Goal: Task Accomplishment & Management: Manage account settings

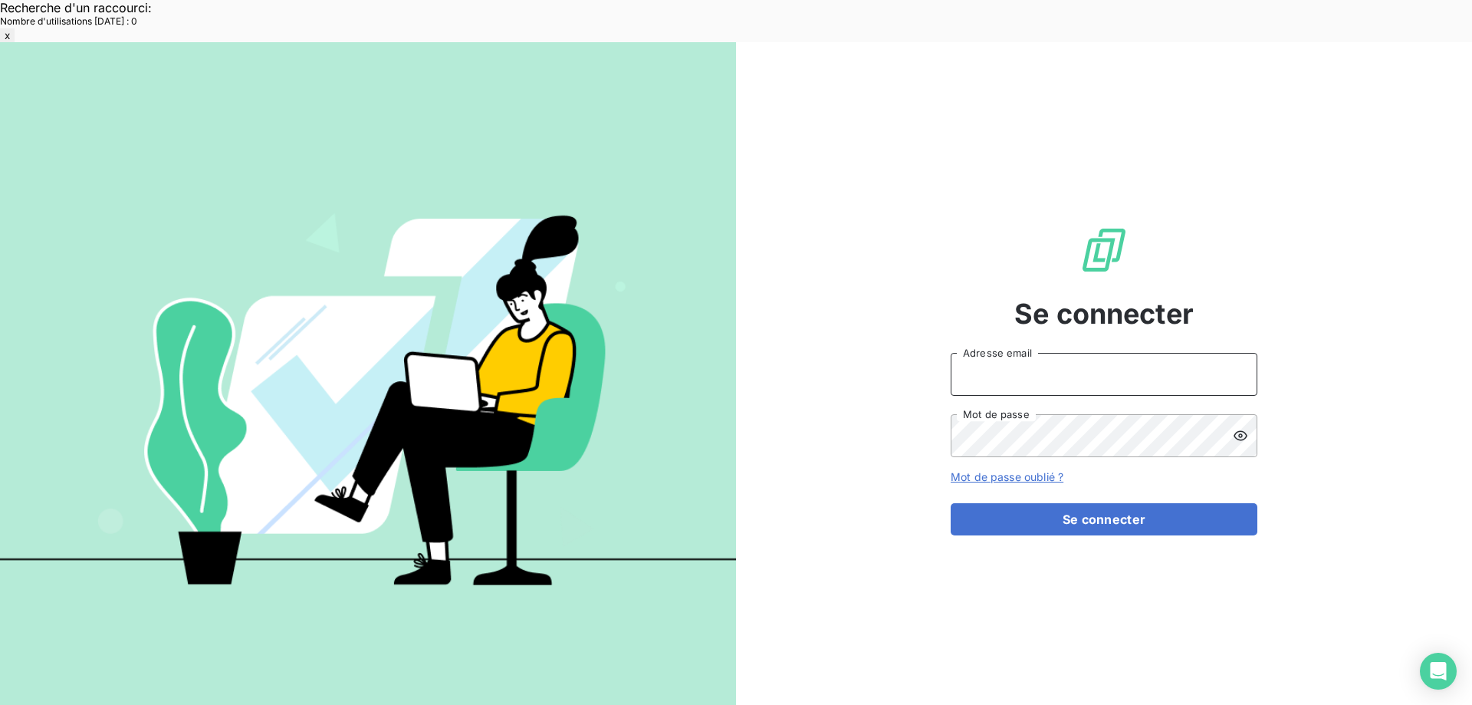
type input "[EMAIL_ADDRESS][DOMAIN_NAME]"
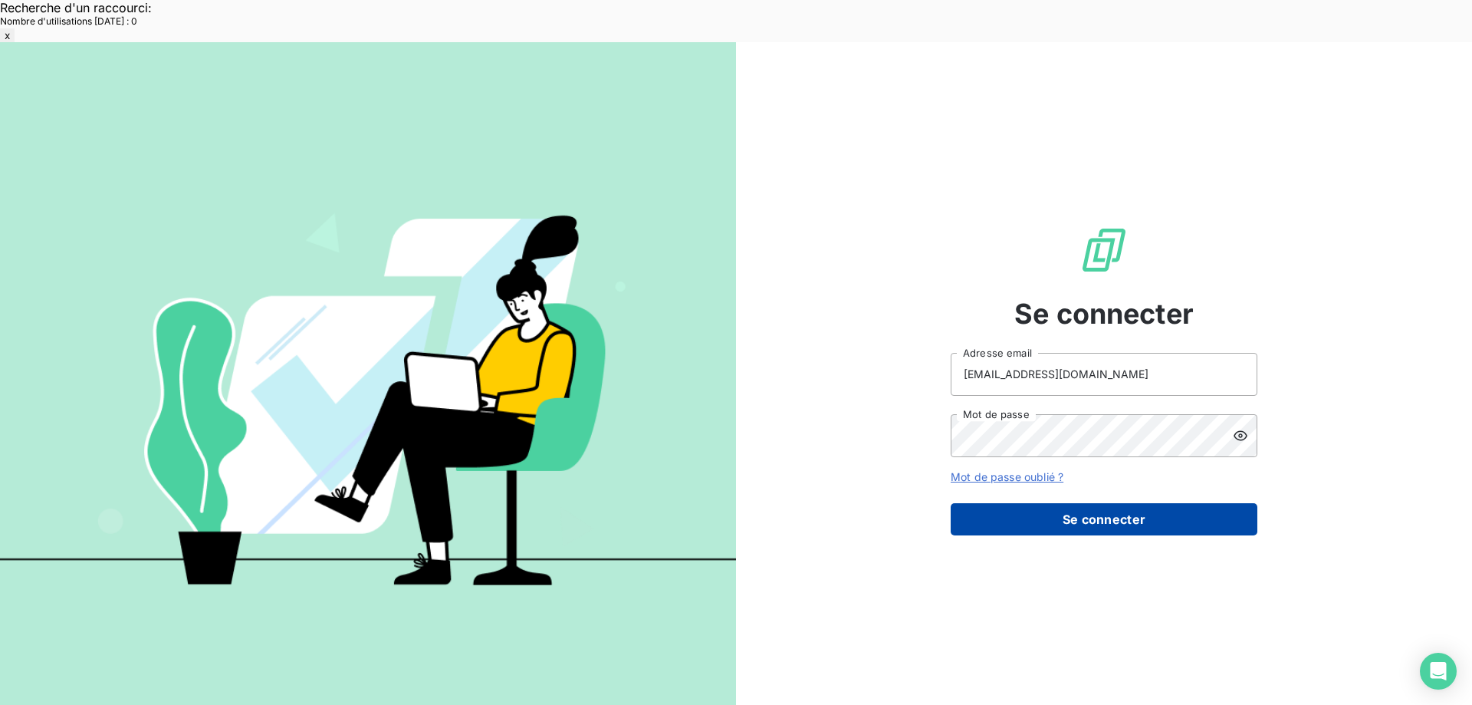
click at [1005, 503] on button "Se connecter" at bounding box center [1104, 519] width 307 height 32
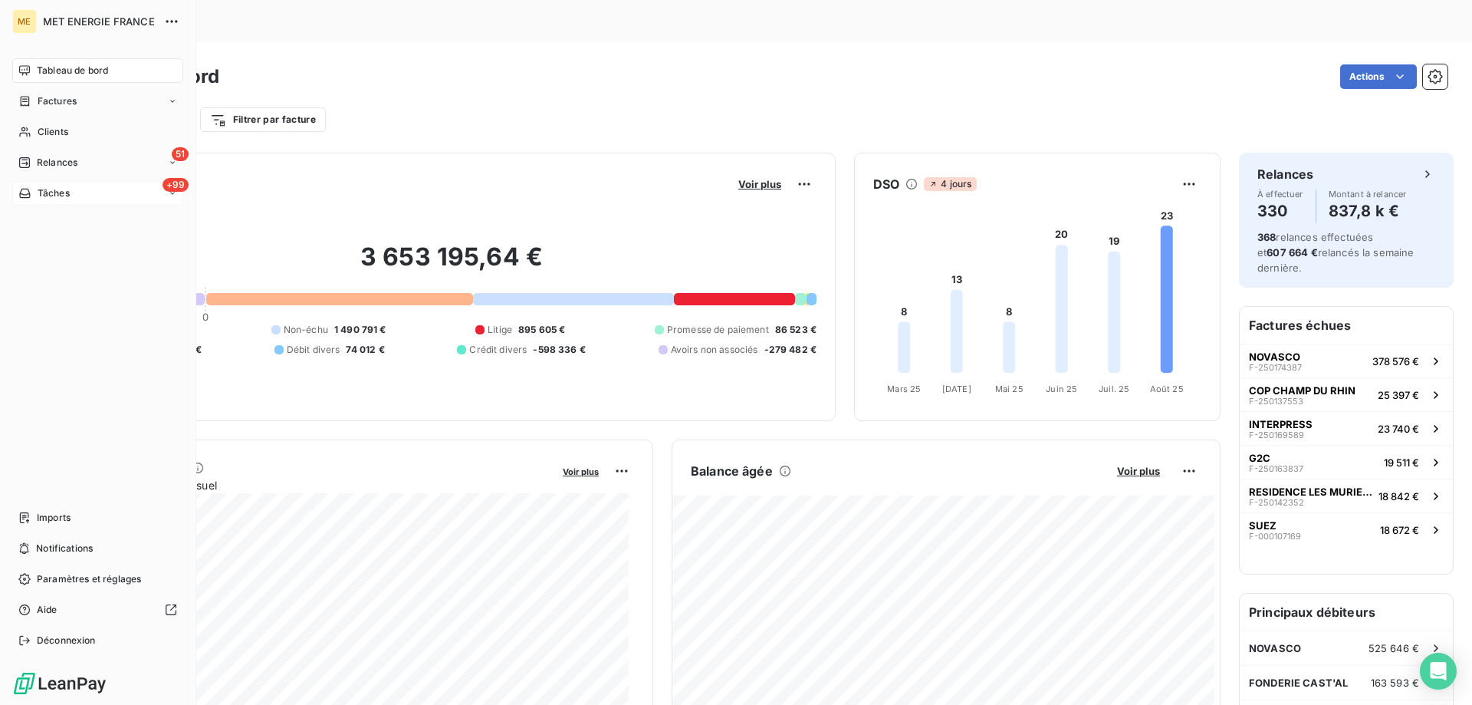
click at [76, 189] on div "+99 Tâches" at bounding box center [97, 193] width 171 height 25
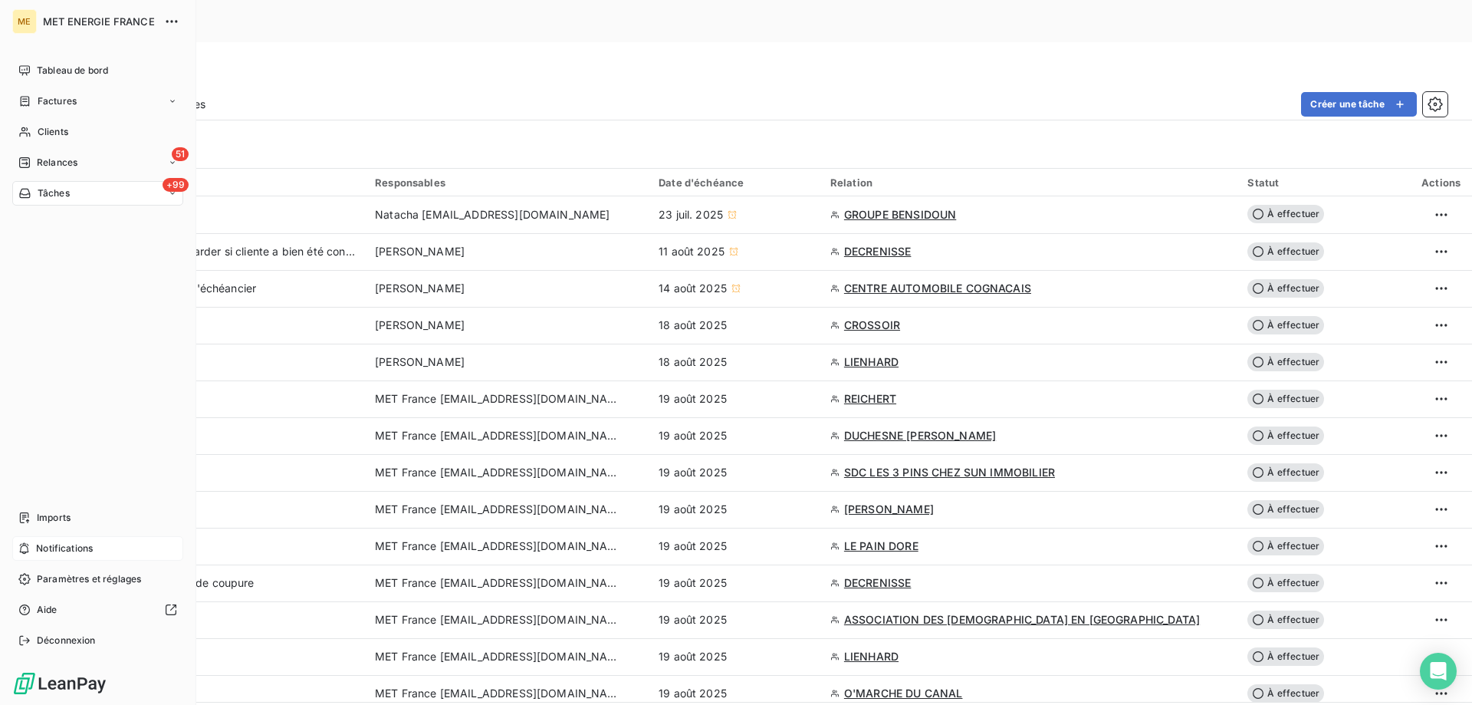
click at [92, 552] on span "Notifications" at bounding box center [64, 548] width 57 height 14
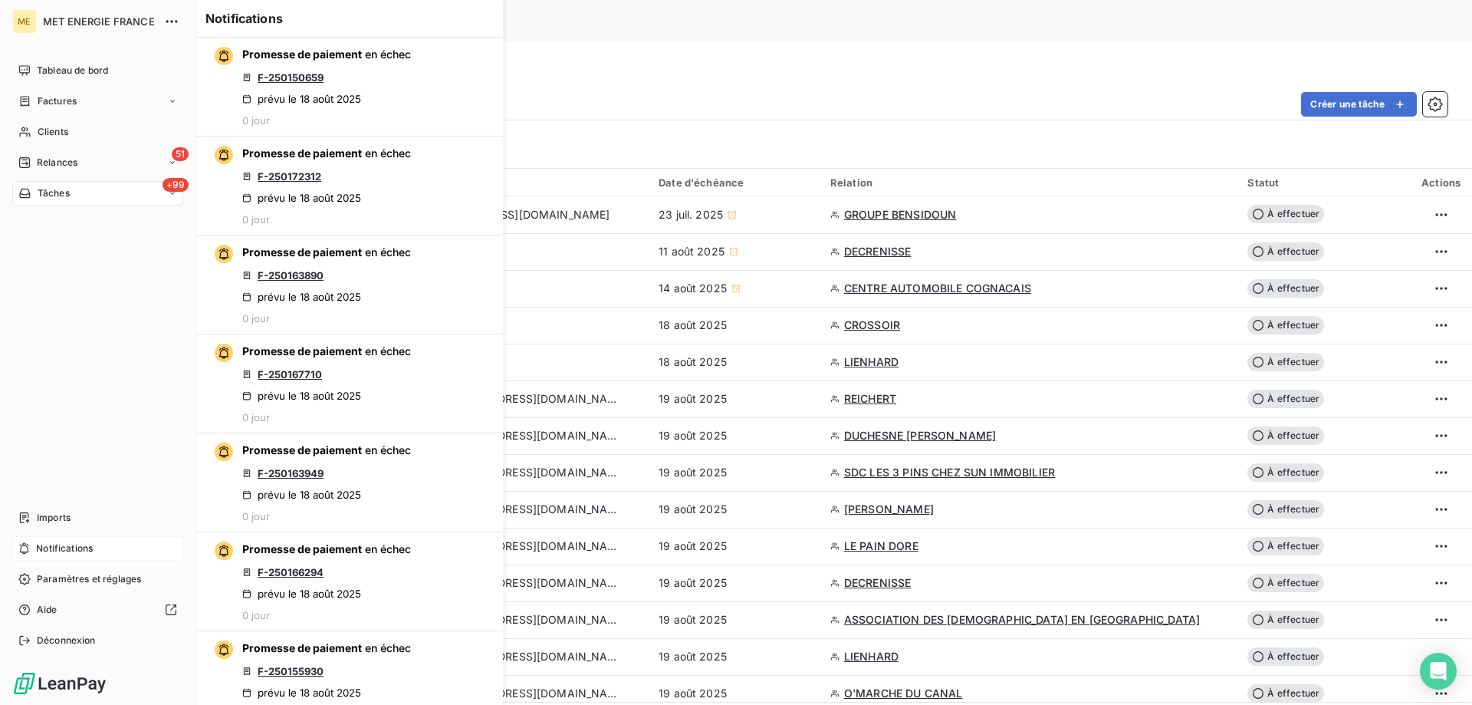
click at [100, 544] on div "Notifications" at bounding box center [97, 548] width 171 height 25
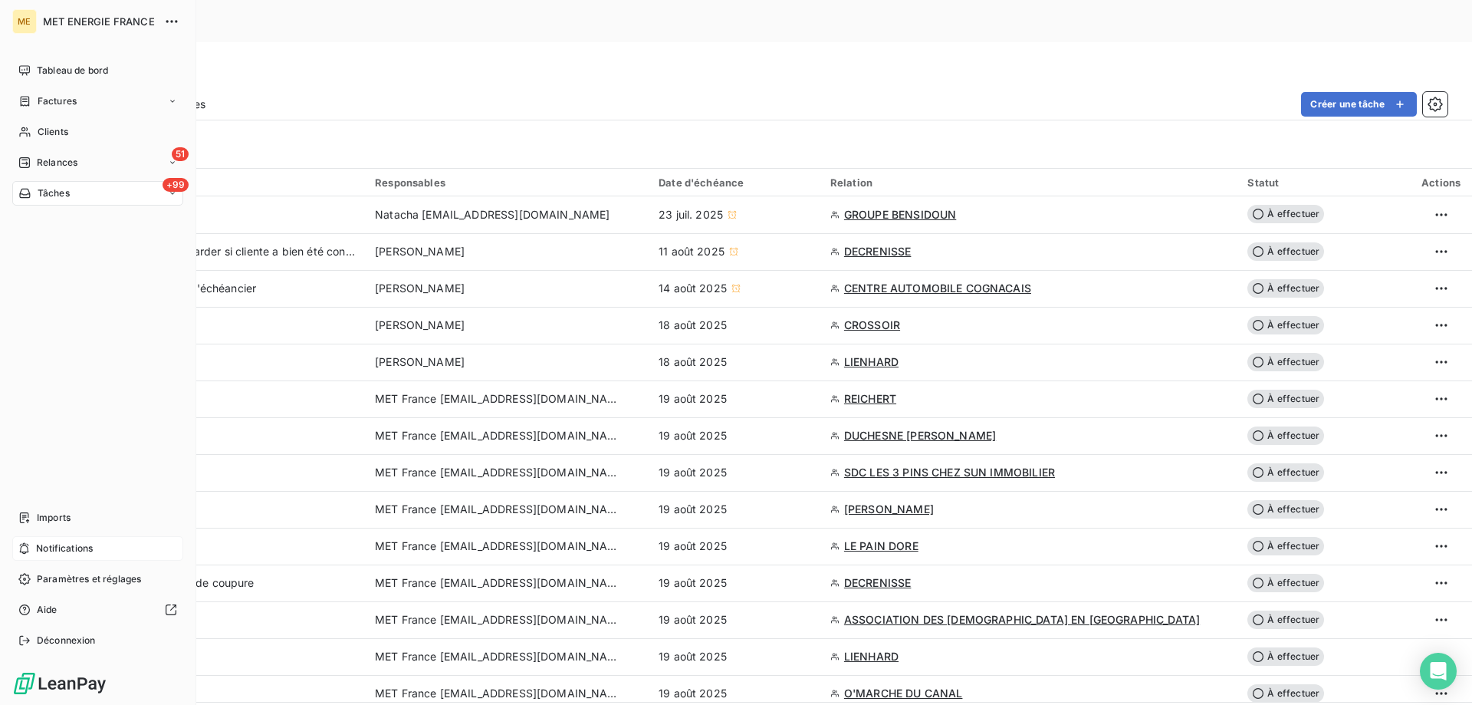
click at [100, 544] on div "Notifications" at bounding box center [97, 548] width 171 height 25
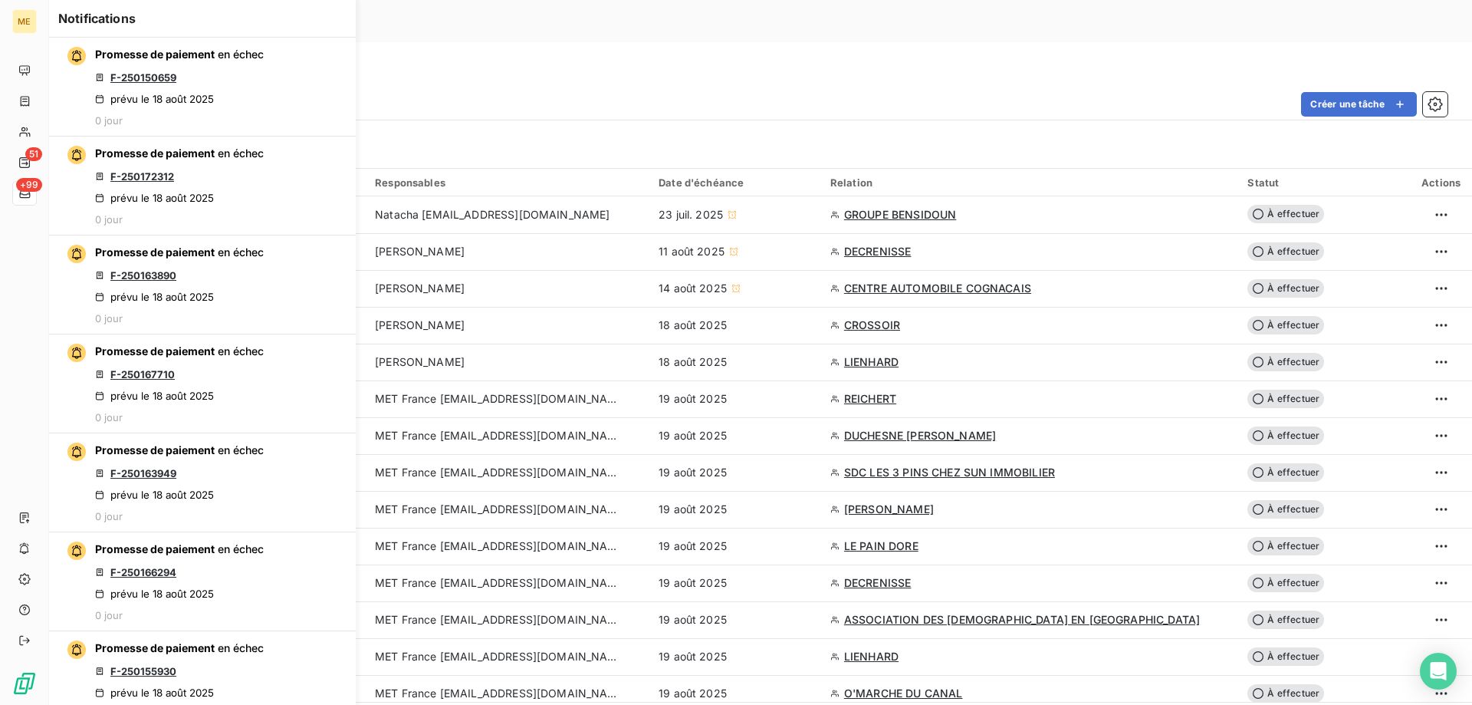
click at [479, 42] on div "Tâches À effectuer Effectuées Créer une tâche Filtrer" at bounding box center [760, 105] width 1423 height 127
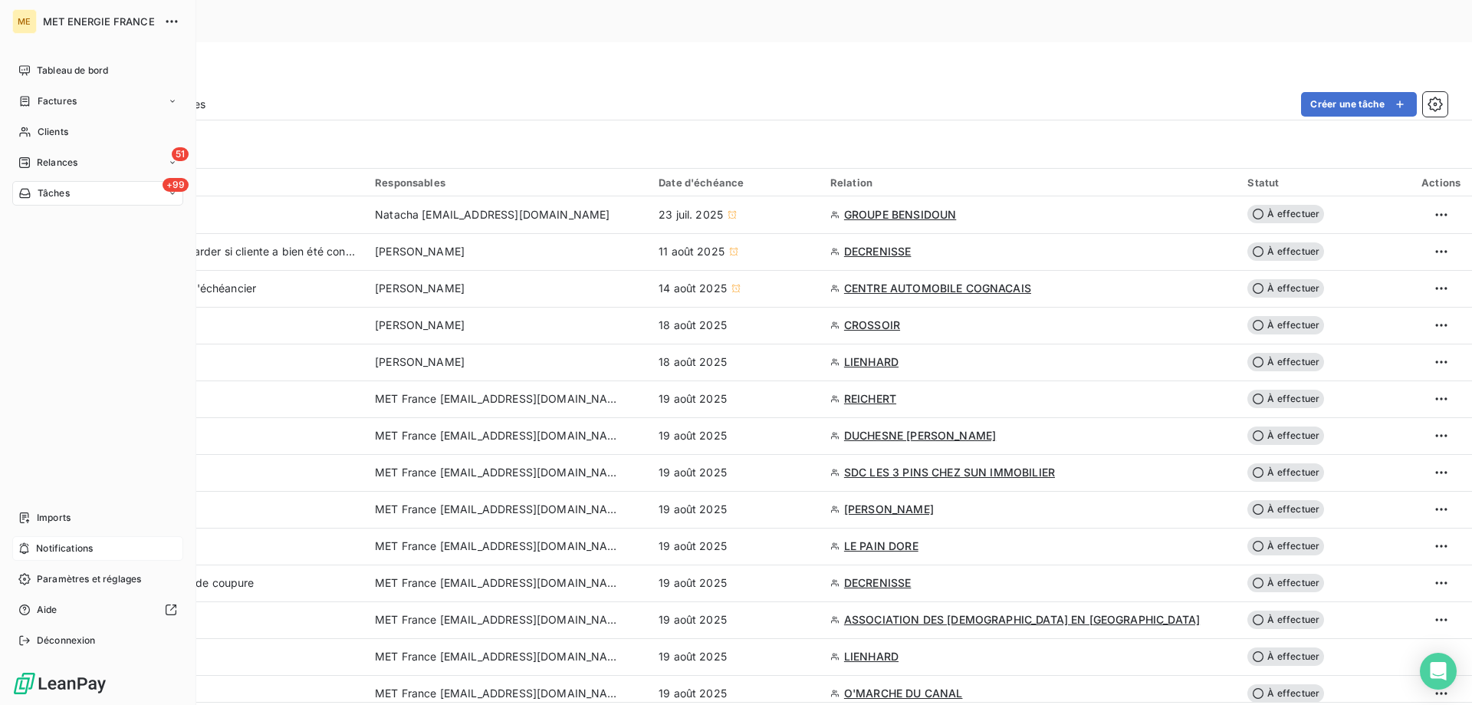
click at [72, 539] on div "Notifications" at bounding box center [97, 548] width 171 height 25
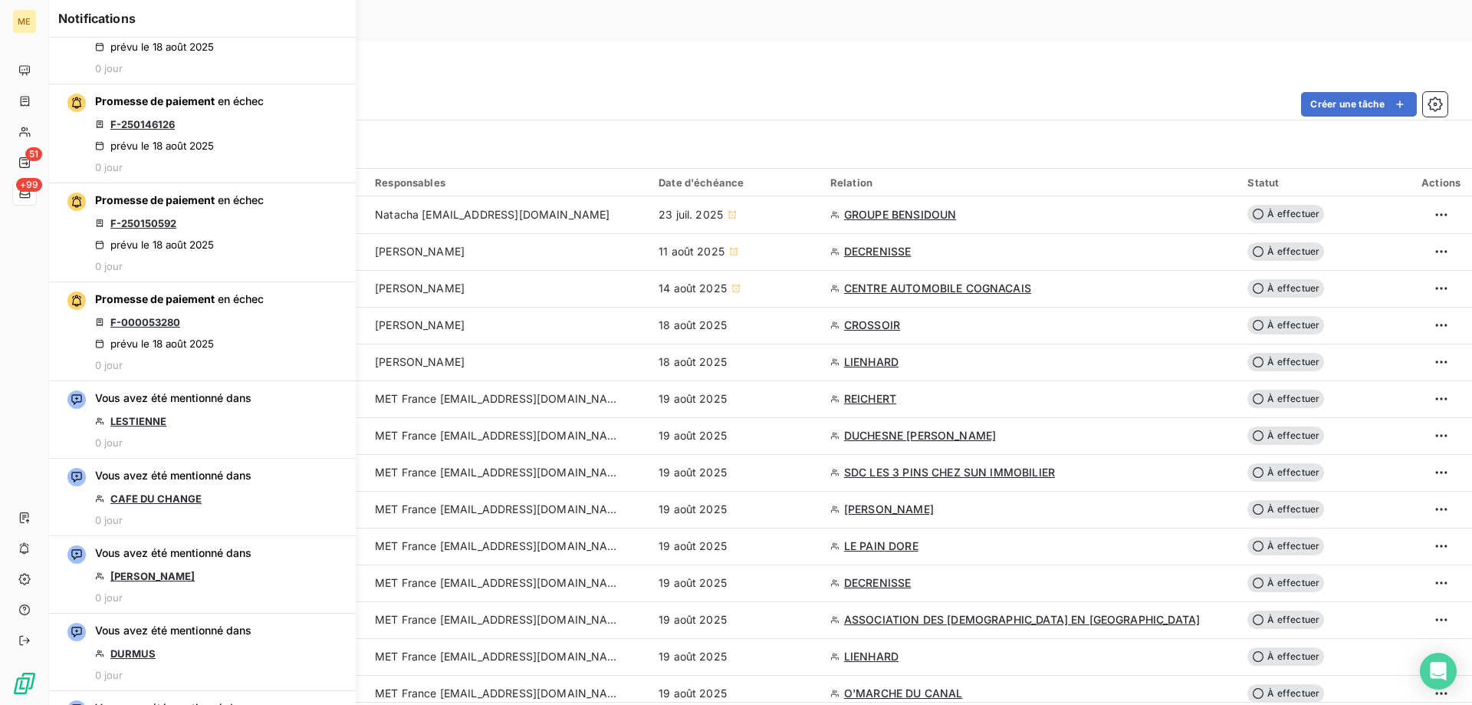
scroll to position [997, 0]
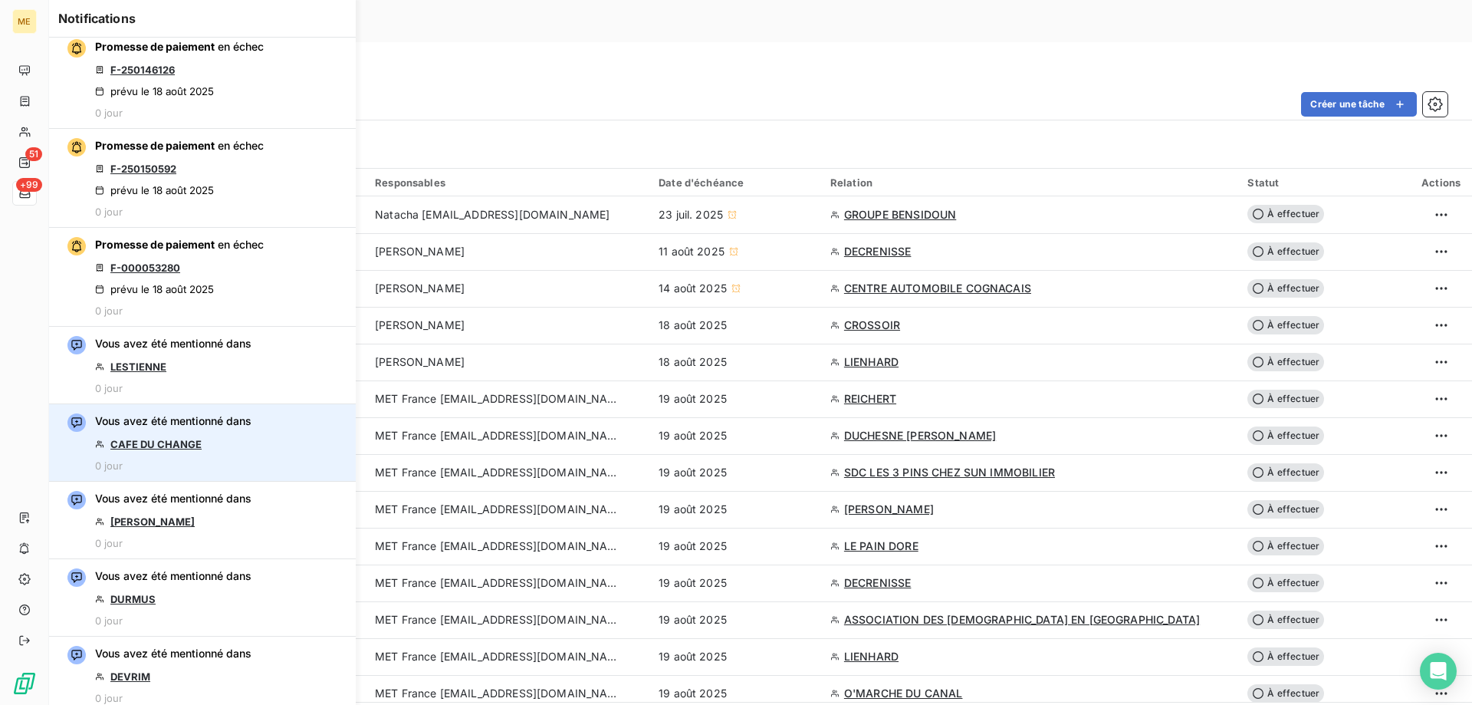
click at [173, 445] on link "CAFE DU CHANGE" at bounding box center [155, 444] width 91 height 12
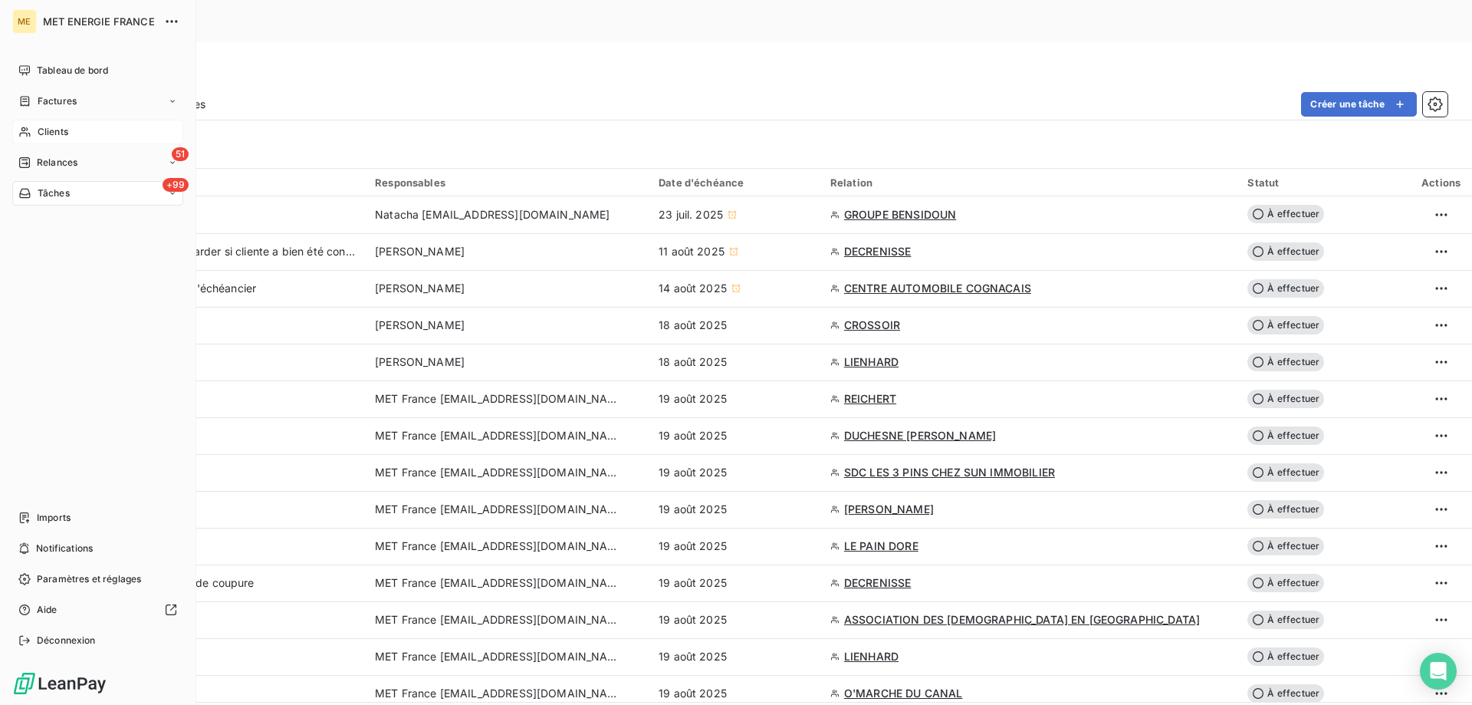
click at [61, 139] on div "Clients" at bounding box center [97, 132] width 171 height 25
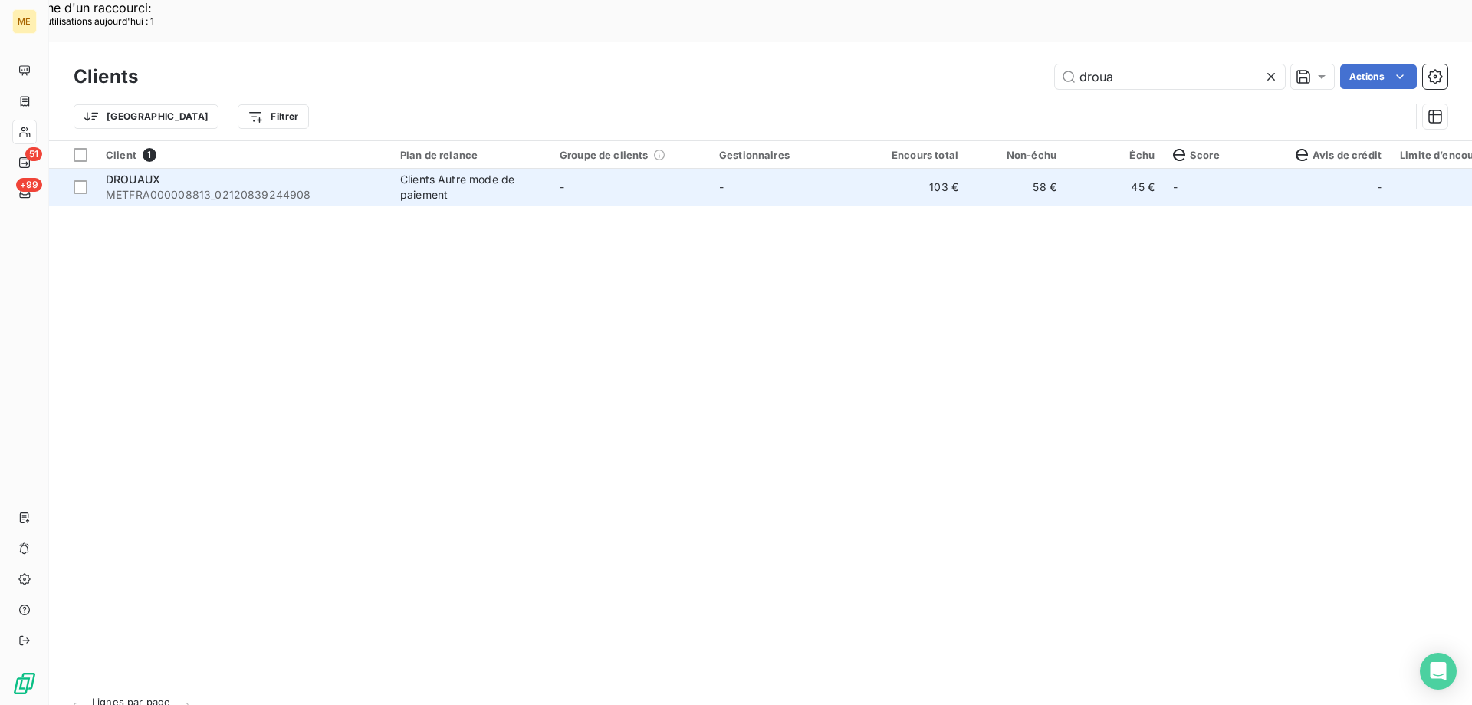
type input "droua"
click at [206, 172] on div "DROUAUX" at bounding box center [244, 179] width 276 height 15
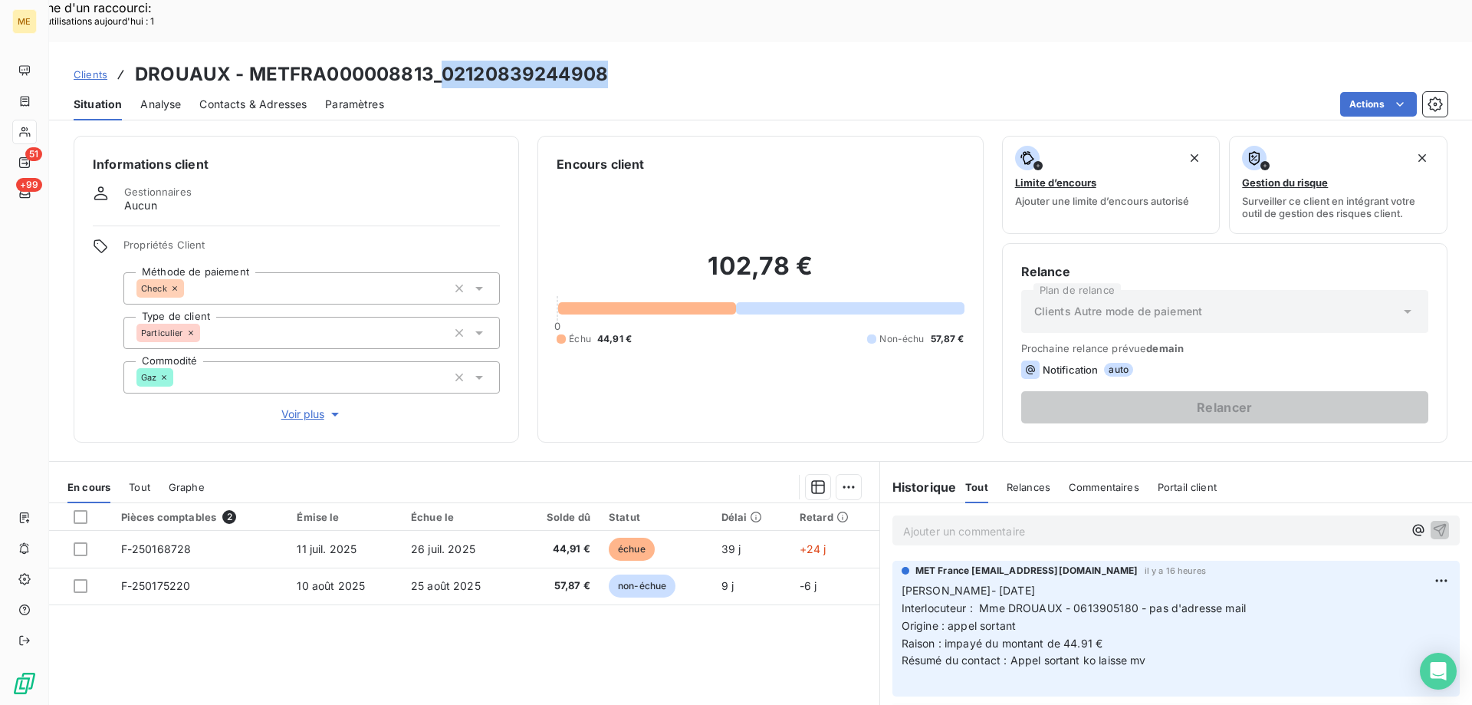
copy h3 "02120839244908"
drag, startPoint x: 442, startPoint y: 31, endPoint x: 599, endPoint y: 38, distance: 156.5
click at [599, 61] on h3 "DROUAUX - METFRA000008813_02120839244908" at bounding box center [371, 75] width 473 height 28
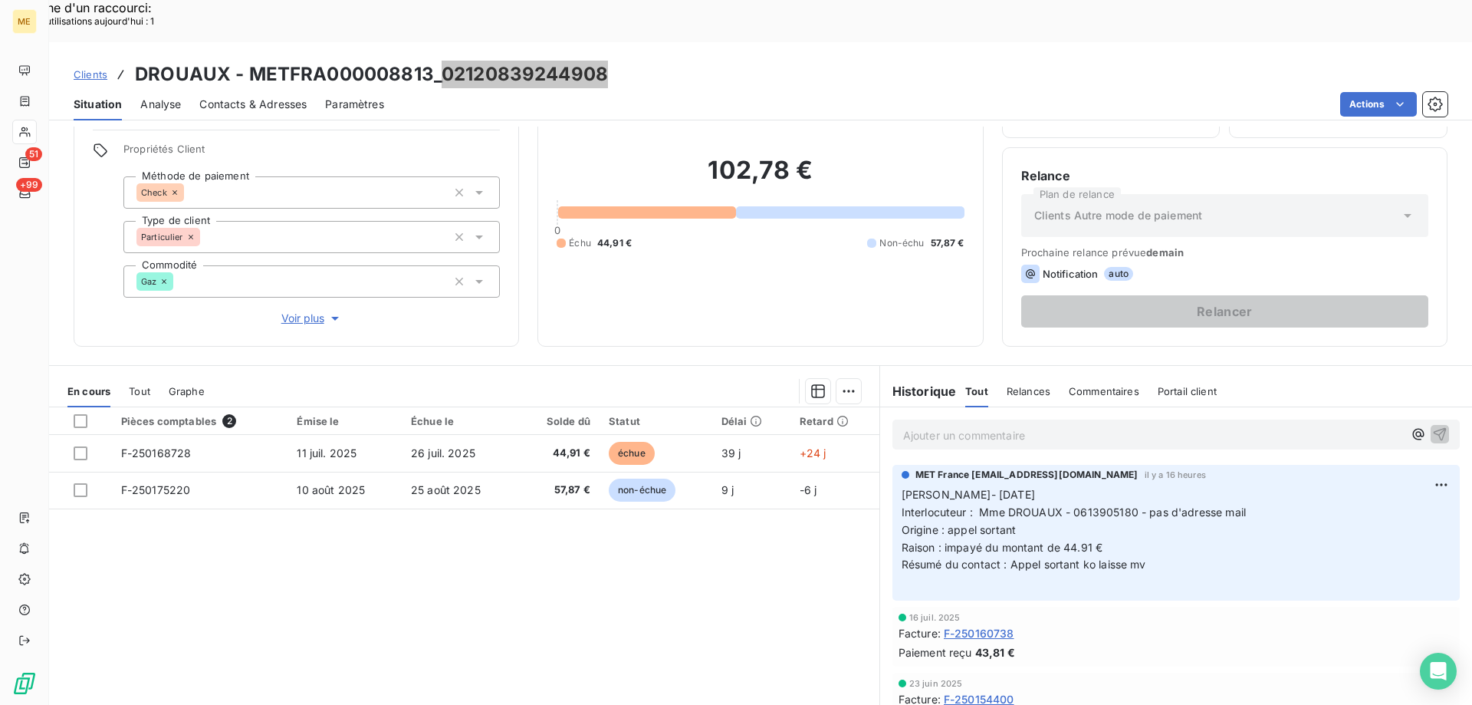
scroll to position [97, 0]
click at [706, 242] on div "102,78 € 0 Échu 44,91 € Non-échu 57,87 €" at bounding box center [760, 201] width 407 height 250
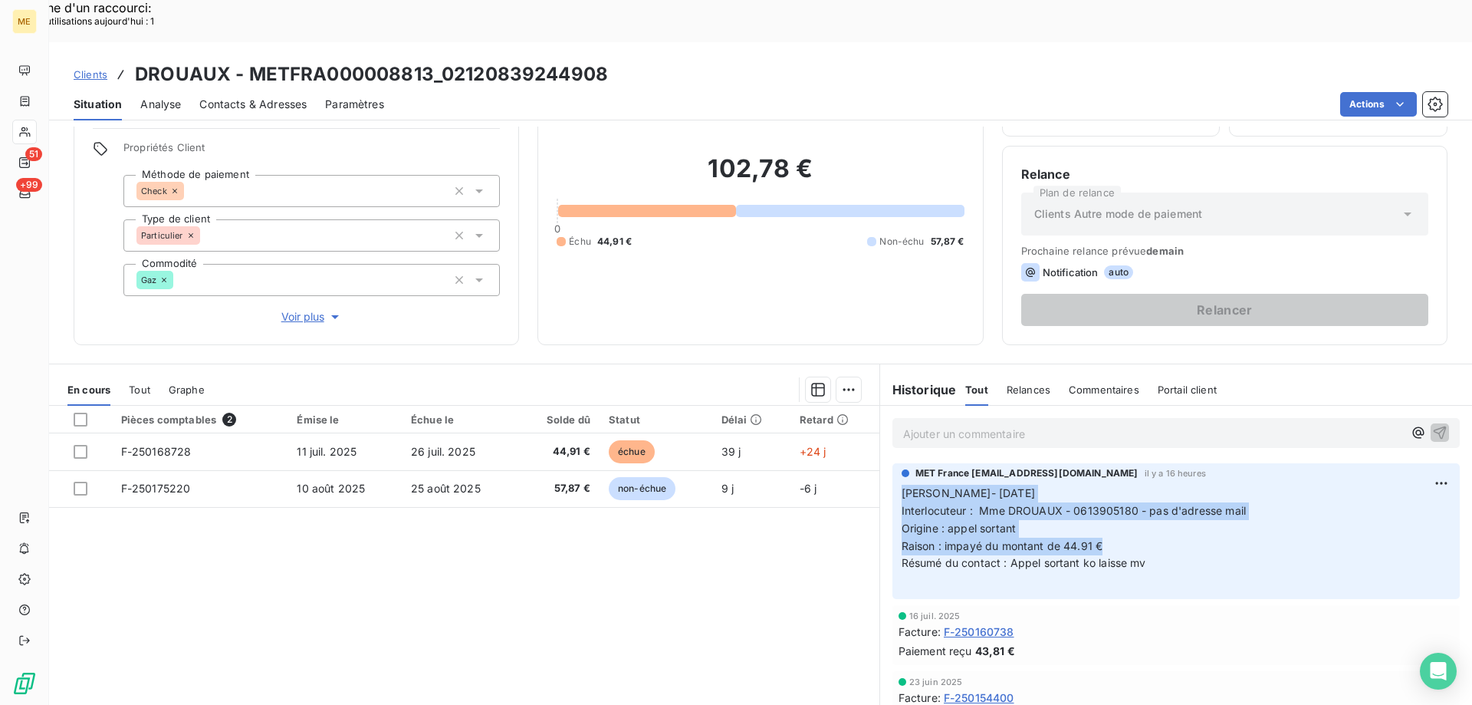
copy p "Lisa- 18/08/2025 Interlocuteur : Mme DROUAUX - 0613905180 - pas d'adresse mail …"
drag, startPoint x: 1132, startPoint y: 508, endPoint x: 885, endPoint y: 453, distance: 252.8
click at [893, 463] on div "MET France met-france@recouvrement.met.com il y a 16 heures Lisa- 18/08/2025 In…" at bounding box center [1176, 531] width 567 height 136
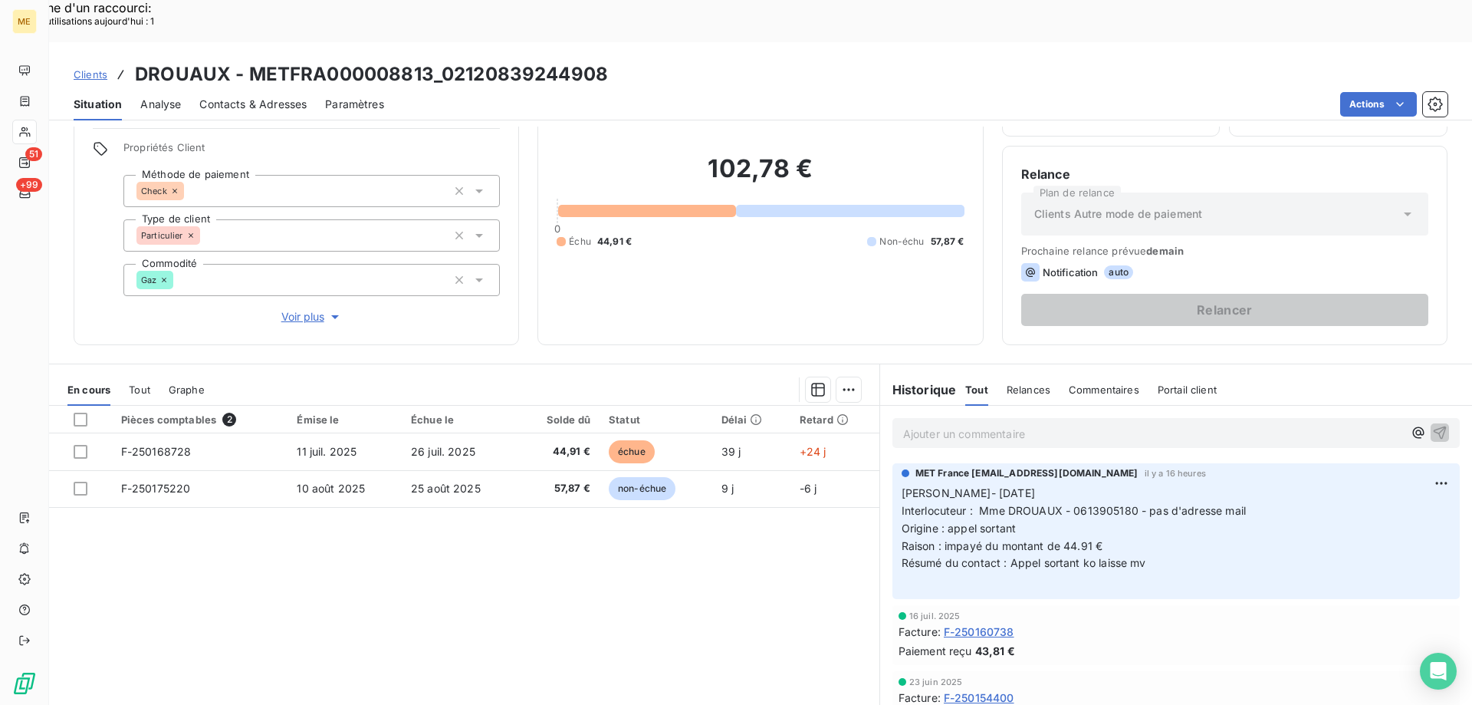
click at [935, 424] on p "Ajouter un commentaire ﻿" at bounding box center [1153, 433] width 500 height 19
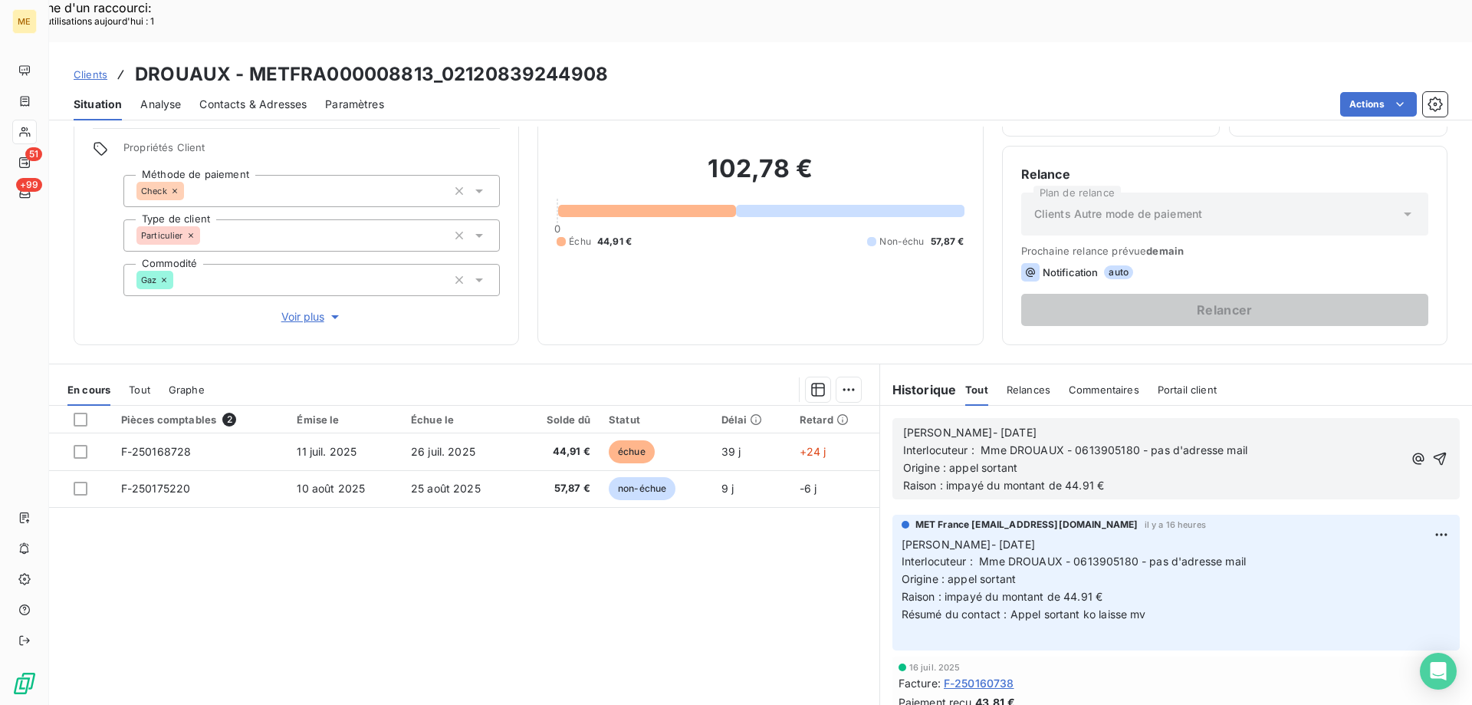
click at [936, 426] on span "Lisa- 18/08/2025" at bounding box center [969, 432] width 133 height 13
click at [1030, 459] on p "Origine : appel sortant" at bounding box center [1153, 468] width 500 height 18
drag, startPoint x: 1116, startPoint y: 446, endPoint x: 940, endPoint y: 451, distance: 176.4
click at [940, 477] on p "Raison : impayé du montant de 44.91 €" at bounding box center [1153, 486] width 500 height 18
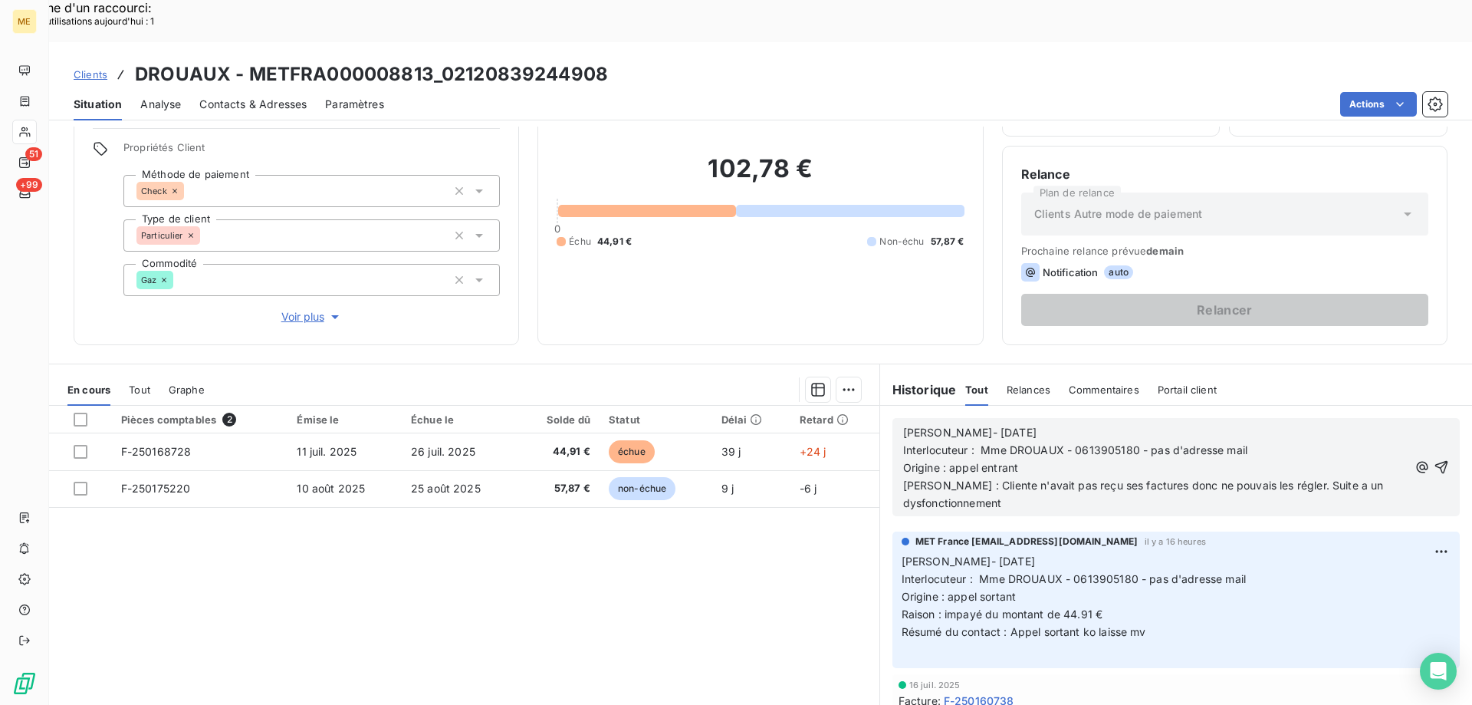
click at [1188, 478] on span "Raison : Cliente n'avait pas reçu ses factures donc ne pouvais les régler. Suit…" at bounding box center [1145, 493] width 484 height 31
click at [0, 0] on lt-strong "t" at bounding box center [0, 0] width 0 height 0
click at [1303, 478] on span "Raison : Cliente n'avait pas reçu ses factures donc ne pouvait les régler. Suit…" at bounding box center [1144, 493] width 482 height 31
click at [0, 0] on lt-em "à" at bounding box center [0, 0] width 0 height 0
click at [1120, 477] on p "Raison : Cliente n'avait pas reçu ses factures donc ne pouvait les régler. Suit…" at bounding box center [1155, 494] width 505 height 35
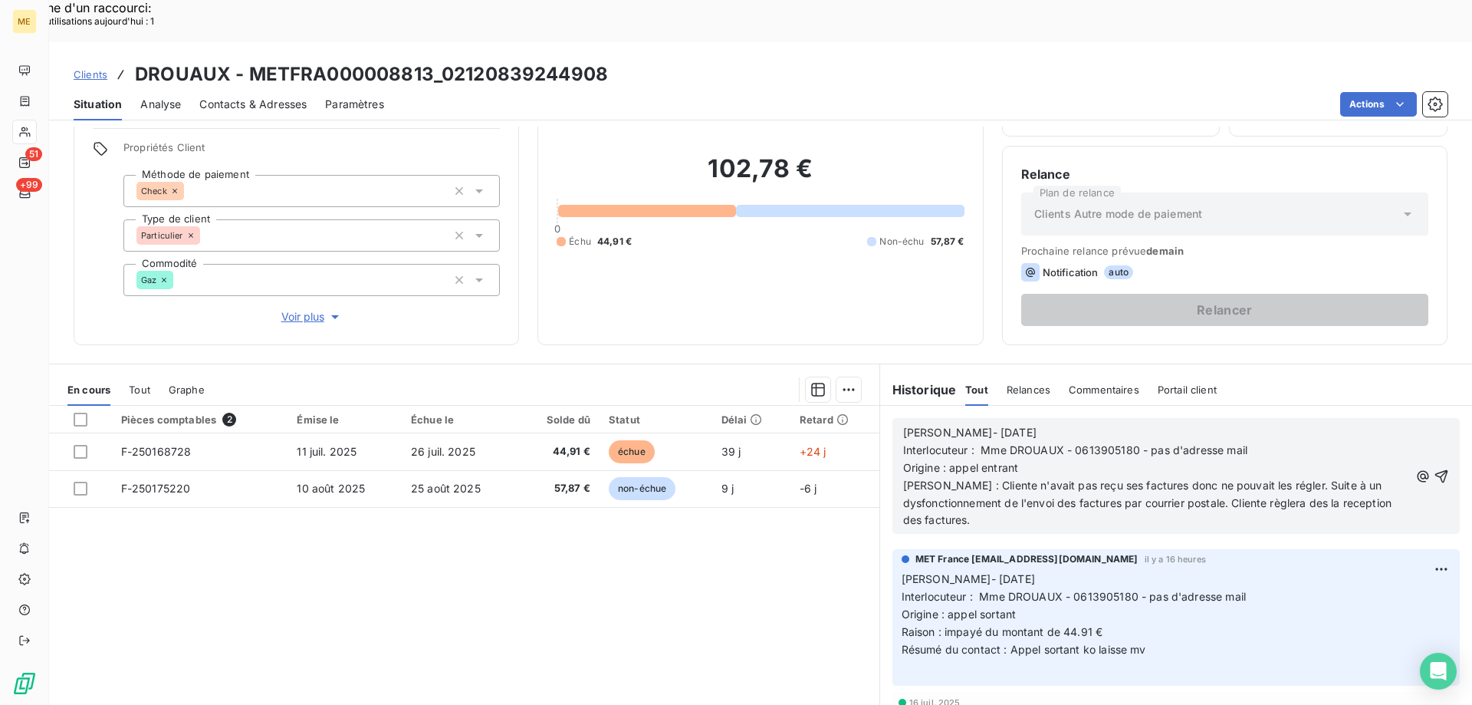
click at [1208, 478] on span "Raison : Cliente n'avait pas reçu ses factures donc ne pouvait les régler. Suit…" at bounding box center [1149, 502] width 492 height 48
click at [0, 0] on lt-em "postal" at bounding box center [0, 0] width 0 height 0
click at [1233, 478] on span "Raison : Cliente n'avait pas reçu ses factures donc ne pouvait les régler. Suit…" at bounding box center [1157, 502] width 508 height 48
click at [0, 0] on lt-div "Un déterminant est nécessaire, car une phrase ne peut pas commencer par un nom." at bounding box center [0, 0] width 0 height 0
click at [0, 0] on lt-span "La c liente" at bounding box center [0, 0] width 0 height 0
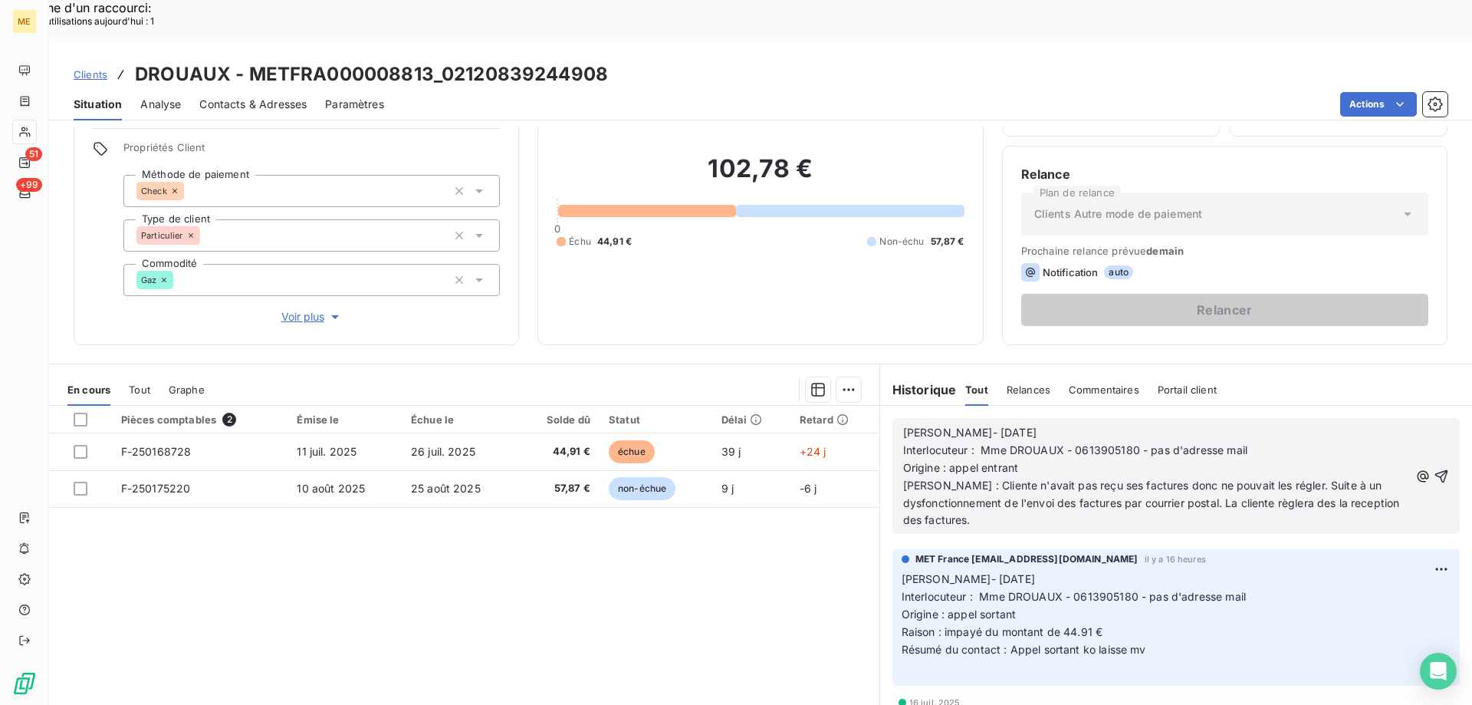
click at [1320, 478] on span "Raison : Cliente n'avait pas reçu ses factures donc ne pouvait les régler. Suit…" at bounding box center [1153, 502] width 500 height 48
click at [0, 0] on lt-strong "è" at bounding box center [0, 0] width 0 height 0
click at [920, 480] on span "Raison : Cliente n'avait pas reçu ses factures donc ne pouvait les régler. Suit…" at bounding box center [1153, 502] width 500 height 48
click at [0, 0] on lt-span "réception" at bounding box center [0, 0] width 0 height 0
click at [1434, 469] on icon "button" at bounding box center [1441, 476] width 15 height 15
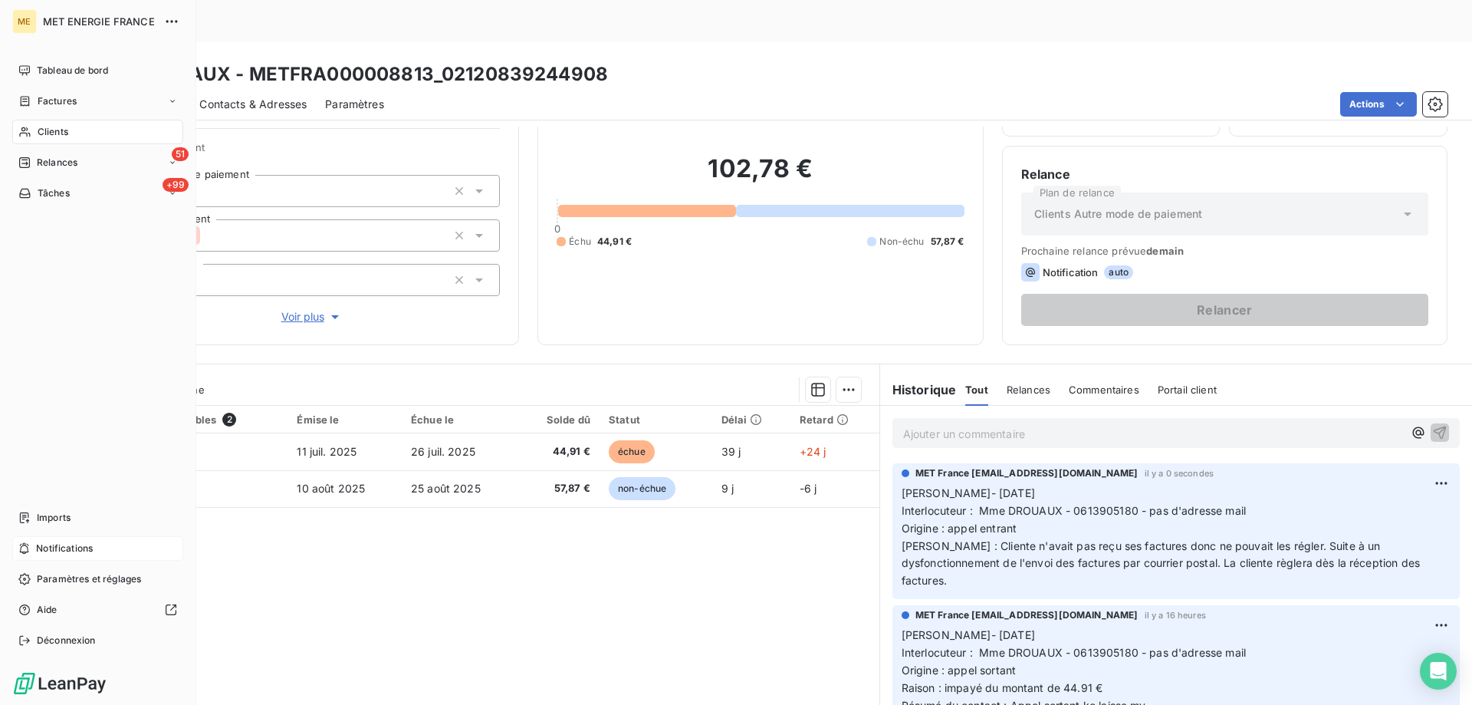
click at [150, 544] on div "Notifications" at bounding box center [97, 548] width 171 height 25
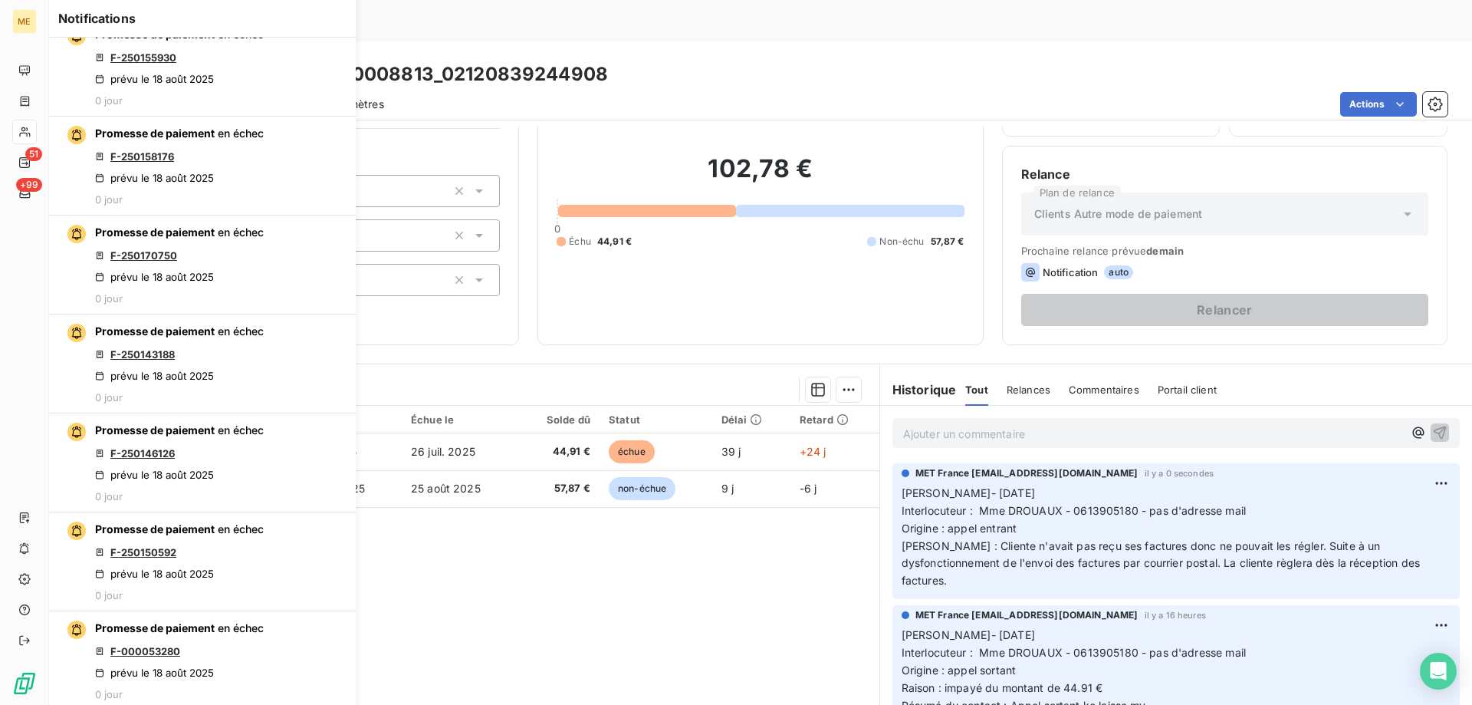
scroll to position [767, 0]
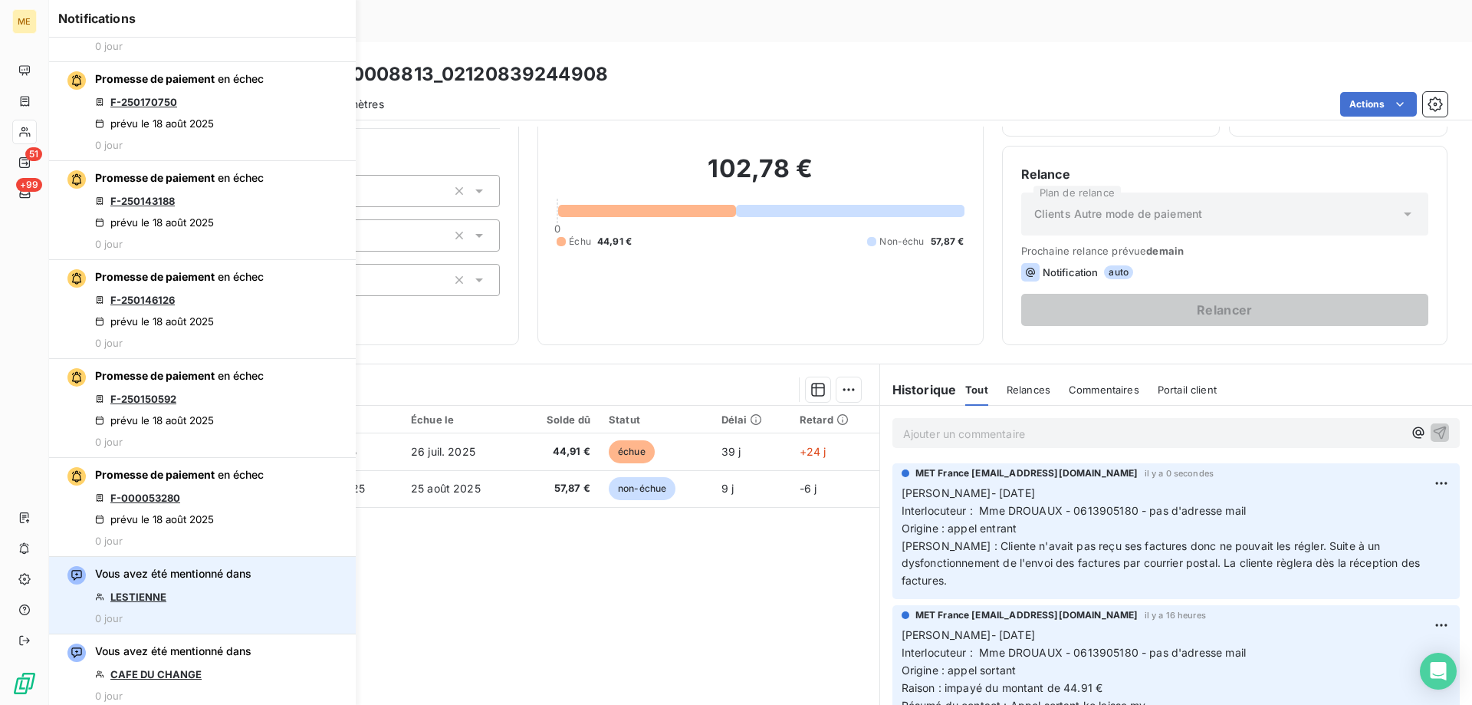
click at [150, 597] on link "LESTIENNE" at bounding box center [138, 596] width 56 height 12
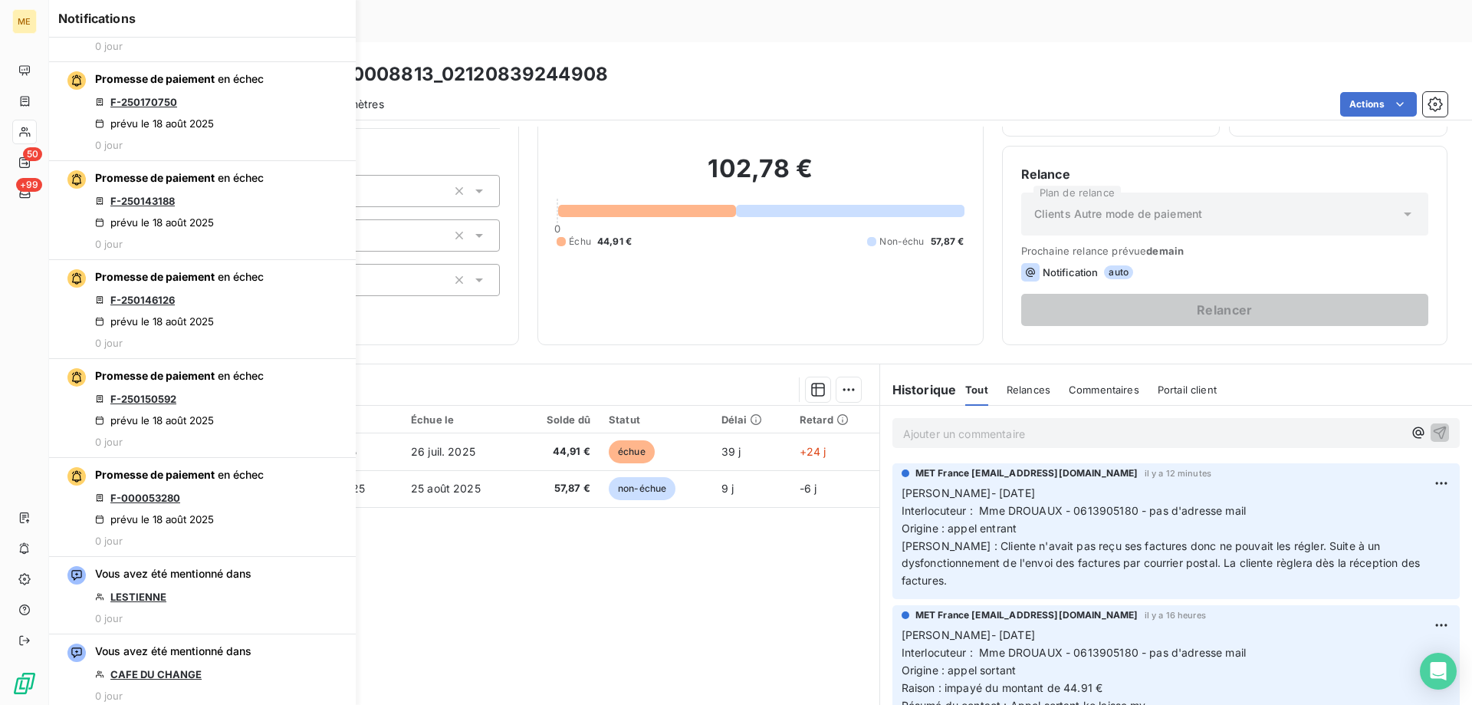
scroll to position [0, 0]
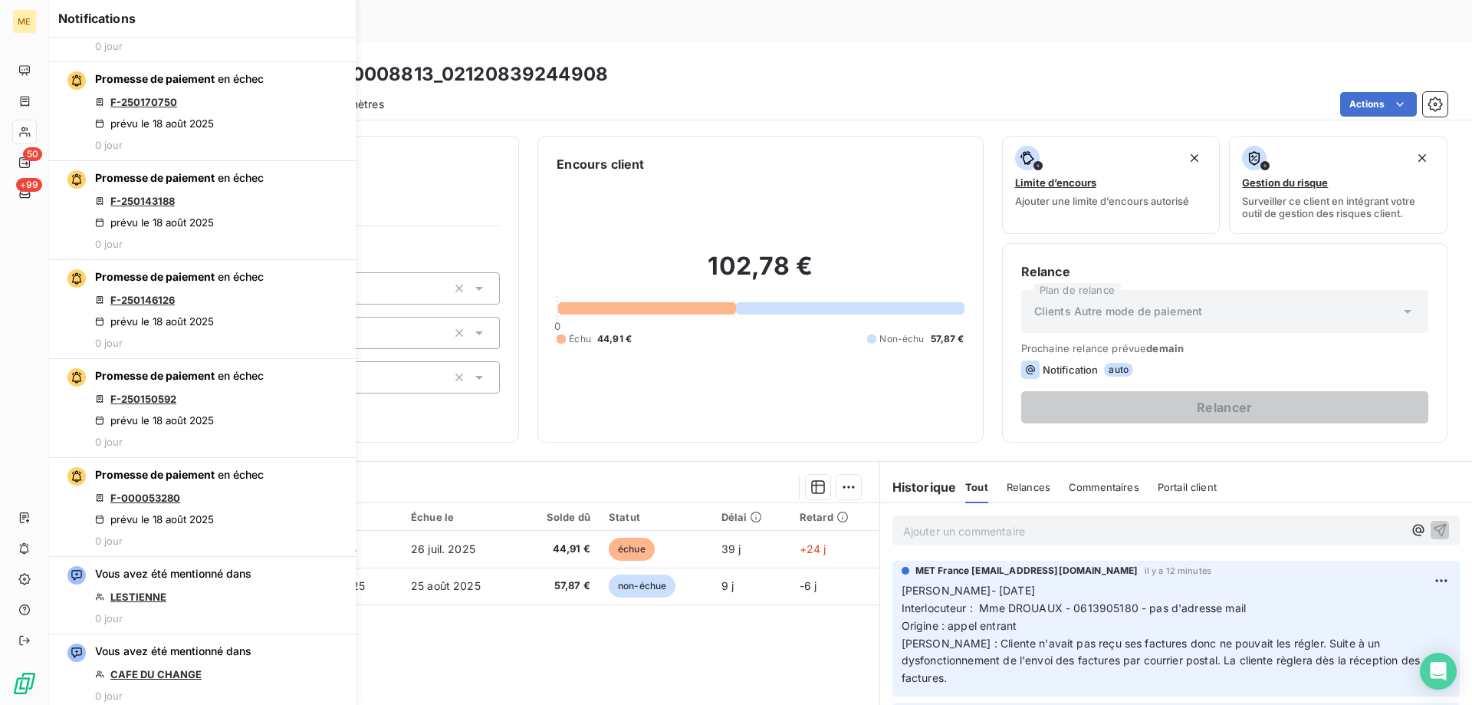
click at [853, 355] on div "102,78 € 0 Échu 44,91 € Non-échu 57,87 €" at bounding box center [760, 298] width 407 height 250
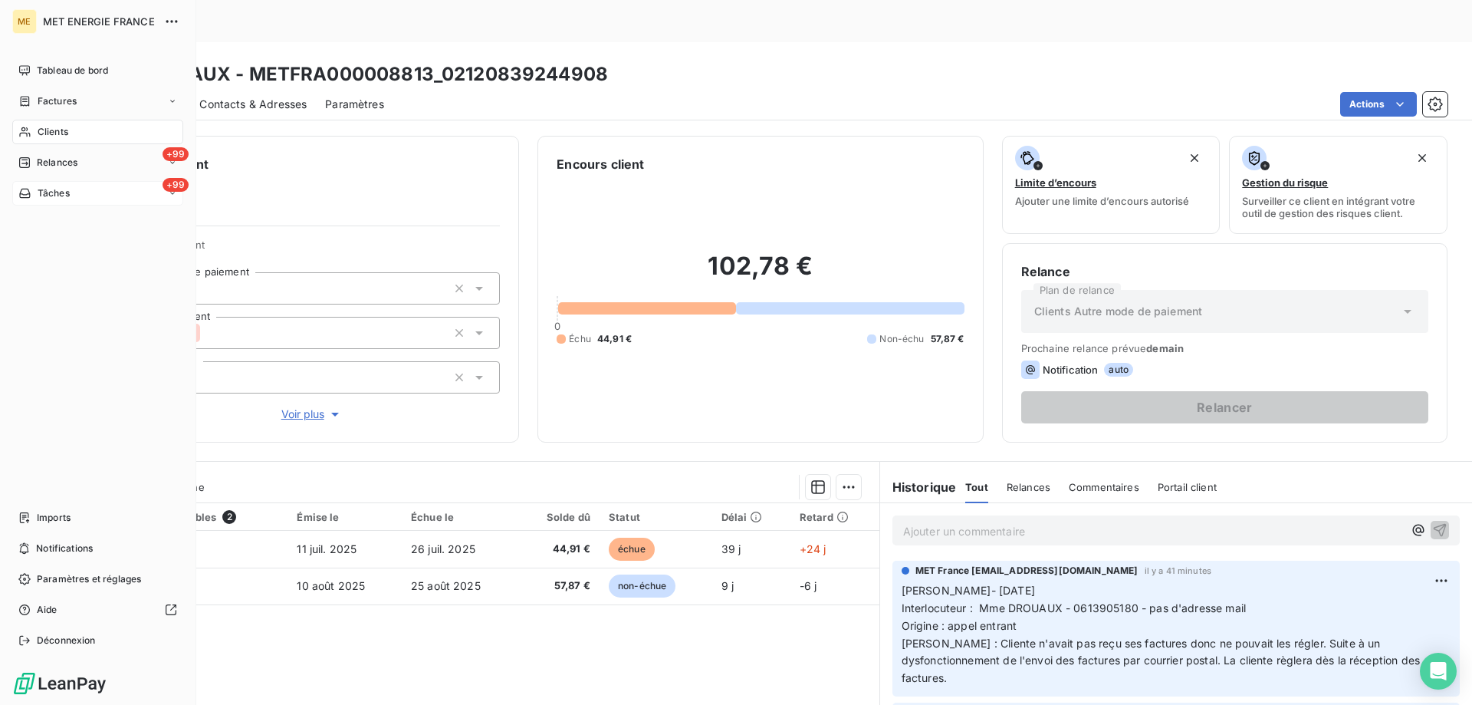
click at [77, 199] on div "+99 Tâches" at bounding box center [97, 193] width 171 height 25
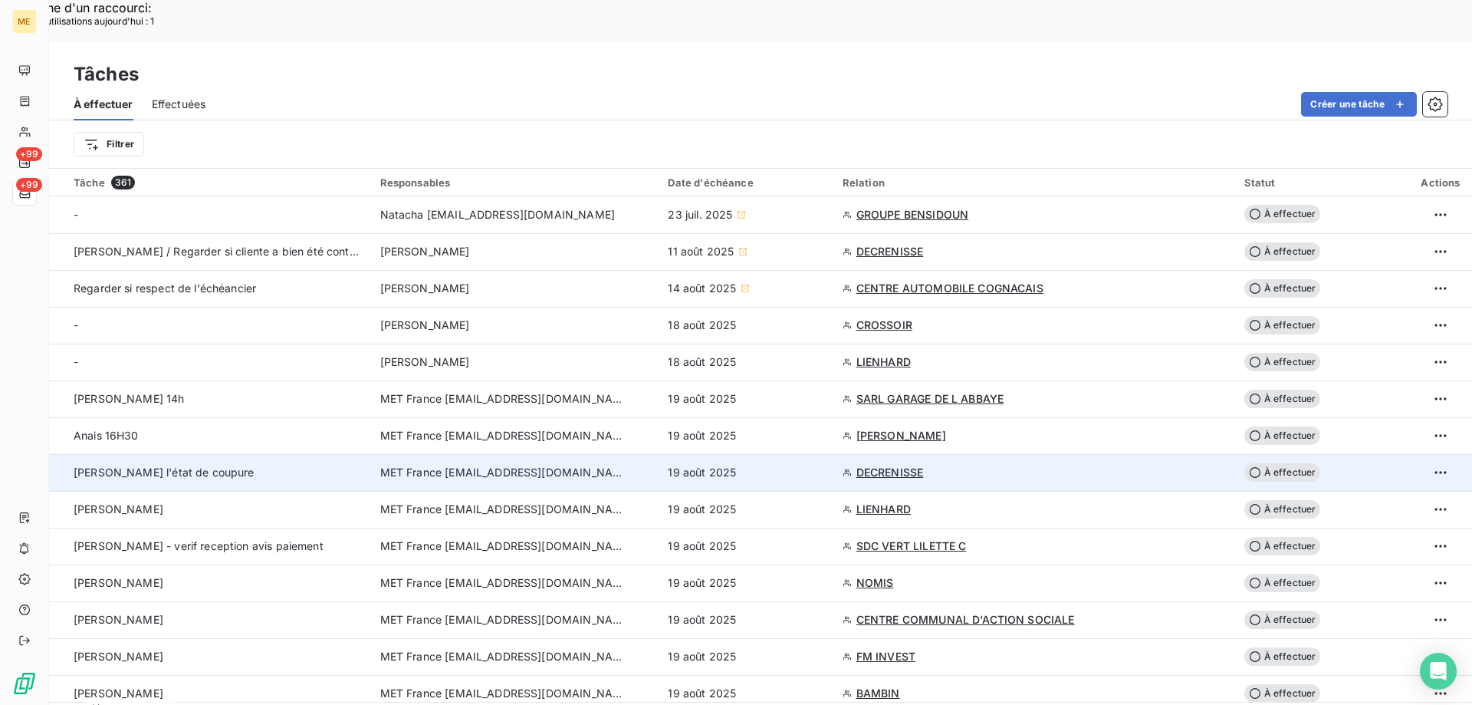
click at [901, 465] on span "DECRENISSE" at bounding box center [890, 472] width 67 height 15
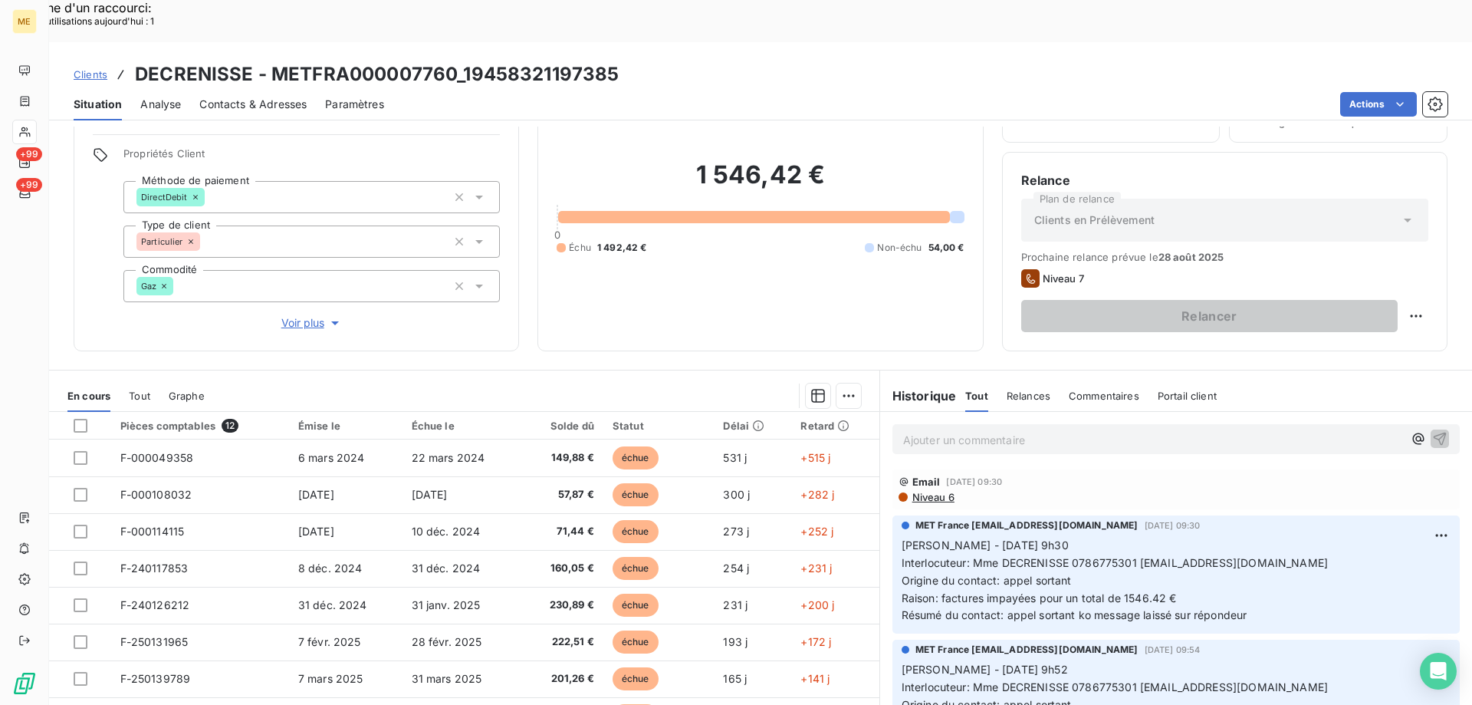
scroll to position [97, 0]
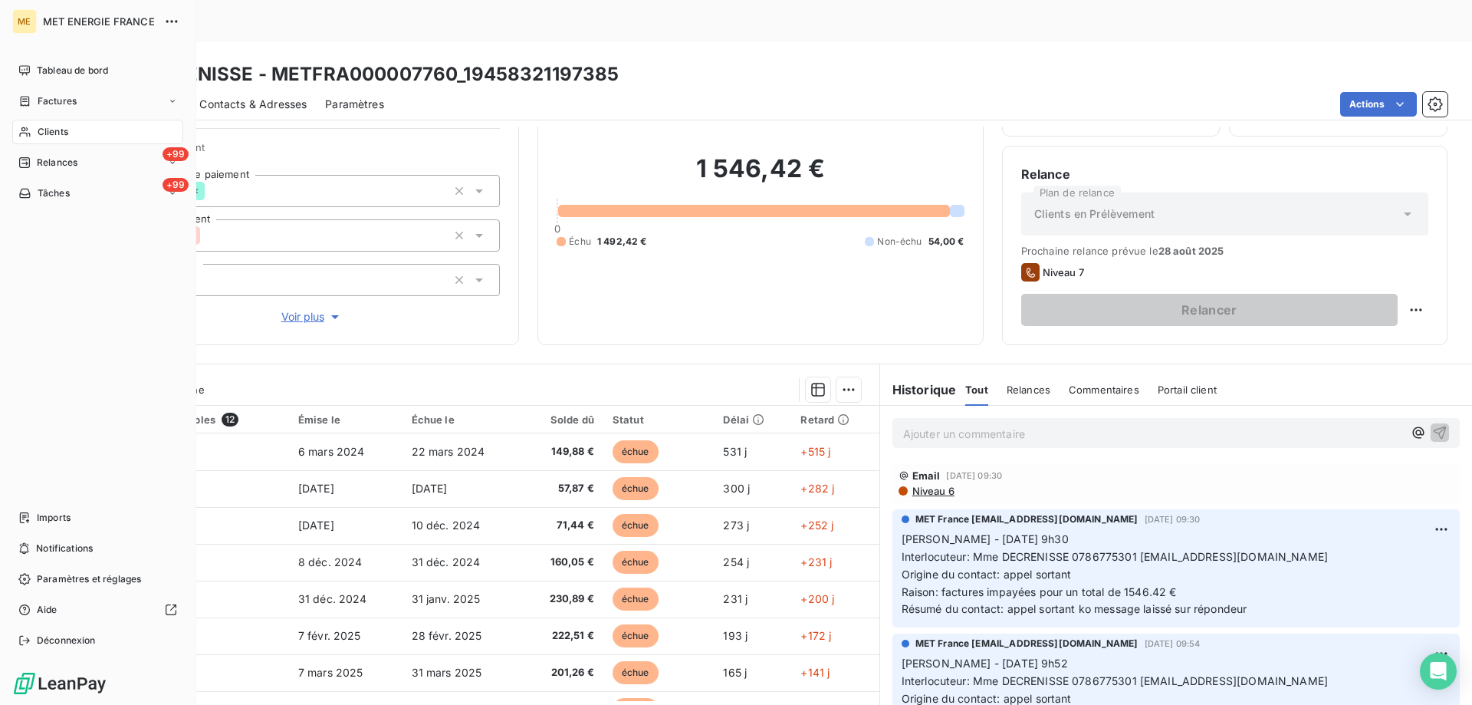
click at [135, 208] on div "Tableau de bord Factures Clients +99 Relances +99 Tâches Imports Notifications …" at bounding box center [97, 355] width 171 height 594
click at [133, 197] on div "+99 Tâches" at bounding box center [97, 193] width 171 height 25
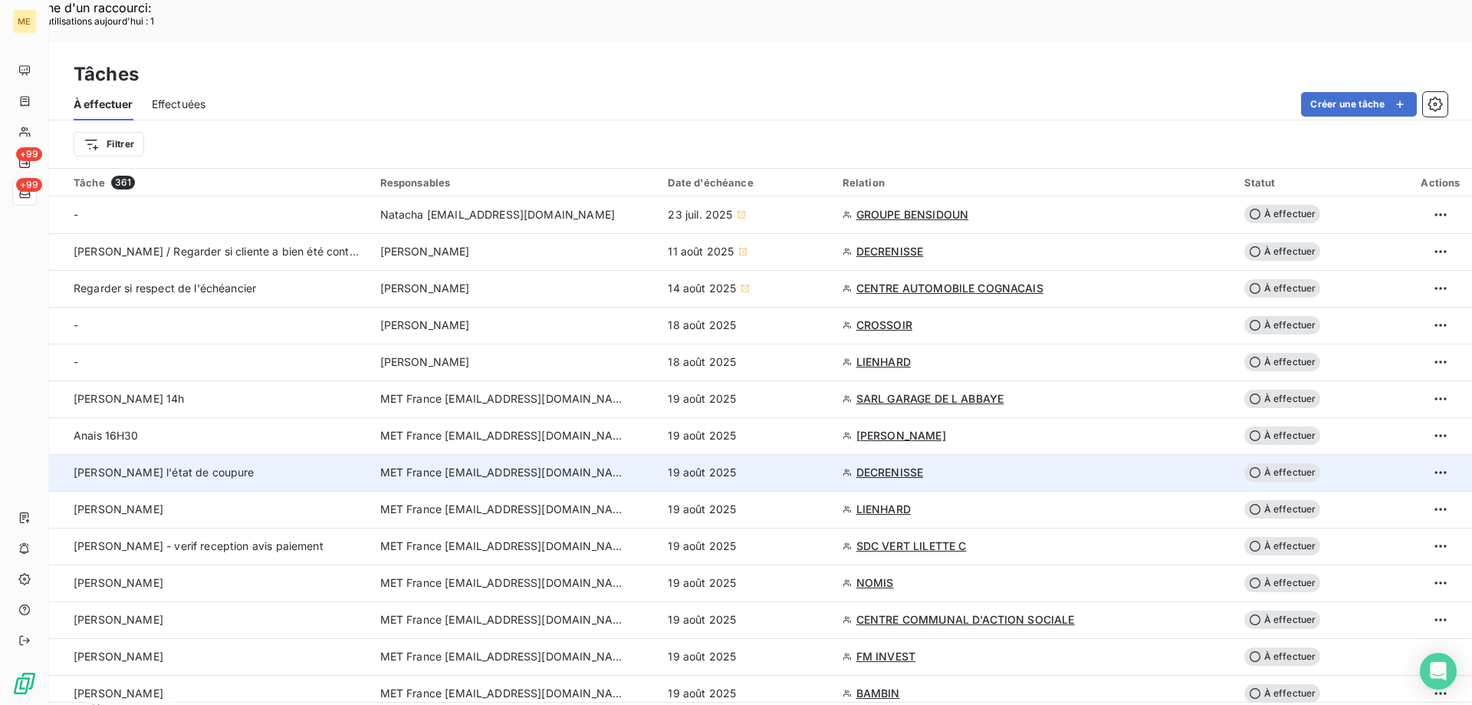
click at [181, 465] on span "Sylvain - vérifier l'état de coupure" at bounding box center [164, 471] width 181 height 13
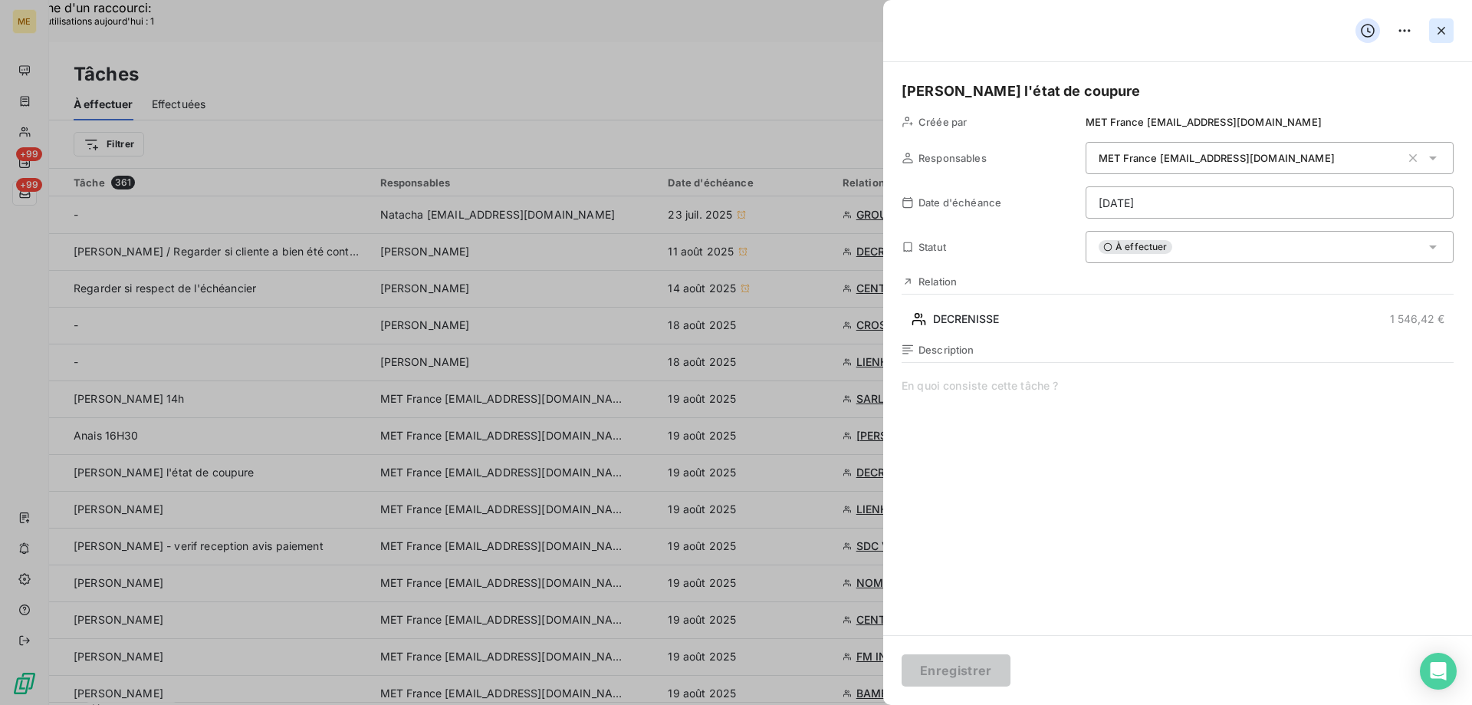
click at [1444, 31] on icon "button" at bounding box center [1441, 30] width 15 height 15
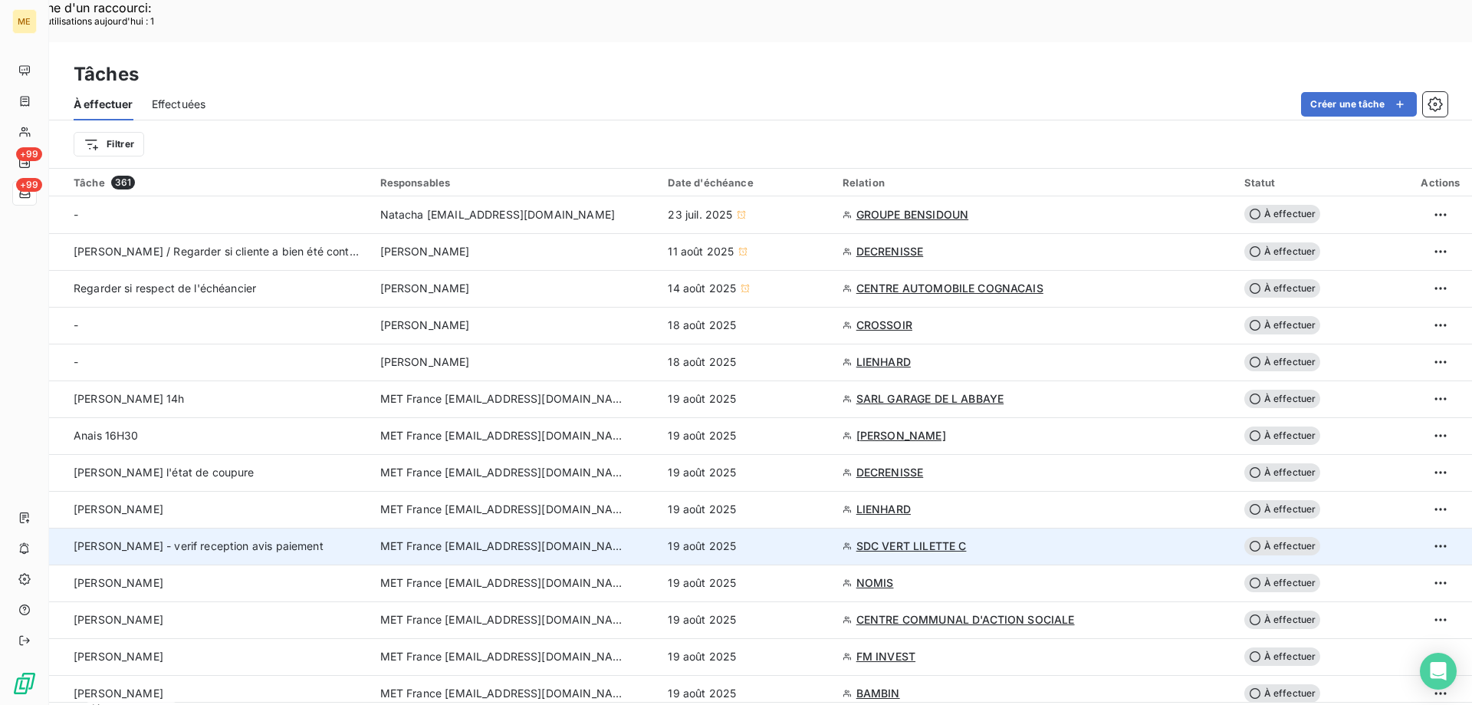
click at [181, 539] on span "Sylvain - verif reception avis paiement" at bounding box center [199, 545] width 250 height 13
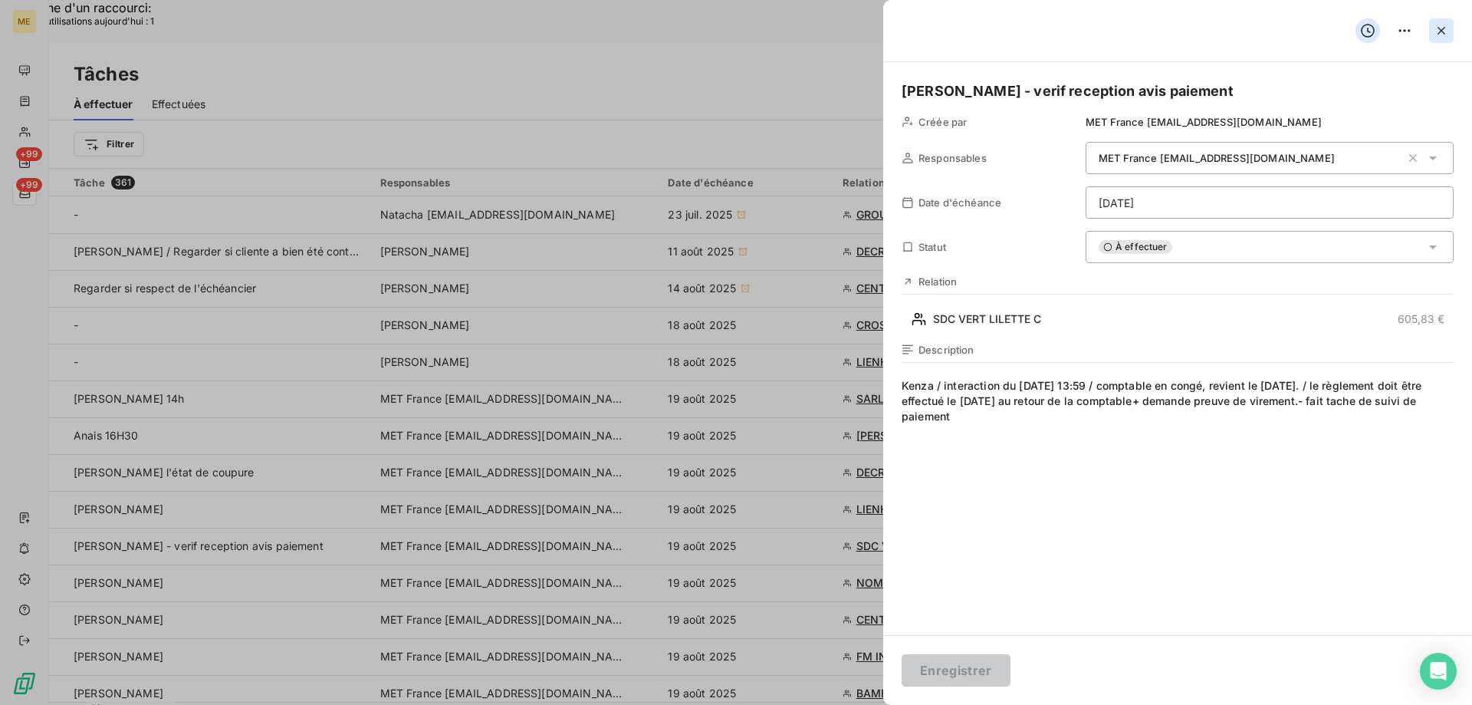
click at [1439, 23] on icon "button" at bounding box center [1441, 30] width 15 height 15
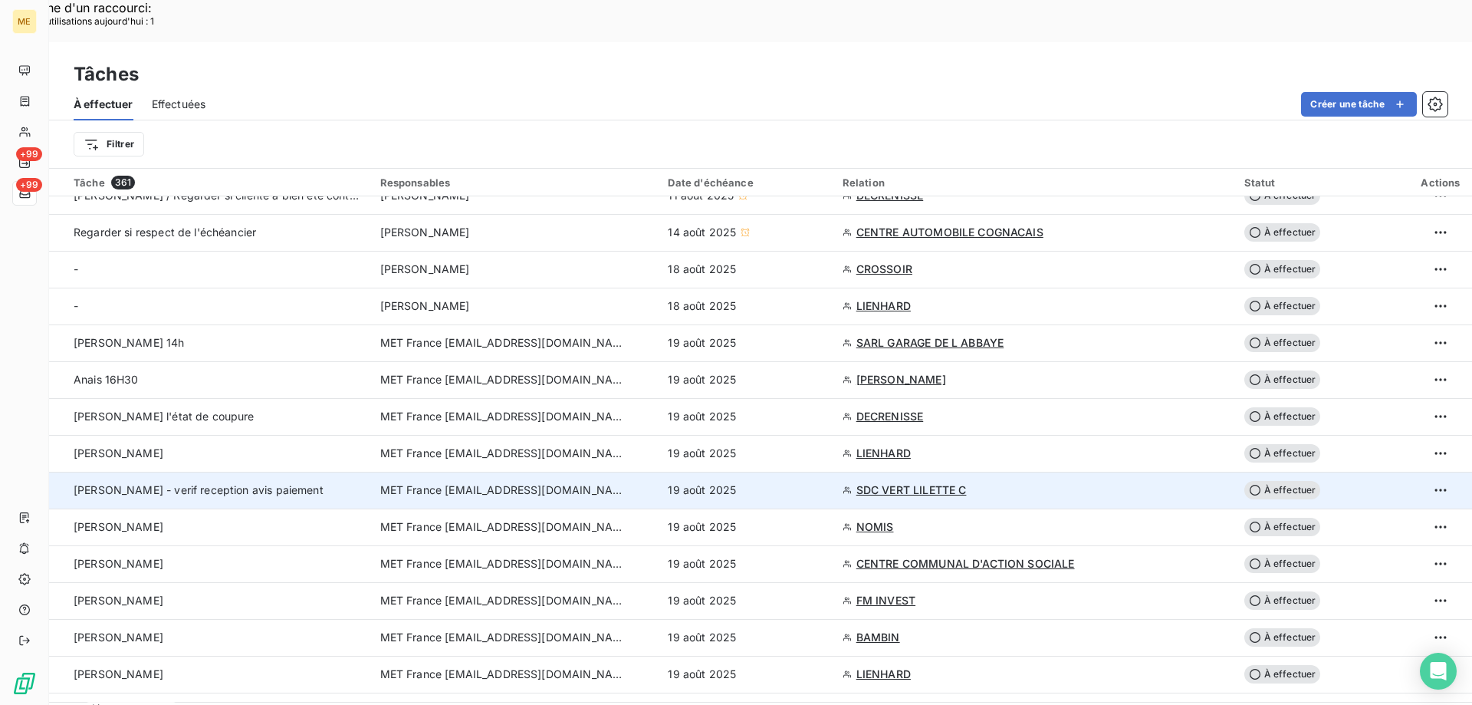
scroll to position [77, 0]
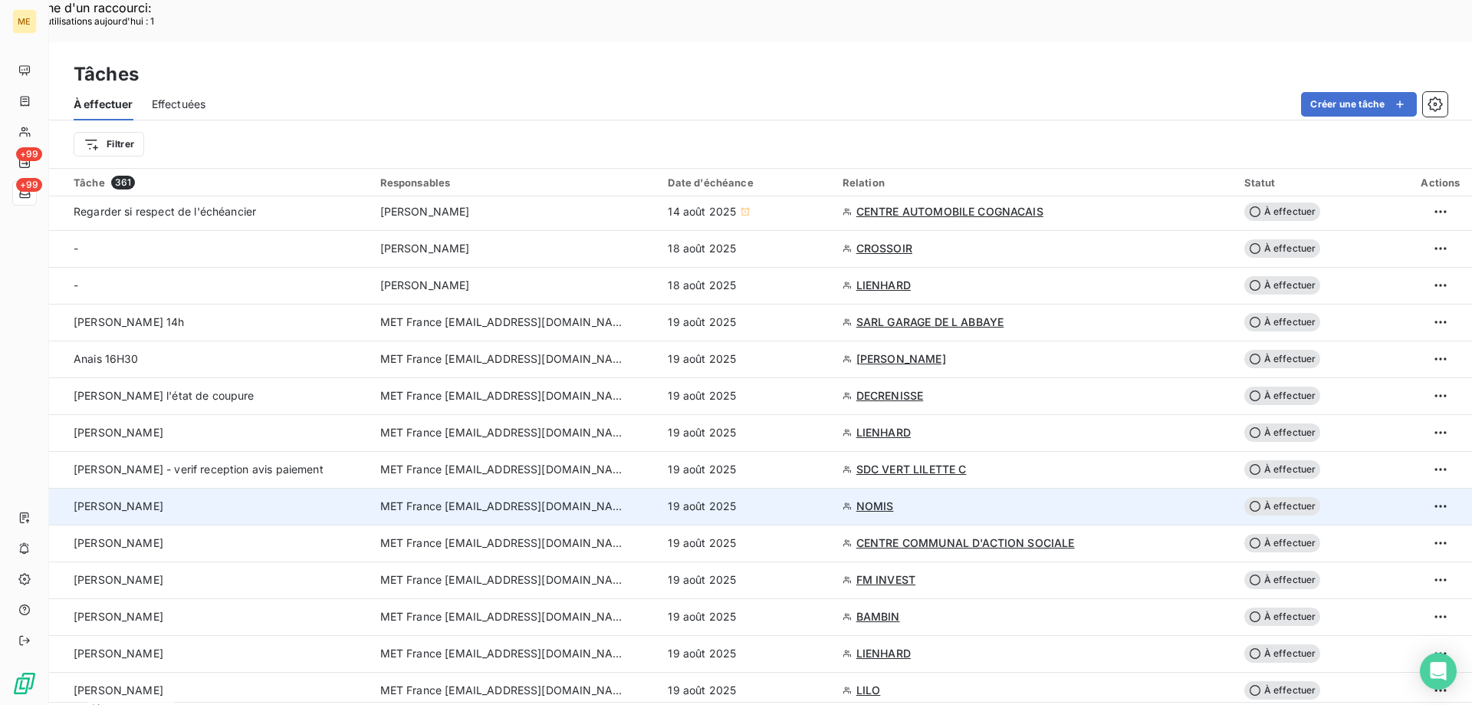
click at [182, 498] on div "[PERSON_NAME]" at bounding box center [218, 505] width 288 height 15
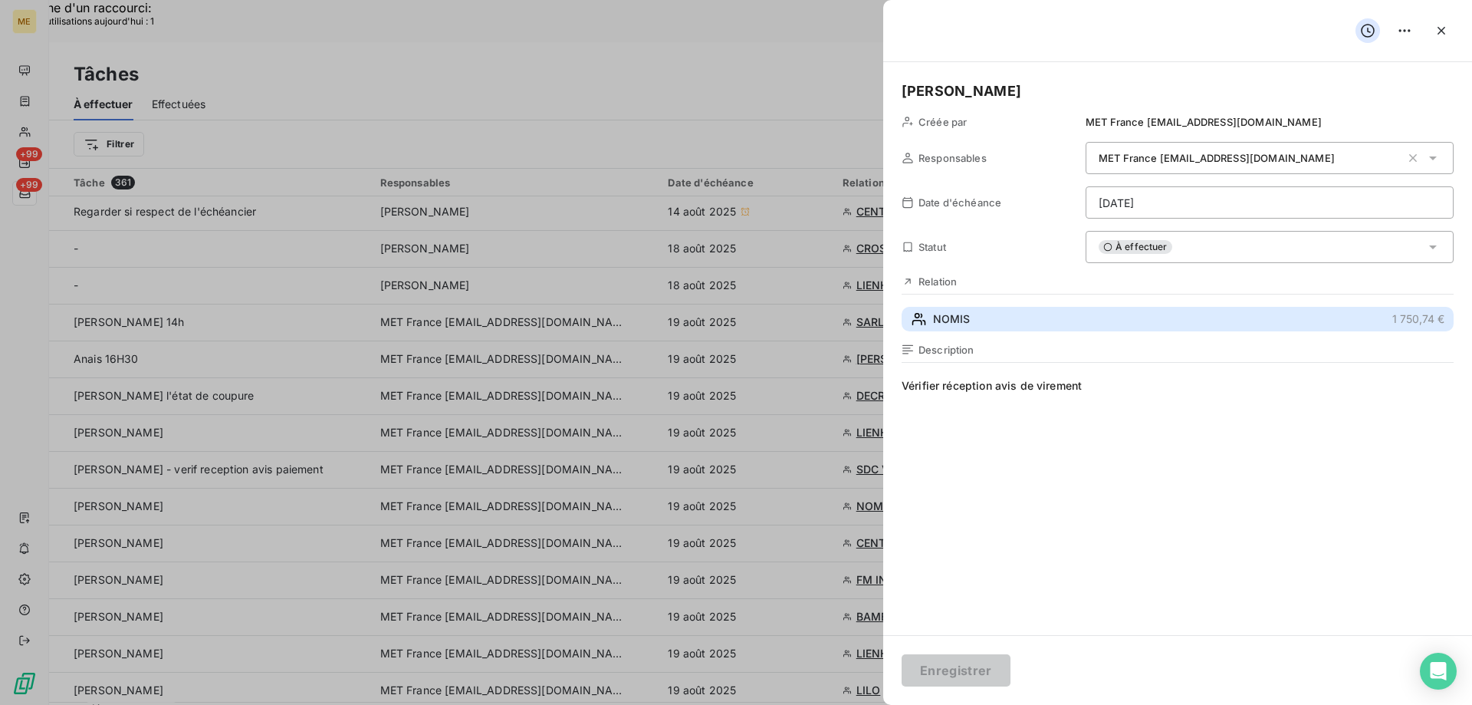
click at [983, 324] on button "NOMIS 1 750,74 €" at bounding box center [1178, 319] width 552 height 25
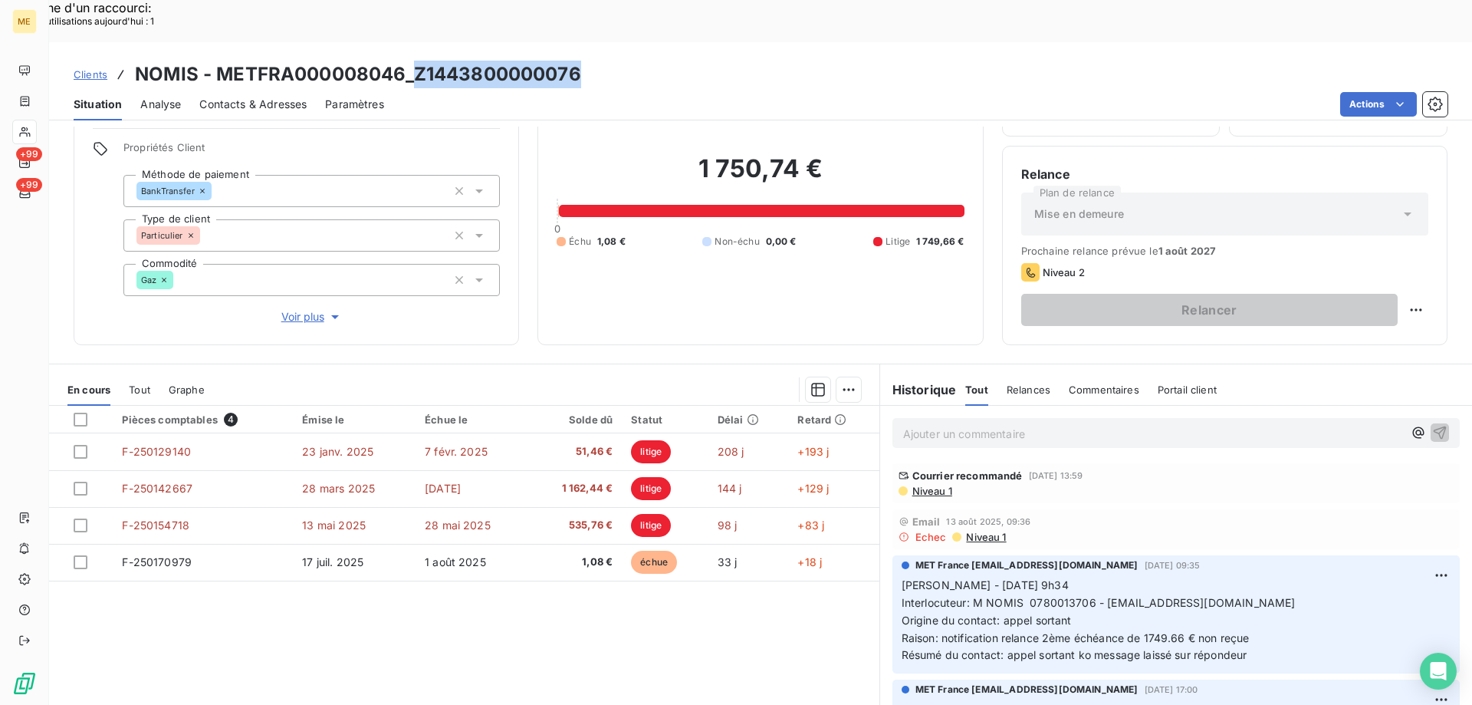
drag, startPoint x: 414, startPoint y: 35, endPoint x: 589, endPoint y: 36, distance: 174.8
click at [589, 61] on div "Clients NOMIS - METFRA000008046_Z1443800000076" at bounding box center [760, 75] width 1423 height 28
copy h3 "Z1443800000076"
copy span "0780013706"
drag, startPoint x: 1024, startPoint y: 563, endPoint x: 1087, endPoint y: 556, distance: 62.5
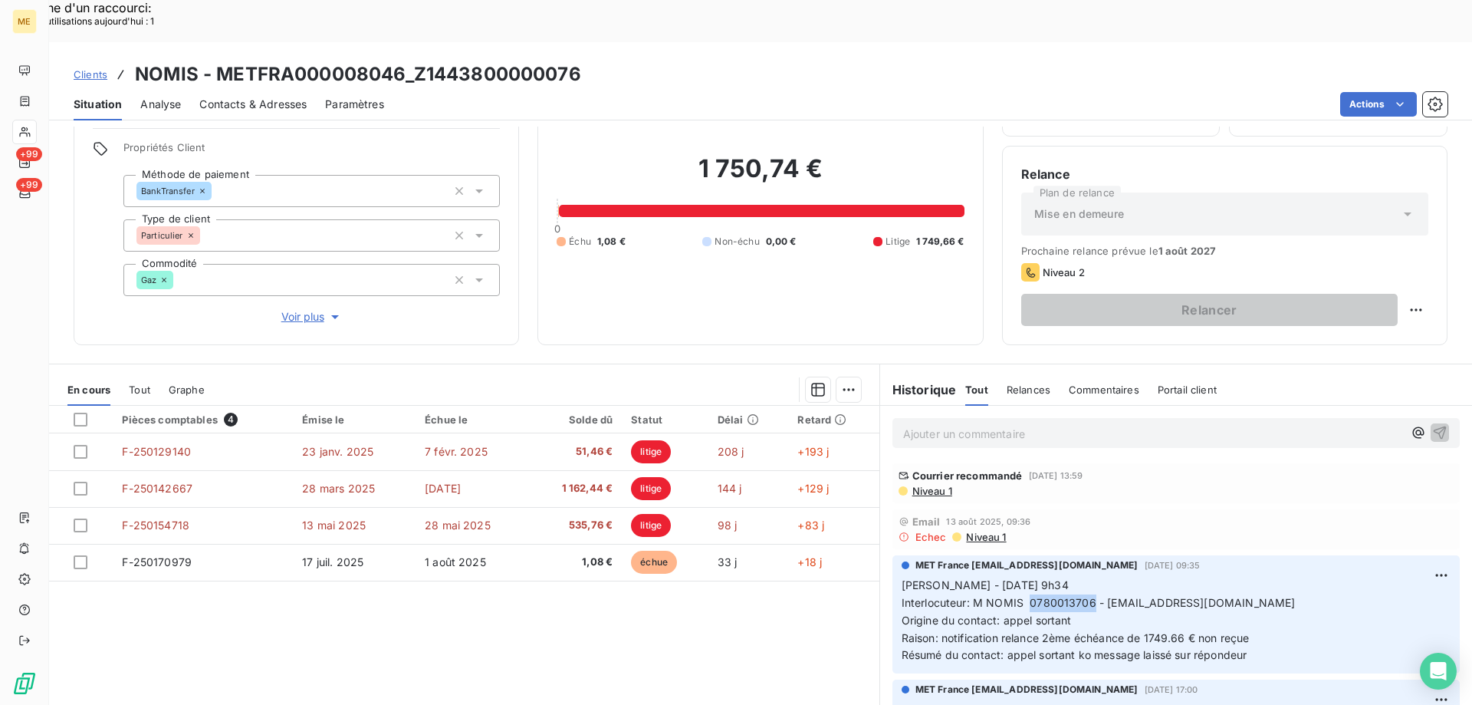
click at [1087, 596] on span "Interlocuteur: M NOMIS 0780013706 - barabara.duperron2@gmail.com" at bounding box center [1099, 602] width 394 height 13
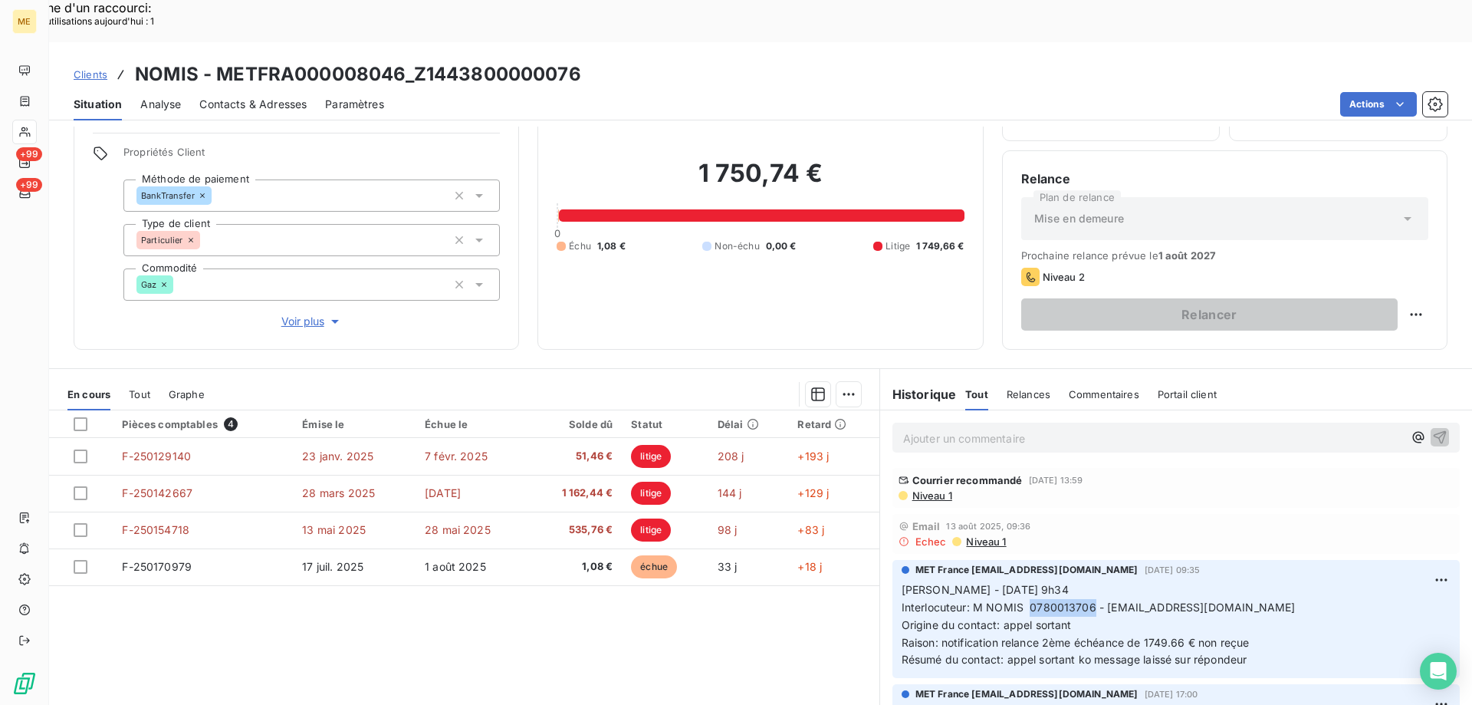
scroll to position [97, 0]
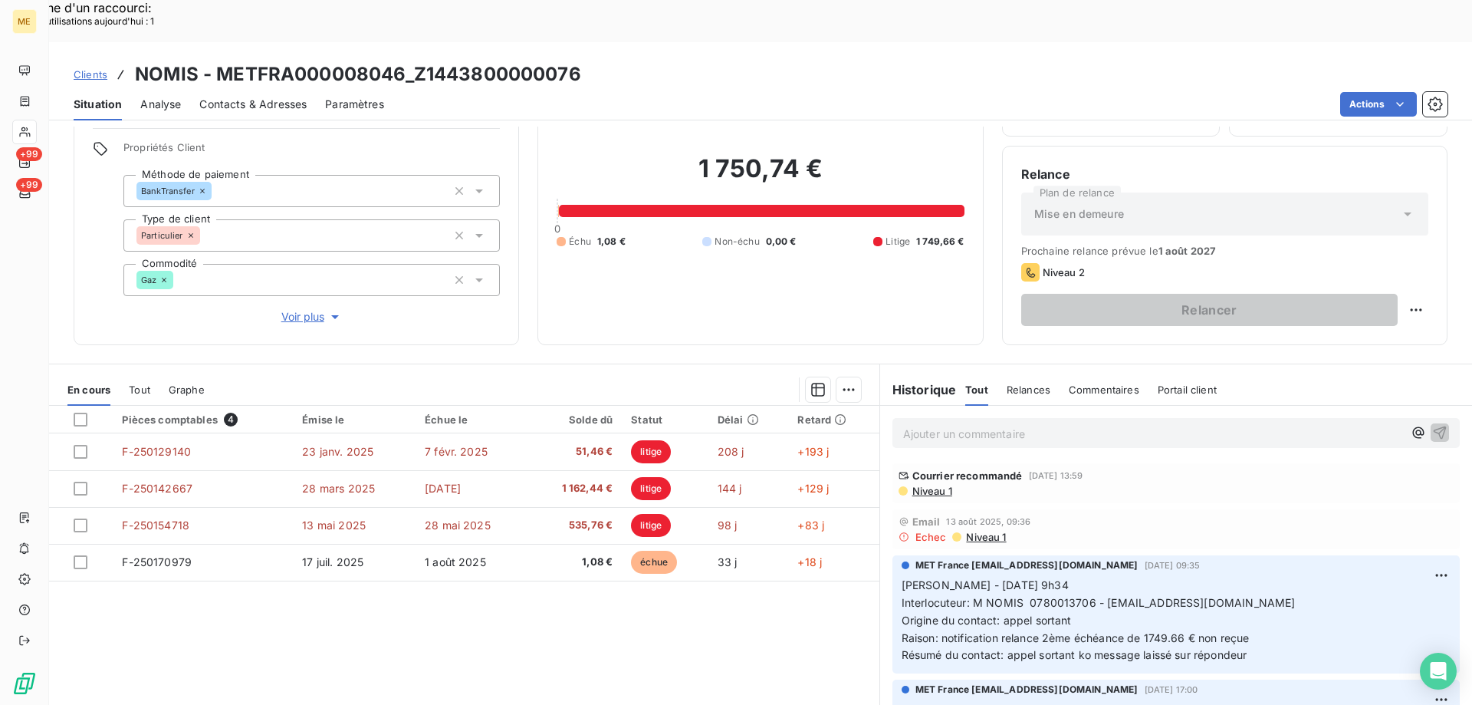
click at [1189, 485] on div "Niveau 1" at bounding box center [1176, 491] width 555 height 12
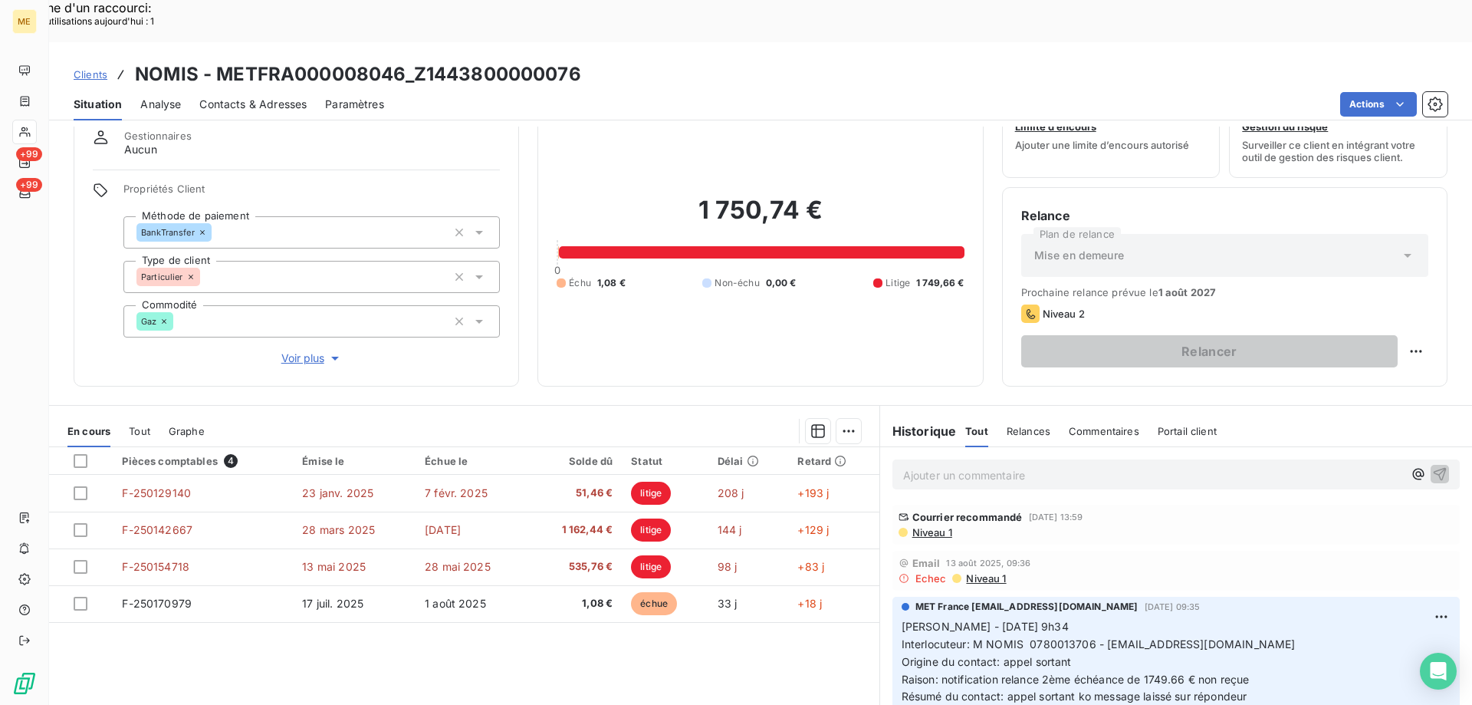
scroll to position [0, 0]
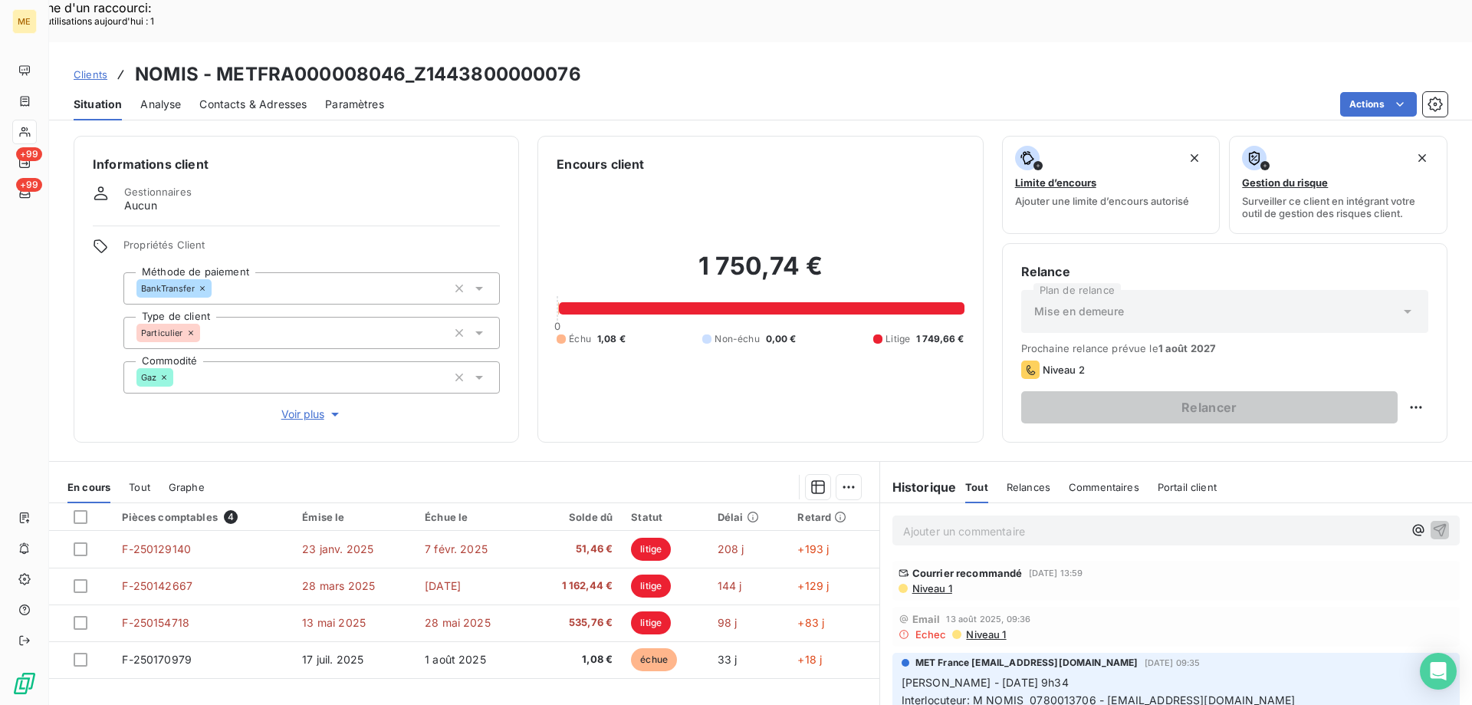
click at [1128, 521] on p "Ajouter un commentaire ﻿" at bounding box center [1153, 530] width 500 height 19
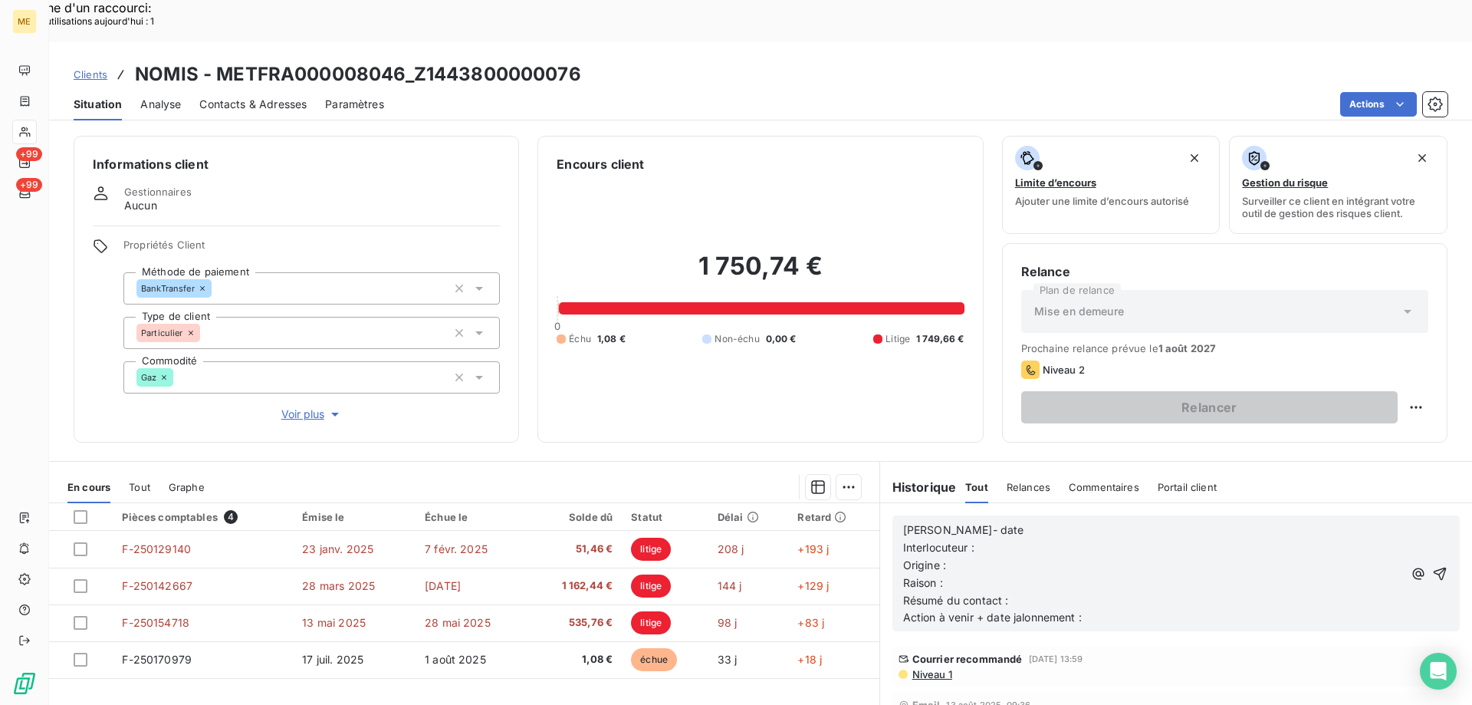
click at [1037, 521] on p "Lisa- date" at bounding box center [1153, 530] width 500 height 18
click at [1018, 539] on p "Interlocuteur :" at bounding box center [1153, 548] width 500 height 18
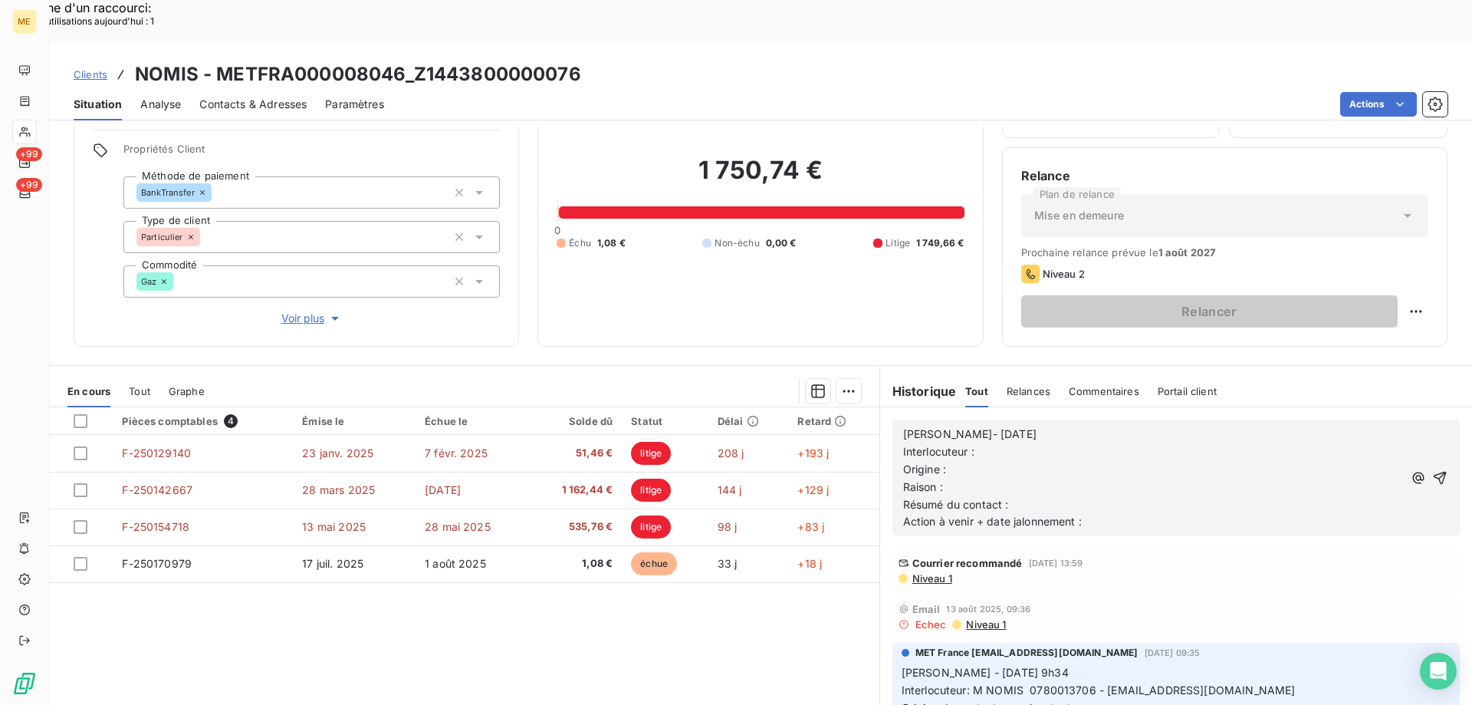
scroll to position [97, 0]
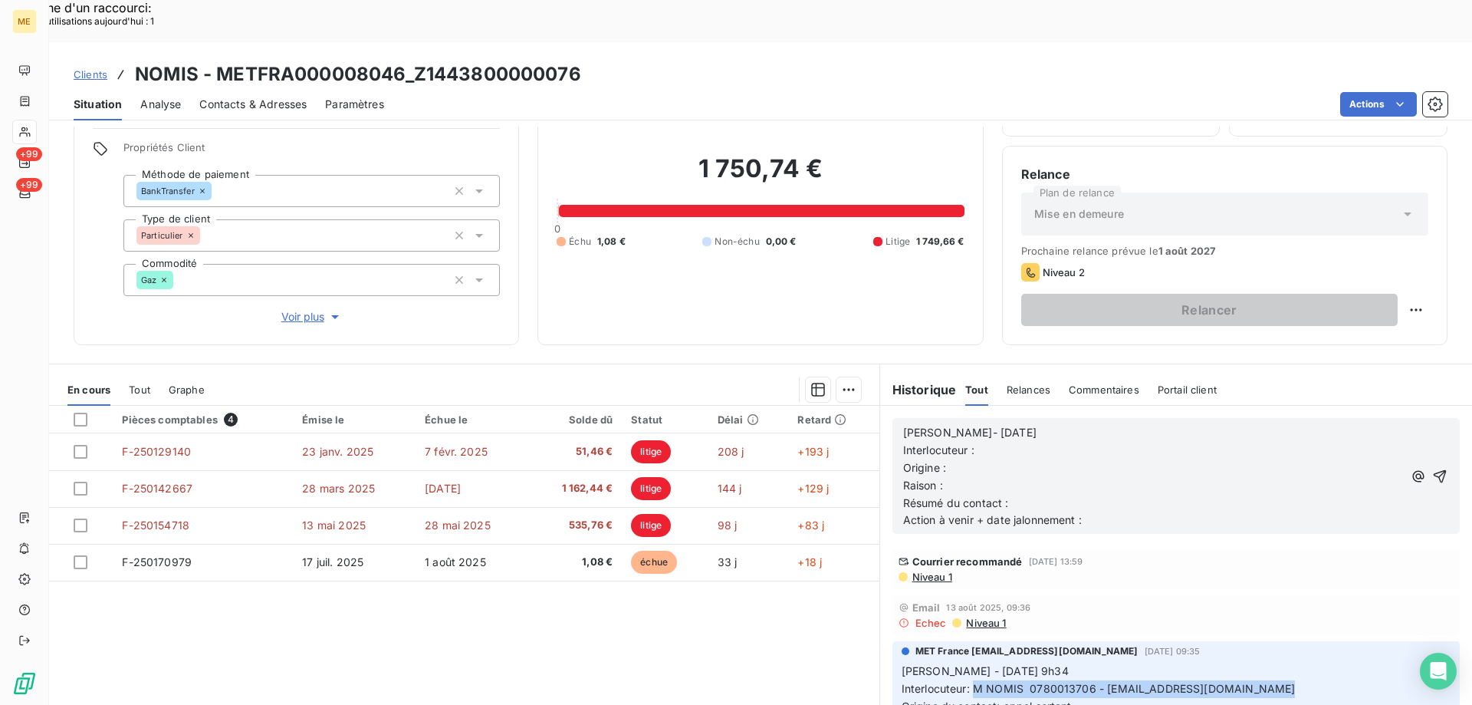
copy span "M NOMIS 0780013706 - [EMAIL_ADDRESS][DOMAIN_NAME]"
drag, startPoint x: 968, startPoint y: 649, endPoint x: 1284, endPoint y: 646, distance: 315.9
click at [1284, 663] on p "Sylvain - 13/08/2025 - 9h34 Interlocuteur: M NOMIS 0780013706 - barabara.duperr…" at bounding box center [1176, 706] width 549 height 87
click at [1002, 442] on p "Interlocuteur :" at bounding box center [1153, 451] width 500 height 18
click at [1008, 459] on p "Origine :" at bounding box center [1153, 468] width 500 height 18
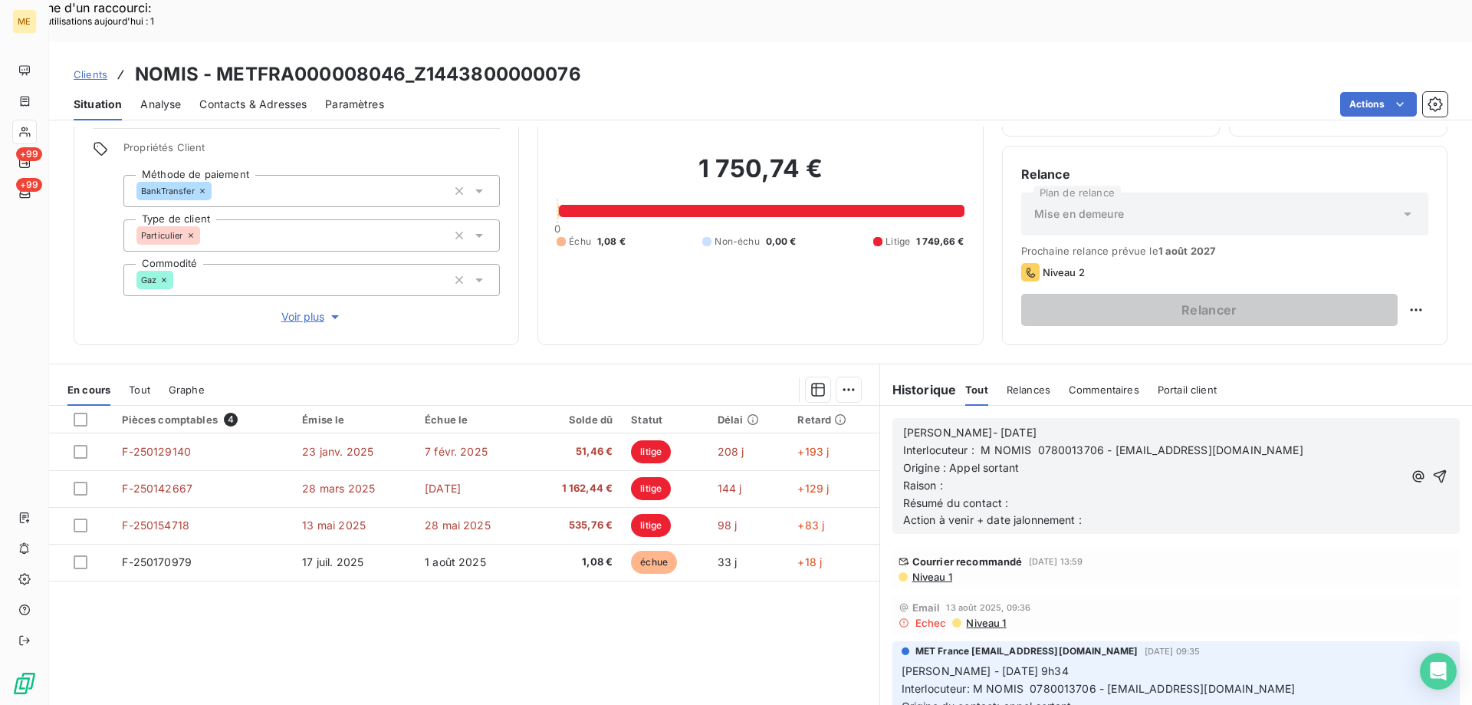
scroll to position [77, 0]
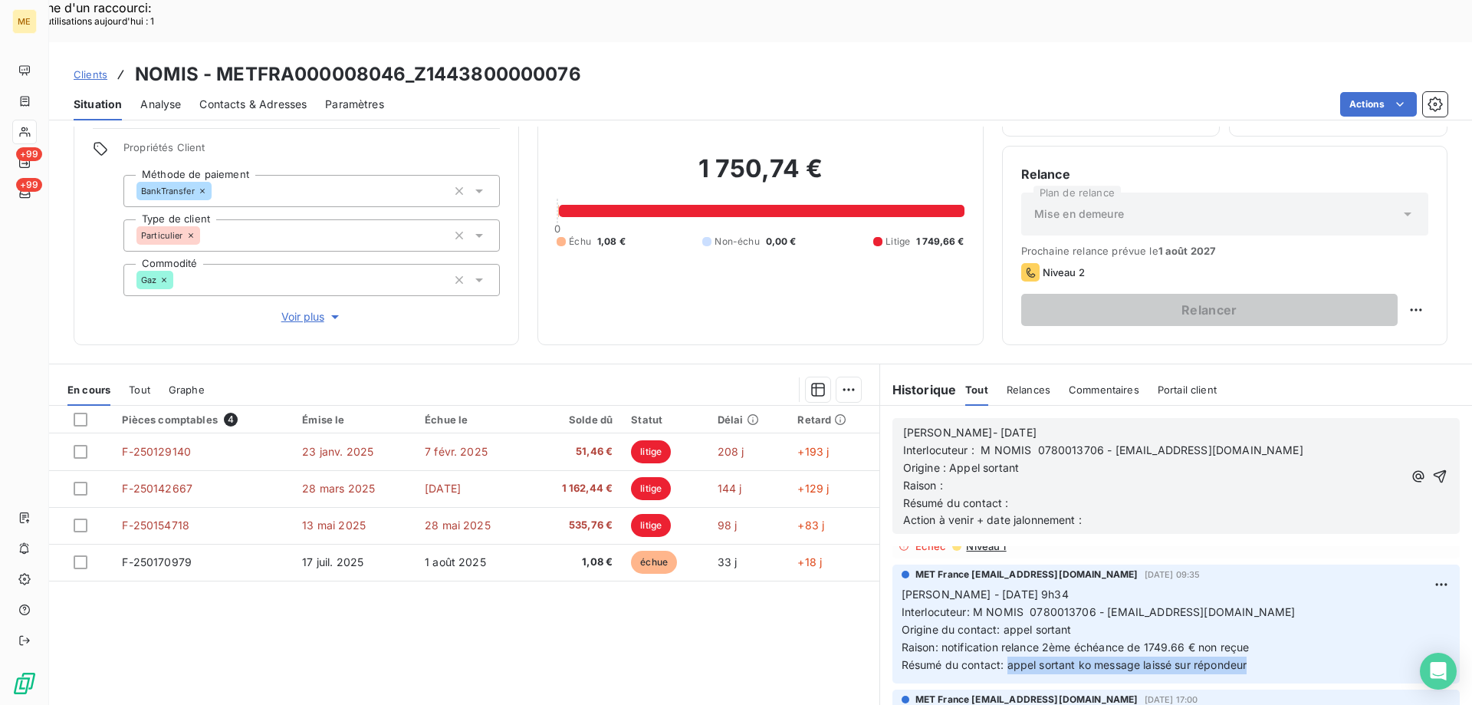
copy span "appel sortant ko message laissé sur répondeur"
drag, startPoint x: 1001, startPoint y: 620, endPoint x: 1247, endPoint y: 630, distance: 246.3
click at [1247, 630] on p "Sylvain - 13/08/2025 - 9h34 Interlocuteur: M NOMIS 0780013706 - barabara.duperr…" at bounding box center [1176, 629] width 549 height 87
click at [1083, 495] on p "Résumé du contact :" at bounding box center [1153, 504] width 500 height 18
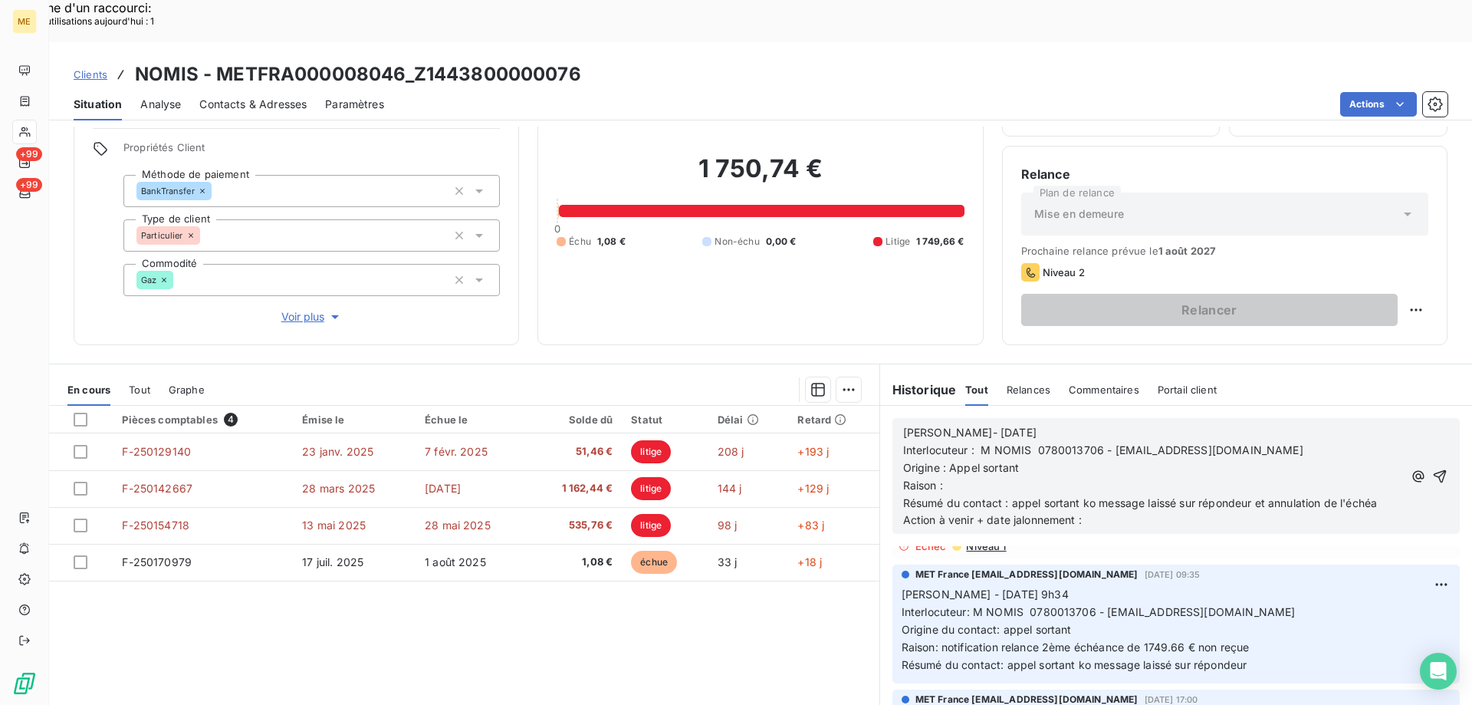
scroll to position [94, 0]
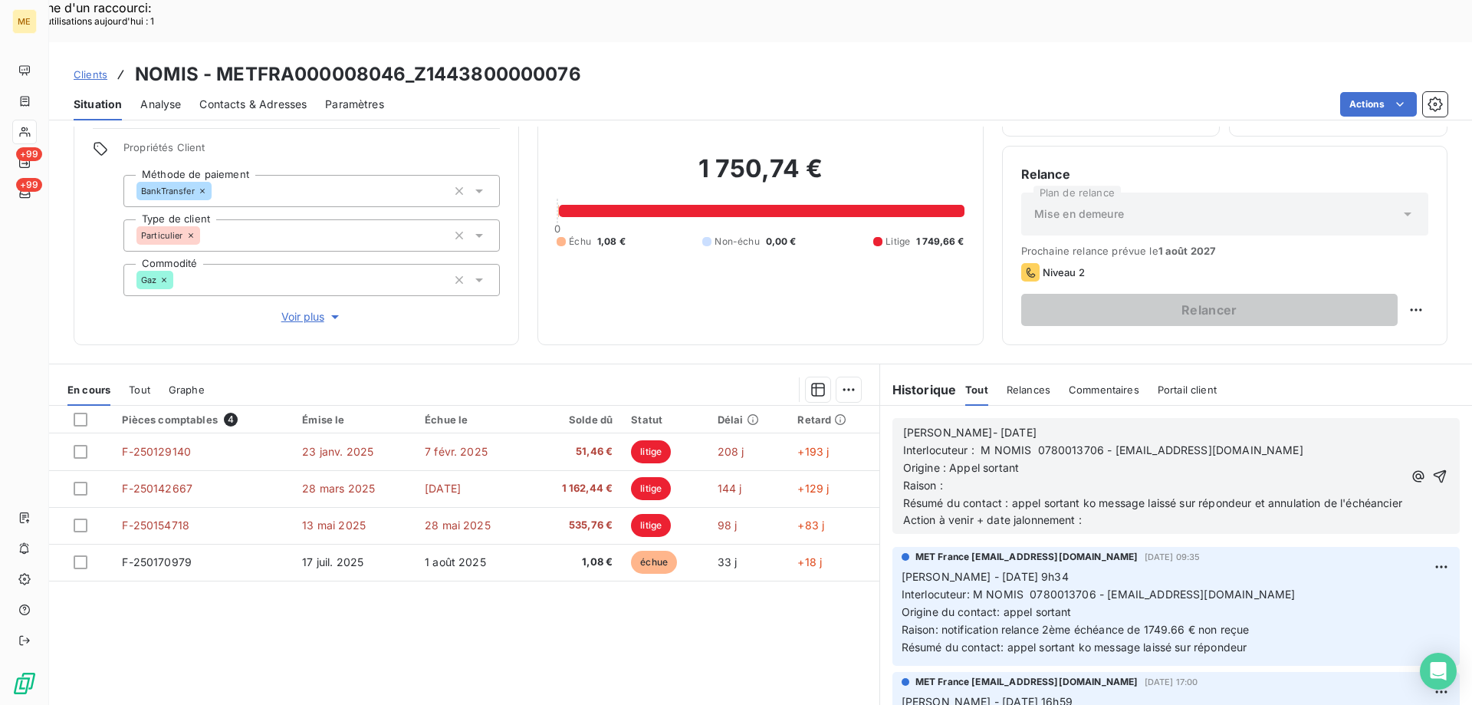
click at [973, 477] on p "Raison :" at bounding box center [1153, 486] width 500 height 18
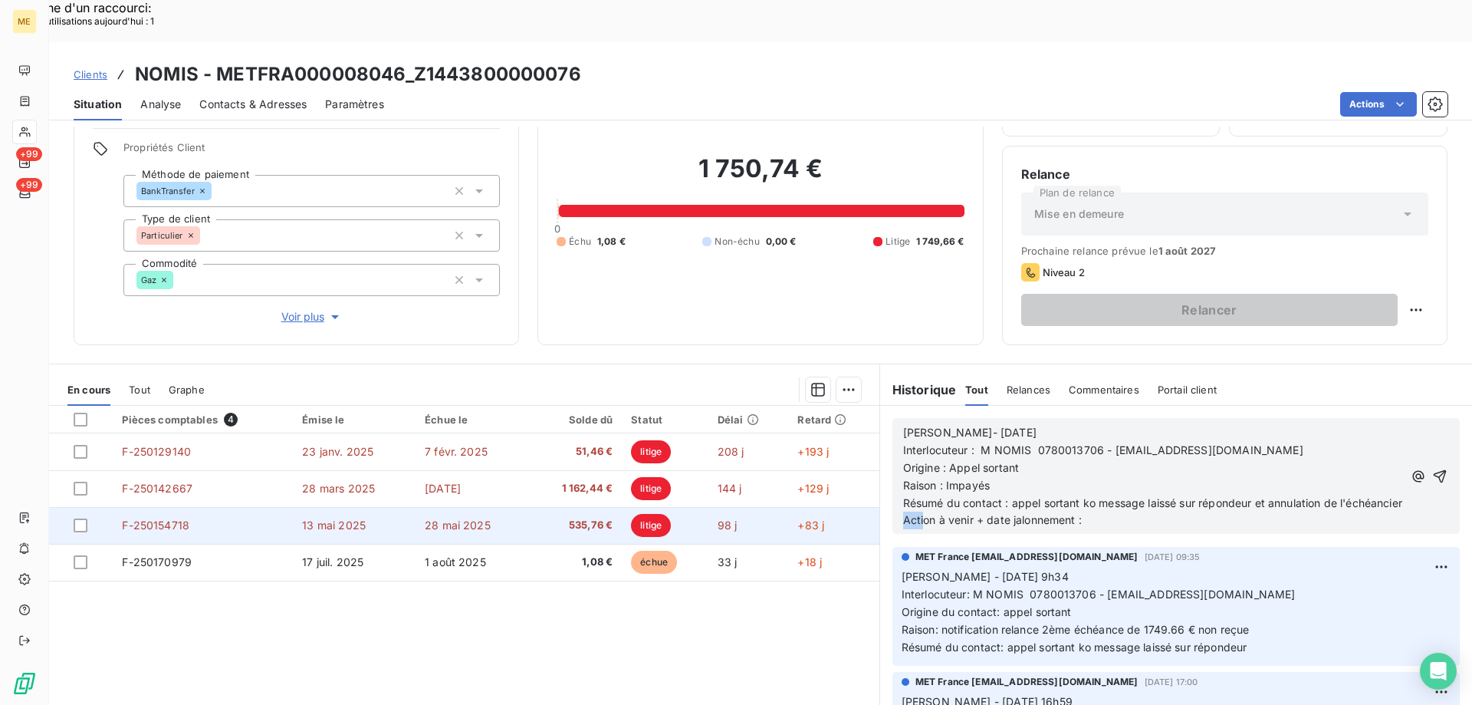
drag, startPoint x: 1134, startPoint y: 503, endPoint x: 851, endPoint y: 496, distance: 283.0
click at [851, 496] on div "En cours Tout Graphe Pièces comptables 4 Émise le Échue le Solde dû Statut Déla…" at bounding box center [760, 554] width 1423 height 383
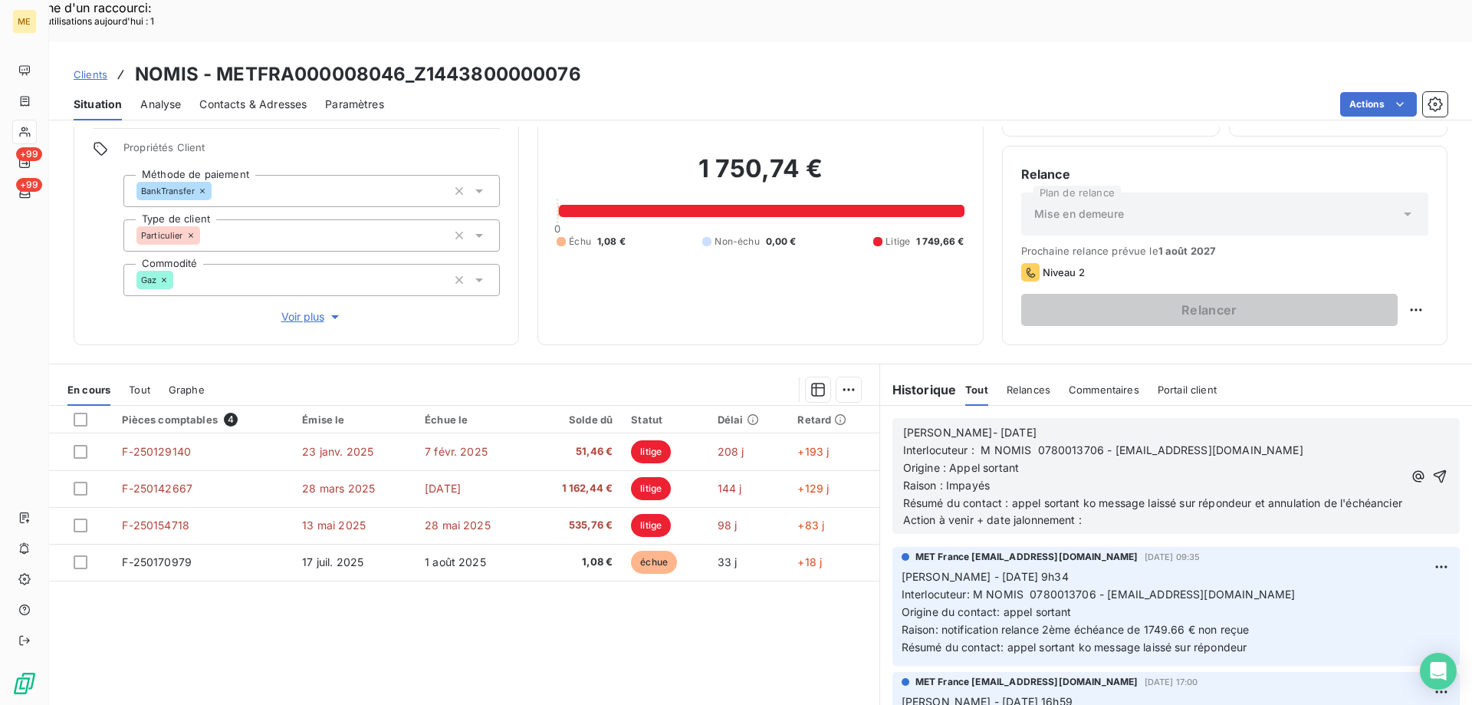
click at [1087, 495] on p "Résumé du contact : appel sortant ko message laissé sur répondeur et annulation…" at bounding box center [1153, 504] width 500 height 18
drag, startPoint x: 1100, startPoint y: 495, endPoint x: 886, endPoint y: 492, distance: 214.0
click at [893, 492] on div "Lisa- 19/08/2025 Interlocuteur : M NOMIS 0780013706 - barabara.duperron2@gmail.…" at bounding box center [1176, 476] width 567 height 116
click at [1432, 469] on icon "button" at bounding box center [1439, 476] width 15 height 15
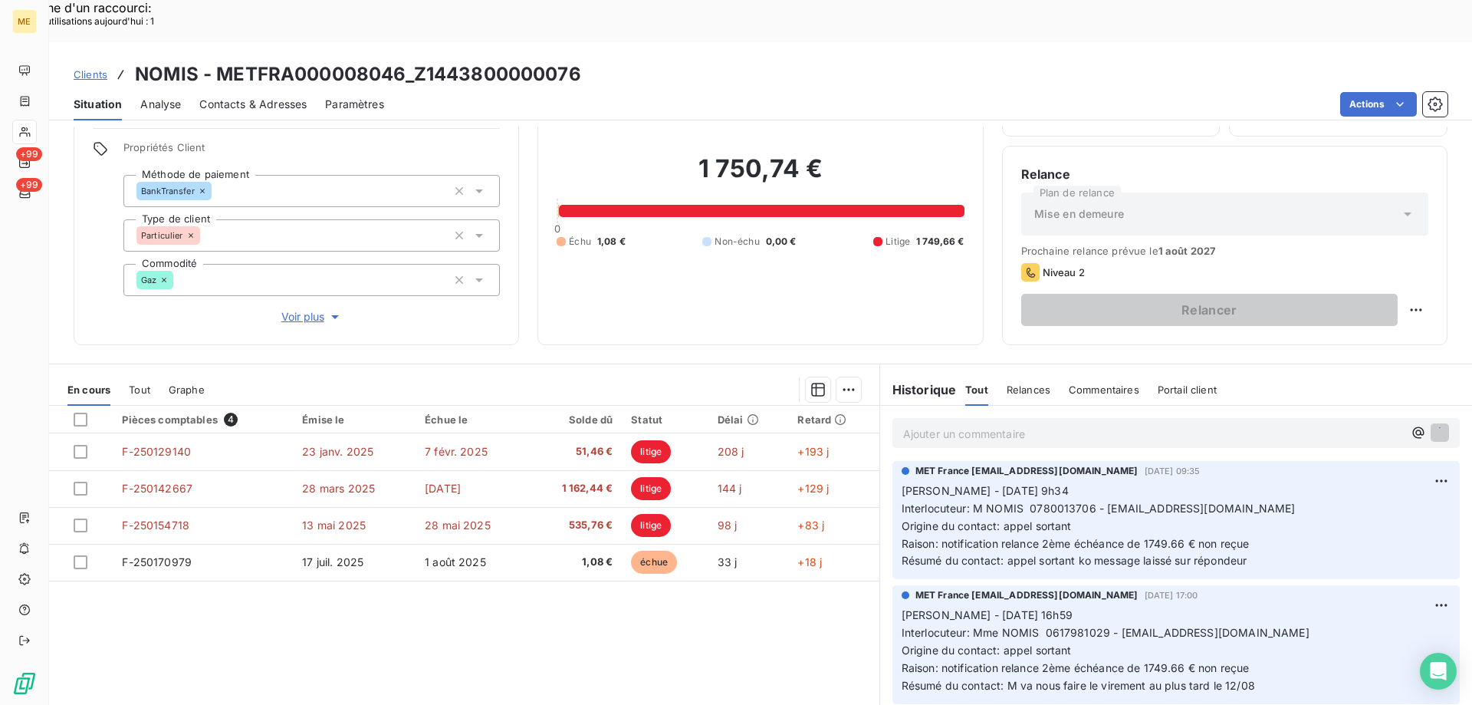
scroll to position [0, 0]
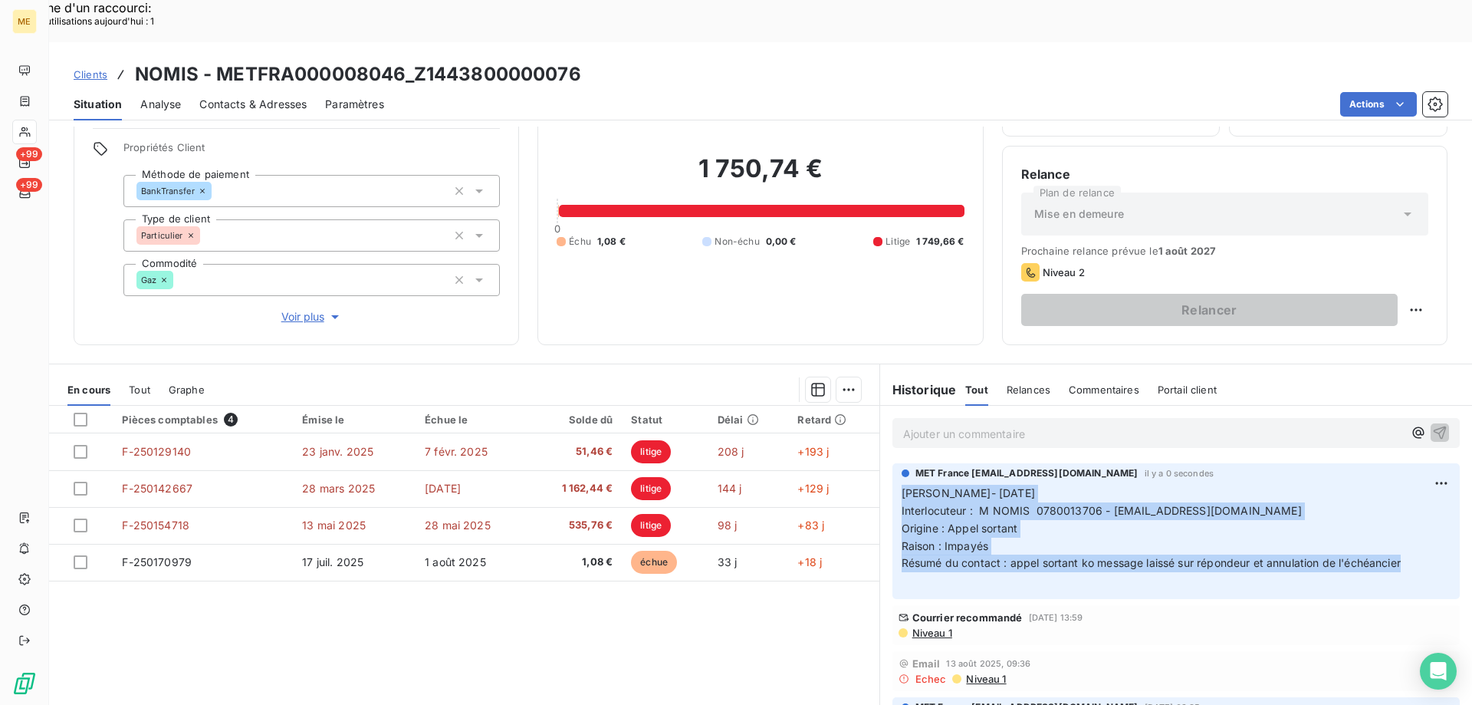
drag, startPoint x: 1416, startPoint y: 518, endPoint x: 885, endPoint y: 442, distance: 536.8
click at [893, 463] on div "MET France met-france@recouvrement.met.com il y a 0 secondes Lisa- 19/08/2025 I…" at bounding box center [1176, 531] width 567 height 136
copy p "Lisa- 19/08/2025 Interlocuteur : M NOMIS 0780013706 - barabara.duperron2@gmail.…"
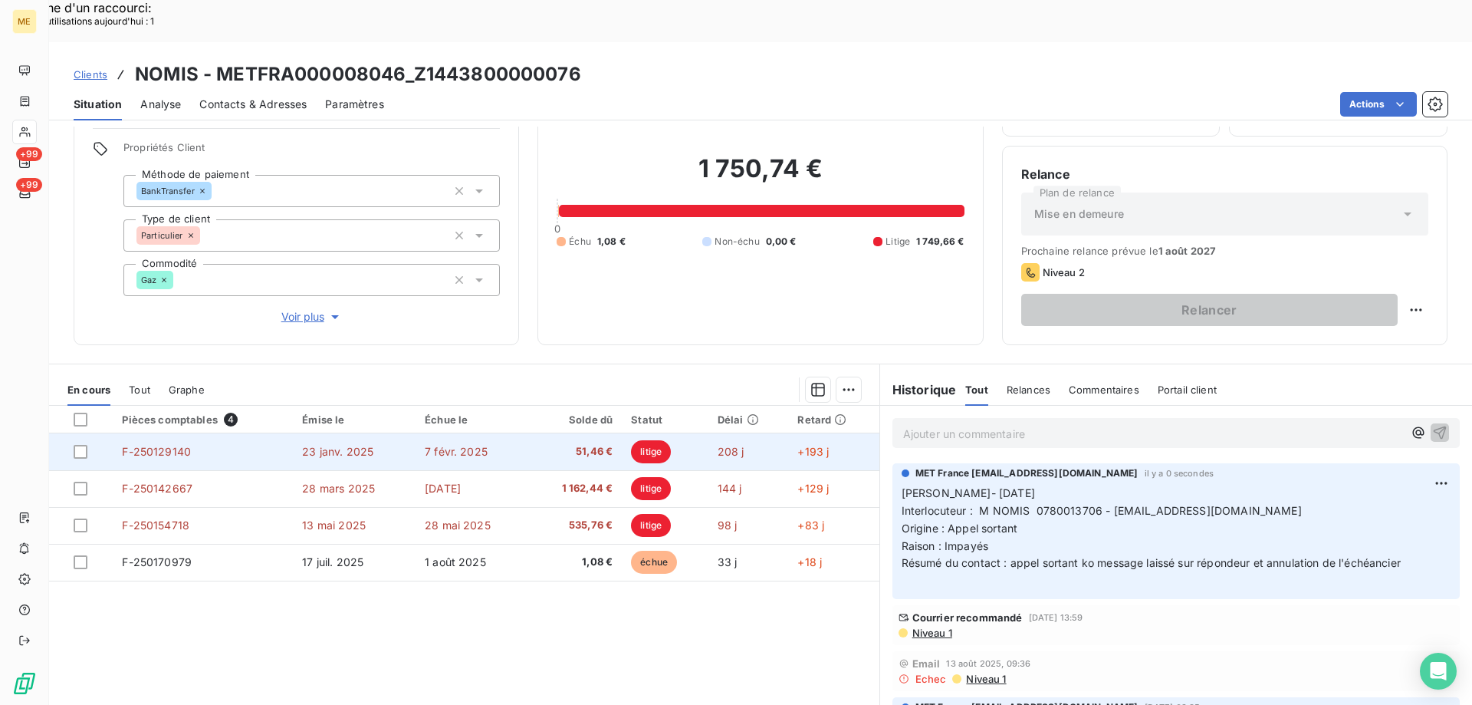
click at [104, 445] on div at bounding box center [89, 452] width 30 height 14
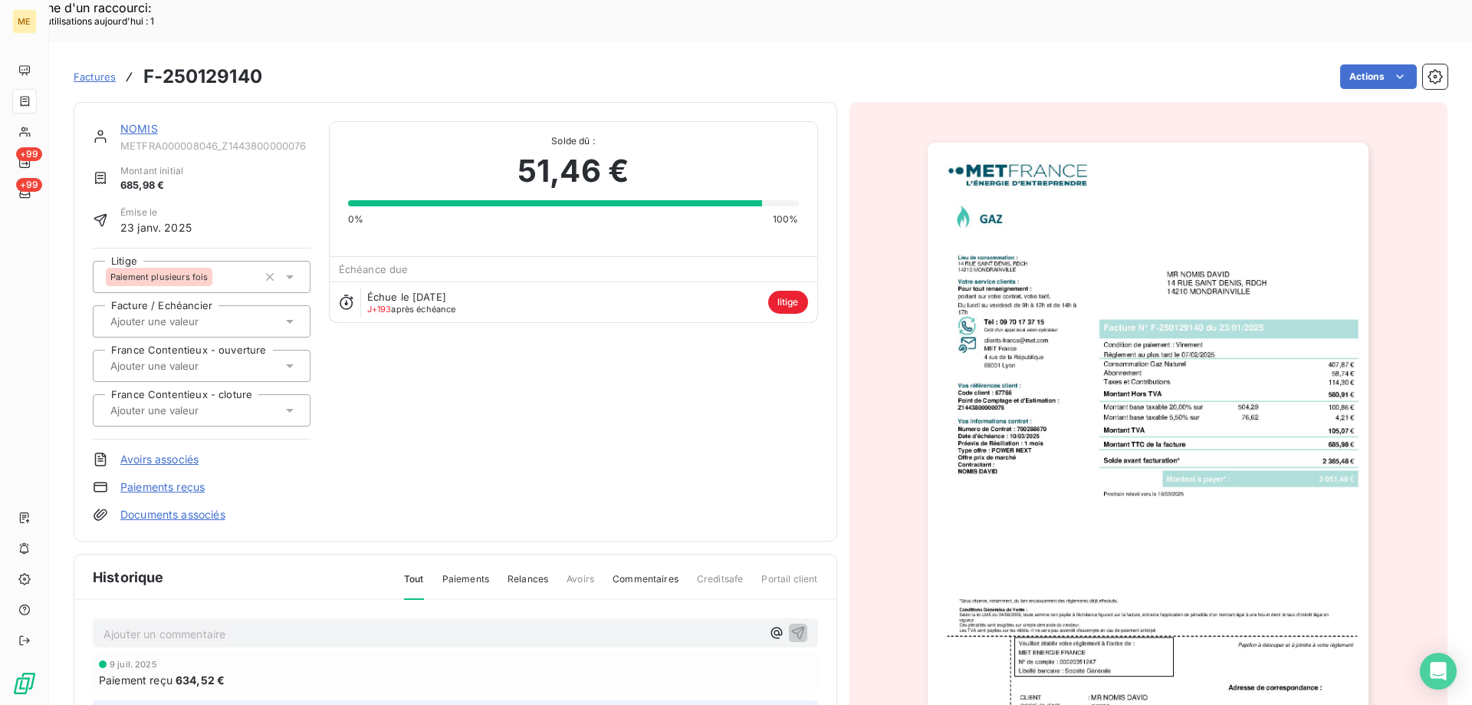
click at [771, 291] on span "litige" at bounding box center [788, 302] width 40 height 23
click at [769, 291] on span "litige" at bounding box center [788, 302] width 40 height 23
click at [665, 281] on div "Échue le 7 févr. 2025 J+193 après échéance litige" at bounding box center [574, 301] width 488 height 41
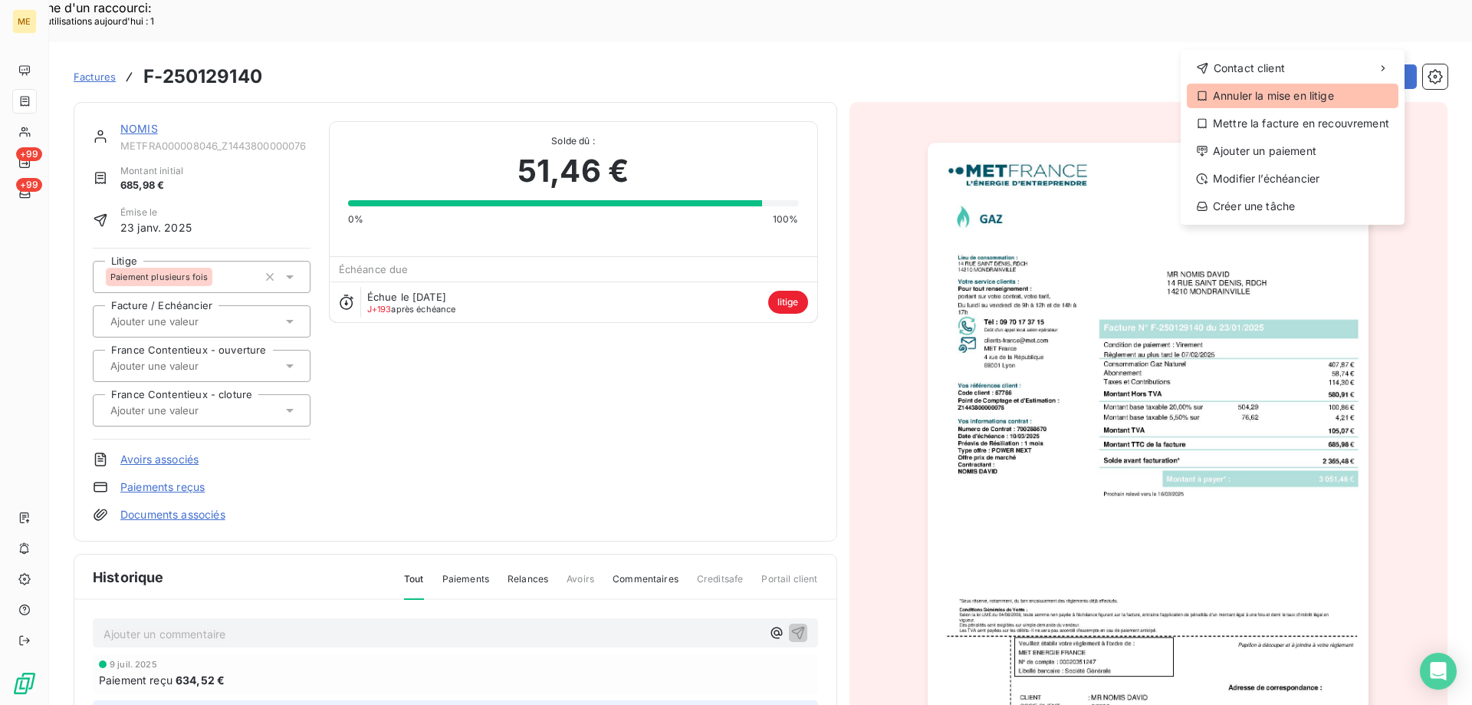
click at [1303, 107] on div "Annuler la mise en litige" at bounding box center [1293, 96] width 212 height 25
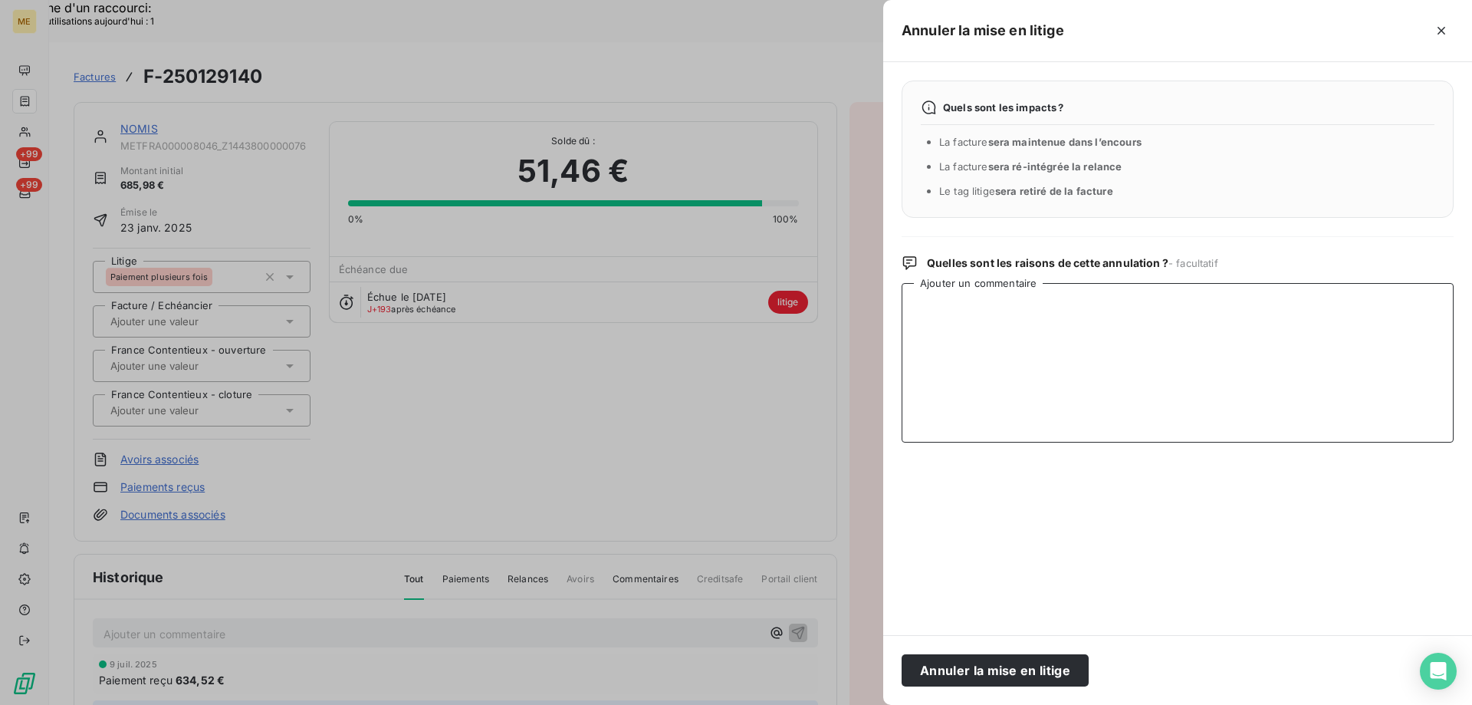
click at [1049, 345] on textarea "Ajouter un commentaire" at bounding box center [1178, 362] width 552 height 159
paste textarea "[PERSON_NAME]- [DATE] Interlocuteur : M NOMIS 0780013706 - [EMAIL_ADDRESS][DOMA…"
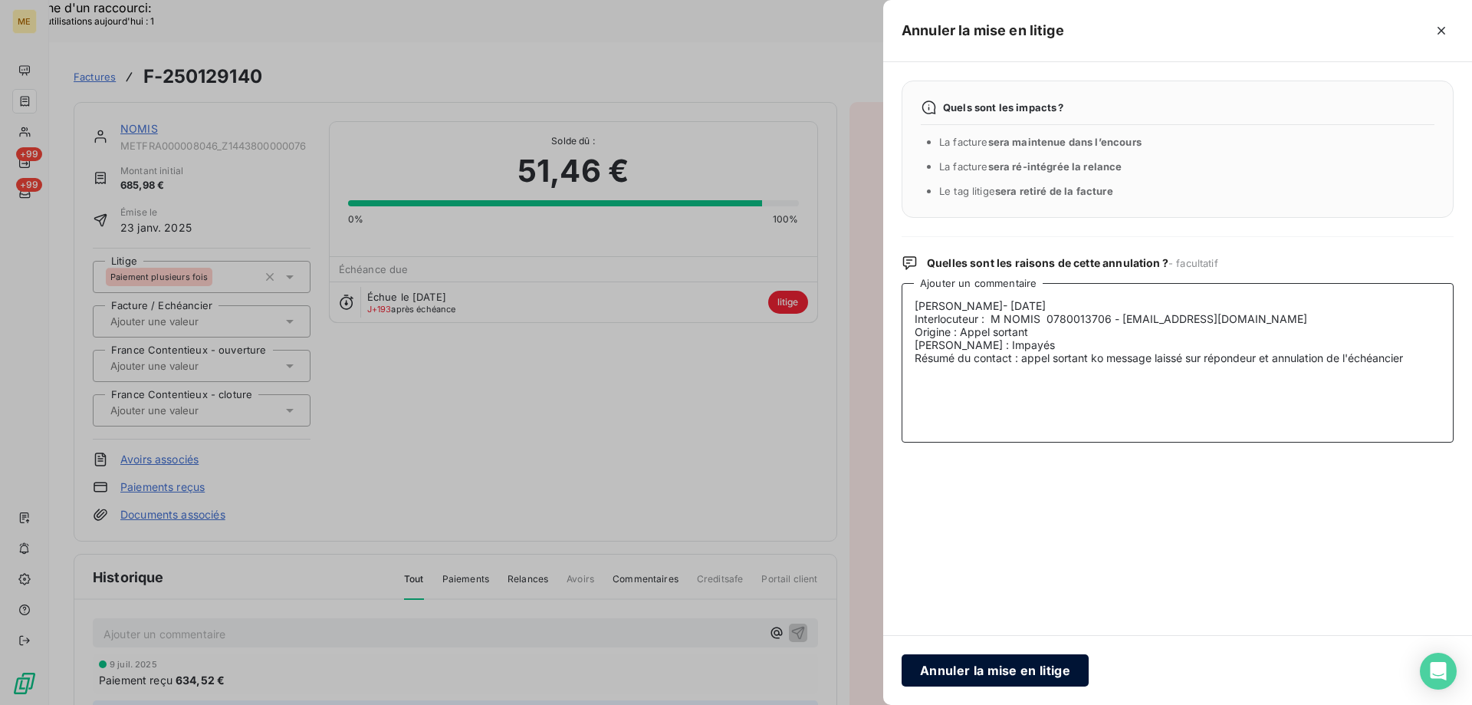
type textarea "[PERSON_NAME]- [DATE] Interlocuteur : M NOMIS 0780013706 - [EMAIL_ADDRESS][DOMA…"
click at [1045, 666] on button "Annuler la mise en litige" at bounding box center [995, 670] width 187 height 32
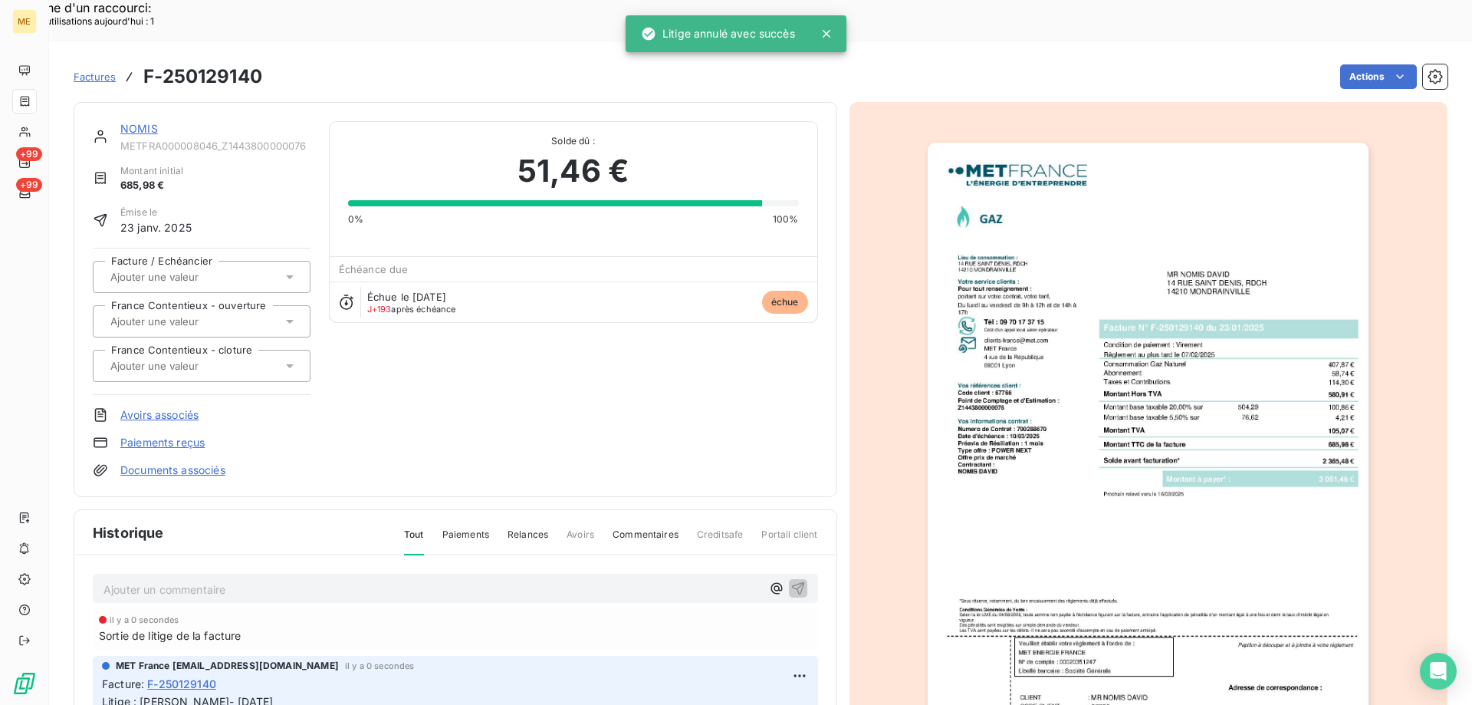
click at [143, 122] on link "NOMIS" at bounding box center [139, 128] width 38 height 13
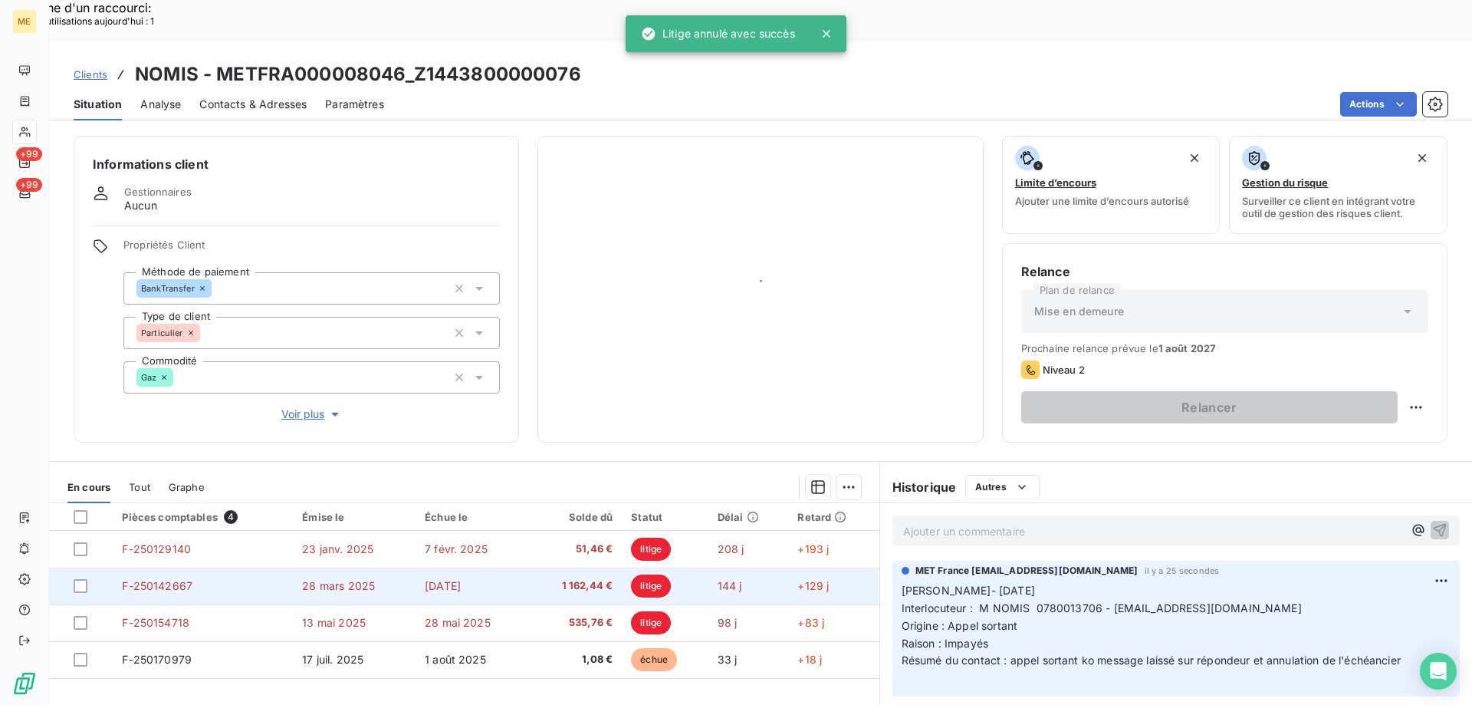
click at [188, 579] on span "F-250142667" at bounding box center [157, 585] width 71 height 13
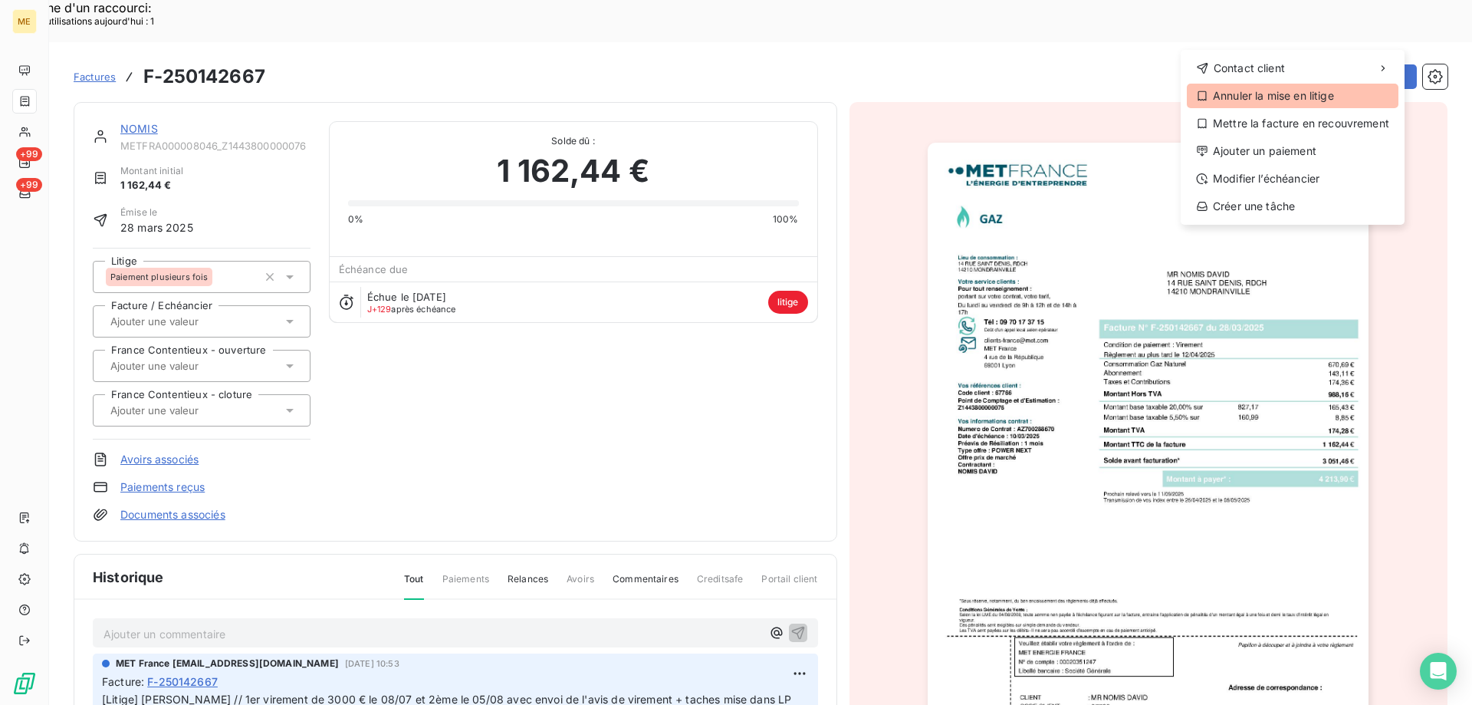
click at [1289, 93] on div "Annuler la mise en litige" at bounding box center [1293, 96] width 212 height 25
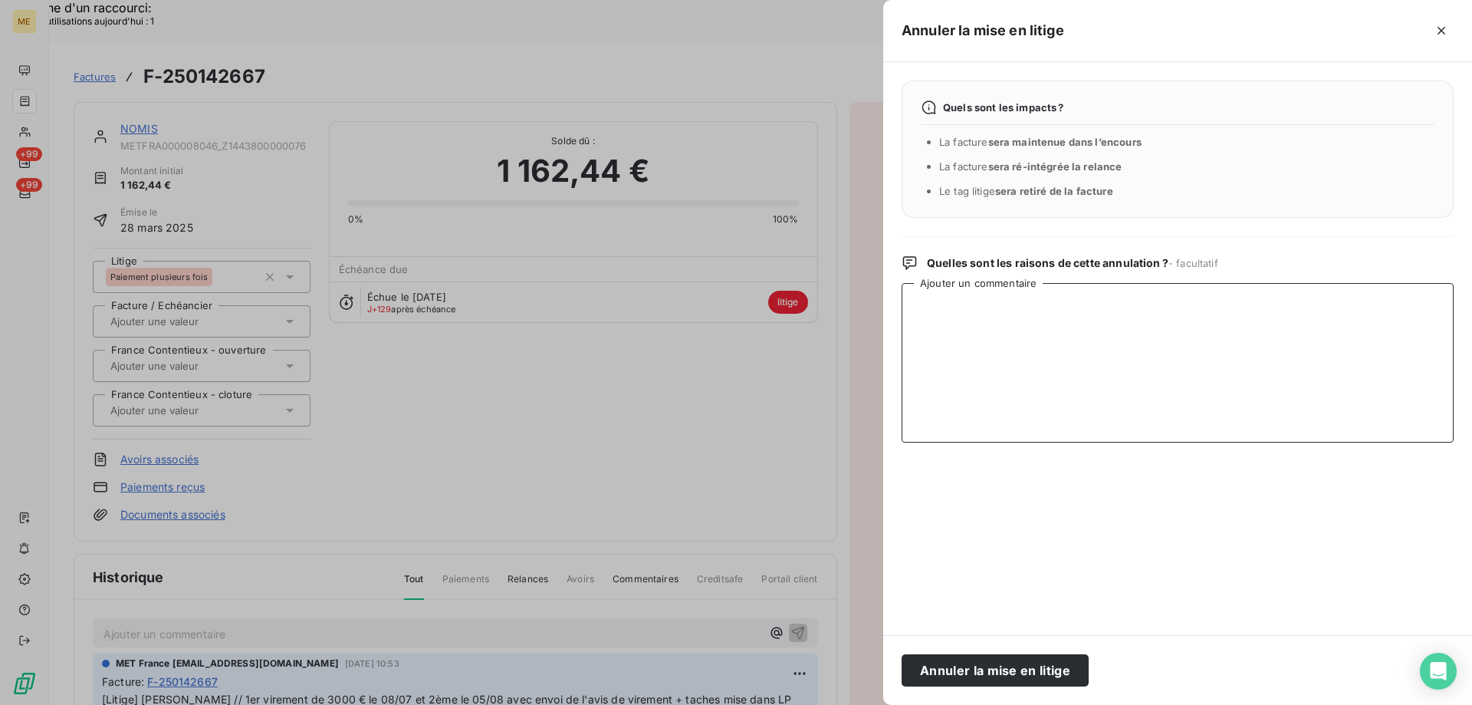
click at [934, 336] on textarea "Ajouter un commentaire" at bounding box center [1178, 362] width 552 height 159
paste textarea "[PERSON_NAME]- [DATE] Interlocuteur : M NOMIS 0780013706 - [EMAIL_ADDRESS][DOMA…"
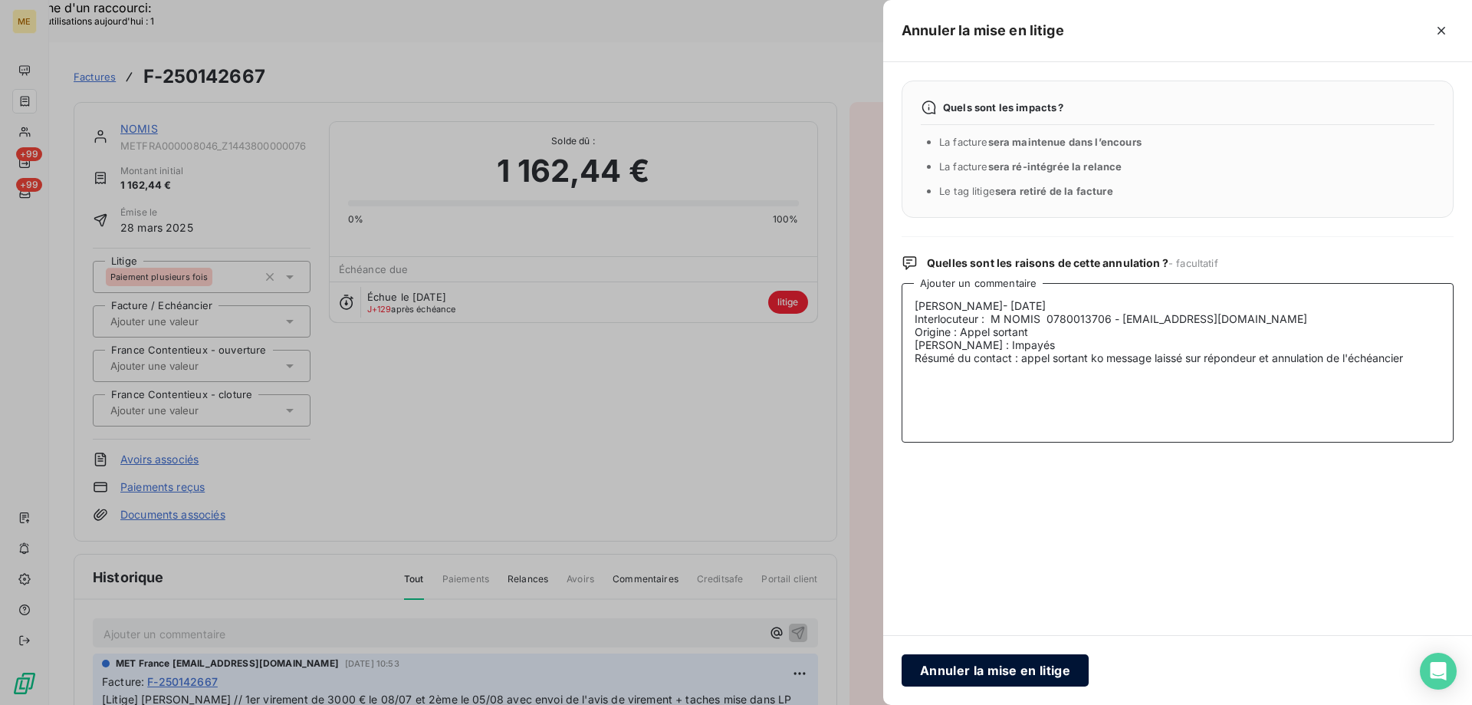
type textarea "[PERSON_NAME]- [DATE] Interlocuteur : M NOMIS 0780013706 - [EMAIL_ADDRESS][DOMA…"
click at [972, 661] on button "Annuler la mise en litige" at bounding box center [995, 670] width 187 height 32
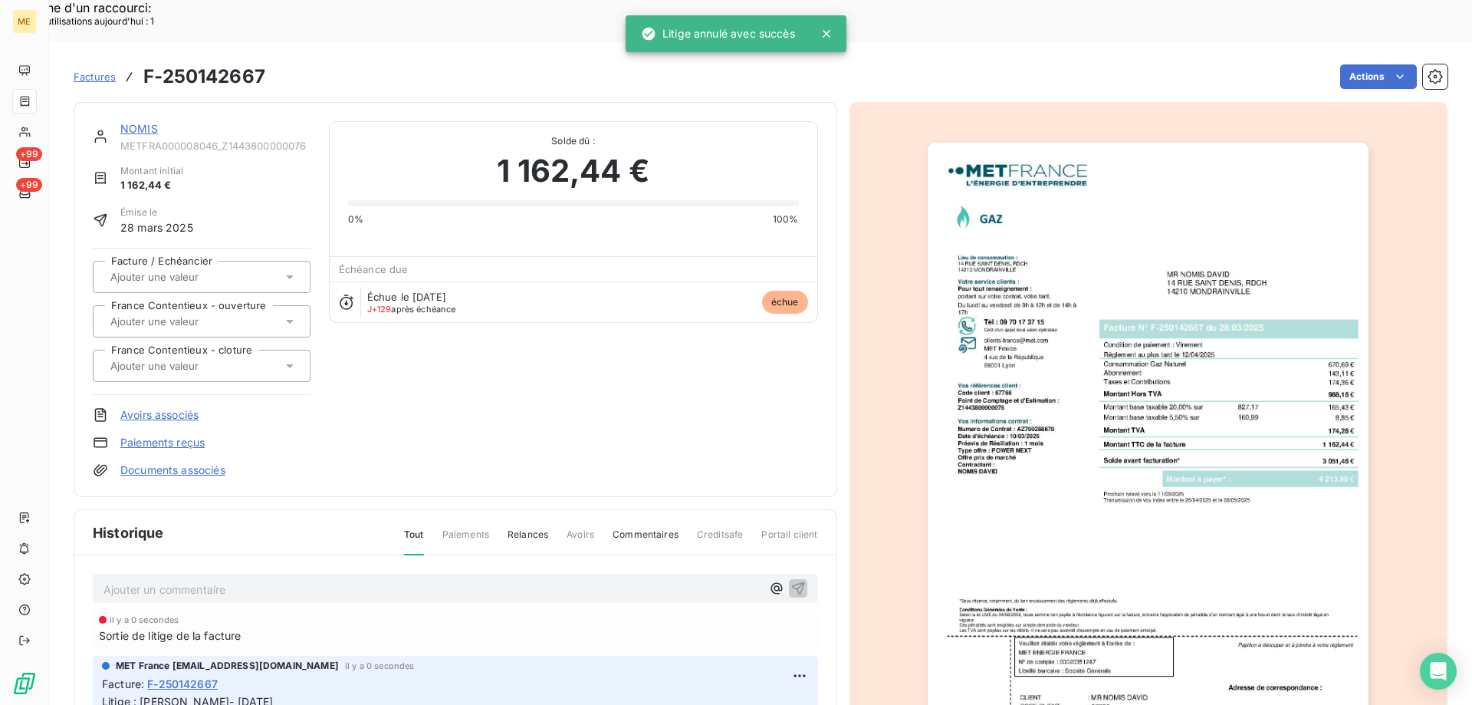
click at [132, 122] on link "NOMIS" at bounding box center [139, 128] width 38 height 13
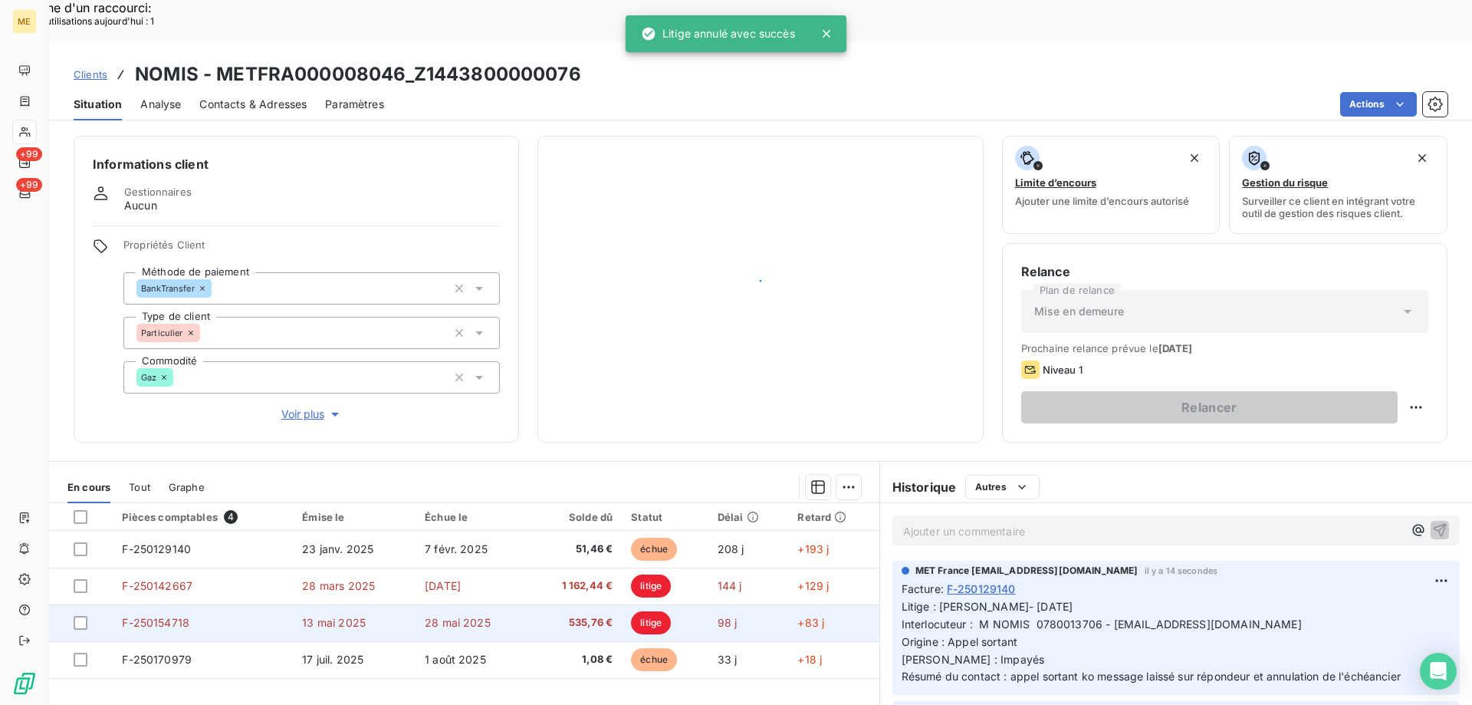
click at [186, 616] on span "F-250154718" at bounding box center [155, 622] width 67 height 13
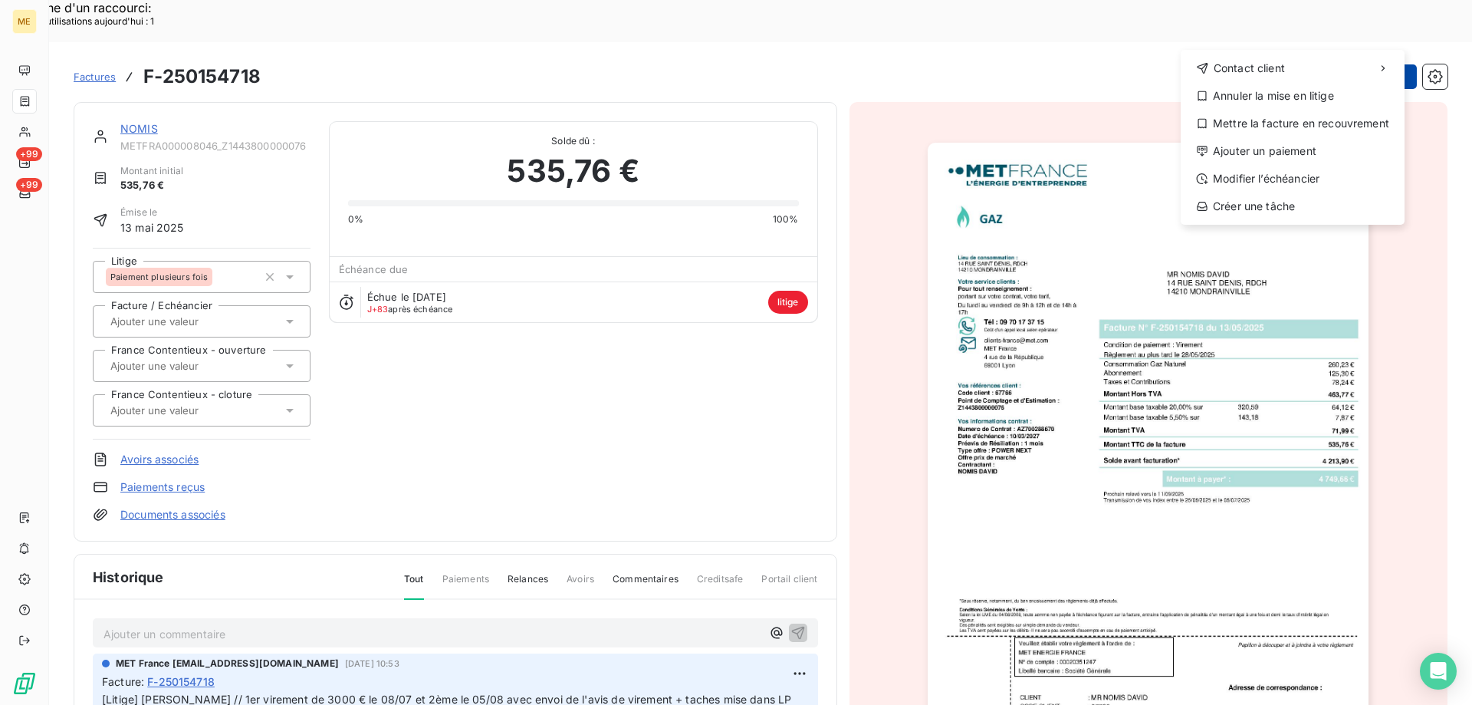
click at [1212, 100] on div "Annuler la mise en litige" at bounding box center [1293, 96] width 212 height 25
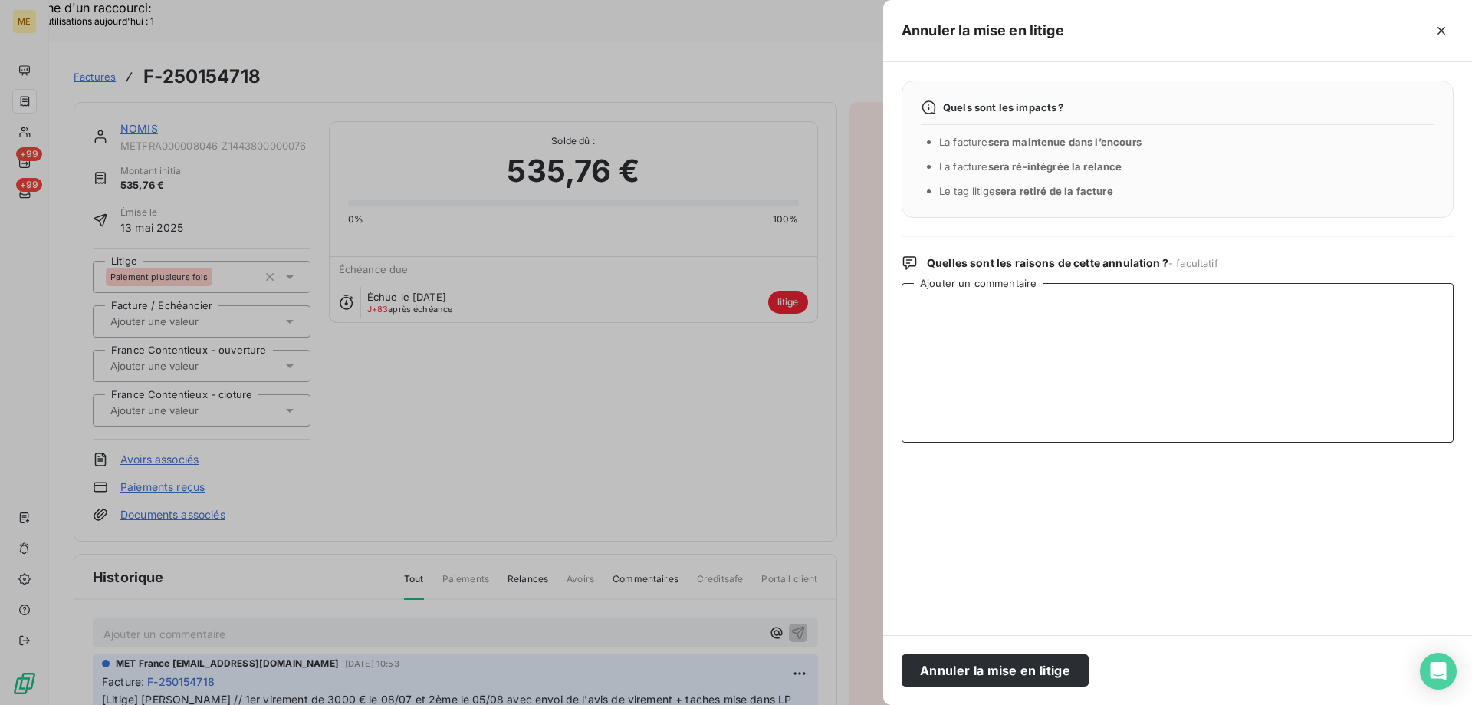
click at [1074, 343] on textarea "Ajouter un commentaire" at bounding box center [1178, 362] width 552 height 159
paste textarea "[PERSON_NAME]- [DATE] Interlocuteur : M NOMIS 0780013706 - [EMAIL_ADDRESS][DOMA…"
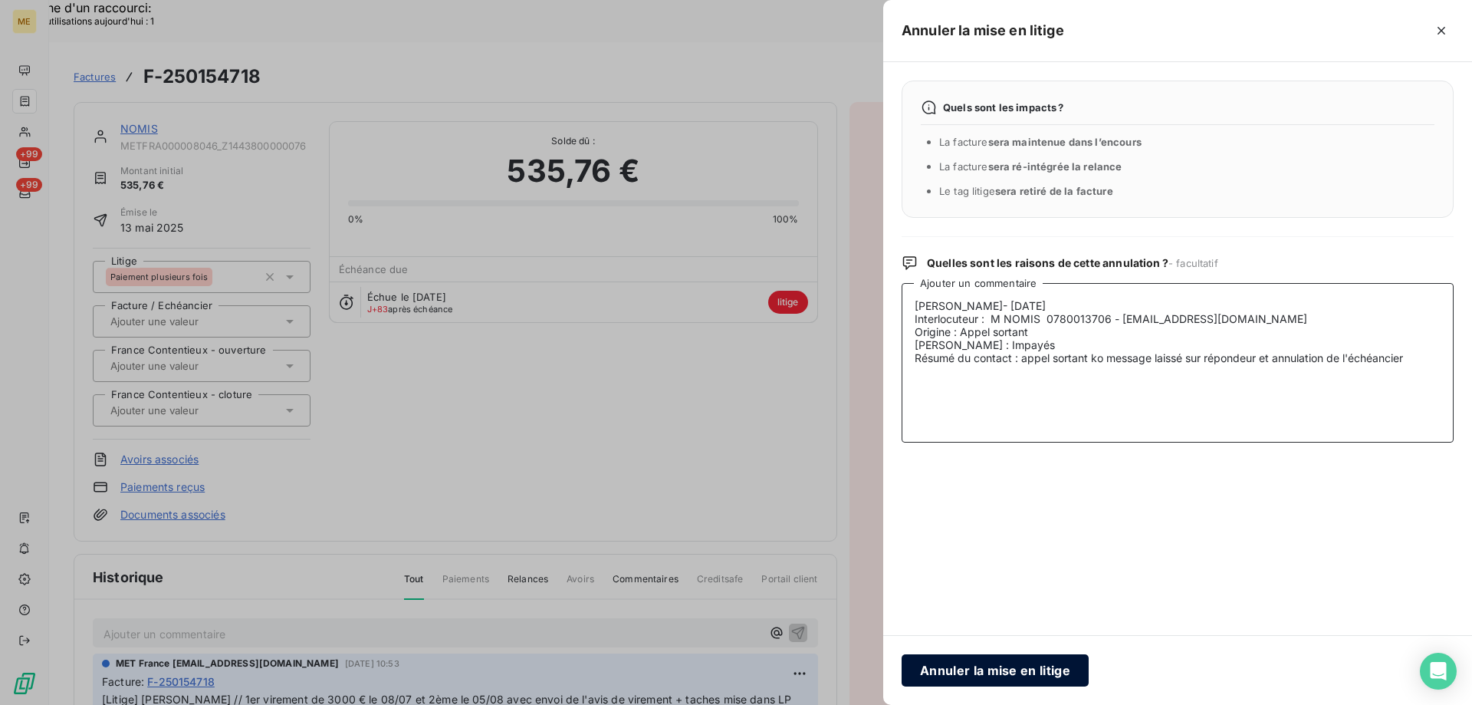
type textarea "[PERSON_NAME]- [DATE] Interlocuteur : M NOMIS 0780013706 - [EMAIL_ADDRESS][DOMA…"
click at [969, 666] on button "Annuler la mise en litige" at bounding box center [995, 670] width 187 height 32
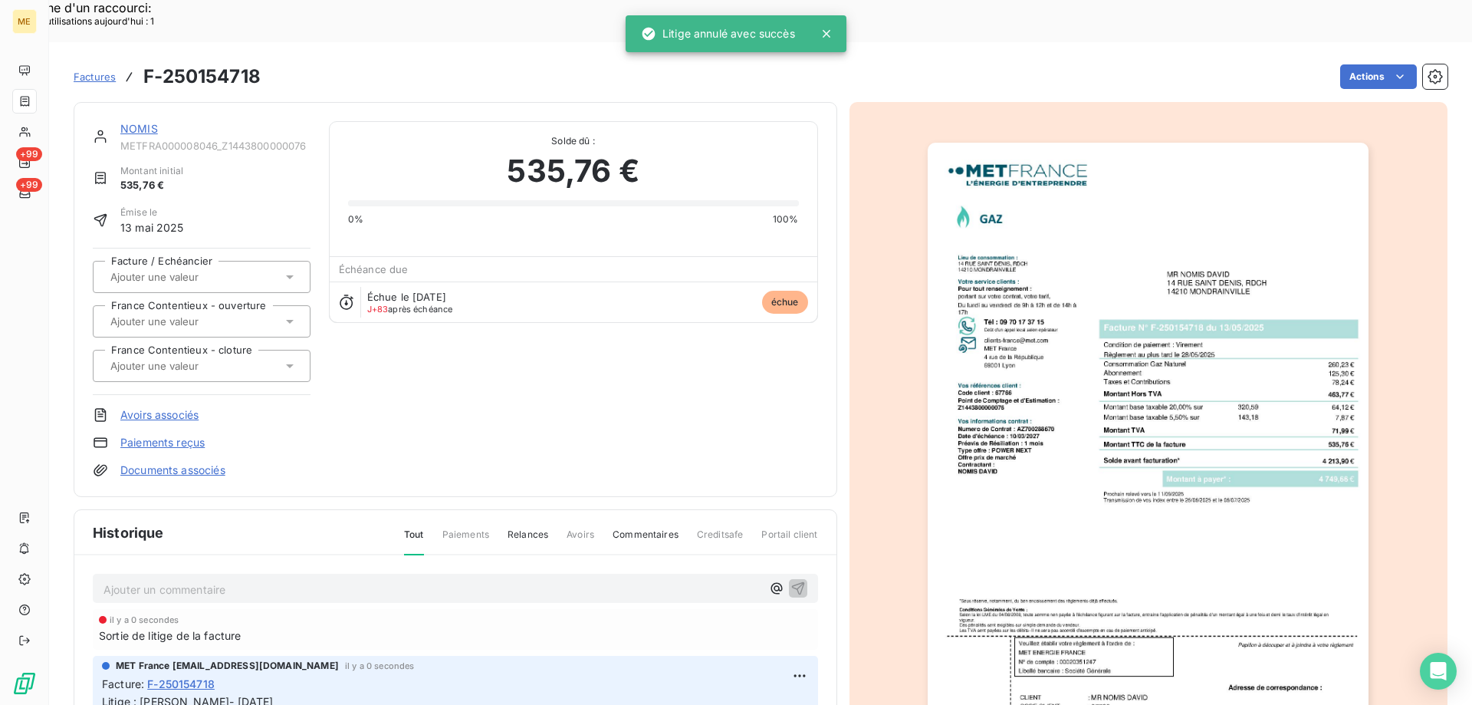
click at [145, 122] on link "NOMIS" at bounding box center [139, 128] width 38 height 13
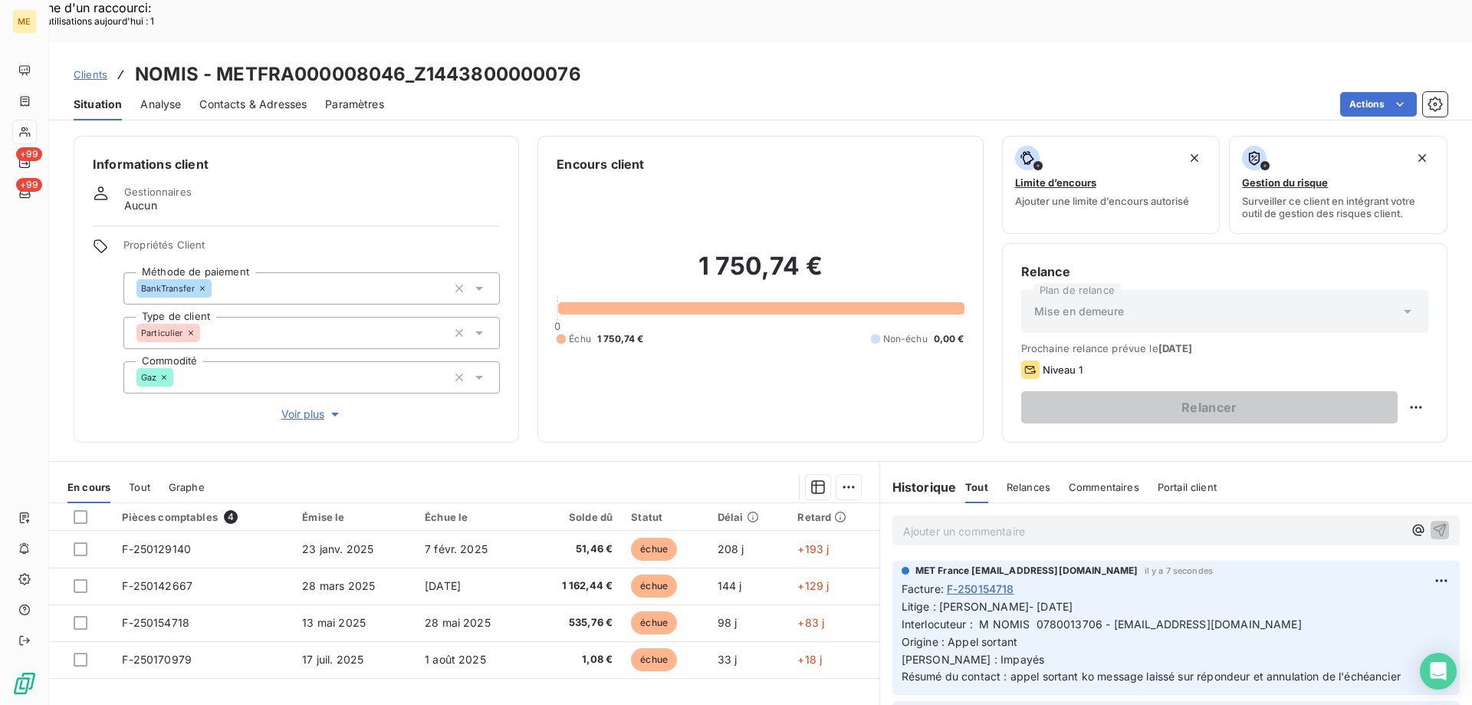
scroll to position [97, 0]
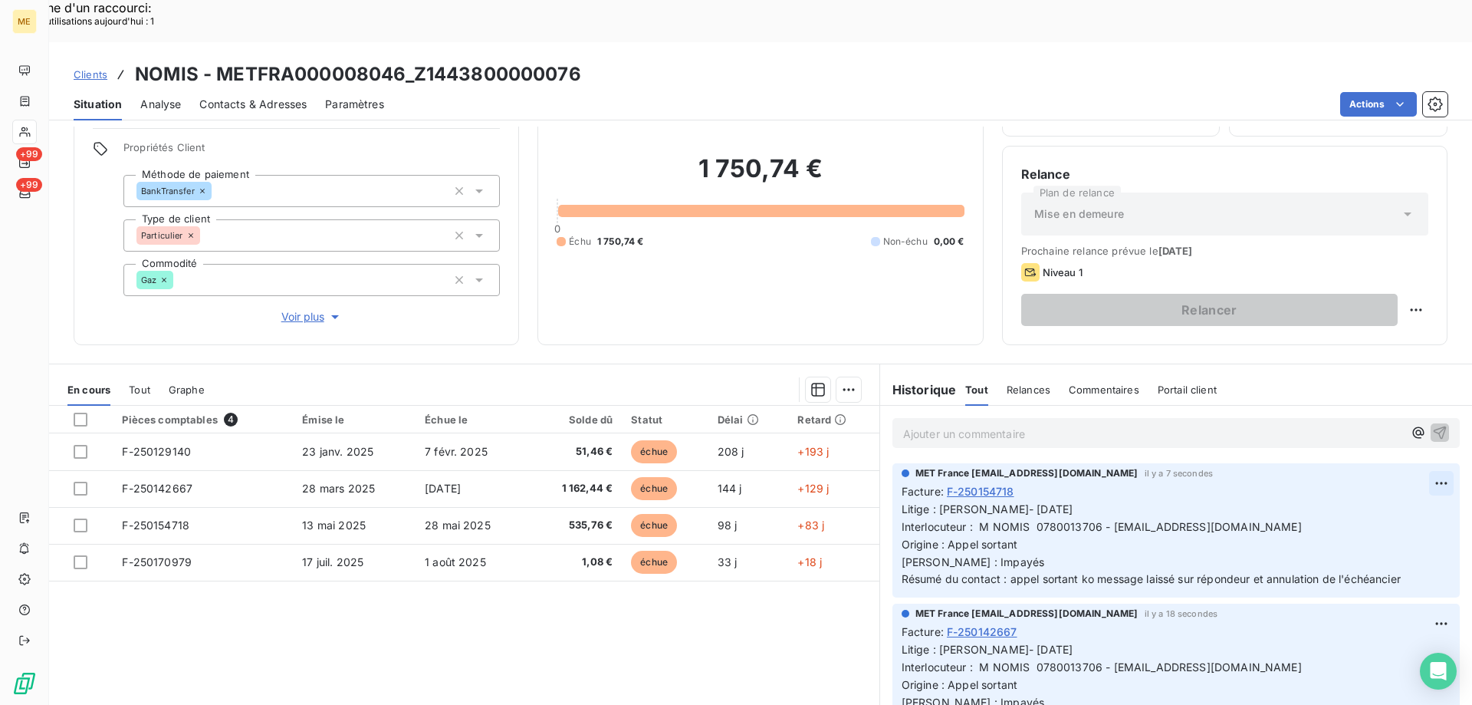
click at [1383, 501] on div "Supprimer" at bounding box center [1382, 502] width 86 height 25
click at [1385, 500] on div "Supprimer" at bounding box center [1382, 502] width 86 height 25
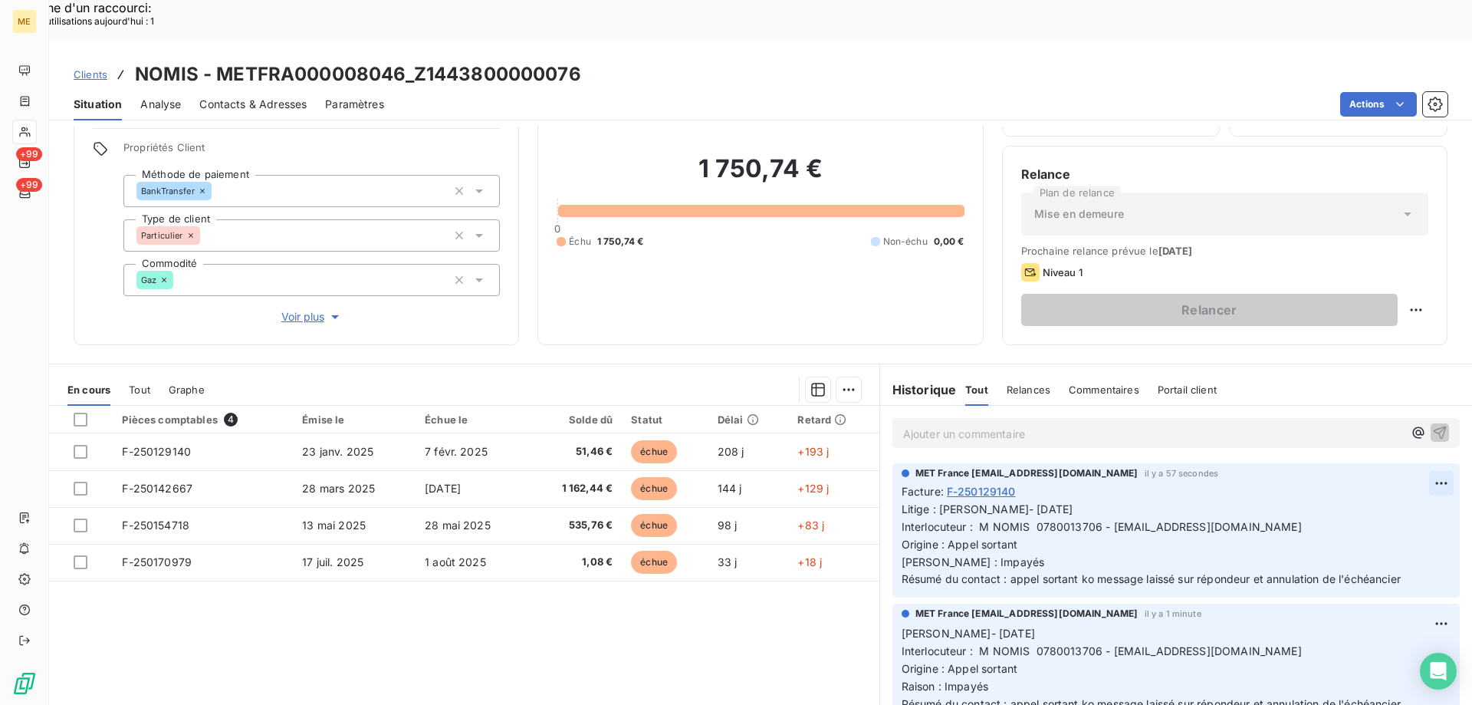
click at [1385, 512] on div "Supprimer" at bounding box center [1382, 502] width 86 height 25
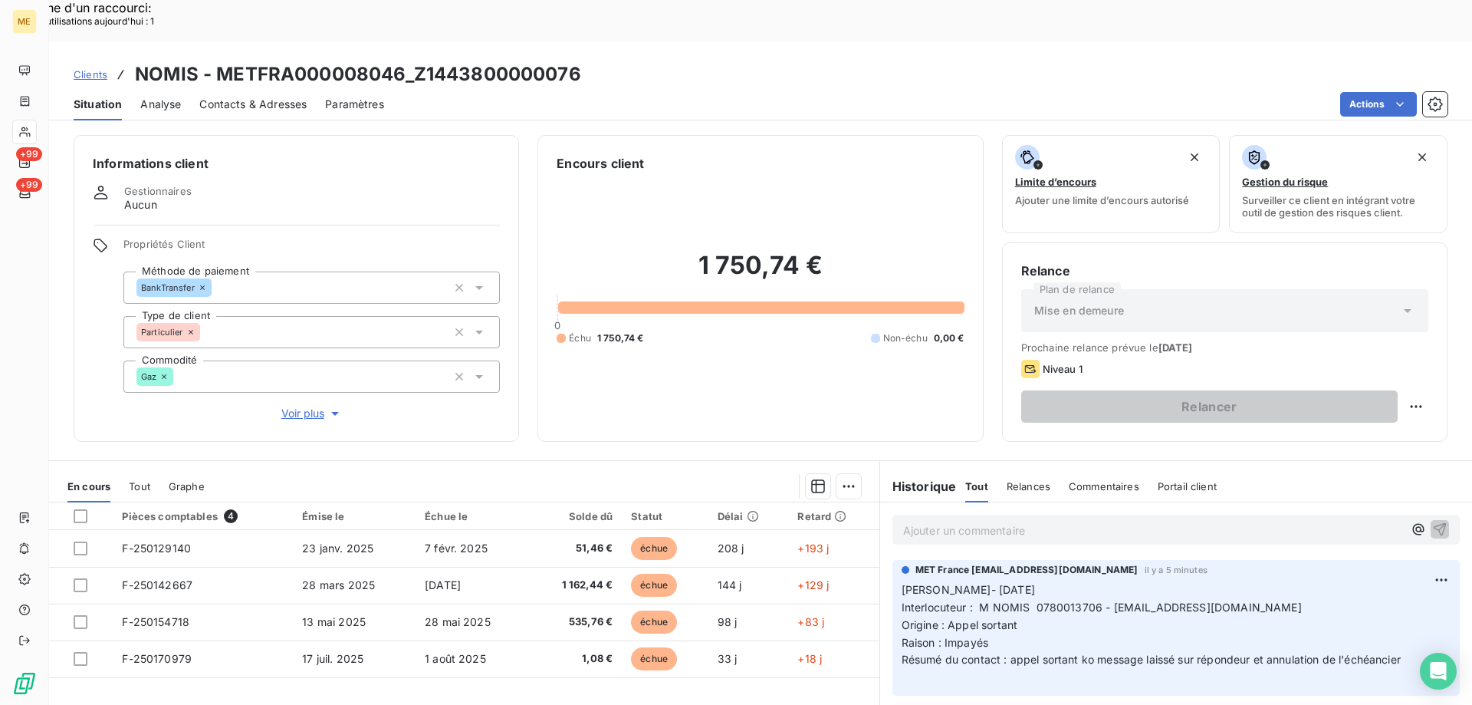
scroll to position [0, 0]
click at [1047, 521] on p "Ajouter un commentaire ﻿" at bounding box center [1153, 530] width 500 height 19
click at [1357, 563] on div "Editer" at bounding box center [1382, 572] width 86 height 25
click at [1399, 653] on span "Résumé du contact : appel sortant ko message laissé sur répondeur et annulation…" at bounding box center [1151, 659] width 499 height 13
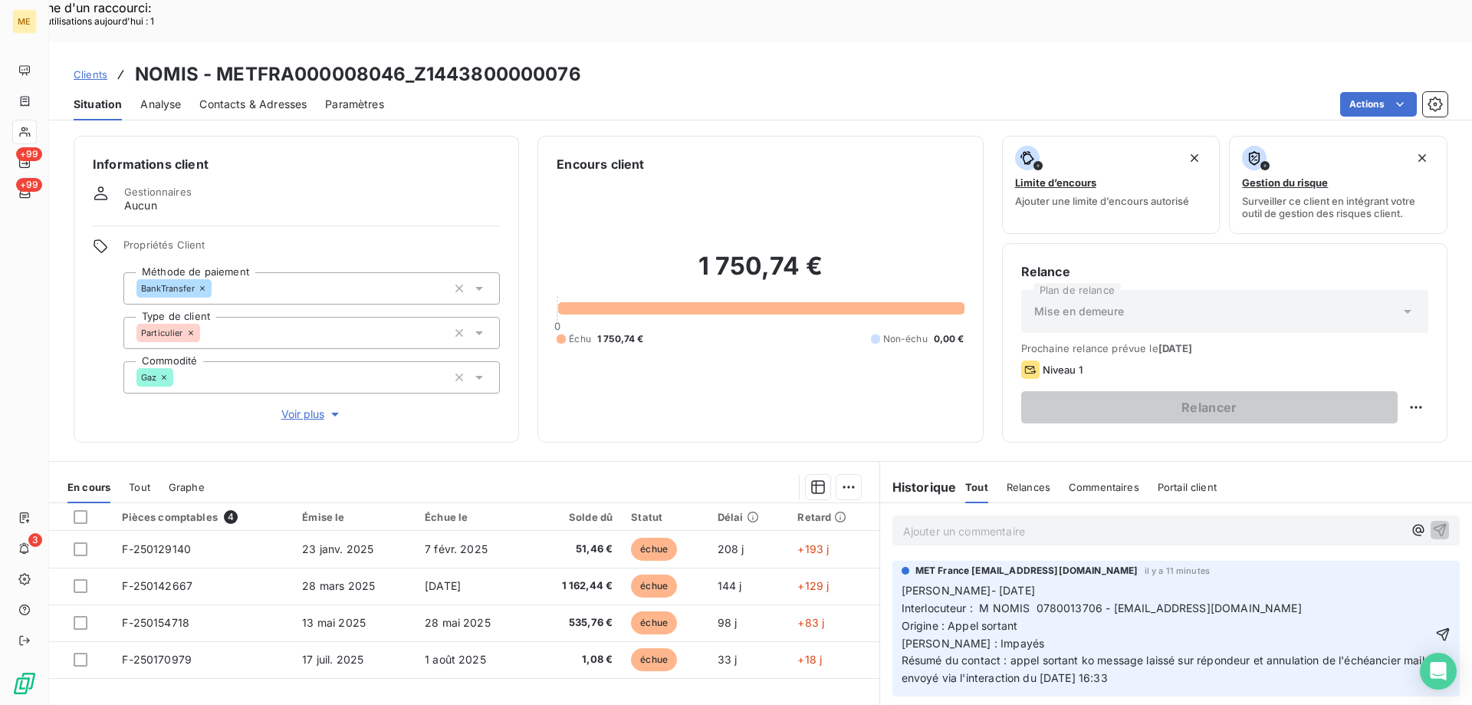
click at [1392, 623] on span "Lisa- 19/08/2025 Interlocuteur : M NOMIS 0780013706 - barabara.duperron2@gmail.…" at bounding box center [1165, 634] width 526 height 100
click at [0, 0] on lt-span "échéancier ," at bounding box center [0, 0] width 0 height 0
click at [1435, 626] on icon "button" at bounding box center [1442, 633] width 15 height 15
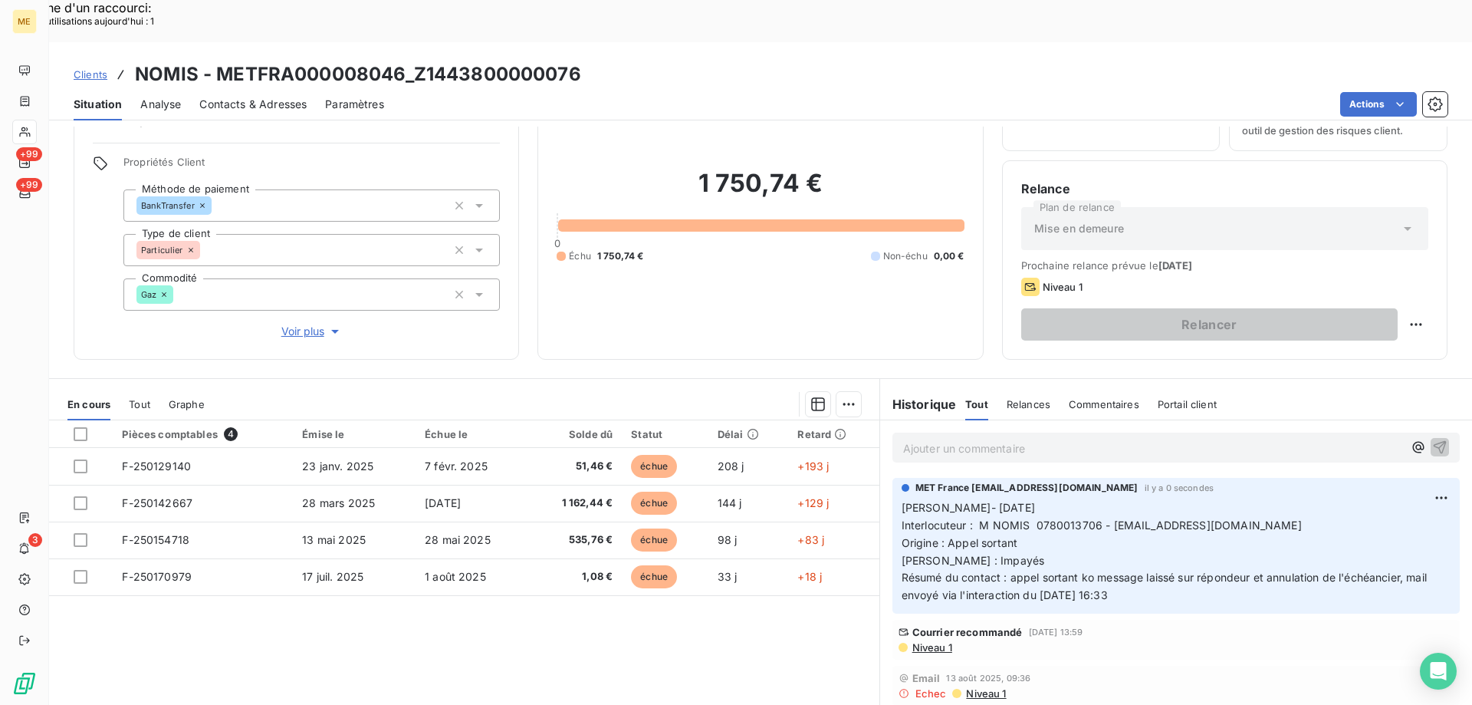
scroll to position [97, 0]
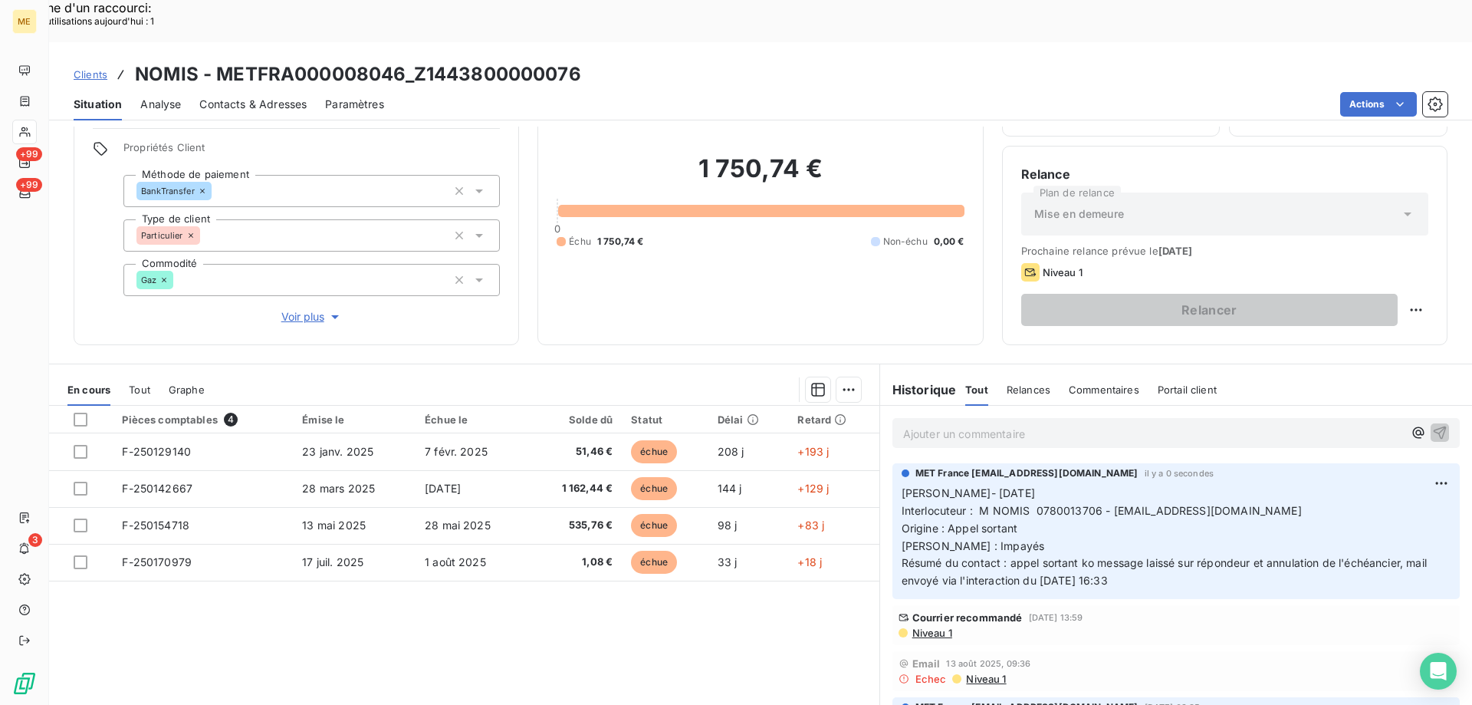
click at [1044, 424] on p "Ajouter un commentaire ﻿" at bounding box center [1153, 433] width 500 height 19
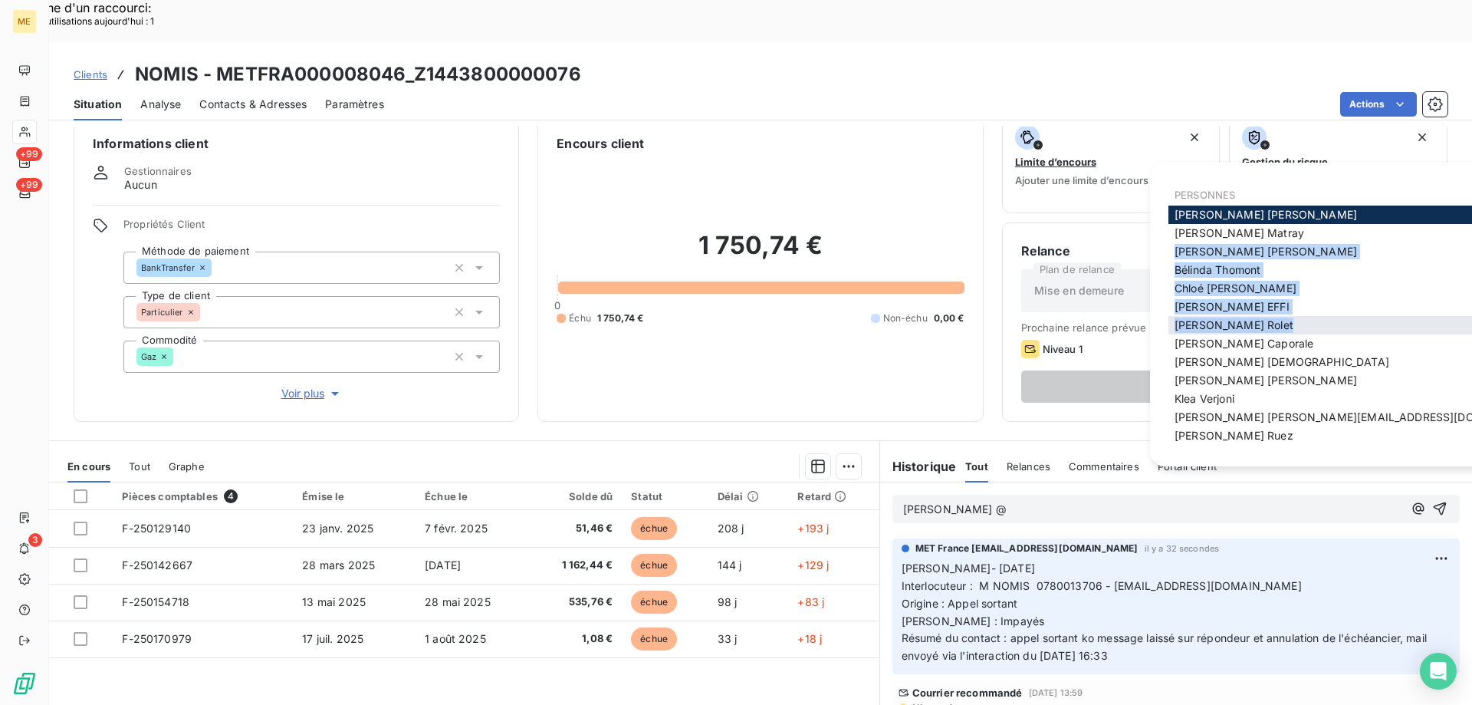
drag, startPoint x: 1313, startPoint y: 236, endPoint x: 1332, endPoint y: 327, distance: 92.5
click at [1332, 327] on div "PERSONNES Allison CEBALLOS Amélie Matray Antony Cruz Garavito Bélinda Thomont C…" at bounding box center [1360, 314] width 383 height 267
click at [1320, 271] on div "Bélinda Thomont" at bounding box center [1360, 270] width 383 height 18
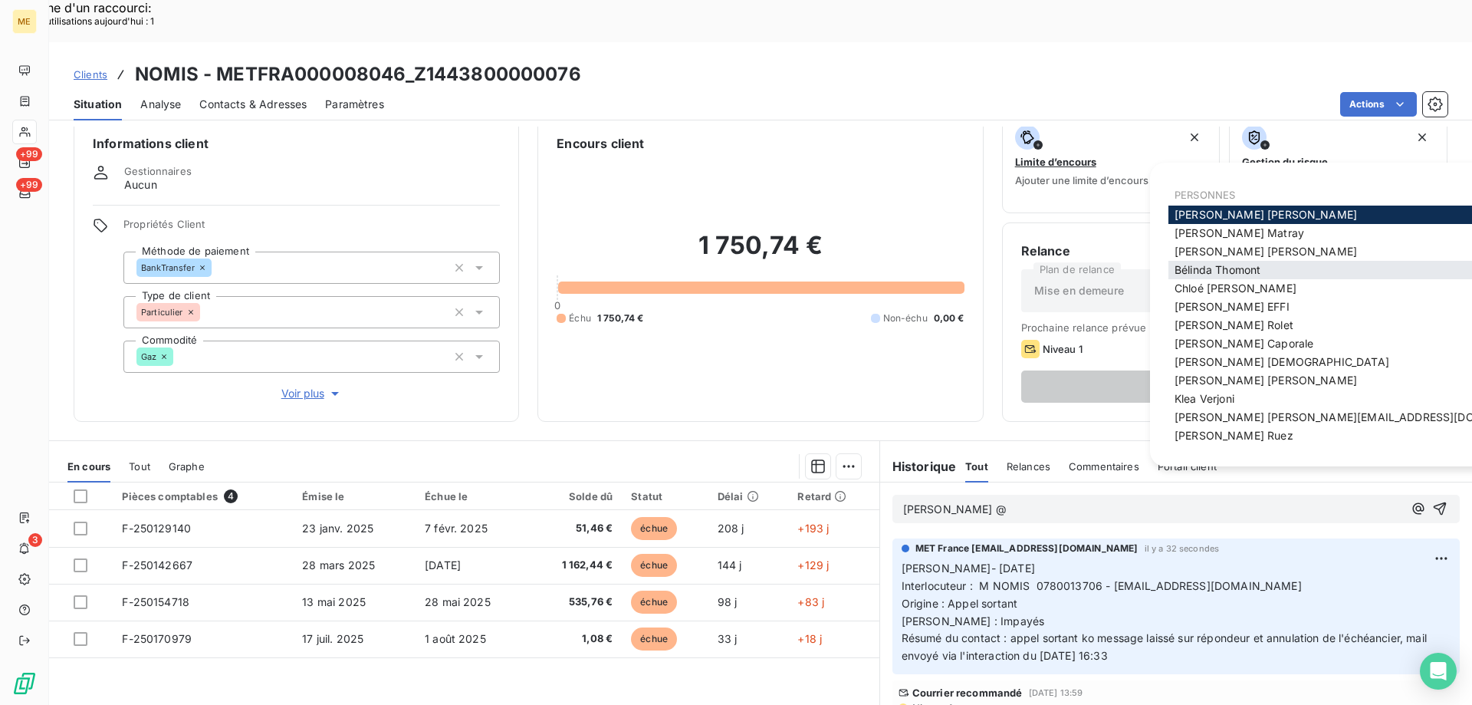
click at [1197, 277] on div "Bélinda Thomont" at bounding box center [1360, 270] width 383 height 18
click at [1209, 270] on span "Bélinda Thomont" at bounding box center [1218, 269] width 86 height 13
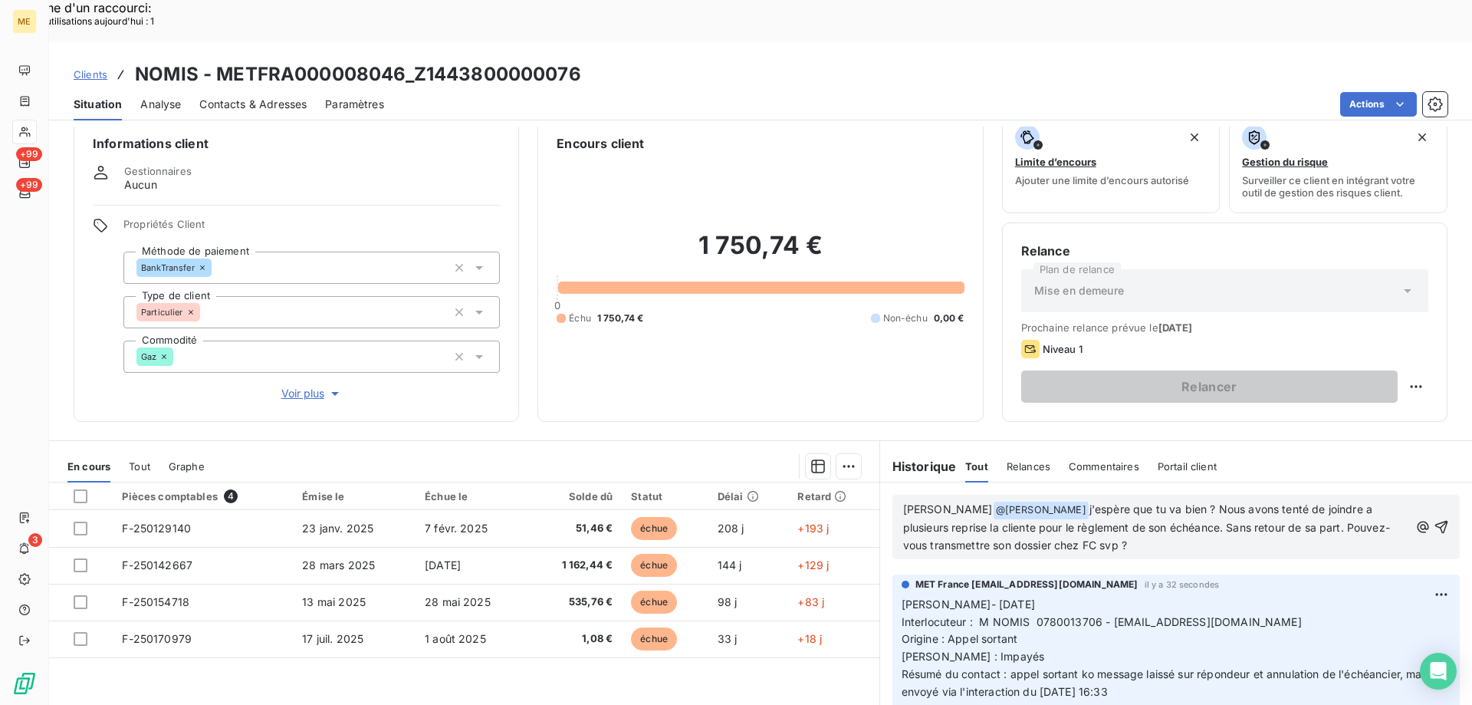
drag, startPoint x: 1064, startPoint y: 469, endPoint x: 1173, endPoint y: 505, distance: 114.9
click at [1173, 505] on p "lisa - Bonjour @ Bélinda Thomont ﻿ j'espère que tu va bien ? Nous avons tenté d…" at bounding box center [1156, 528] width 506 height 54
copy span "j'espère que tu va bien ? Nous avons tenté de joindre a plusieurs reprise la cl…"
click at [1116, 502] on span "j'espère que tu va bien ? Nous avons tenté de joindre a plusieurs reprise la cl…" at bounding box center [1146, 526] width 487 height 49
click at [1050, 501] on span "@ Bélinda Thomont ﻿" at bounding box center [1041, 510] width 95 height 18
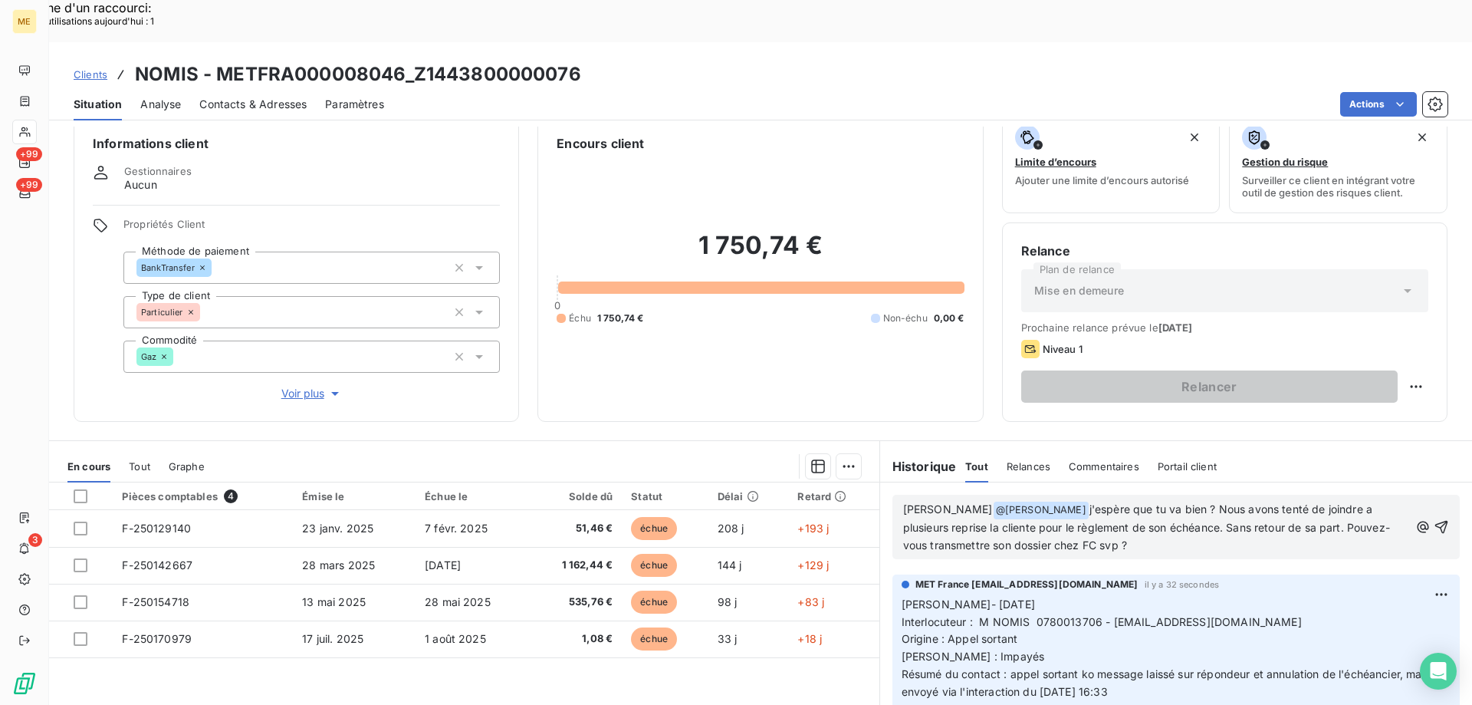
click at [1080, 502] on span "j'espère que tu va bien ? Nous avons tenté de joindre a plusieurs reprise la cl…" at bounding box center [1146, 526] width 487 height 49
click at [1083, 501] on p "lisa - Bonjour @ Bélinda Thomont ﻿ j'espère que tu va bien ? Nous avons tenté d…" at bounding box center [1156, 528] width 506 height 54
click at [1047, 501] on span "@ Bélinda Thomont ﻿" at bounding box center [1041, 510] width 95 height 18
click at [1110, 502] on span "j'espère que tu va bien ? Nous avons tenté de joindre a plusieurs reprise la cl…" at bounding box center [1146, 526] width 487 height 49
drag, startPoint x: 1064, startPoint y: 466, endPoint x: 1186, endPoint y: 507, distance: 128.5
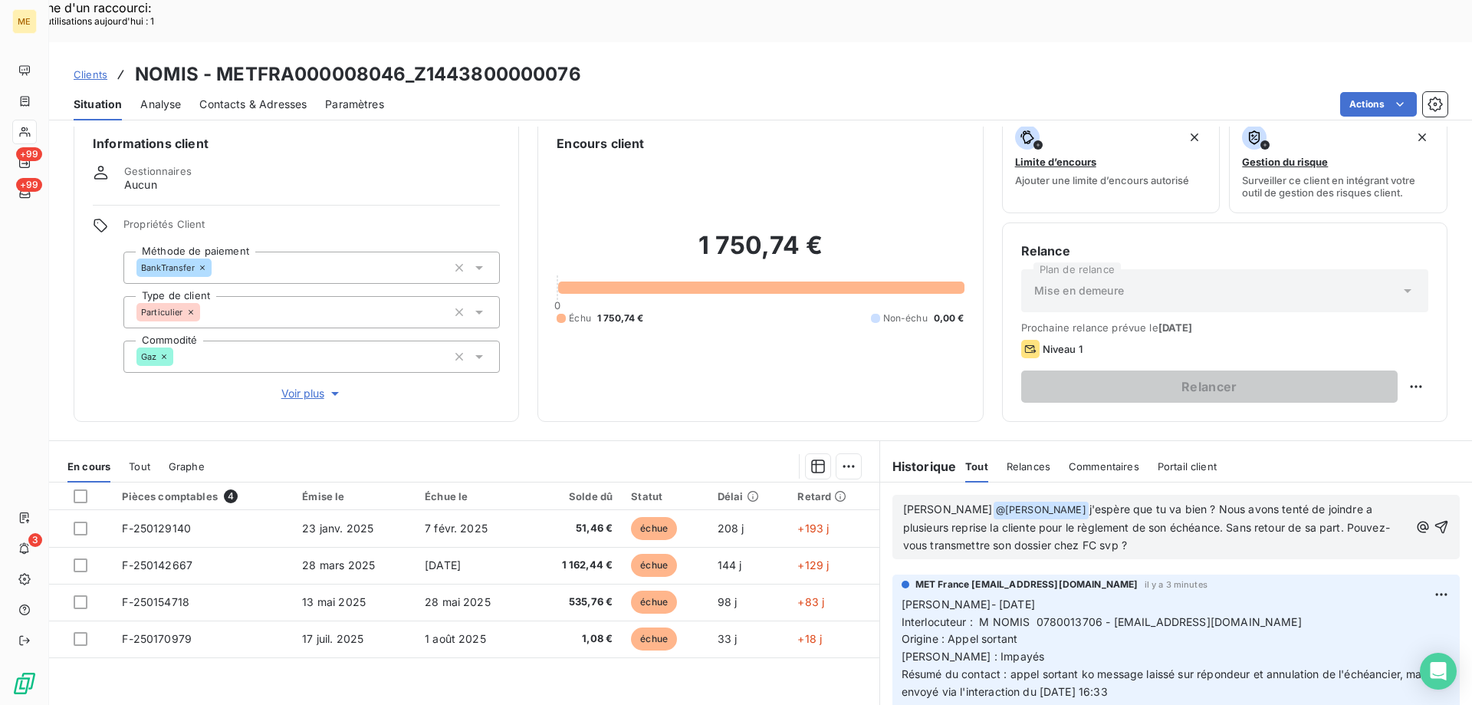
click at [1186, 507] on p "lisa - Bonjour @ Bélinda Thomont ﻿ j'espère que tu va bien ? Nous avons tenté d…" at bounding box center [1156, 528] width 506 height 54
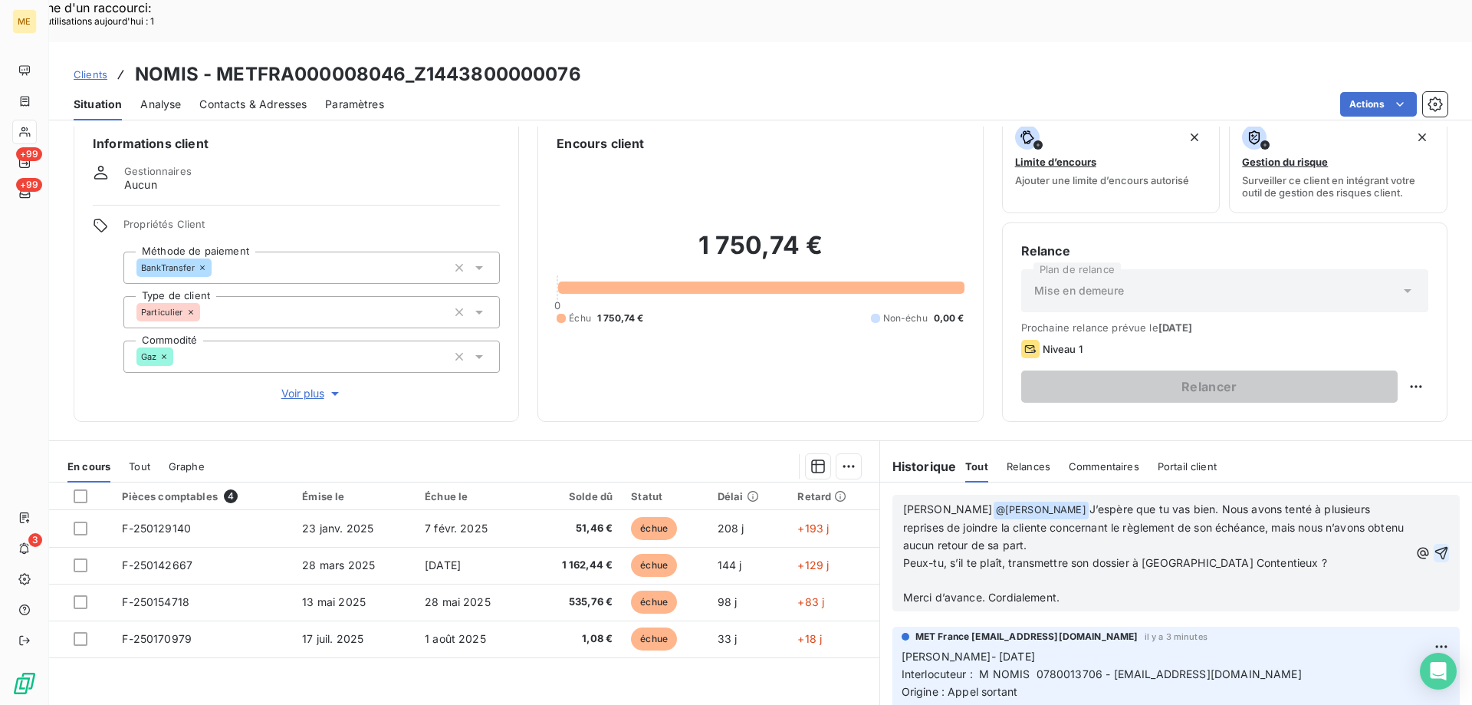
click at [1434, 545] on icon "button" at bounding box center [1441, 552] width 15 height 15
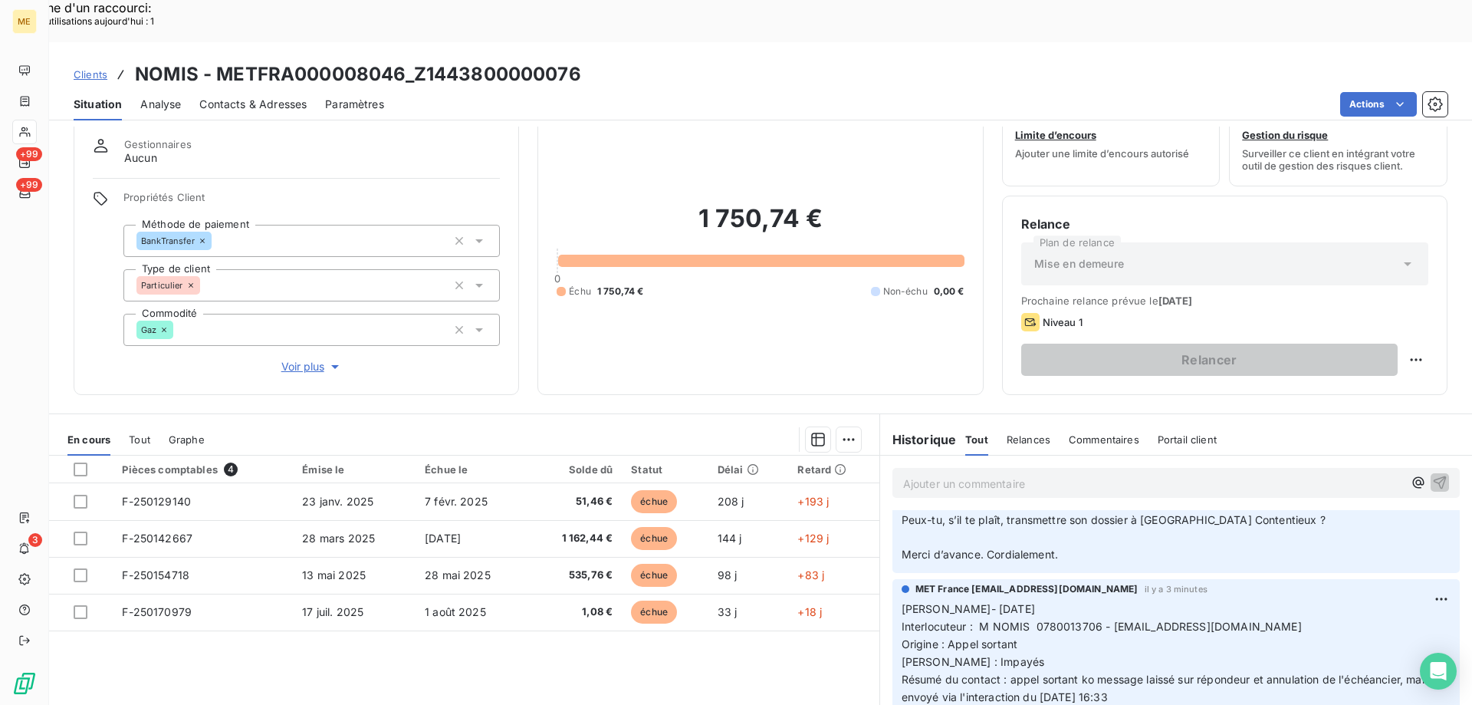
scroll to position [0, 0]
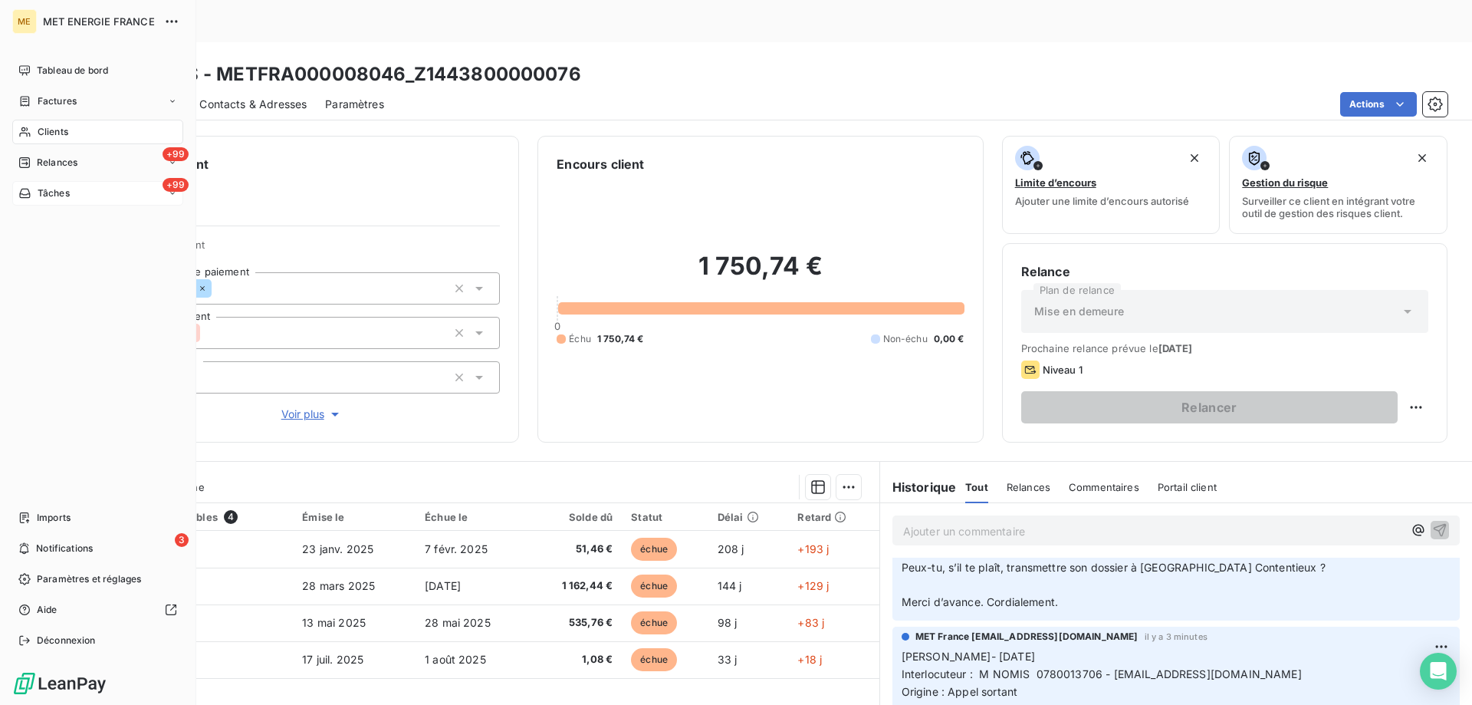
click at [92, 196] on div "+99 Tâches" at bounding box center [97, 193] width 171 height 25
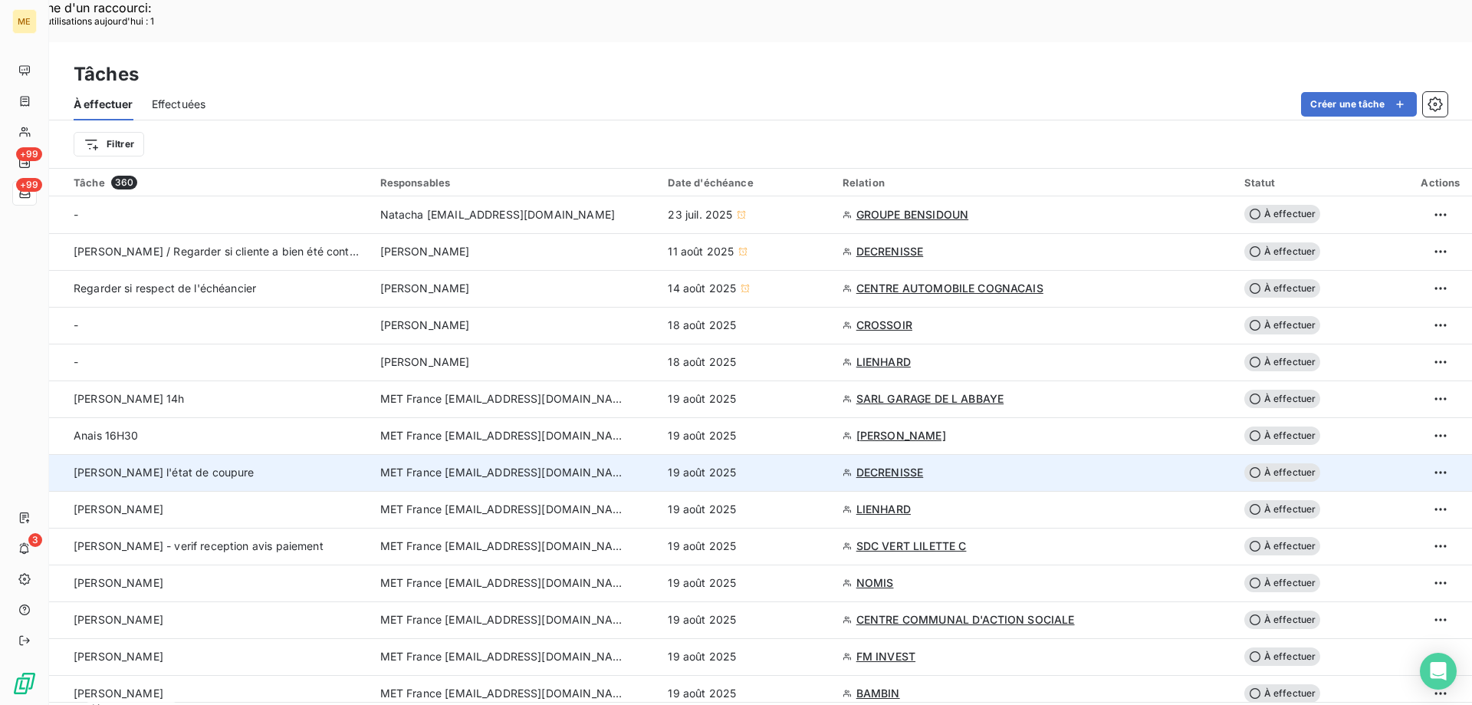
scroll to position [77, 0]
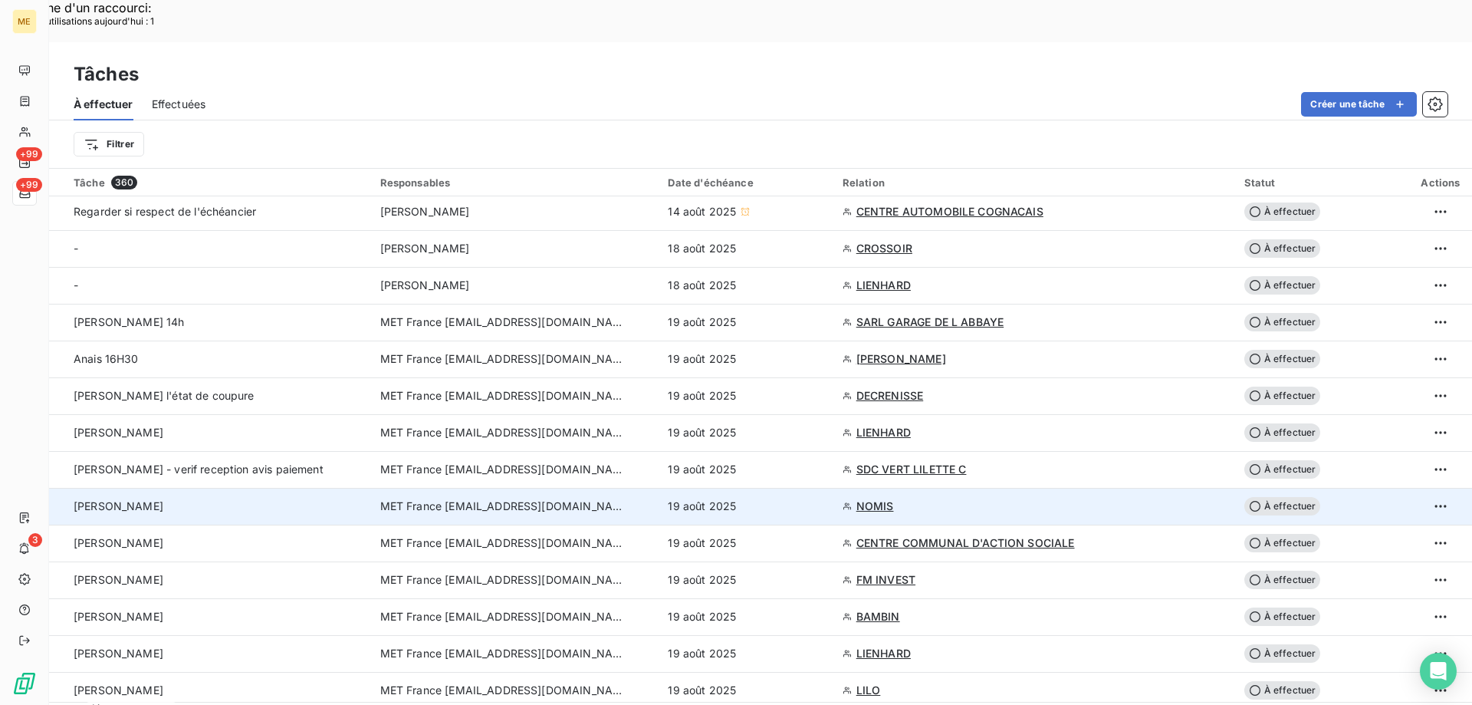
click at [350, 498] on div "[PERSON_NAME]" at bounding box center [218, 505] width 288 height 15
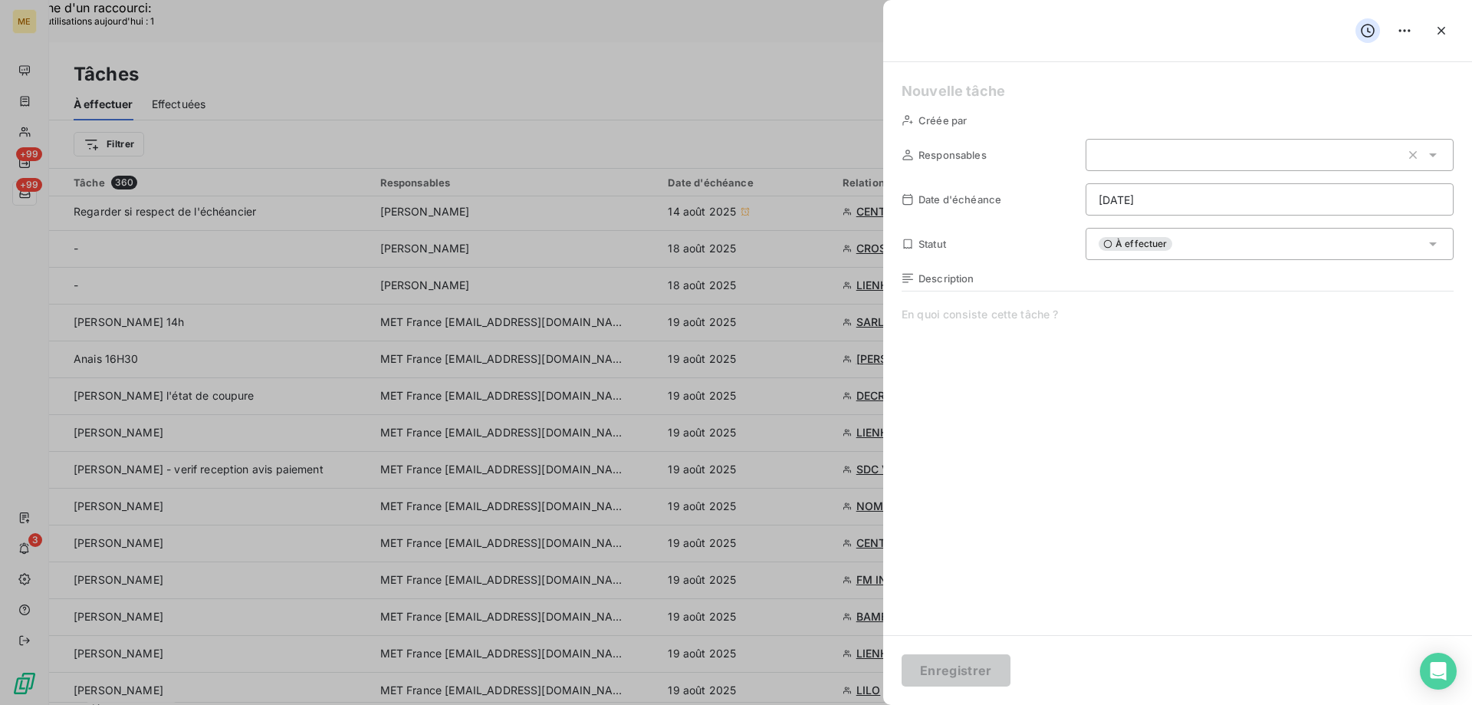
click at [1291, 246] on div "À effectuer" at bounding box center [1270, 244] width 368 height 32
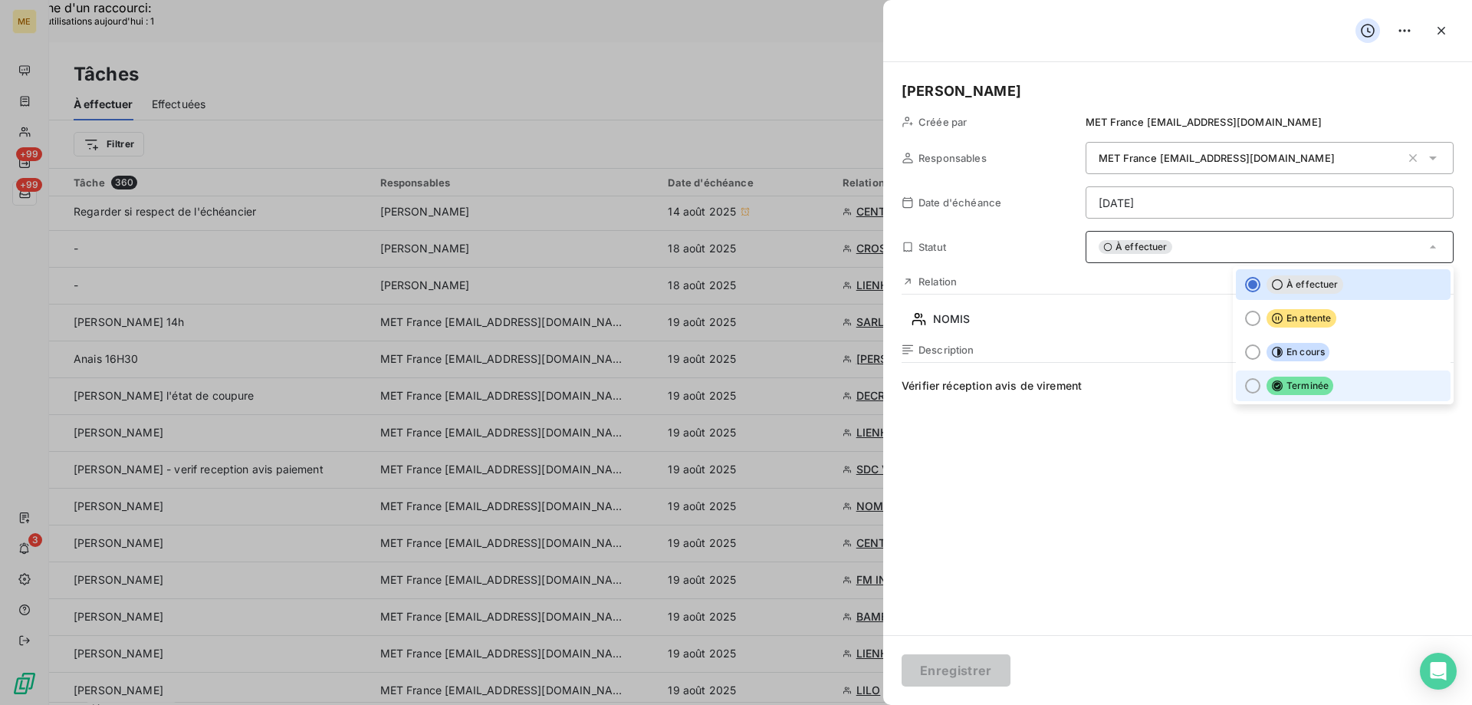
click at [1246, 380] on div at bounding box center [1252, 385] width 15 height 15
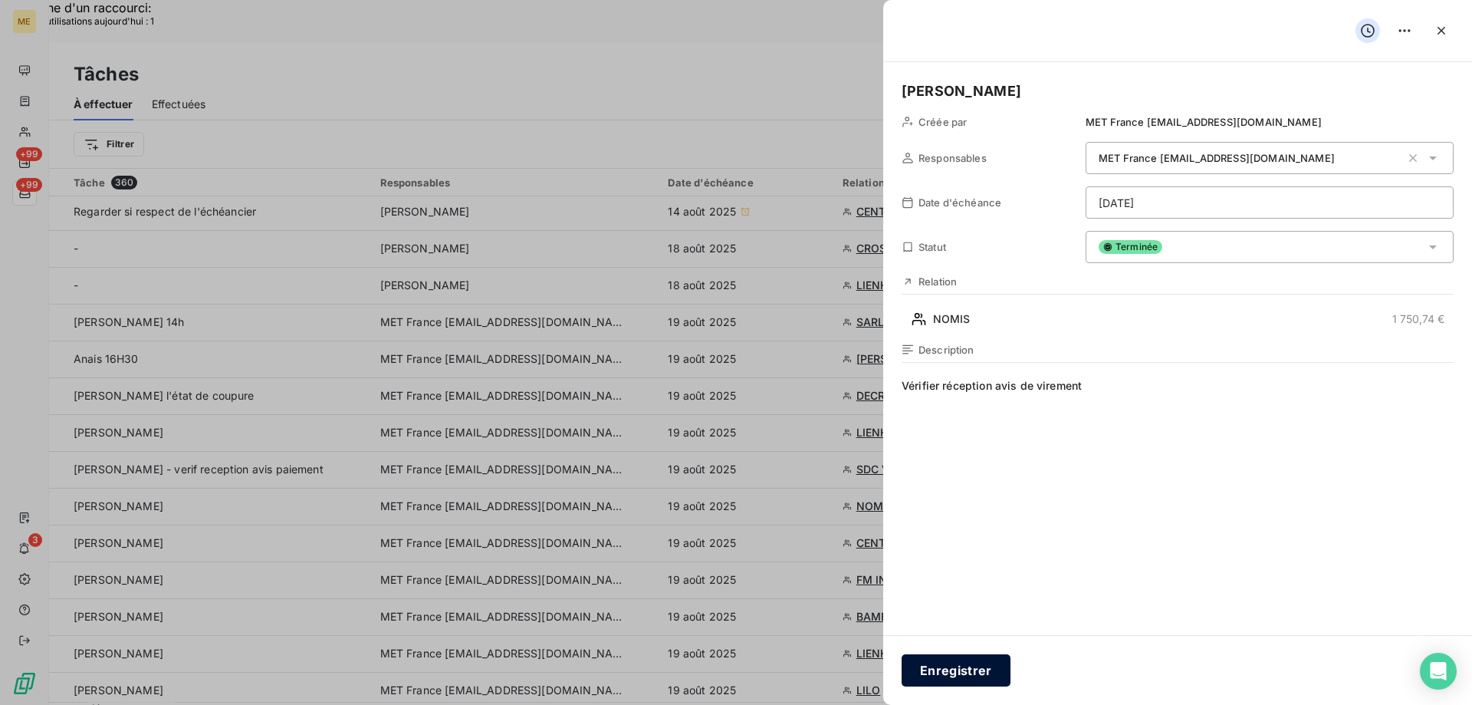
click at [949, 663] on button "Enregistrer" at bounding box center [956, 670] width 109 height 32
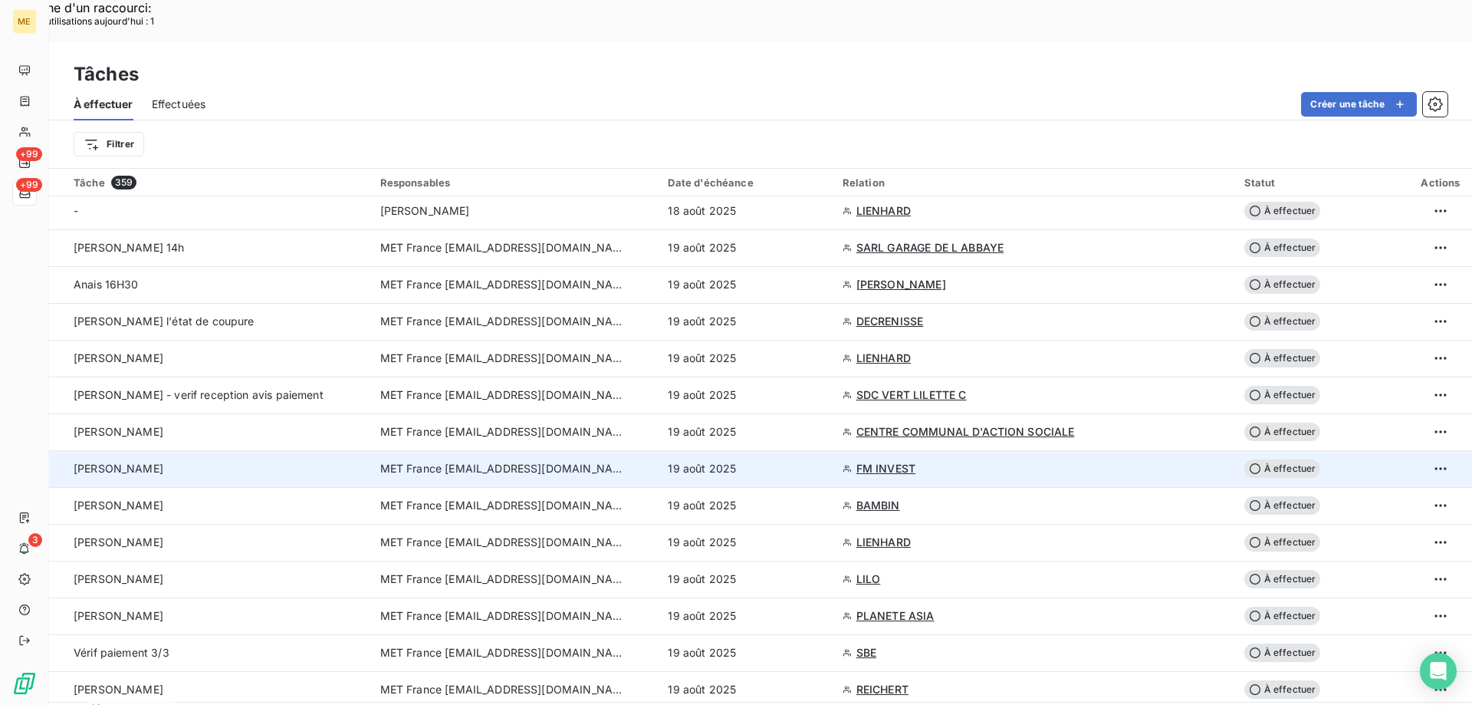
scroll to position [0, 0]
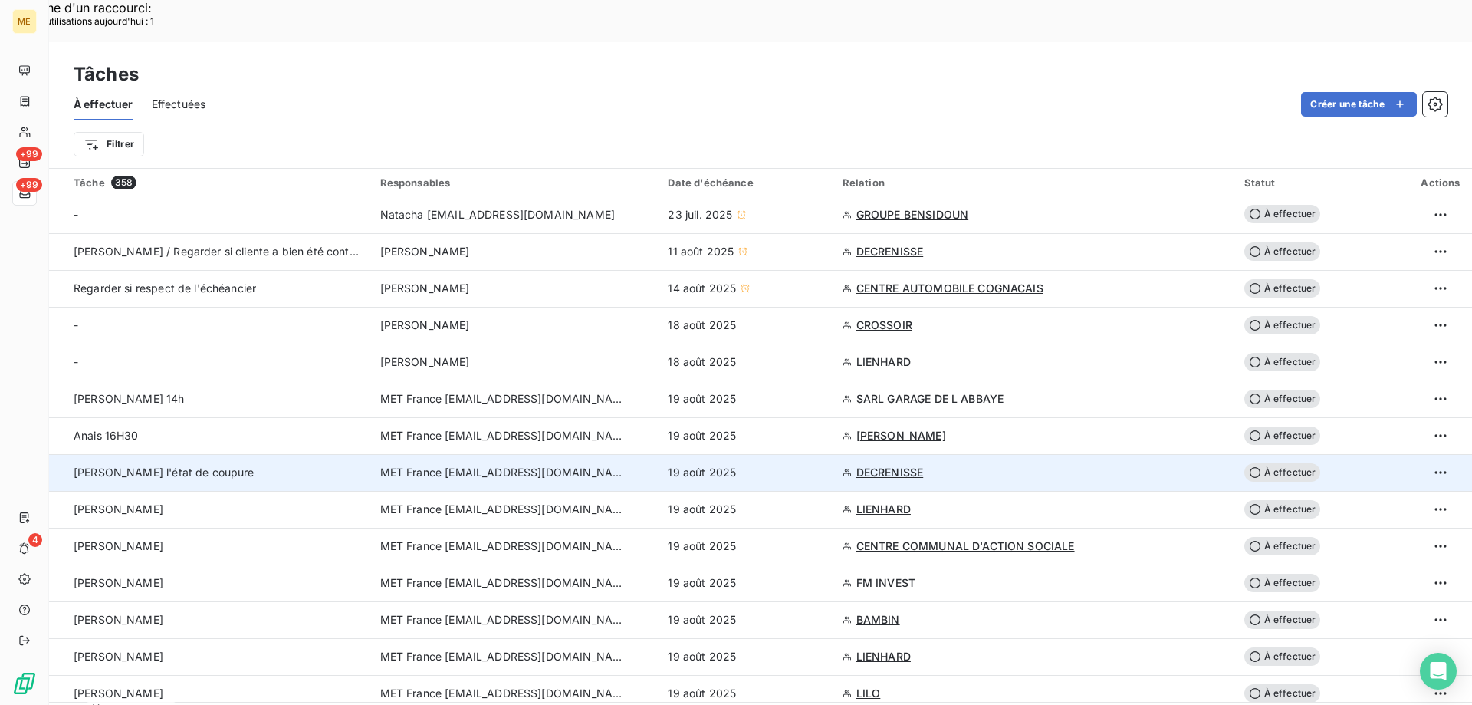
click at [269, 465] on div "Sylvain - vérifier l'état de coupure" at bounding box center [218, 472] width 288 height 15
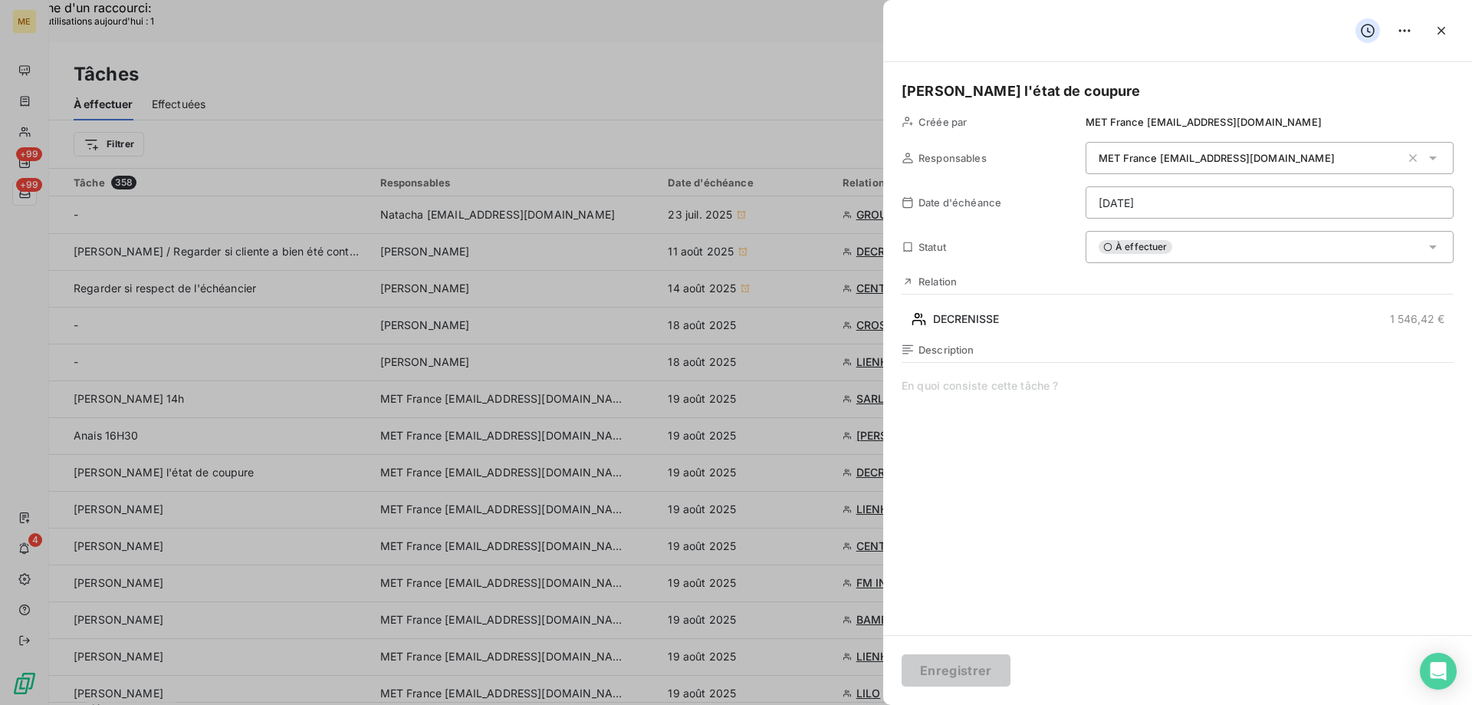
click at [215, 338] on div at bounding box center [736, 352] width 1472 height 705
click at [238, 421] on div at bounding box center [736, 352] width 1472 height 705
click at [1434, 28] on icon "button" at bounding box center [1441, 30] width 15 height 15
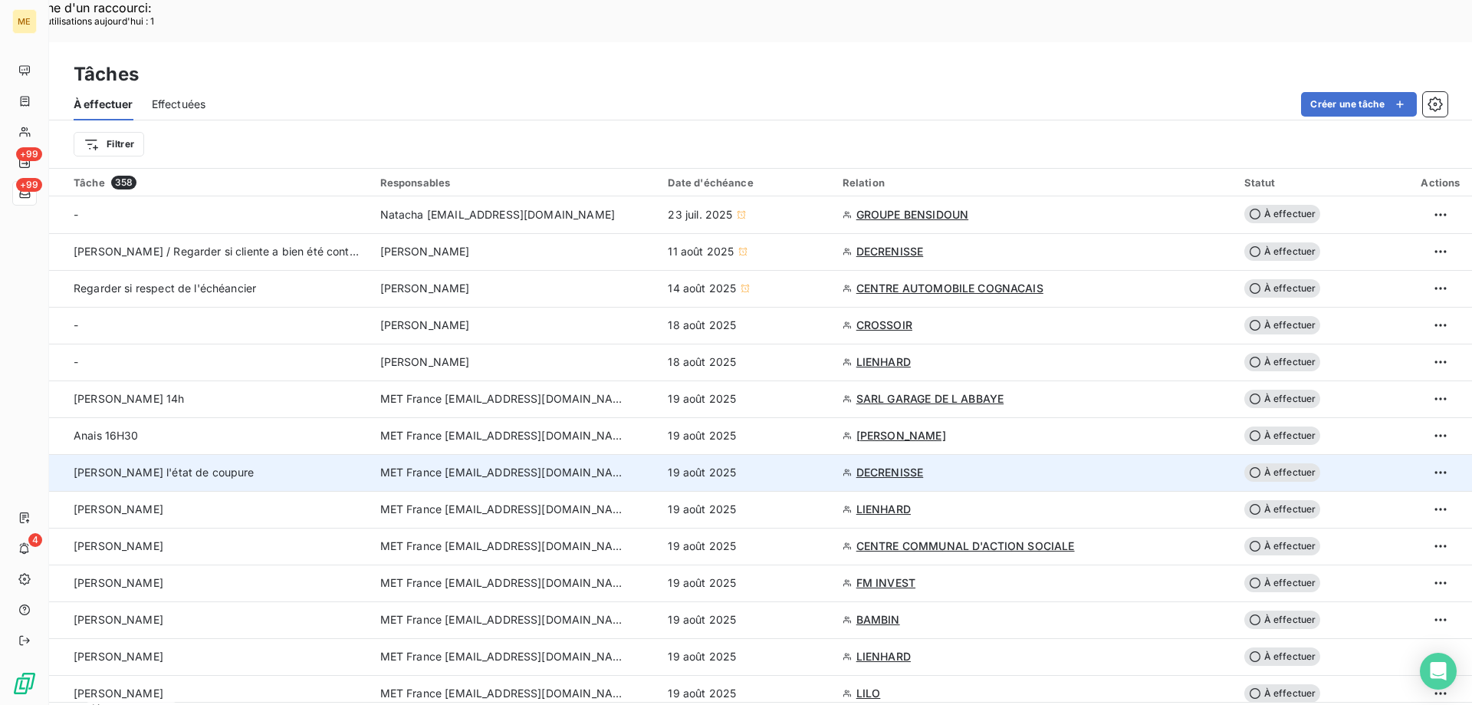
click at [876, 465] on span "DECRENISSE" at bounding box center [890, 472] width 67 height 15
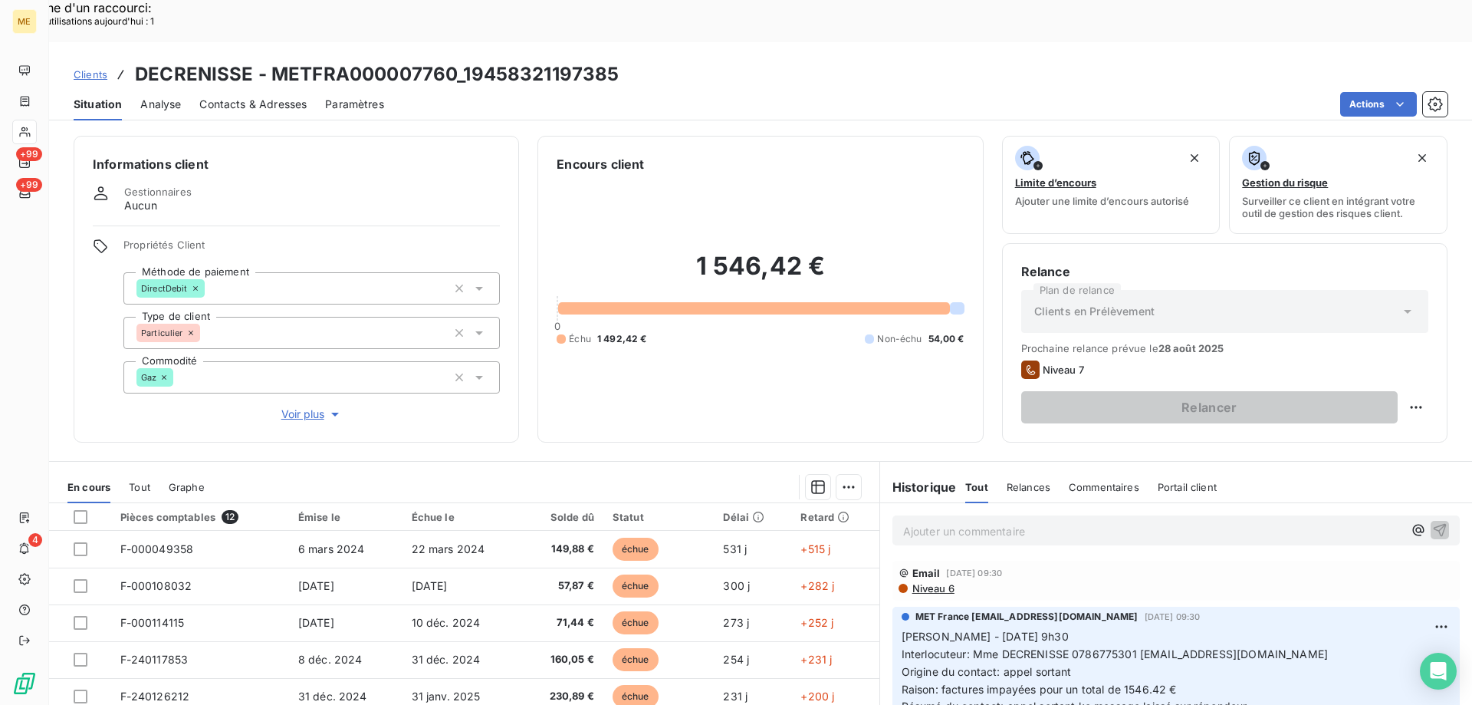
scroll to position [77, 0]
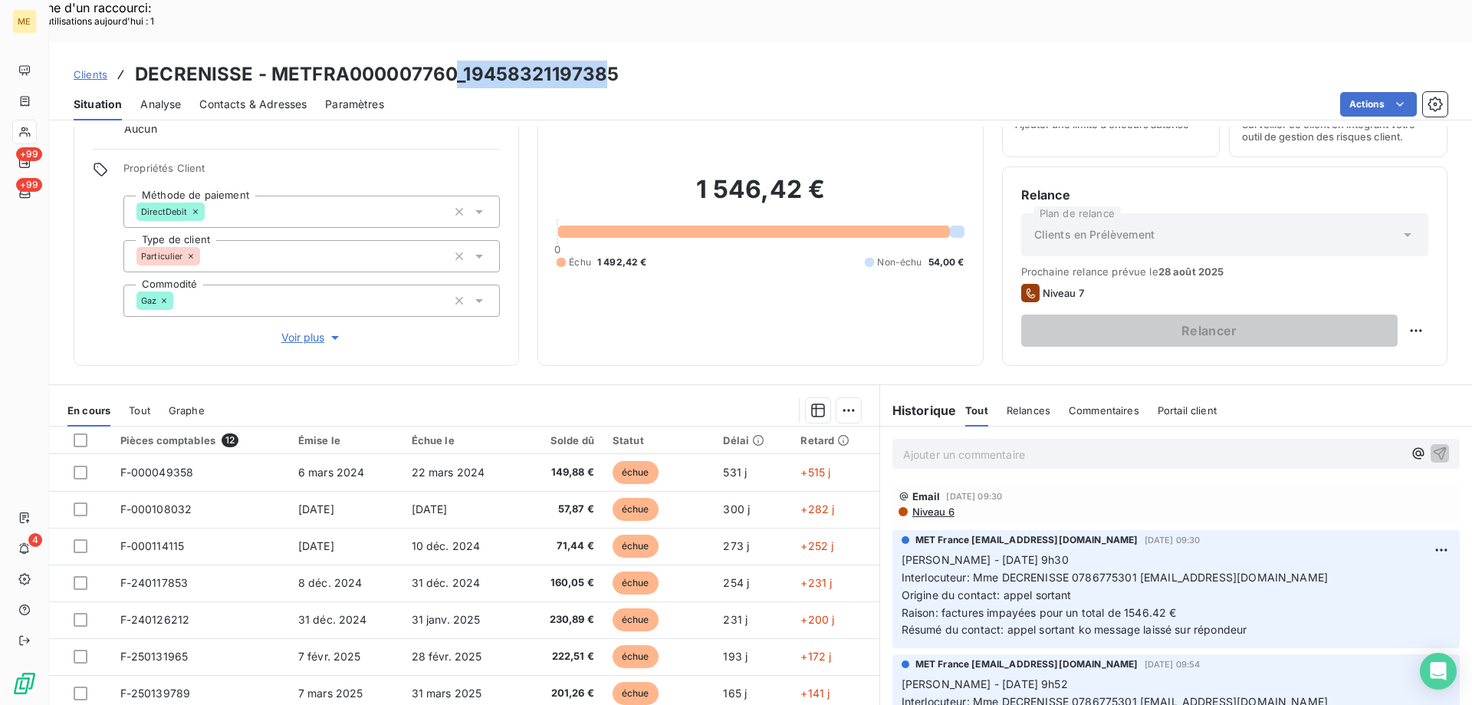
drag, startPoint x: 458, startPoint y: 26, endPoint x: 602, endPoint y: 31, distance: 144.2
click at [602, 61] on h3 "DECRENISSE - METFRA000007760_19458321197385" at bounding box center [377, 75] width 484 height 28
click at [581, 92] on div "Actions" at bounding box center [925, 104] width 1045 height 25
drag, startPoint x: 462, startPoint y: 29, endPoint x: 625, endPoint y: 29, distance: 162.6
click at [625, 61] on div "Clients DECRENISSE - METFRA000007760_19458321197385" at bounding box center [760, 75] width 1423 height 28
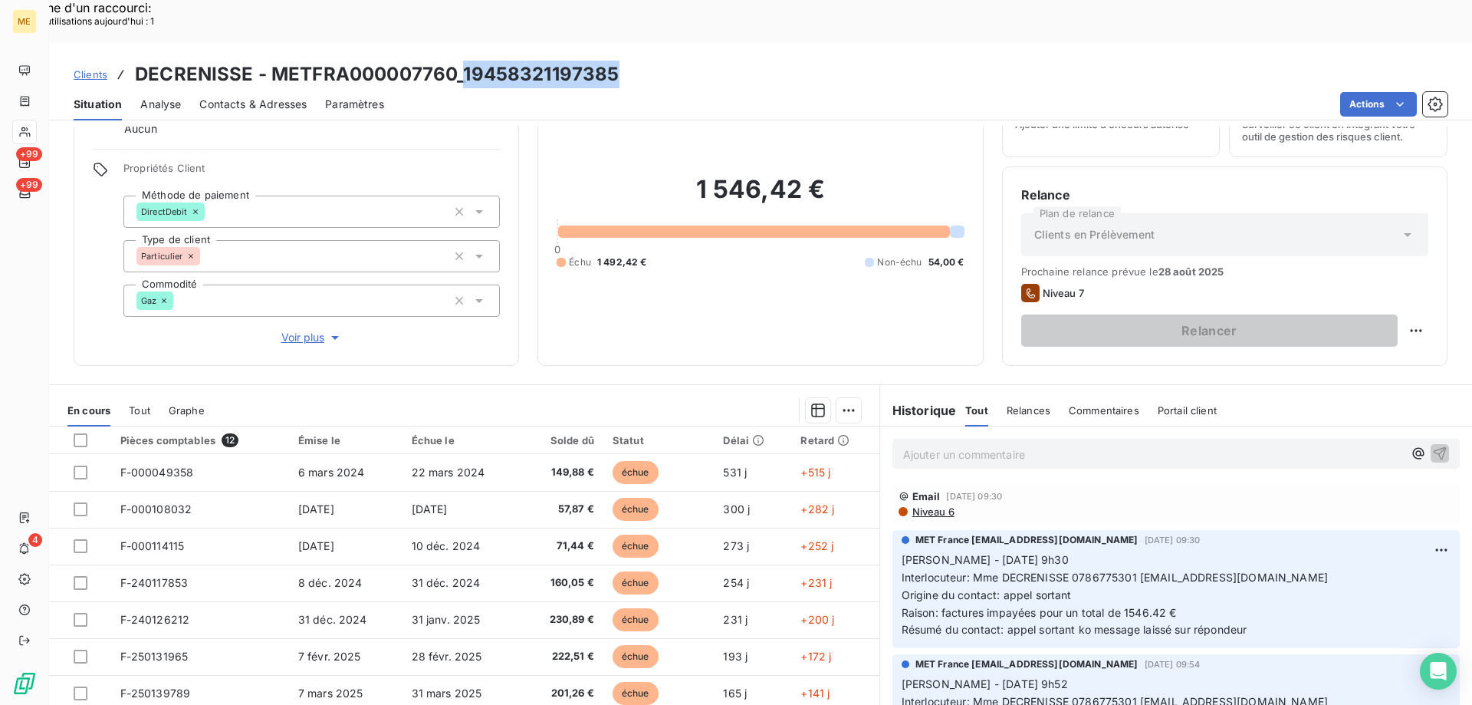
copy h3 "19458321197385"
click at [1073, 445] on p "Ajouter un commentaire ﻿" at bounding box center [1153, 454] width 500 height 19
click at [1432, 445] on icon "button" at bounding box center [1439, 452] width 15 height 15
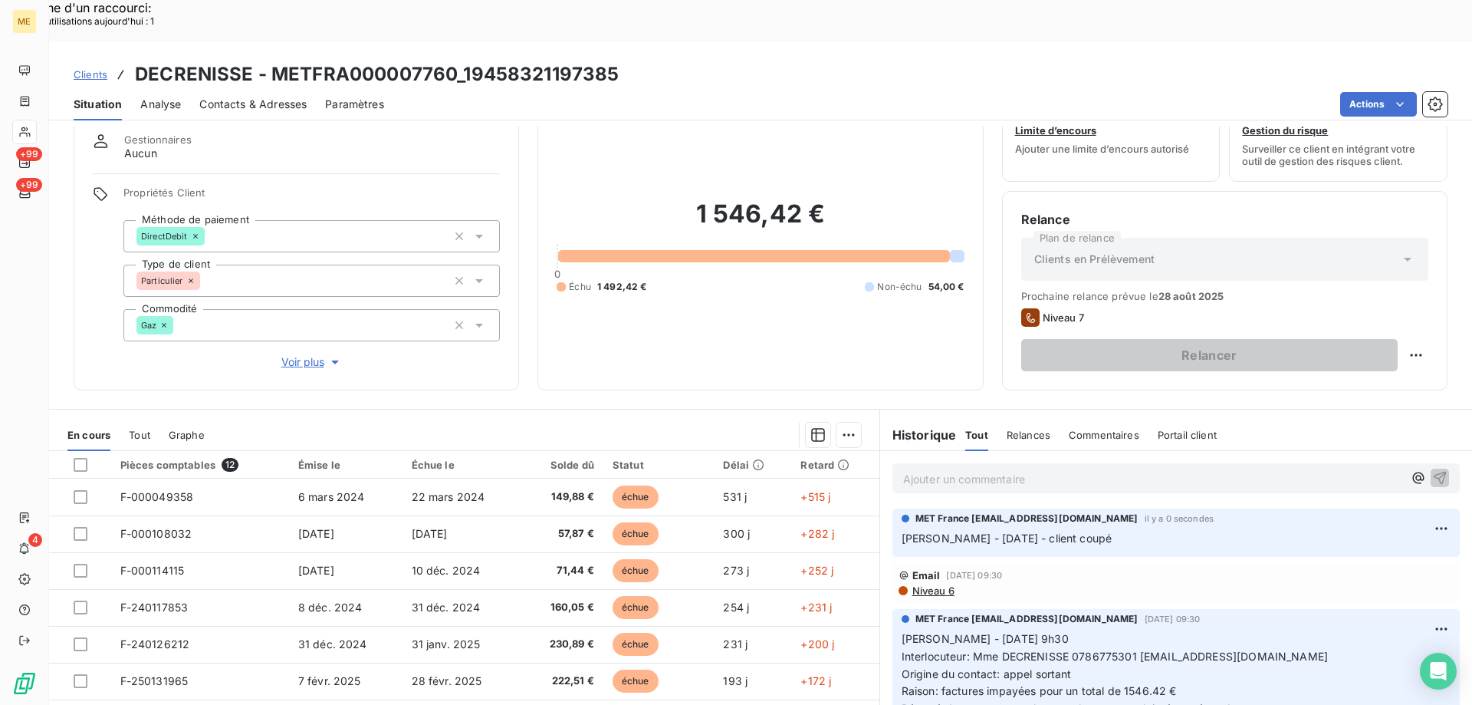
scroll to position [0, 0]
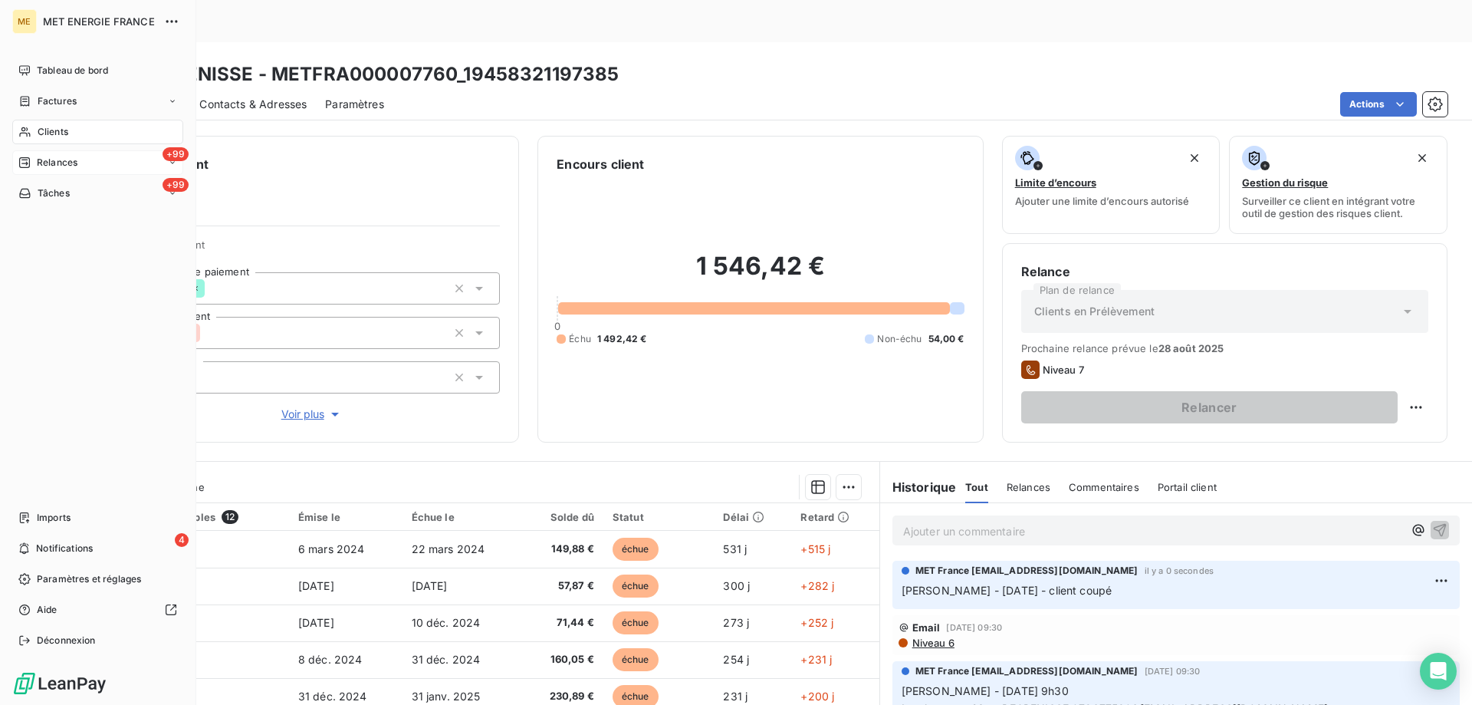
click at [45, 165] on span "Relances" at bounding box center [57, 163] width 41 height 14
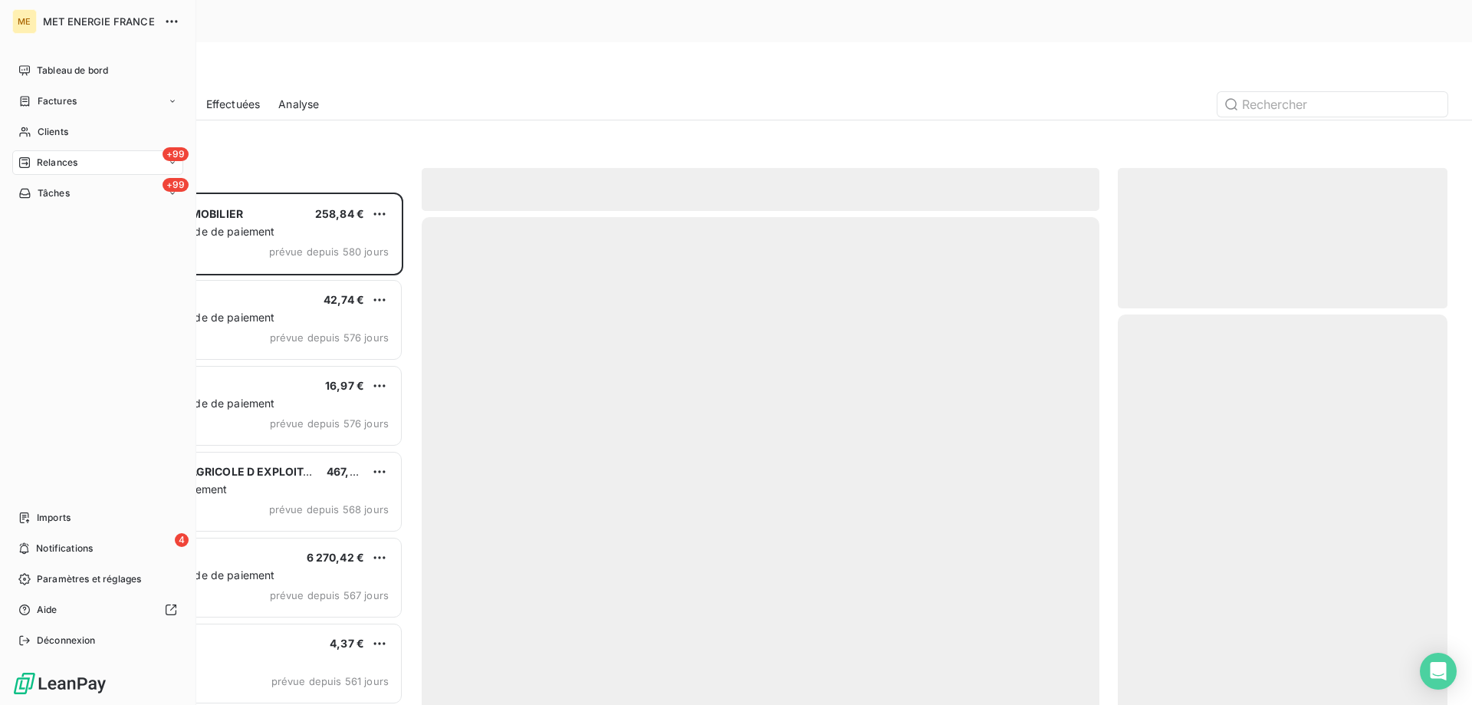
scroll to position [543, 318]
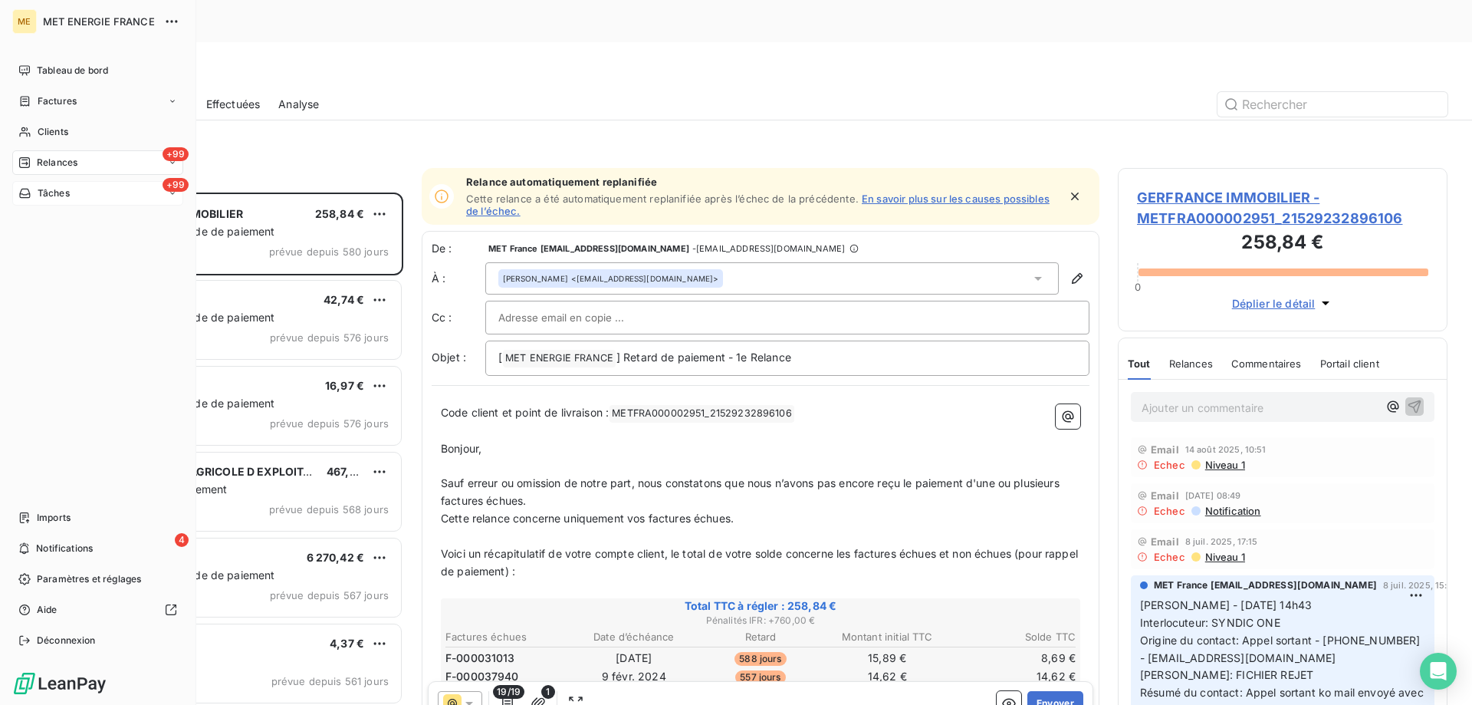
click at [54, 197] on span "Tâches" at bounding box center [54, 193] width 32 height 14
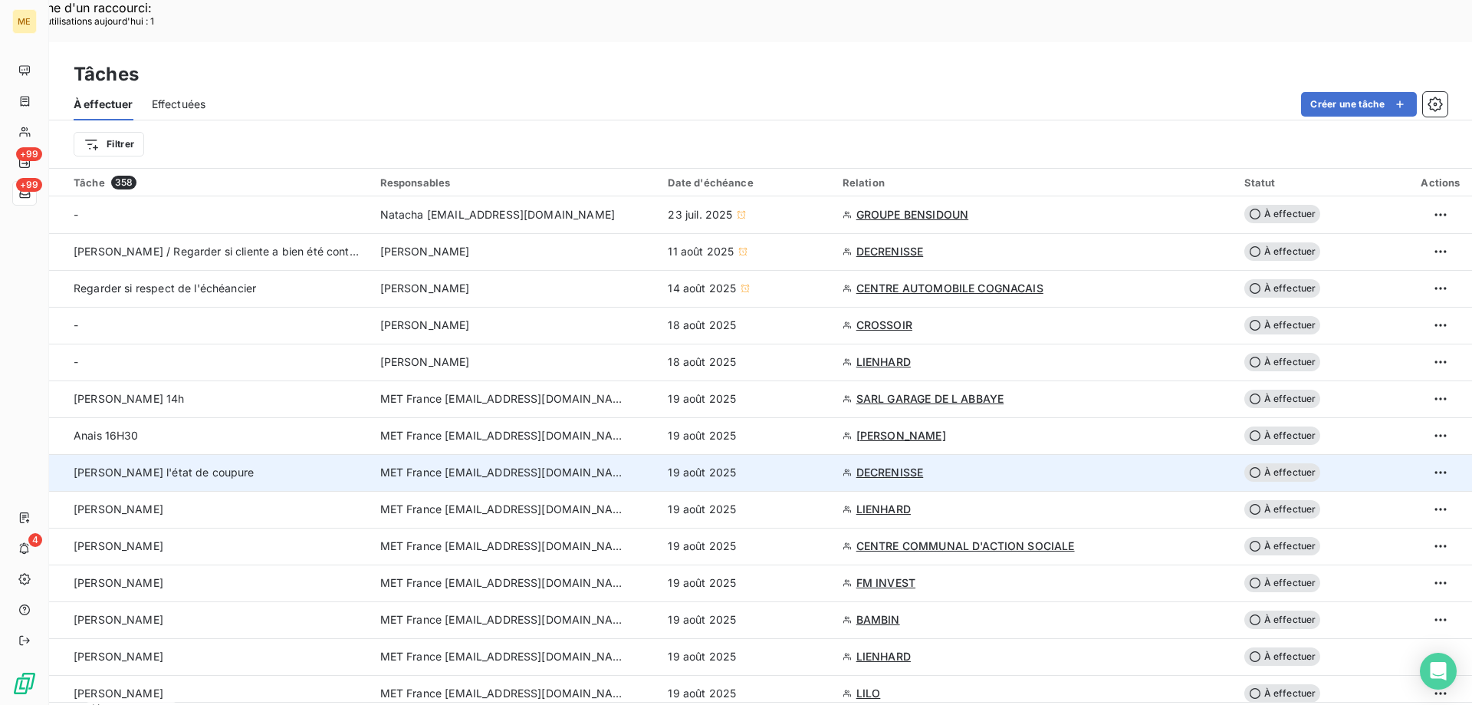
click at [301, 465] on div "Sylvain - vérifier l'état de coupure" at bounding box center [218, 472] width 288 height 15
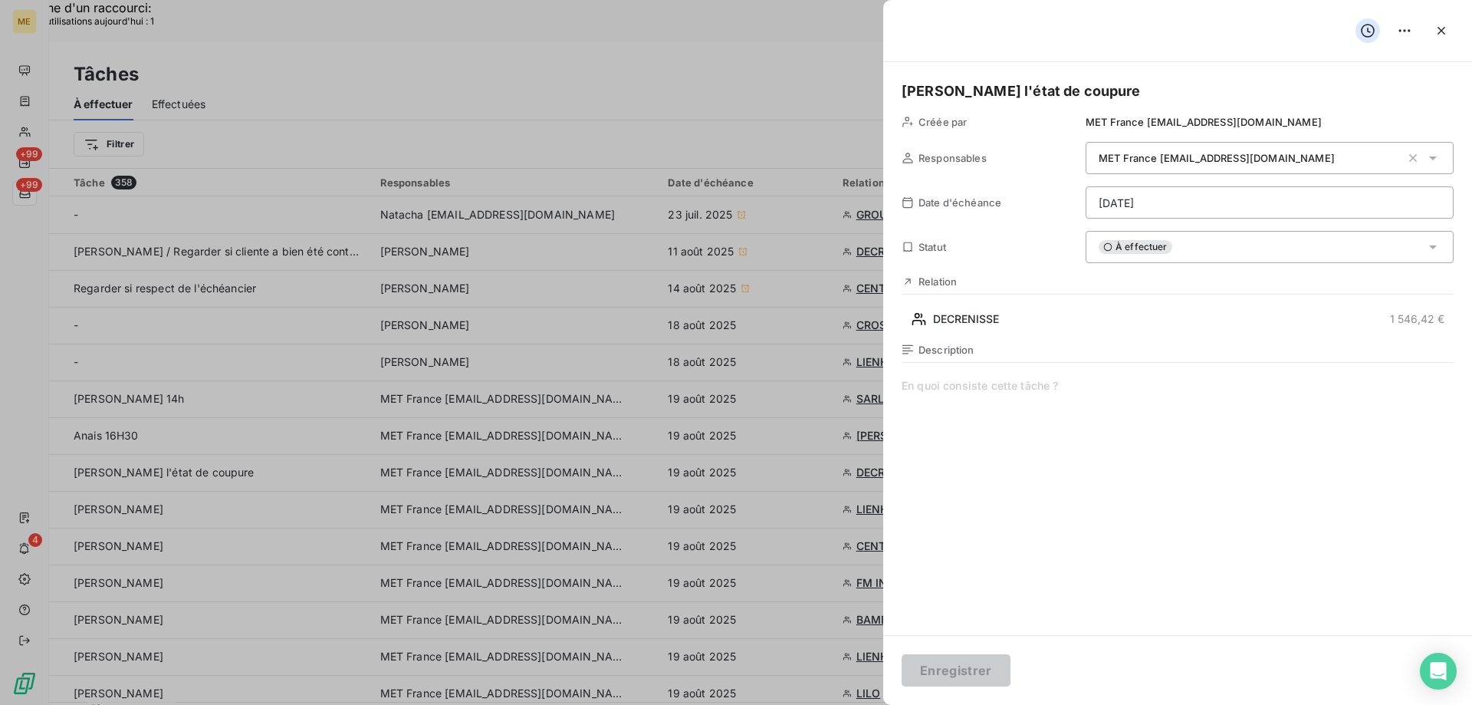
click at [1139, 236] on div "À effectuer" at bounding box center [1270, 247] width 368 height 32
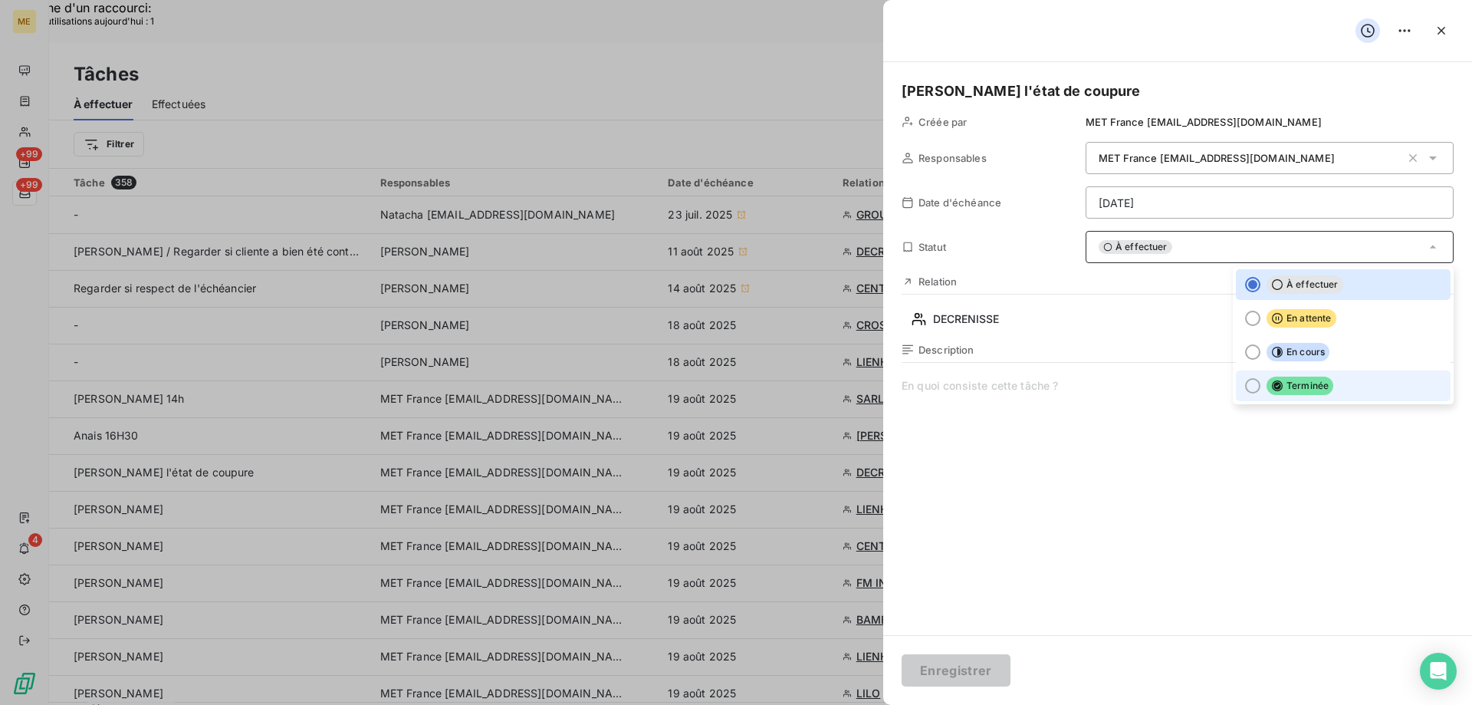
click at [1245, 386] on div at bounding box center [1252, 385] width 15 height 15
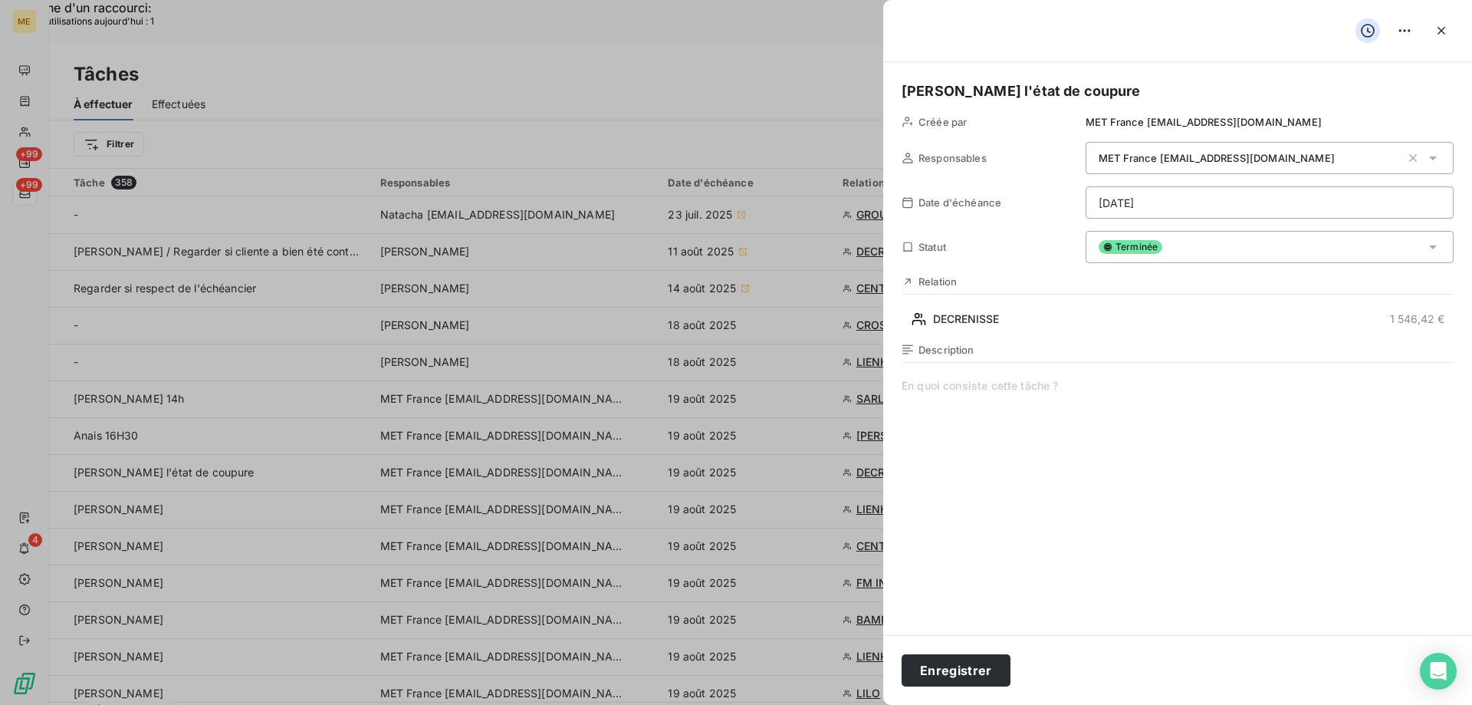
click at [965, 695] on div "Enregistrer" at bounding box center [1177, 670] width 589 height 70
click at [965, 670] on button "Enregistrer" at bounding box center [956, 670] width 109 height 32
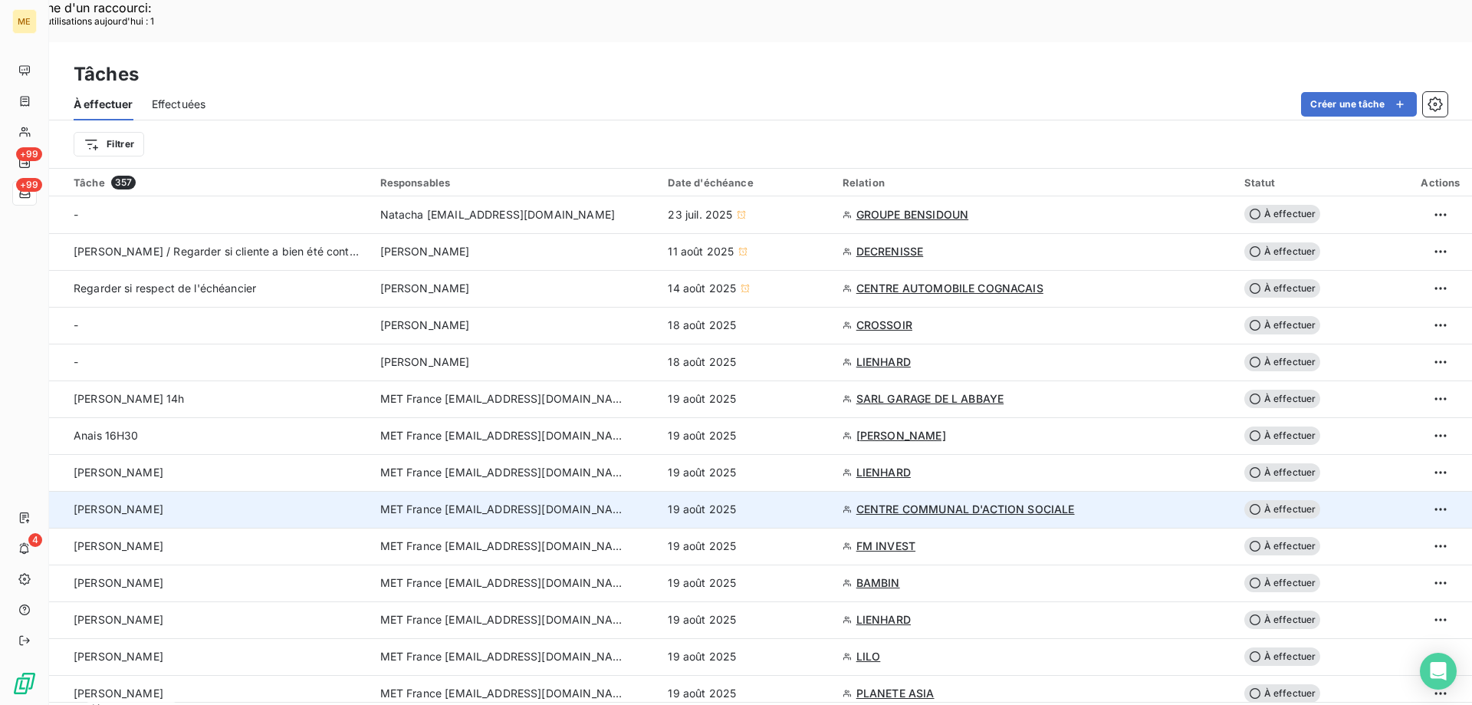
click at [334, 501] on div "[PERSON_NAME]" at bounding box center [218, 508] width 288 height 15
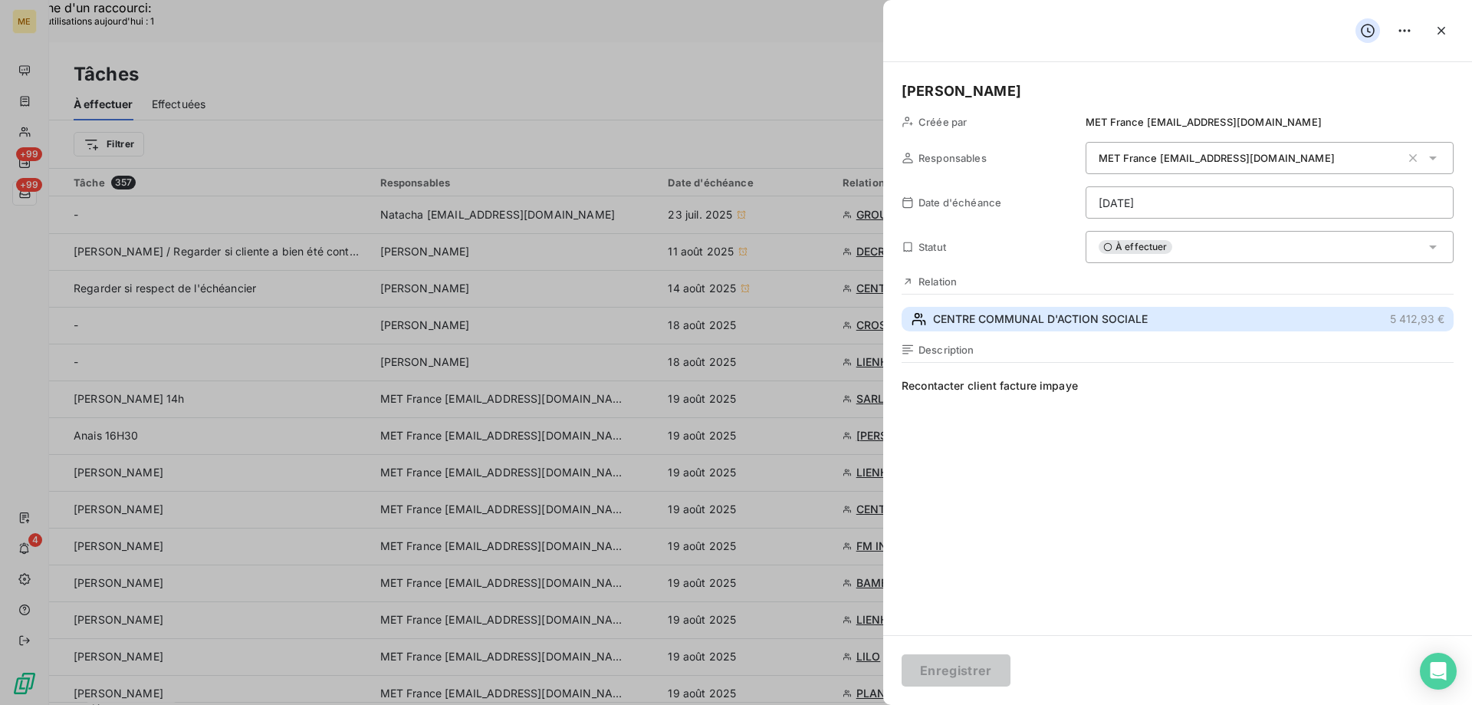
click at [1006, 315] on span "CENTRE COMMUNAL D'ACTION SOCIALE" at bounding box center [1040, 318] width 215 height 15
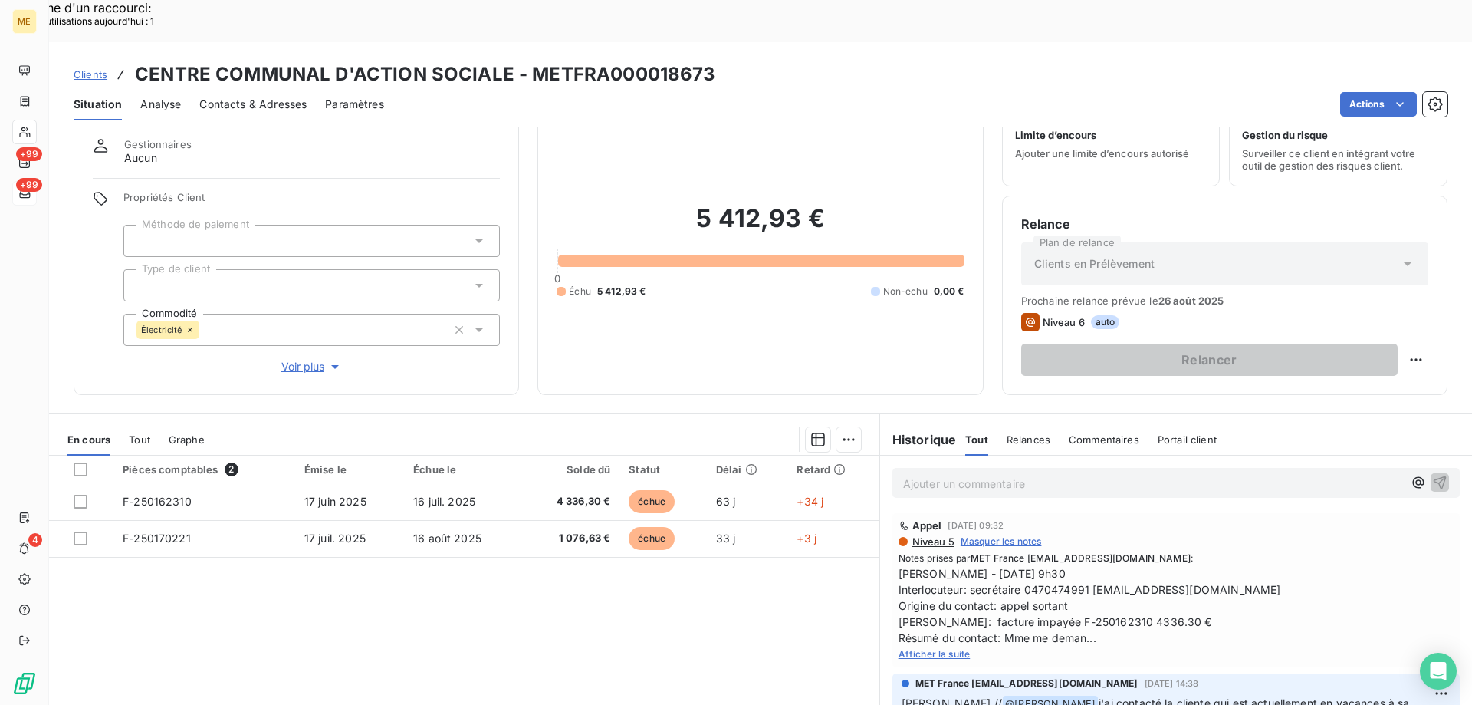
scroll to position [77, 0]
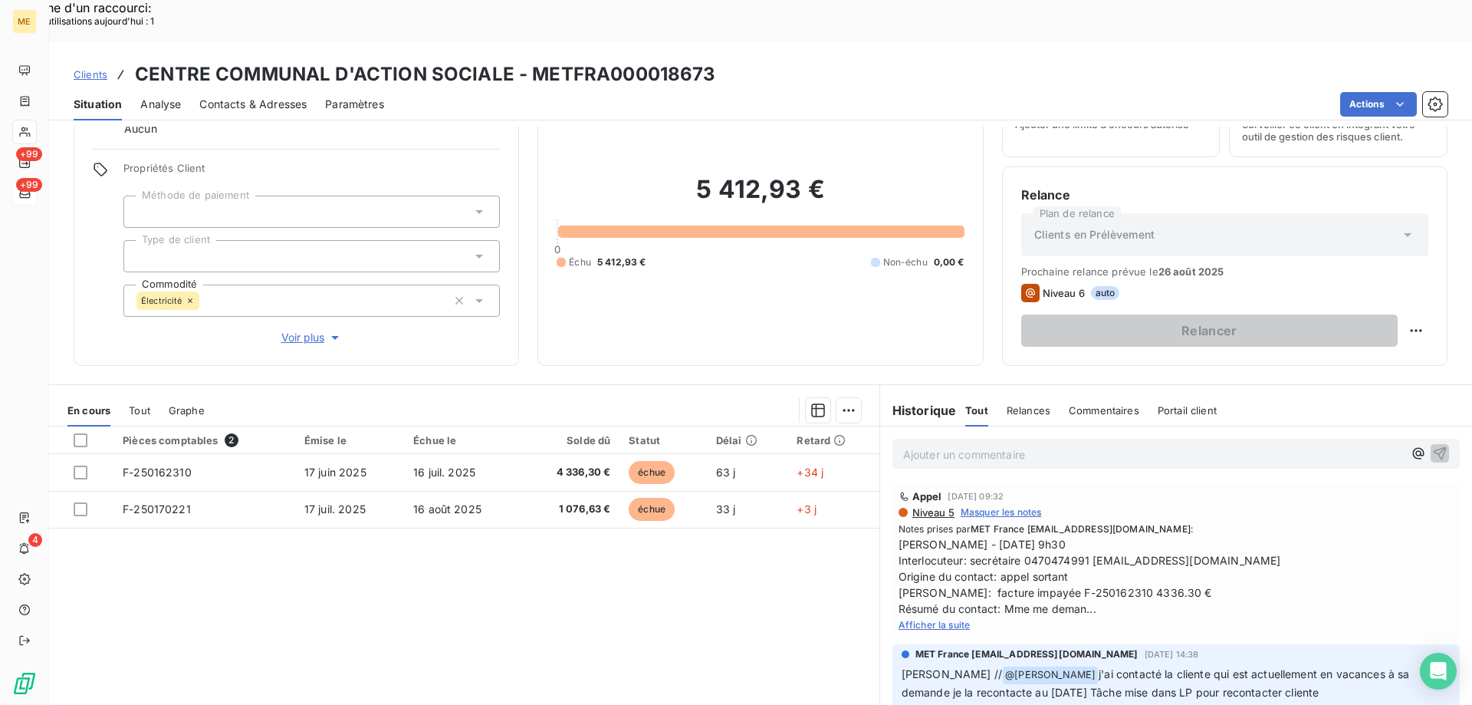
click at [921, 619] on span "Afficher la suite" at bounding box center [935, 625] width 72 height 12
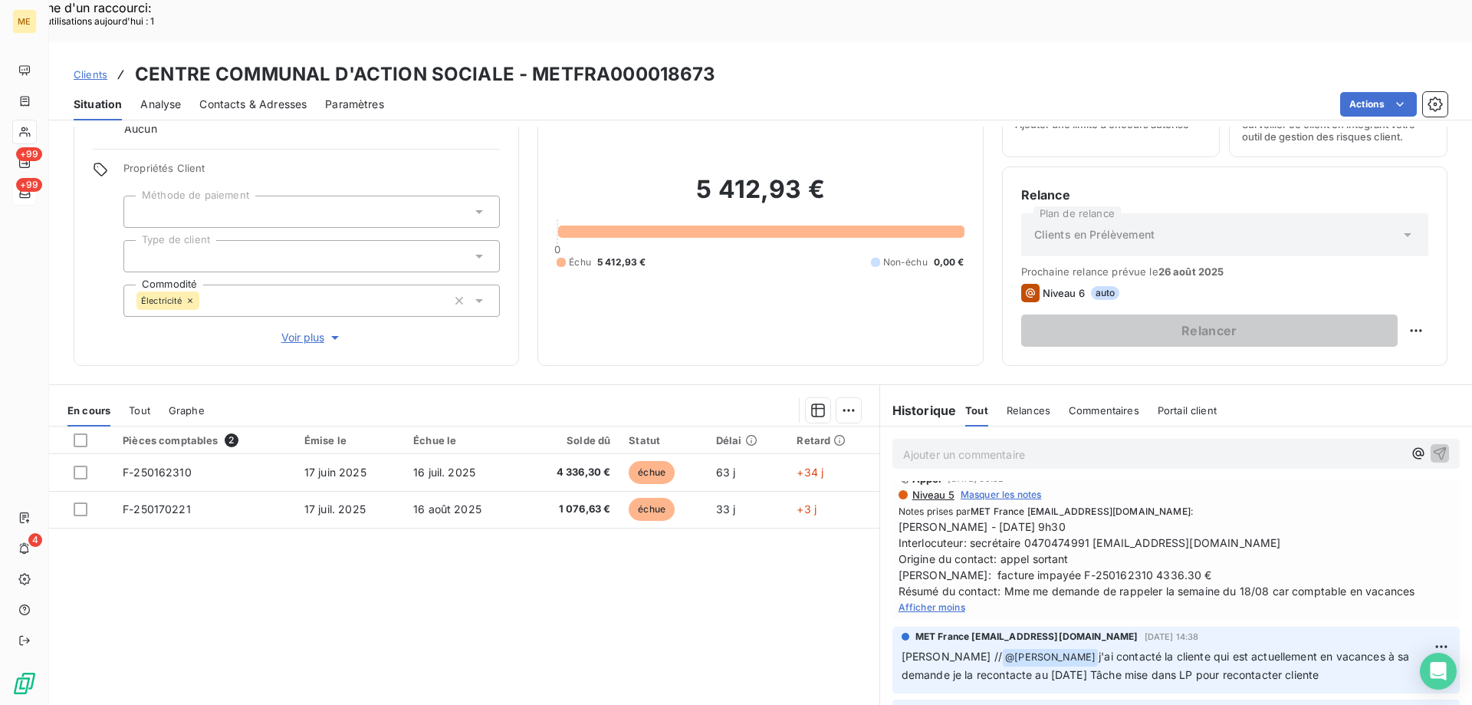
scroll to position [0, 0]
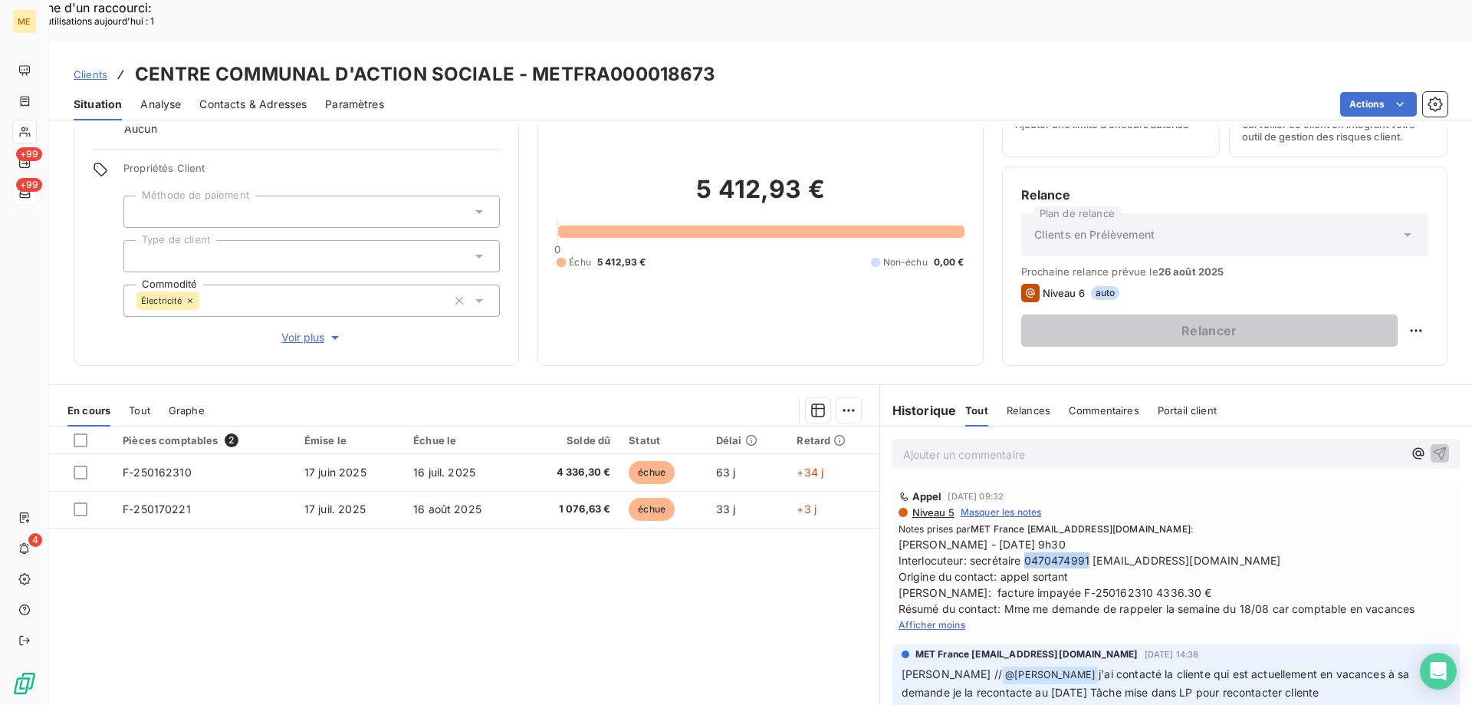
drag, startPoint x: 1019, startPoint y: 518, endPoint x: 1083, endPoint y: 518, distance: 64.4
click at [1083, 536] on span "Sylvain - 11/08/2025 - 9h30 Interlocuteur: secrétaire 0470474991 marpanoyant@gm…" at bounding box center [1176, 576] width 555 height 81
copy span "0470474991"
click at [870, 385] on section "En cours Tout Graphe Pièces comptables 2 Émise le Échue le Solde dû Statut Déla…" at bounding box center [464, 576] width 830 height 383
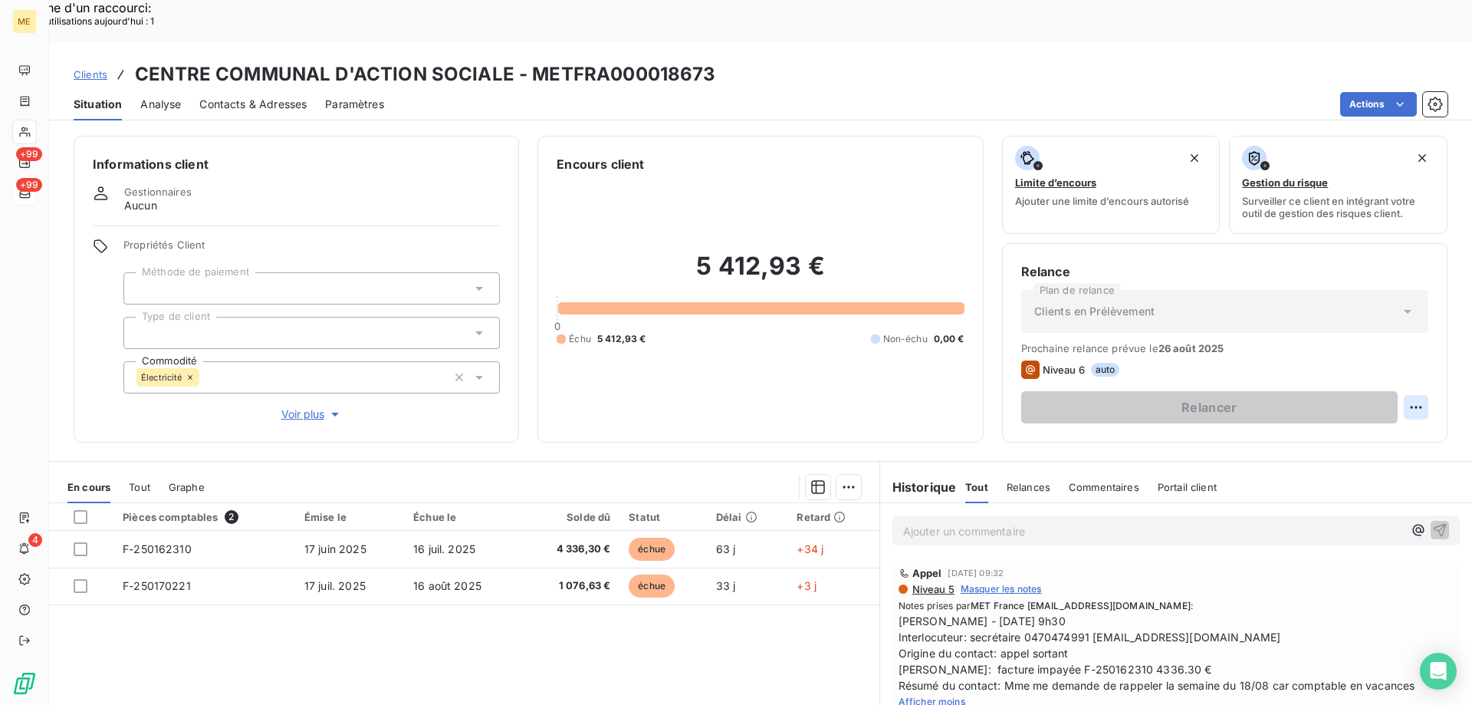
click at [1380, 399] on div "Replanifier cette action" at bounding box center [1341, 398] width 137 height 25
select select "7"
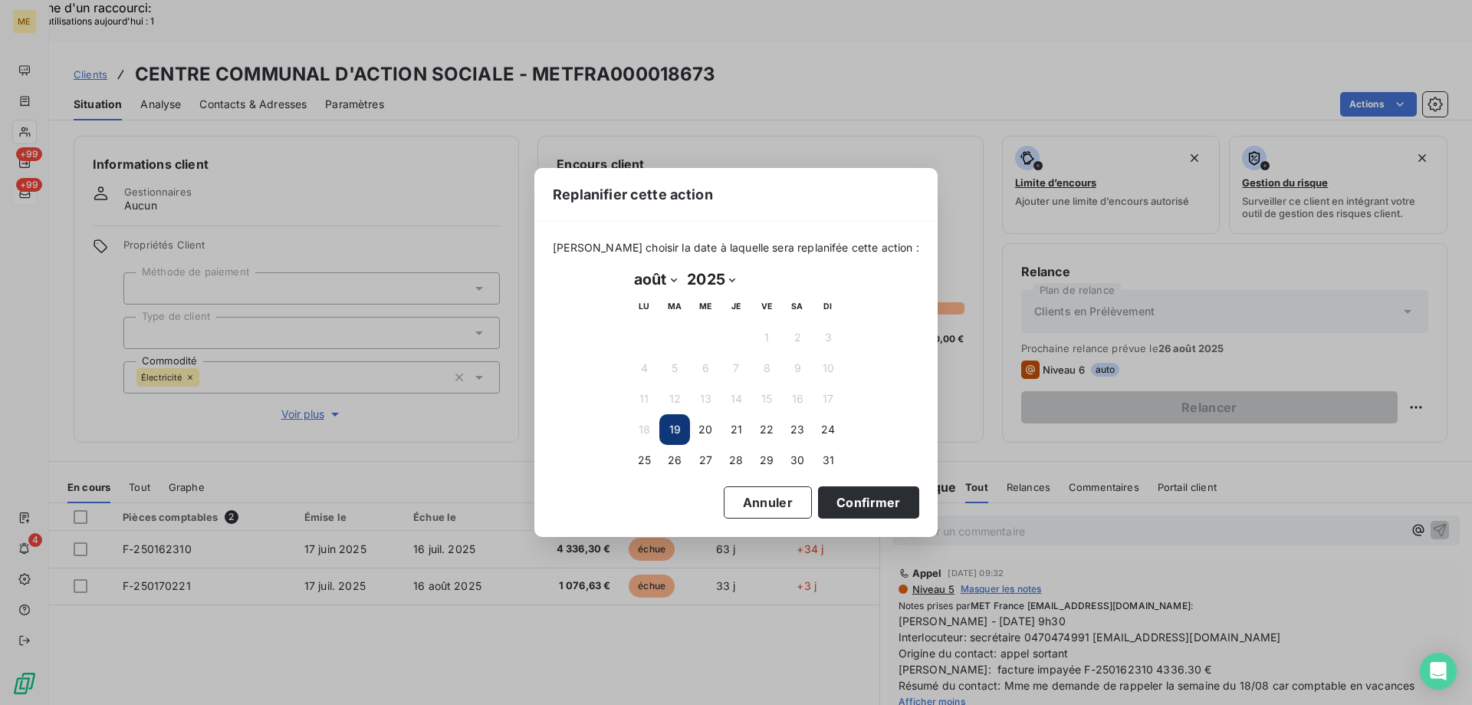
click at [660, 423] on button "19" at bounding box center [674, 429] width 31 height 31
click at [665, 427] on button "19" at bounding box center [674, 429] width 31 height 31
click at [823, 500] on button "Confirmer" at bounding box center [868, 502] width 101 height 32
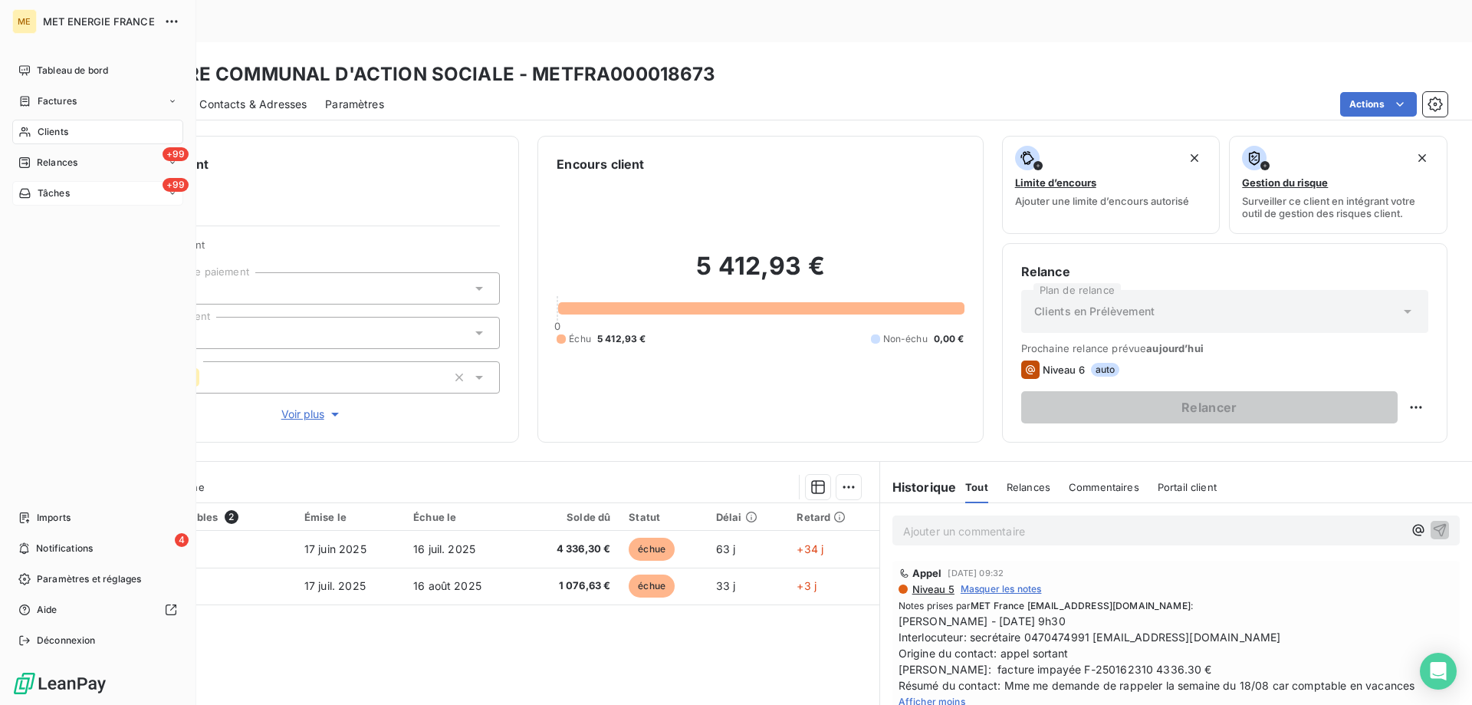
click at [89, 192] on div "+99 Tâches" at bounding box center [97, 193] width 171 height 25
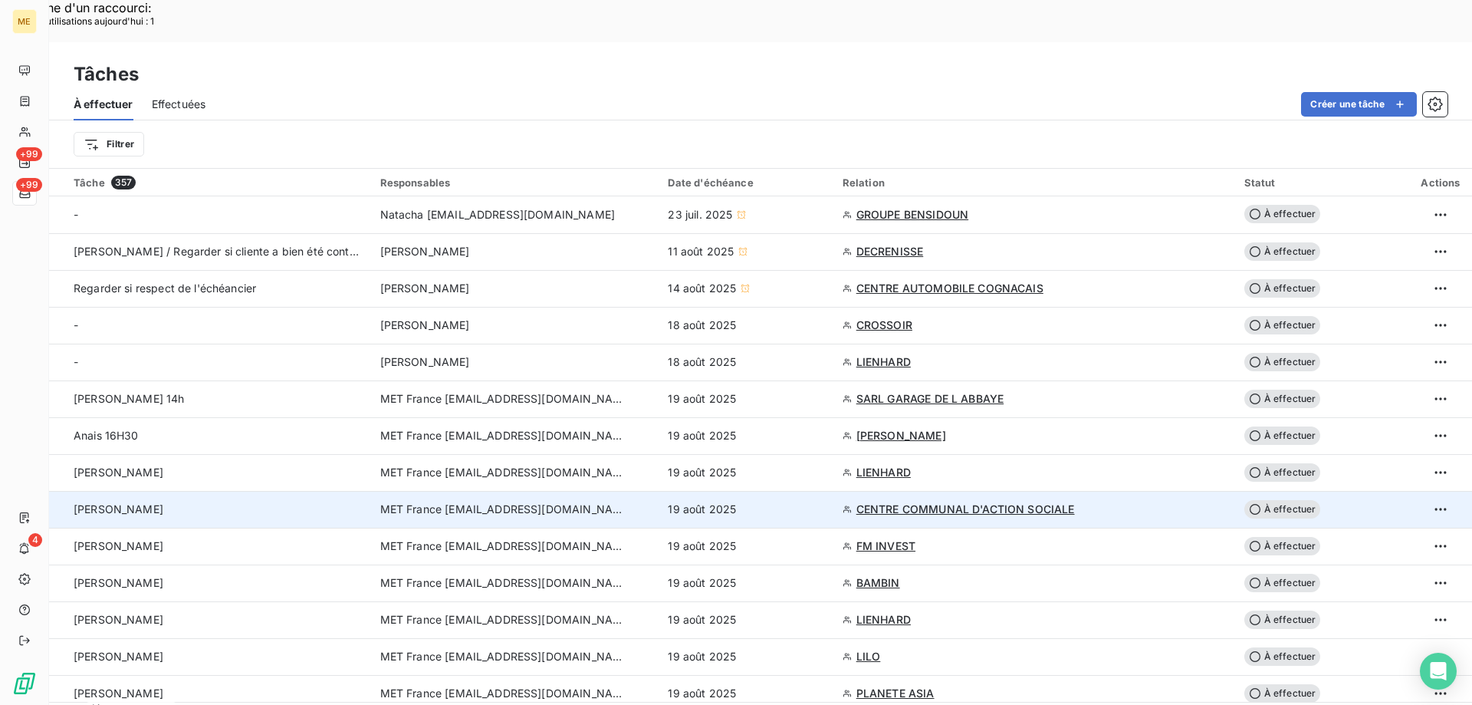
click at [183, 491] on td "[PERSON_NAME]" at bounding box center [210, 509] width 322 height 37
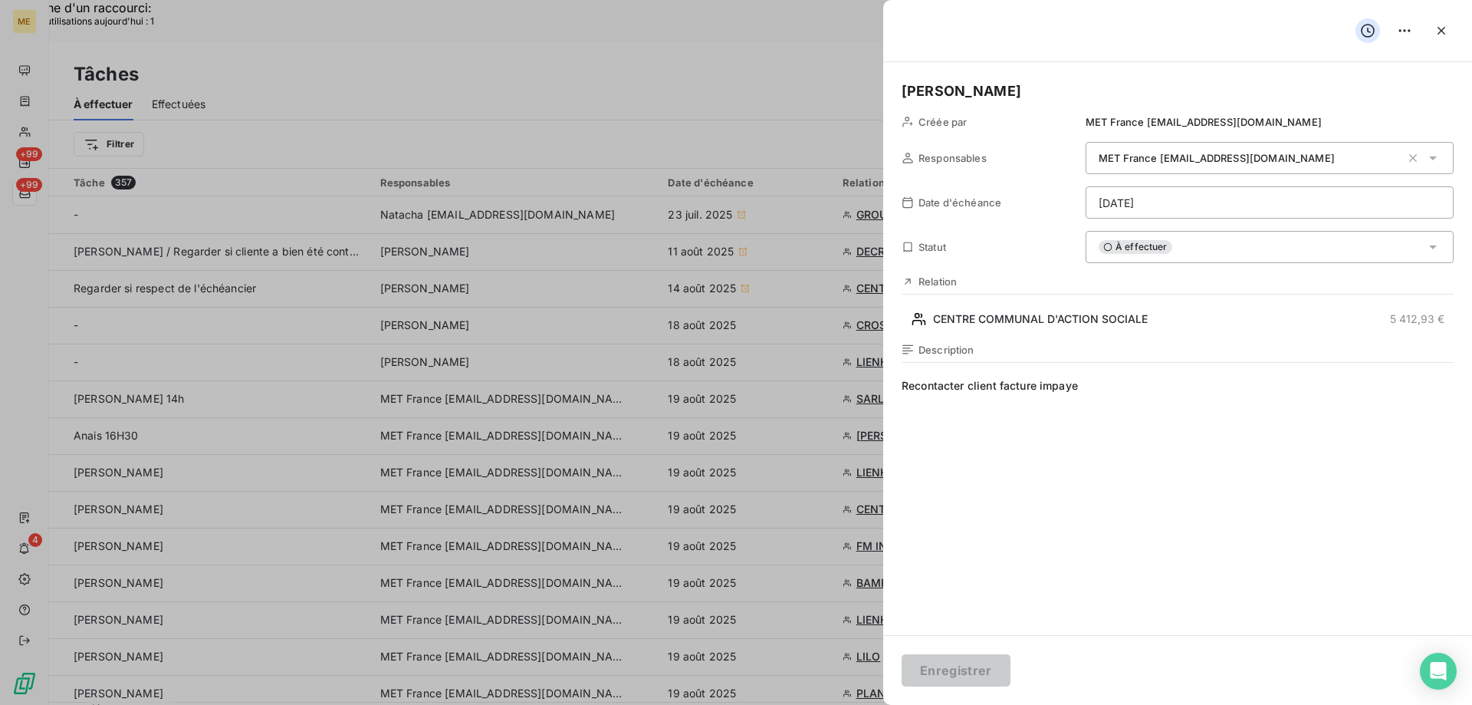
click at [1205, 350] on div "Description" at bounding box center [1178, 350] width 552 height 12
click at [1203, 395] on span "Recontacter client facture impaye" at bounding box center [1178, 525] width 552 height 294
click at [1087, 396] on span "Recontacter client facture impaye - 19/08/2025" at bounding box center [1178, 525] width 552 height 294
click at [1186, 369] on div "Description Recontacter client facture impaye //lisa 19/08/2025" at bounding box center [1178, 508] width 552 height 329
click at [1204, 391] on span "Recontacter client facture impaye //lisa 19/08/2025" at bounding box center [1178, 525] width 552 height 294
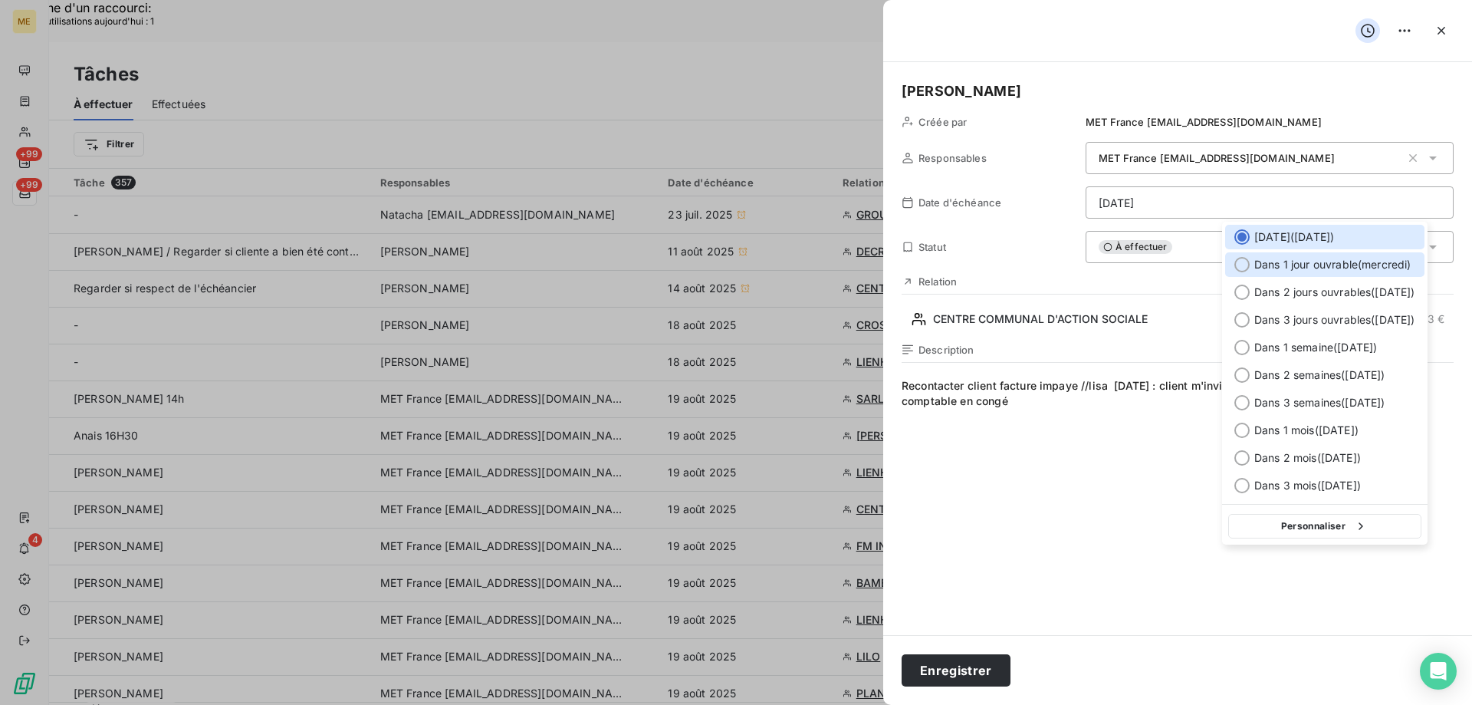
click at [1241, 267] on div at bounding box center [1242, 264] width 15 height 15
type input "20/08/2025"
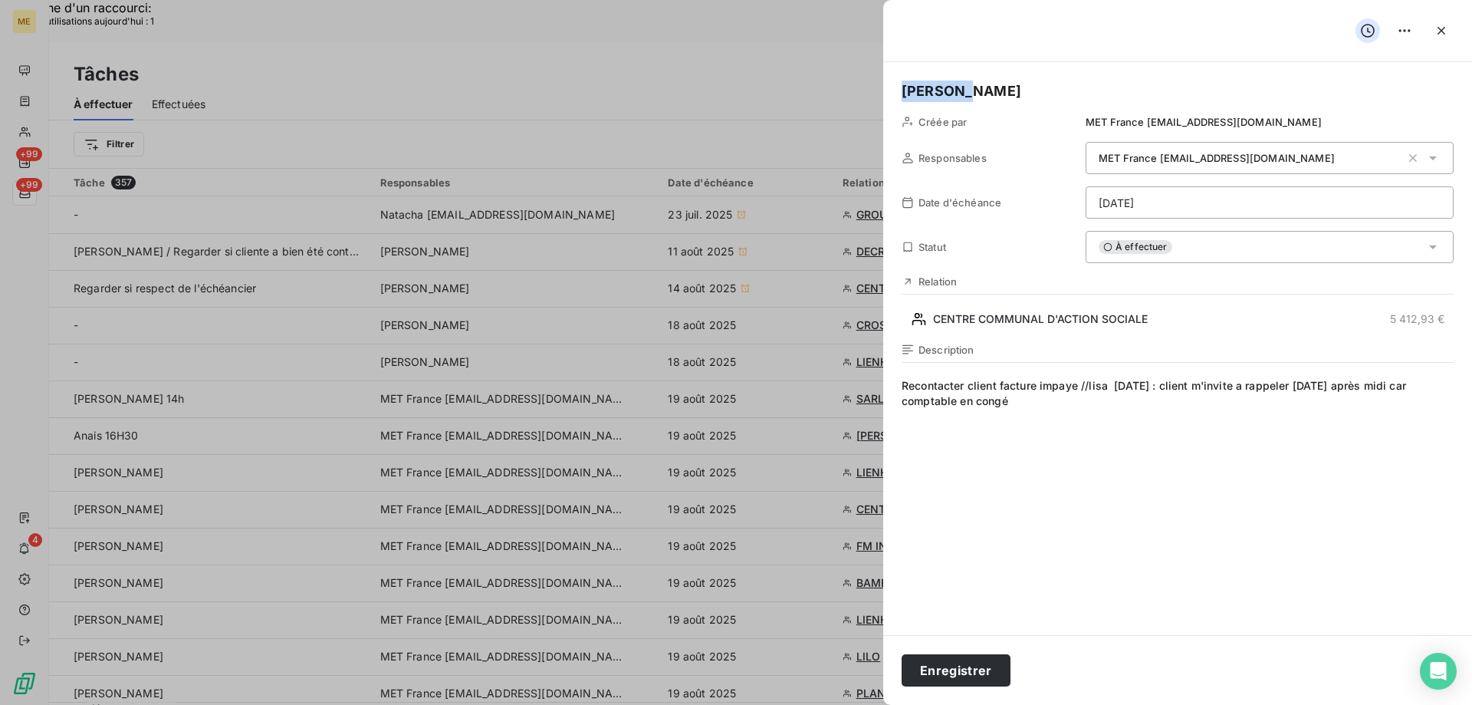
drag, startPoint x: 997, startPoint y: 93, endPoint x: 870, endPoint y: 80, distance: 127.2
click at [955, 659] on button "Enregistrer" at bounding box center [956, 670] width 109 height 32
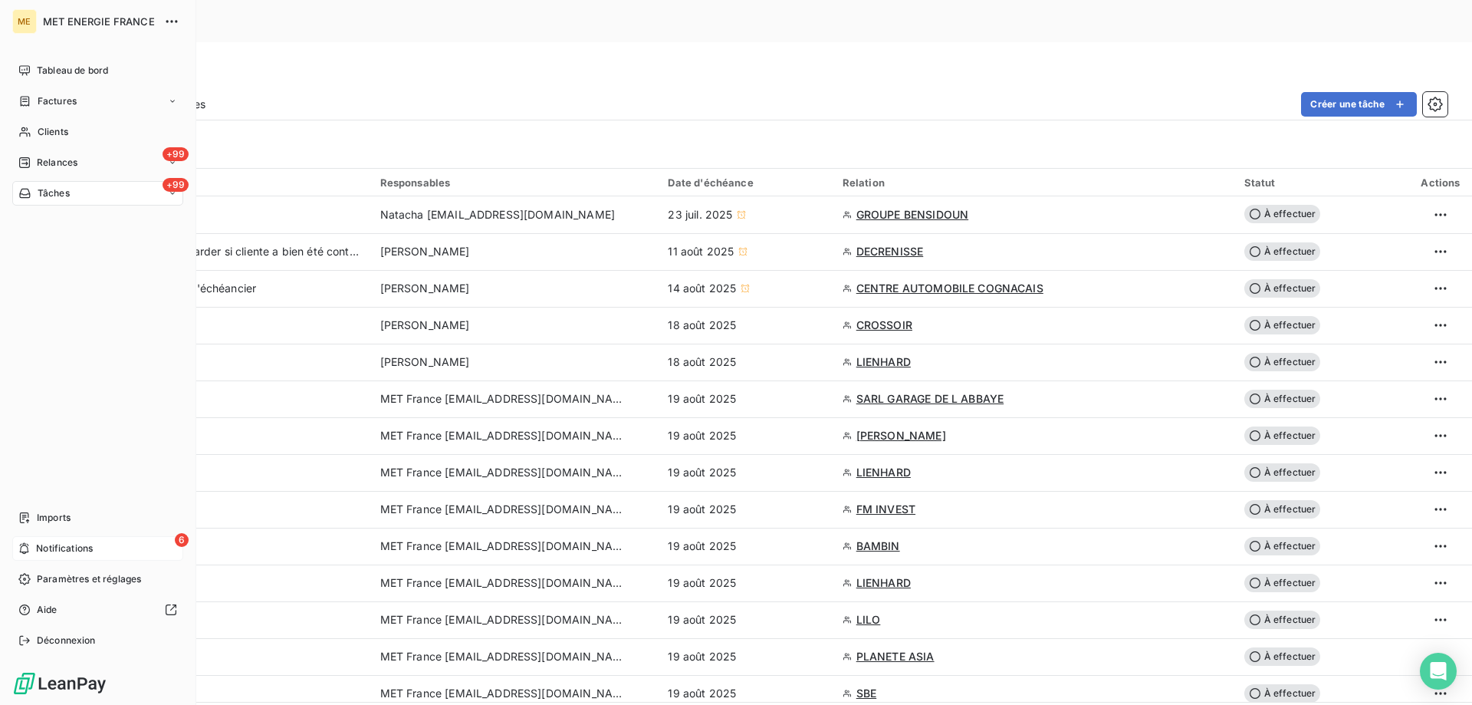
click at [41, 546] on span "Notifications" at bounding box center [64, 548] width 57 height 14
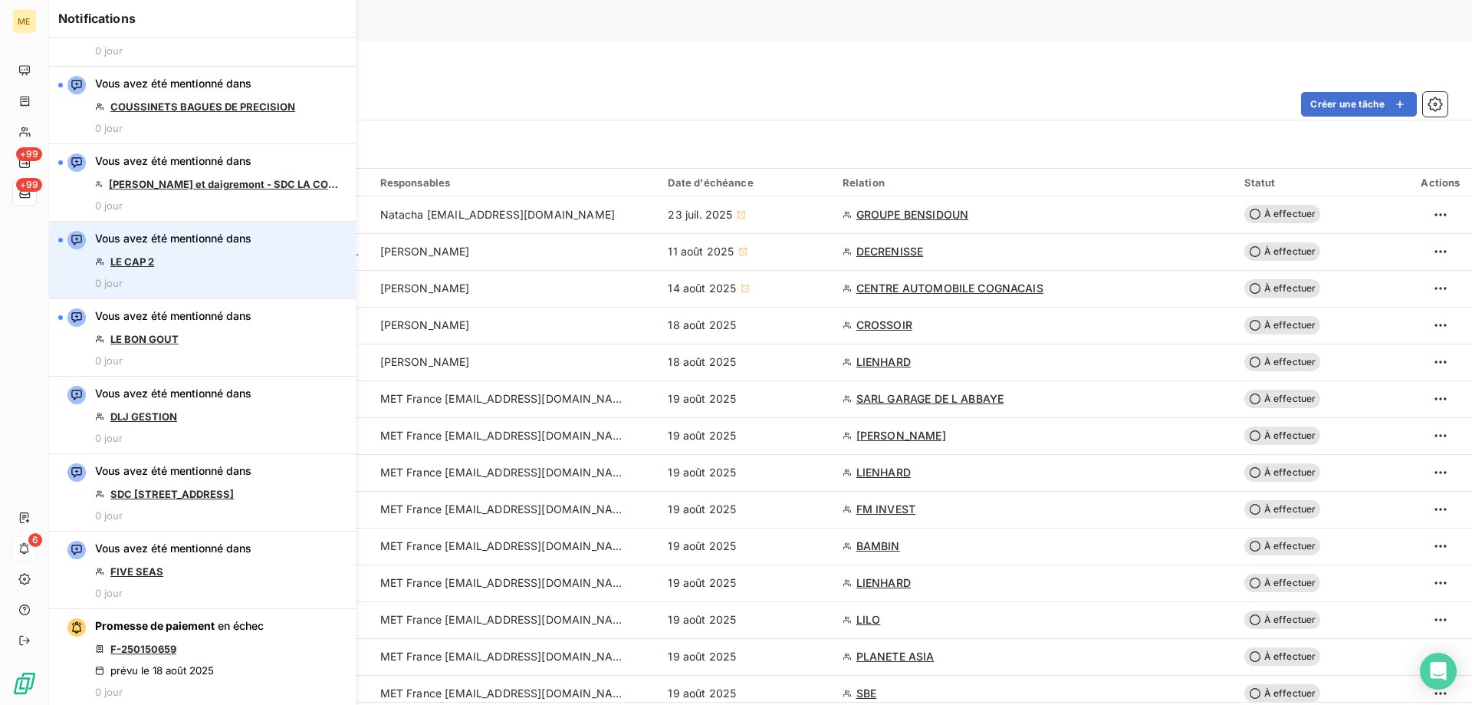
scroll to position [153, 0]
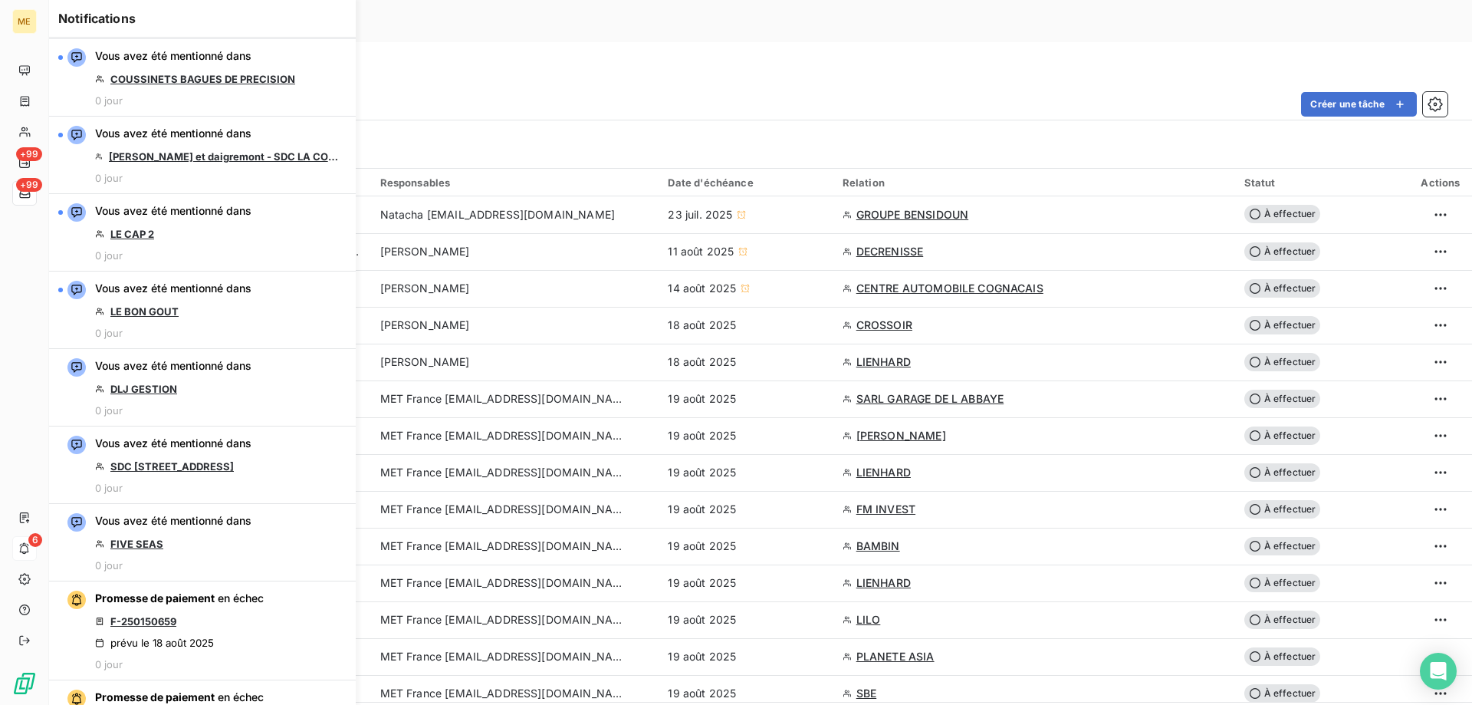
click at [605, 42] on div "Tâches À effectuer Effectuées Créer une tâche Filtrer" at bounding box center [760, 105] width 1423 height 127
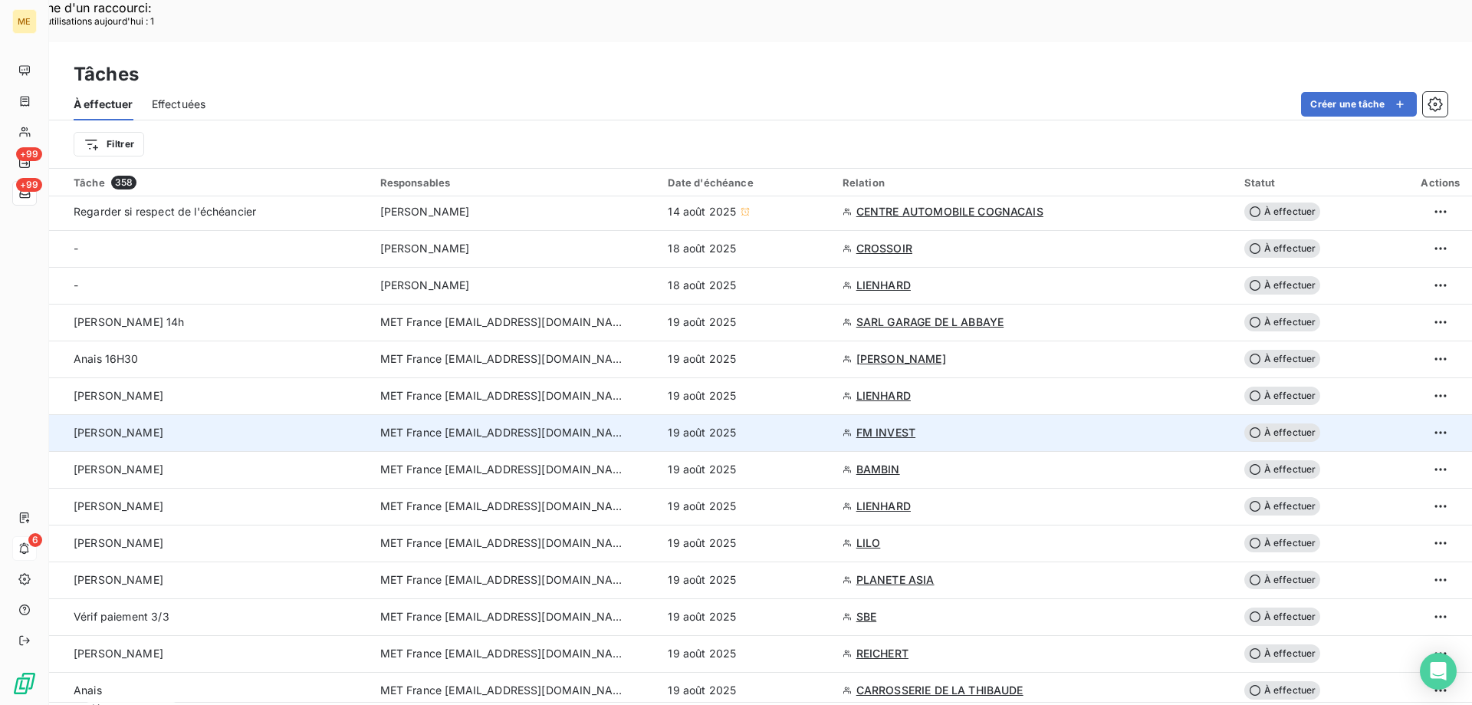
scroll to position [230, 0]
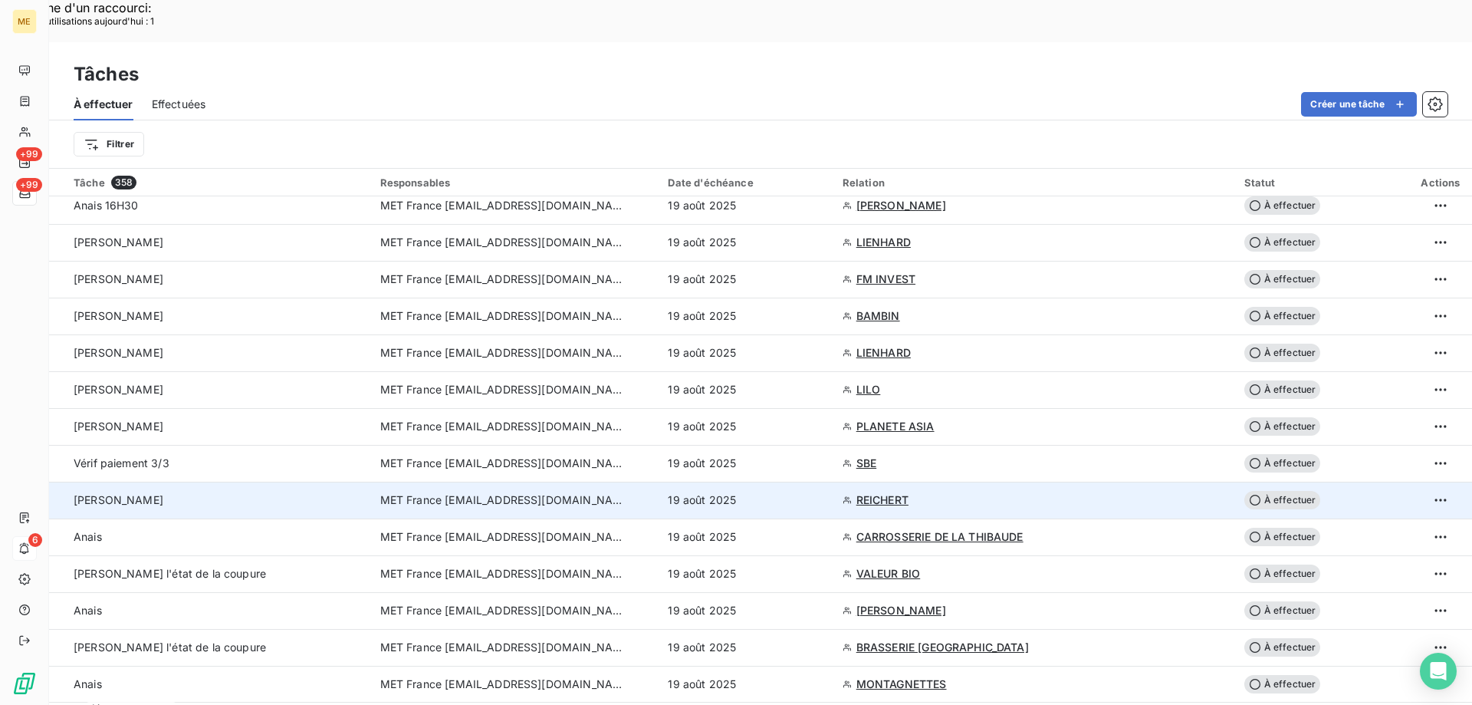
click at [267, 492] on div "[PERSON_NAME]" at bounding box center [218, 499] width 288 height 15
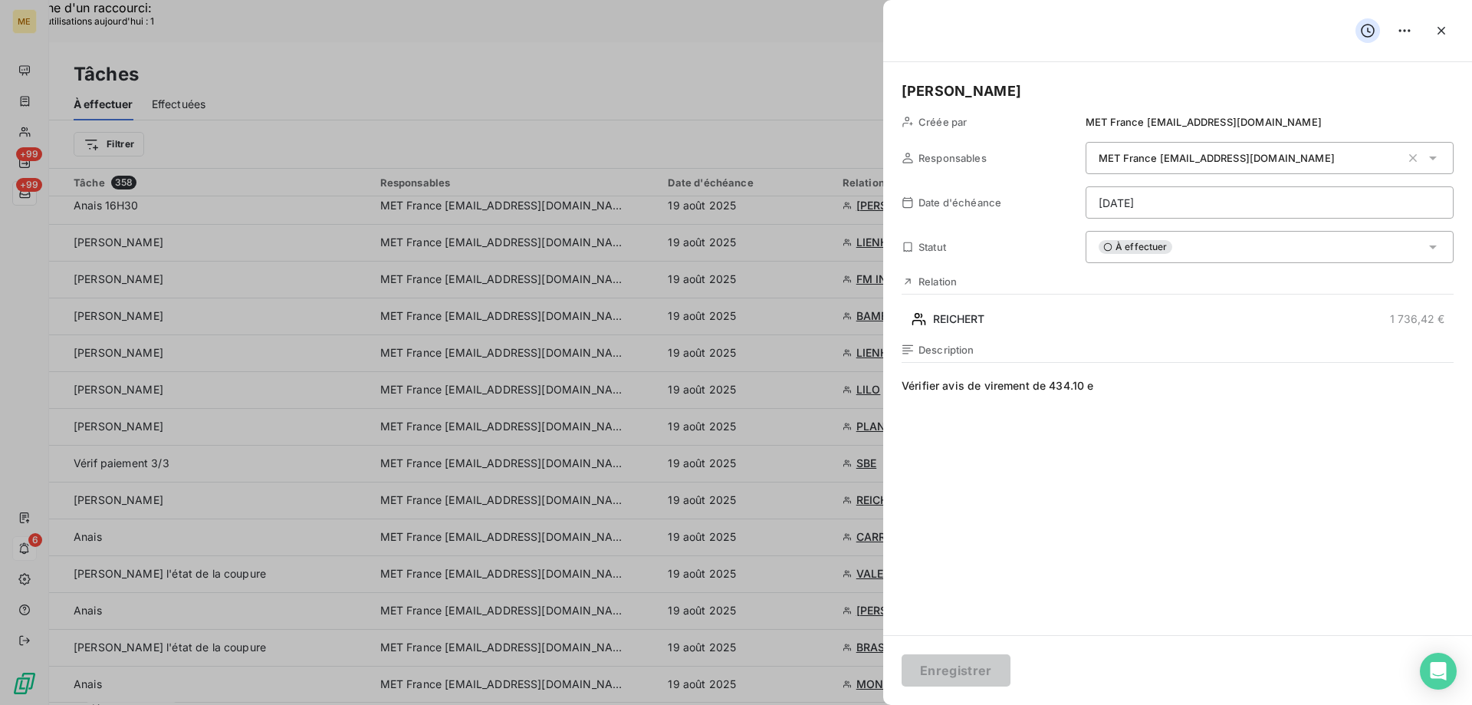
click at [1231, 252] on div "À effectuer" at bounding box center [1270, 247] width 368 height 32
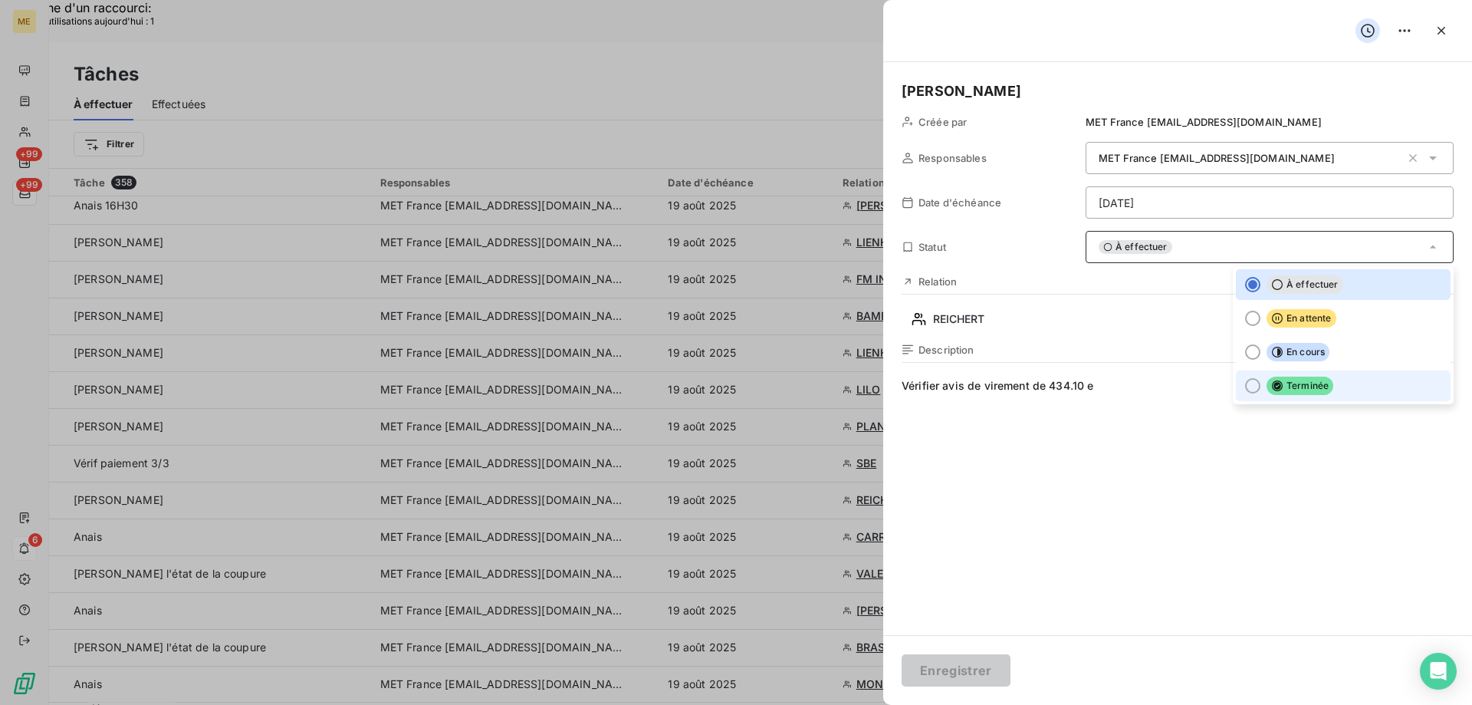
click at [1245, 386] on div at bounding box center [1252, 385] width 15 height 15
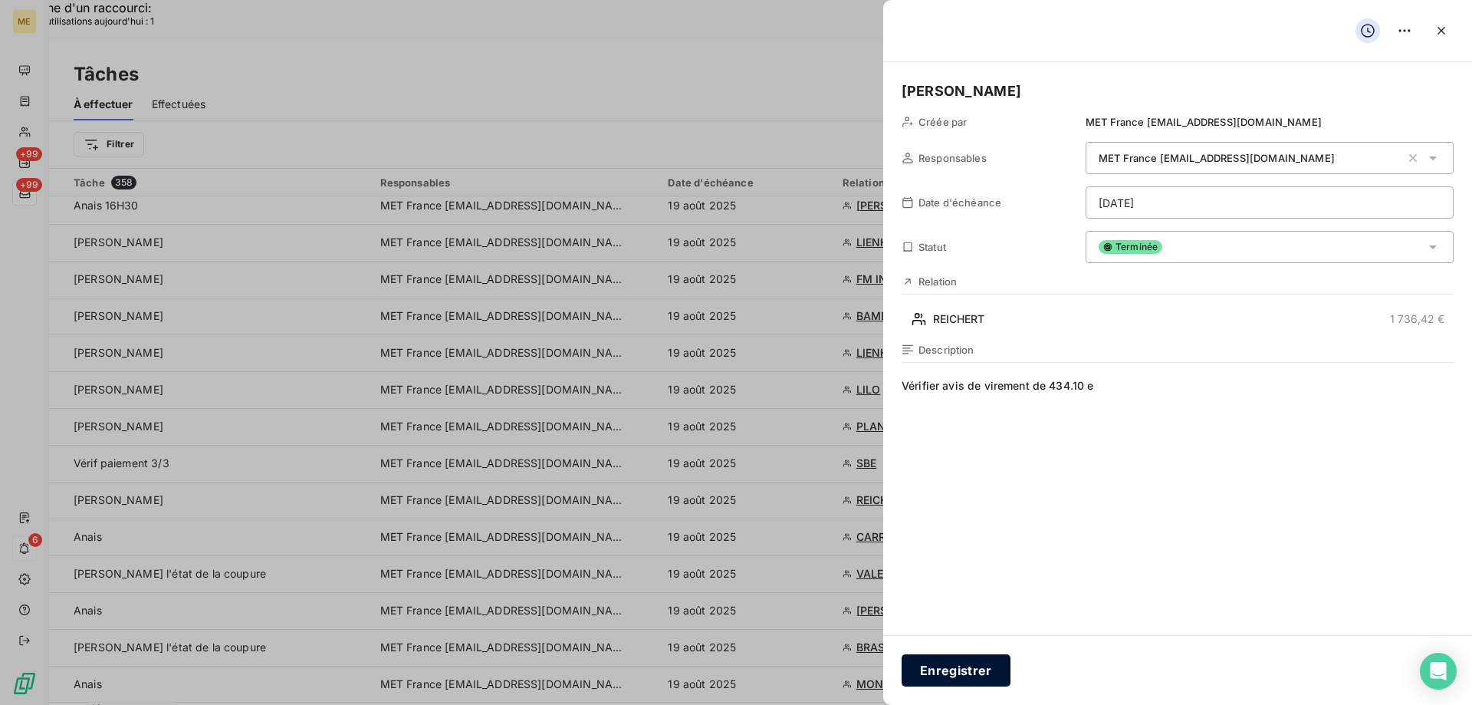
click at [933, 681] on button "Enregistrer" at bounding box center [956, 670] width 109 height 32
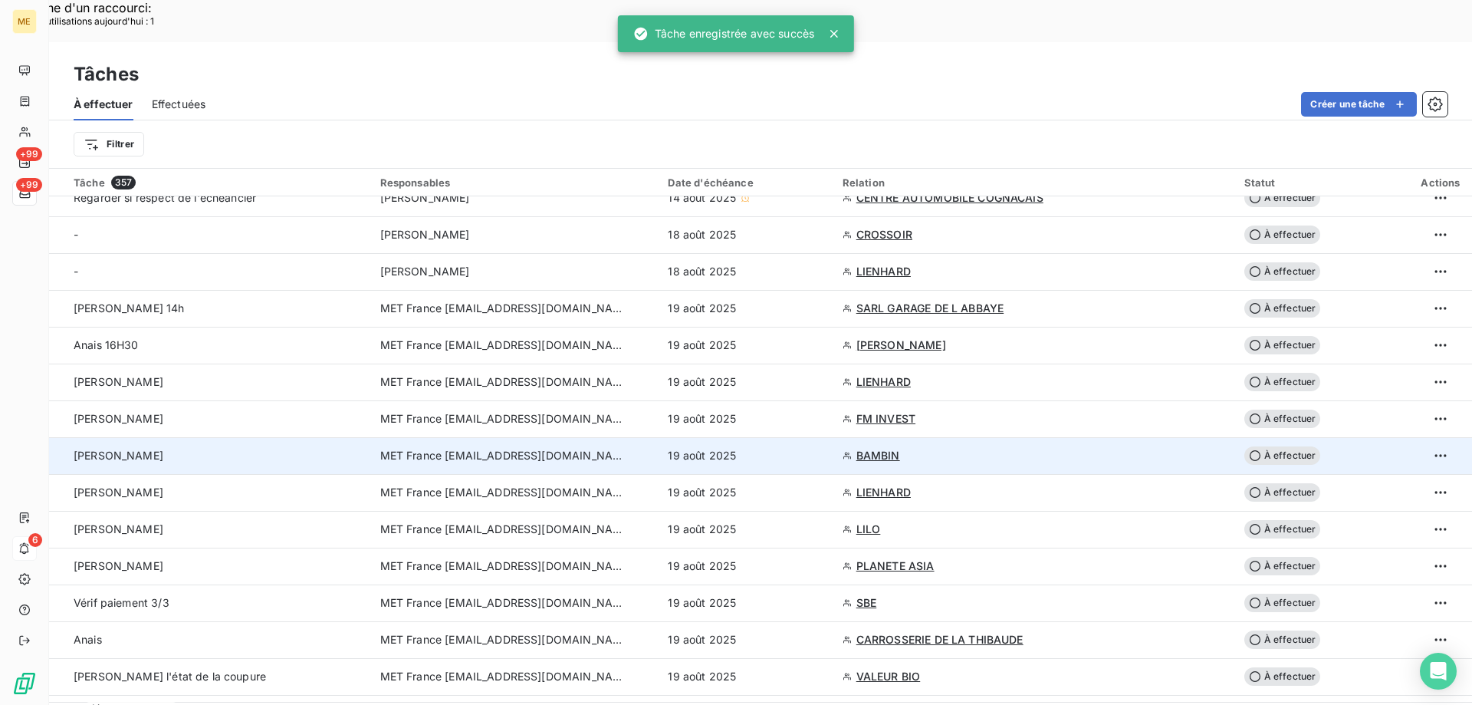
scroll to position [0, 0]
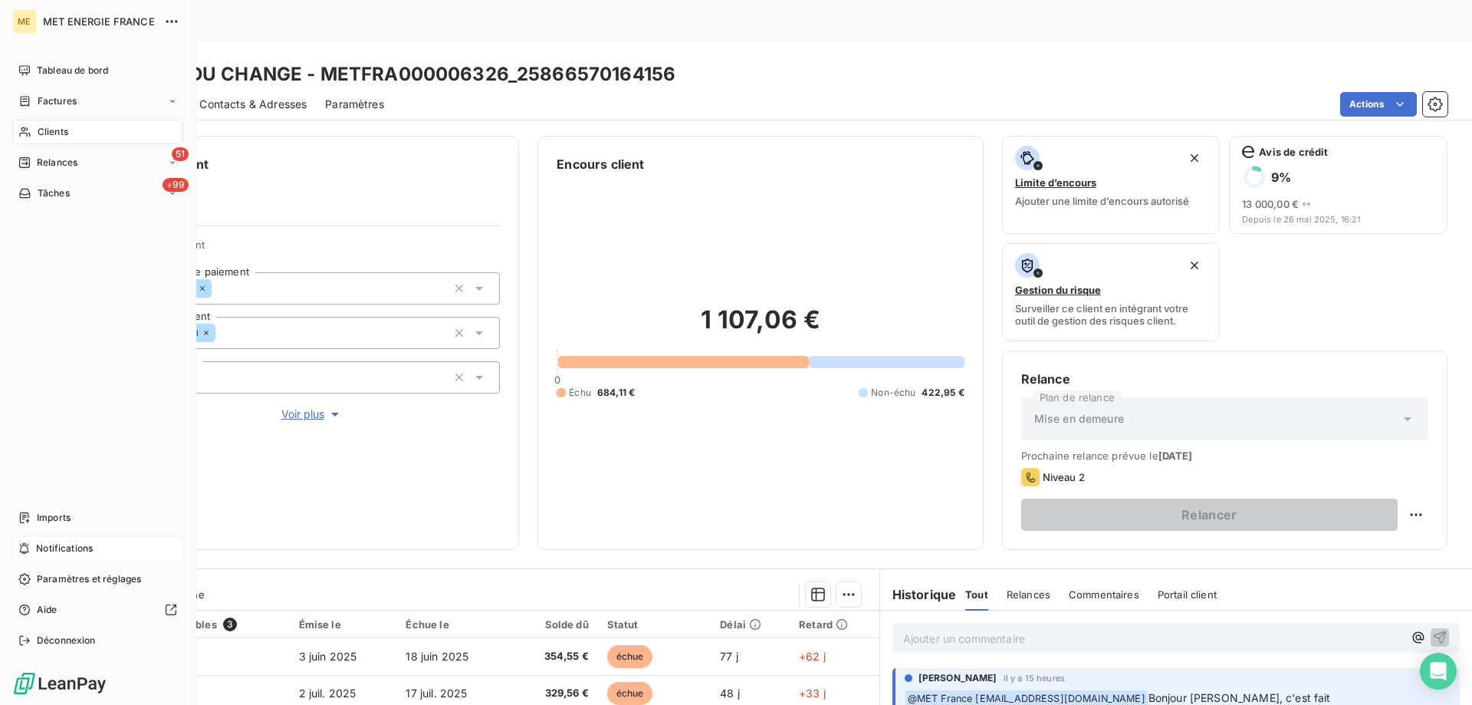
click at [146, 538] on div "Notifications" at bounding box center [97, 548] width 171 height 25
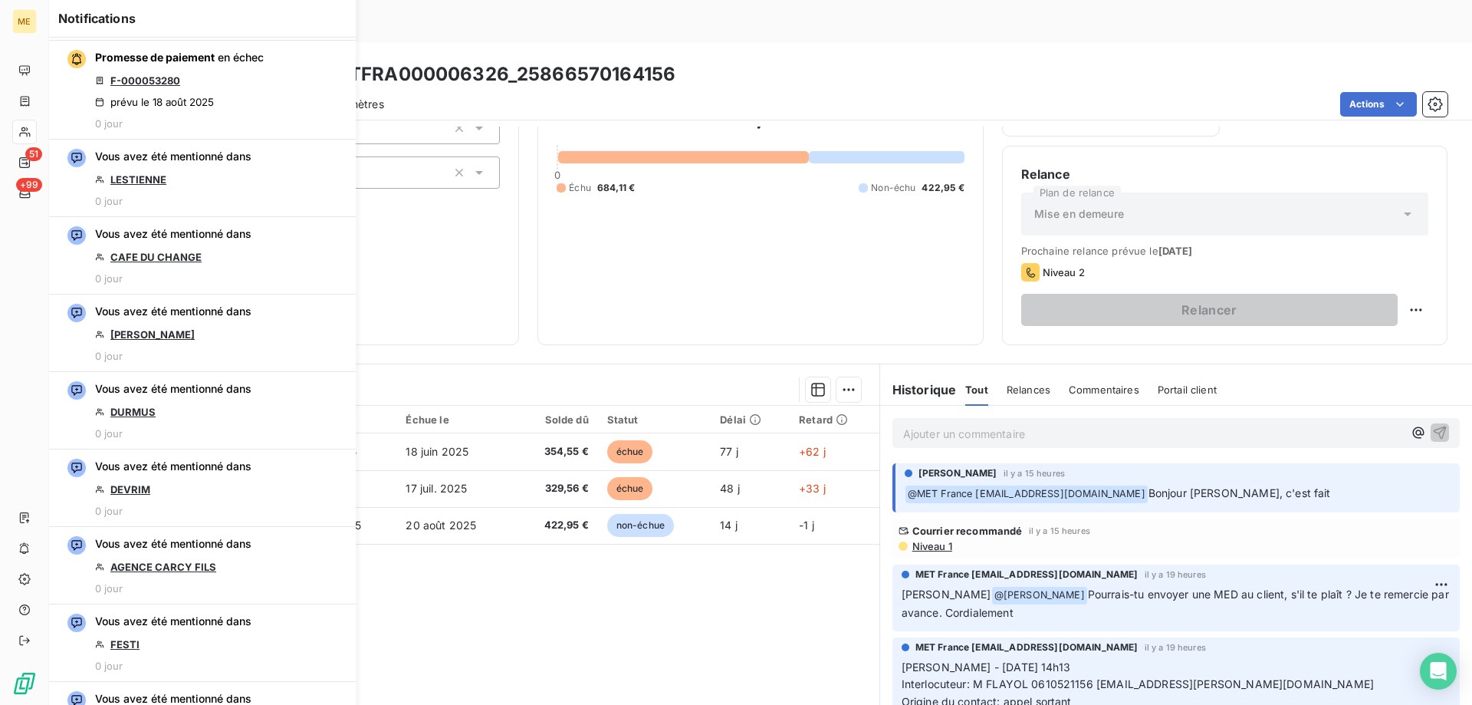
scroll to position [1083, 0]
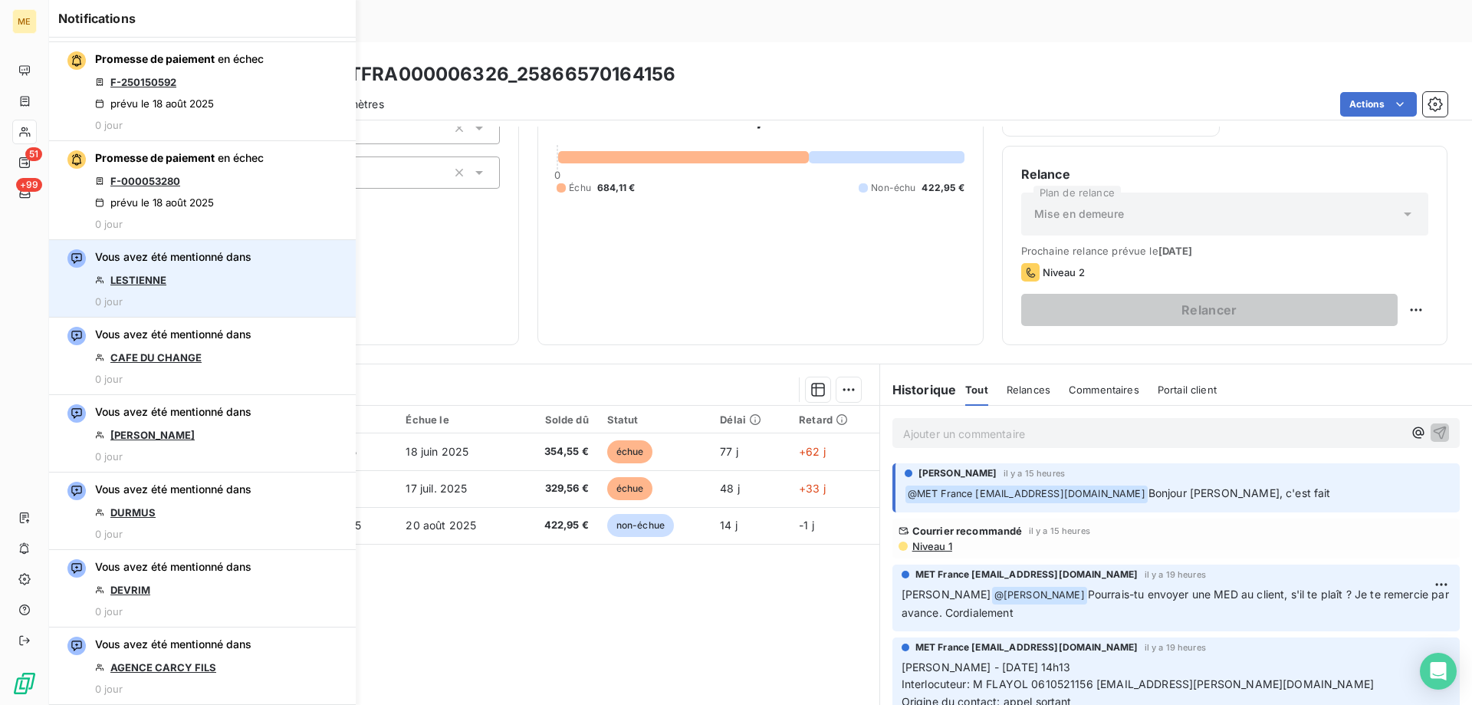
click at [118, 275] on link "LESTIENNE" at bounding box center [138, 280] width 56 height 12
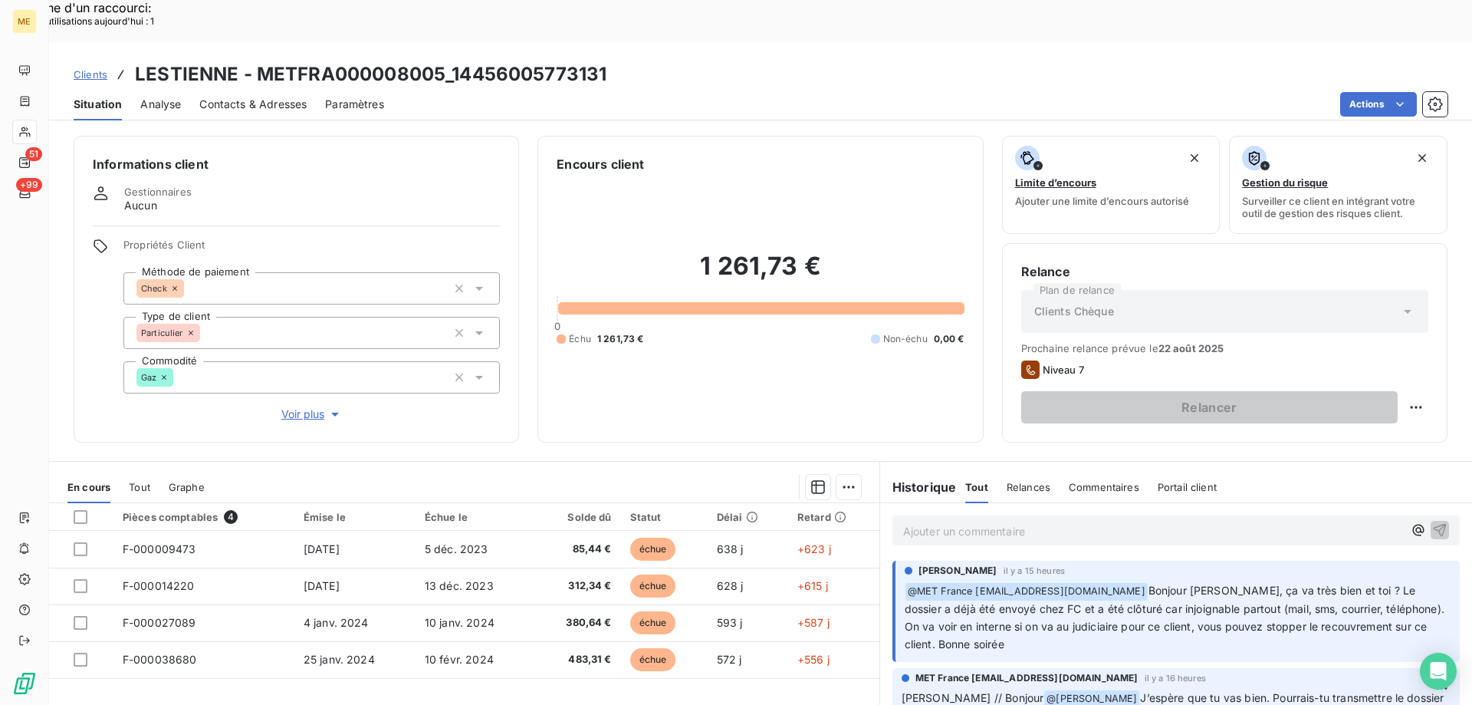
click at [979, 521] on p "Ajouter un commentaire ﻿" at bounding box center [1153, 530] width 500 height 19
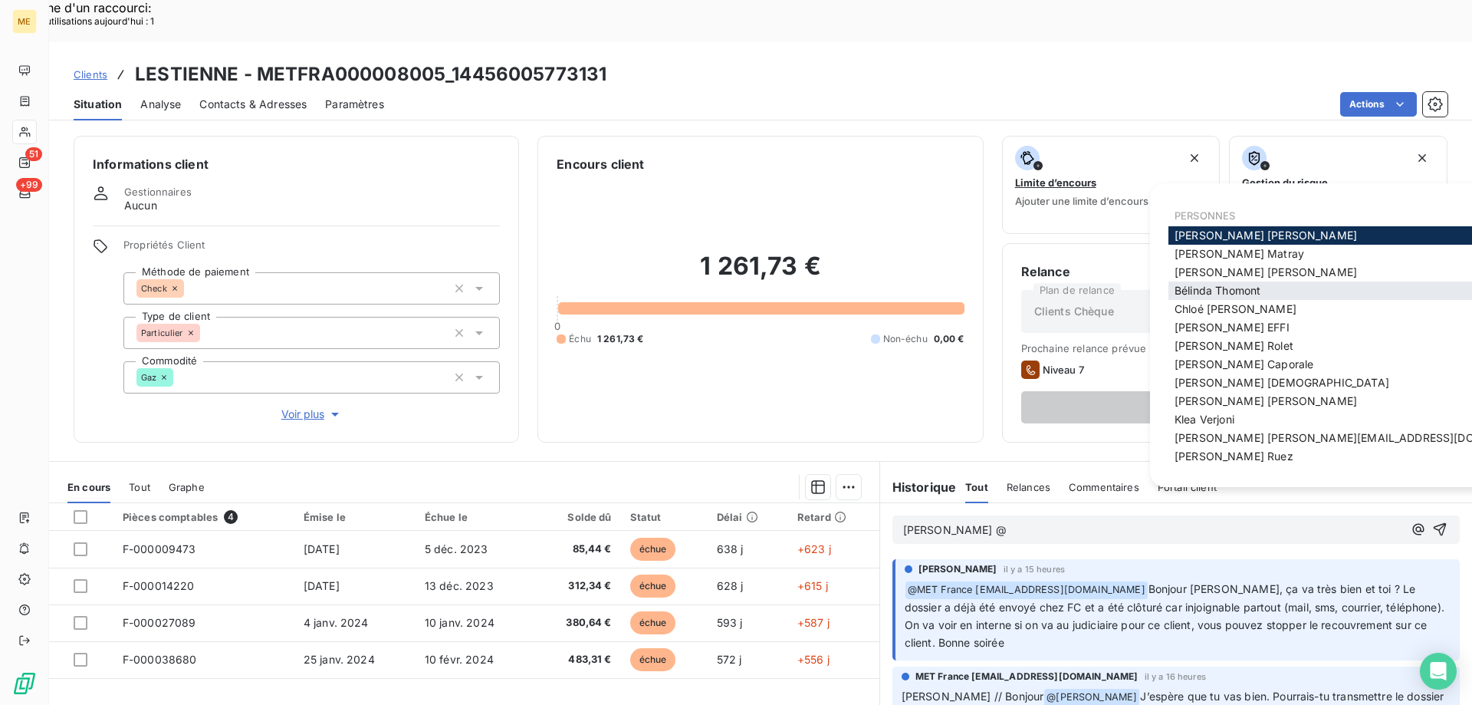
click at [1291, 290] on div "[PERSON_NAME]" at bounding box center [1360, 290] width 383 height 18
click at [1174, 292] on div "[PERSON_NAME]" at bounding box center [1360, 290] width 383 height 18
click at [1222, 285] on span "[PERSON_NAME]" at bounding box center [1218, 290] width 86 height 13
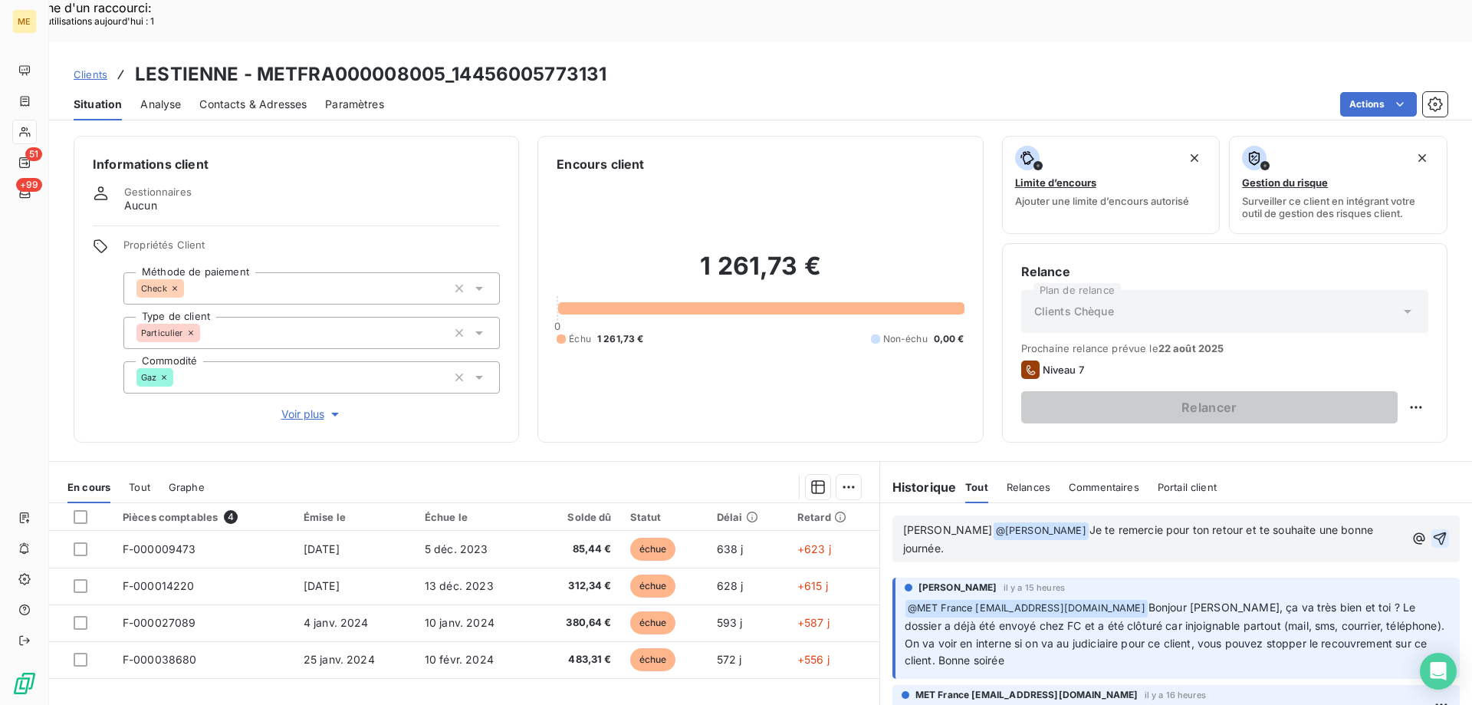
click at [1432, 531] on icon "button" at bounding box center [1439, 538] width 15 height 15
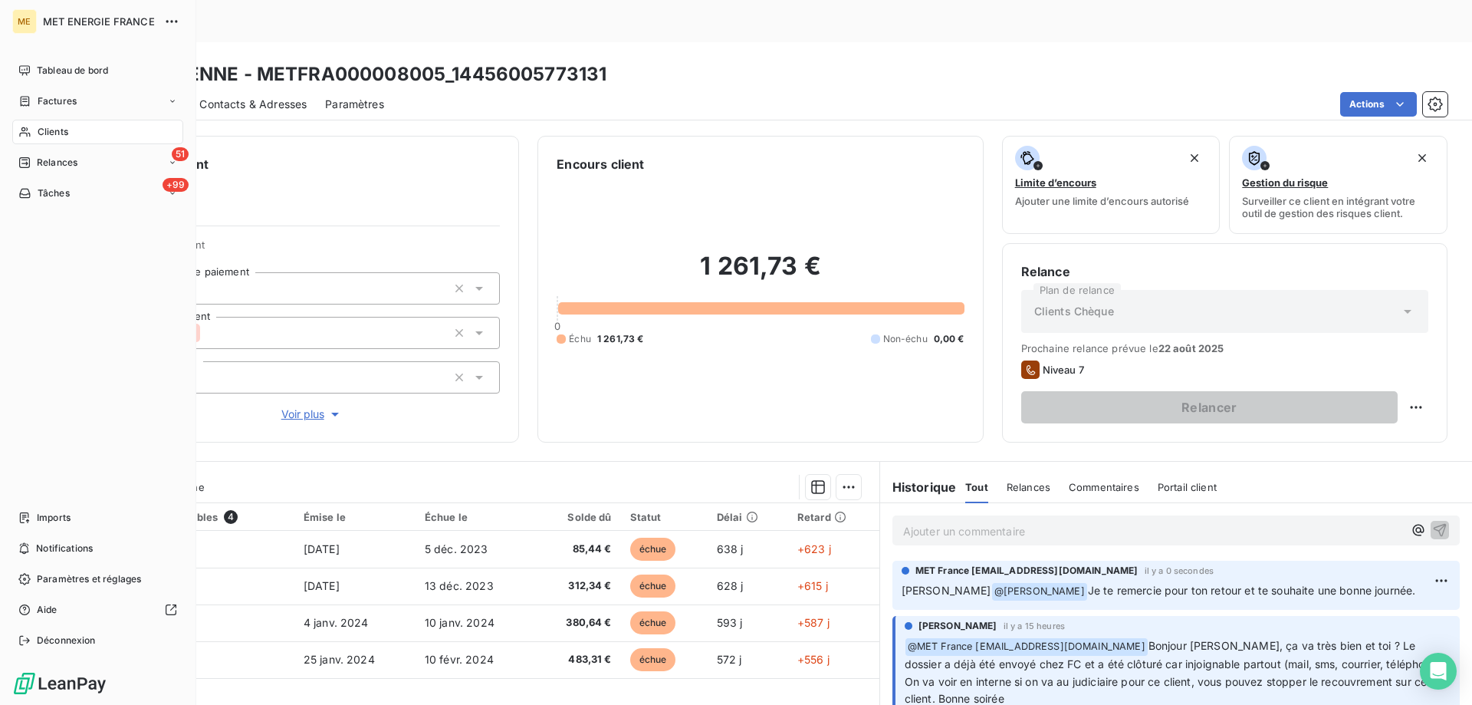
click at [70, 561] on nav "Imports Notifications Paramètres et réglages Aide Déconnexion" at bounding box center [97, 578] width 171 height 147
click at [69, 548] on span "Notifications" at bounding box center [64, 548] width 57 height 14
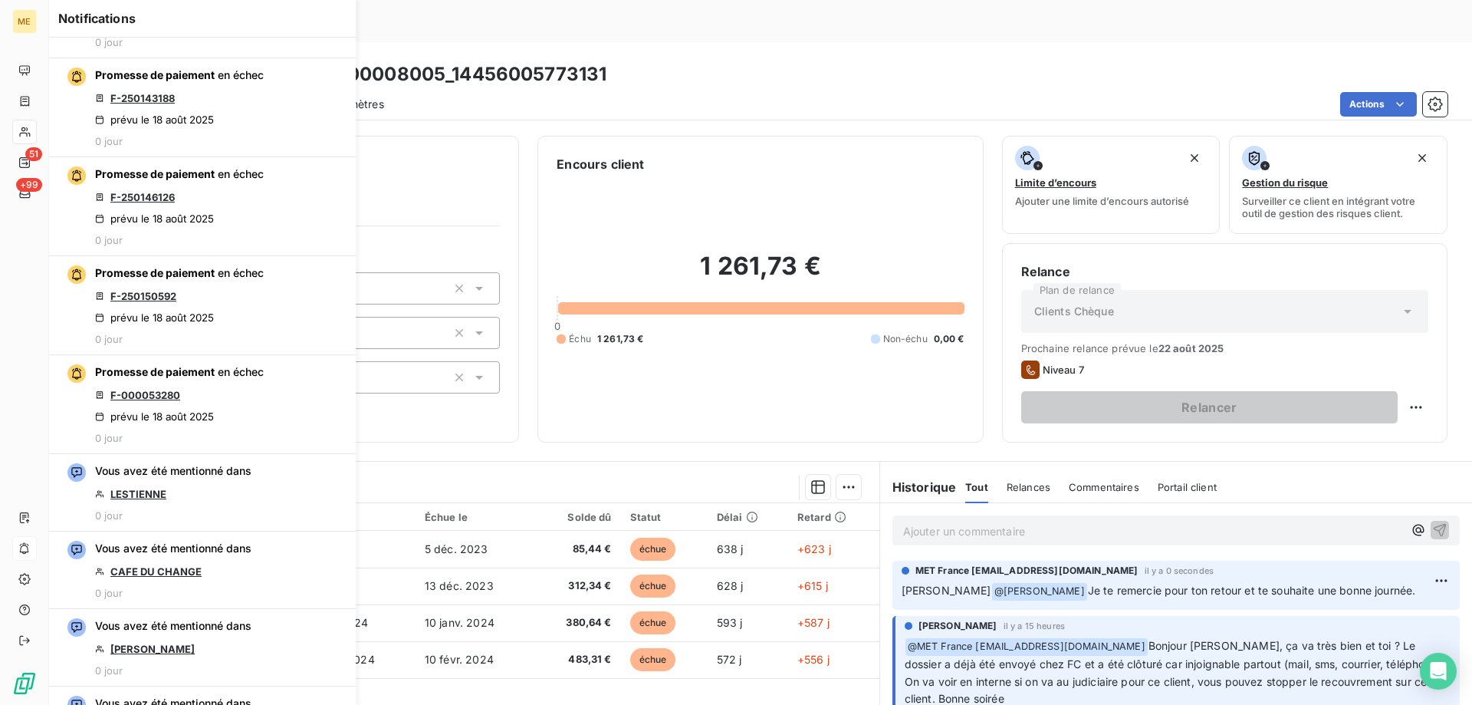
scroll to position [1074, 0]
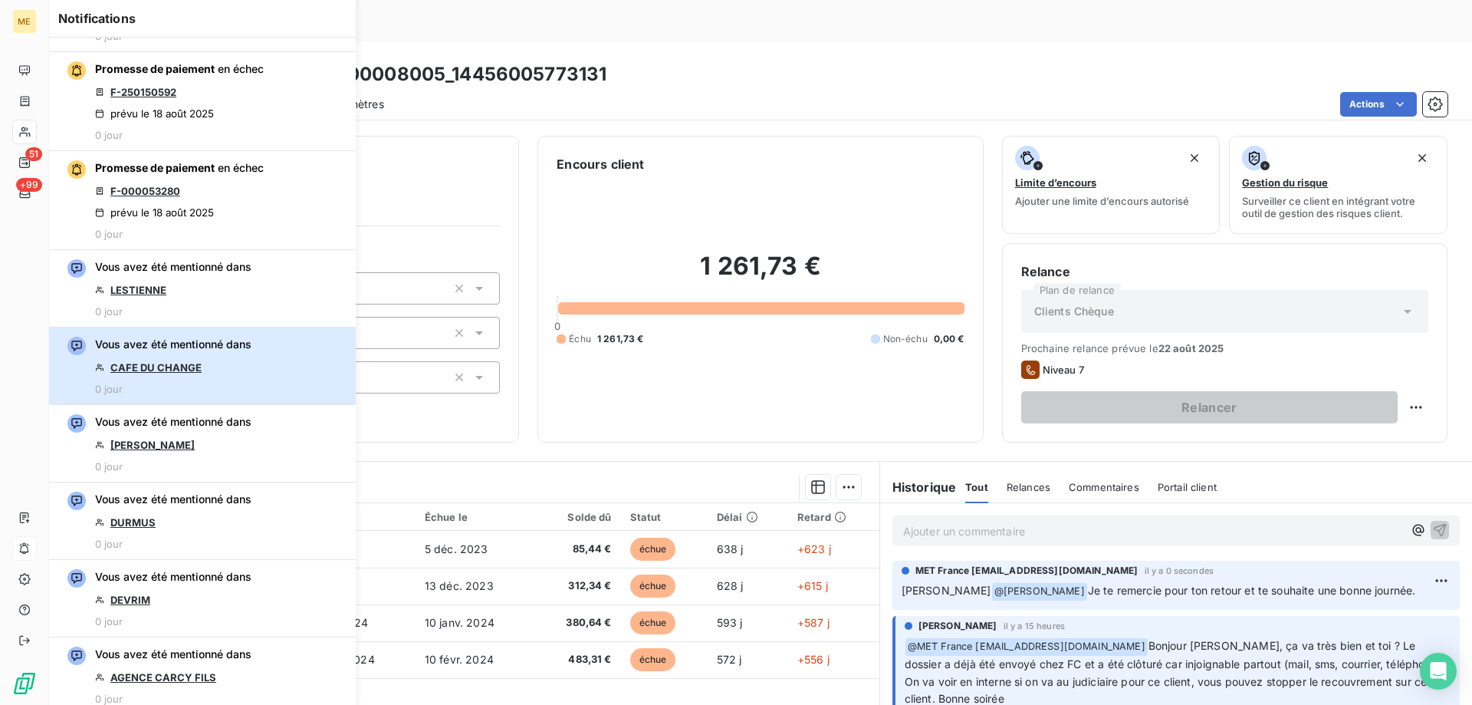
click at [165, 353] on div "Vous avez été mentionné dans CAFE DU CHANGE 0 jour" at bounding box center [173, 366] width 156 height 58
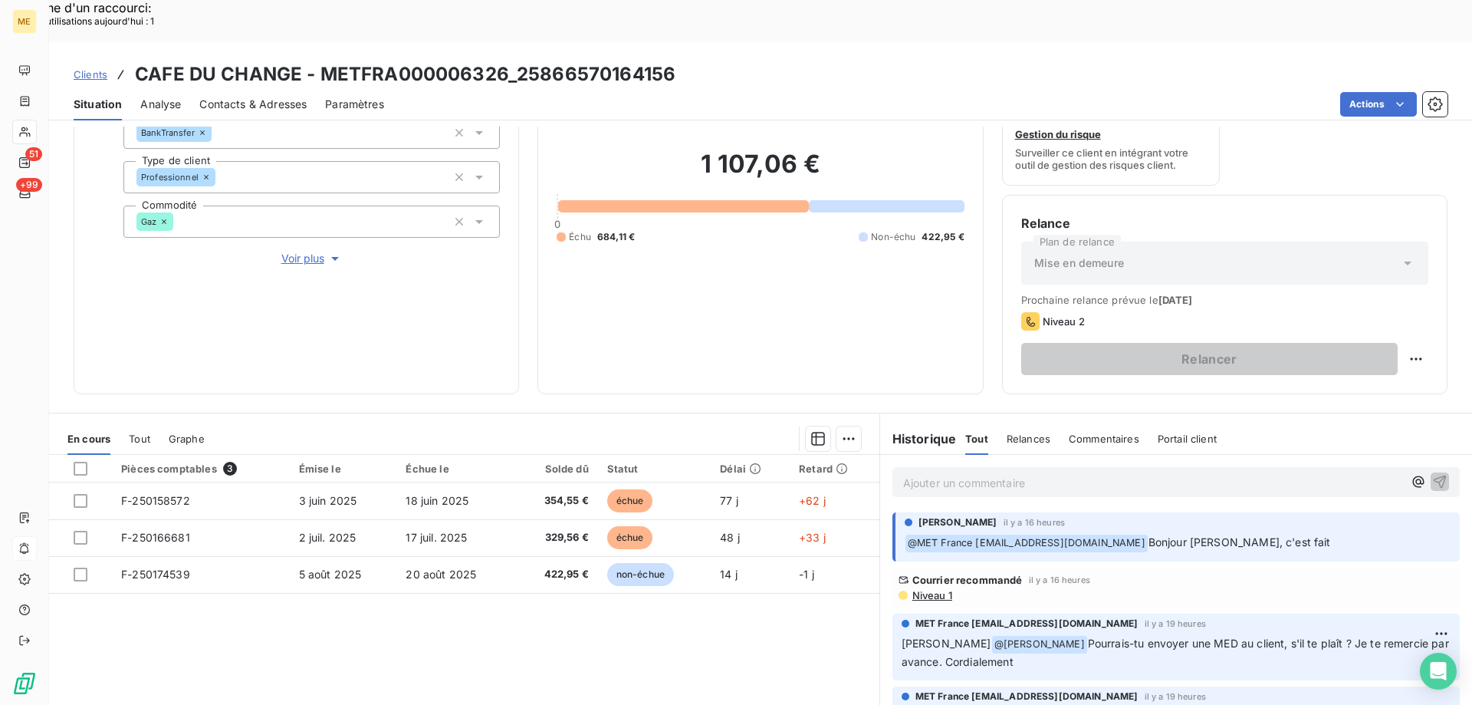
scroll to position [205, 0]
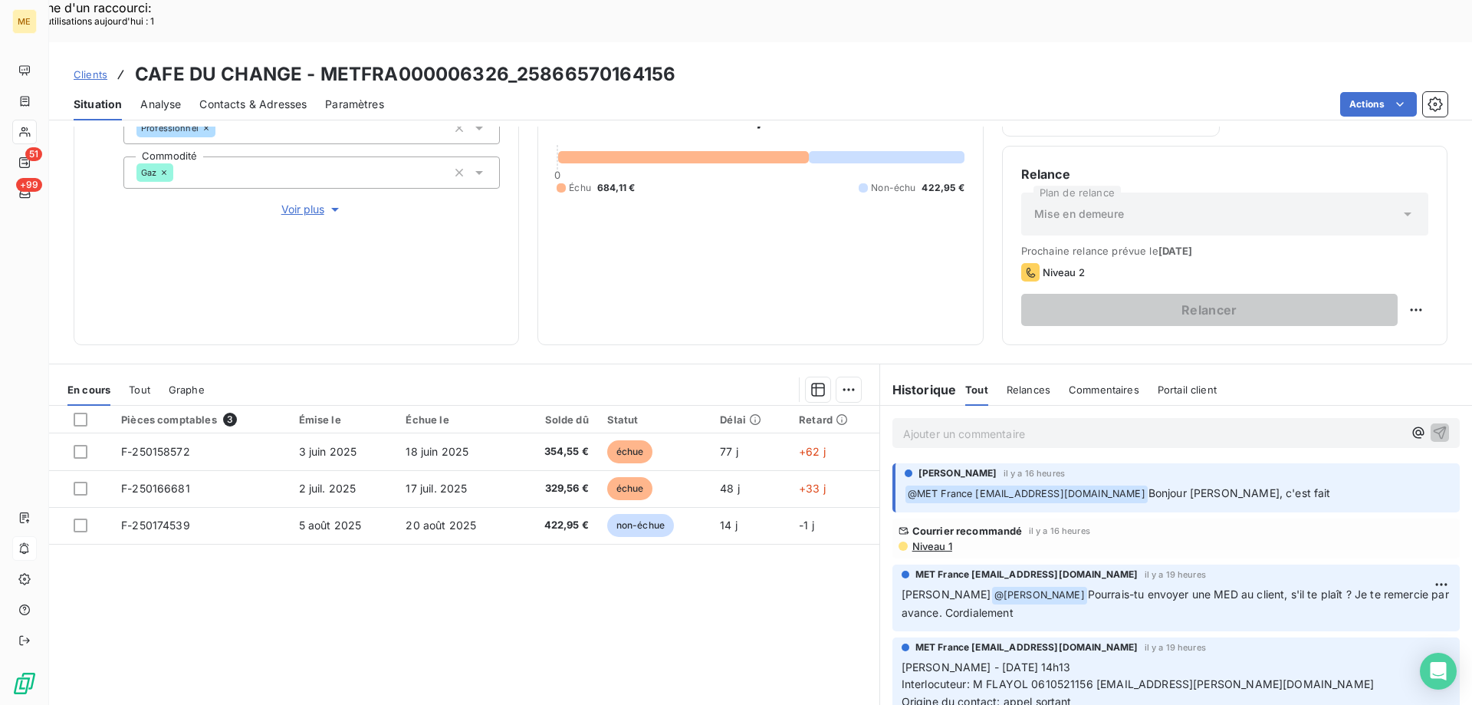
click at [1116, 424] on p "Ajouter un commentaire ﻿" at bounding box center [1153, 433] width 500 height 19
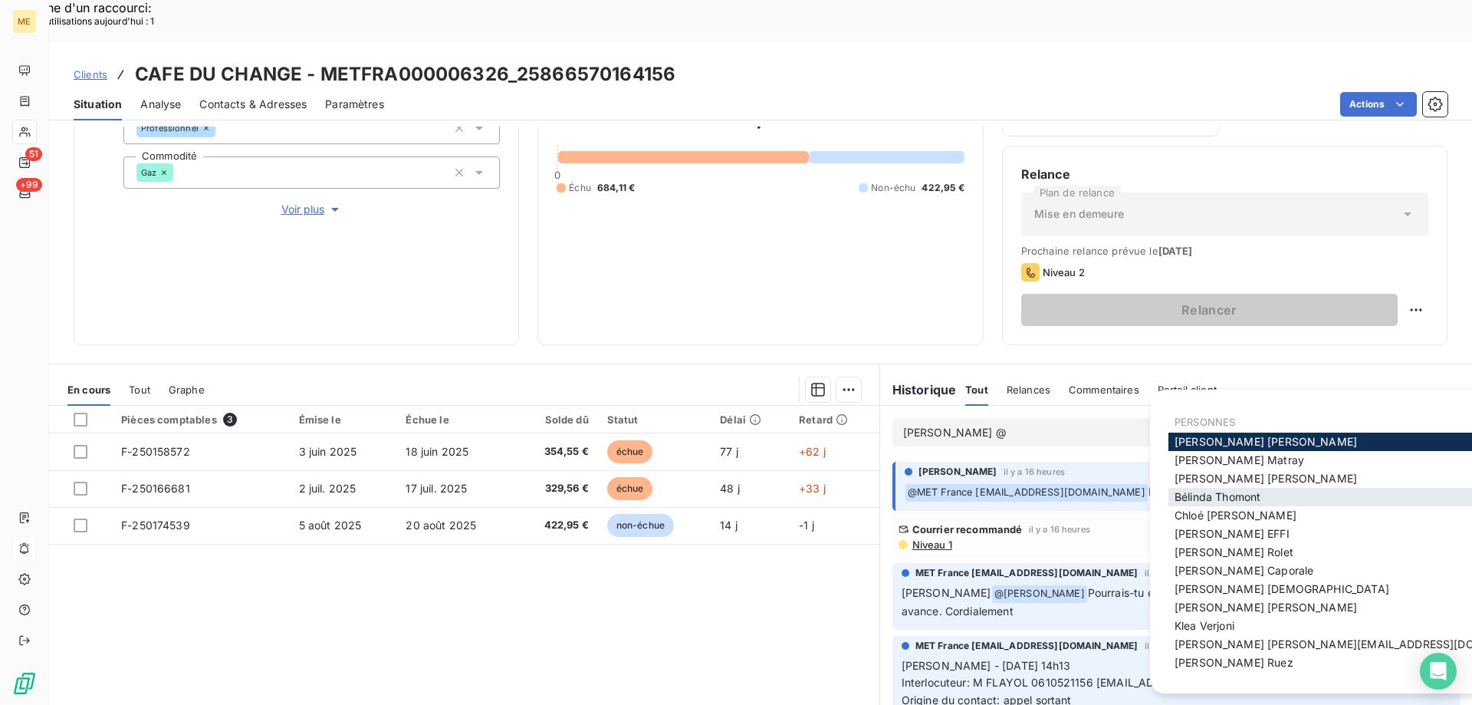
click at [1268, 494] on div "[PERSON_NAME]" at bounding box center [1360, 497] width 383 height 18
click at [1190, 498] on span "[PERSON_NAME]" at bounding box center [1218, 496] width 86 height 13
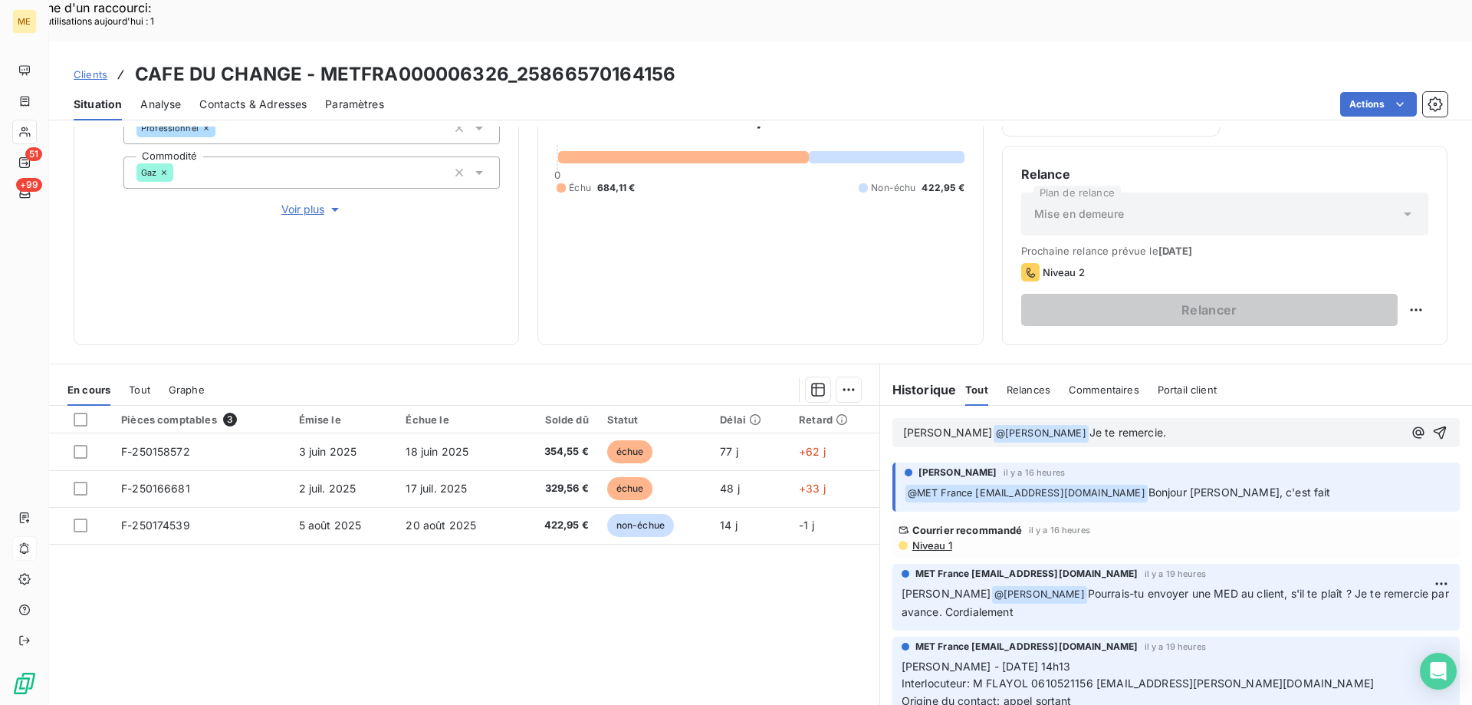
click at [1415, 418] on div "Lisa - Bonjour @ Bélinda Thomont ﻿ Je te remercie." at bounding box center [1176, 432] width 567 height 29
click at [1432, 425] on icon "button" at bounding box center [1439, 432] width 15 height 15
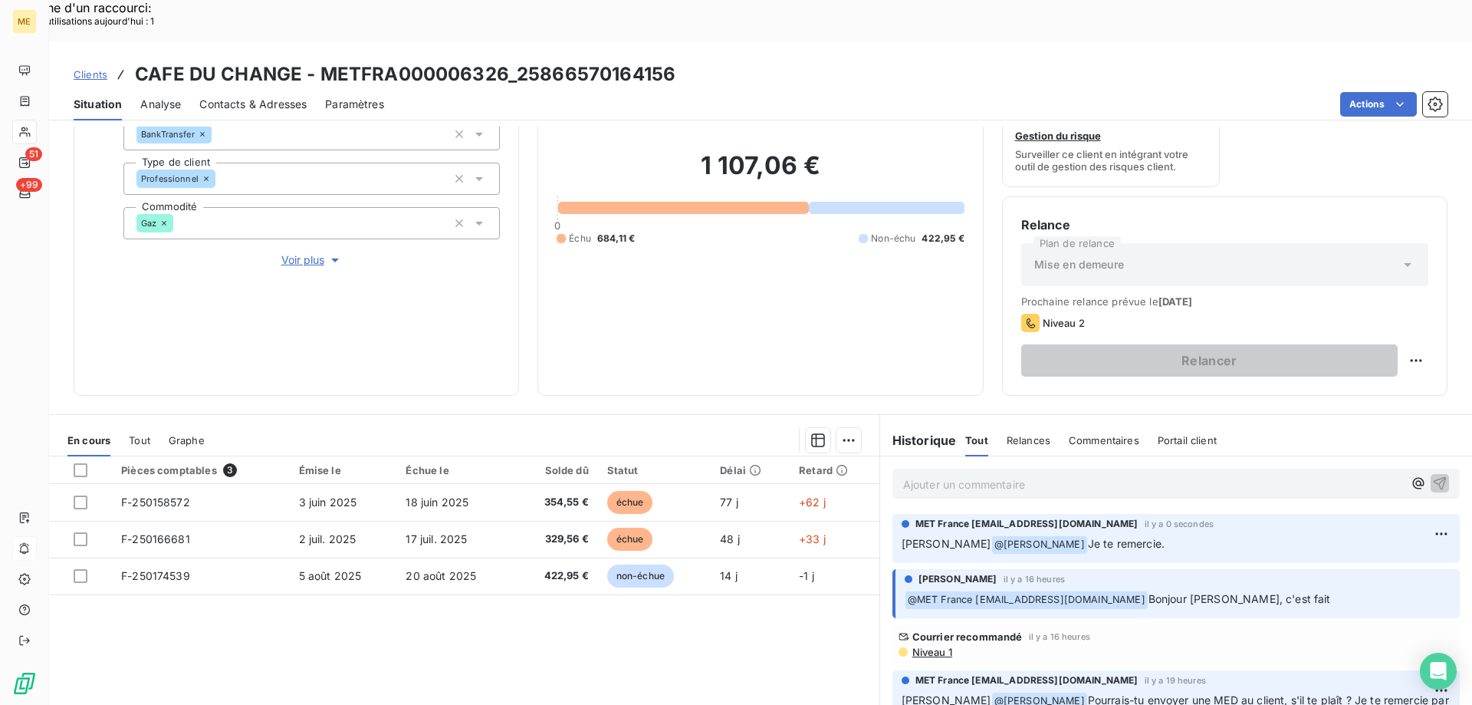
scroll to position [0, 0]
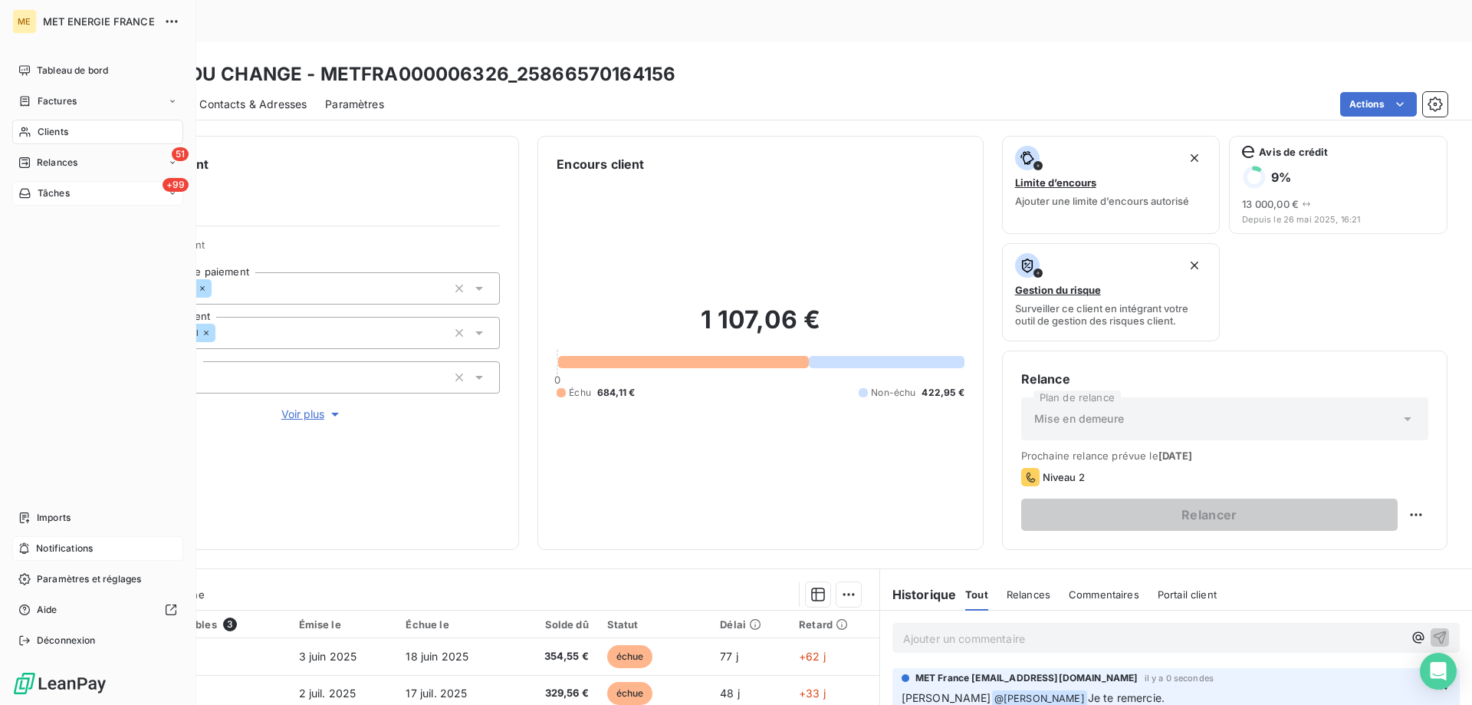
click at [90, 191] on div "+99 Tâches" at bounding box center [97, 193] width 171 height 25
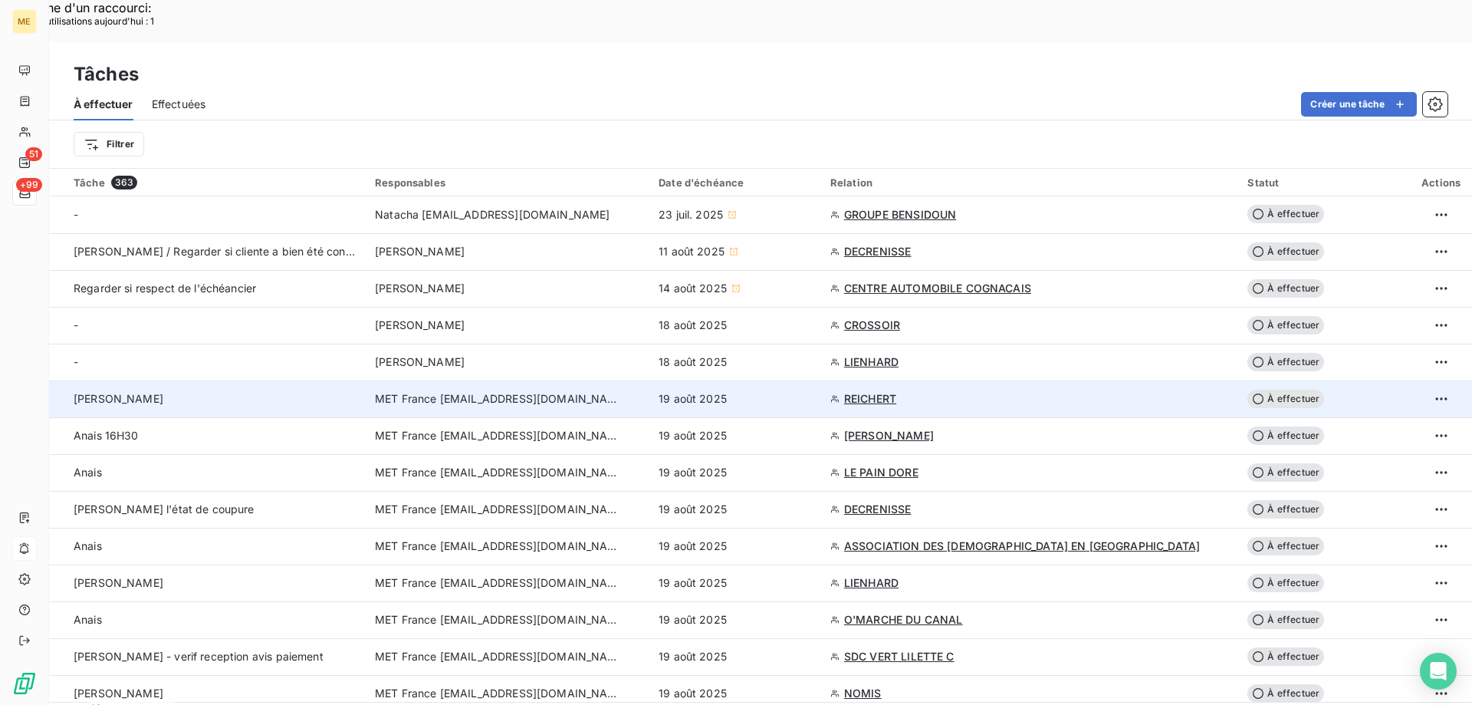
click at [349, 380] on td "[PERSON_NAME]" at bounding box center [207, 398] width 317 height 37
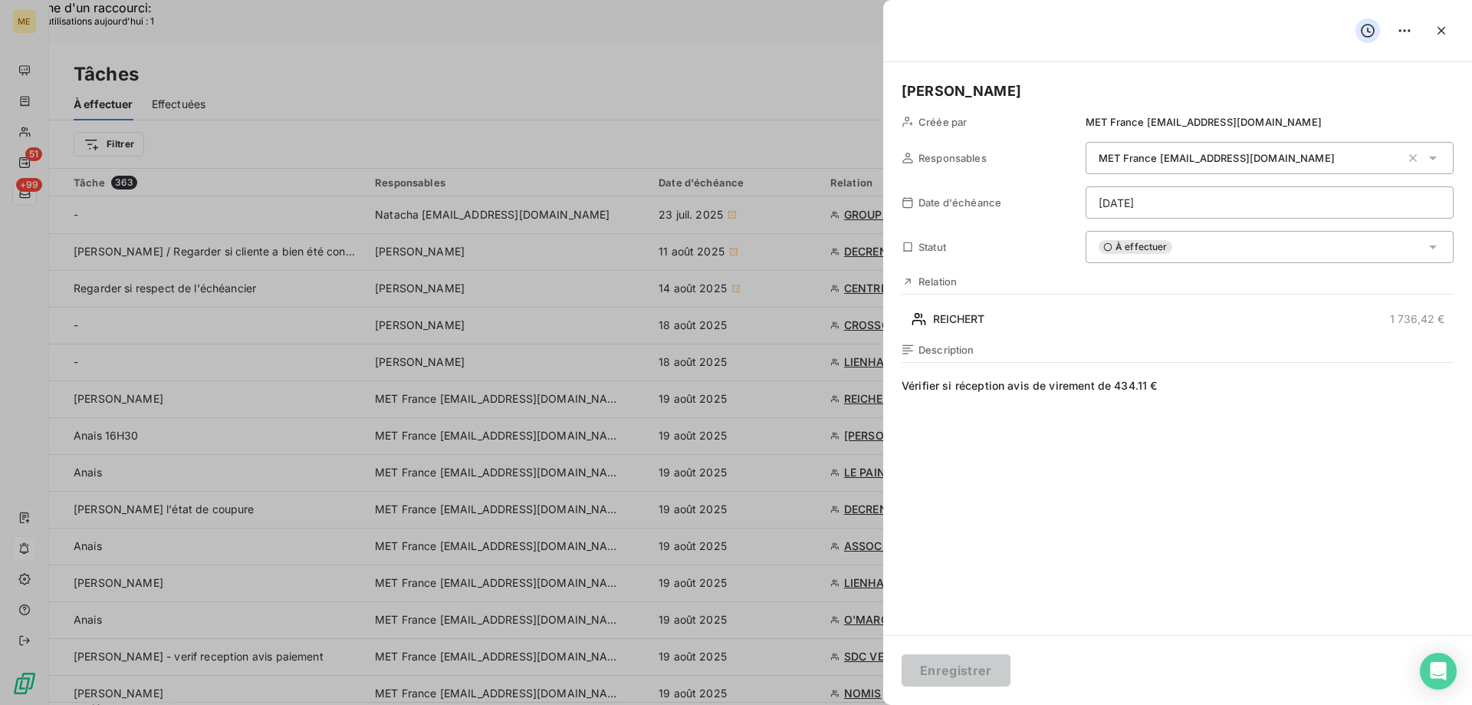
click at [391, 419] on div at bounding box center [736, 352] width 1472 height 705
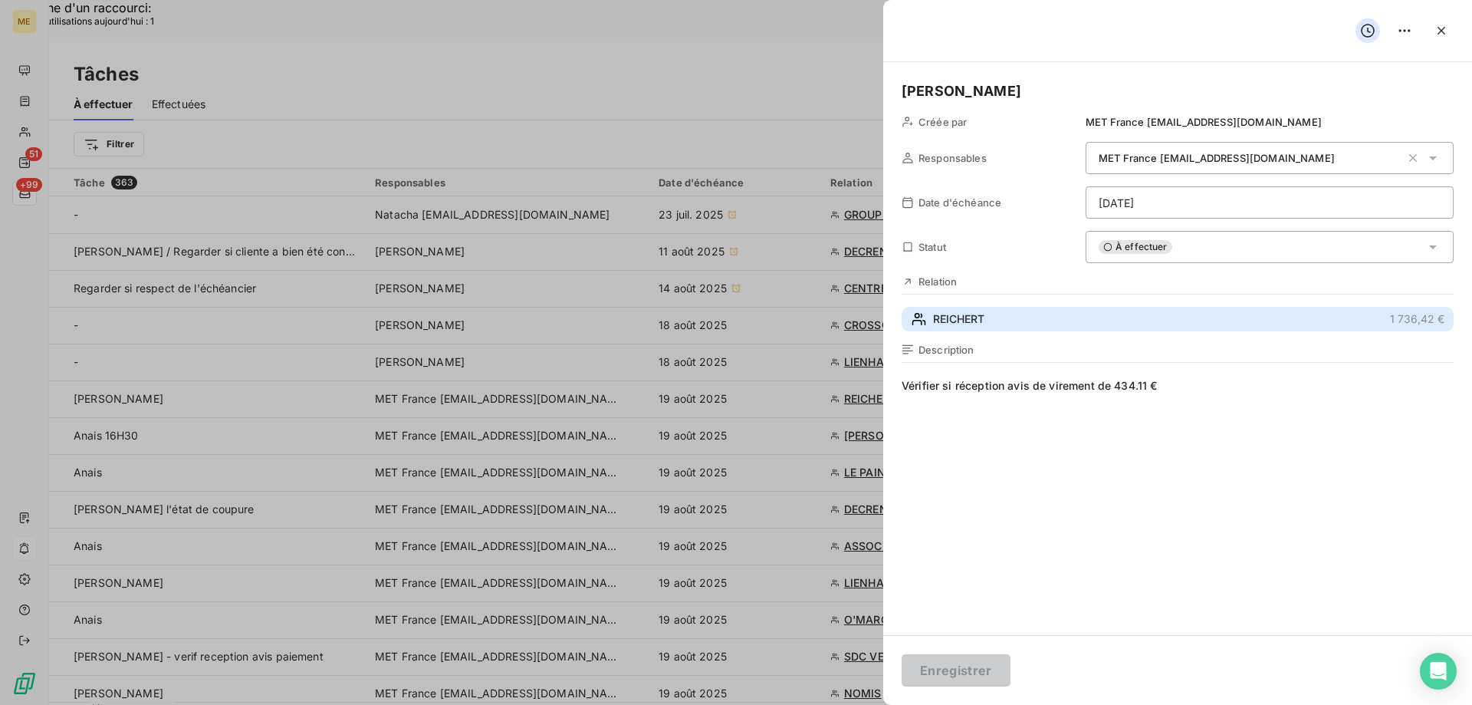
click at [985, 319] on span "REICHERT" at bounding box center [958, 318] width 51 height 15
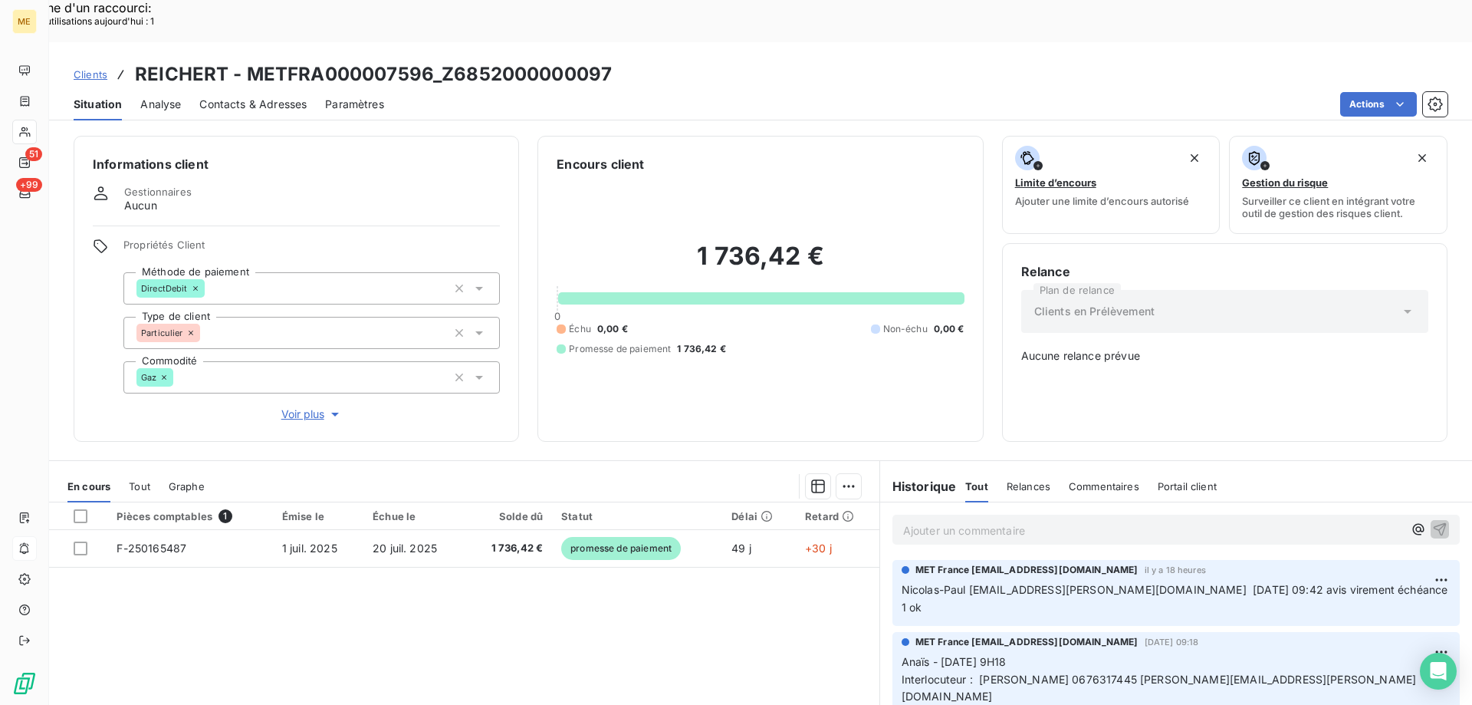
scroll to position [77, 0]
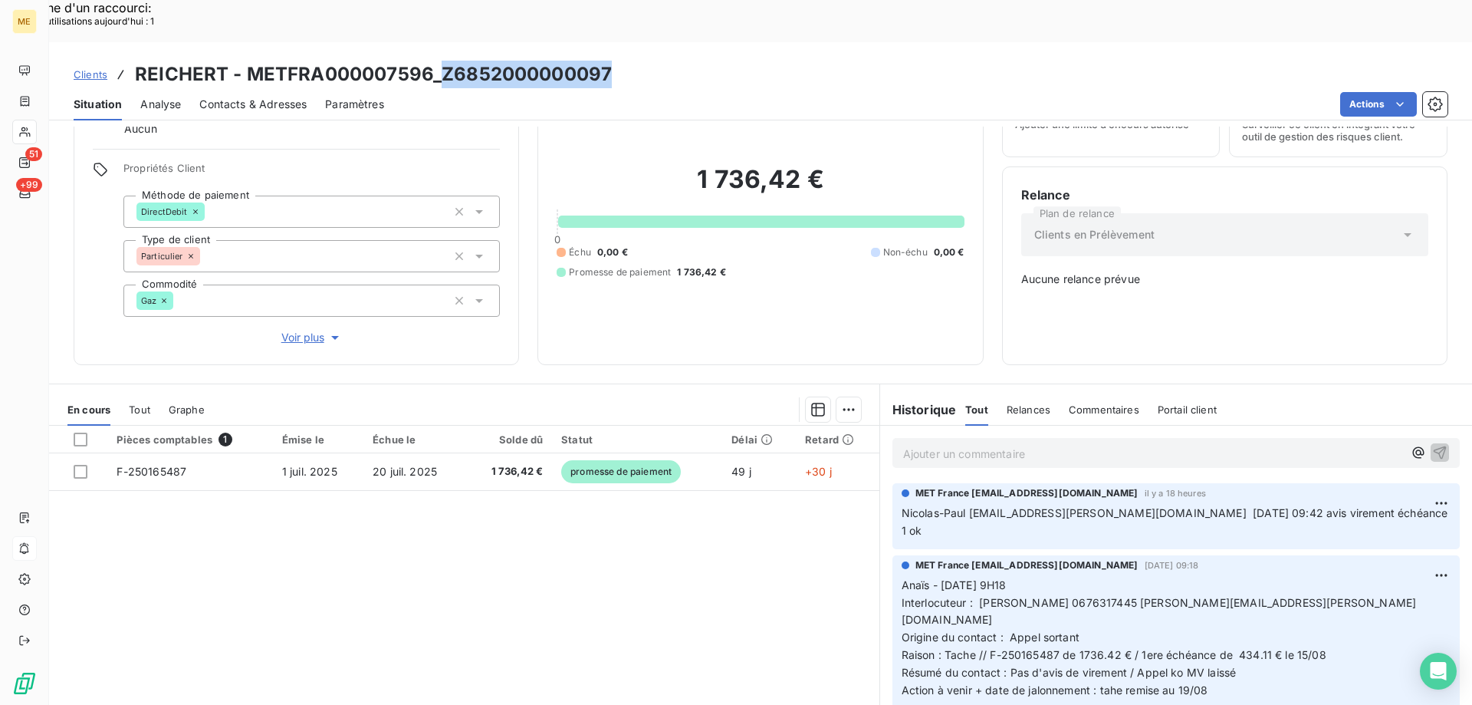
drag, startPoint x: 442, startPoint y: 28, endPoint x: 607, endPoint y: 35, distance: 165.0
click at [607, 61] on h3 "REICHERT - METFRA000007596_Z6852000000097" at bounding box center [373, 75] width 477 height 28
copy h3 "Z6852000000097"
click at [1253, 271] on div "Relance Plan de relance Clients en Prélèvement Aucune relance prévue" at bounding box center [1224, 266] width 407 height 160
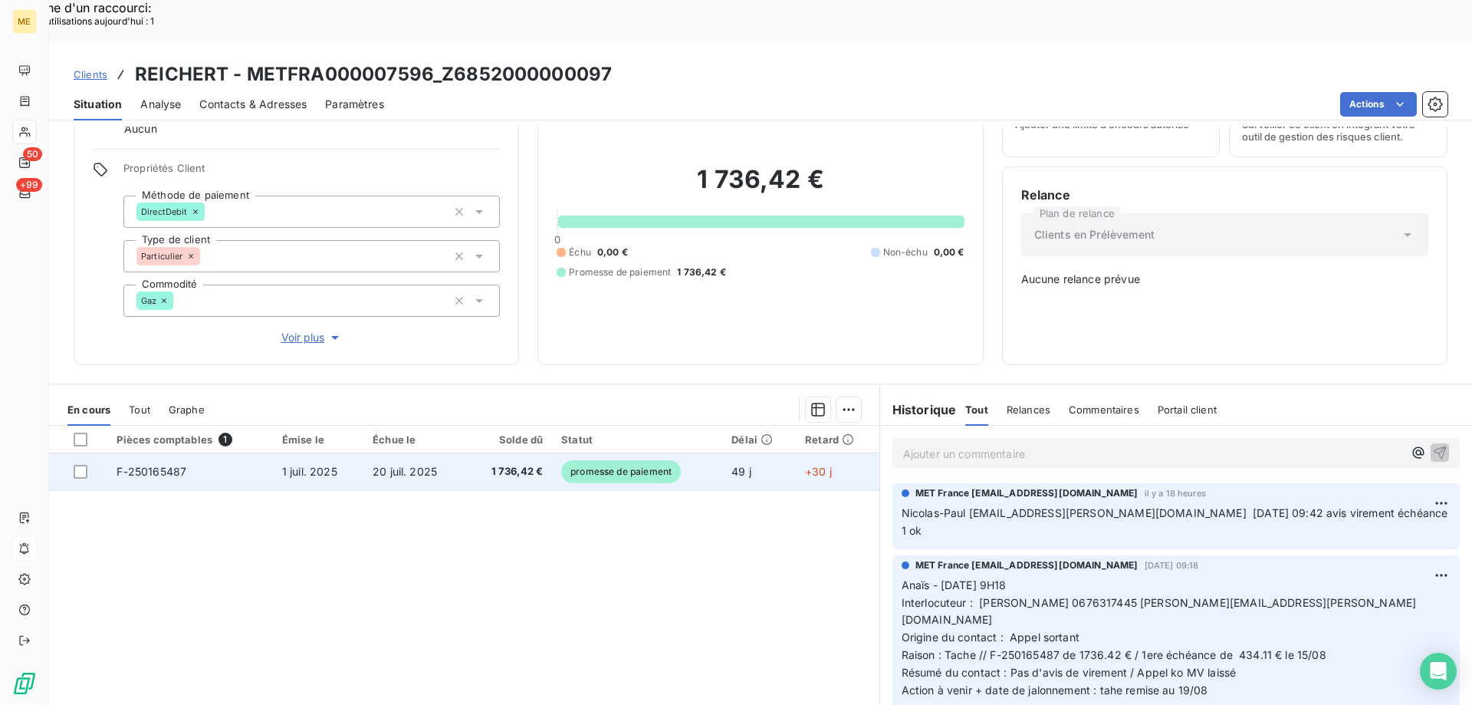
scroll to position [0, 0]
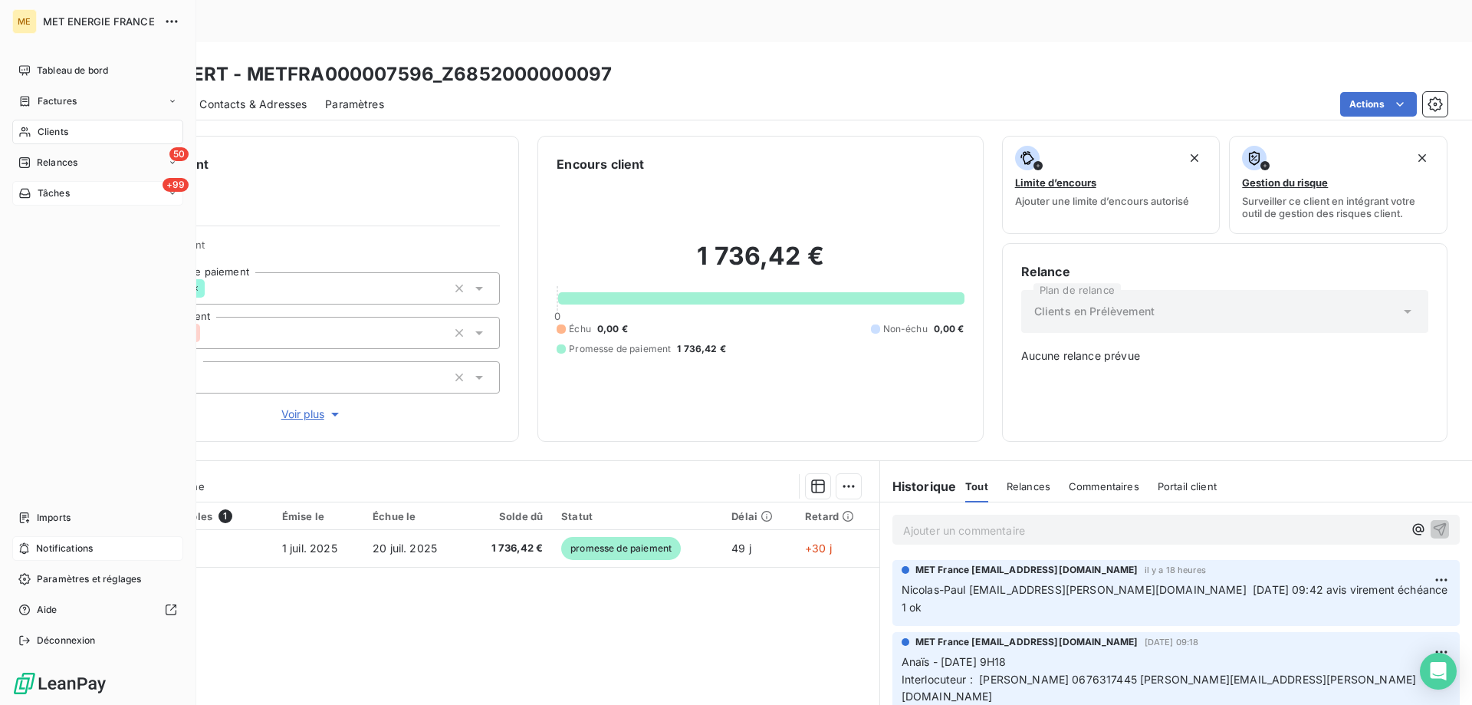
click at [41, 197] on span "Tâches" at bounding box center [54, 193] width 32 height 14
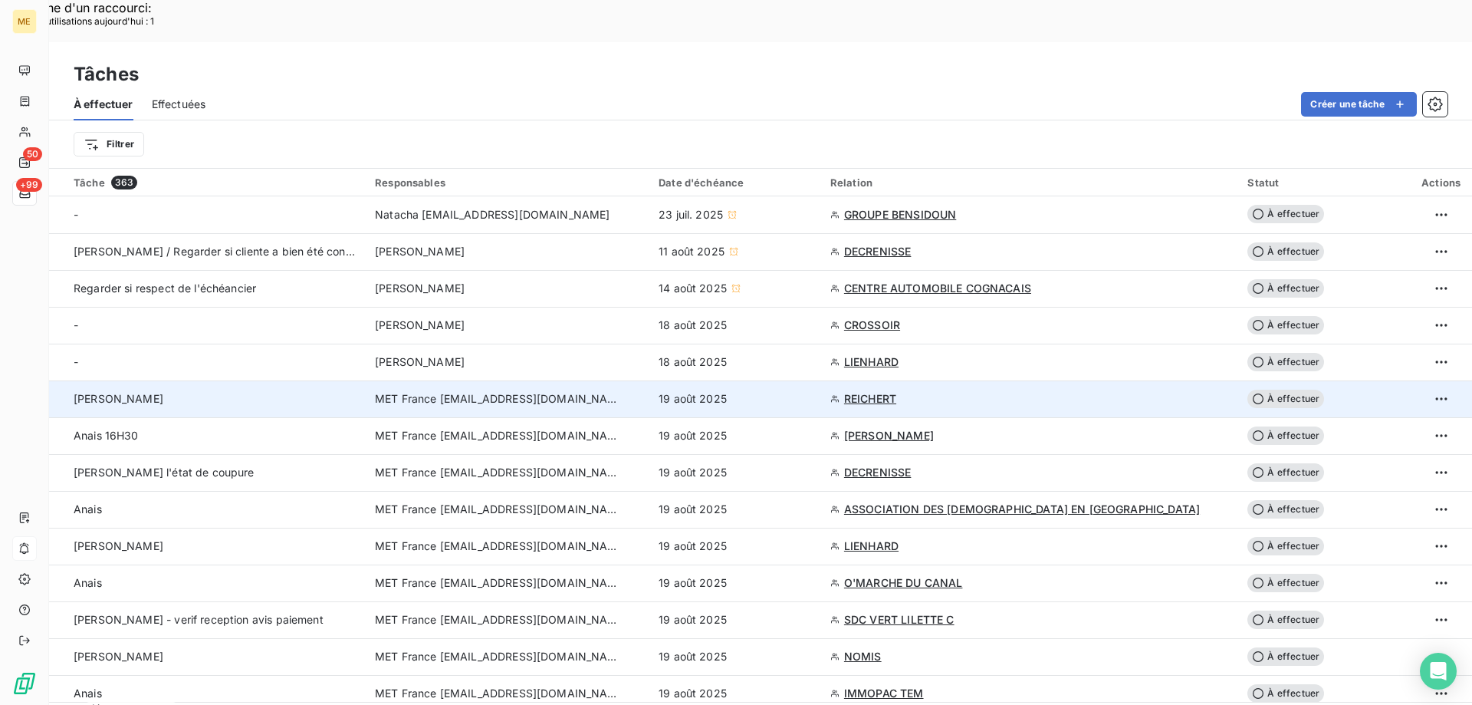
click at [272, 380] on td "[PERSON_NAME]" at bounding box center [207, 398] width 317 height 37
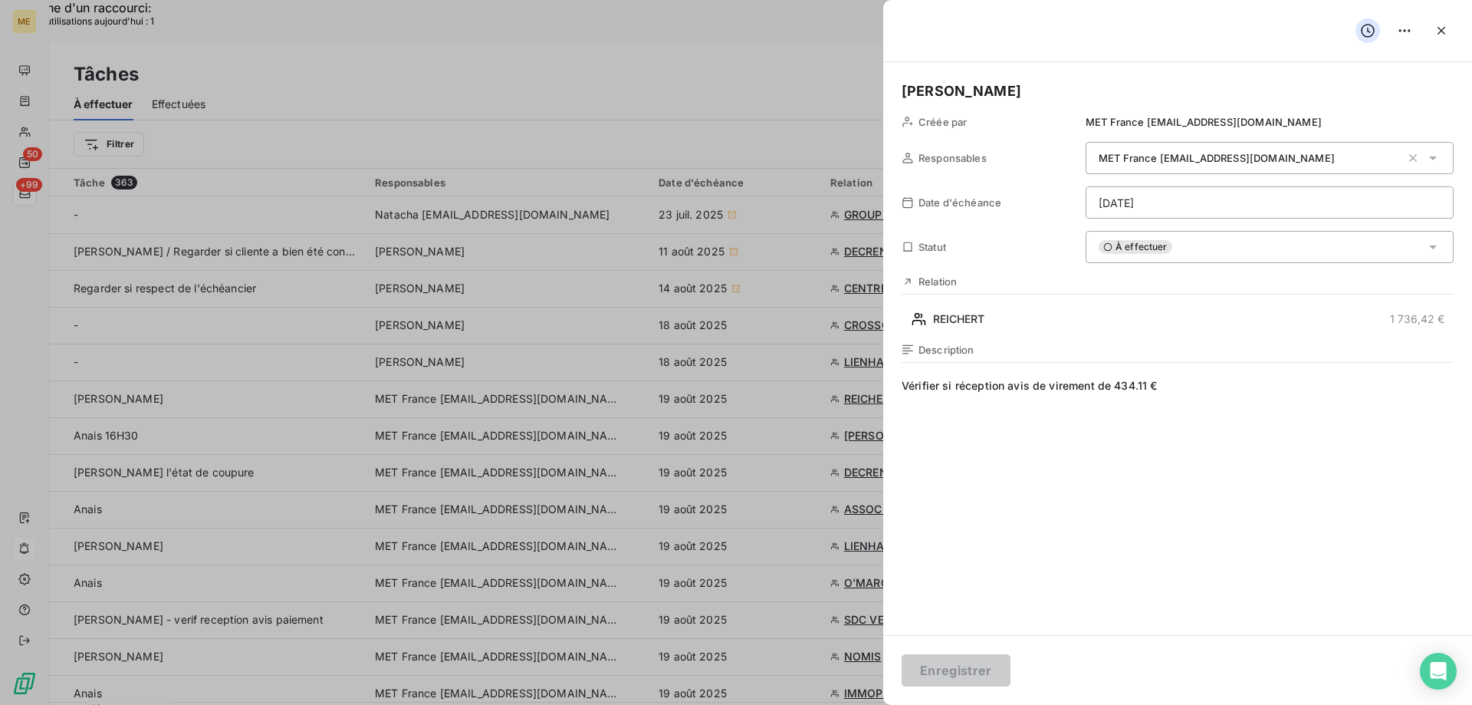
click at [1231, 238] on div "À effectuer" at bounding box center [1270, 247] width 368 height 32
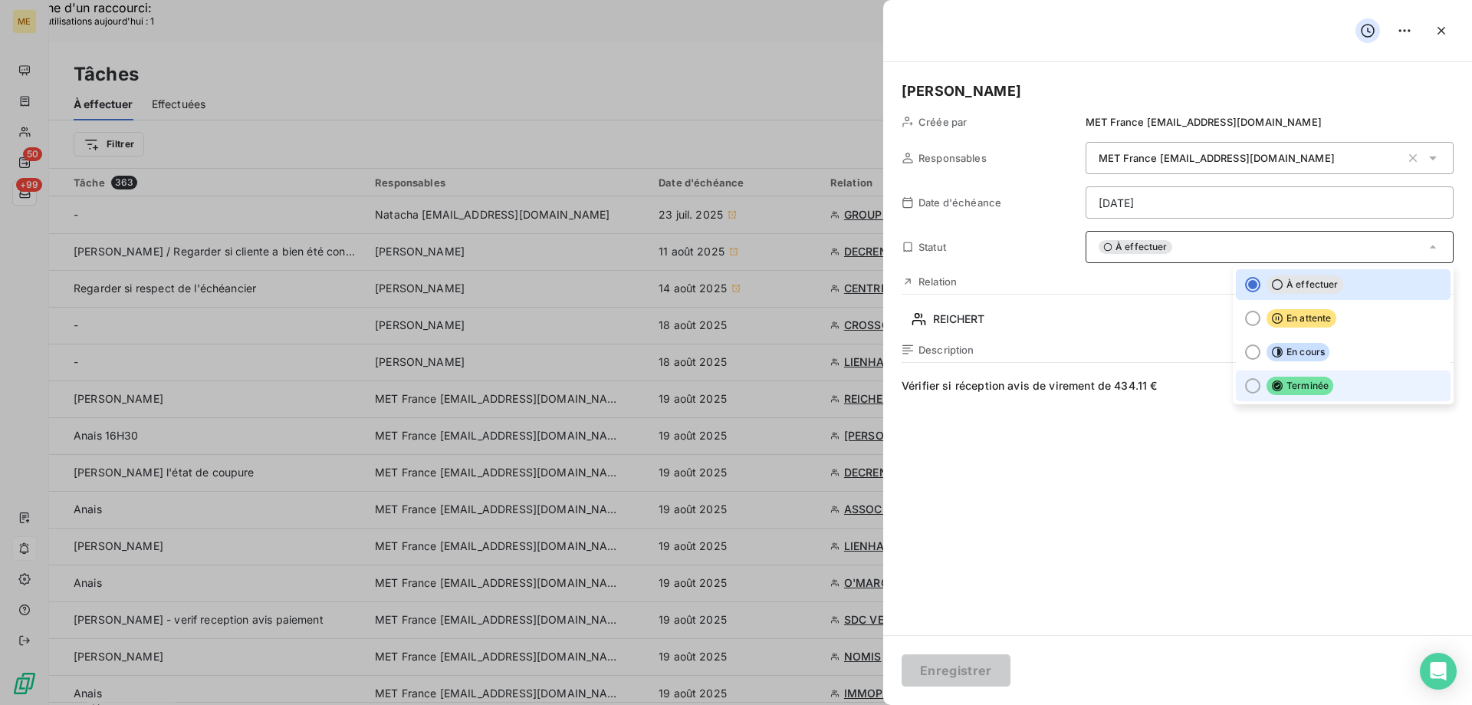
drag, startPoint x: 1244, startPoint y: 386, endPoint x: 1222, endPoint y: 420, distance: 40.4
click at [1245, 387] on div at bounding box center [1252, 385] width 15 height 15
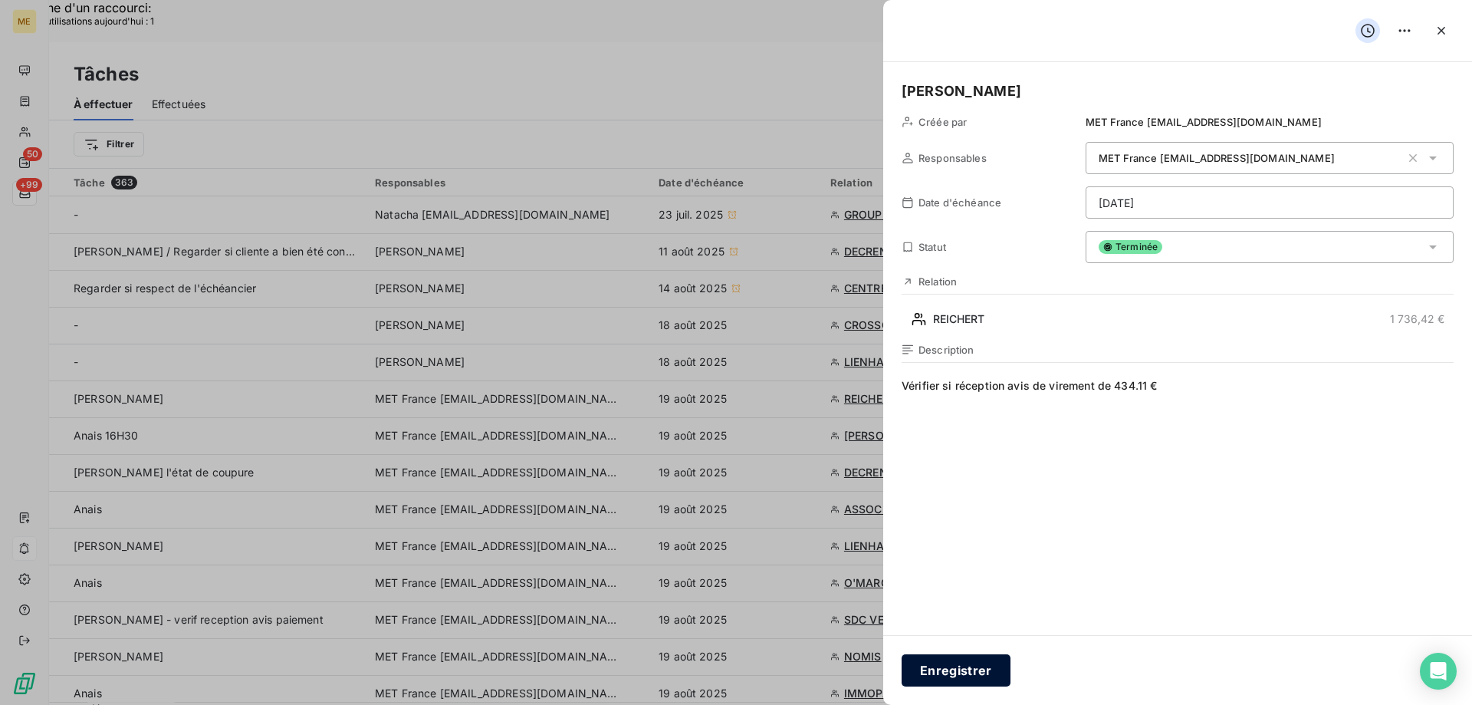
click at [927, 679] on button "Enregistrer" at bounding box center [956, 670] width 109 height 32
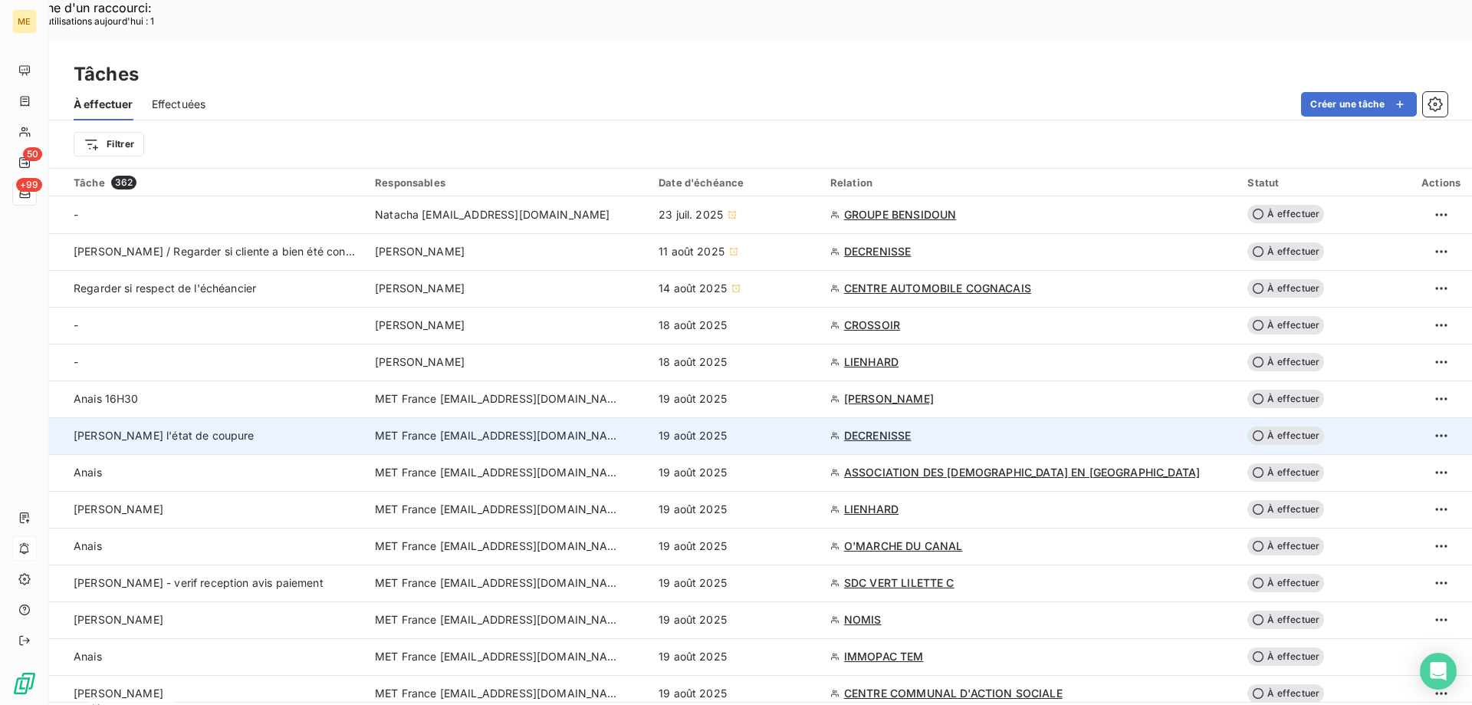
scroll to position [77, 0]
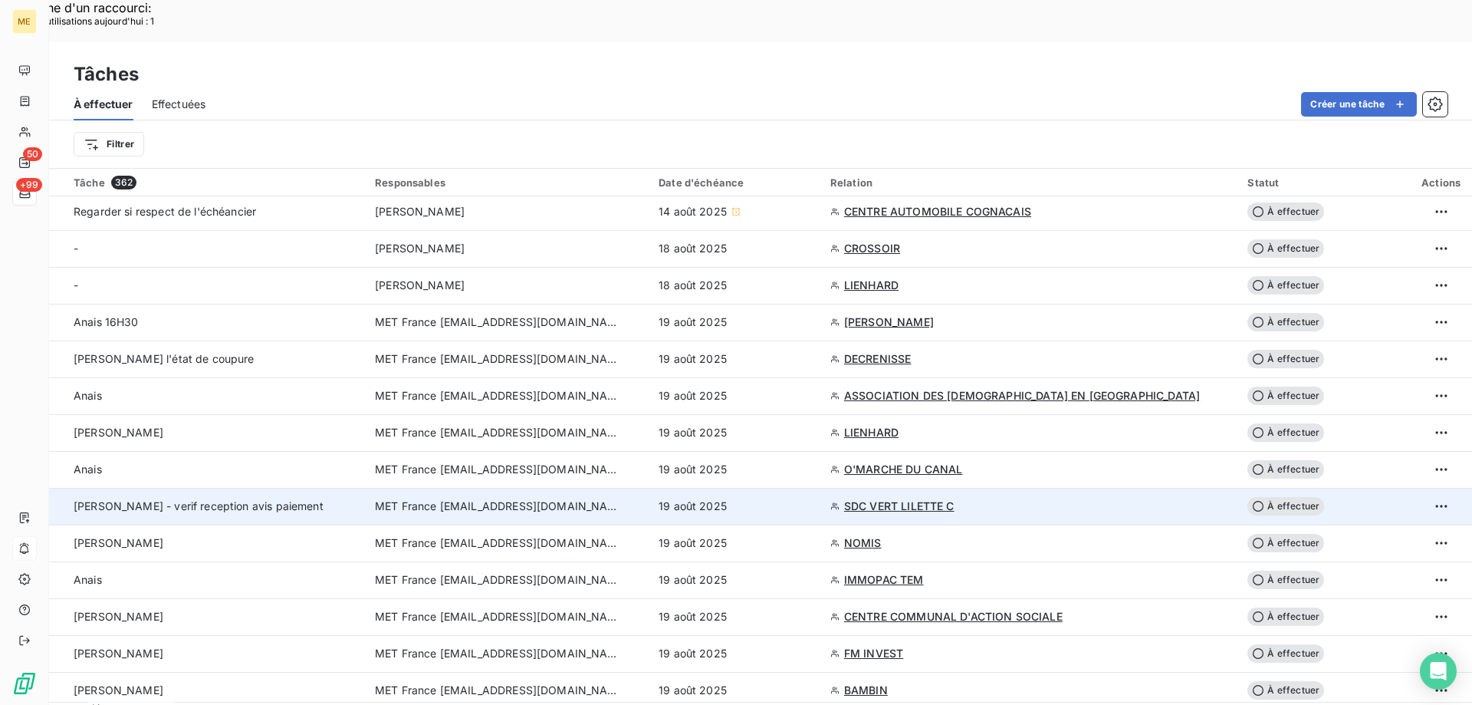
click at [291, 498] on div "Sylvain - verif reception avis paiement" at bounding box center [215, 505] width 283 height 15
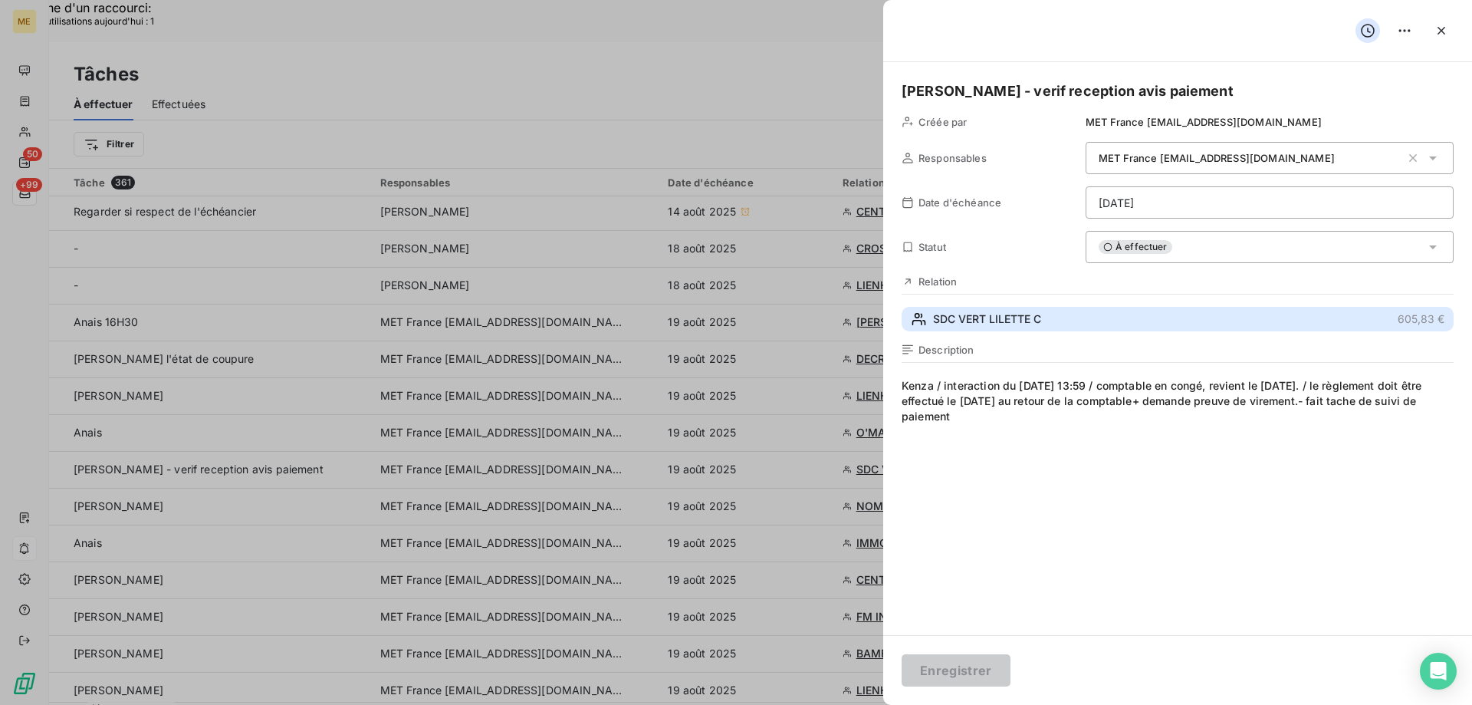
click at [1021, 327] on span "SDC VERT LILETTE C" at bounding box center [987, 318] width 108 height 15
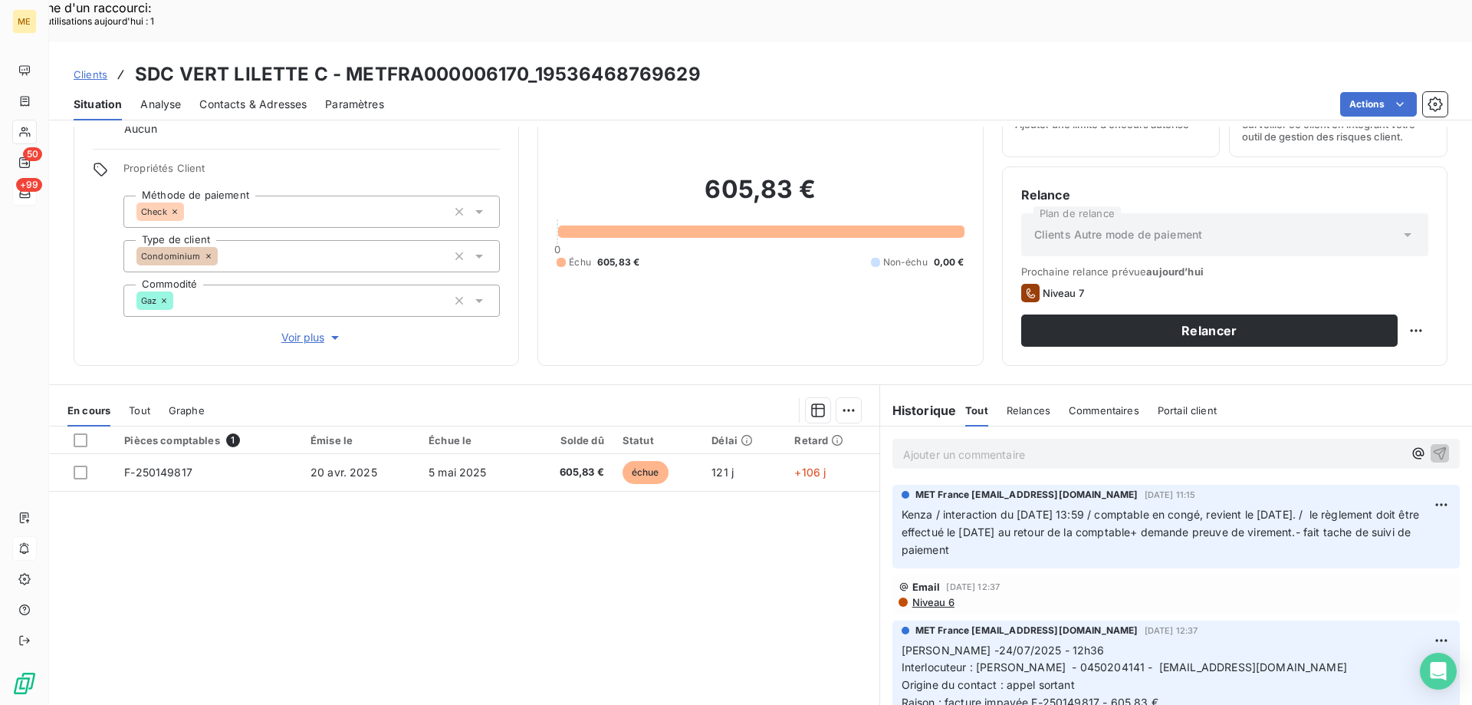
scroll to position [77, 0]
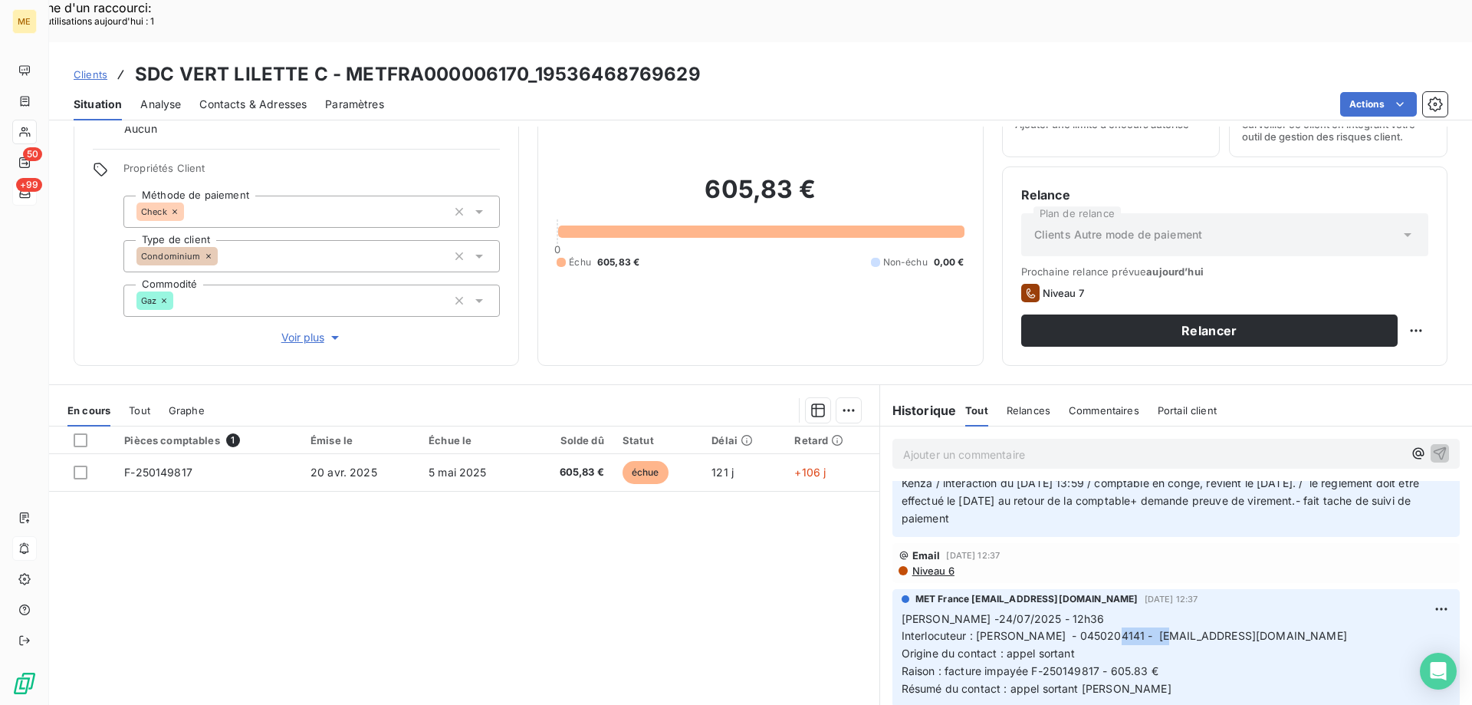
drag, startPoint x: 1109, startPoint y: 599, endPoint x: 1172, endPoint y: 591, distance: 64.1
click at [1172, 629] on span "Interlocuteur : Mr Meri KHACHATRYAN - 0450204141 - mkhachatryan@citya.com" at bounding box center [1125, 635] width 446 height 13
copy span "0450204141"
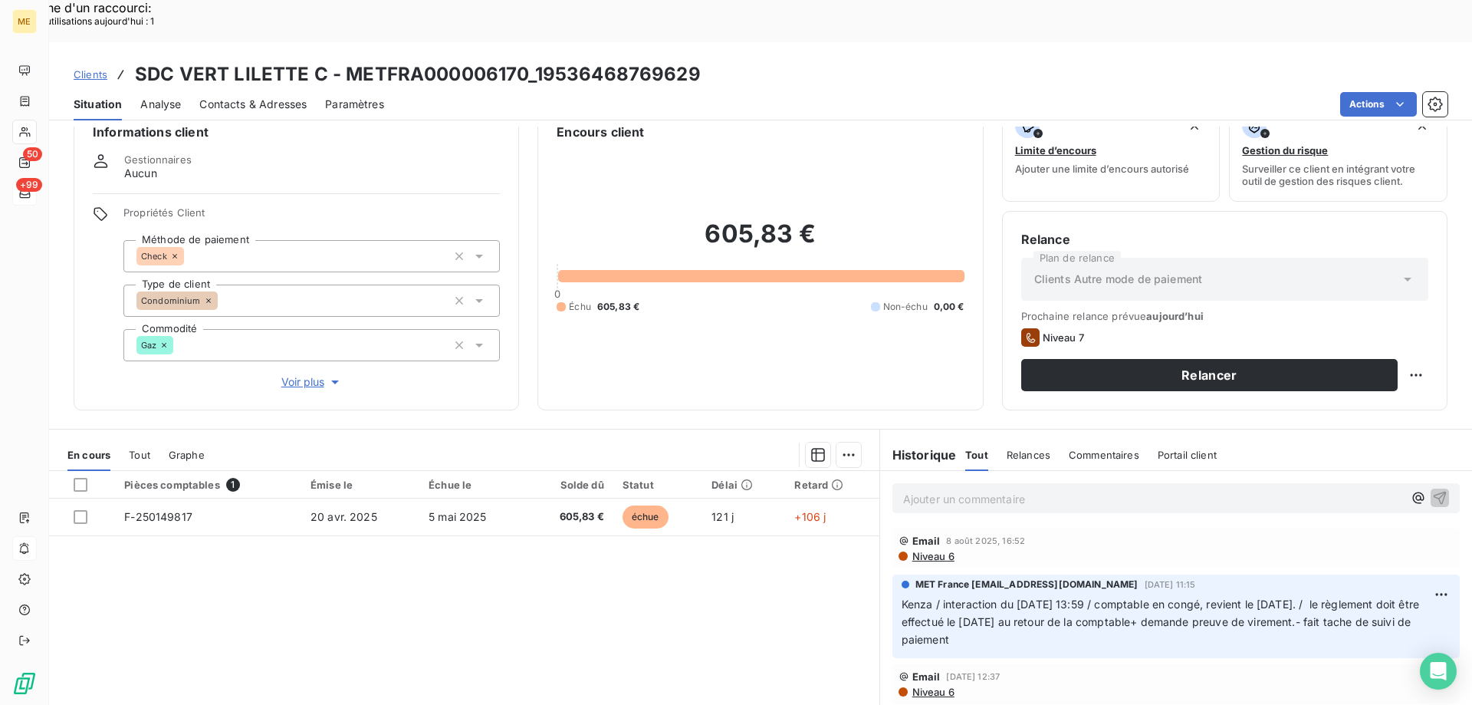
scroll to position [0, 0]
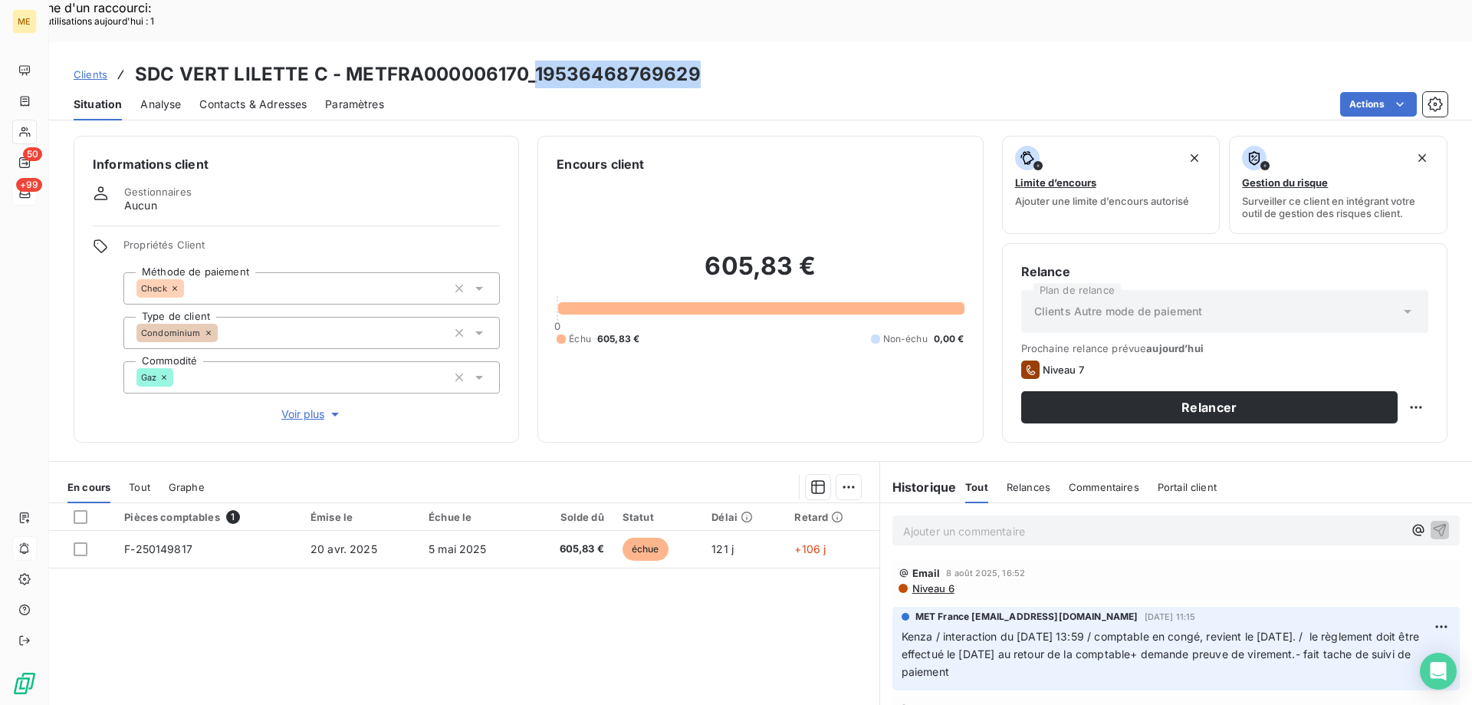
copy h3 "19536468769629"
drag, startPoint x: 532, startPoint y: 33, endPoint x: 697, endPoint y: 33, distance: 164.9
click at [697, 61] on div "Clients SDC VERT LILETTE C - METFRA000006170_19536468769629" at bounding box center [760, 75] width 1423 height 28
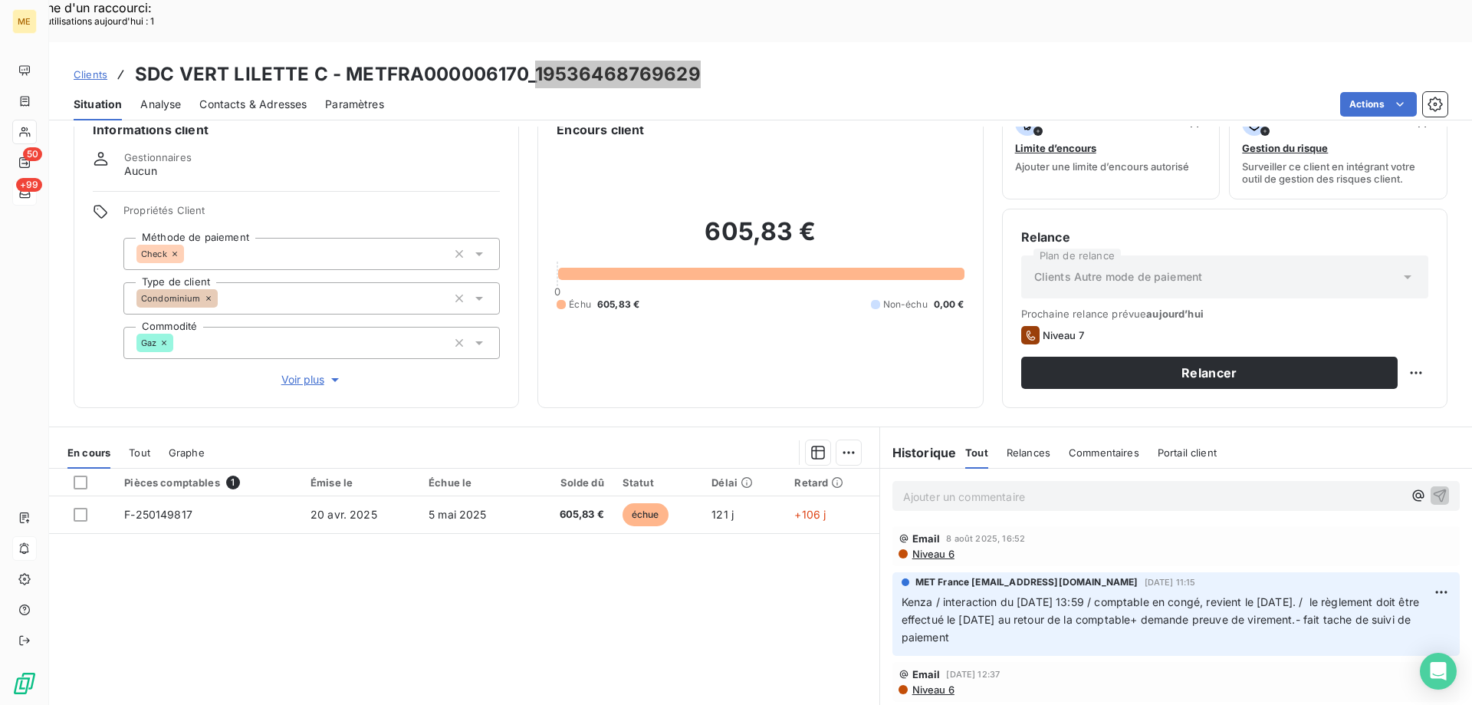
scroll to position [77, 0]
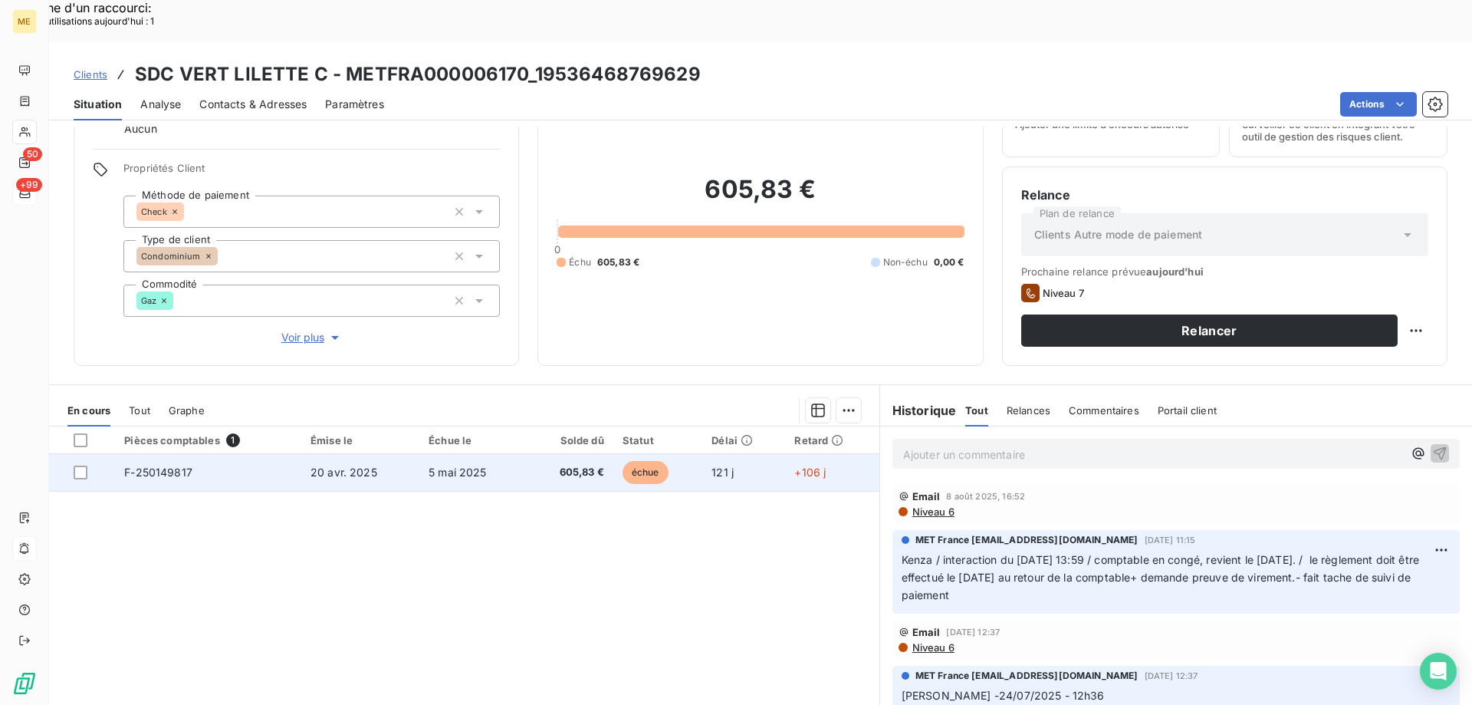
click at [239, 454] on td "F-250149817" at bounding box center [208, 472] width 186 height 37
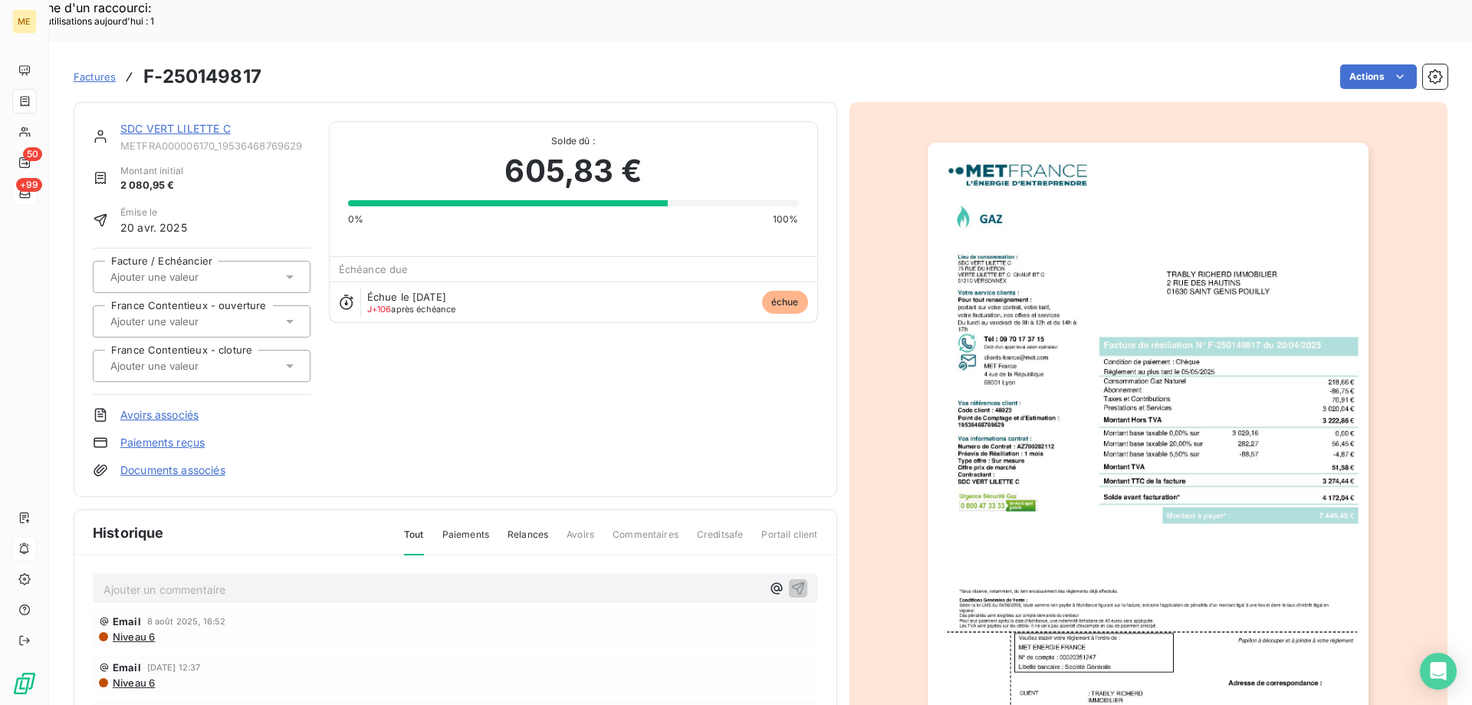
click at [1198, 393] on img "button" at bounding box center [1148, 455] width 441 height 624
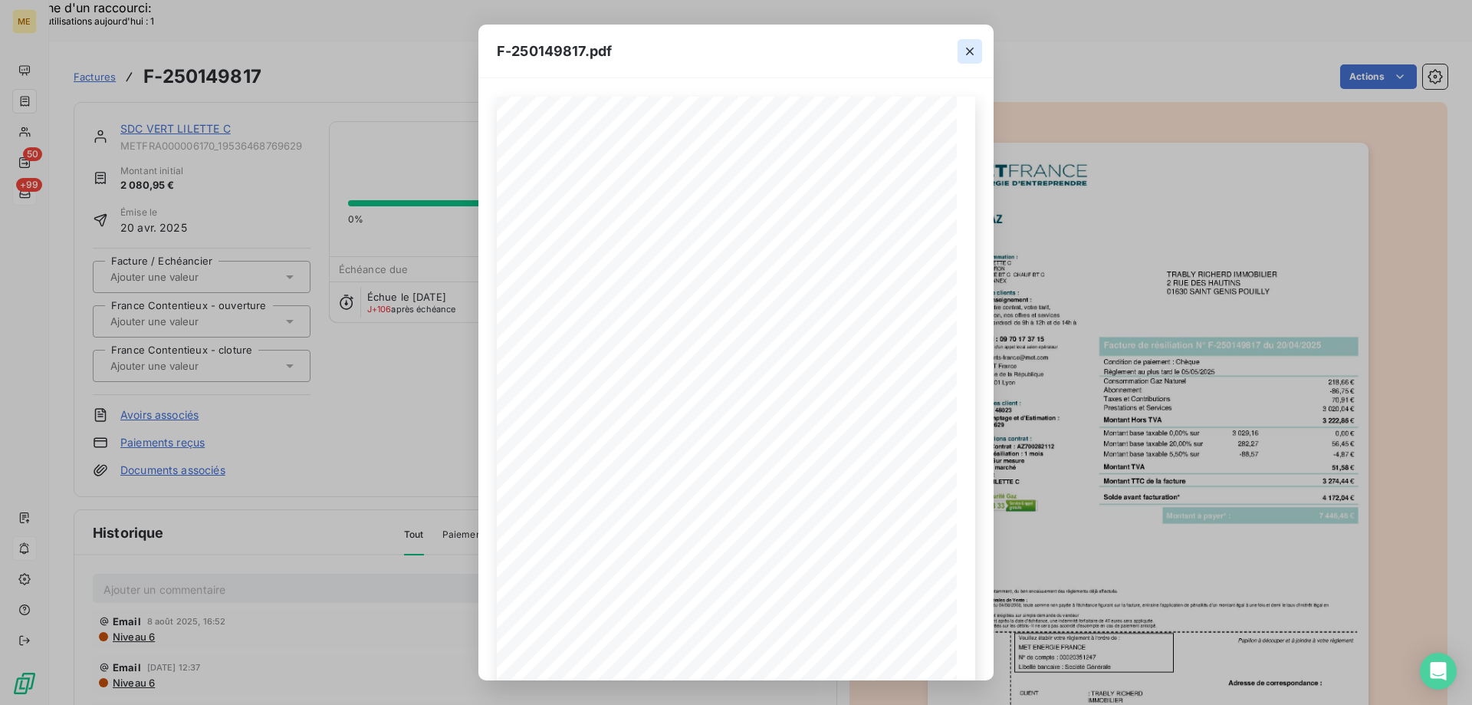
click at [971, 48] on icon "button" at bounding box center [969, 51] width 15 height 15
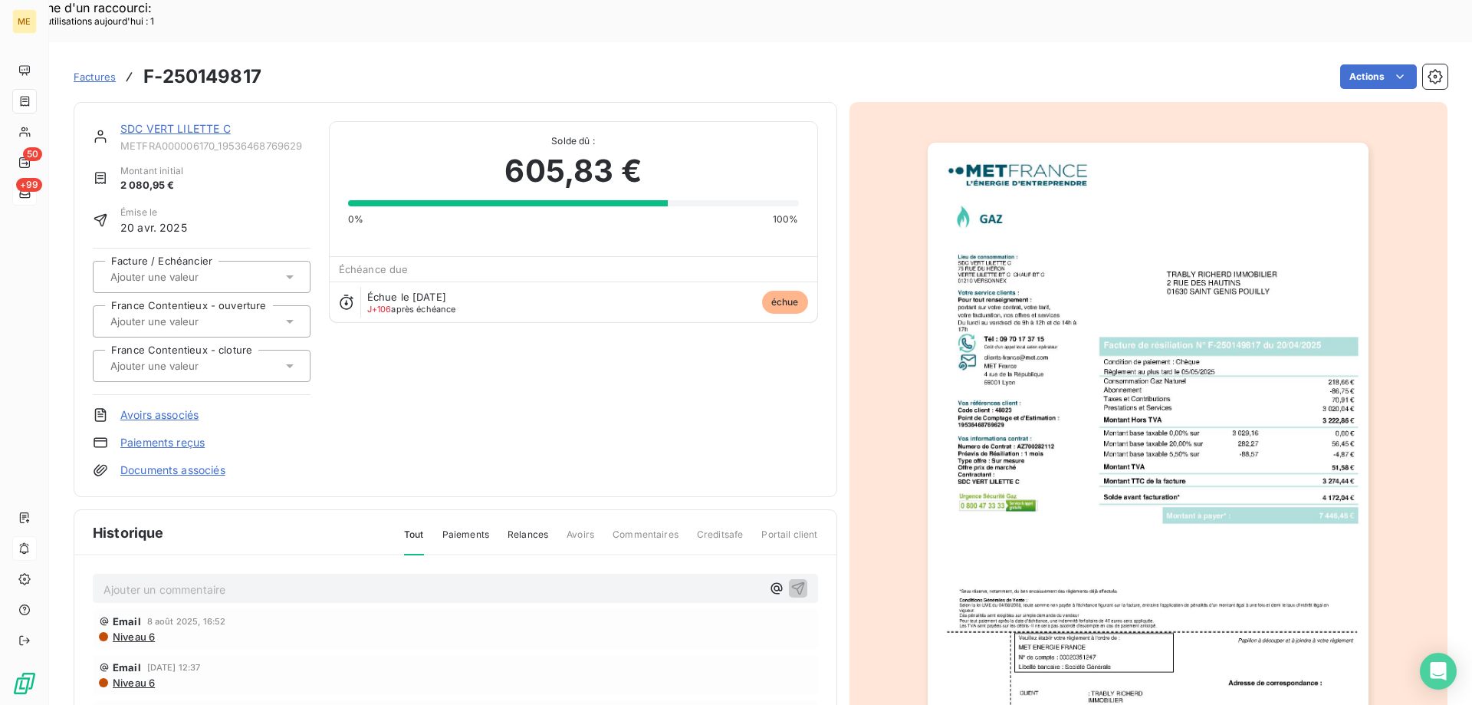
click at [1050, 373] on img "button" at bounding box center [1148, 455] width 441 height 624
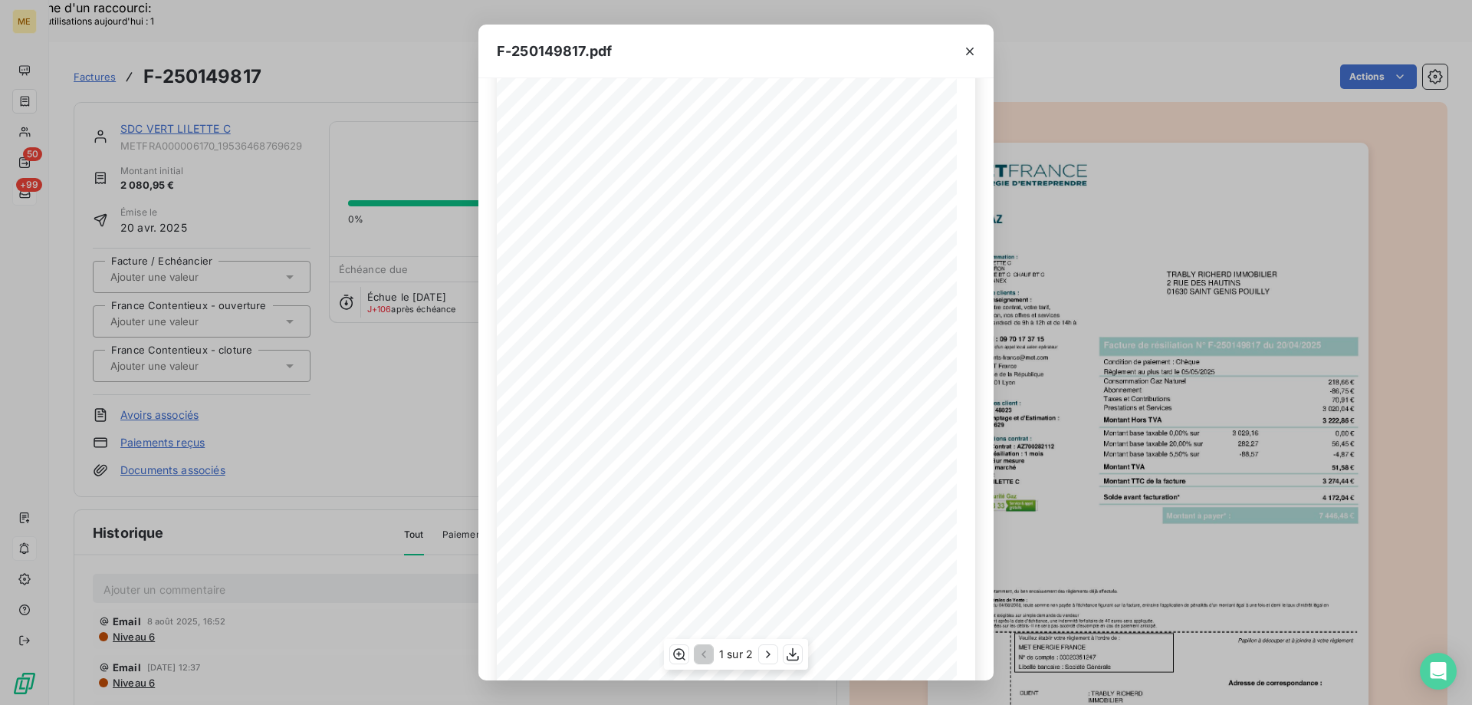
scroll to position [85, 0]
click at [797, 656] on icon "button" at bounding box center [792, 653] width 15 height 15
click at [968, 48] on icon "button" at bounding box center [969, 51] width 15 height 15
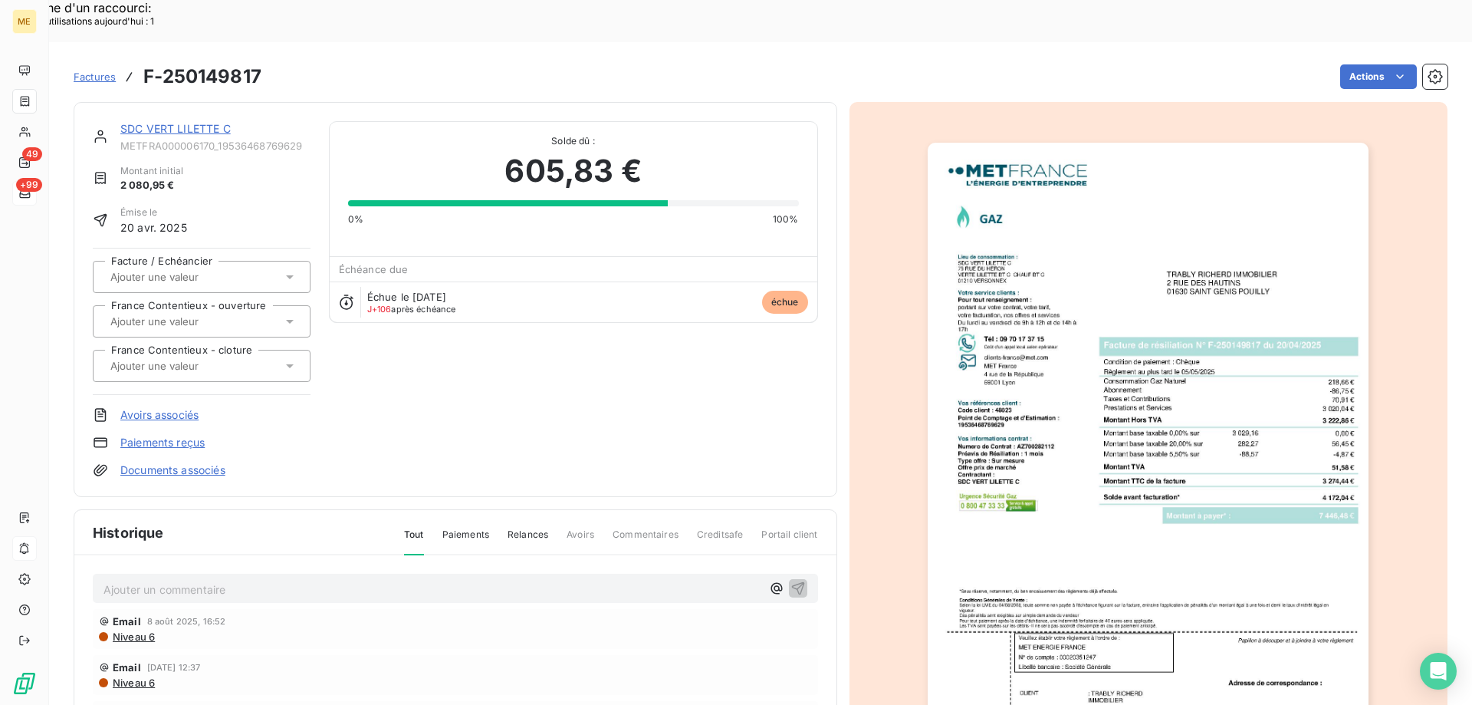
click at [225, 122] on link "SDC VERT LILETTE C" at bounding box center [175, 128] width 110 height 13
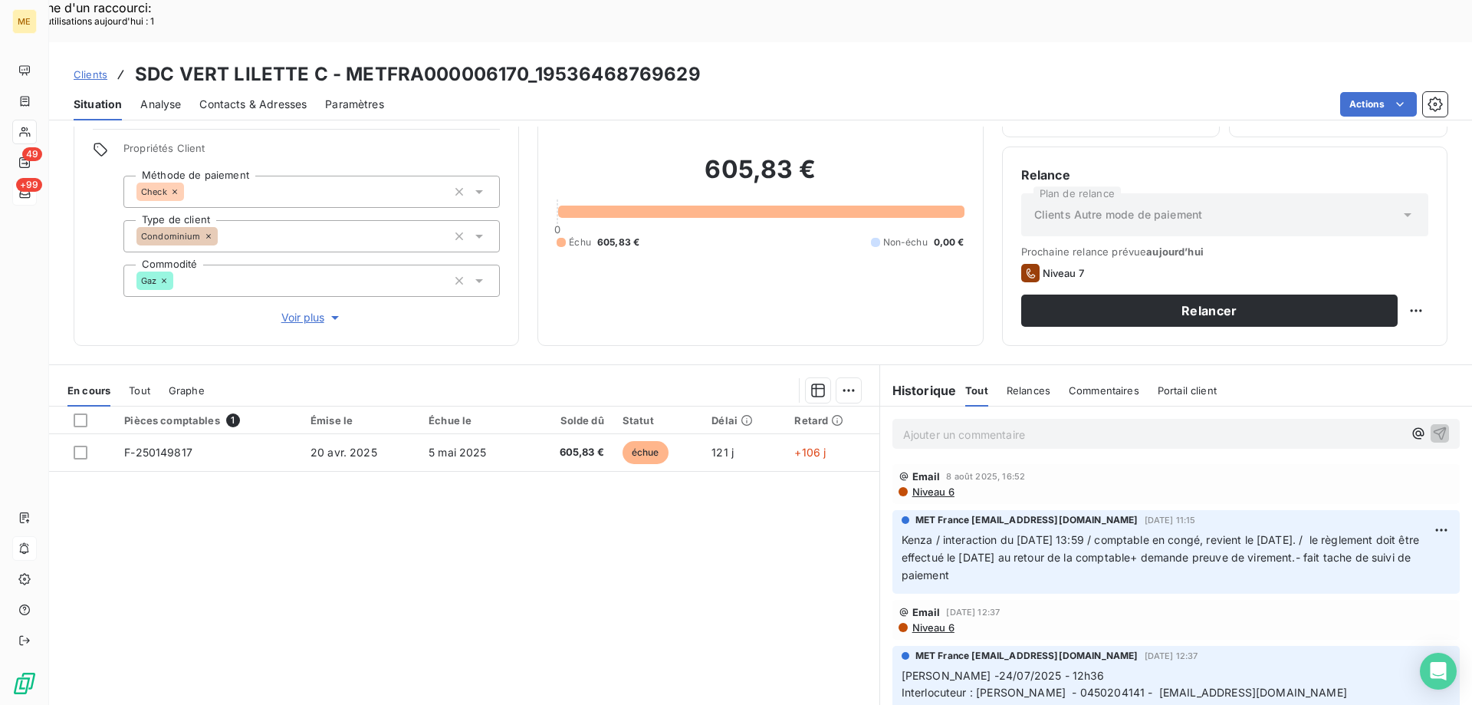
scroll to position [97, 0]
copy span "0450204141"
drag, startPoint x: 1112, startPoint y: 645, endPoint x: 1173, endPoint y: 653, distance: 61.8
click at [1173, 685] on span "Interlocuteur : Mr Meri KHACHATRYAN - 0450204141 - mkhachatryan@citya.com" at bounding box center [1125, 691] width 446 height 13
drag, startPoint x: 538, startPoint y: 36, endPoint x: 557, endPoint y: 52, distance: 25.0
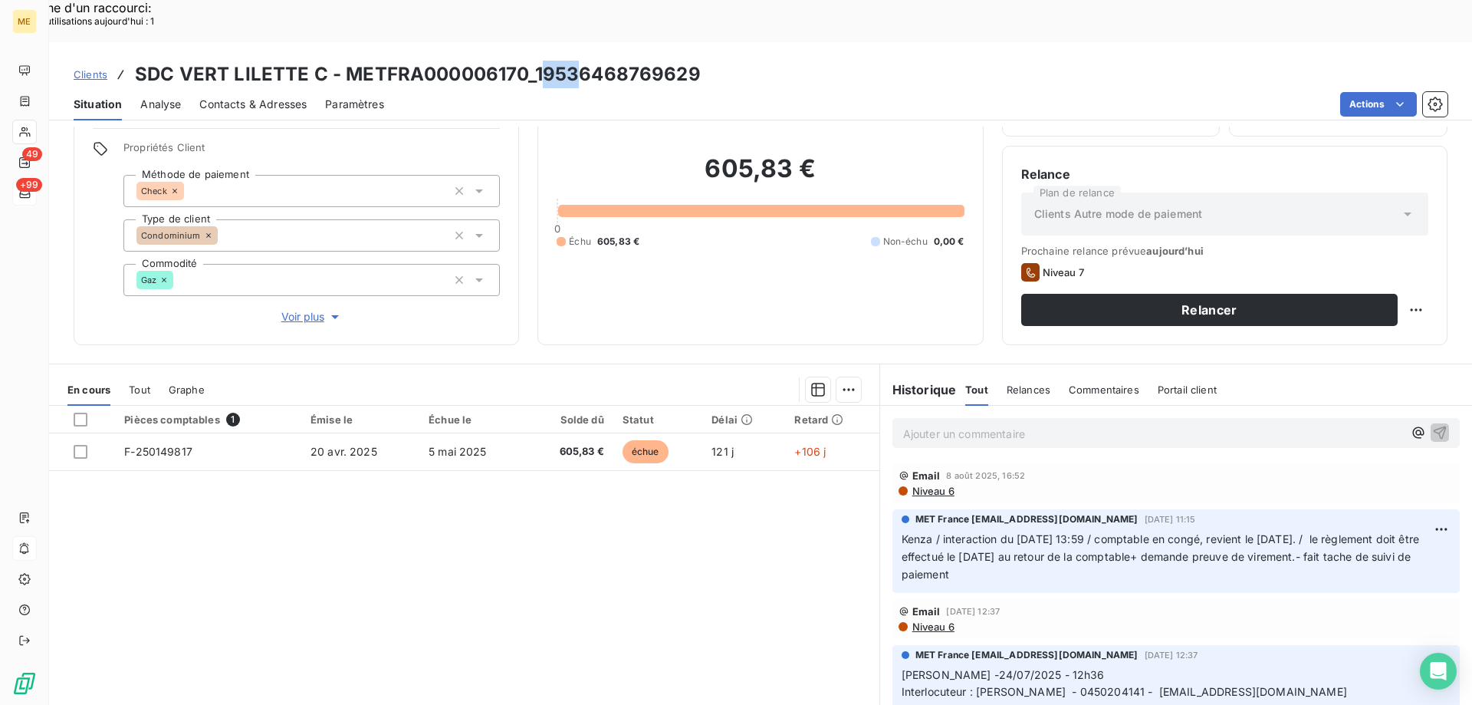
click at [575, 61] on h3 "SDC VERT LILETTE C - METFRA000006170_19536468769629" at bounding box center [418, 75] width 566 height 28
click at [684, 61] on h3 "SDC VERT LILETTE C - METFRA000006170_19536468769629" at bounding box center [418, 75] width 566 height 28
drag, startPoint x: 536, startPoint y: 28, endPoint x: 713, endPoint y: 28, distance: 177.1
click at [713, 61] on div "Clients SDC VERT LILETTE C - METFRA000006170_19536468769629" at bounding box center [760, 75] width 1423 height 28
click at [590, 92] on div "Actions" at bounding box center [925, 104] width 1045 height 25
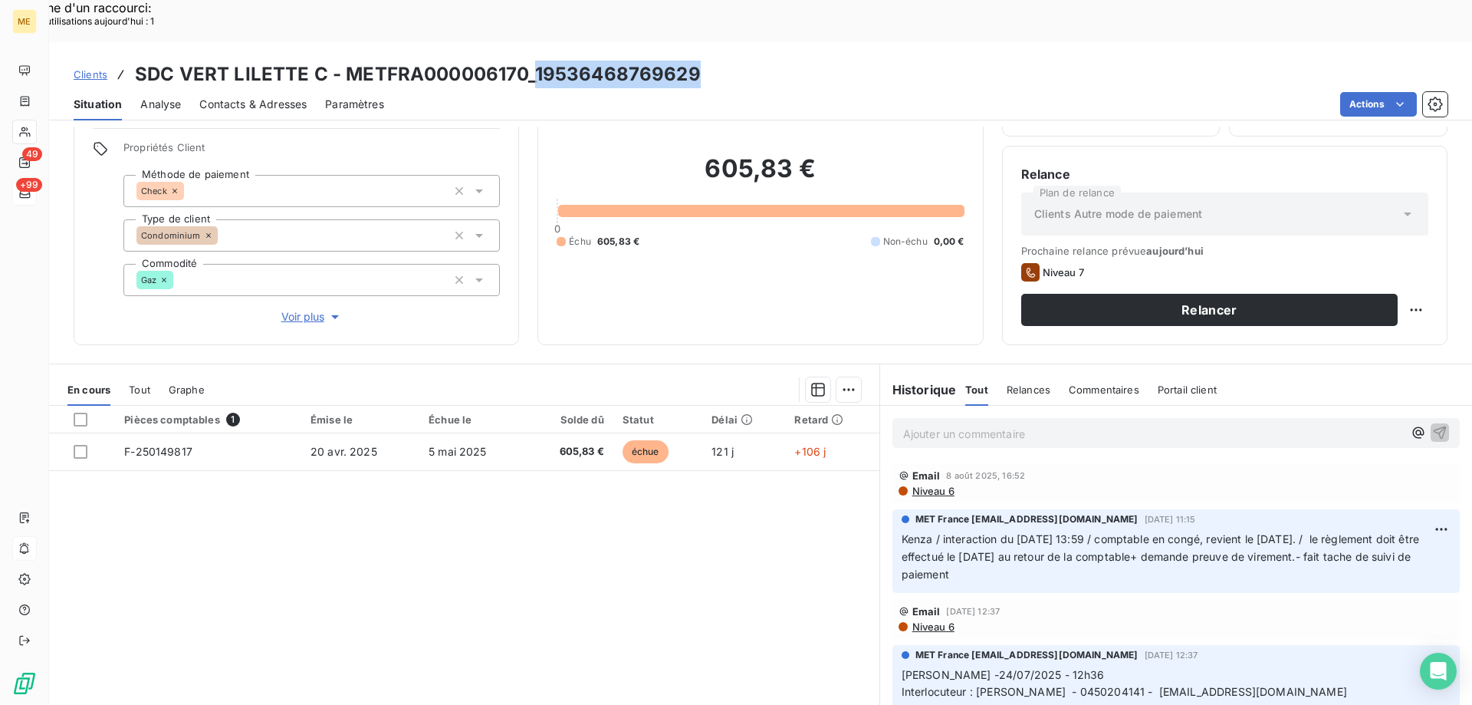
drag, startPoint x: 531, startPoint y: 29, endPoint x: 742, endPoint y: 33, distance: 210.1
click at [743, 61] on div "Clients SDC VERT LILETTE C - METFRA000006170_19536468769629" at bounding box center [760, 75] width 1423 height 28
copy h3 "19536468769629"
click at [790, 377] on div at bounding box center [542, 389] width 638 height 25
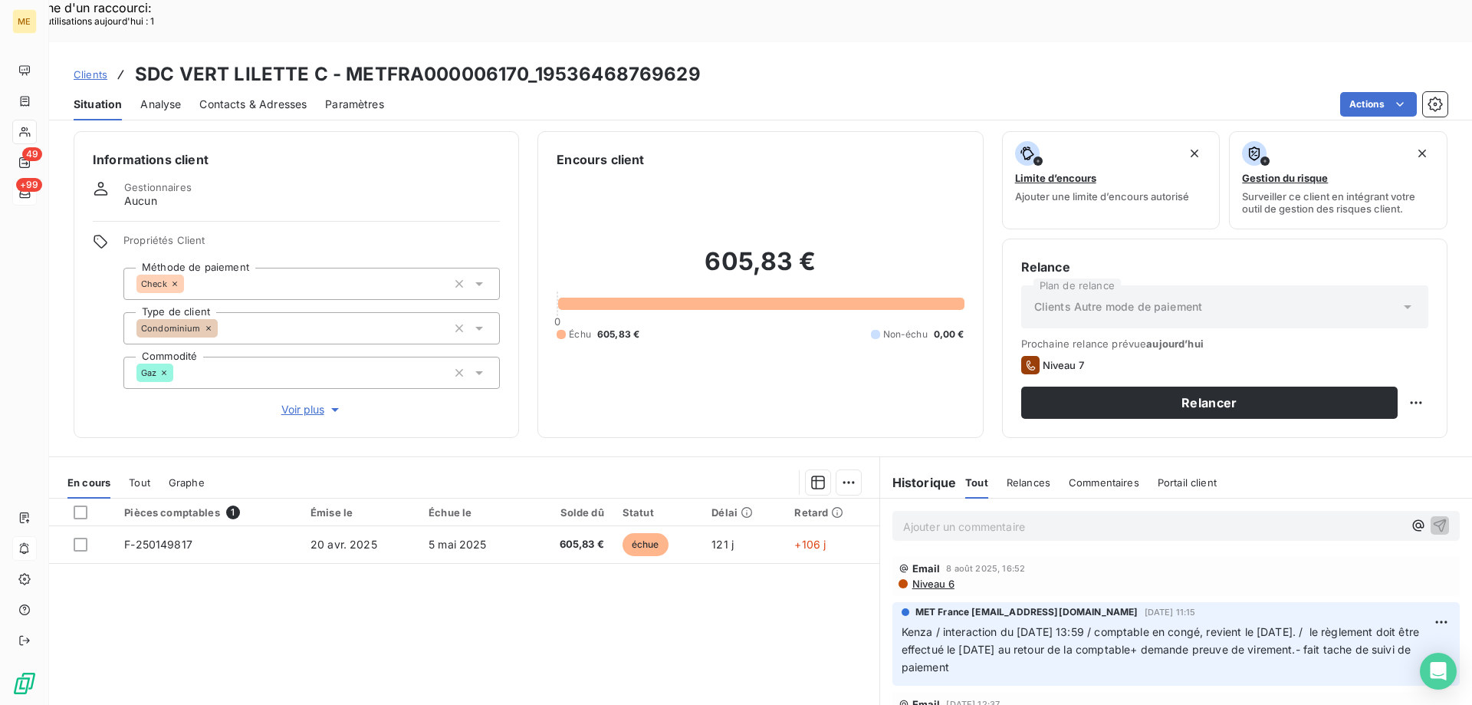
scroll to position [0, 0]
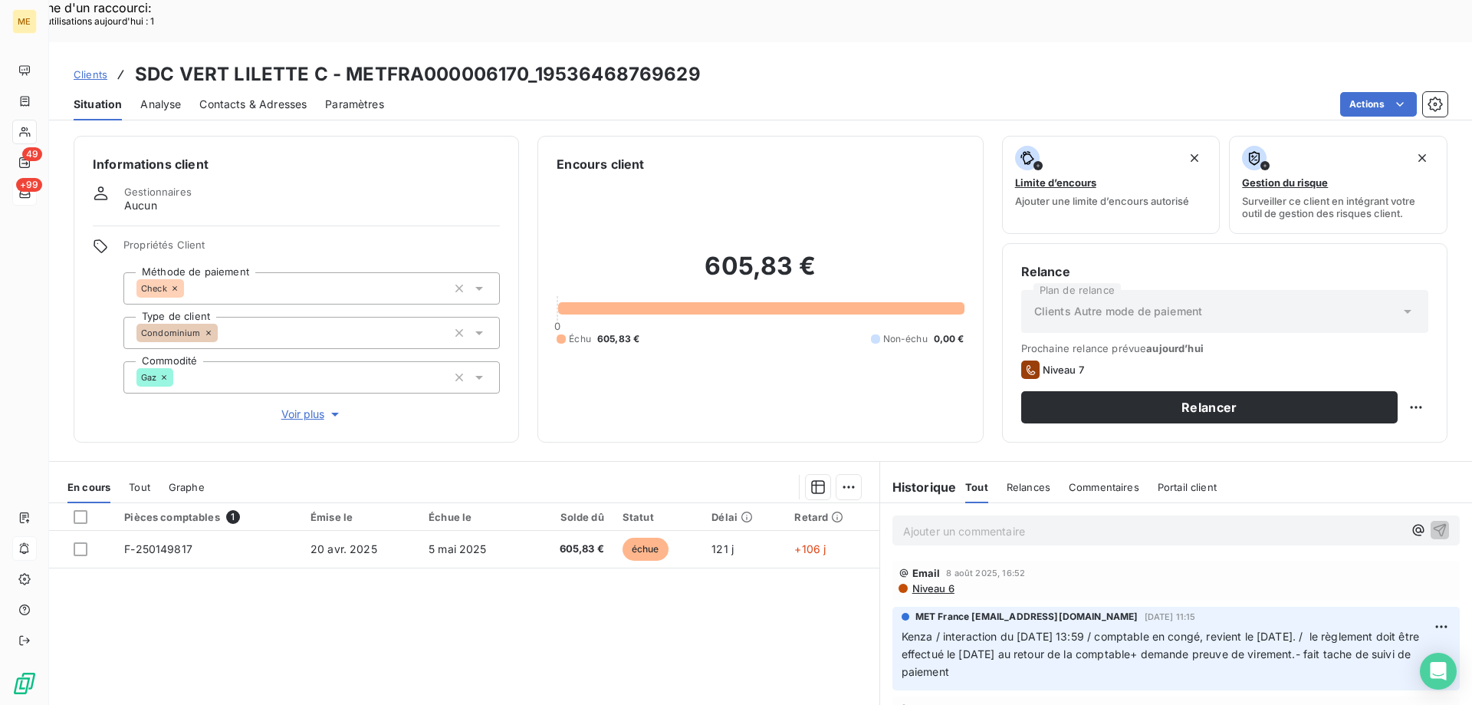
click at [645, 61] on h3 "SDC VERT LILETTE C - METFRA000006170_19536468769629" at bounding box center [418, 75] width 566 height 28
click at [644, 61] on h3 "SDC VERT LILETTE C - METFRA000006170_19536468769629" at bounding box center [418, 75] width 566 height 28
drag, startPoint x: 694, startPoint y: 35, endPoint x: 534, endPoint y: 40, distance: 159.6
click at [534, 61] on h3 "SDC VERT LILETTE C - METFRA000006170_19536468769629" at bounding box center [418, 75] width 566 height 28
copy h3 "19536468769629"
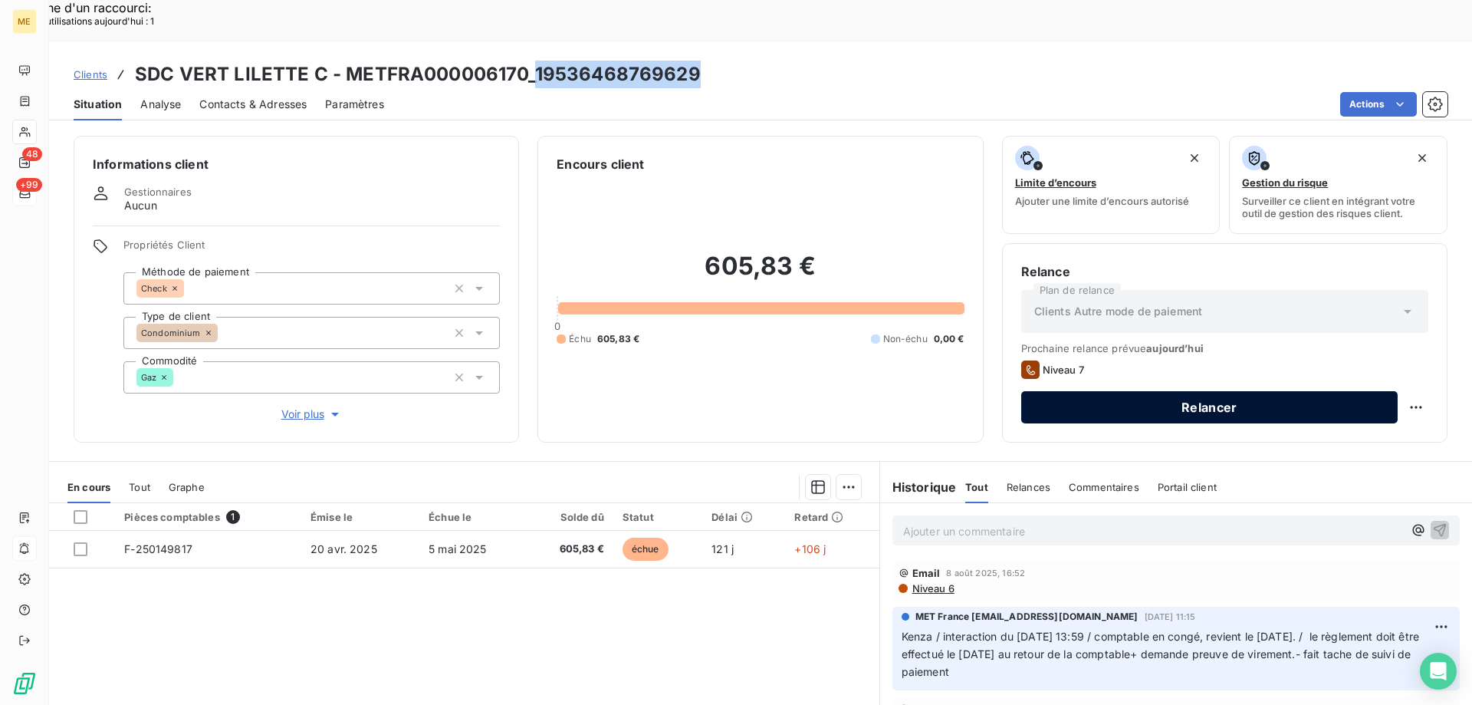
click at [1096, 391] on button "Relancer" at bounding box center [1209, 407] width 377 height 32
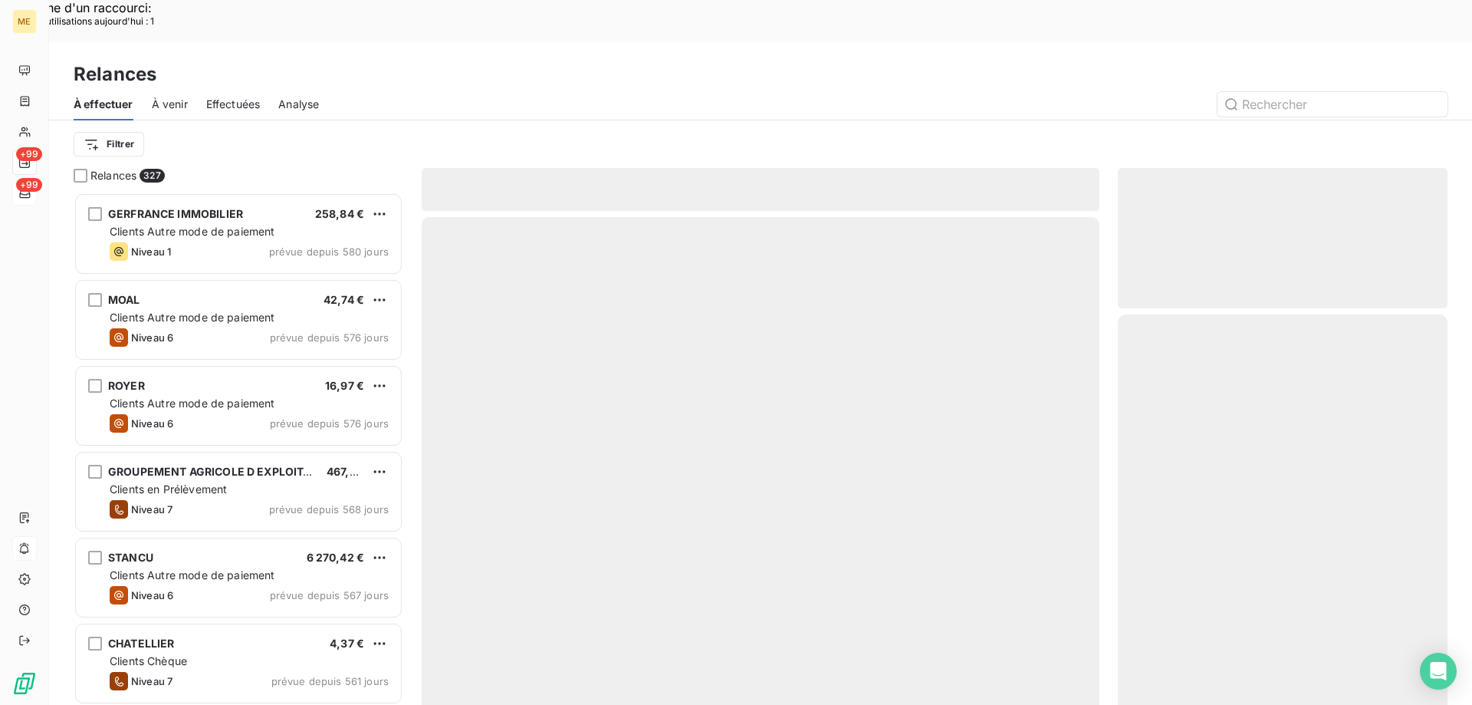
scroll to position [543, 318]
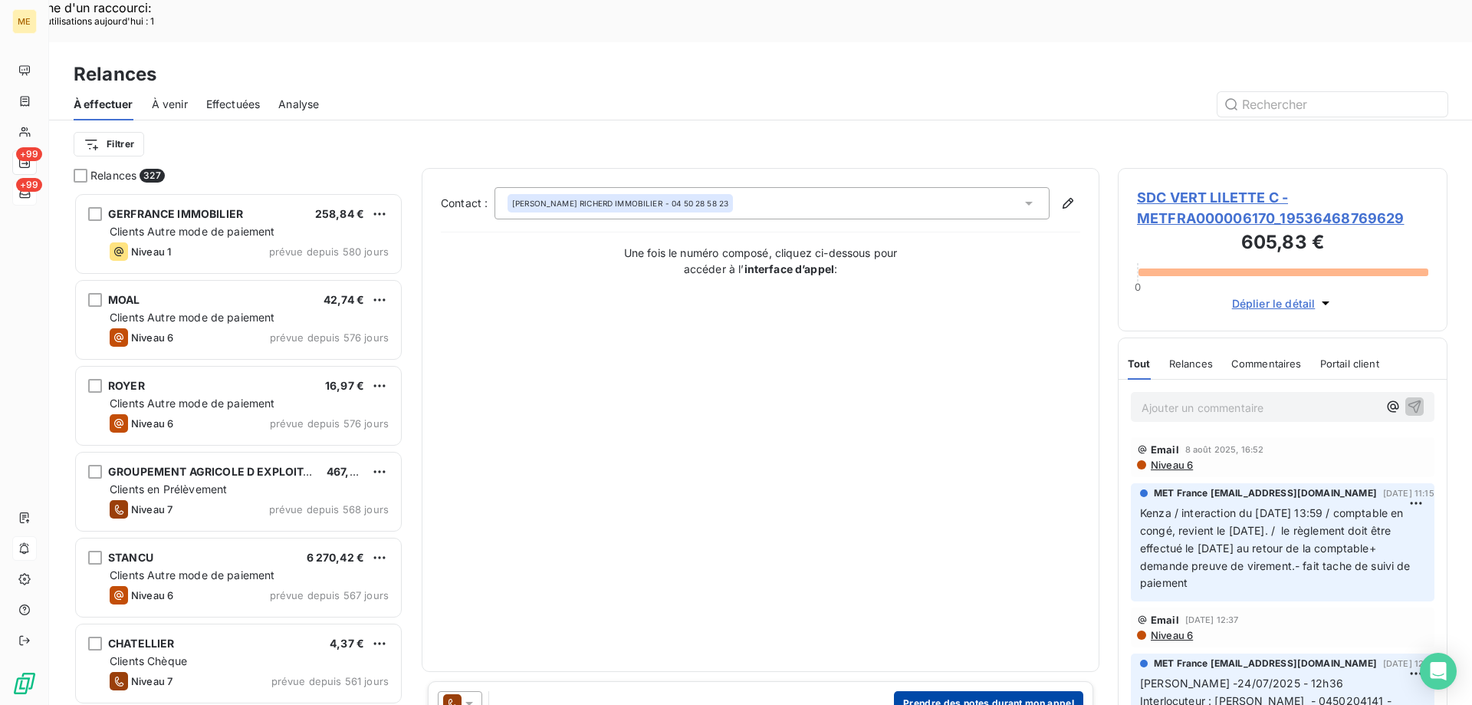
click at [967, 691] on button "Prendre des notes durant mon appel" at bounding box center [988, 703] width 189 height 25
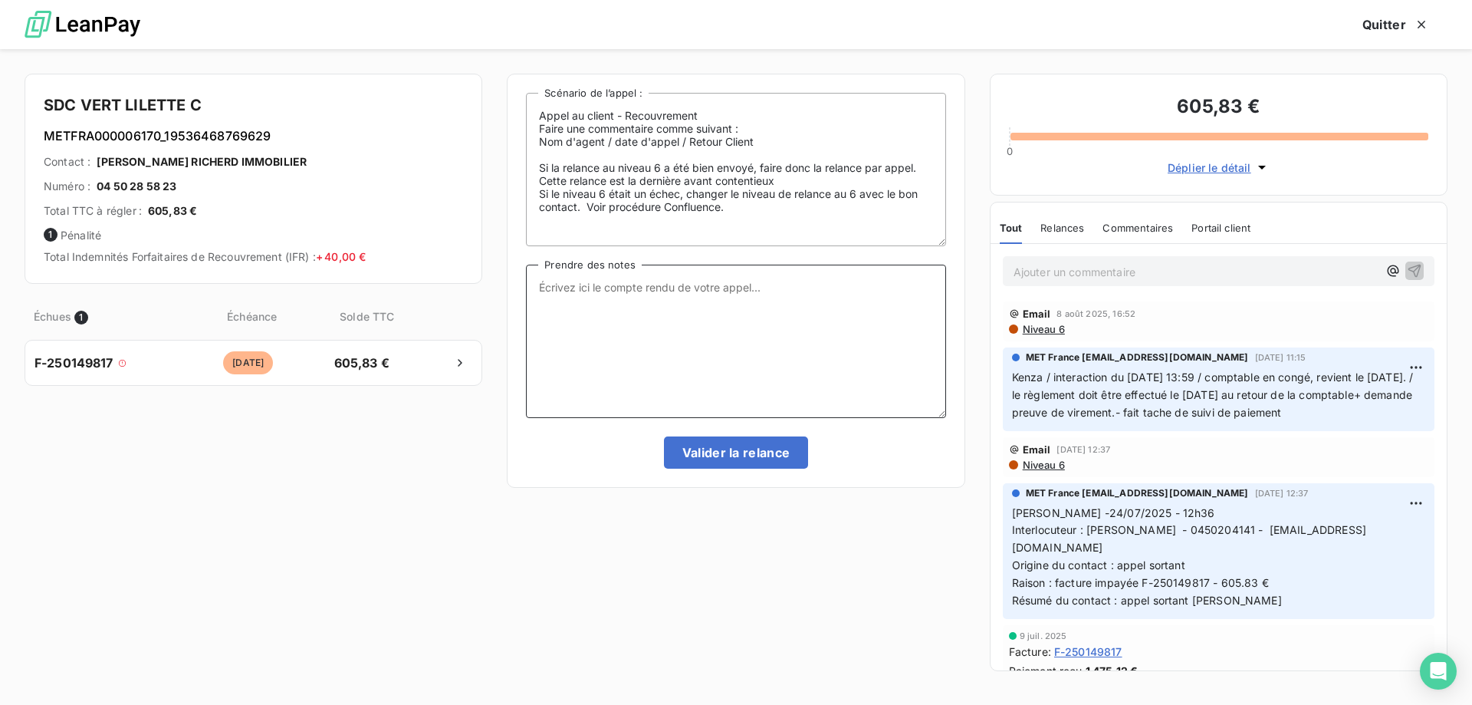
click at [696, 379] on textarea "Prendre des notes" at bounding box center [735, 341] width 419 height 153
paste textarea "Lisa- date Interlocuteur : Origine : Raison : Résumé du contact : Action à veni…"
click at [594, 278] on textarea "Lisa- date Interlocuteur : Origine : Raison : Résumé du contact : Action à veni…" at bounding box center [735, 341] width 419 height 153
click at [648, 301] on textarea "Lisa- 19/08/2025 Interlocuteur : Origine : Raison : Résumé du contact : Action …" at bounding box center [735, 341] width 419 height 153
paste textarea "fmelaouch@citya.com"
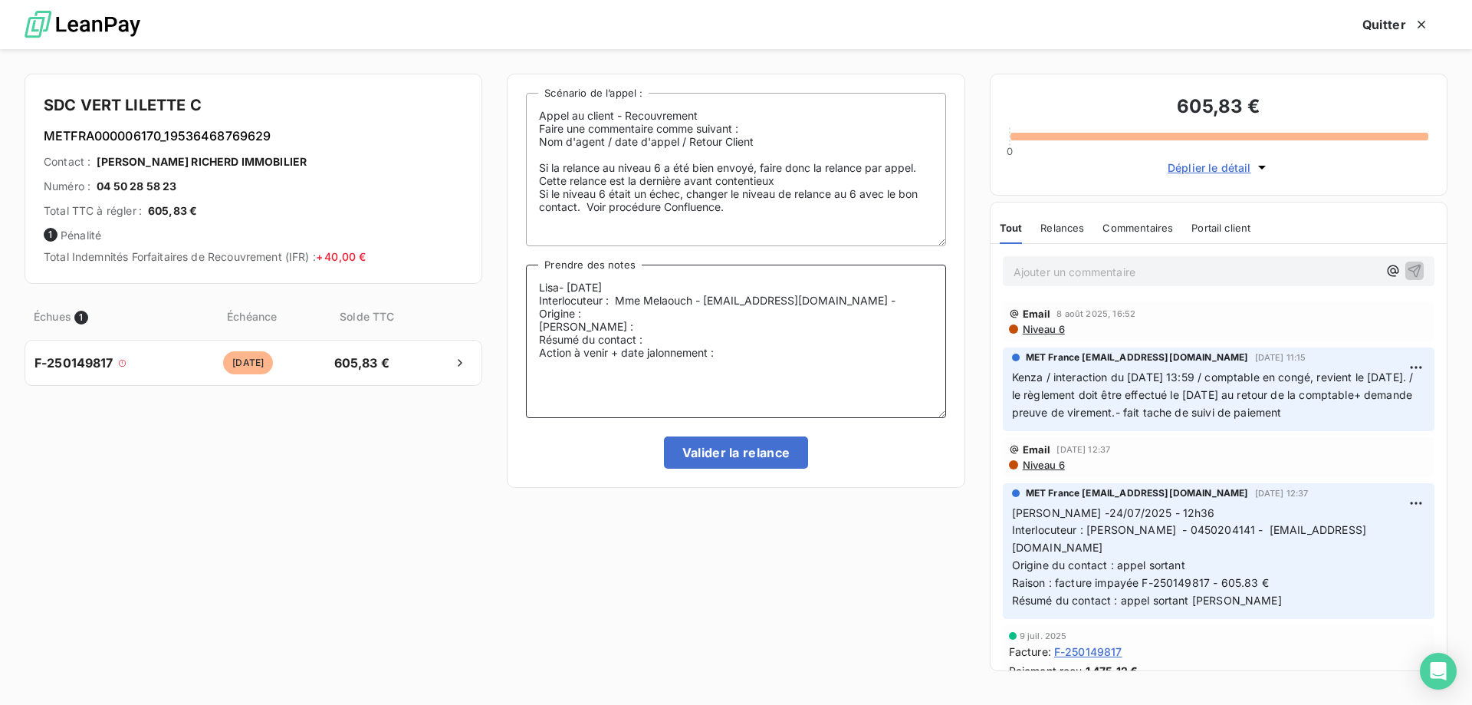
click at [863, 308] on textarea "Lisa- 19/08/2025 Interlocuteur : Mme Melaouch - fmelaouch@citya.com - Origine :…" at bounding box center [735, 341] width 419 height 153
click at [866, 297] on textarea "Lisa- 19/08/2025 Interlocuteur : Mme Melaouch - fmelaouch@citya.com - Origine :…" at bounding box center [735, 341] width 419 height 153
paste textarea "0450204141"
click at [790, 312] on textarea "Lisa- 19/08/2025 Interlocuteur : Mme Melaouch - fmelaouch@citya.com - 045020414…" at bounding box center [735, 341] width 419 height 153
click at [748, 324] on textarea "Lisa- 19/08/2025 Interlocuteur : Mme Melaouch - fmelaouch@citya.com - 045020414…" at bounding box center [735, 341] width 419 height 153
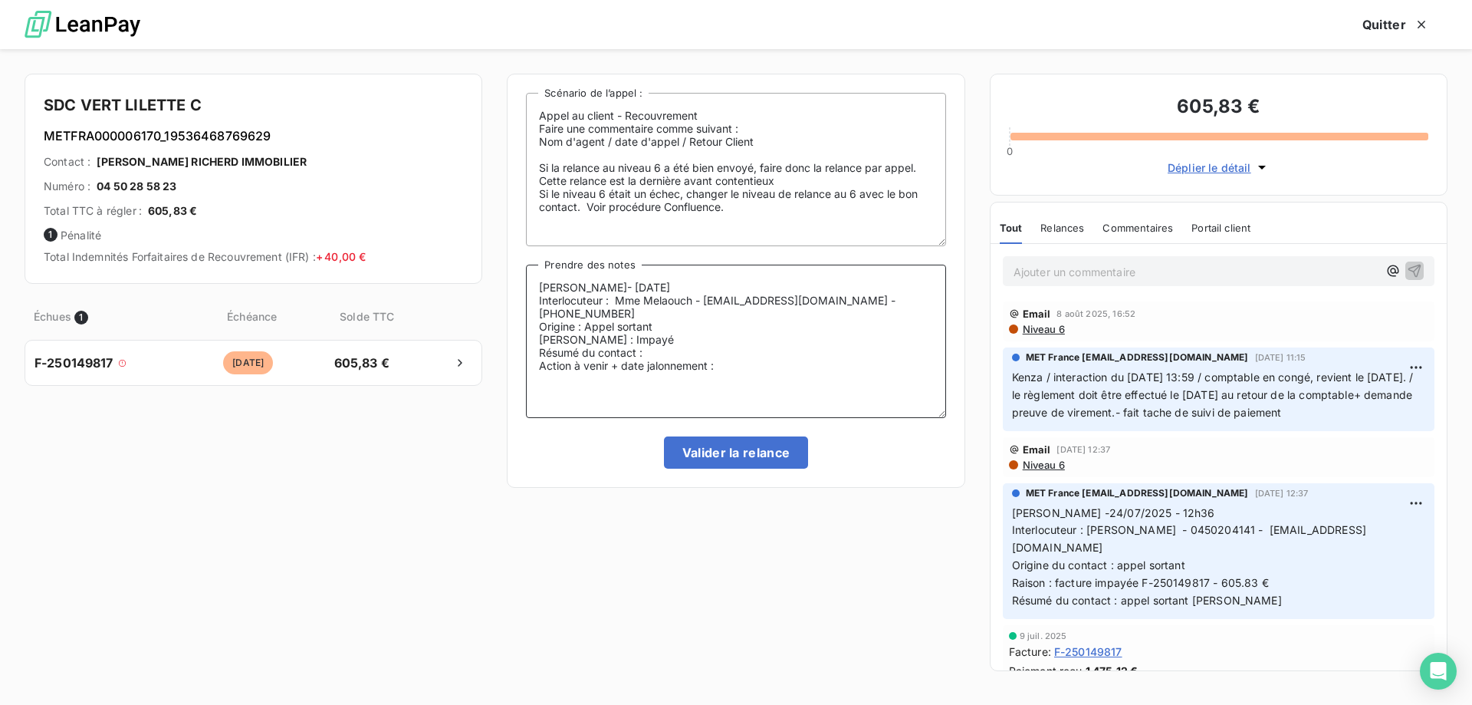
click at [745, 324] on textarea "Lisa- 19/08/2025 Interlocuteur : Mme Melaouch - fmelaouch@citya.com - 045020414…" at bounding box center [735, 341] width 419 height 153
click at [747, 334] on textarea "Lisa- 19/08/2025 Interlocuteur : Mme Melaouch - fmelaouch@citya.com - 045020414…" at bounding box center [735, 341] width 419 height 153
click at [704, 349] on textarea "Lisa- 19/08/2025 Interlocuteur : Mme Melaouch - fmelaouch@citya.com - 045020414…" at bounding box center [735, 341] width 419 height 153
paste textarea "1 475,12 €"
click at [705, 356] on textarea "Lisa- 19/08/2025 Interlocuteur : Mme Melaouch - fmelaouch@citya.com - 045020414…" at bounding box center [735, 341] width 419 height 153
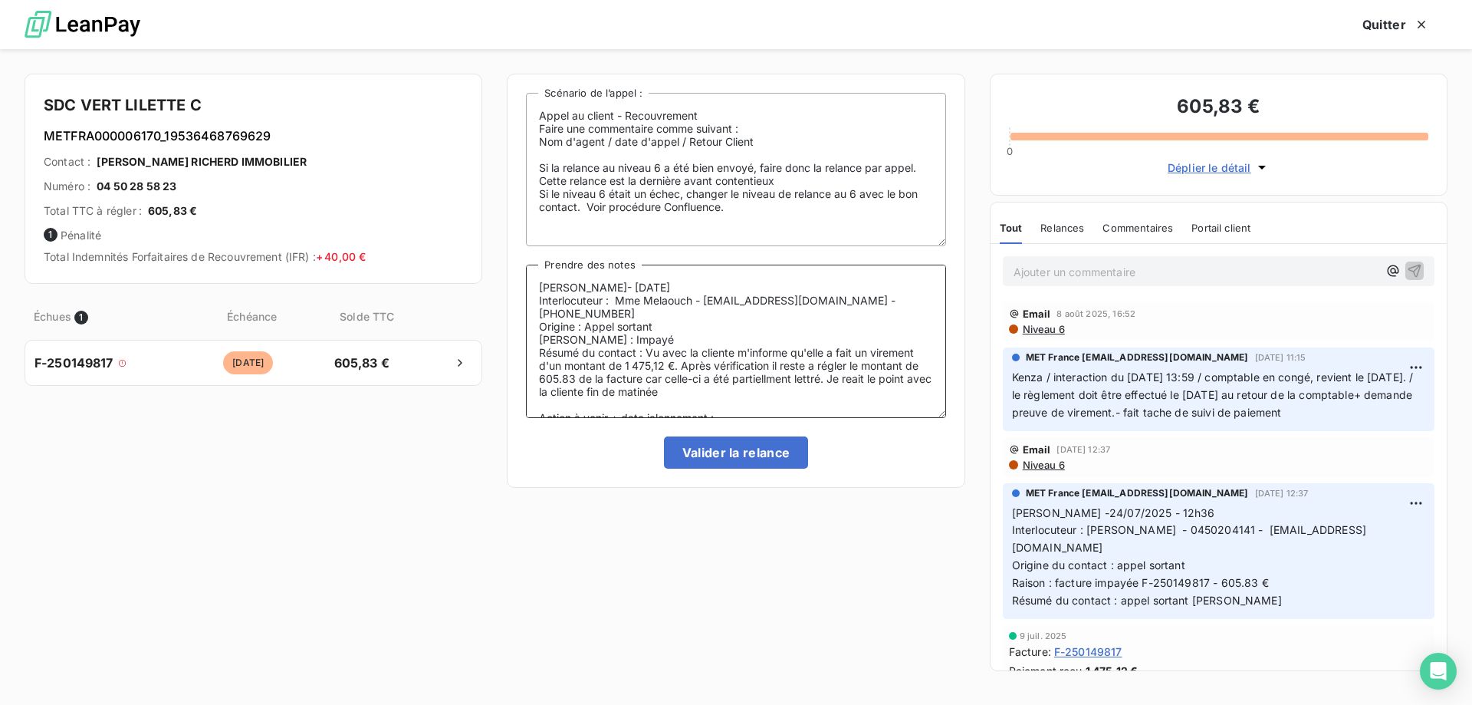
click at [748, 358] on textarea "Lisa- 19/08/2025 Interlocuteur : Mme Melaouch - fmelaouch@citya.com - 045020414…" at bounding box center [735, 341] width 419 height 153
click at [751, 370] on textarea "Lisa- 19/08/2025 Interlocuteur : Mme Melaouch - fmelaouch@citya.com - 045020414…" at bounding box center [735, 341] width 419 height 153
click at [0, 0] on lt-span "partiell e ment" at bounding box center [0, 0] width 0 height 0
click at [838, 354] on textarea "Lisa- 19/08/2025 Interlocuteur : Mme Melaouch - fmelaouch@citya.com - 045020414…" at bounding box center [735, 341] width 419 height 153
click at [0, 0] on lt-div "La préposition « à » est généralement placée avant un verbe à l’infinitif. à ré…" at bounding box center [0, 0] width 0 height 0
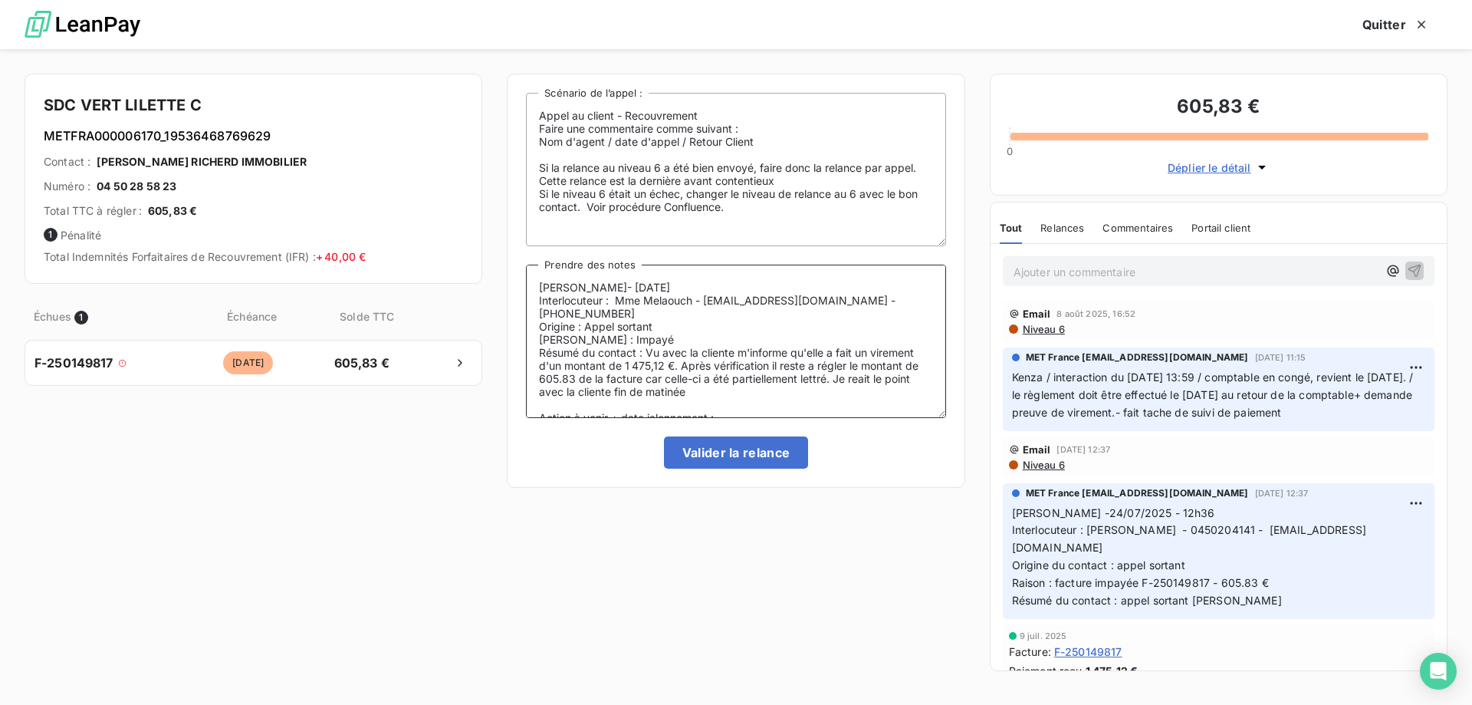
click at [0, 0] on lt-span "à régler" at bounding box center [0, 0] width 0 height 0
click at [774, 354] on textarea "Lisa- 19/08/2025 Interlocuteur : Mme Melaouch - fmelaouch@citya.com - 045020414…" at bounding box center [735, 341] width 419 height 153
click at [0, 0] on lt-span ", il" at bounding box center [0, 0] width 0 height 0
click at [870, 373] on textarea "Lisa- 19/08/2025 Interlocuteur : Mme Melaouch - fmelaouch@citya.com - 045020414…" at bounding box center [735, 341] width 419 height 153
click at [873, 369] on textarea "Lisa- 19/08/2025 Interlocuteur : Mme Melaouch - fmelaouch@citya.com - 045020414…" at bounding box center [735, 341] width 419 height 153
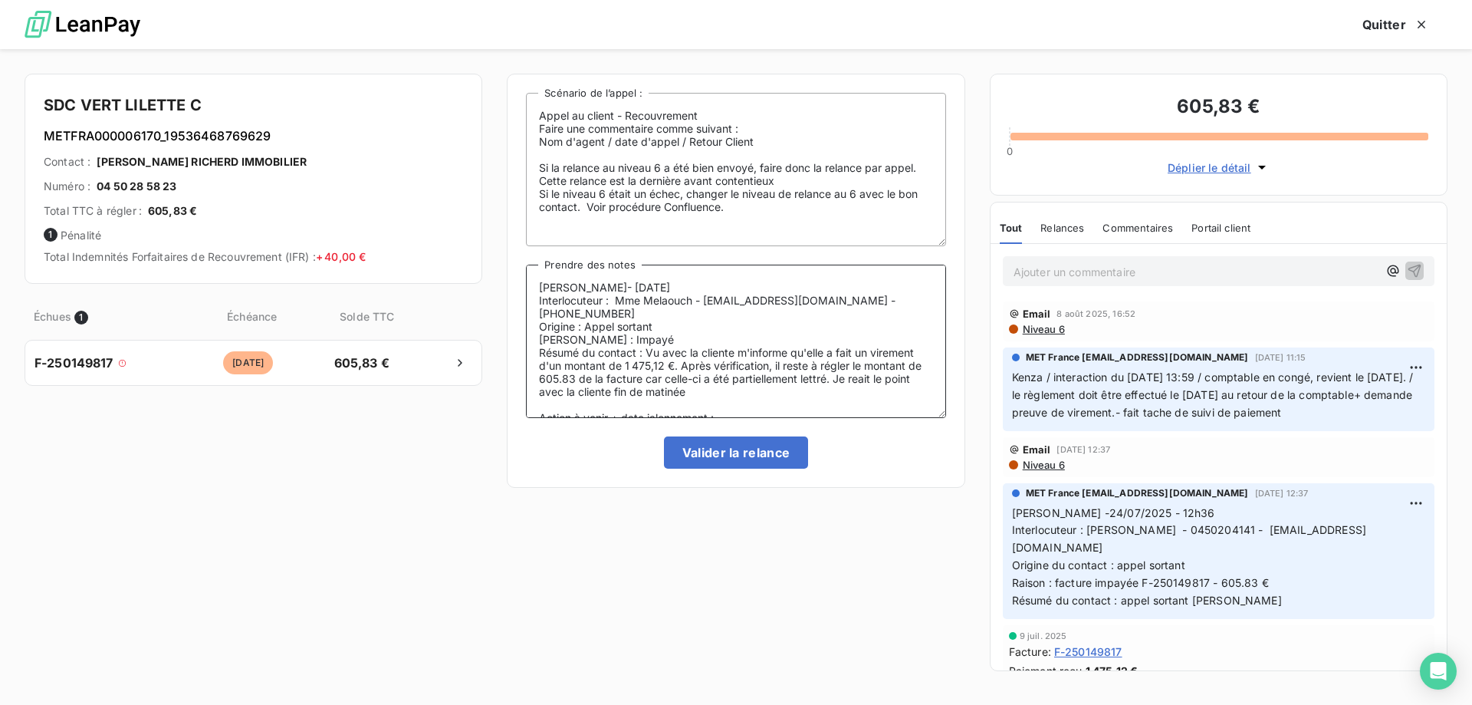
drag, startPoint x: 862, startPoint y: 354, endPoint x: 878, endPoint y: 351, distance: 16.4
click at [864, 353] on textarea "Lisa- 19/08/2025 Interlocuteur : Mme Melaouch - fmelaouch@citya.com - 045020414…" at bounding box center [735, 341] width 419 height 153
click at [870, 362] on textarea "Lisa- 19/08/2025 Interlocuteur : Mme Melaouch - fmelaouch@citya.com - 045020414…" at bounding box center [735, 341] width 419 height 153
click at [666, 367] on textarea "Lisa- 19/08/2025 Interlocuteur : Mme Melaouch - fmelaouch@citya.com - 045020414…" at bounding box center [735, 341] width 419 height 153
click at [0, 0] on lt-span ", car" at bounding box center [0, 0] width 0 height 0
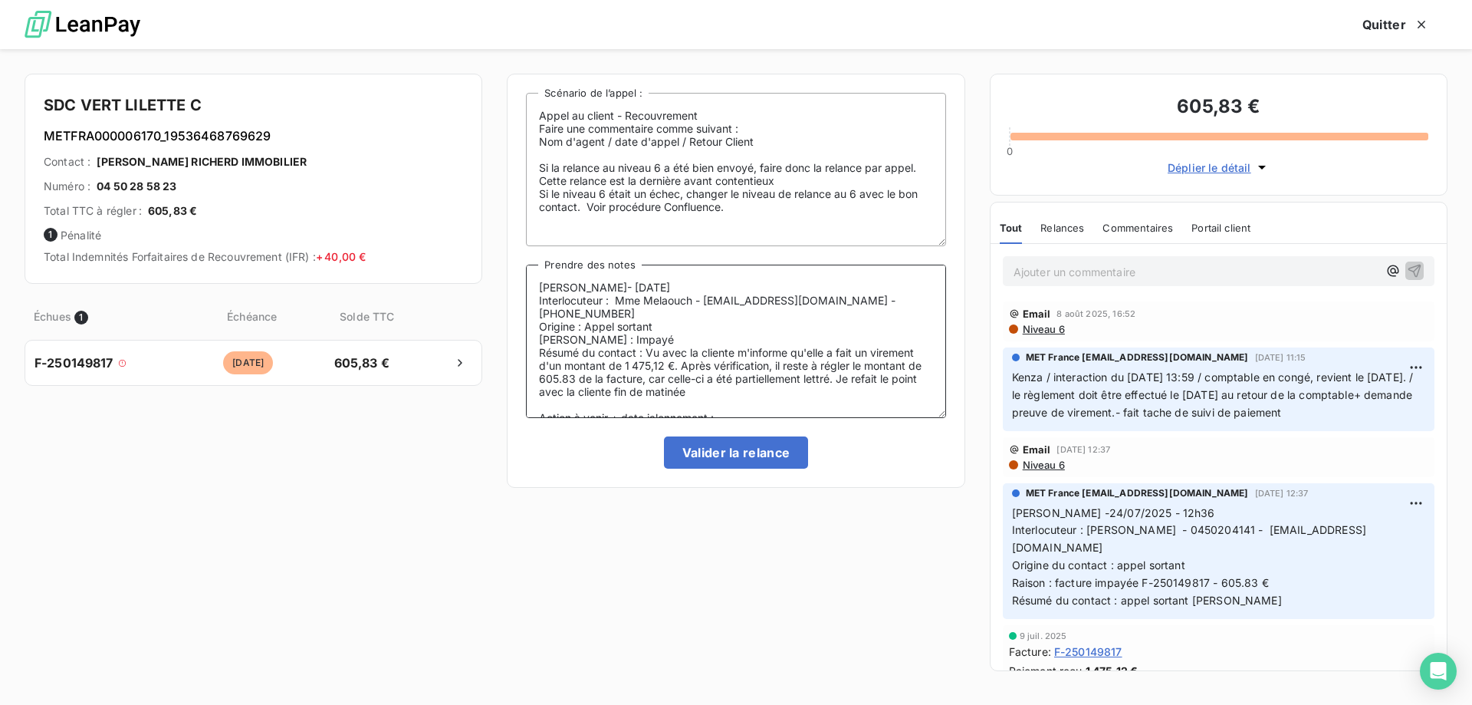
click at [873, 367] on textarea "Lisa- 19/08/2025 Interlocuteur : Mme Melaouch - fmelaouch@citya.com - 045020414…" at bounding box center [735, 341] width 419 height 153
click at [0, 0] on lt-span "refai s" at bounding box center [0, 0] width 0 height 0
click at [830, 364] on textarea "Lisa- 19/08/2025 Interlocuteur : Mme Melaouch - fmelaouch@citya.com - 045020414…" at bounding box center [735, 341] width 419 height 153
click at [0, 0] on lt-span "lettré e" at bounding box center [0, 0] width 0 height 0
click at [822, 400] on textarea "Lisa- 19/08/2025 Interlocuteur : Mme Melaouch - fmelaouch@citya.com - 045020414…" at bounding box center [735, 341] width 419 height 153
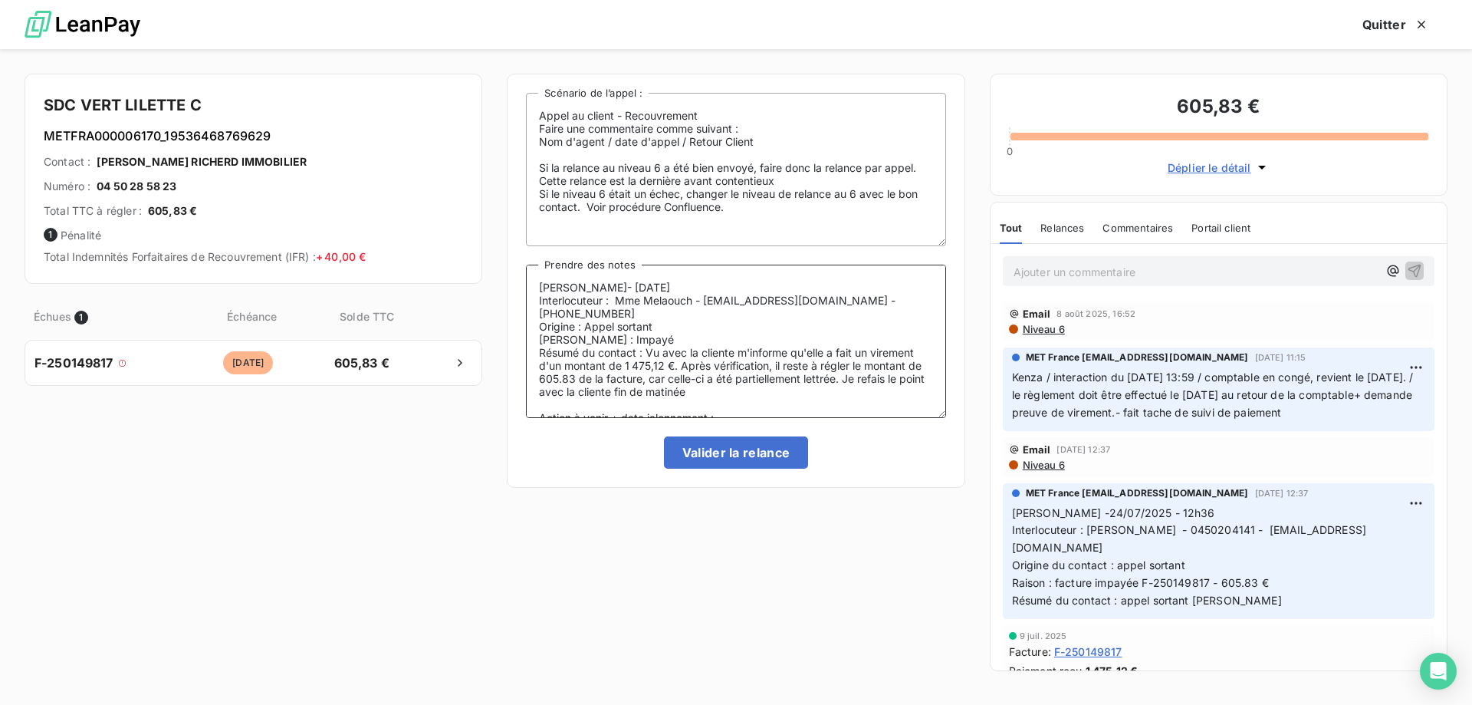
scroll to position [9, 0]
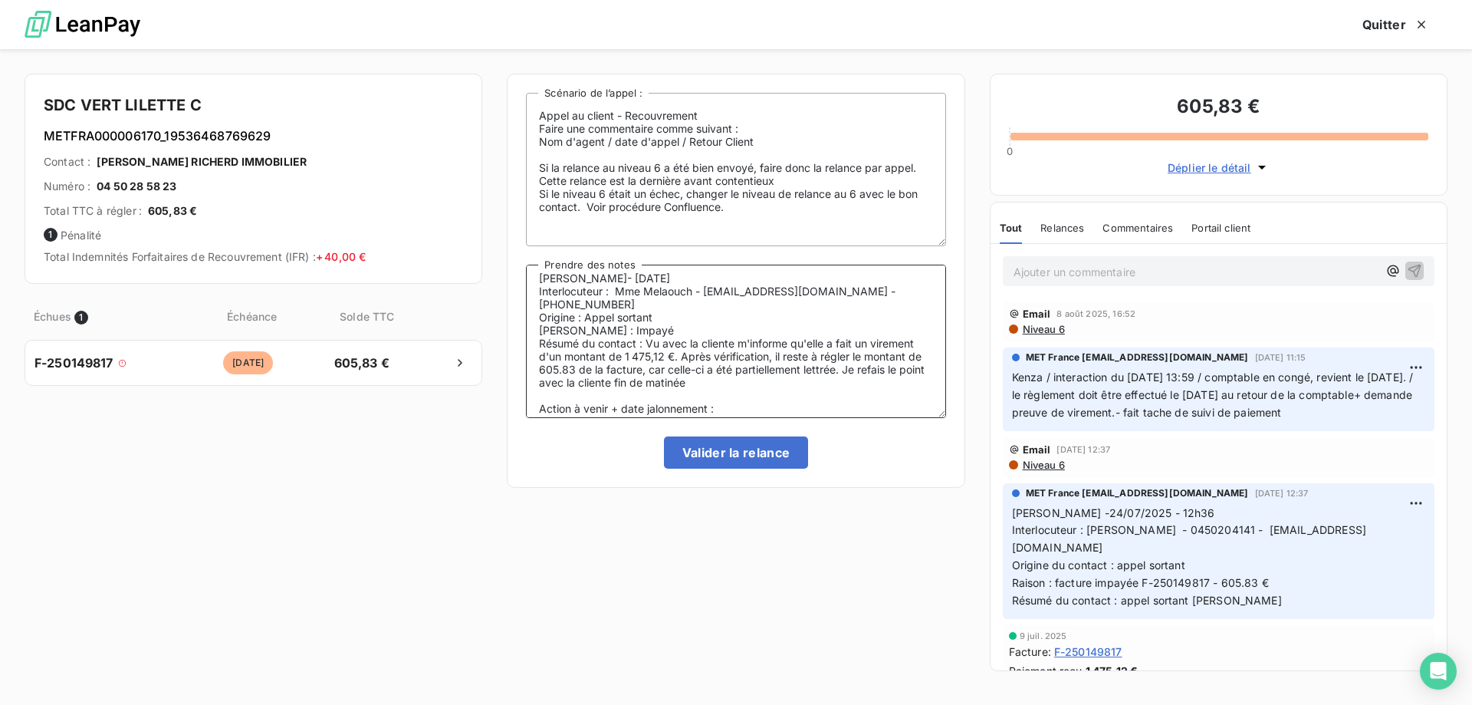
drag, startPoint x: 741, startPoint y: 410, endPoint x: 462, endPoint y: 401, distance: 279.3
click at [462, 401] on div "SDC VERT LILETTE C METFRA000006170_19536468769629 Contact : Fatima TRABLY RICHE…" at bounding box center [736, 377] width 1472 height 656
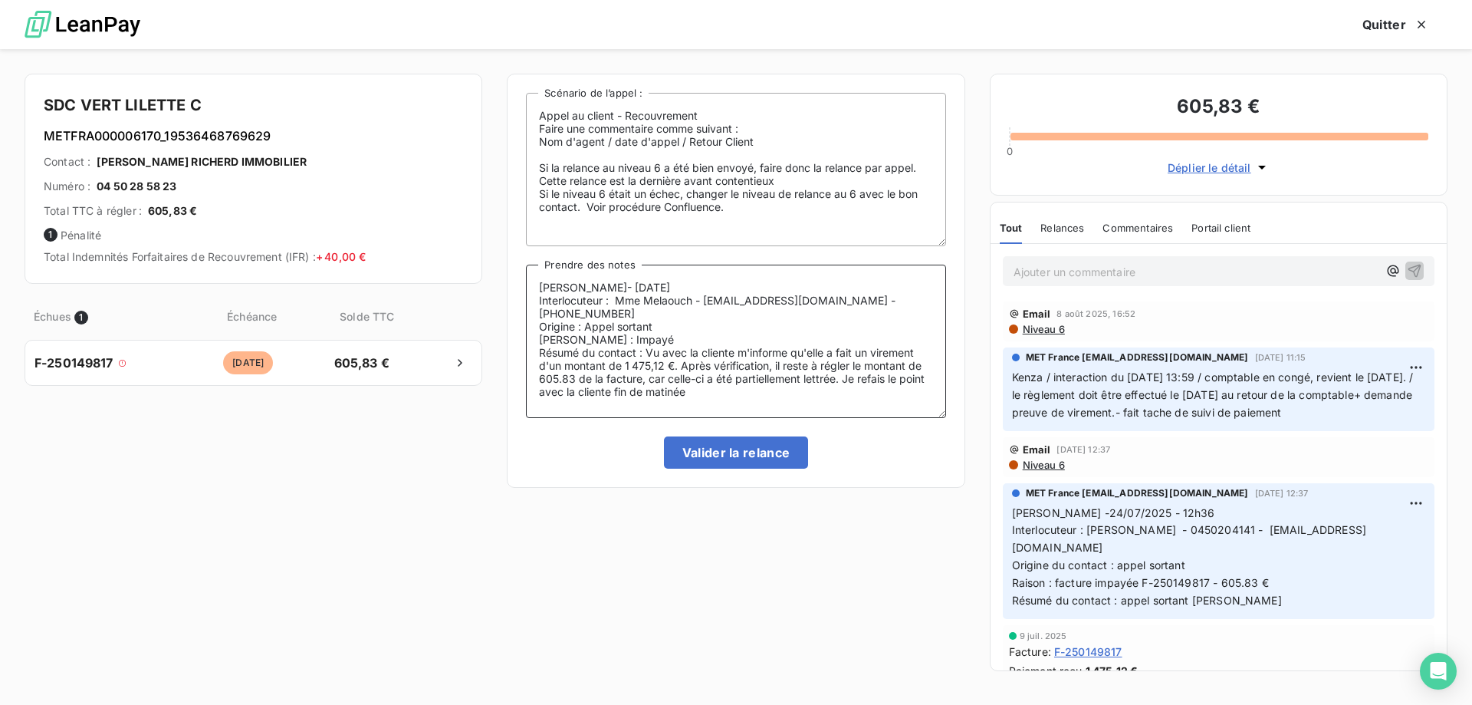
scroll to position [0, 0]
type textarea "Lisa- 19/08/2025 Interlocuteur : Mme Melaouch - fmelaouch@citya.com - 045020414…"
click at [774, 438] on button "Valider la relance" at bounding box center [736, 452] width 145 height 32
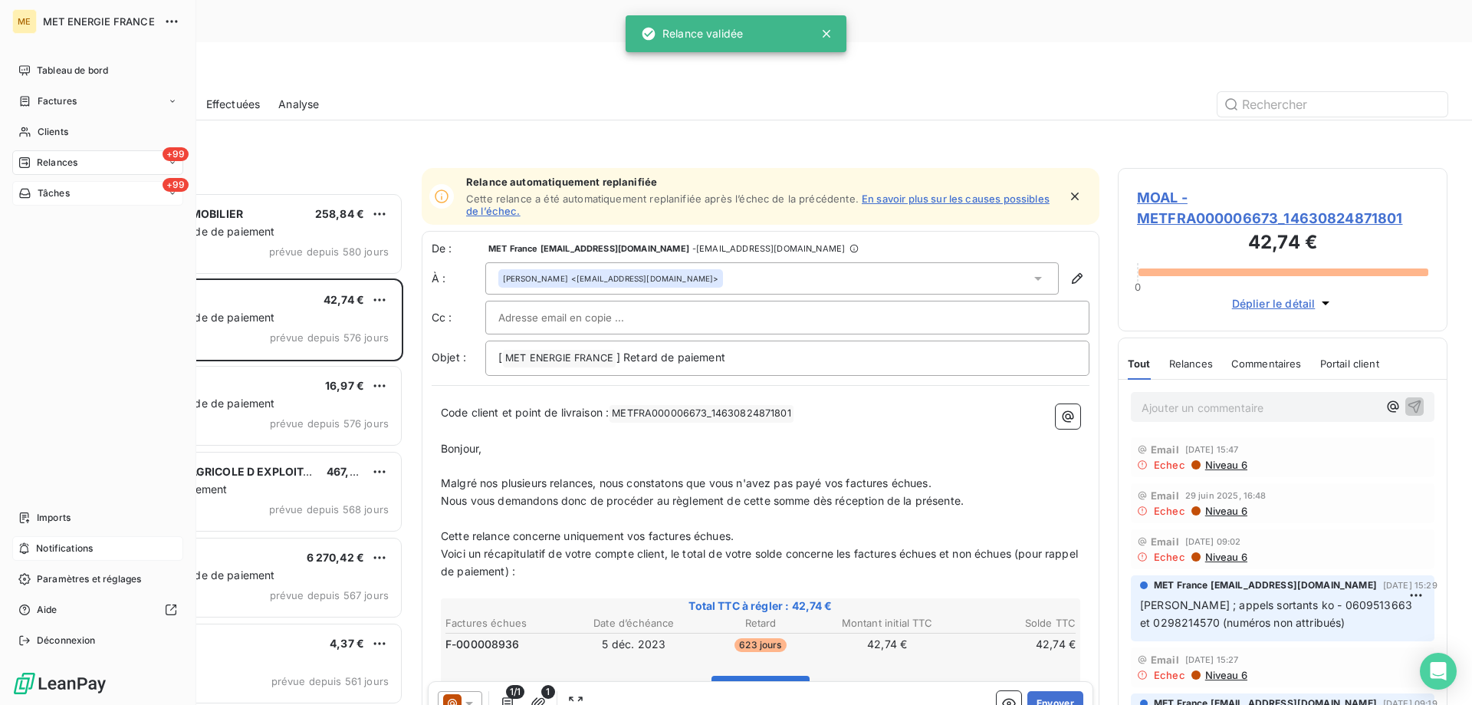
click at [32, 189] on div "Tâches" at bounding box center [43, 193] width 51 height 14
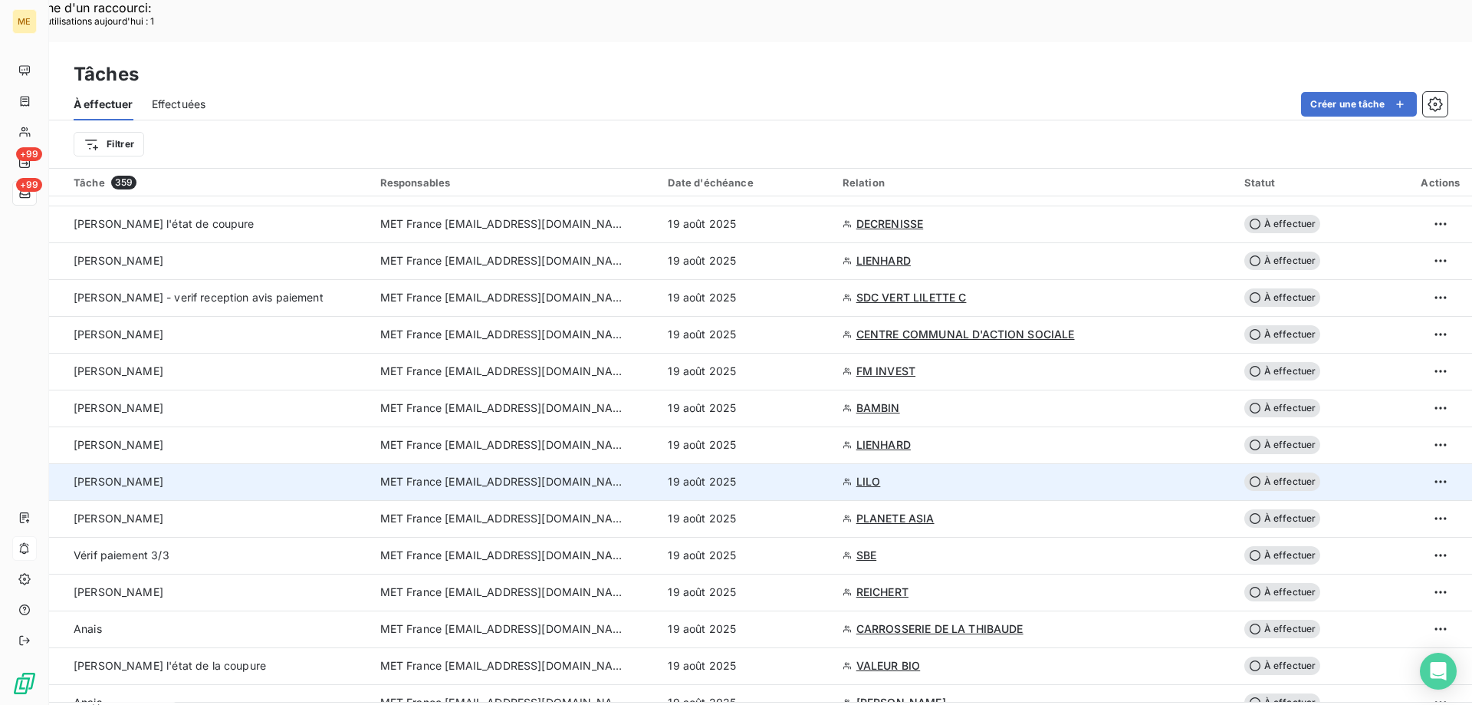
scroll to position [230, 0]
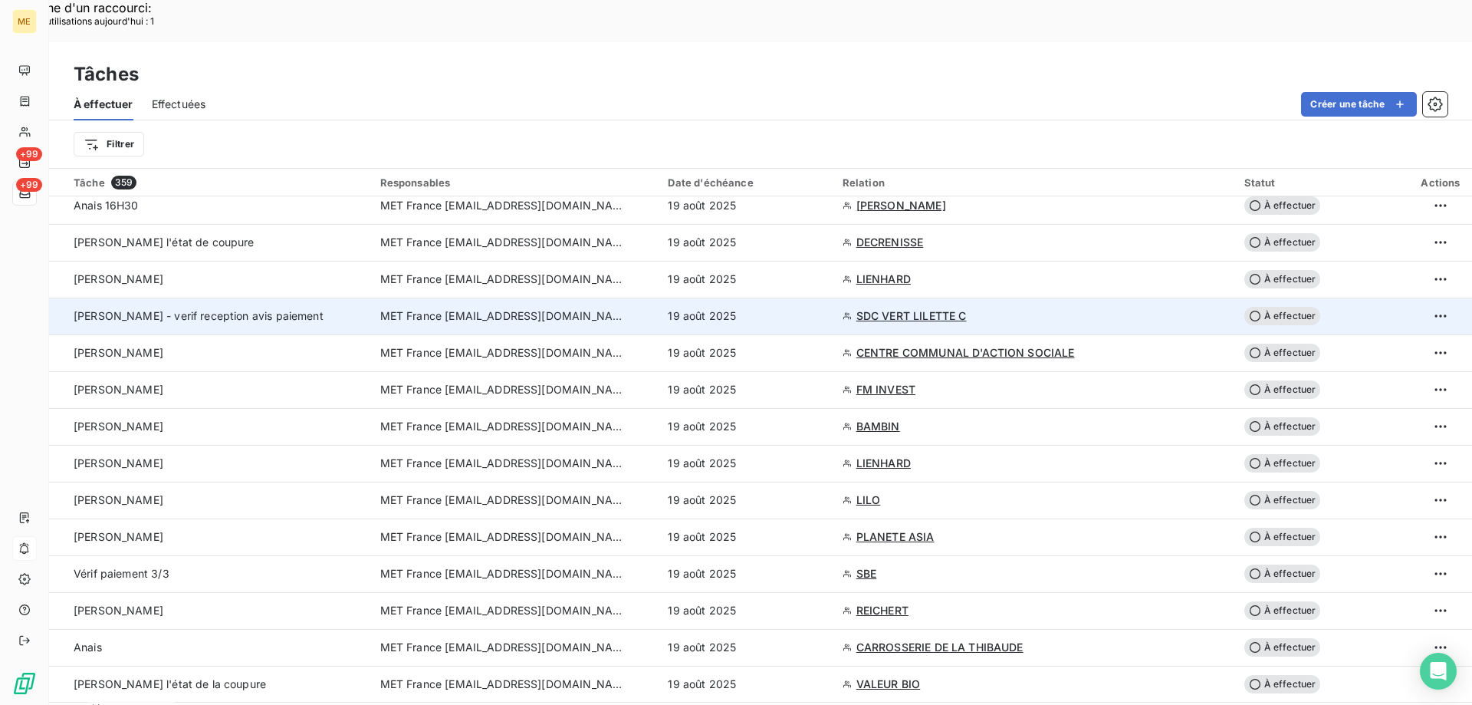
click at [288, 298] on td "Sylvain - verif reception avis paiement" at bounding box center [210, 316] width 322 height 37
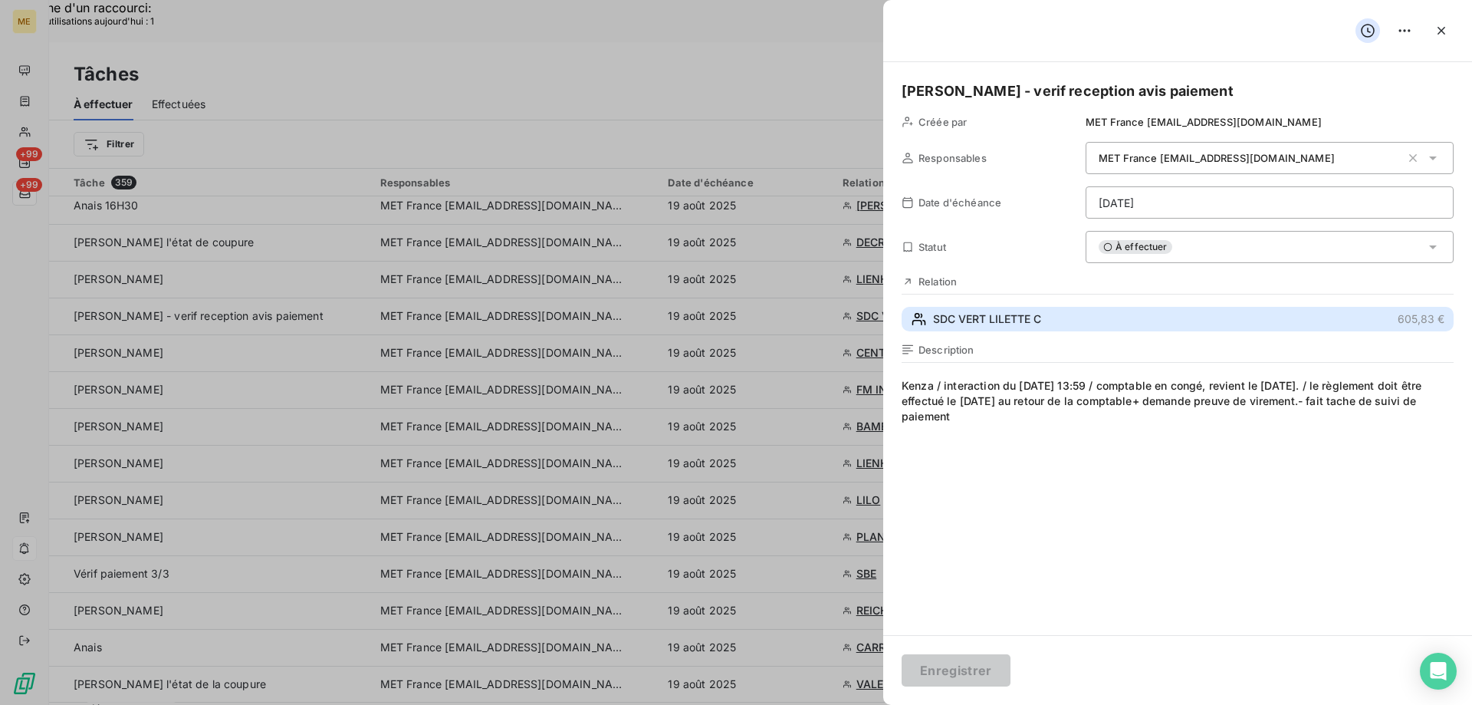
click at [980, 324] on span "SDC VERT LILETTE C" at bounding box center [987, 318] width 108 height 15
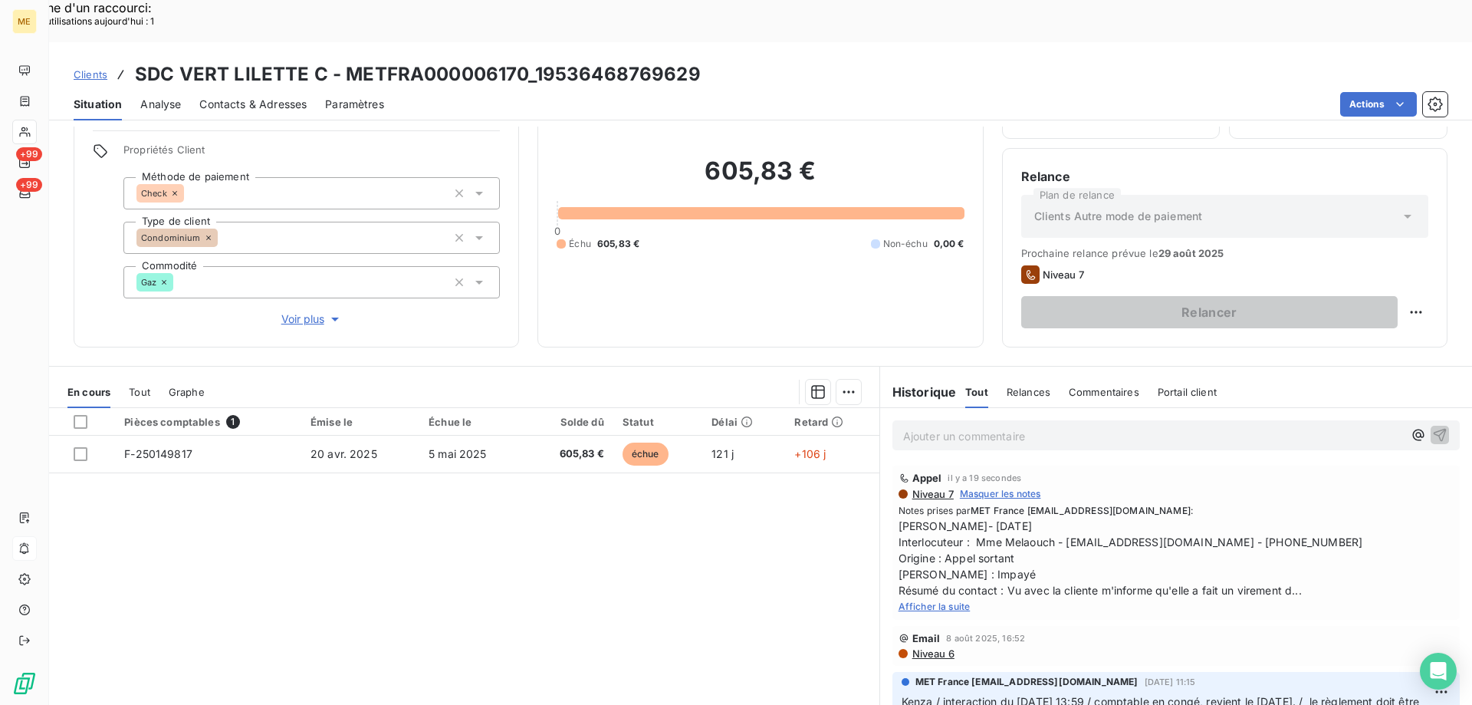
scroll to position [97, 0]
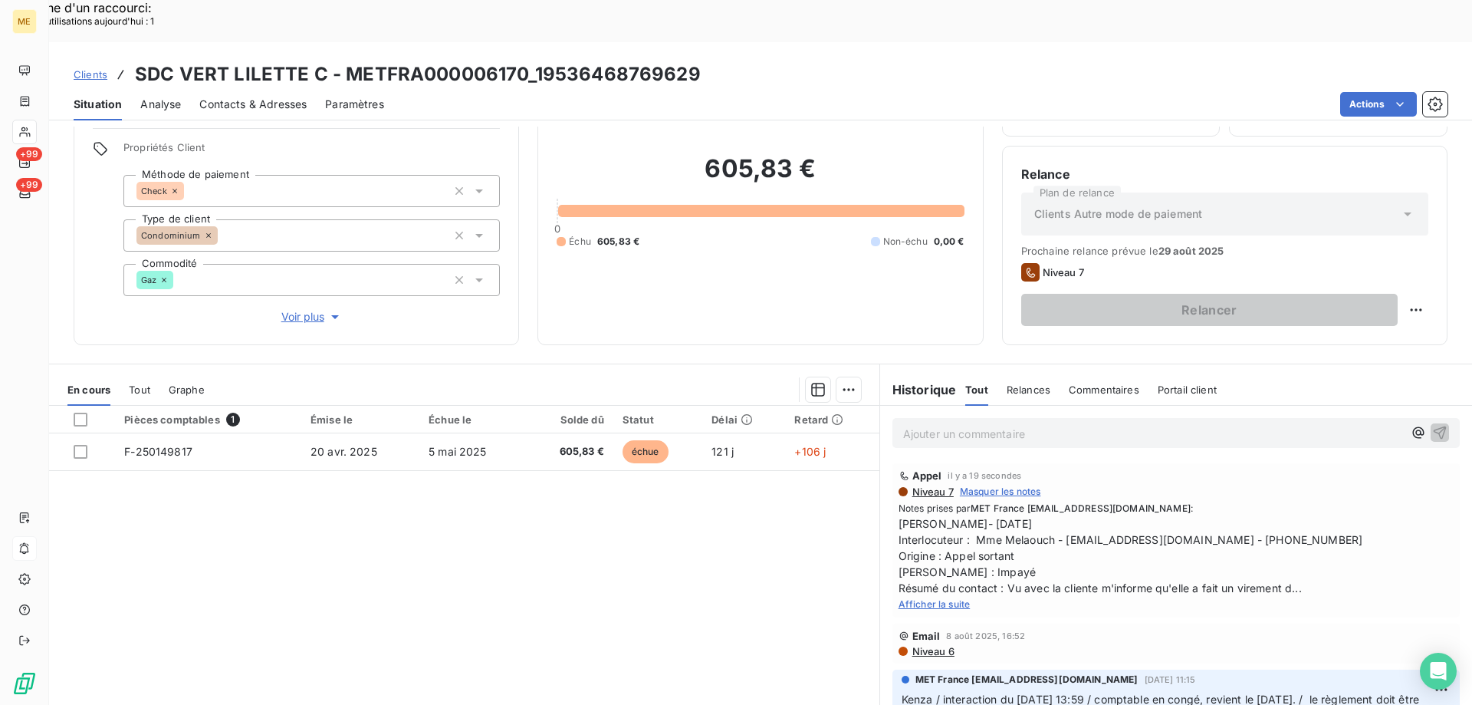
click at [954, 598] on span "Afficher la suite" at bounding box center [935, 604] width 72 height 12
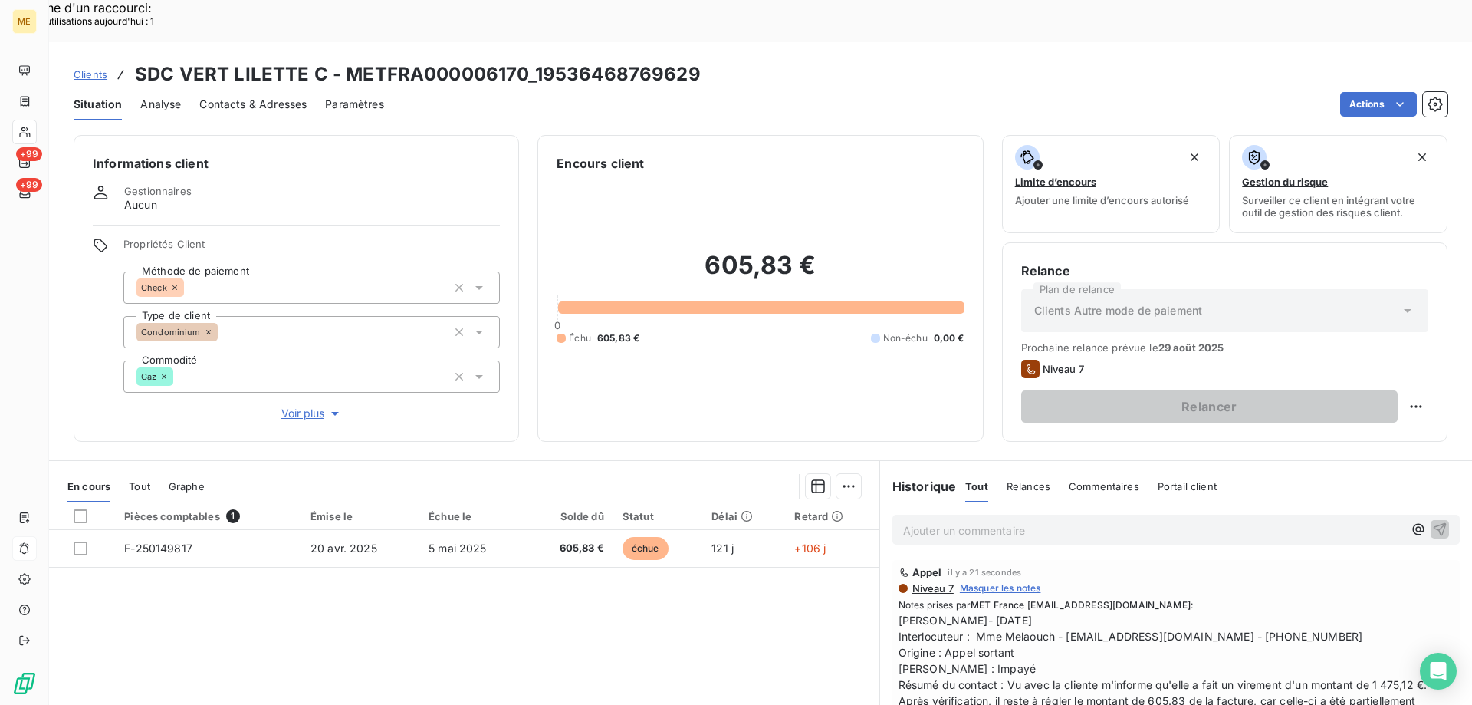
scroll to position [0, 0]
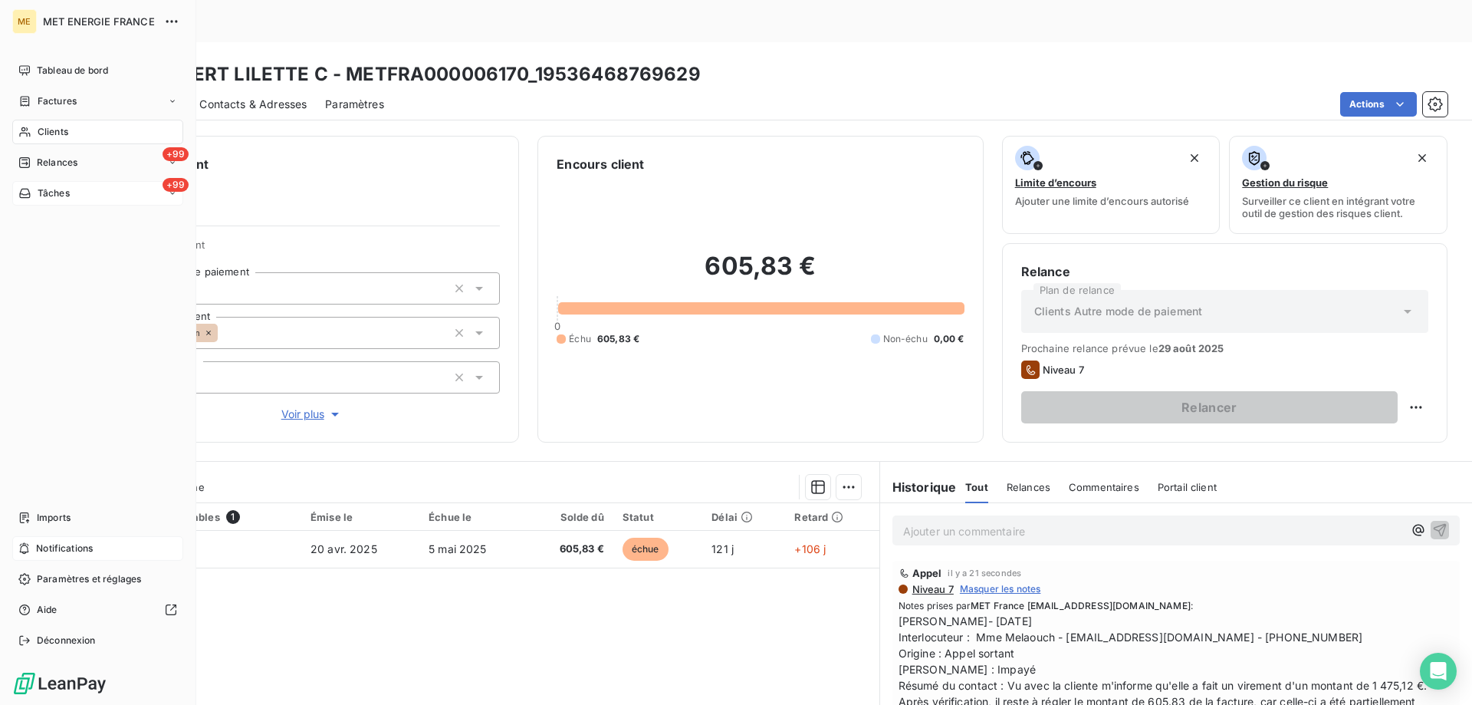
click at [67, 187] on span "Tâches" at bounding box center [54, 193] width 32 height 14
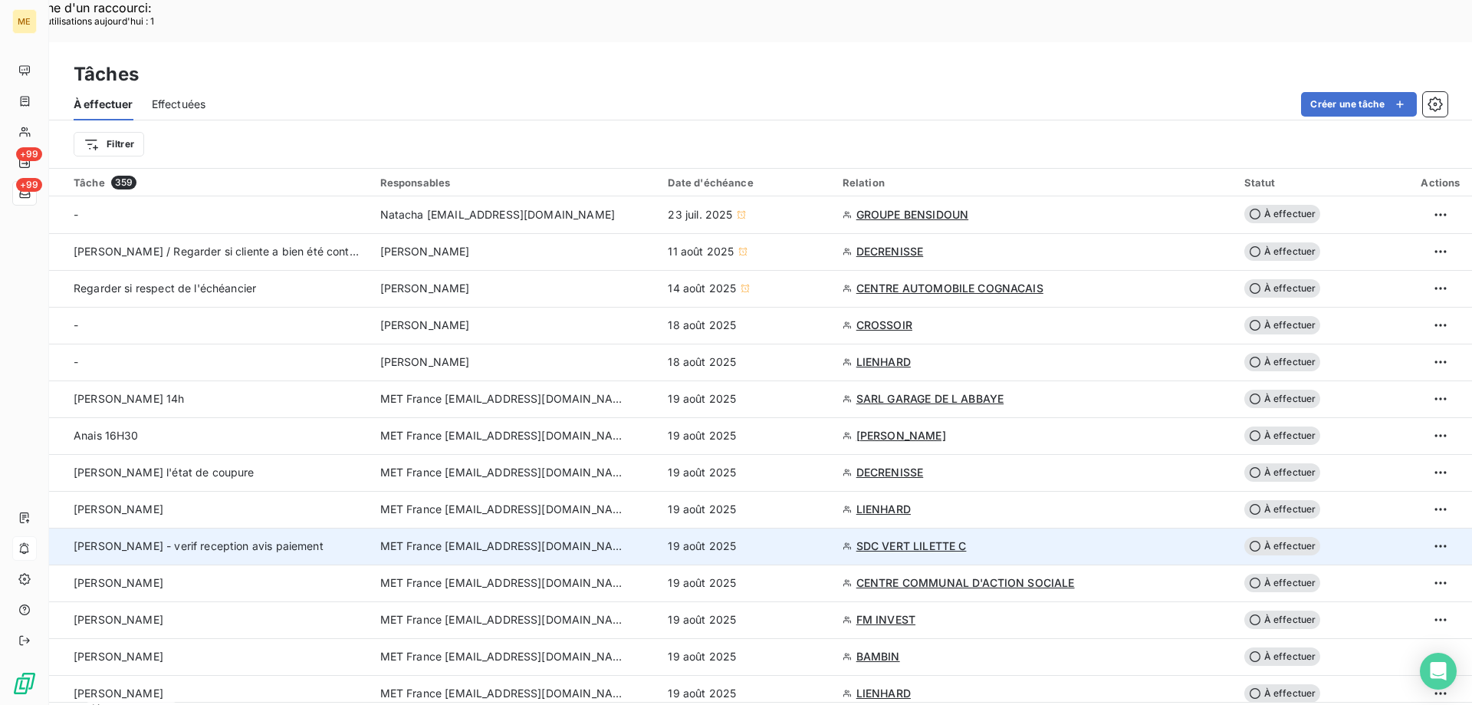
click at [754, 538] on div "19 août 2025" at bounding box center [746, 545] width 156 height 15
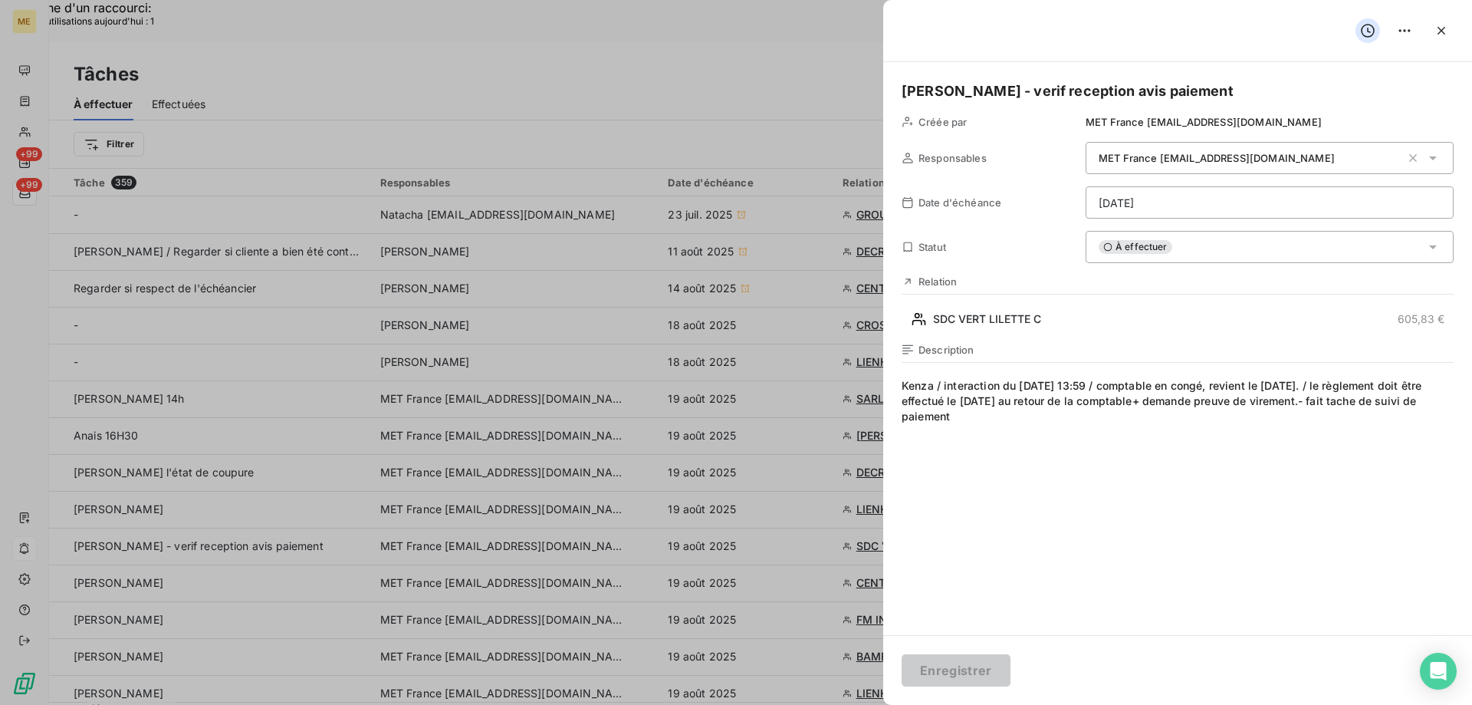
click at [1150, 246] on span "À effectuer" at bounding box center [1136, 247] width 74 height 14
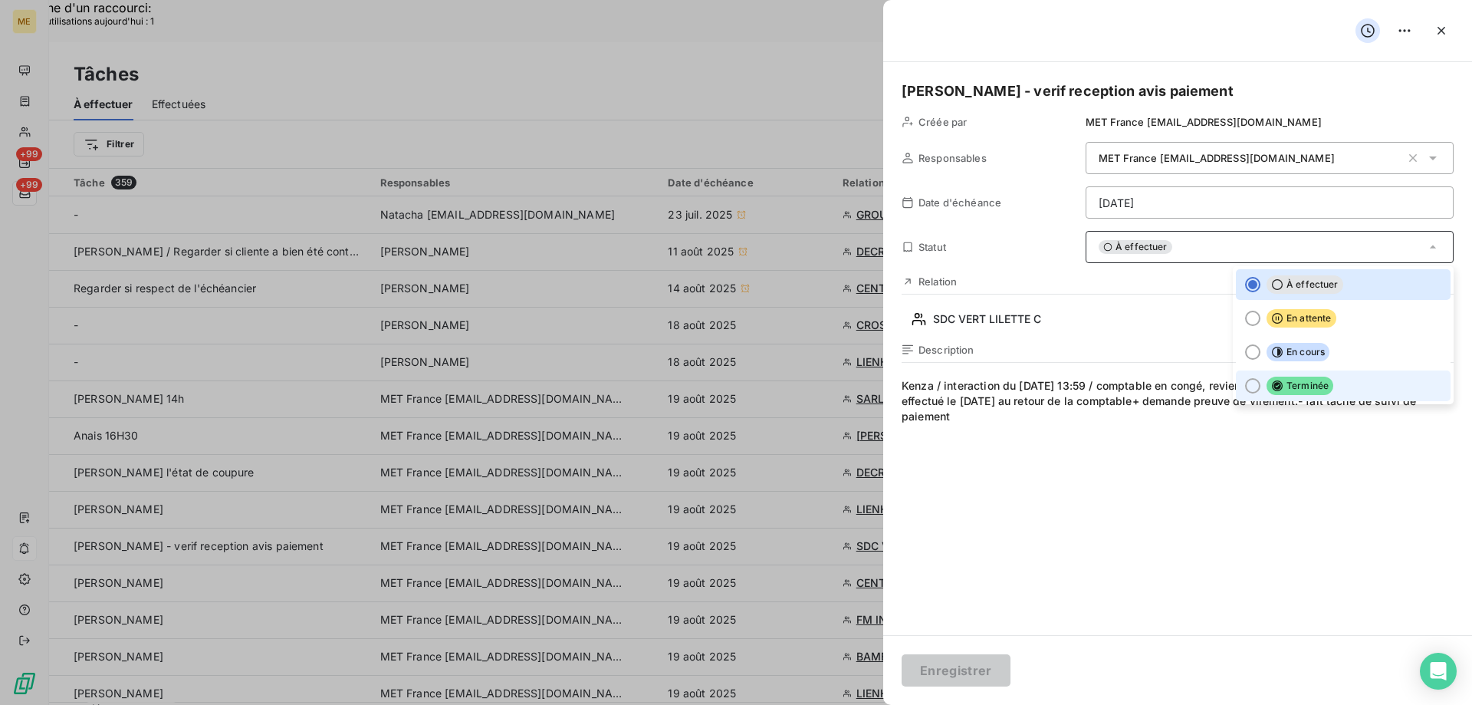
click at [1245, 381] on div at bounding box center [1252, 385] width 15 height 15
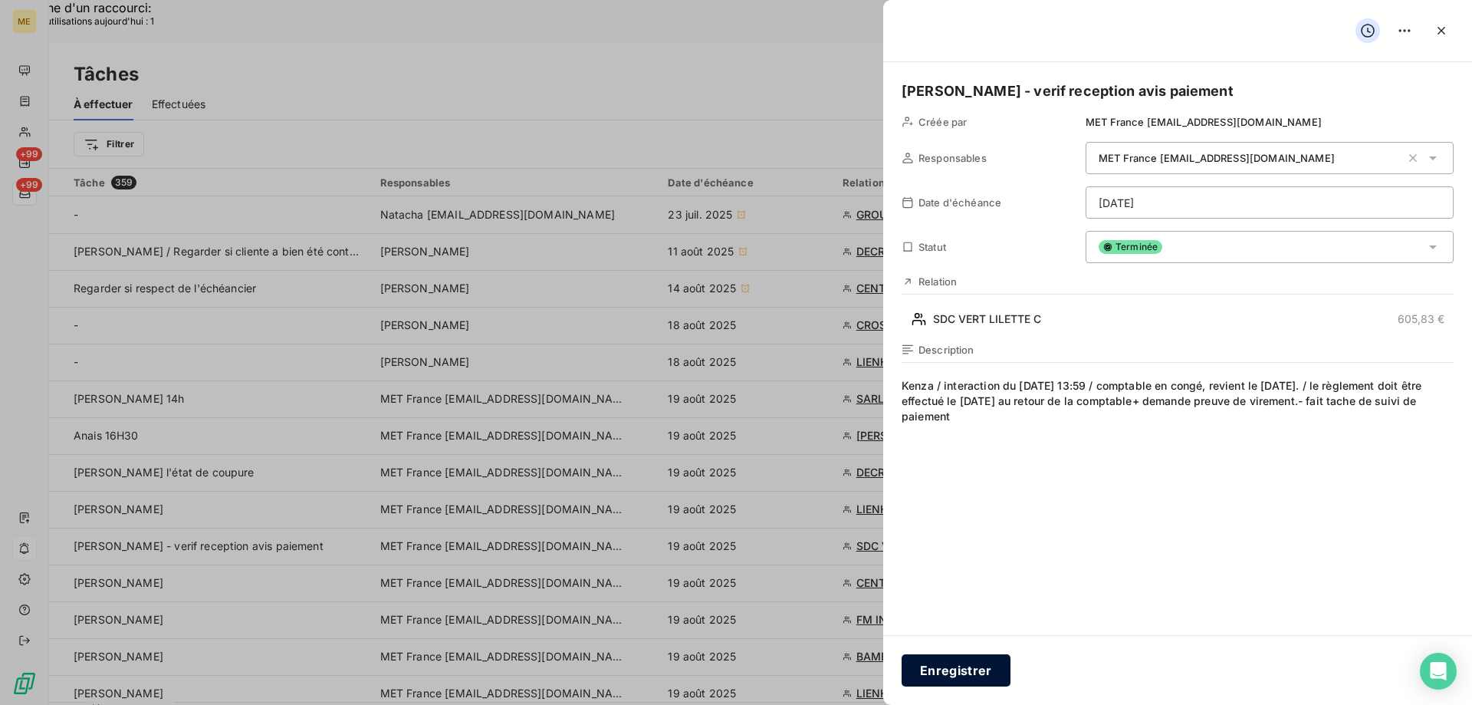
click at [978, 662] on button "Enregistrer" at bounding box center [956, 670] width 109 height 32
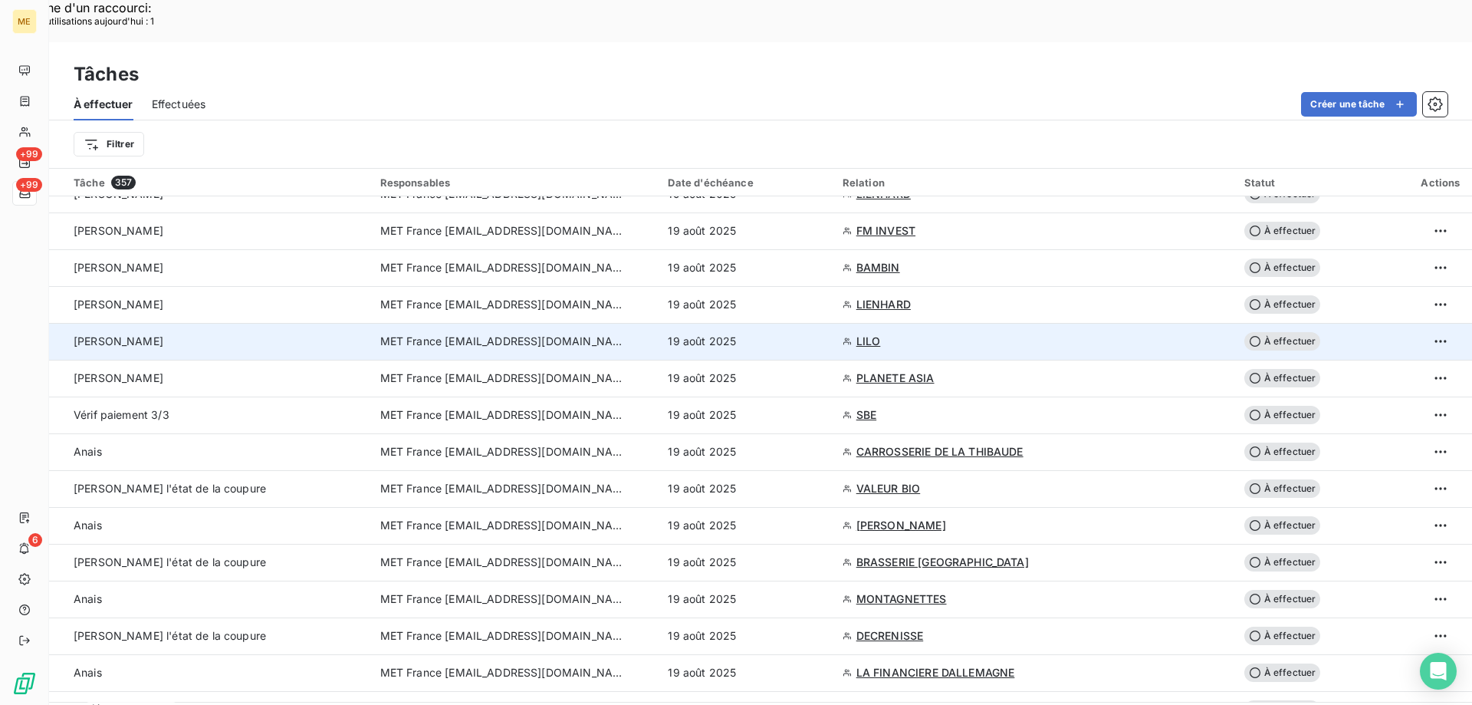
scroll to position [307, 0]
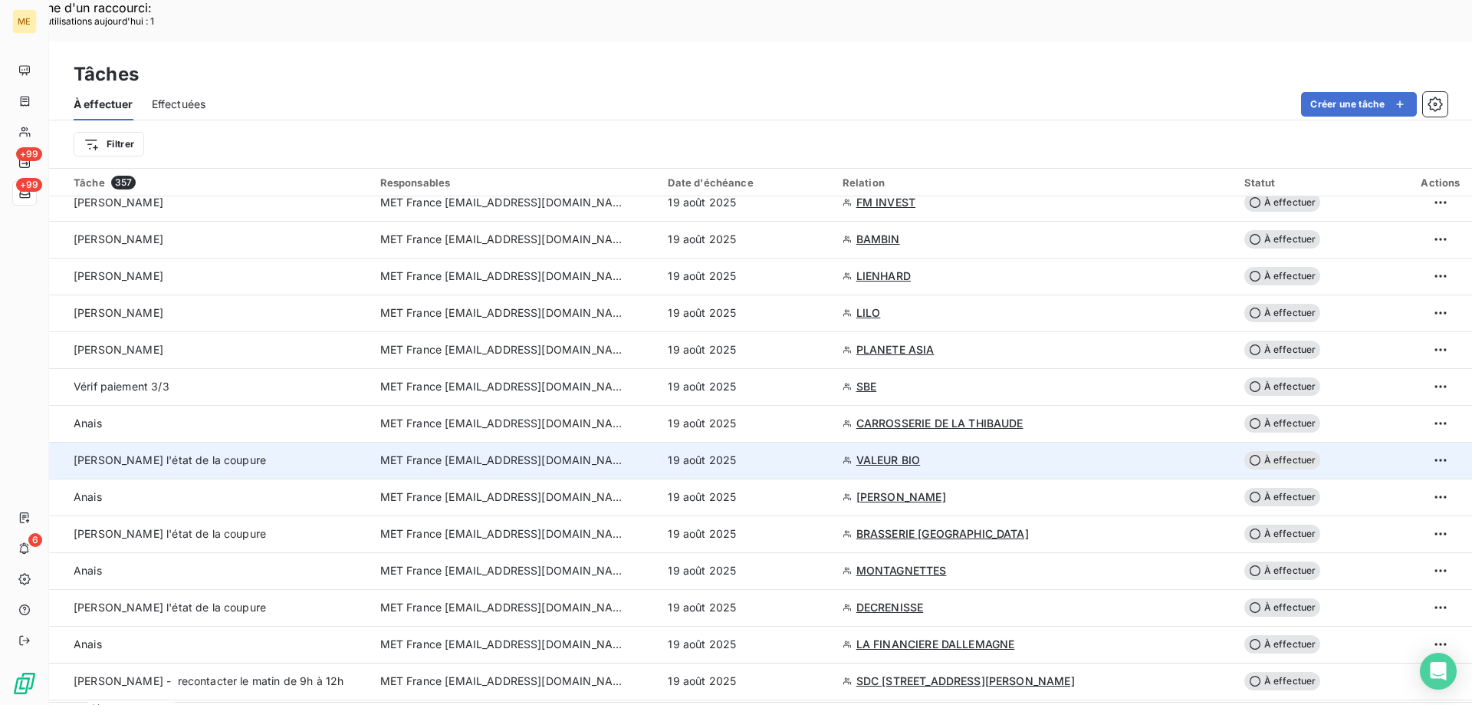
click at [886, 452] on span "VALEUR BIO" at bounding box center [889, 459] width 64 height 15
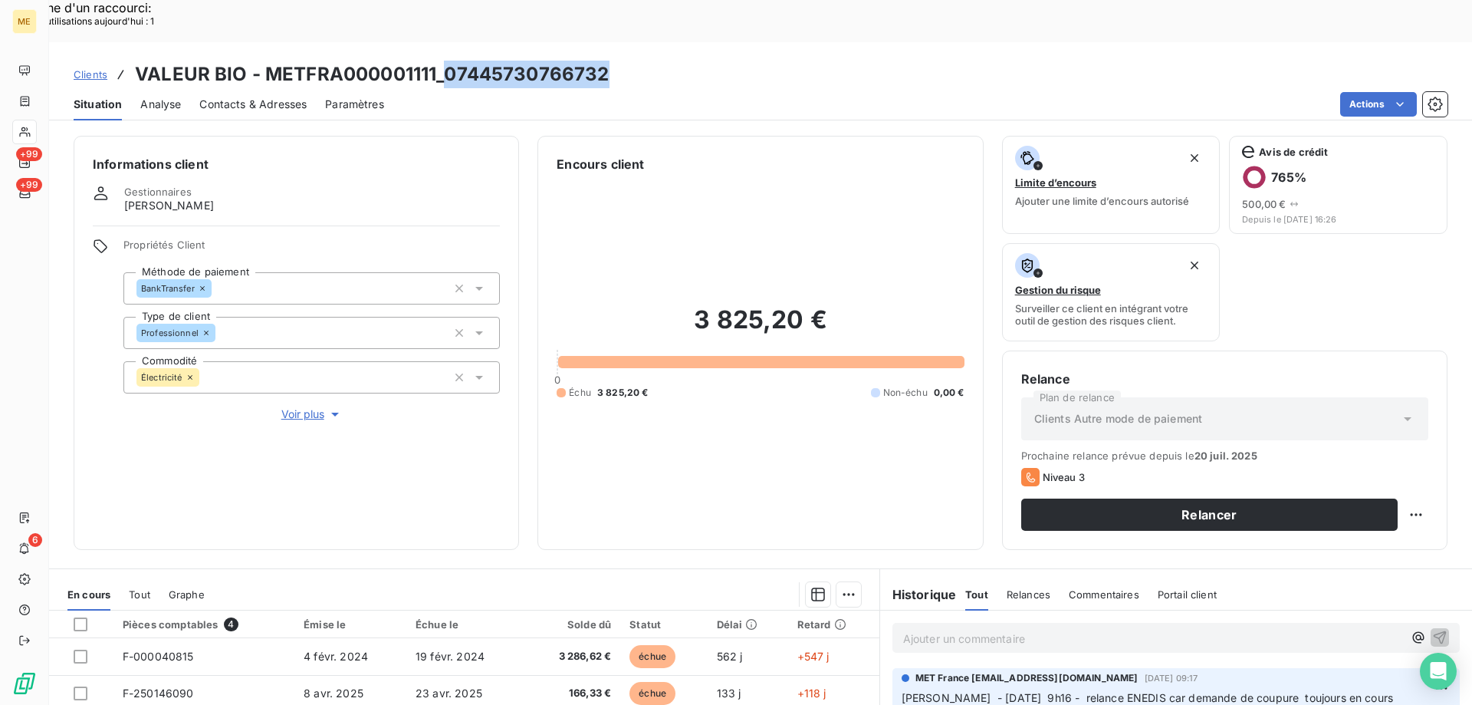
drag, startPoint x: 446, startPoint y: 35, endPoint x: 612, endPoint y: 42, distance: 166.5
click at [612, 61] on div "Clients VALEUR BIO - METFRA000001111_07445730766732" at bounding box center [760, 75] width 1423 height 28
copy h3 "07445730766732"
click at [411, 88] on div "Situation Analyse Contacts & Adresses Paramètres Actions" at bounding box center [760, 104] width 1423 height 32
drag, startPoint x: 445, startPoint y: 33, endPoint x: 611, endPoint y: 28, distance: 166.5
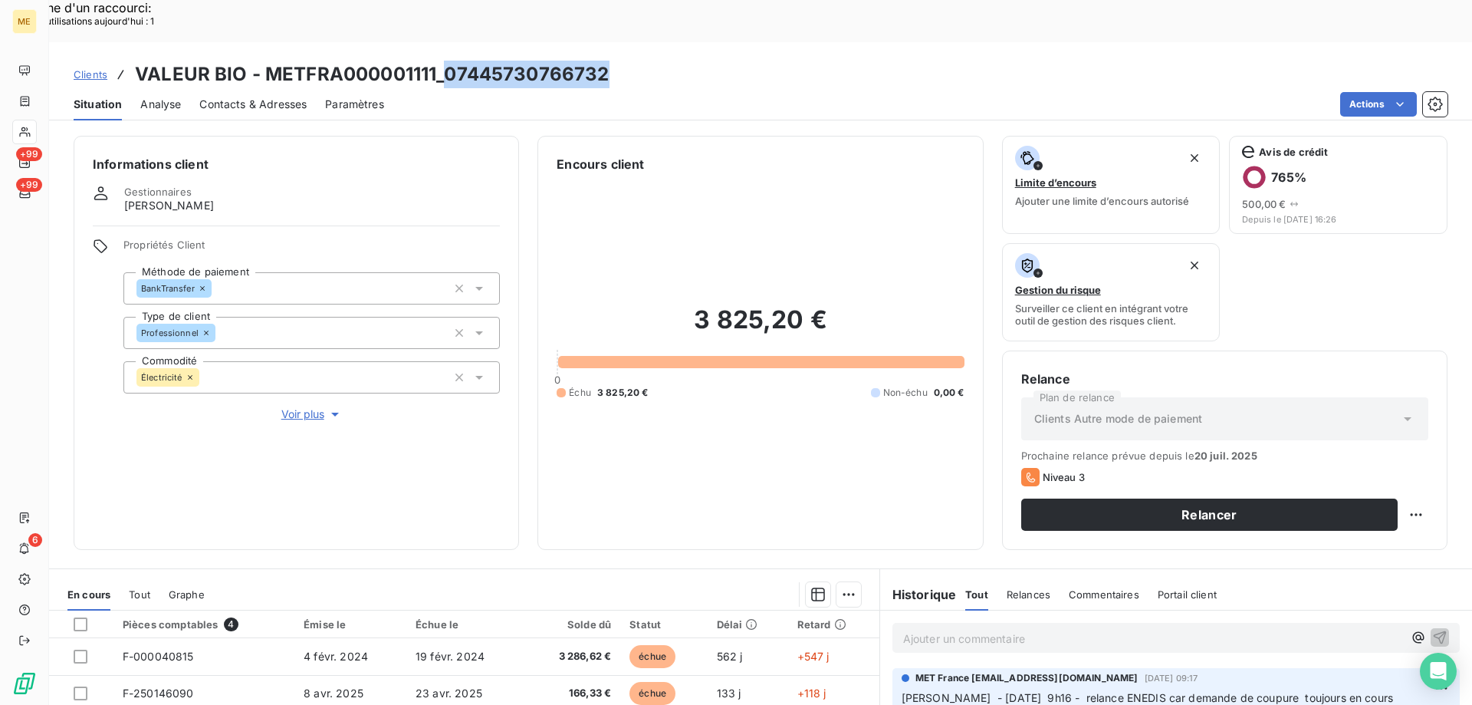
click at [611, 61] on div "Clients VALEUR BIO - METFRA000001111_07445730766732" at bounding box center [760, 75] width 1423 height 28
copy h3 "07445730766732"
click at [818, 211] on div "3 825,20 € 0 Échu 3 825,20 € Non-échu 0,00 €" at bounding box center [760, 351] width 407 height 357
copy h2 "3 825,20 €"
drag, startPoint x: 690, startPoint y: 275, endPoint x: 835, endPoint y: 274, distance: 144.9
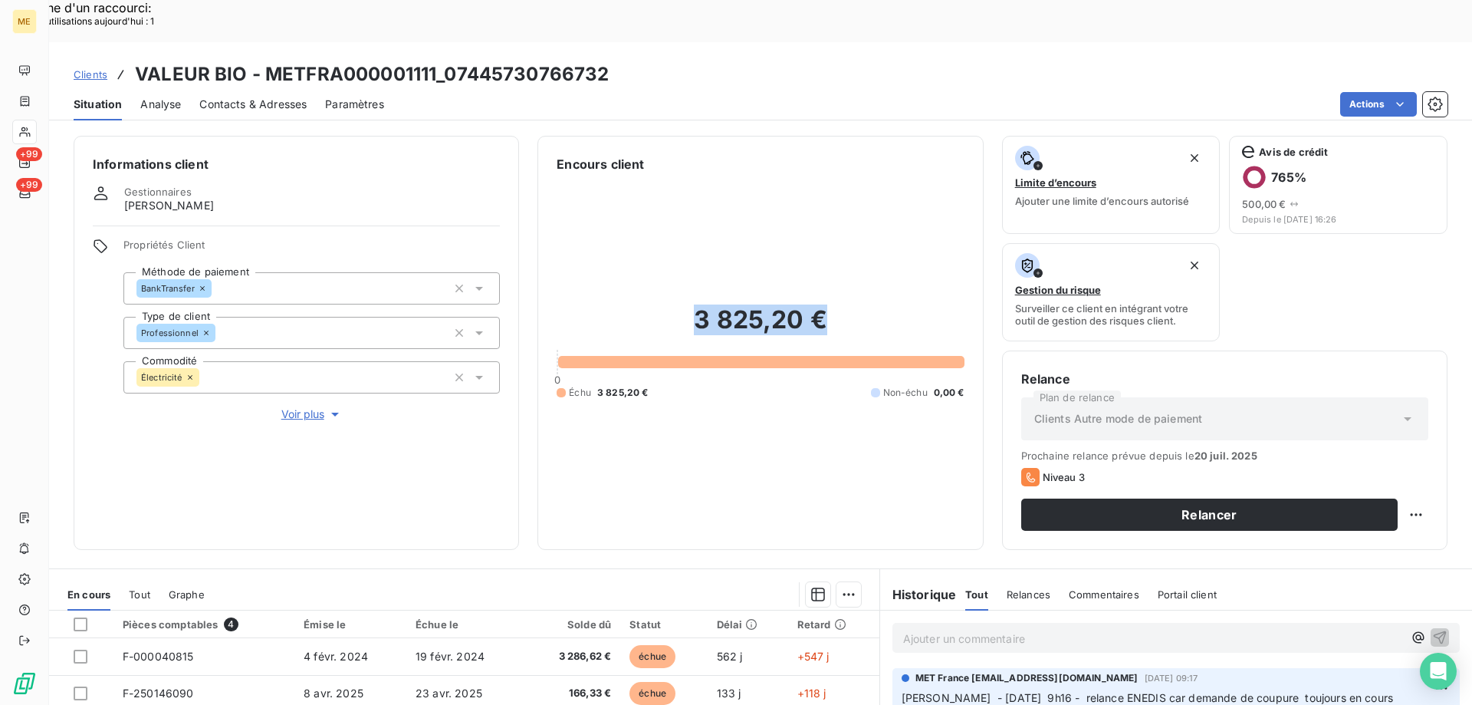
click at [835, 304] on h2 "3 825,20 €" at bounding box center [760, 327] width 407 height 46
click at [977, 610] on div "Ajouter un commentaire ﻿" at bounding box center [1176, 637] width 592 height 54
click at [982, 629] on p "Ajouter un commentaire ﻿" at bounding box center [1153, 638] width 500 height 19
click at [1219, 629] on p "Lisa - 19/08/2025 - Demande de coupure annulé" at bounding box center [1153, 638] width 500 height 18
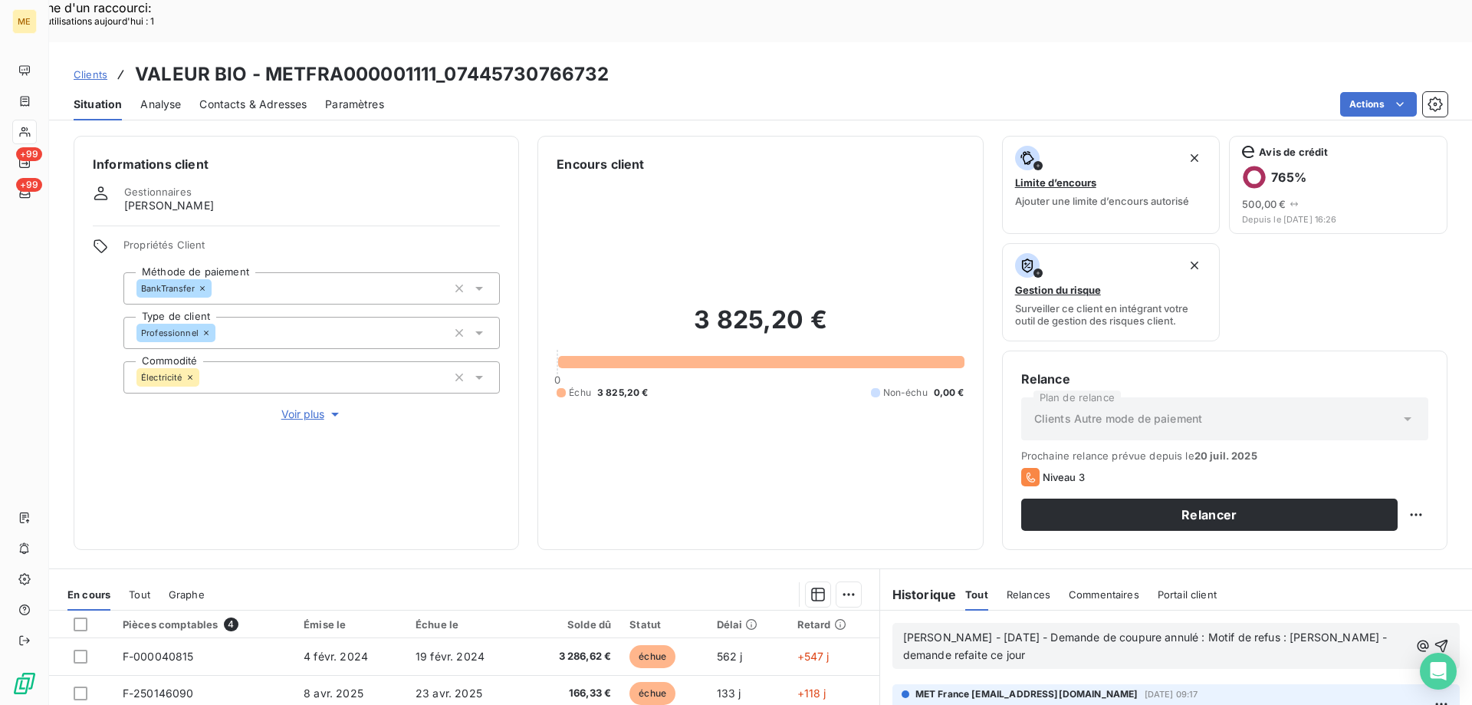
click at [1190, 629] on p "Lisa - 19/08/2025 - Demande de coupure annulé : Motif de refus : depasdelai - d…" at bounding box center [1156, 646] width 506 height 35
click at [1435, 640] on icon "button" at bounding box center [1441, 646] width 13 height 13
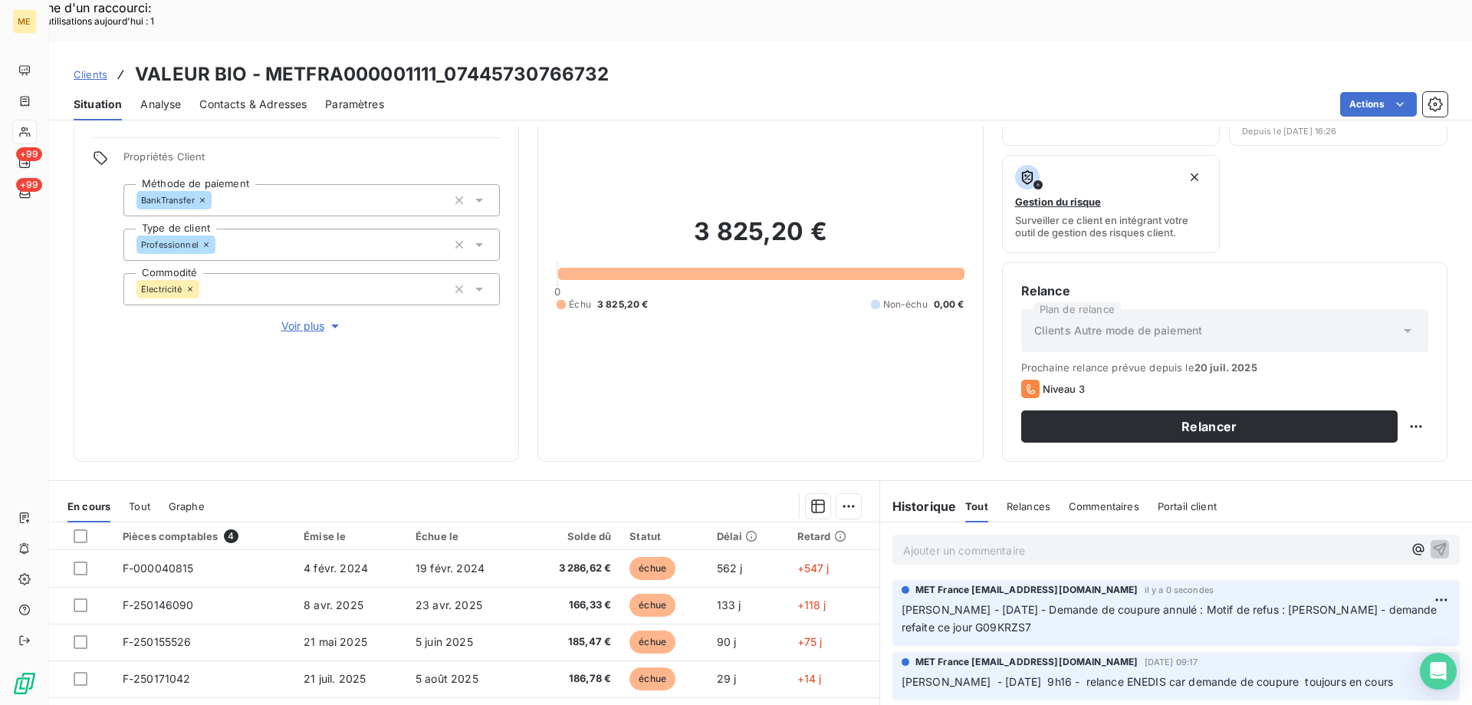
scroll to position [205, 0]
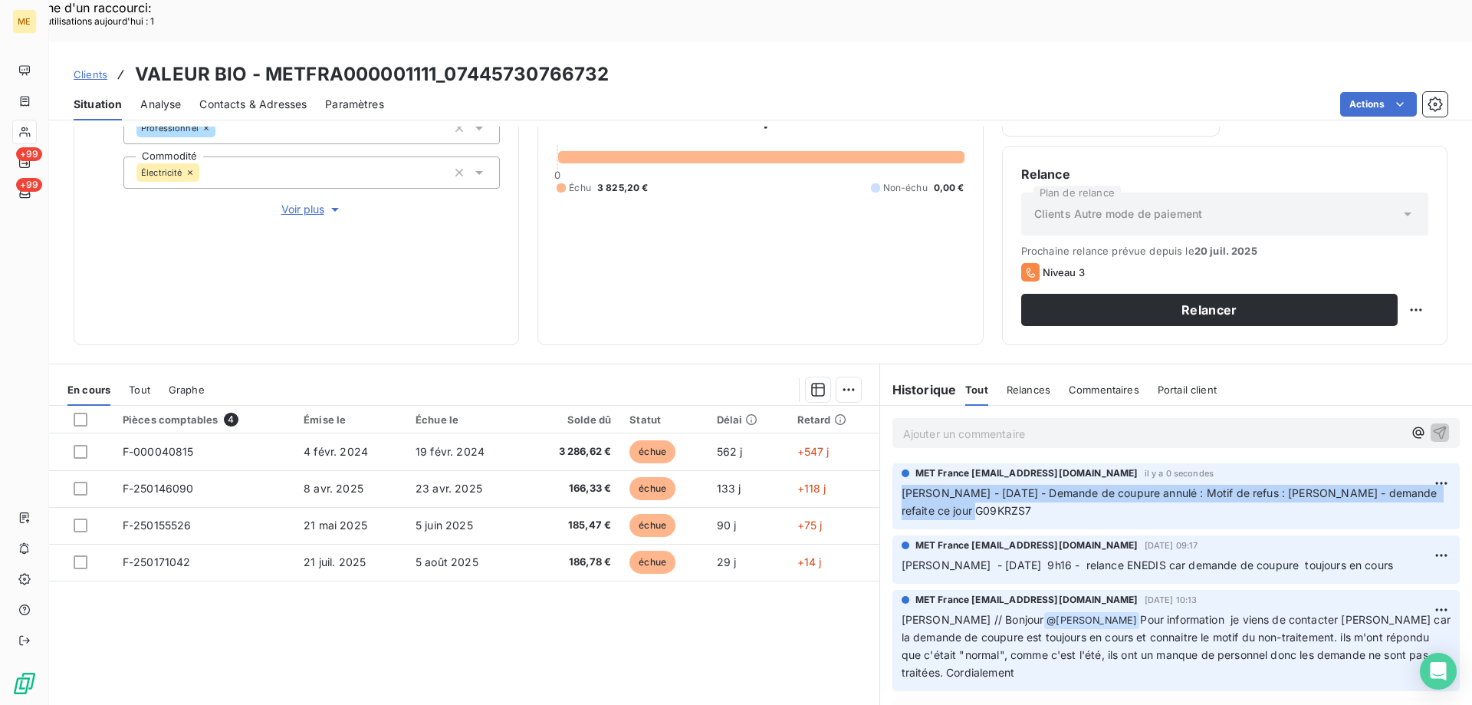
copy span "[PERSON_NAME] - [DATE] - Demande de coupure annulé : Motif de refus : [PERSON_N…"
drag, startPoint x: 982, startPoint y: 472, endPoint x: 893, endPoint y: 453, distance: 90.1
click at [893, 463] on div "MET France met-france@recouvrement.met.com il y a 0 secondes Lisa - 19/08/2025 …" at bounding box center [1176, 496] width 567 height 66
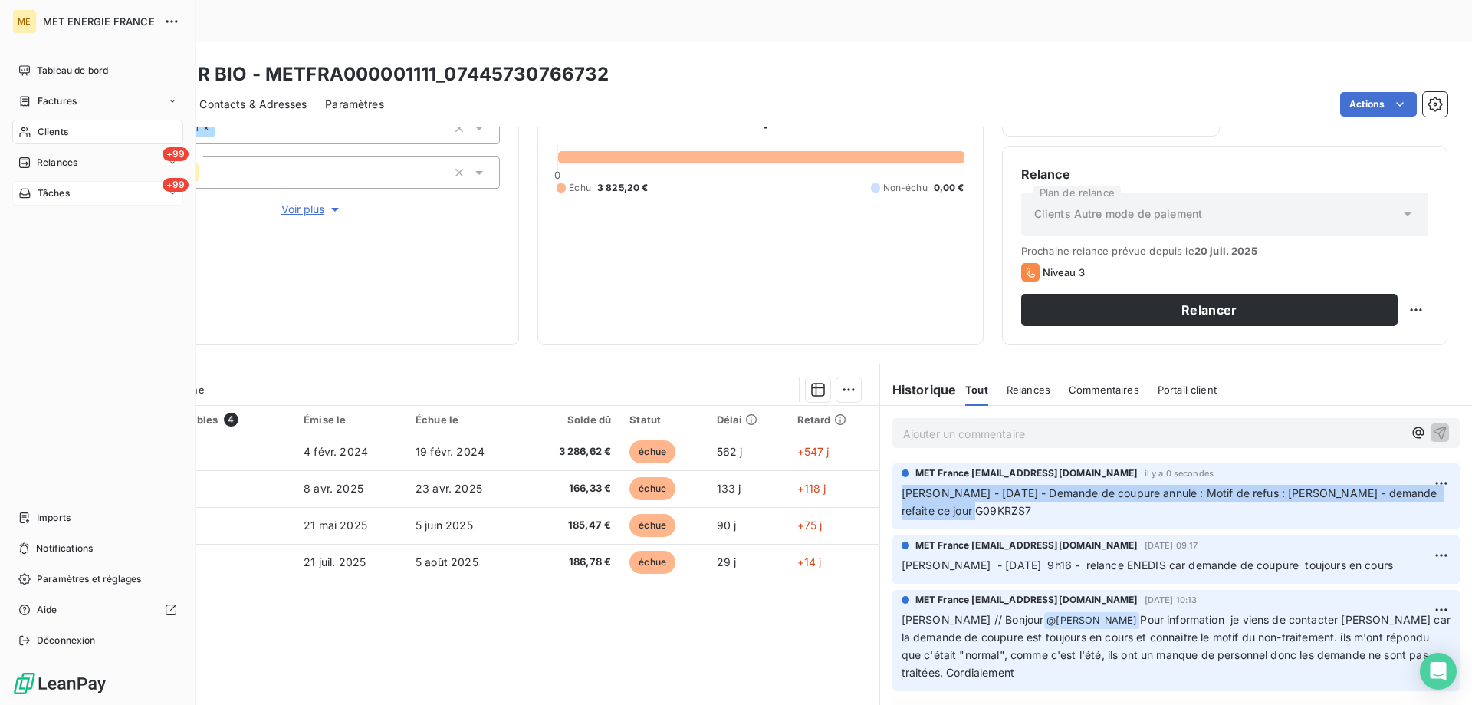
click at [69, 182] on div "+99 Tâches" at bounding box center [97, 193] width 171 height 25
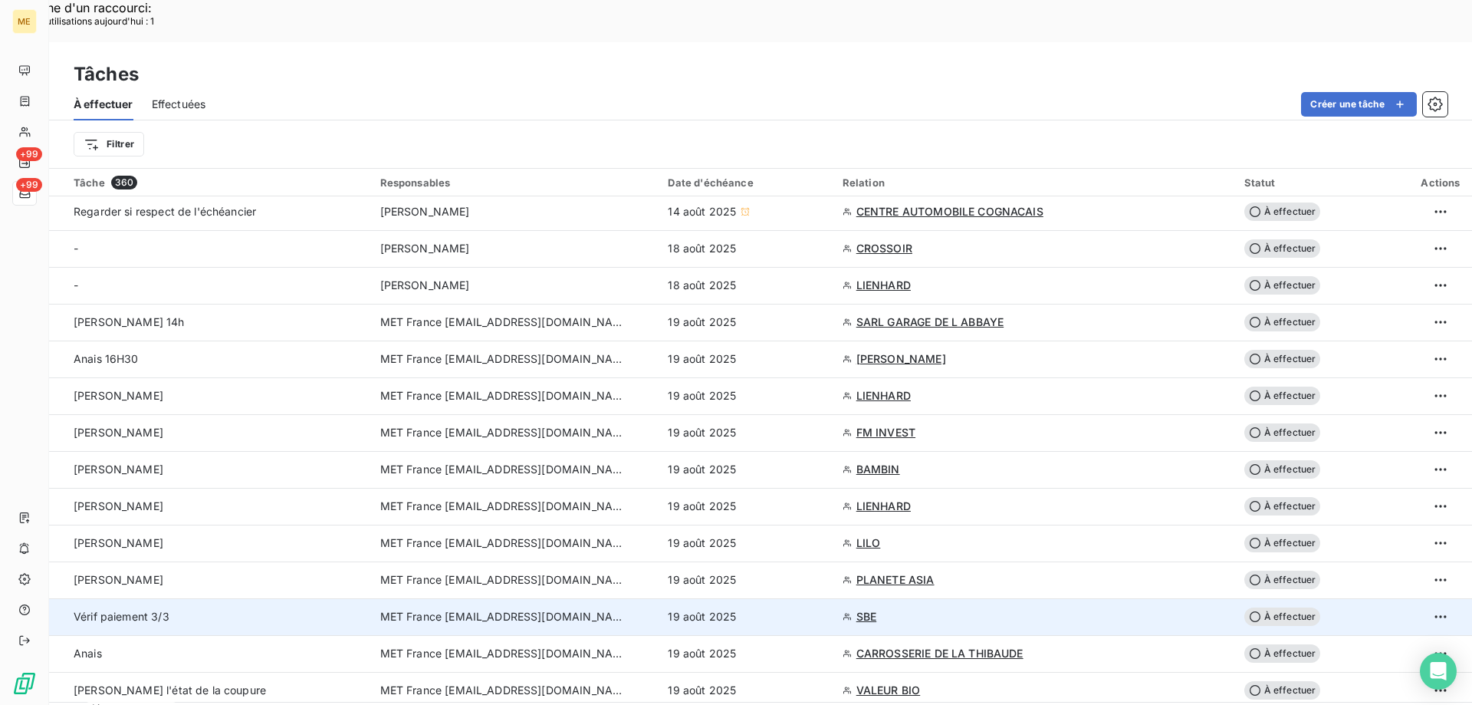
scroll to position [230, 0]
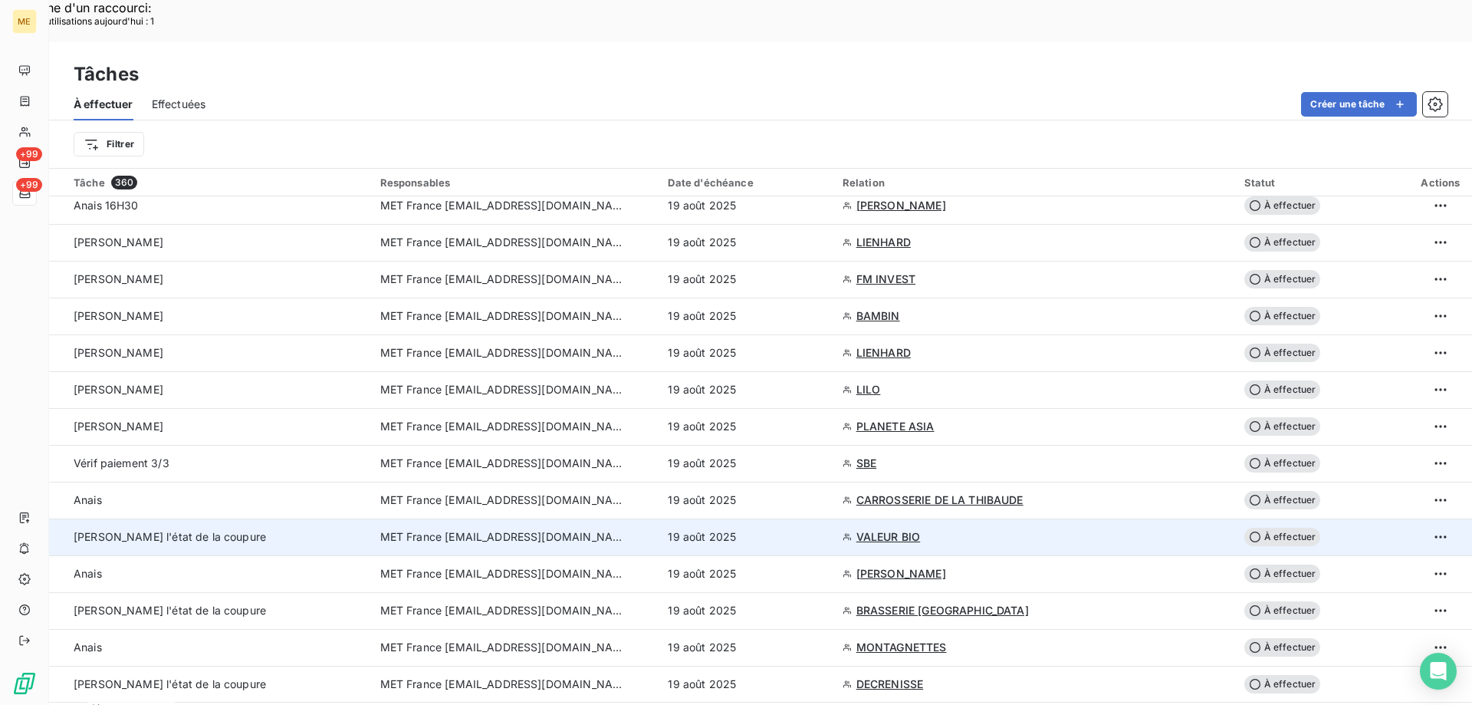
click at [304, 529] on div "Sylvain - vérifier l'état de la coupure" at bounding box center [218, 536] width 288 height 15
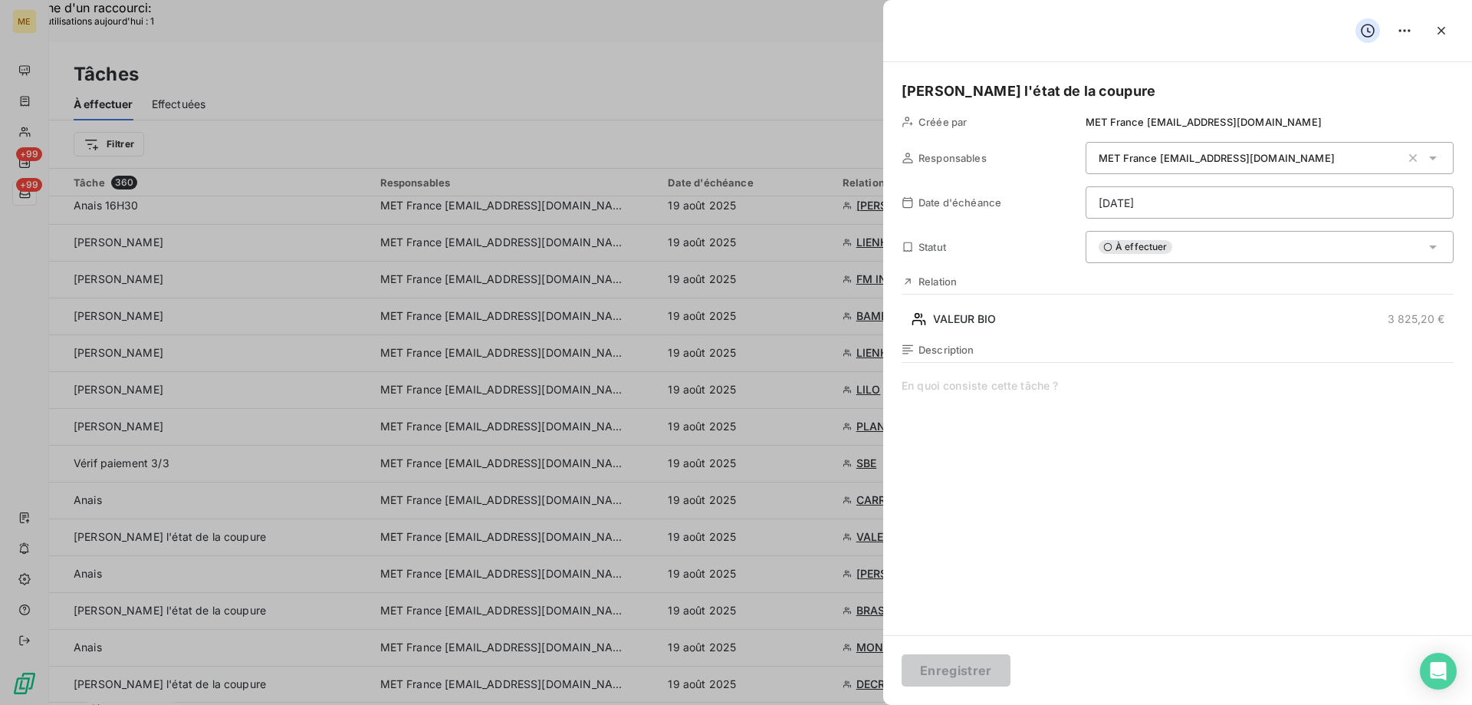
click at [989, 393] on span at bounding box center [1178, 525] width 552 height 294
paste span
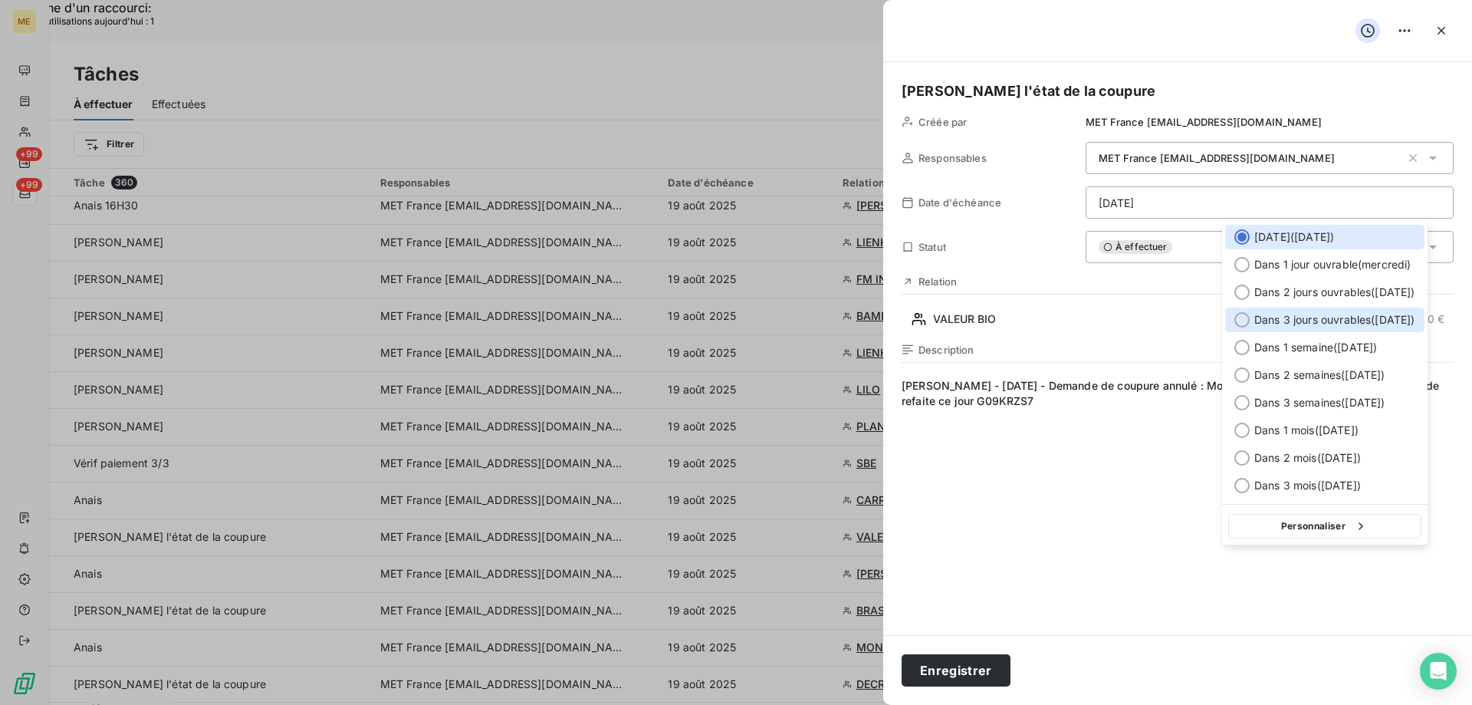
click at [1305, 322] on span "Dans 3 jours ouvrables ( vendredi )" at bounding box center [1334, 319] width 161 height 15
type input "22/08/2025"
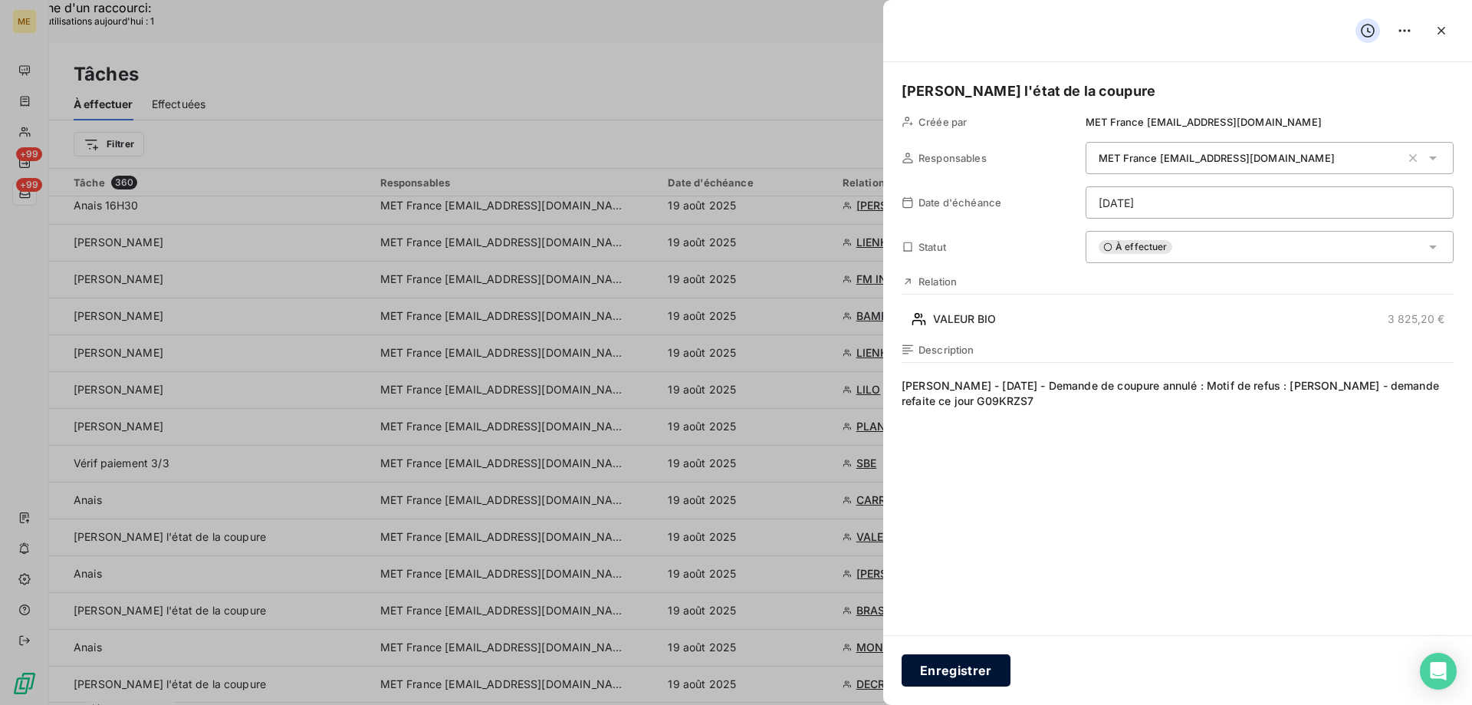
click at [983, 663] on button "Enregistrer" at bounding box center [956, 670] width 109 height 32
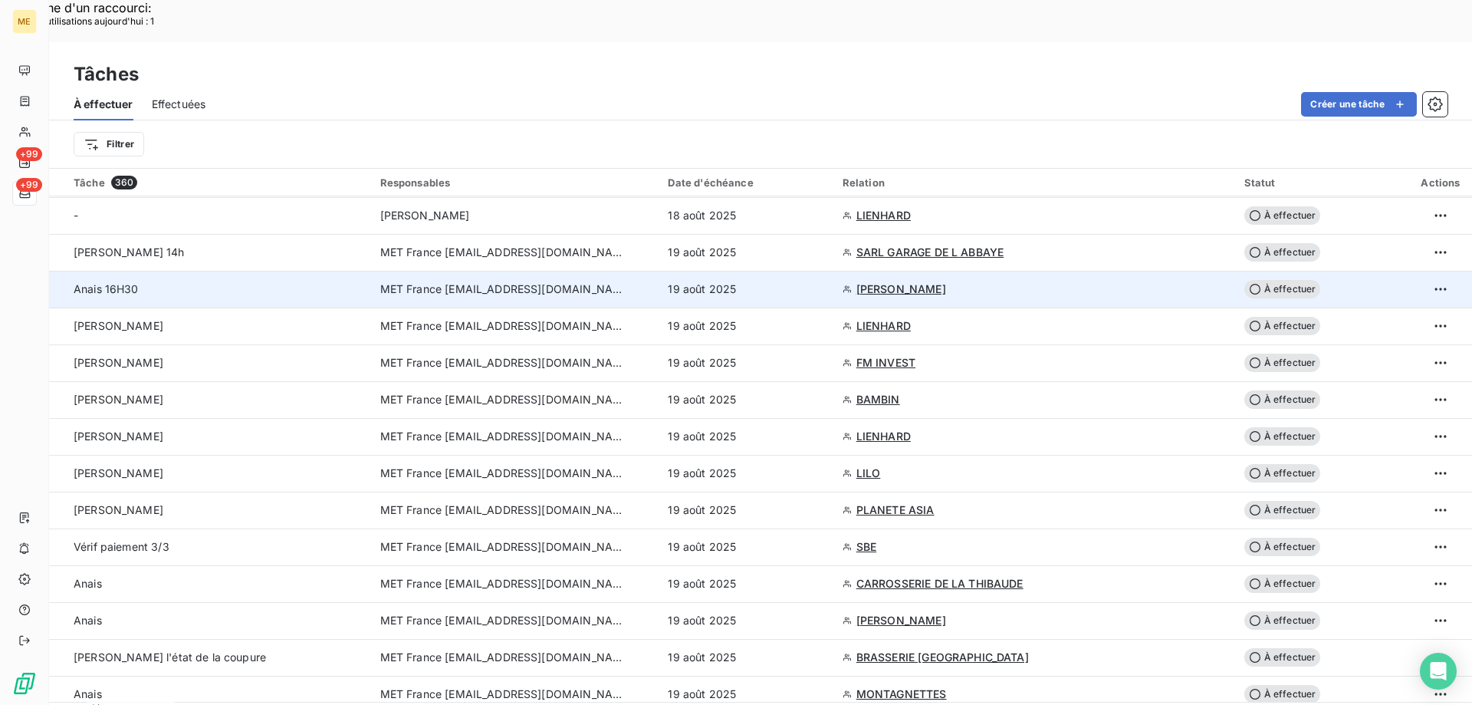
scroll to position [0, 0]
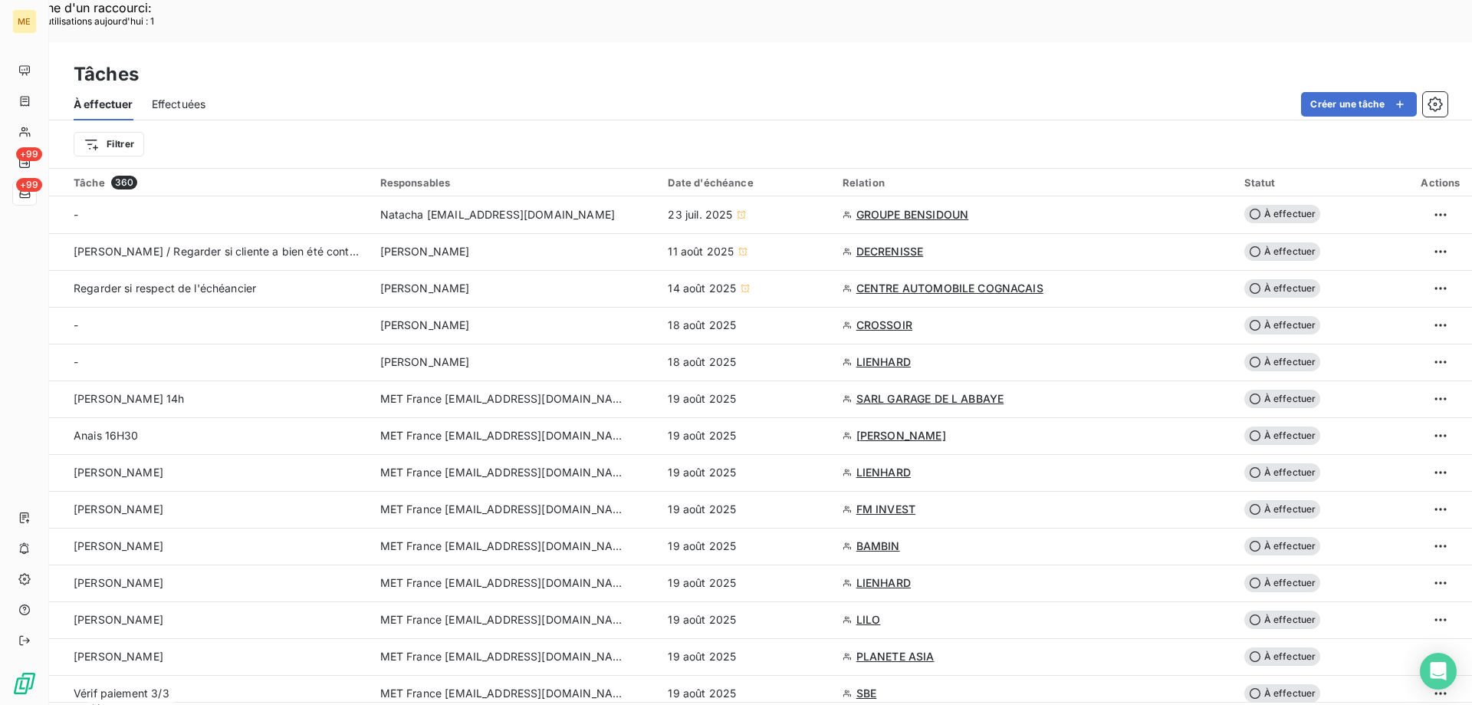
click at [148, 130] on div "Filtrer" at bounding box center [754, 144] width 1361 height 29
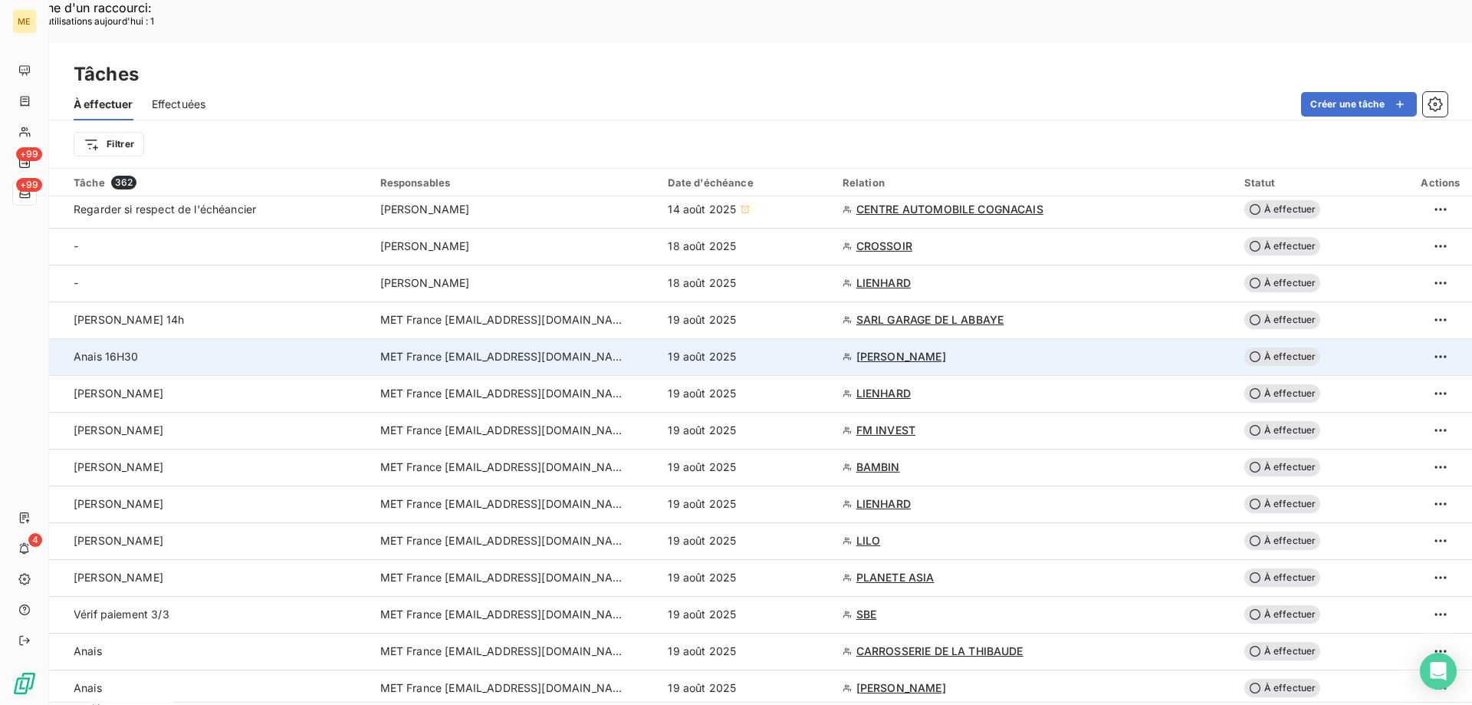
scroll to position [230, 0]
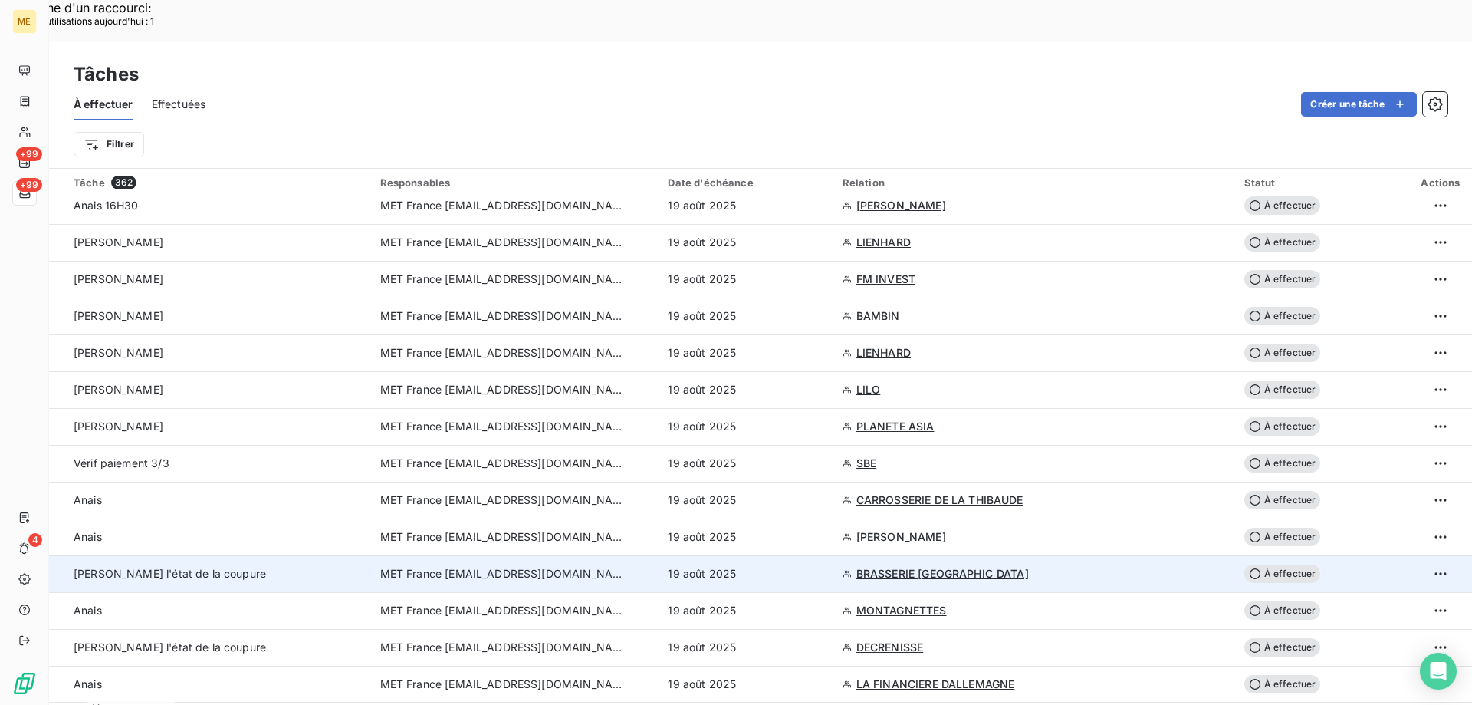
click at [320, 566] on div "Sylvain - Vérifier l'état de la coupure" at bounding box center [218, 573] width 288 height 15
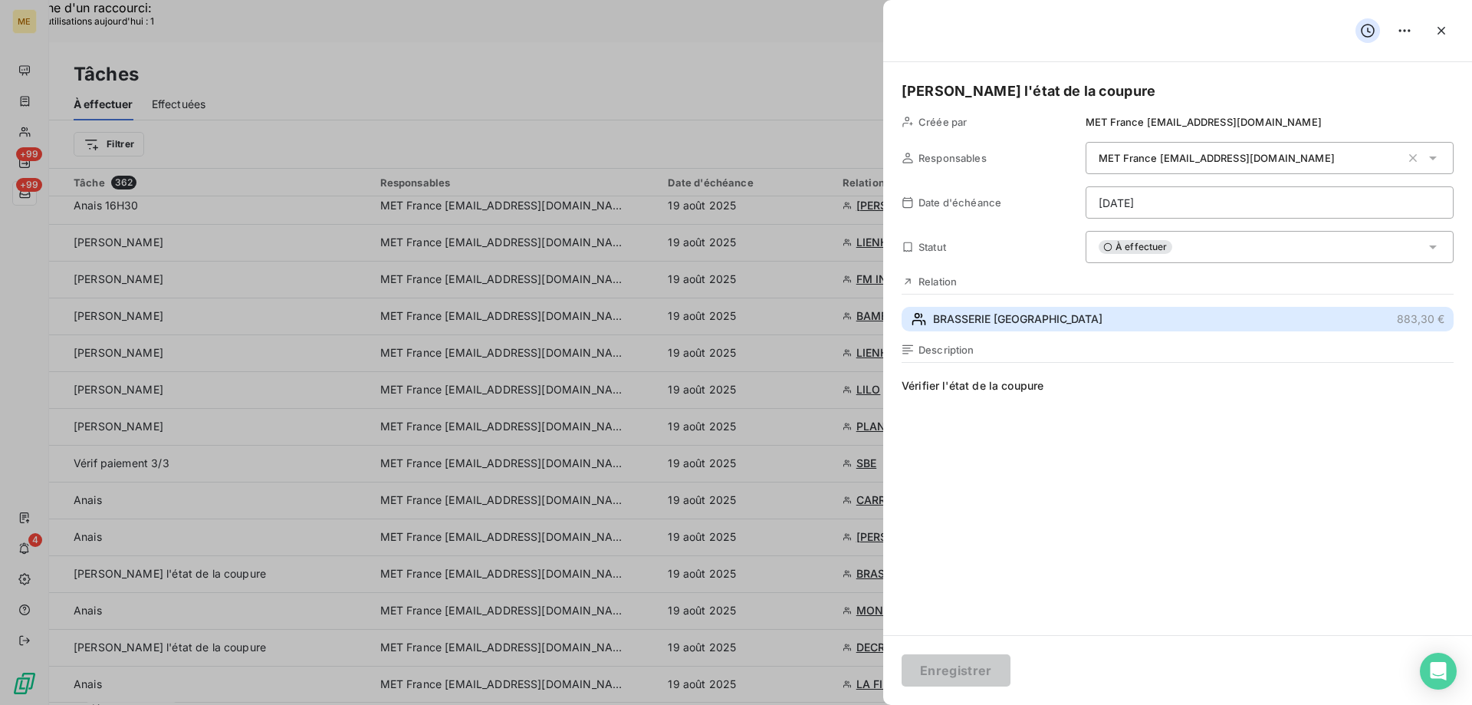
click at [972, 309] on button "BRASSERIE SAINT MARS LA BIERE 883,30 €" at bounding box center [1178, 319] width 552 height 25
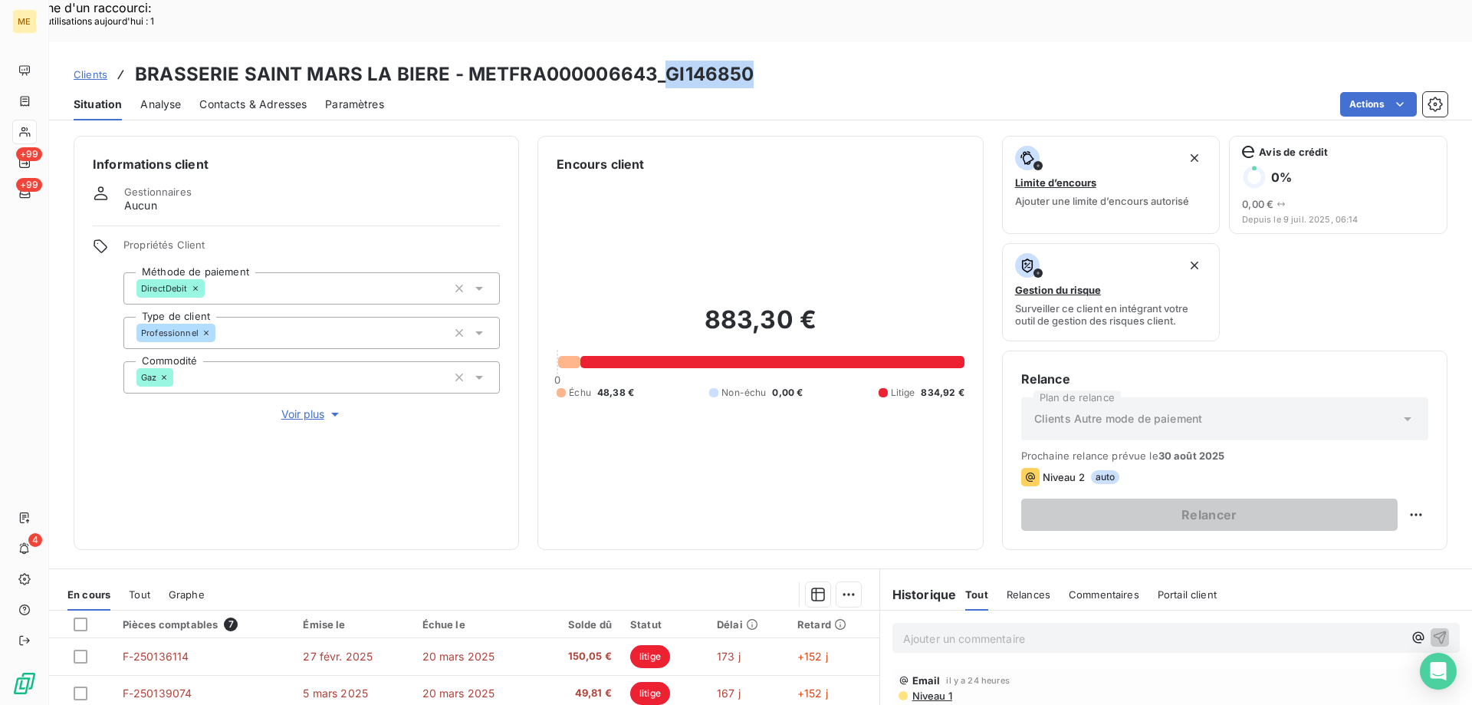
drag, startPoint x: 664, startPoint y: 33, endPoint x: 762, endPoint y: 33, distance: 98.2
click at [762, 61] on div "Clients BRASSERIE SAINT MARS LA BIERE - METFRA000006643_GI146850" at bounding box center [760, 75] width 1423 height 28
copy h3 "GI146850"
click at [762, 61] on div "Clients BRASSERIE SAINT MARS LA BIERE - METFRA000006643_GI146850" at bounding box center [760, 75] width 1423 height 28
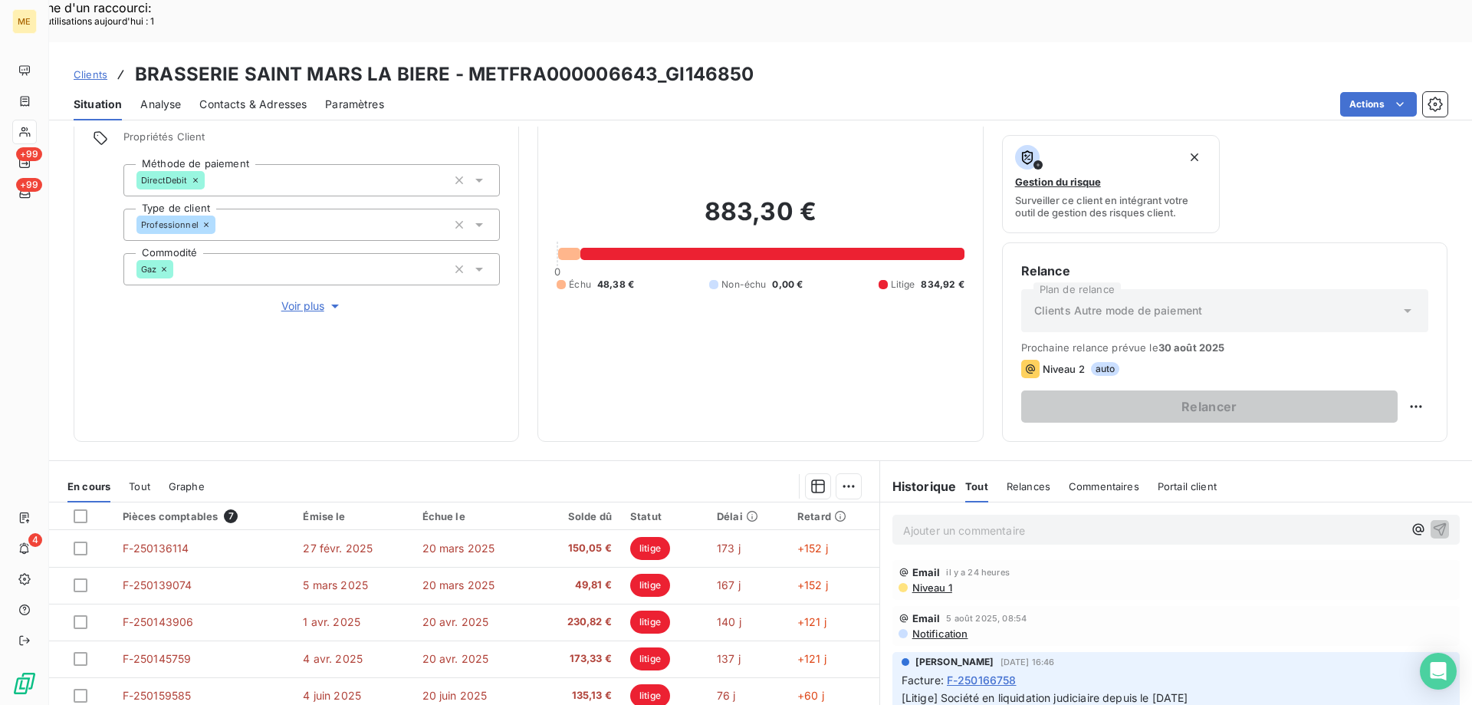
scroll to position [205, 0]
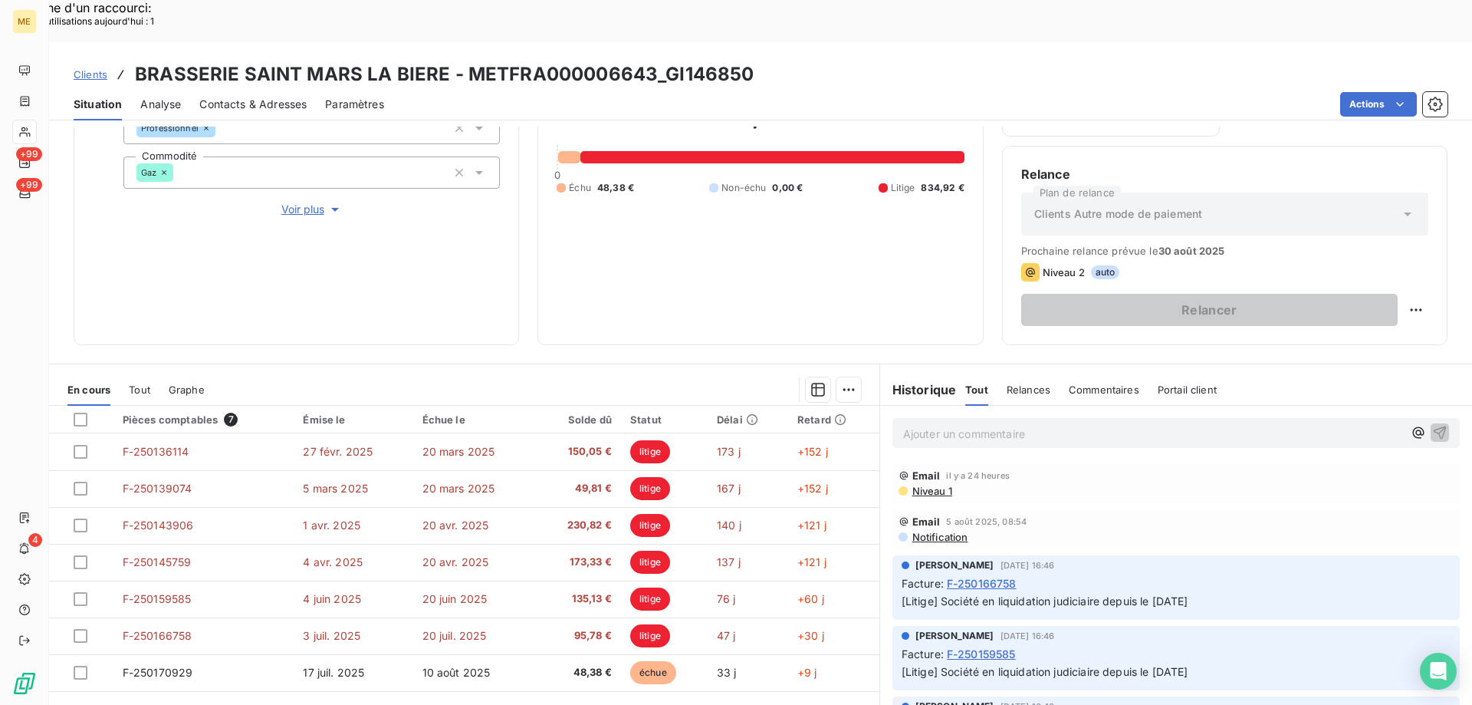
click at [1146, 424] on p "Ajouter un commentaire ﻿" at bounding box center [1153, 433] width 500 height 19
click at [1431, 423] on button "button" at bounding box center [1440, 432] width 18 height 18
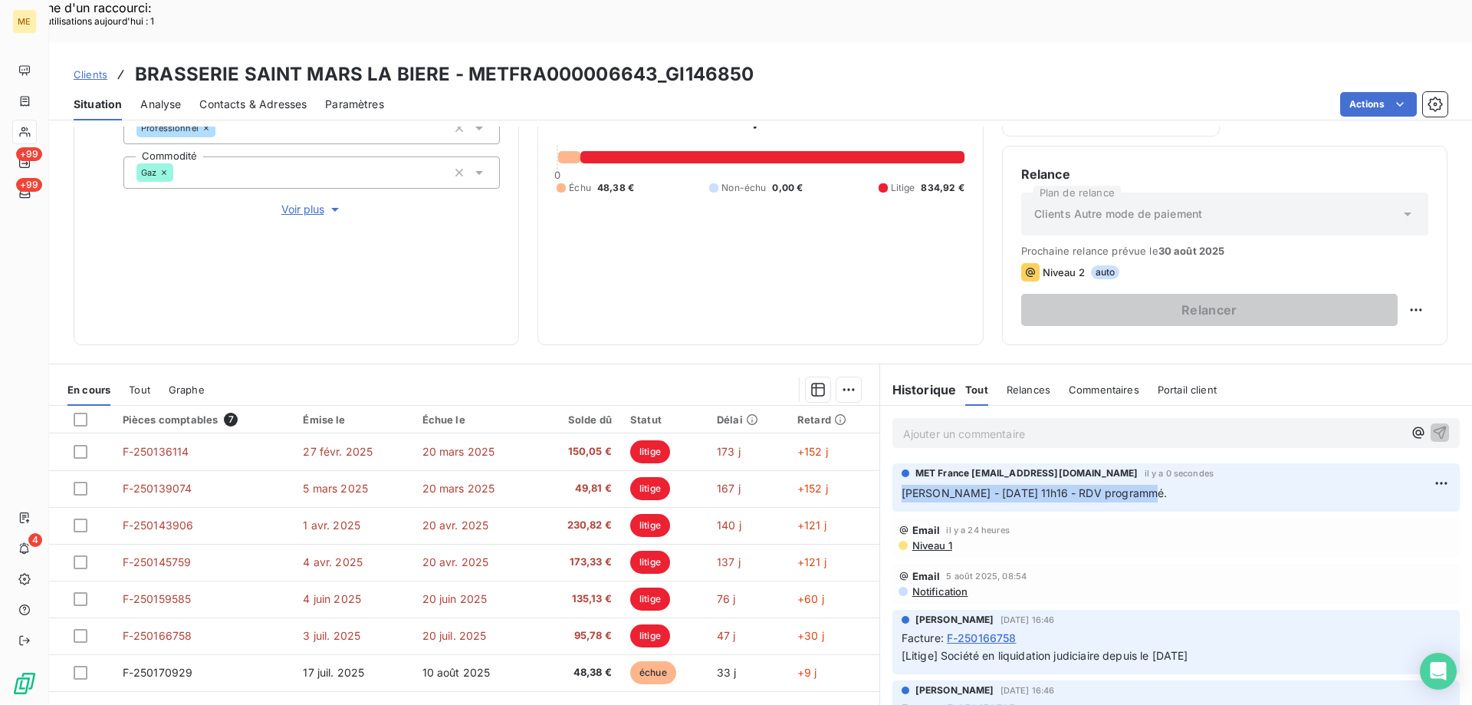
drag, startPoint x: 1143, startPoint y: 449, endPoint x: 893, endPoint y: 452, distance: 250.0
click at [893, 463] on div "MET France met-france@recouvrement.met.com il y a 0 secondes Lisa - 19/08/2025 …" at bounding box center [1176, 487] width 567 height 48
copy span "[PERSON_NAME] - [DATE] 11h16 - RDV programmé."
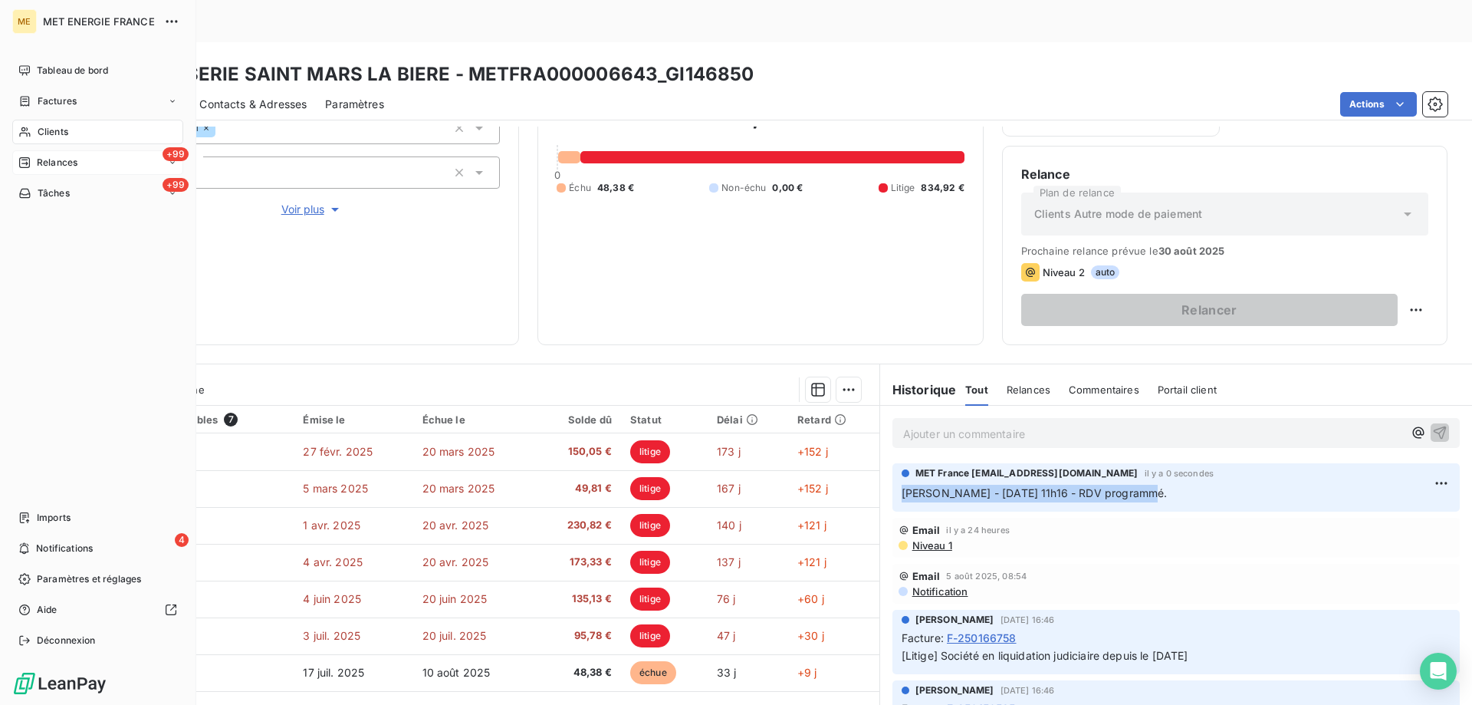
click at [61, 163] on span "Relances" at bounding box center [57, 163] width 41 height 14
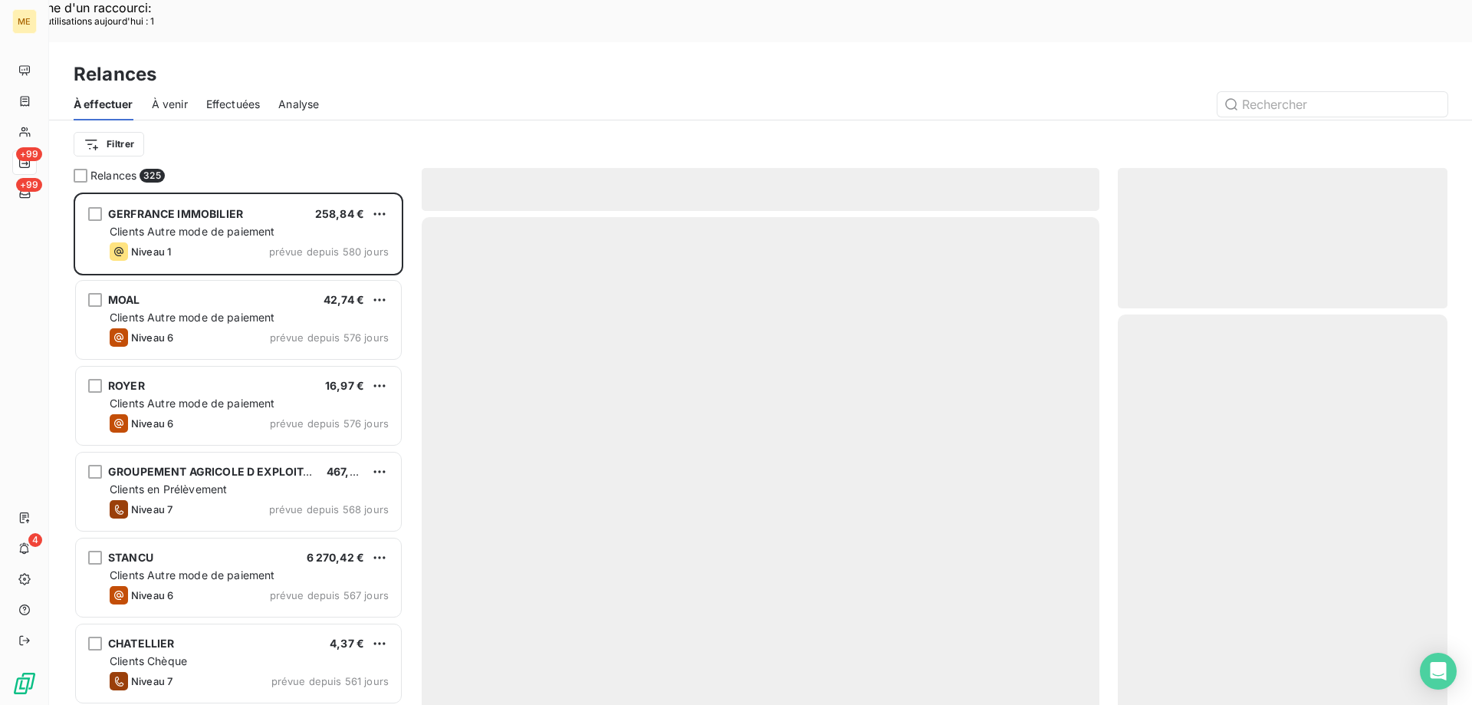
scroll to position [543, 318]
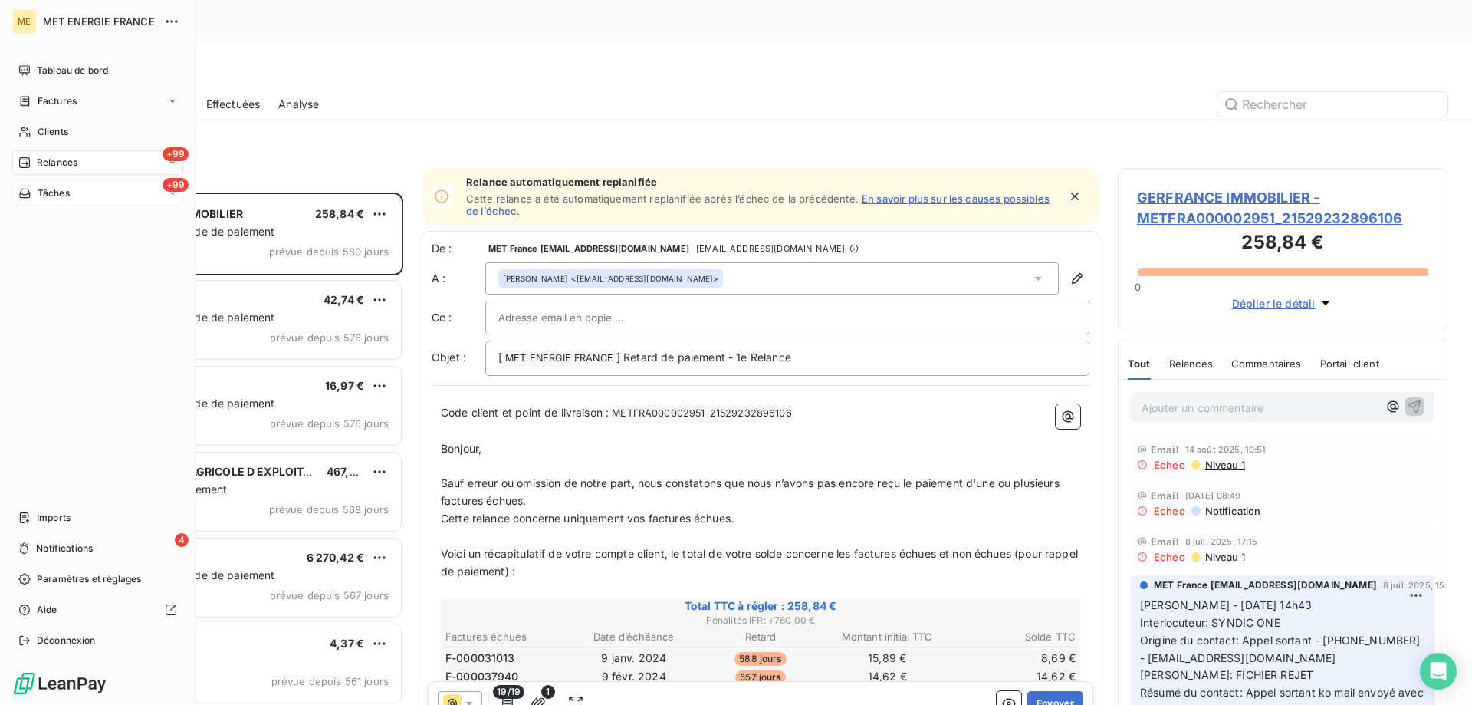
click at [64, 189] on span "Tâches" at bounding box center [54, 193] width 32 height 14
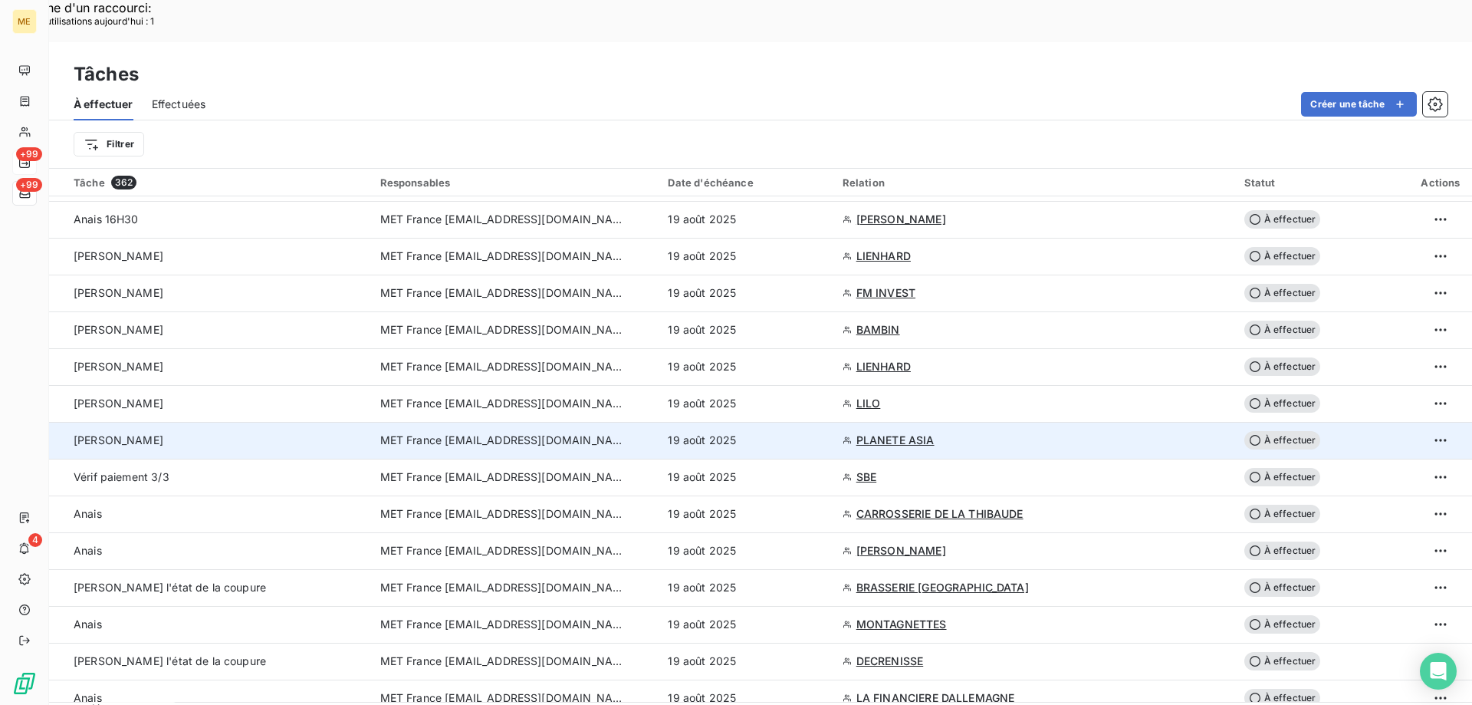
scroll to position [230, 0]
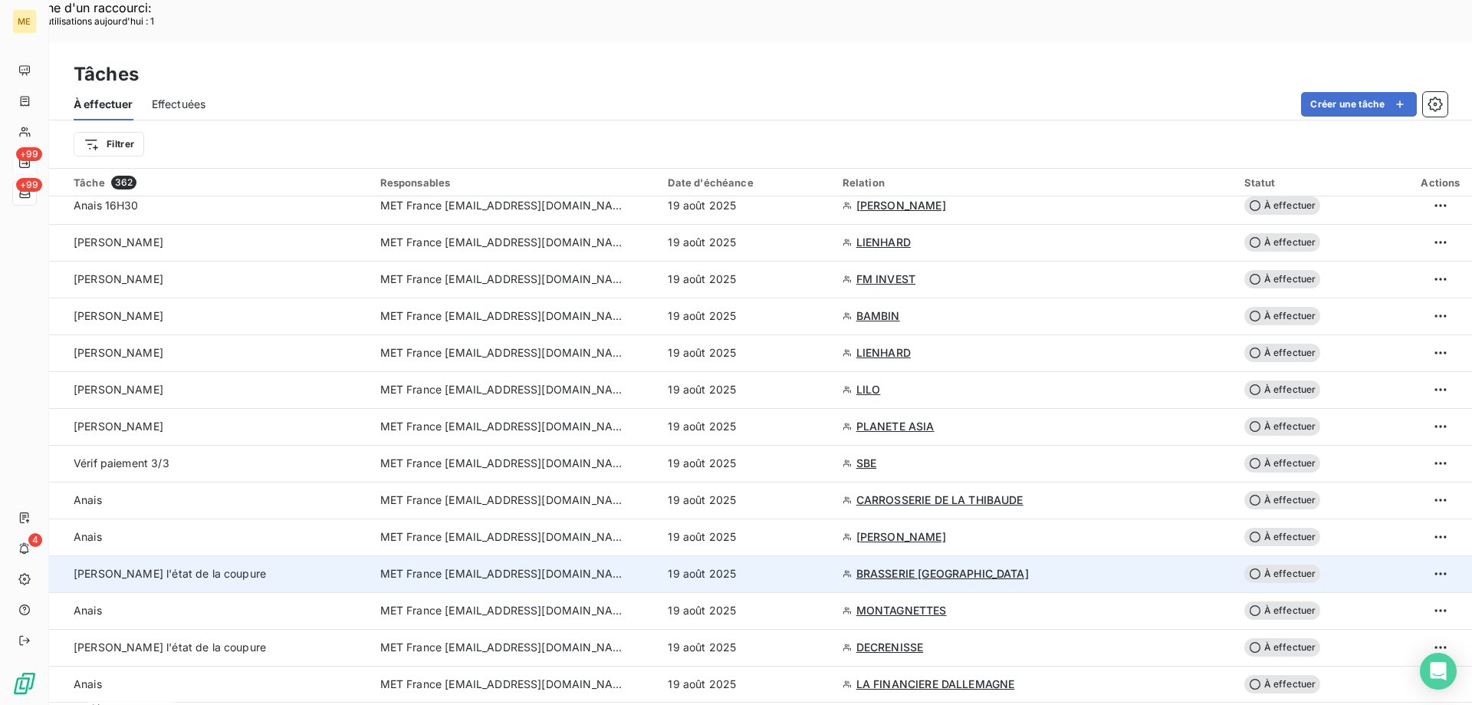
click at [380, 566] on span "MET France [EMAIL_ADDRESS][DOMAIN_NAME]" at bounding box center [502, 573] width 245 height 15
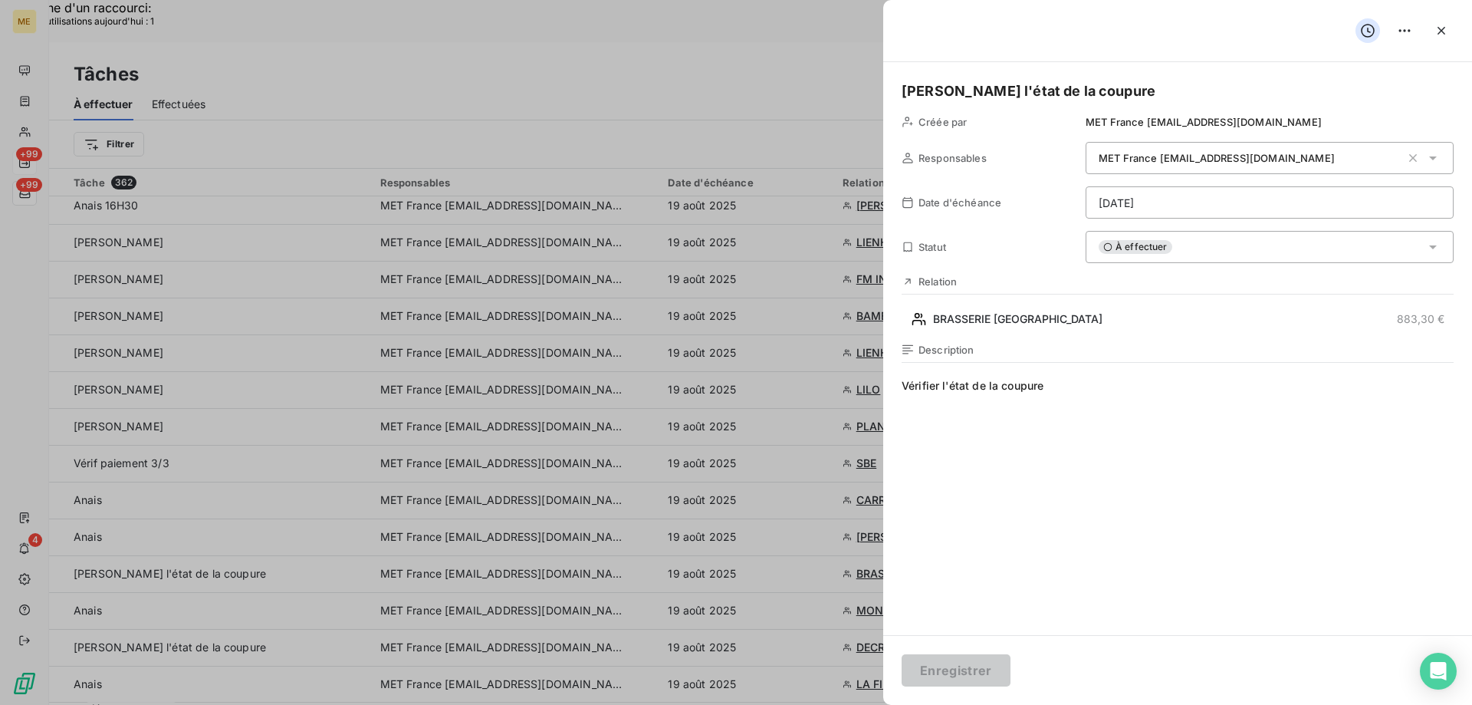
click at [1090, 395] on span "Vérifier l'état de la coupure" at bounding box center [1178, 525] width 552 height 294
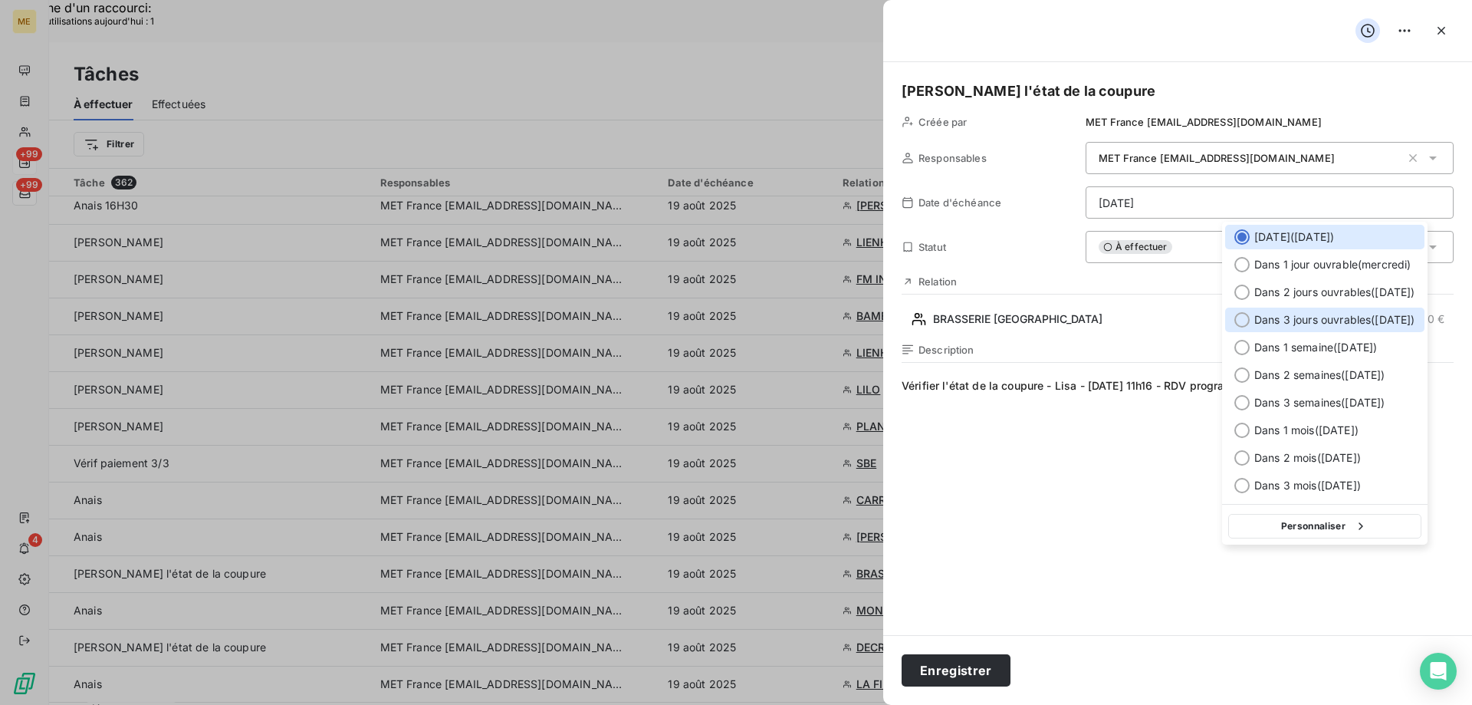
click at [1244, 321] on div at bounding box center [1242, 319] width 15 height 15
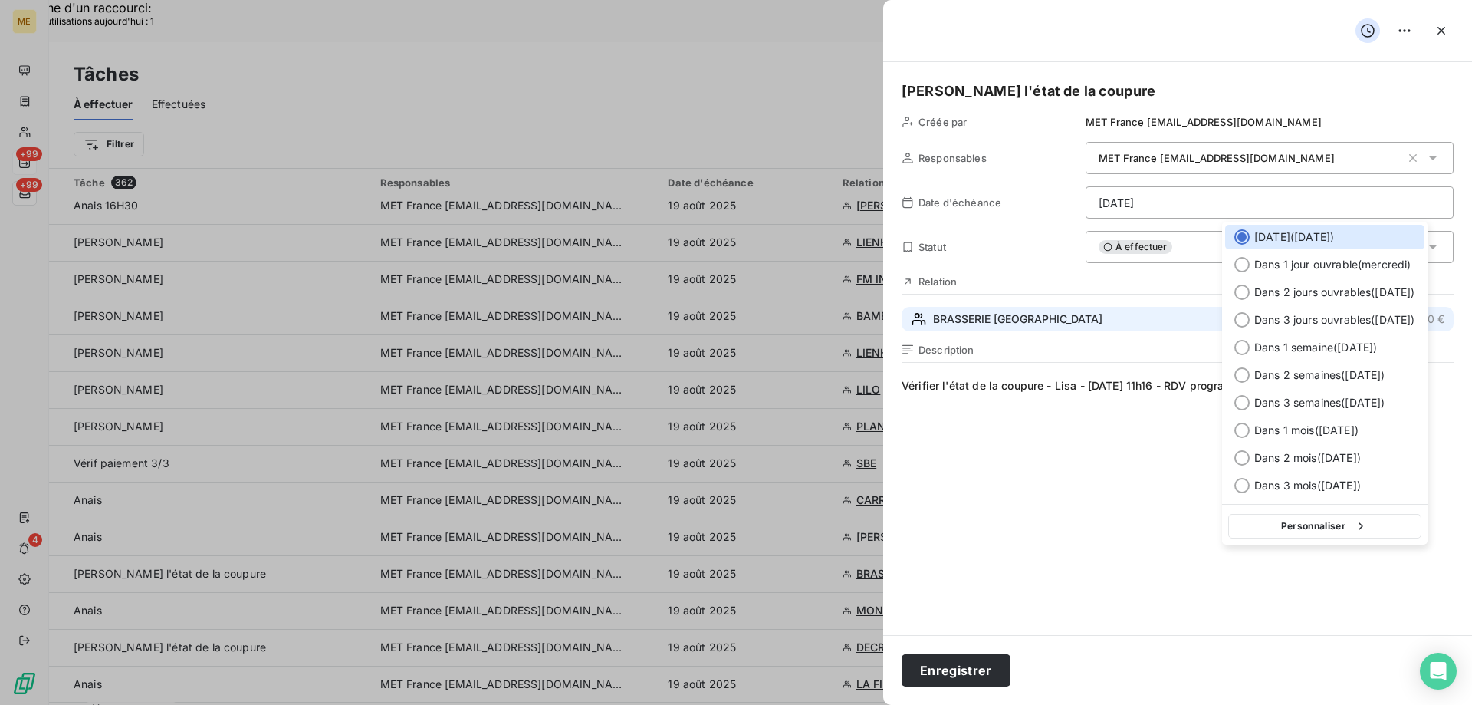
type input "22/08/2025"
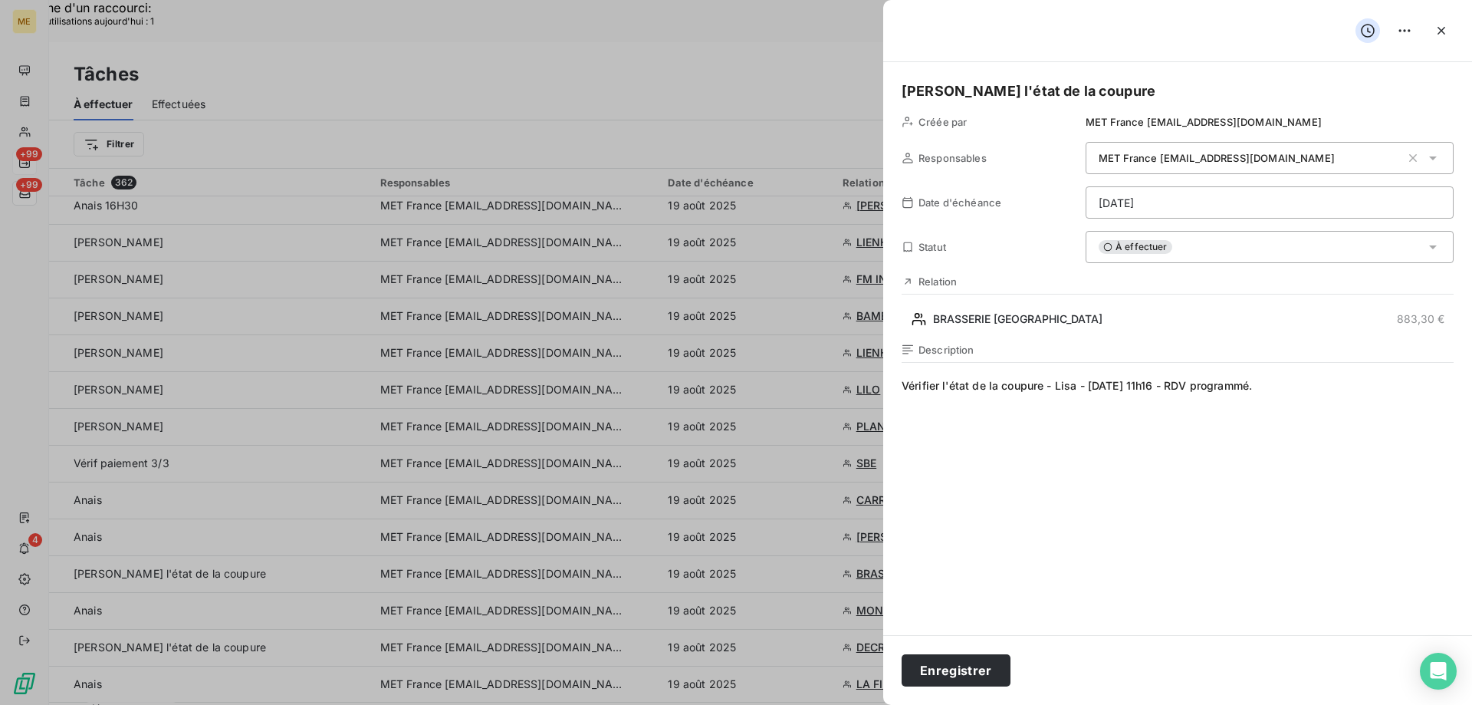
click at [972, 689] on div "Enregistrer" at bounding box center [1177, 670] width 589 height 70
click at [978, 680] on button "Enregistrer" at bounding box center [956, 670] width 109 height 32
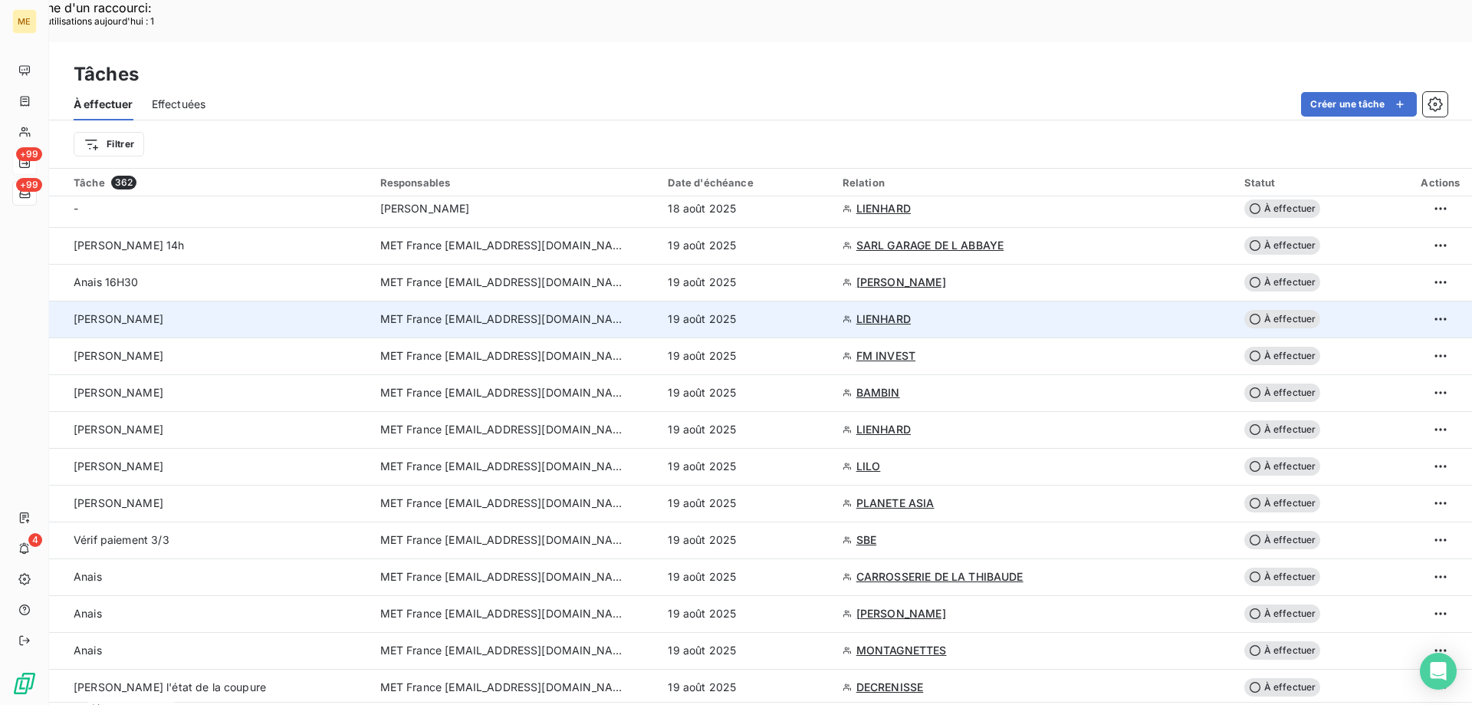
scroll to position [307, 0]
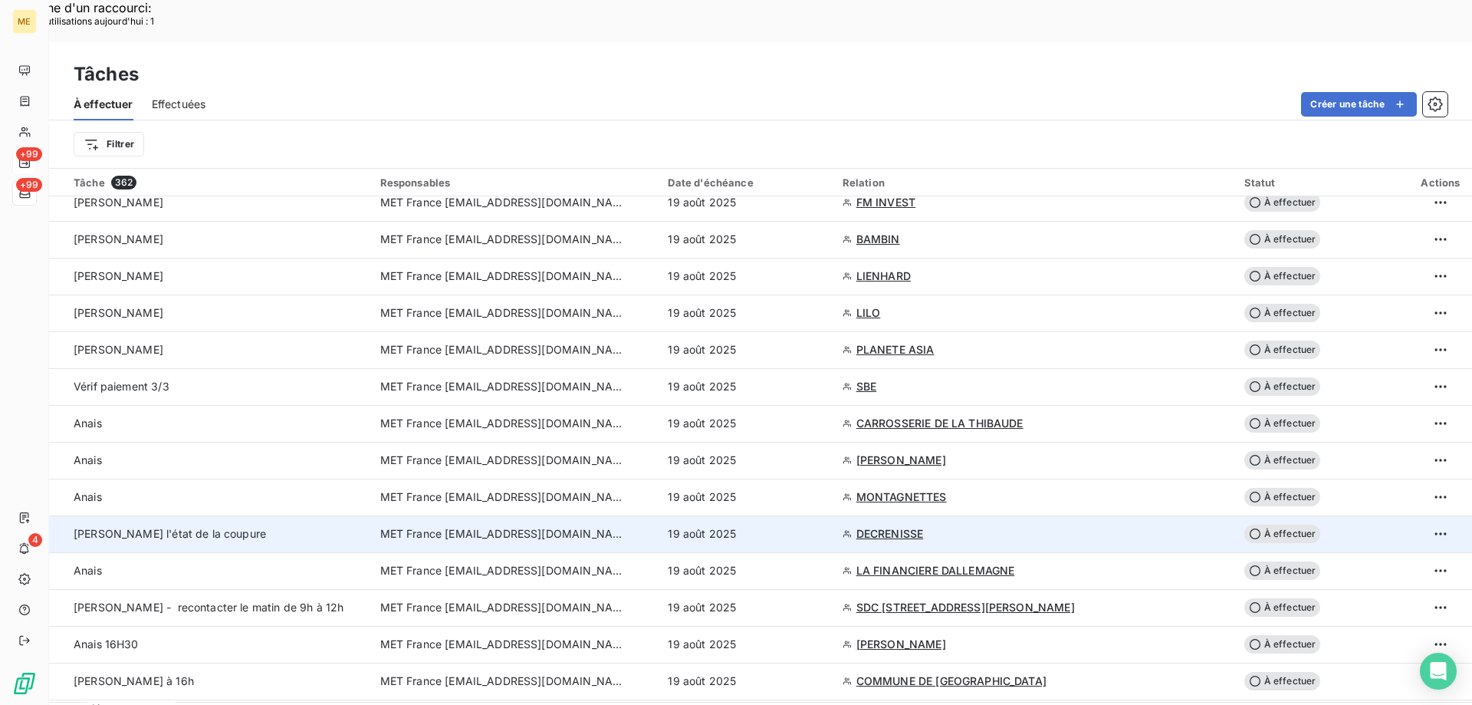
click at [283, 515] on td "[PERSON_NAME] l'état de la coupure" at bounding box center [210, 533] width 322 height 37
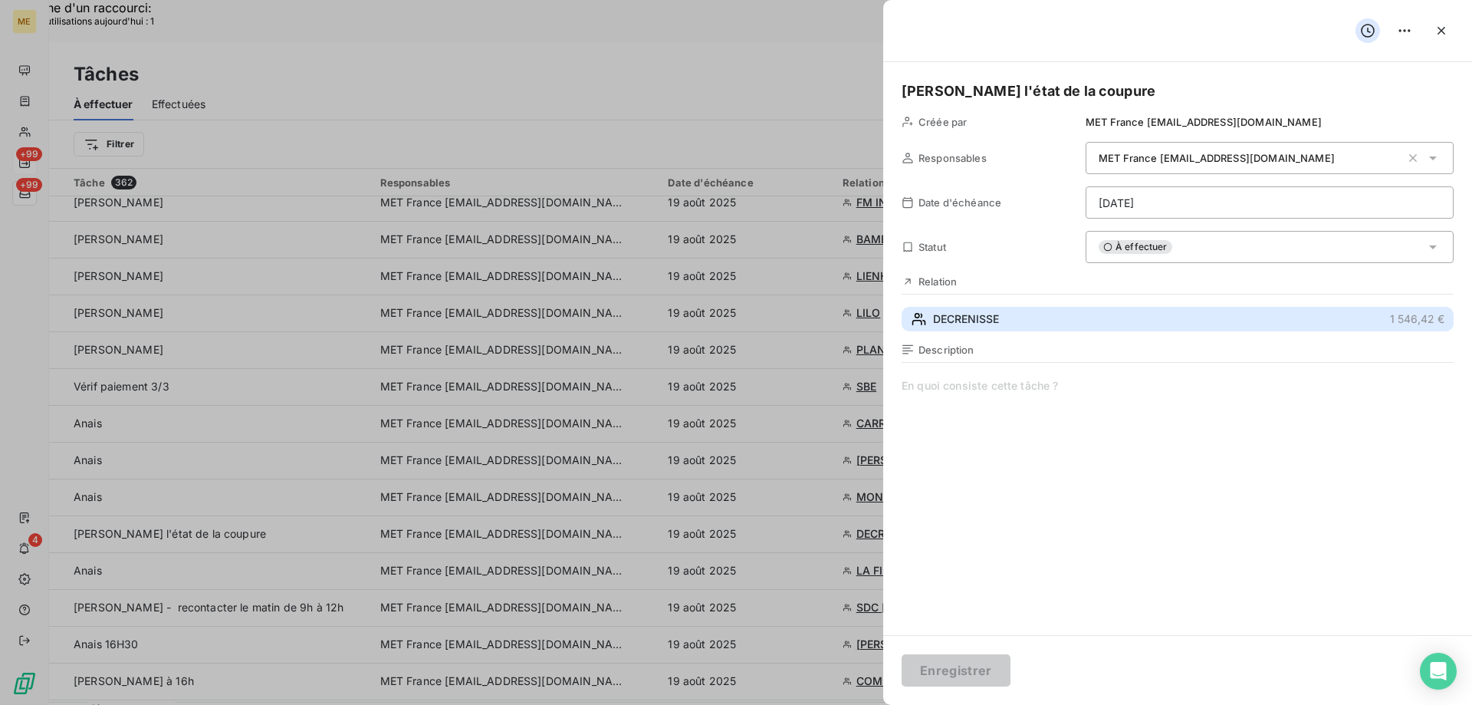
click at [960, 324] on span "DECRENISSE" at bounding box center [966, 318] width 66 height 15
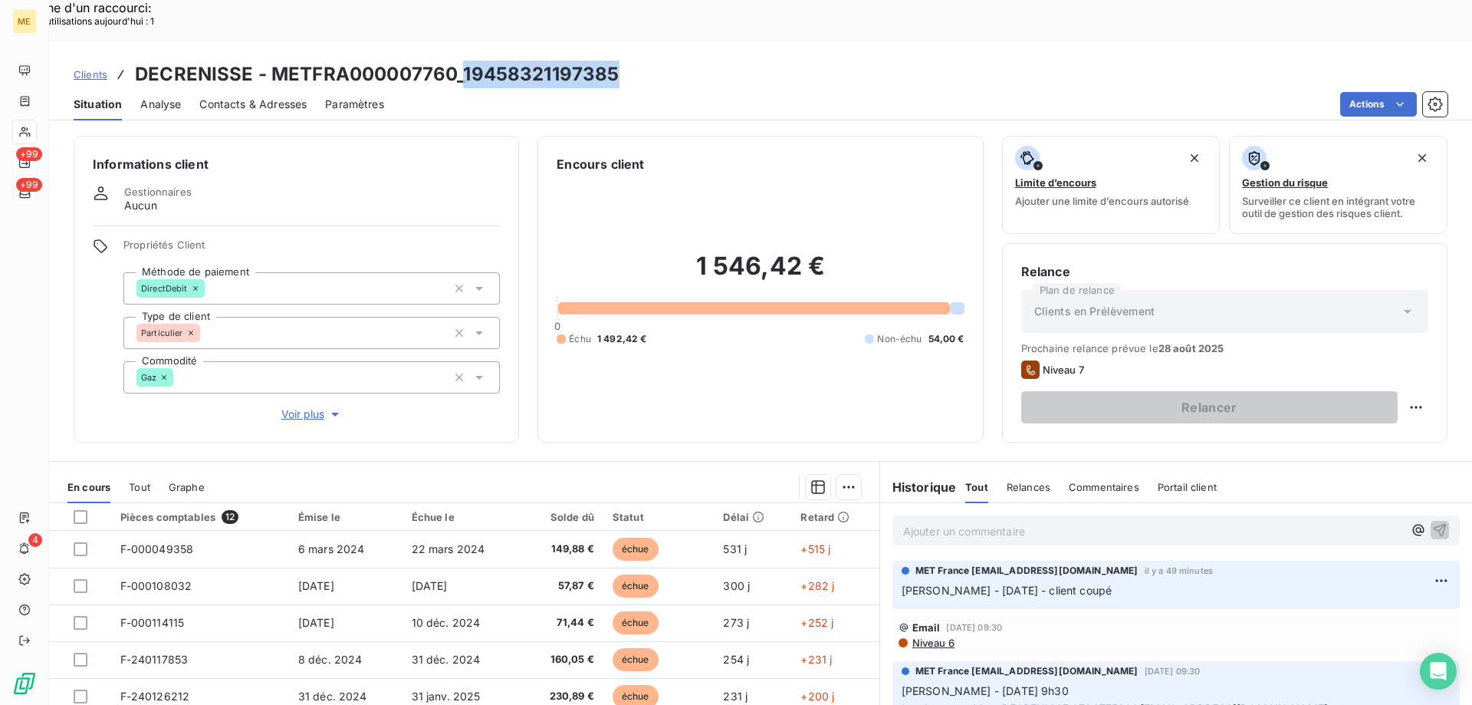
copy h3 "19458321197385"
drag, startPoint x: 460, startPoint y: 38, endPoint x: 633, endPoint y: 31, distance: 173.4
click at [633, 61] on div "Clients DECRENISSE - METFRA000007760_19458321197385" at bounding box center [760, 75] width 1423 height 28
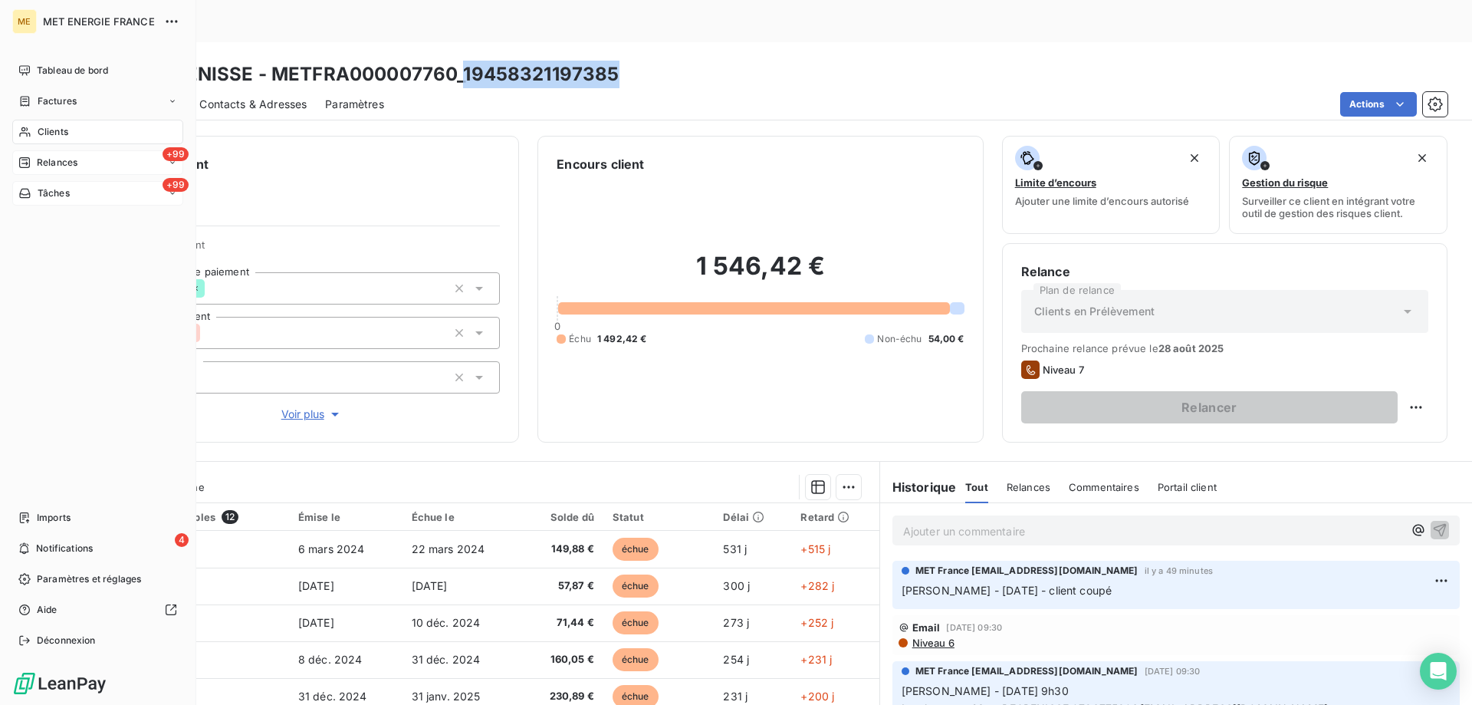
click at [30, 187] on icon at bounding box center [24, 193] width 13 height 12
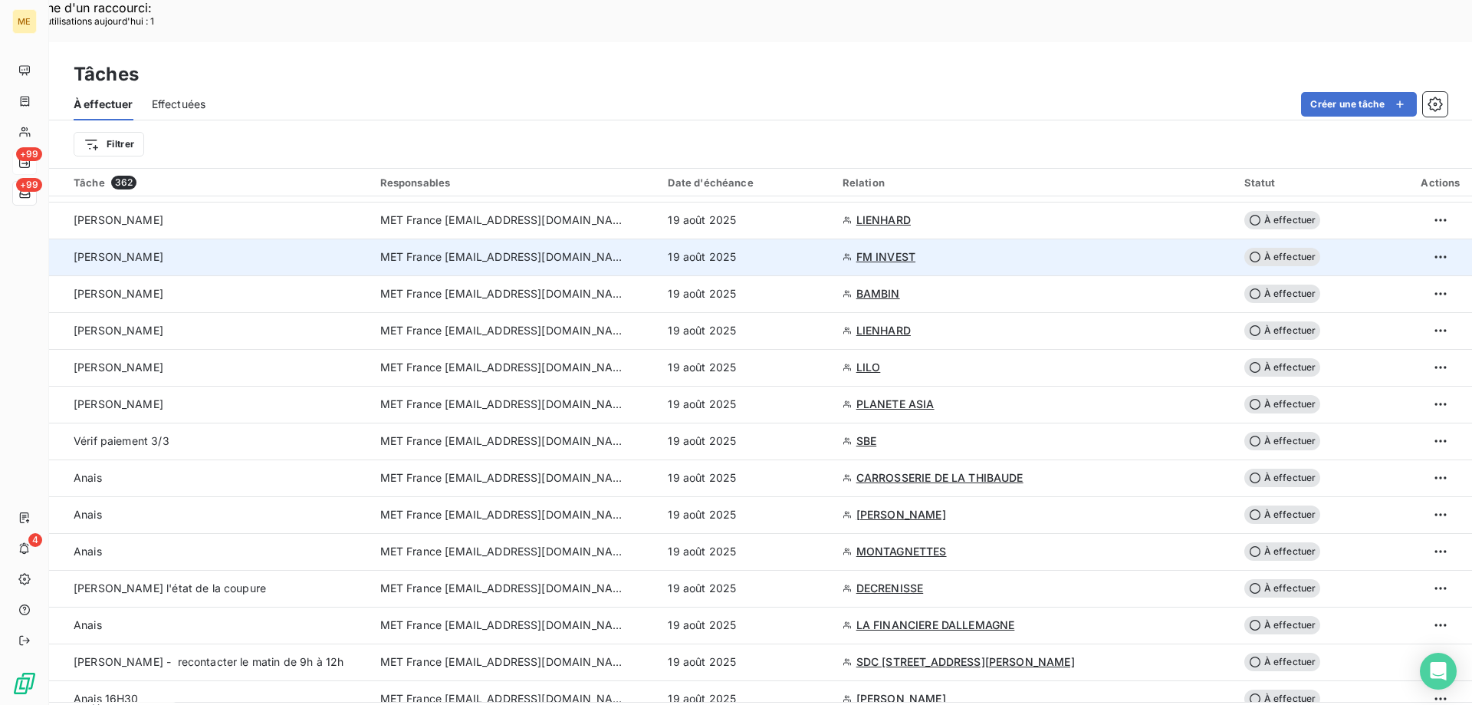
scroll to position [307, 0]
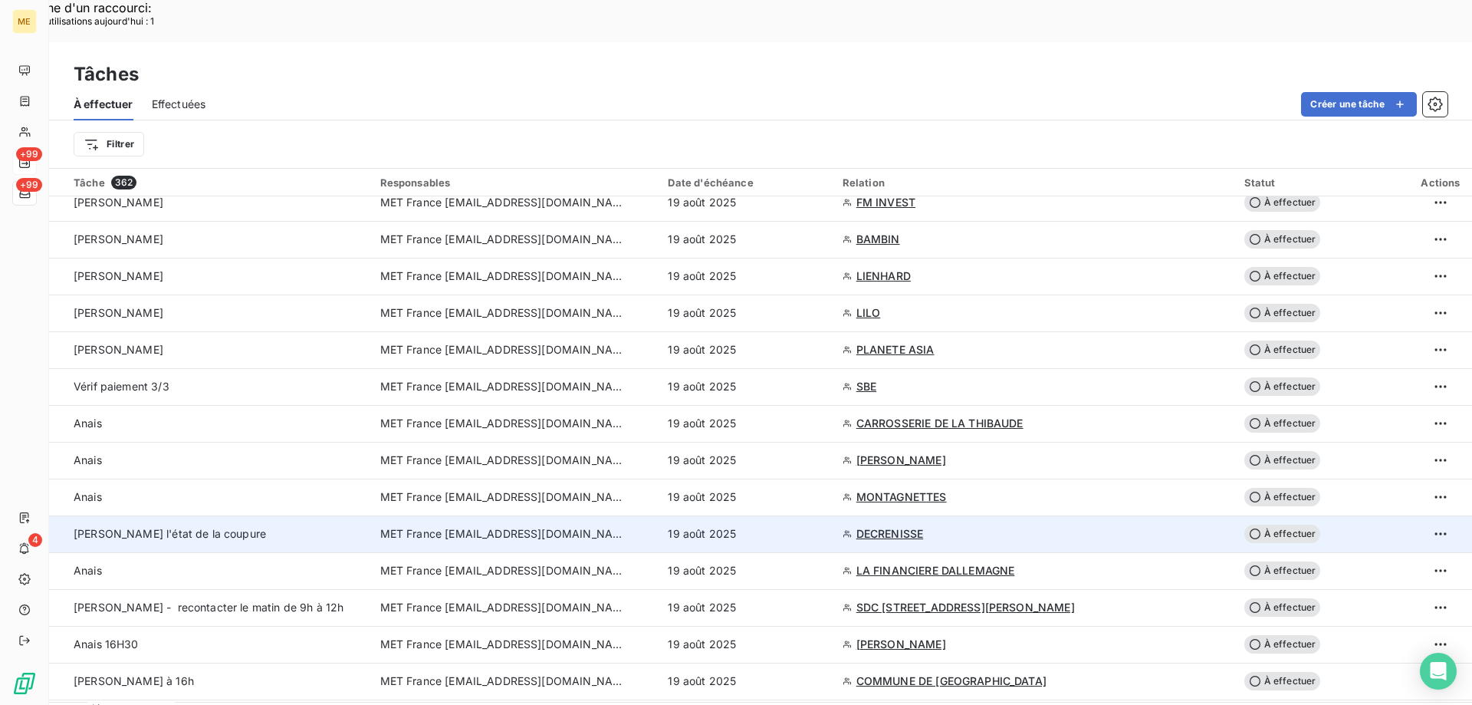
click at [424, 526] on span "MET France [EMAIL_ADDRESS][DOMAIN_NAME]" at bounding box center [502, 533] width 245 height 15
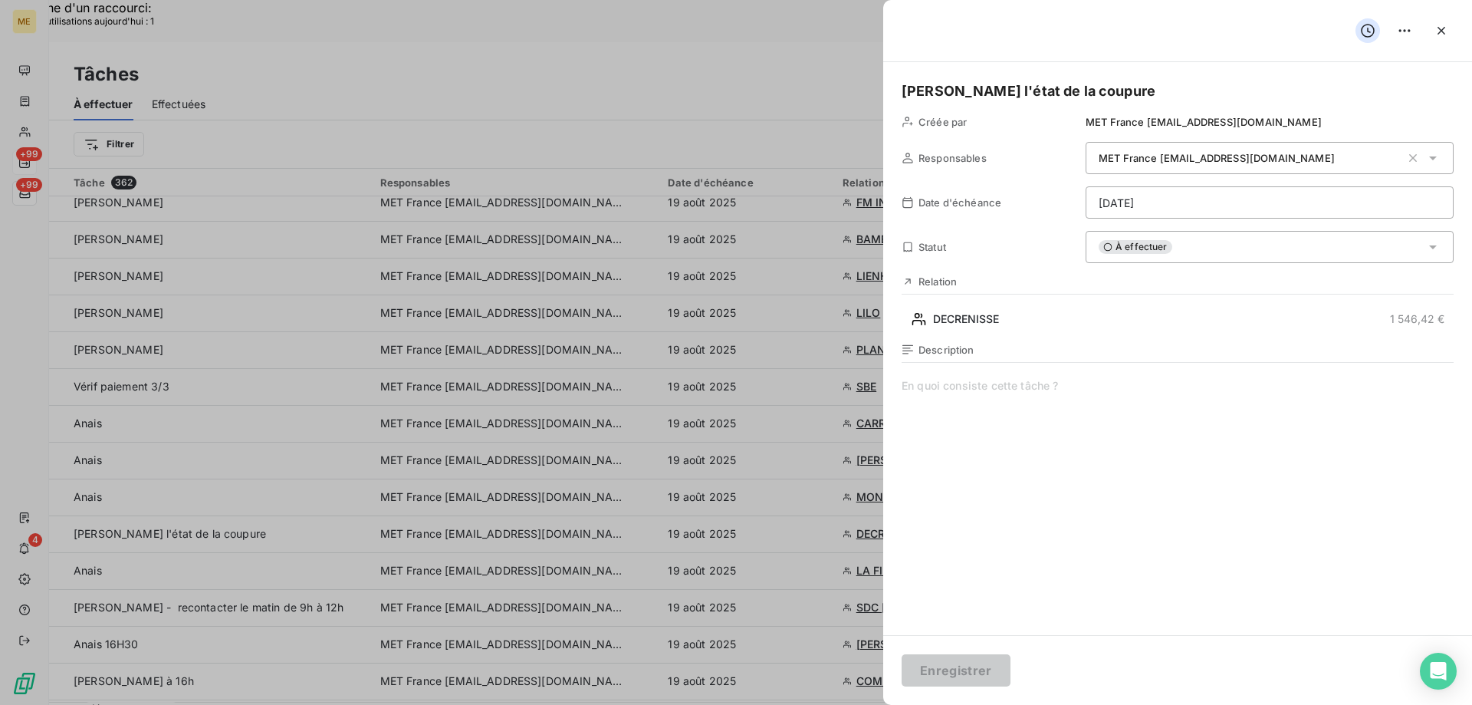
click at [1129, 252] on span "À effectuer" at bounding box center [1136, 247] width 74 height 14
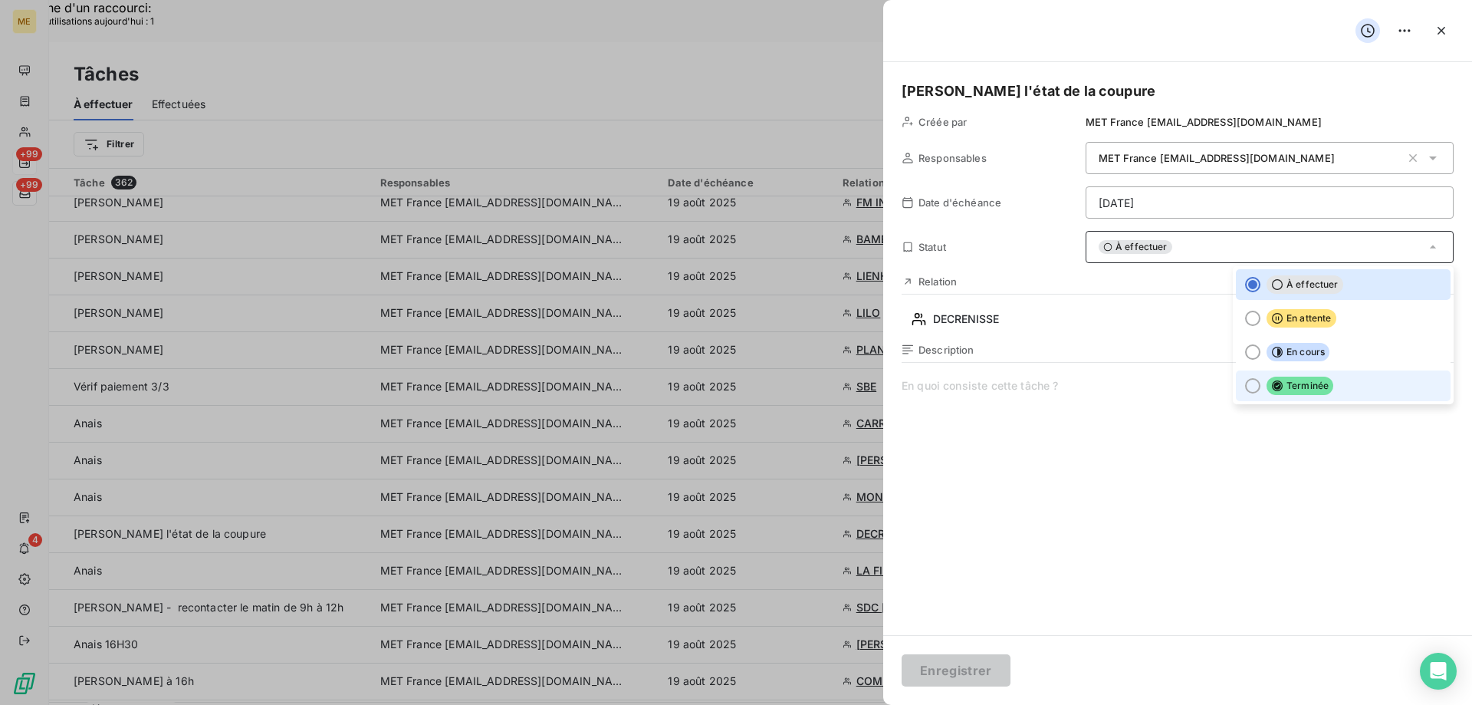
click at [1245, 381] on div at bounding box center [1252, 385] width 15 height 15
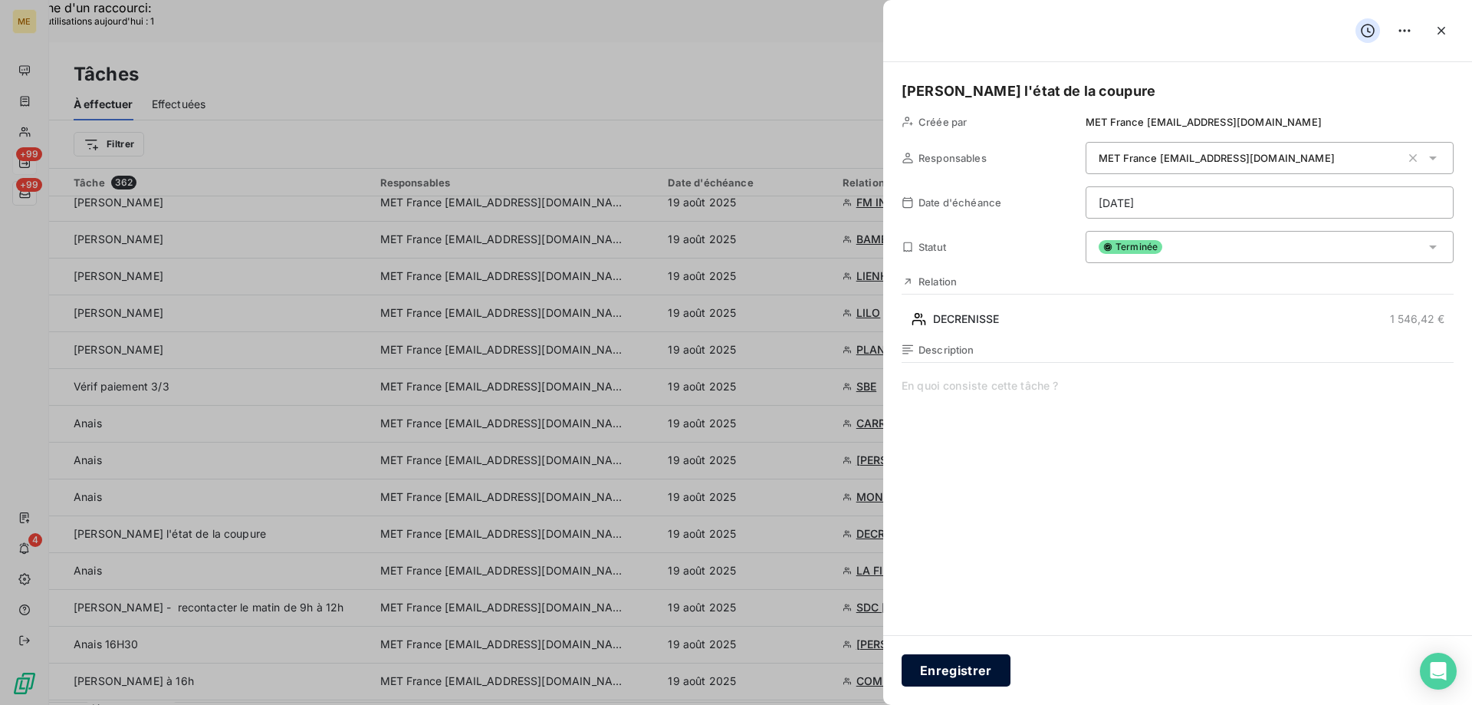
click at [1003, 675] on button "Enregistrer" at bounding box center [956, 670] width 109 height 32
click at [955, 680] on button "Enregistrer" at bounding box center [956, 670] width 109 height 32
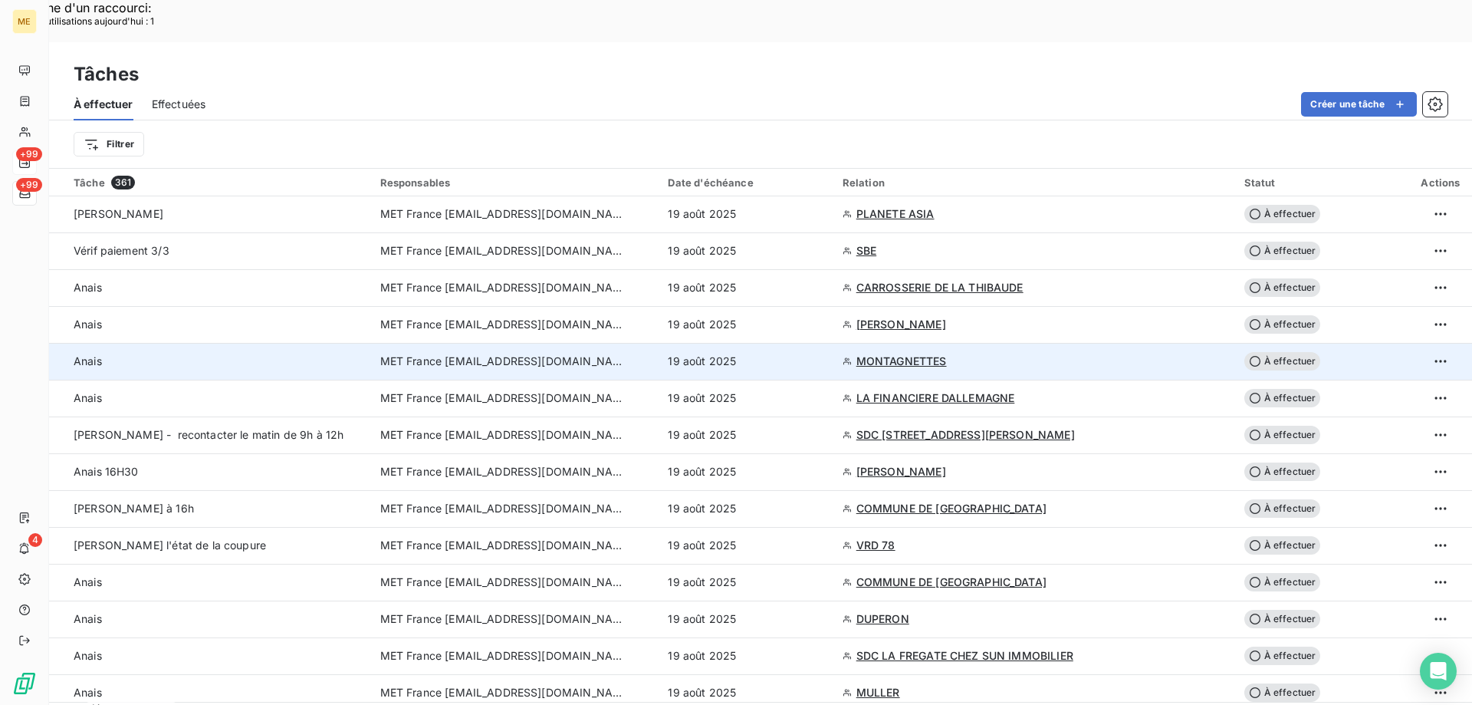
scroll to position [460, 0]
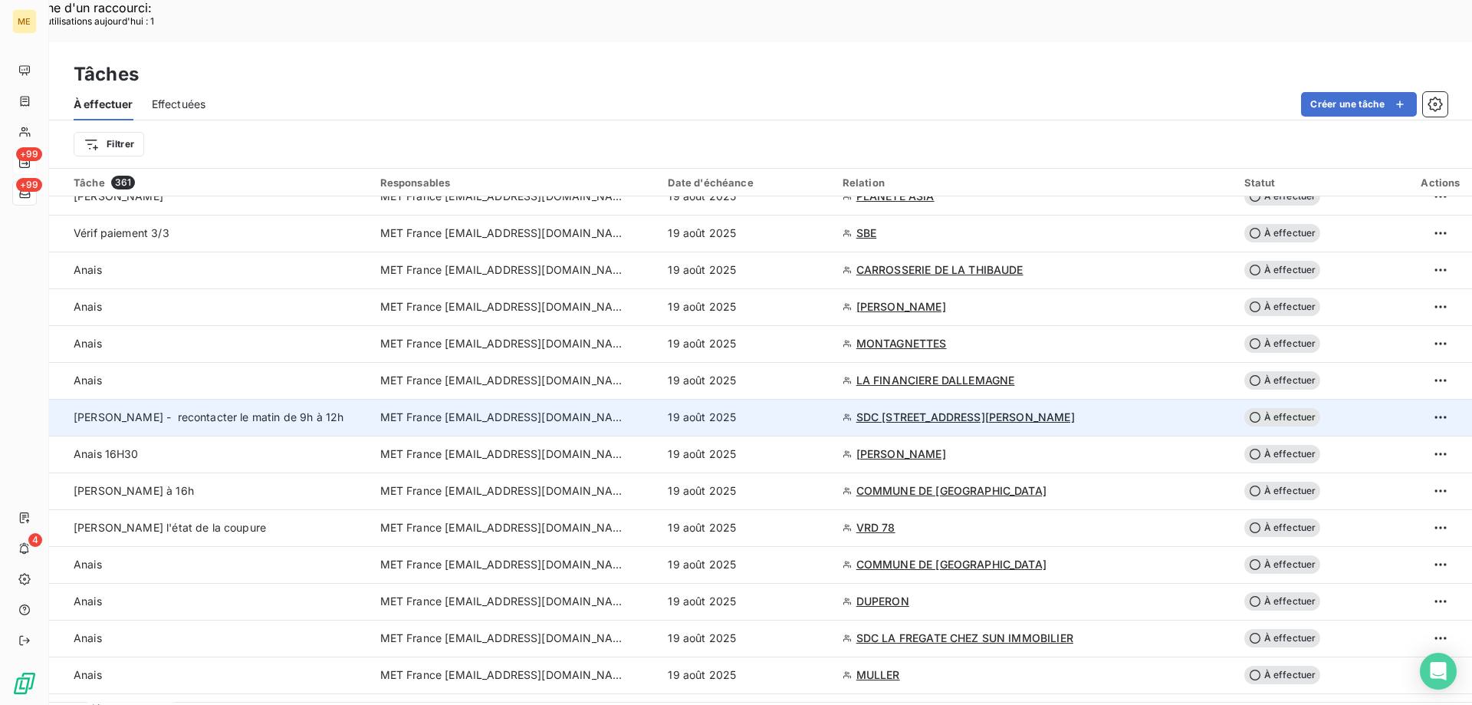
click at [230, 399] on td "Sylvain - recontacter le matin de 9h à 12h" at bounding box center [210, 417] width 322 height 37
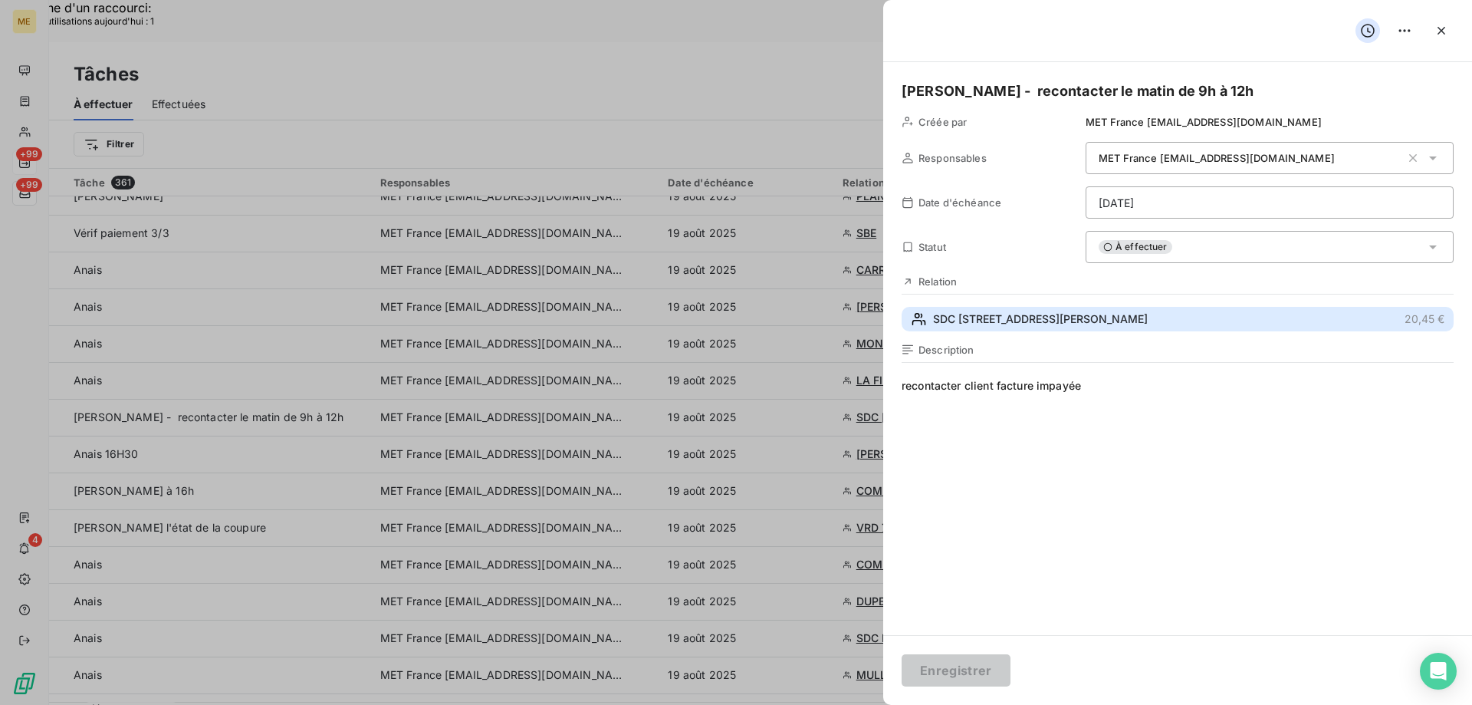
click at [990, 315] on span "SDC 3 RUE CHARLES LE GOFFIC" at bounding box center [1040, 318] width 215 height 15
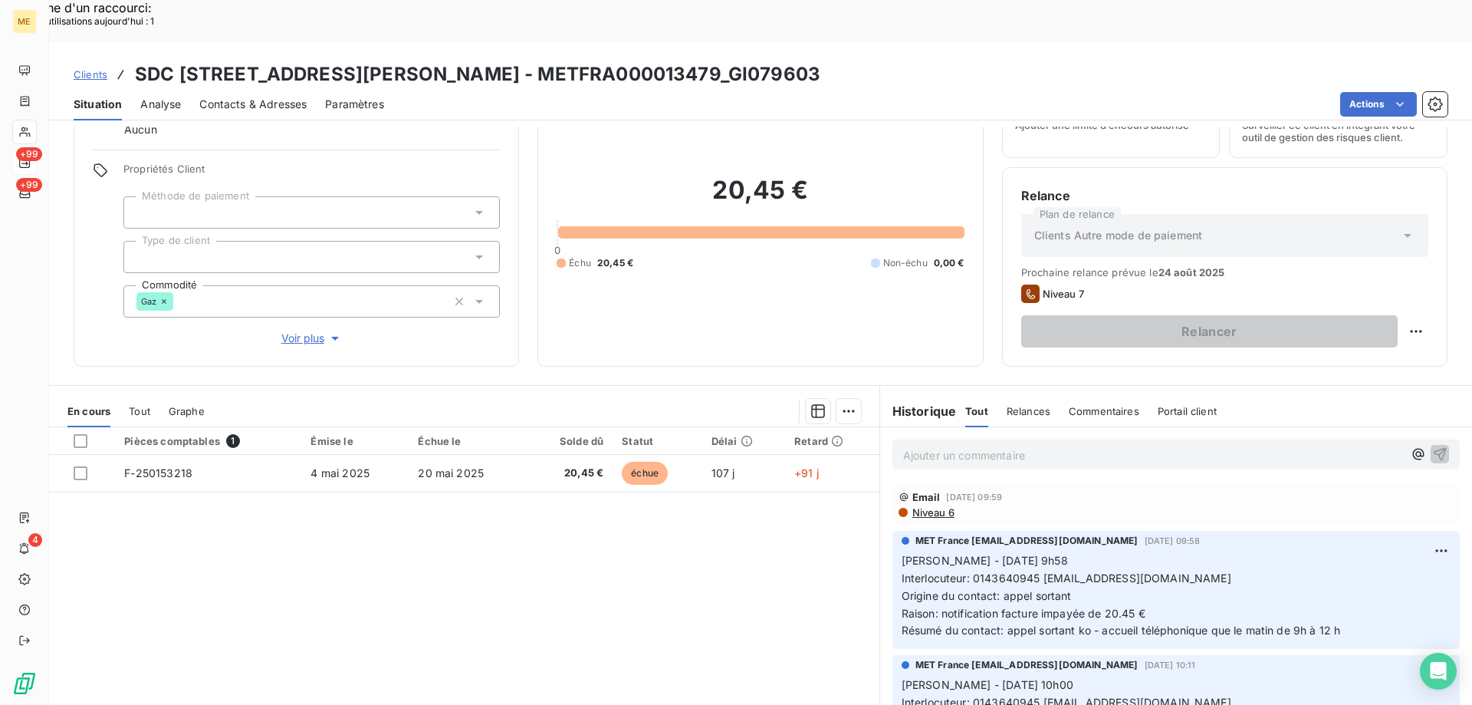
scroll to position [77, 0]
copy span "0143640945"
drag, startPoint x: 970, startPoint y: 535, endPoint x: 1031, endPoint y: 530, distance: 60.8
click at [1031, 571] on span "Interlocuteur: 0143640945 RINALDI25@CABINETRINALDI.FR" at bounding box center [1067, 577] width 330 height 13
click at [830, 254] on div "20,45 € 0 Échu 20,45 € Non-échu 0,00 €" at bounding box center [760, 222] width 407 height 250
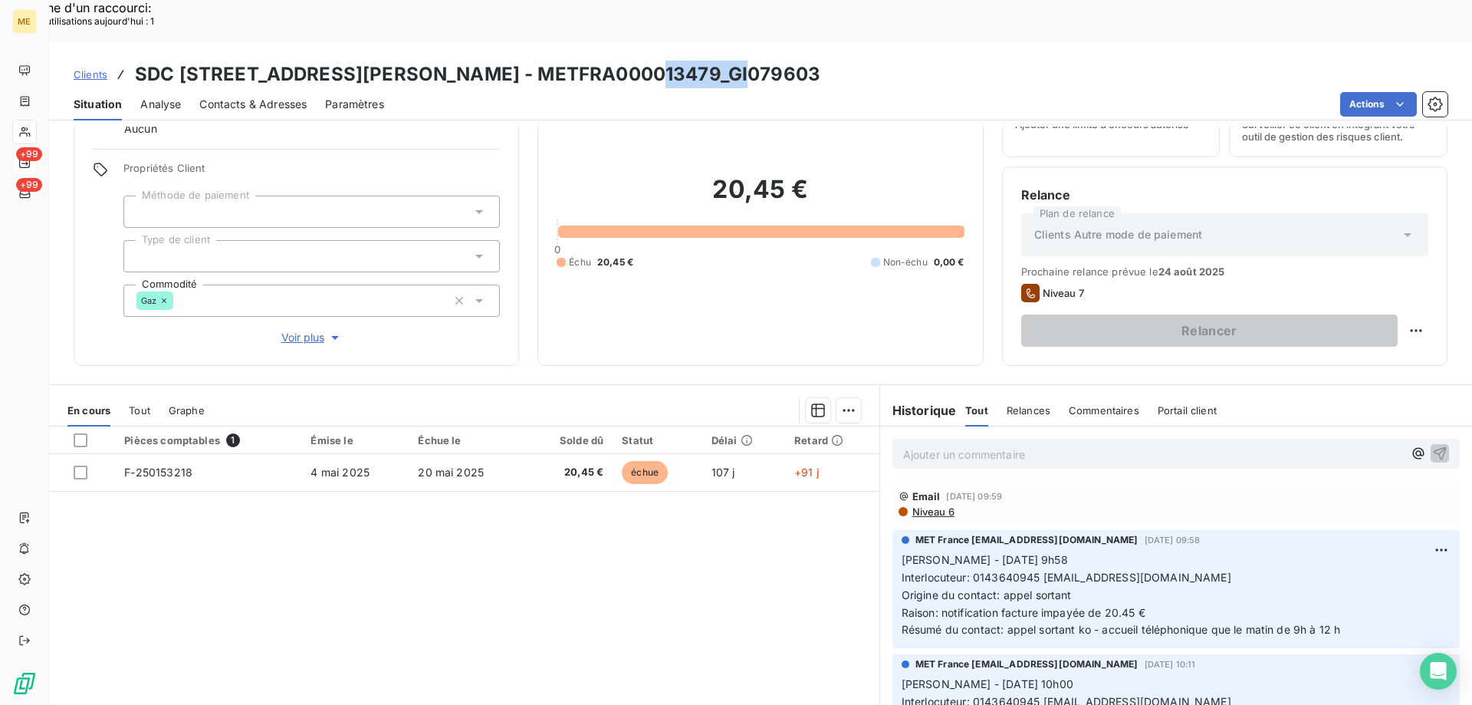
drag, startPoint x: 635, startPoint y: 33, endPoint x: 770, endPoint y: 43, distance: 135.3
click at [770, 61] on div "Clients SDC 3 RUE CHARLES LE GOFFIC - METFRA000013479_GI079603" at bounding box center [760, 75] width 1423 height 28
copy h3 "GI079603"
drag, startPoint x: 656, startPoint y: 38, endPoint x: 500, endPoint y: 50, distance: 156.1
click at [500, 92] on div "Actions" at bounding box center [925, 104] width 1045 height 25
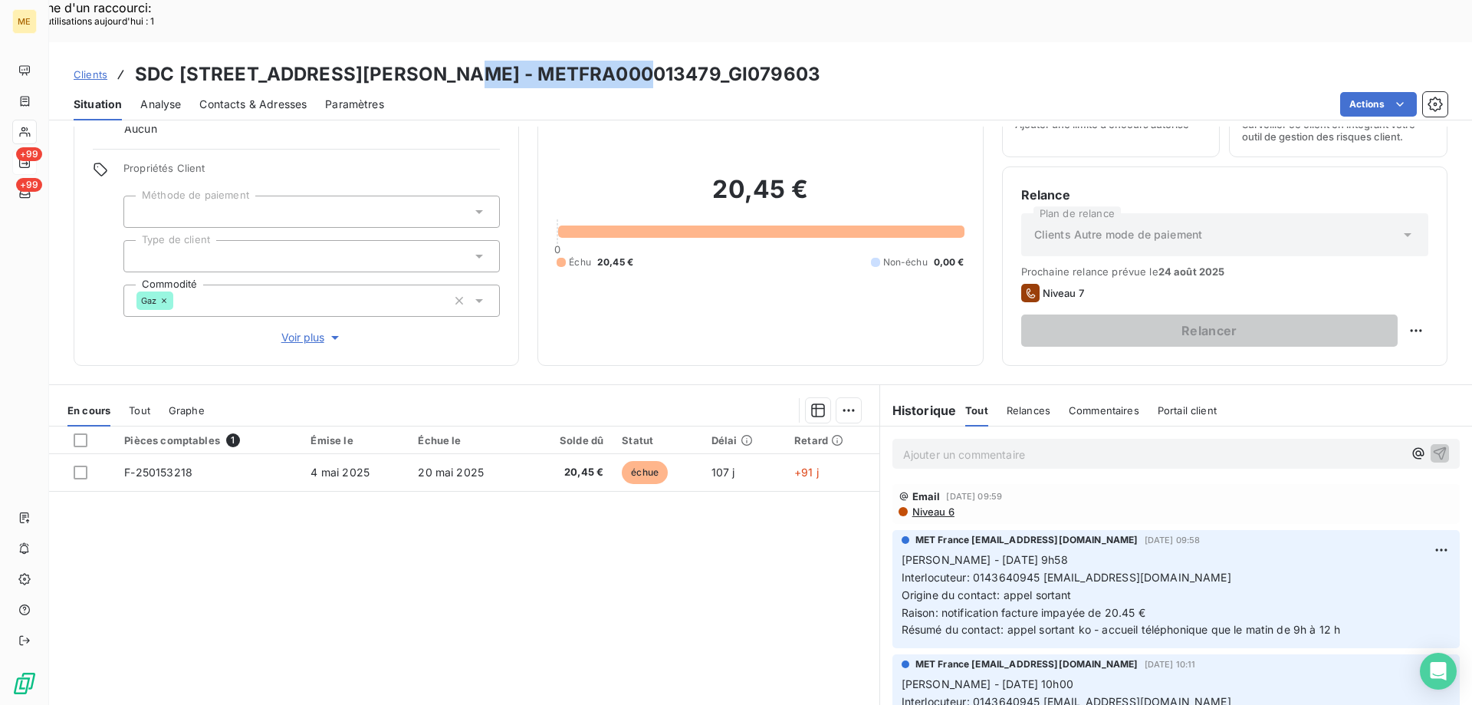
copy h3 "METFRA000013479"
drag, startPoint x: 443, startPoint y: 38, endPoint x: 620, endPoint y: 31, distance: 177.3
click at [620, 61] on h3 "SDC 3 RUE CHARLES LE GOFFIC - METFRA000013479_GI079603" at bounding box center [478, 75] width 686 height 28
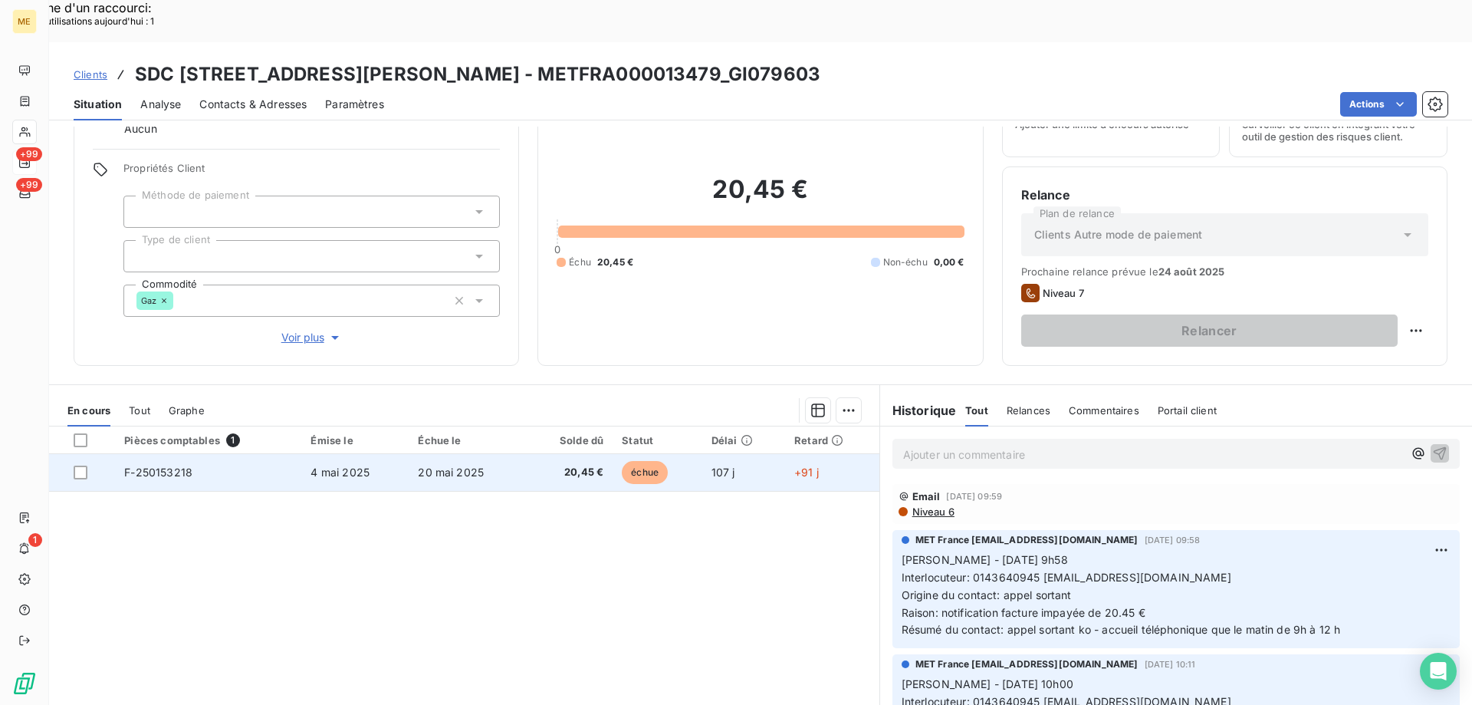
click at [409, 454] on td "20 mai 2025" at bounding box center [467, 472] width 117 height 37
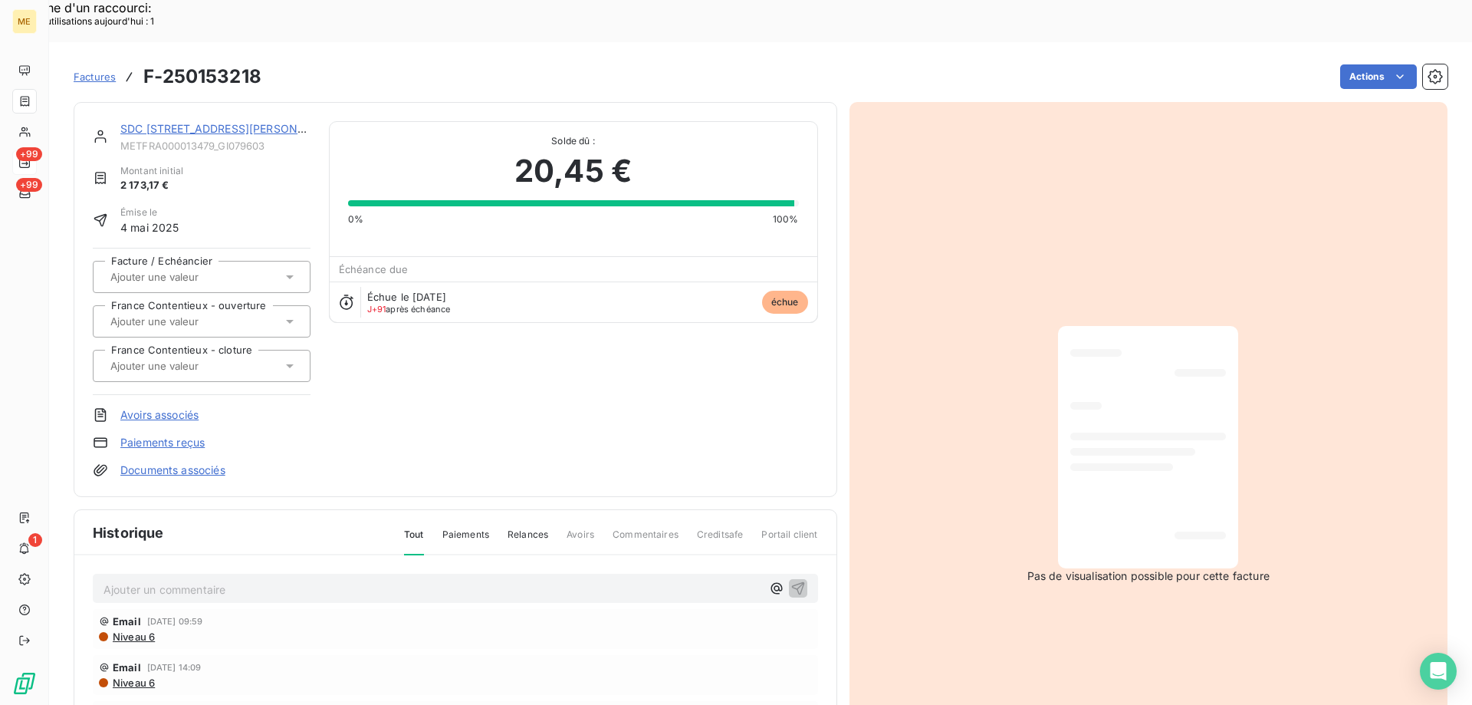
click at [238, 121] on div "SDC 3 RUE CHARLES LE GOFFIC" at bounding box center [215, 128] width 190 height 15
click at [240, 122] on link "SDC 3 RUE CHARLES LE GOFFIC" at bounding box center [229, 128] width 219 height 13
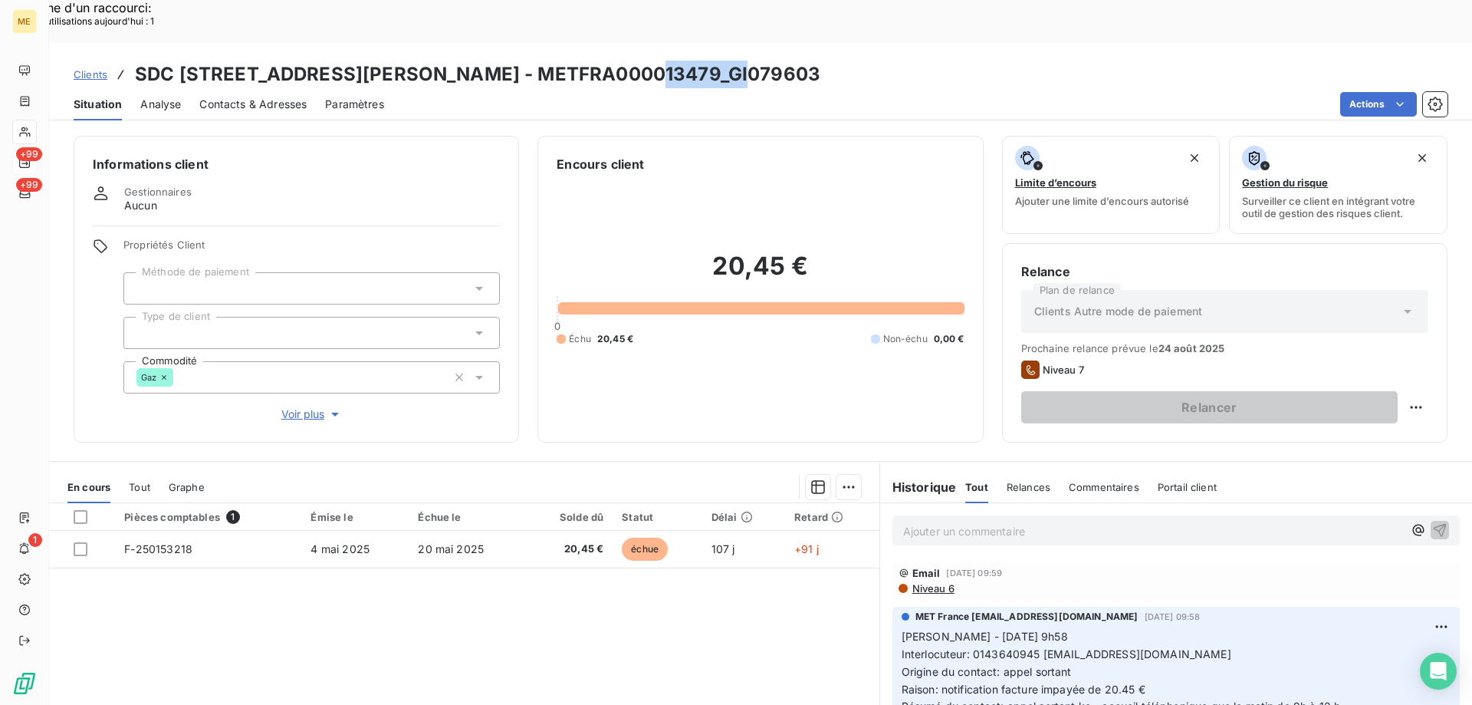
drag, startPoint x: 638, startPoint y: 28, endPoint x: 732, endPoint y: 33, distance: 93.7
click at [732, 61] on div "Clients SDC 3 RUE CHARLES LE GOFFIC - METFRA000013479_GI079603" at bounding box center [760, 75] width 1423 height 28
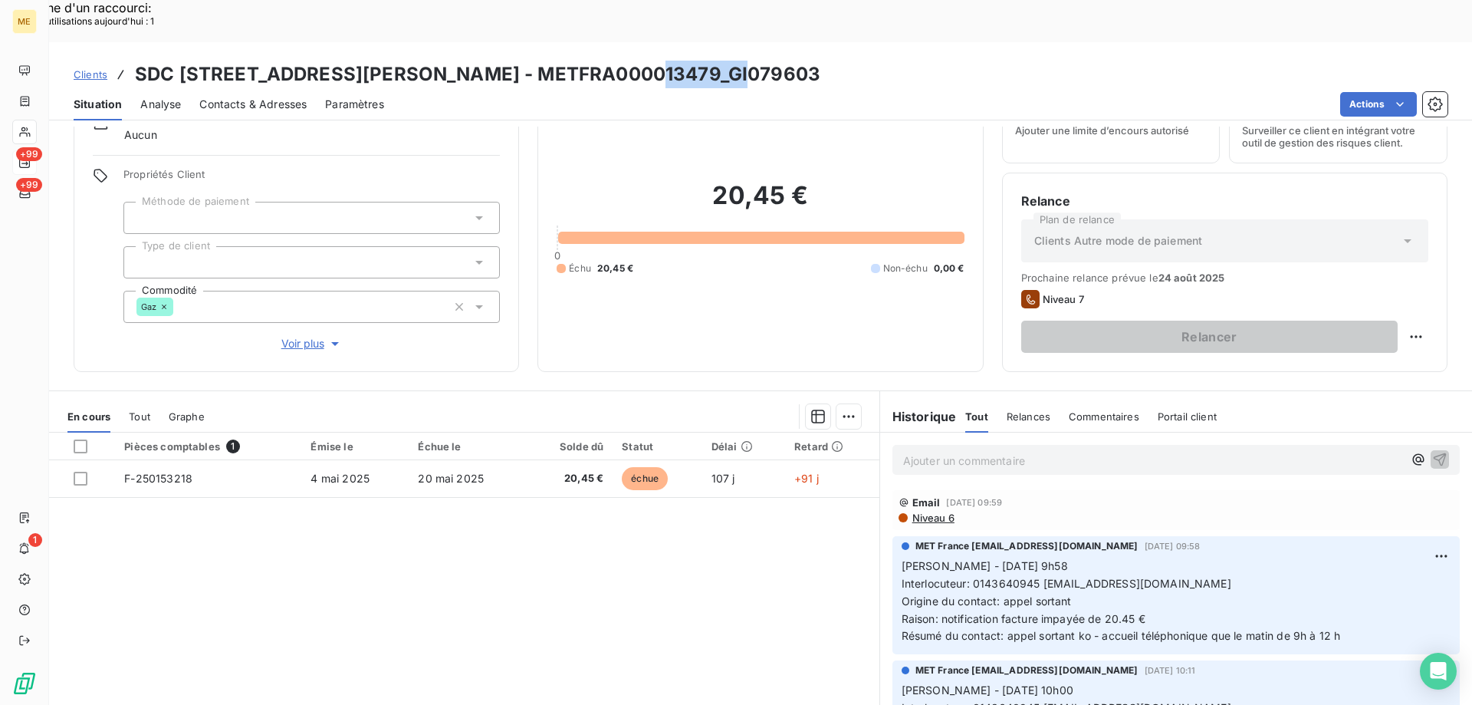
scroll to position [97, 0]
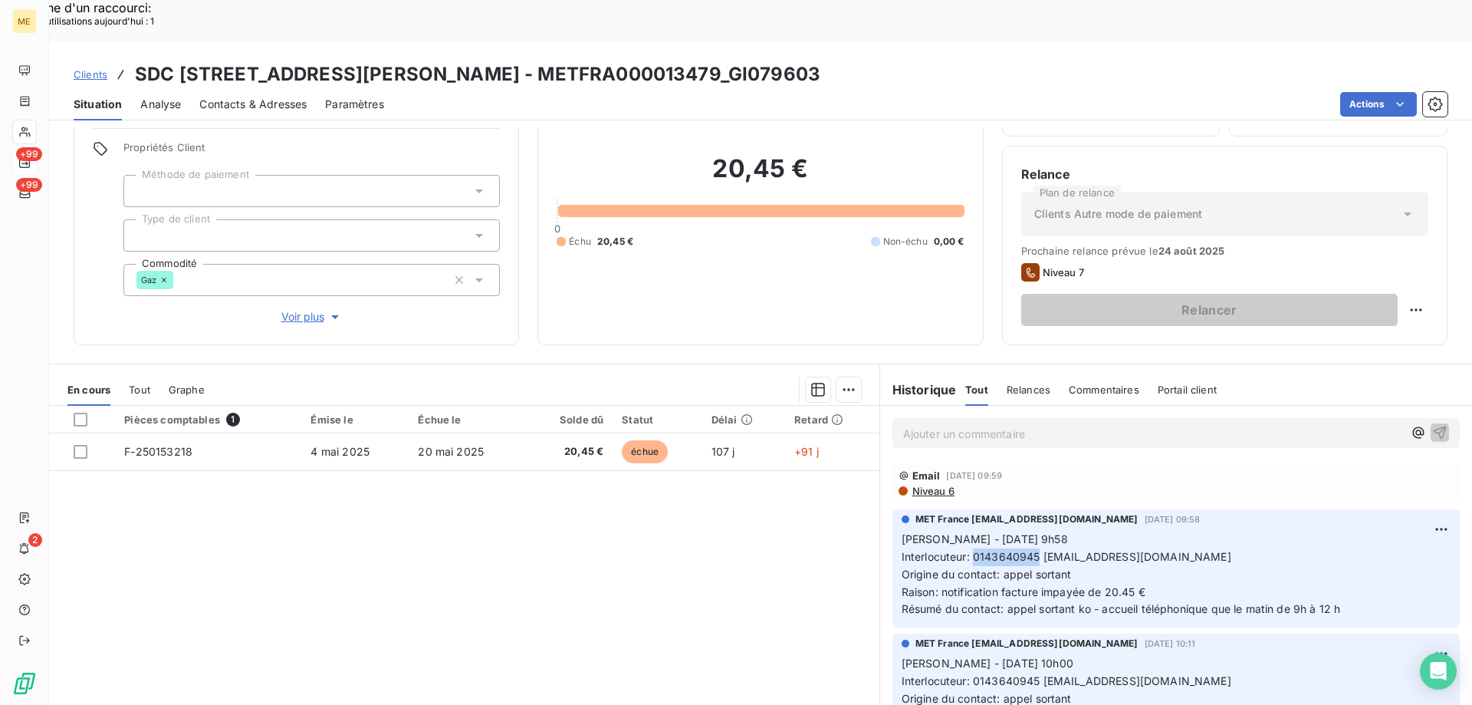
drag, startPoint x: 966, startPoint y: 512, endPoint x: 1031, endPoint y: 511, distance: 64.4
click at [1031, 550] on span "Interlocuteur: 0143640945 RINALDI25@CABINETRINALDI.FR" at bounding box center [1067, 556] width 330 height 13
drag, startPoint x: 635, startPoint y: 33, endPoint x: 791, endPoint y: 42, distance: 156.7
click at [791, 61] on div "Clients SDC 3 RUE CHARLES LE GOFFIC - METFRA000013479_GI079603" at bounding box center [760, 75] width 1423 height 28
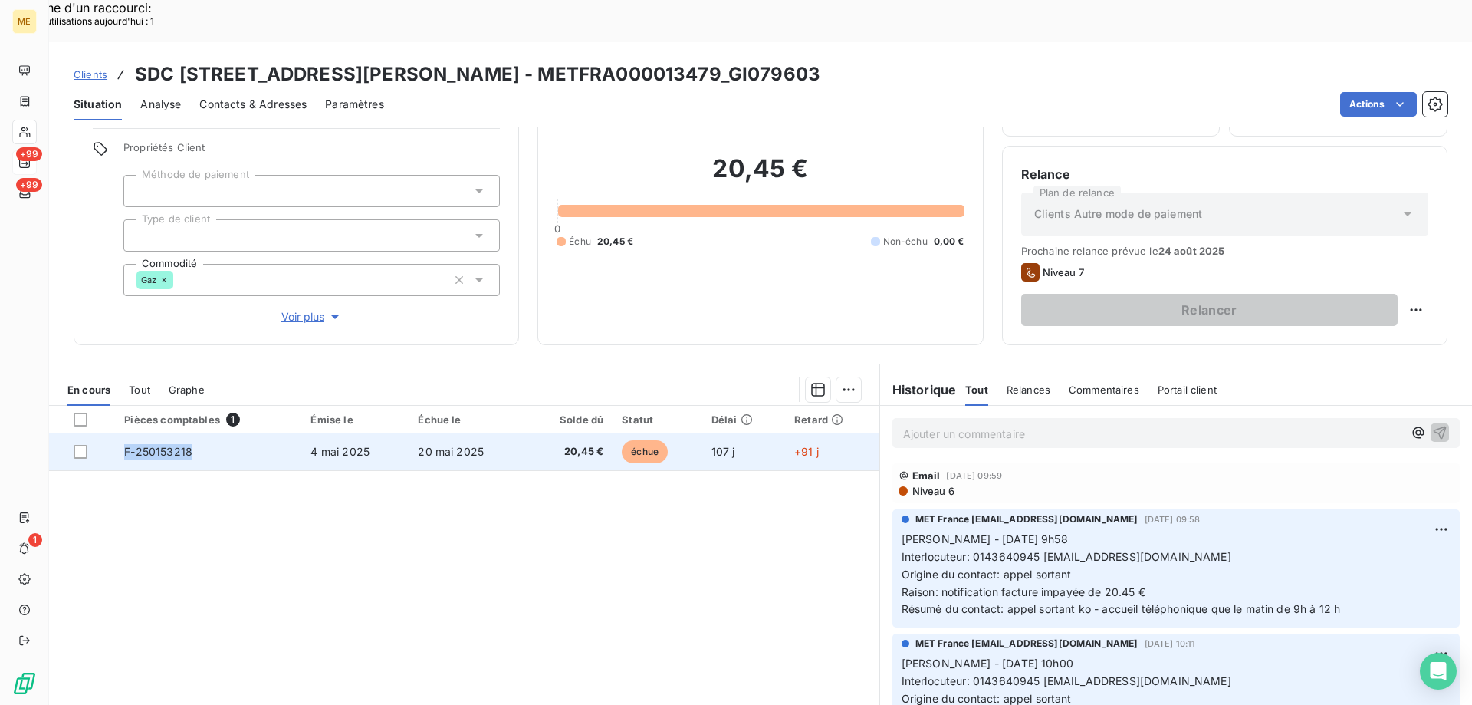
drag, startPoint x: 206, startPoint y: 419, endPoint x: 103, endPoint y: 412, distance: 103.0
click at [103, 433] on tr "F-250153218 4 mai 2025 20 mai 2025 20,45 € échue 107 j +91 j" at bounding box center [464, 451] width 830 height 37
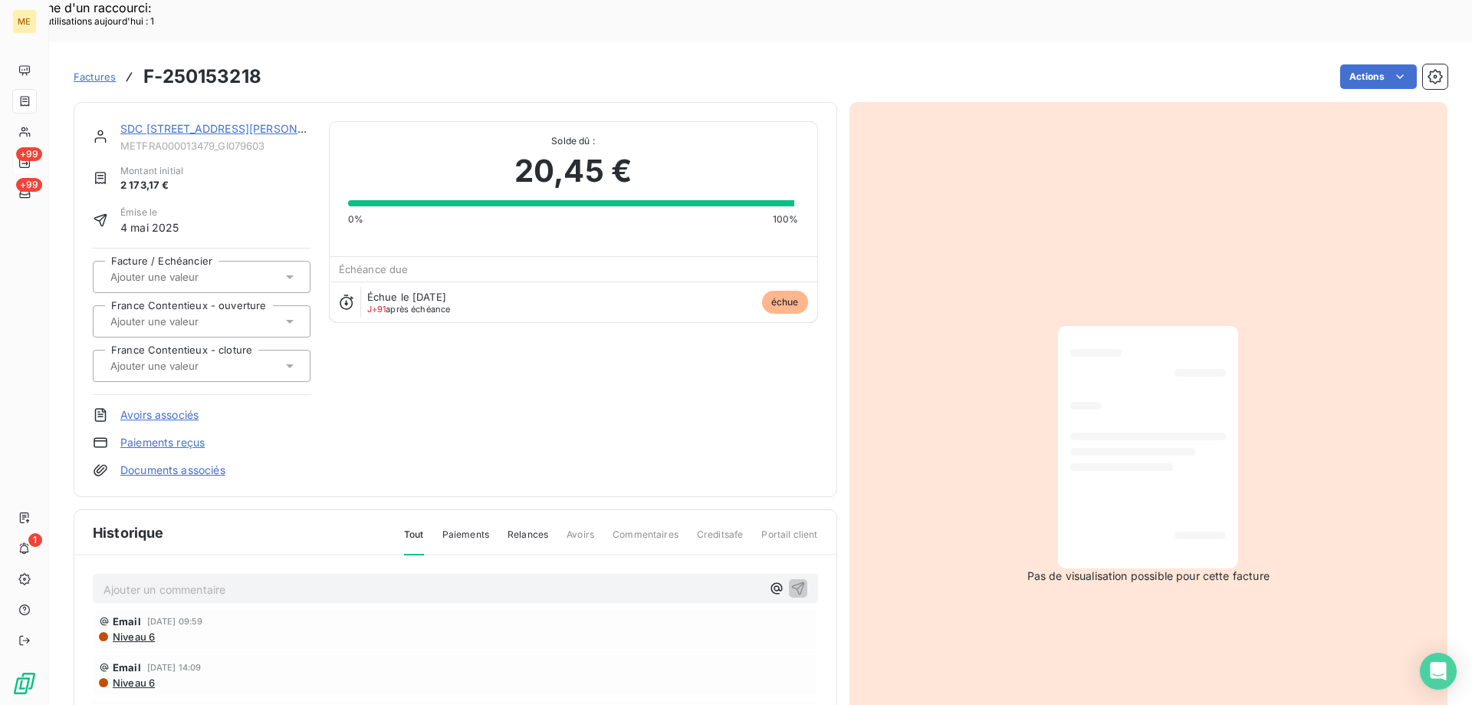
click at [181, 122] on link "SDC 3 RUE CHARLES LE GOFFIC" at bounding box center [229, 128] width 219 height 13
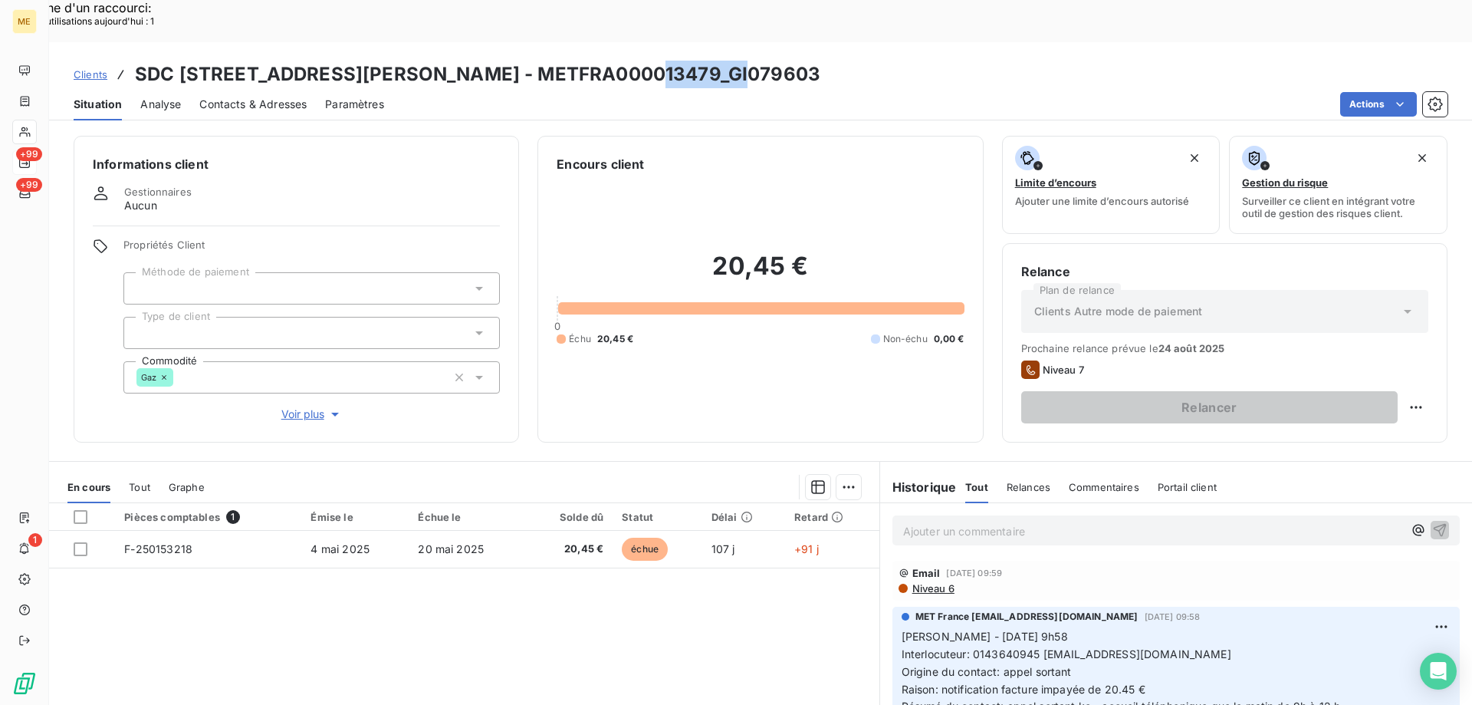
drag, startPoint x: 637, startPoint y: 35, endPoint x: 750, endPoint y: 35, distance: 112.7
click at [750, 61] on div "Clients SDC 3 RUE CHARLES LE GOFFIC - METFRA000013479_GI079603" at bounding box center [760, 75] width 1423 height 28
click at [1358, 384] on div "Replanifier cette action" at bounding box center [1342, 398] width 150 height 37
click at [1355, 396] on div "Replanifier cette action" at bounding box center [1341, 398] width 137 height 25
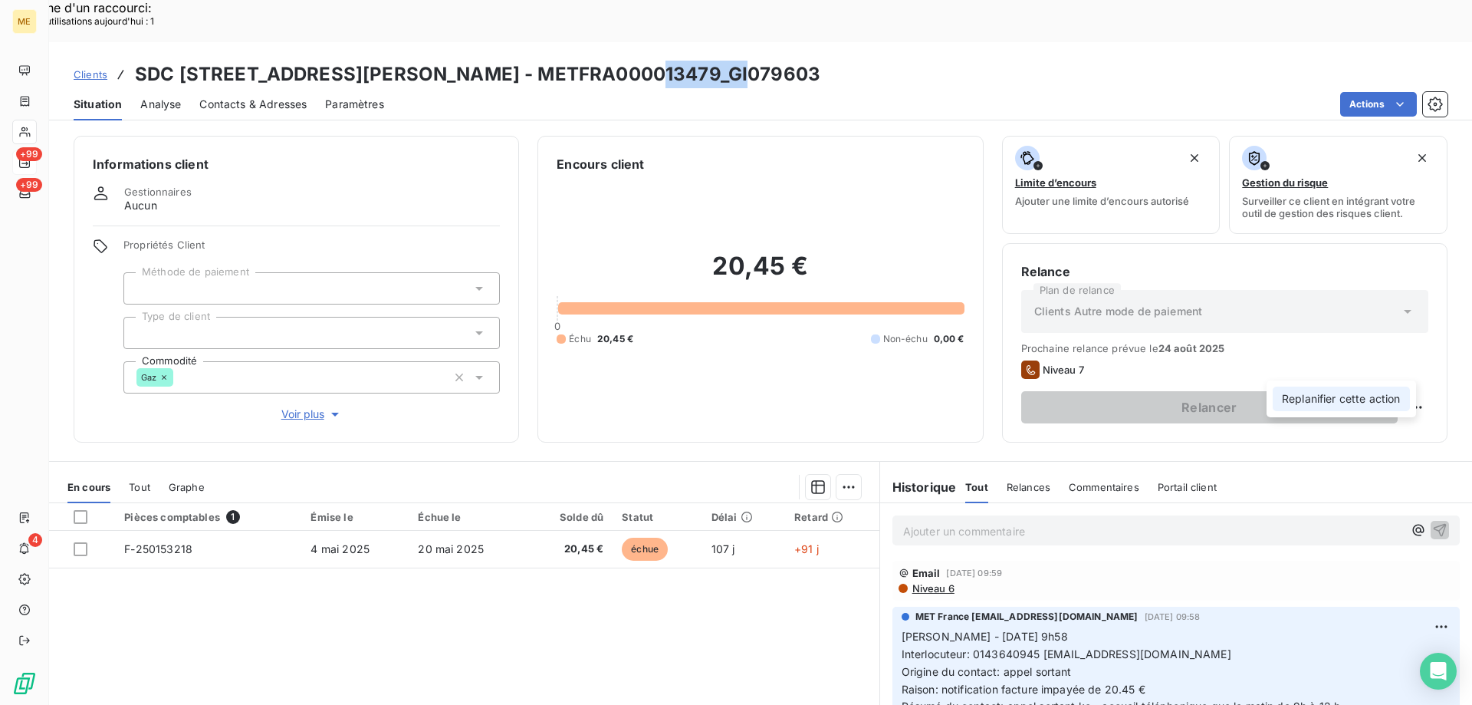
select select "7"
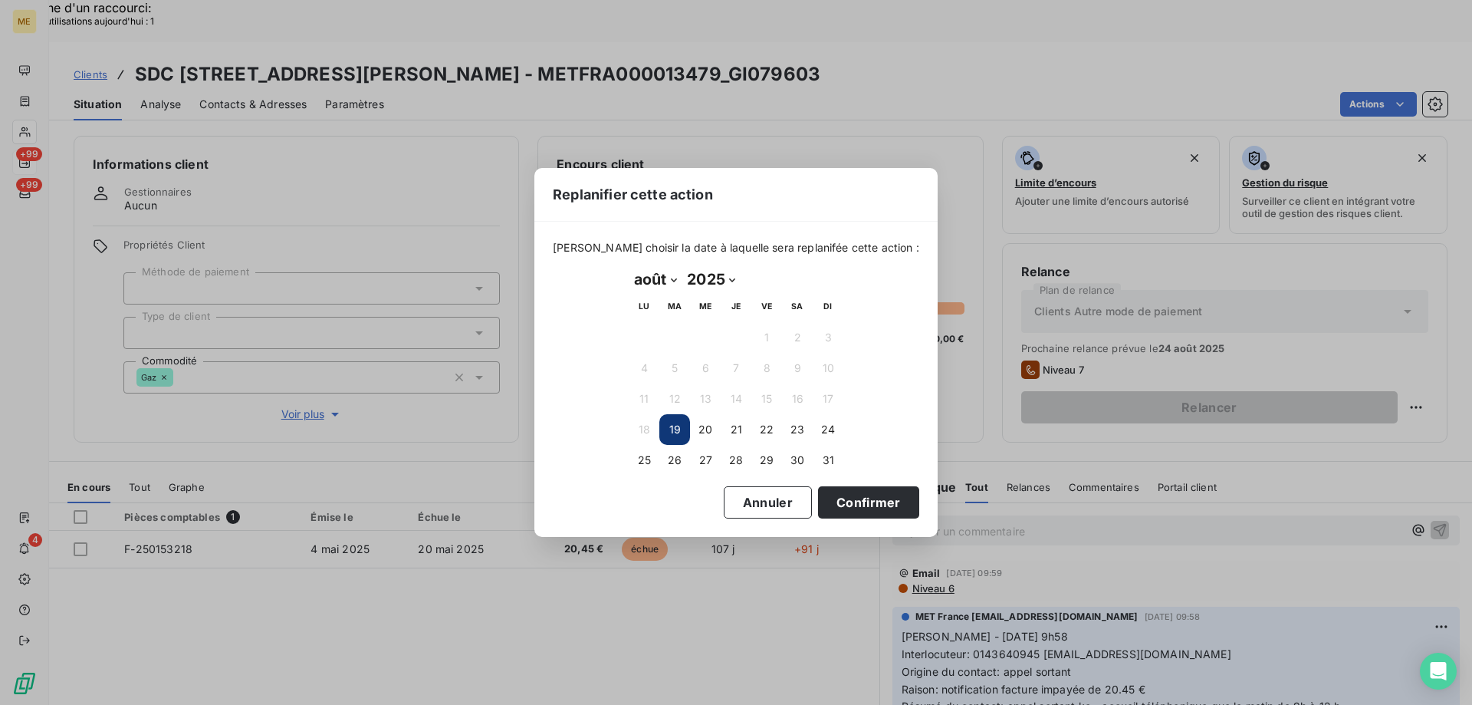
click at [678, 424] on button "19" at bounding box center [674, 429] width 31 height 31
click at [819, 495] on button "Confirmer" at bounding box center [868, 502] width 101 height 32
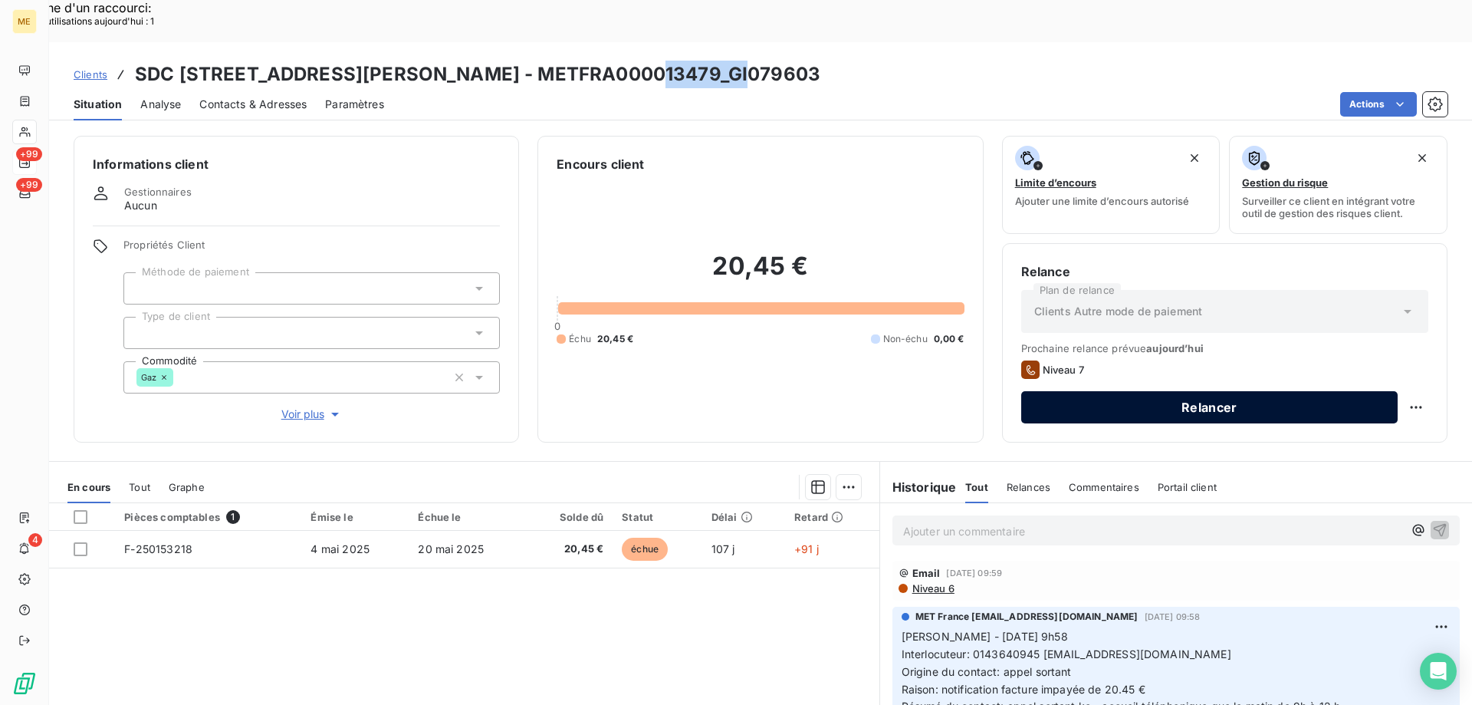
click at [1237, 391] on button "Relancer" at bounding box center [1209, 407] width 377 height 32
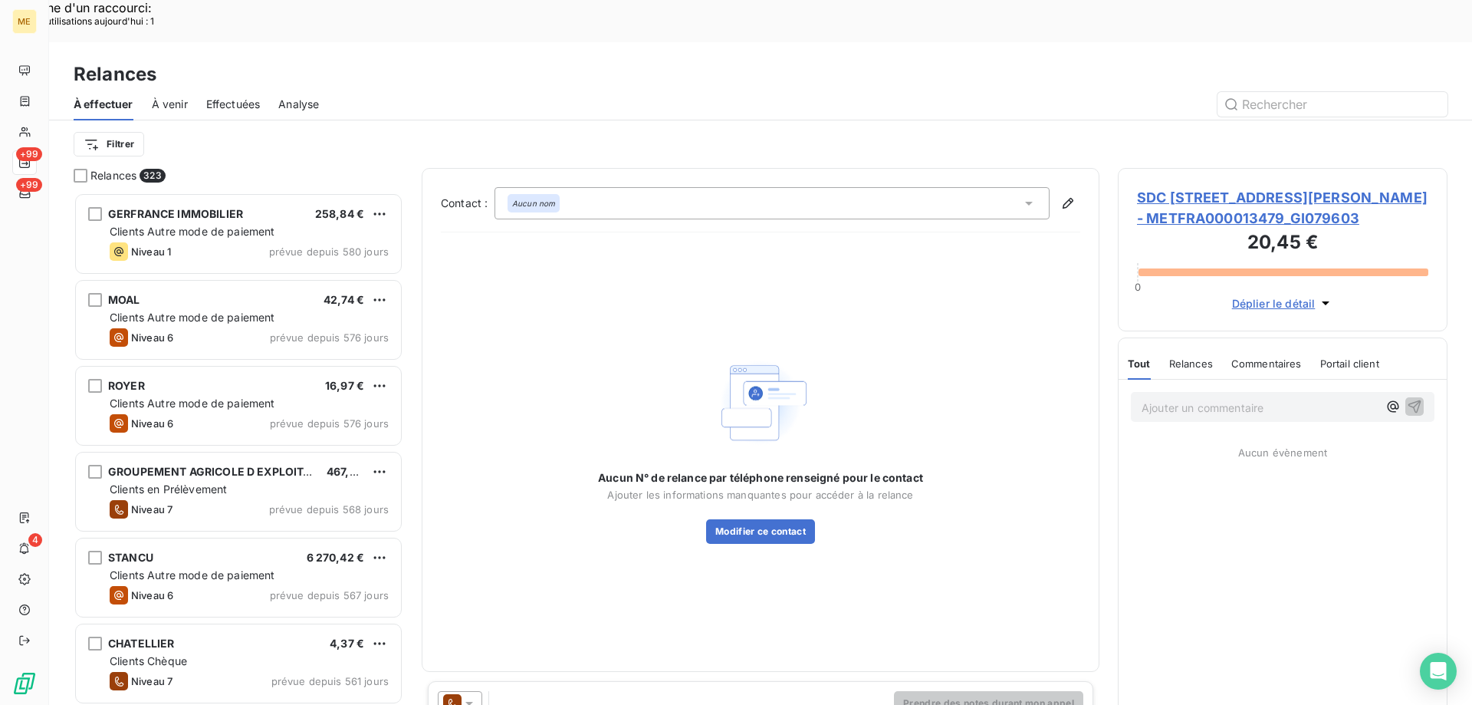
scroll to position [543, 318]
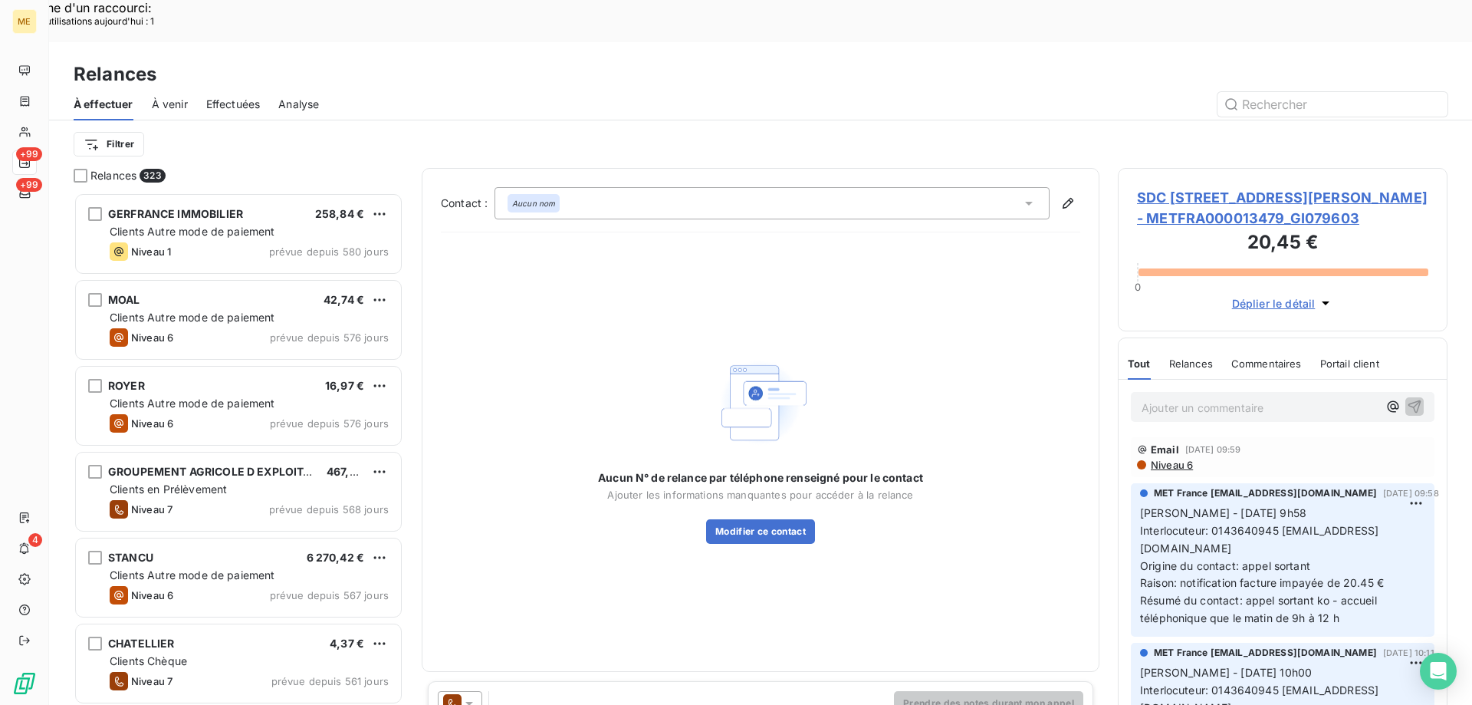
click at [475, 692] on icon at bounding box center [469, 702] width 15 height 15
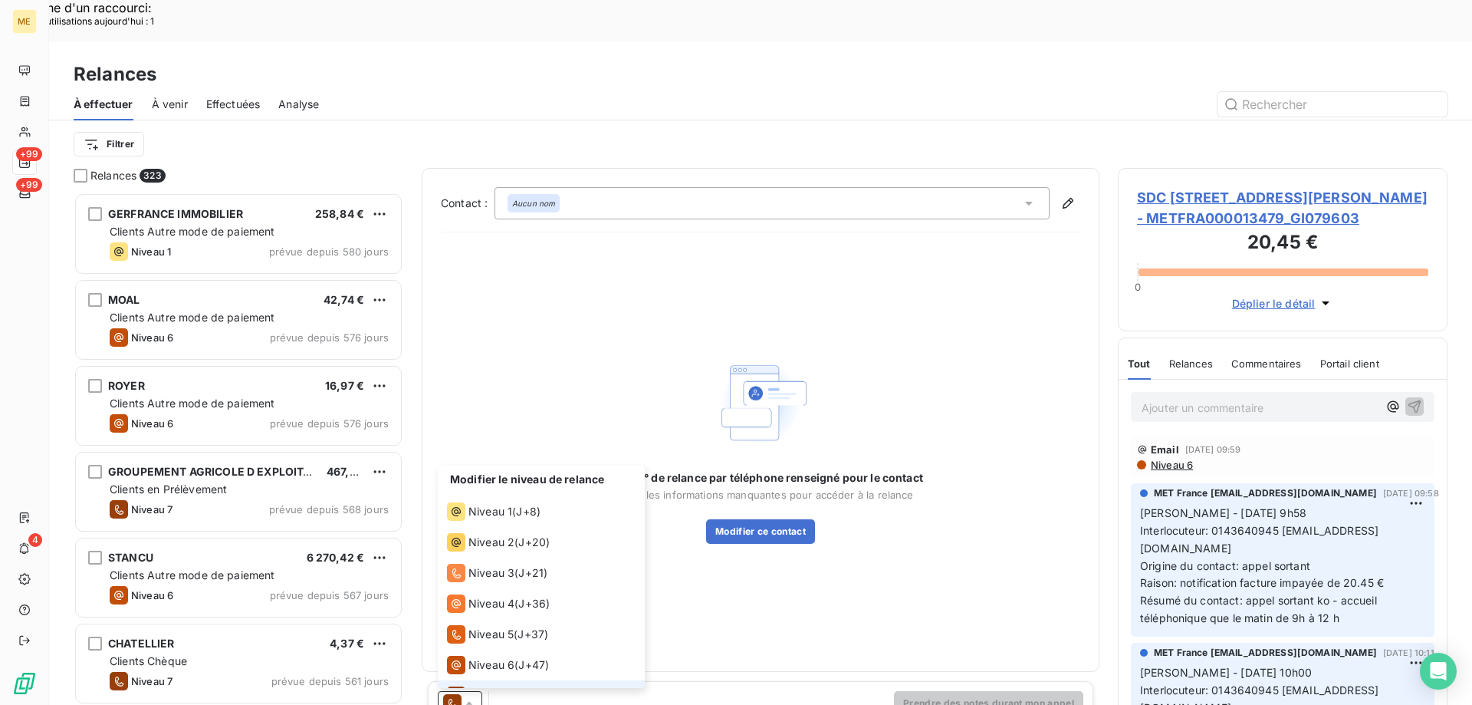
scroll to position [23, 0]
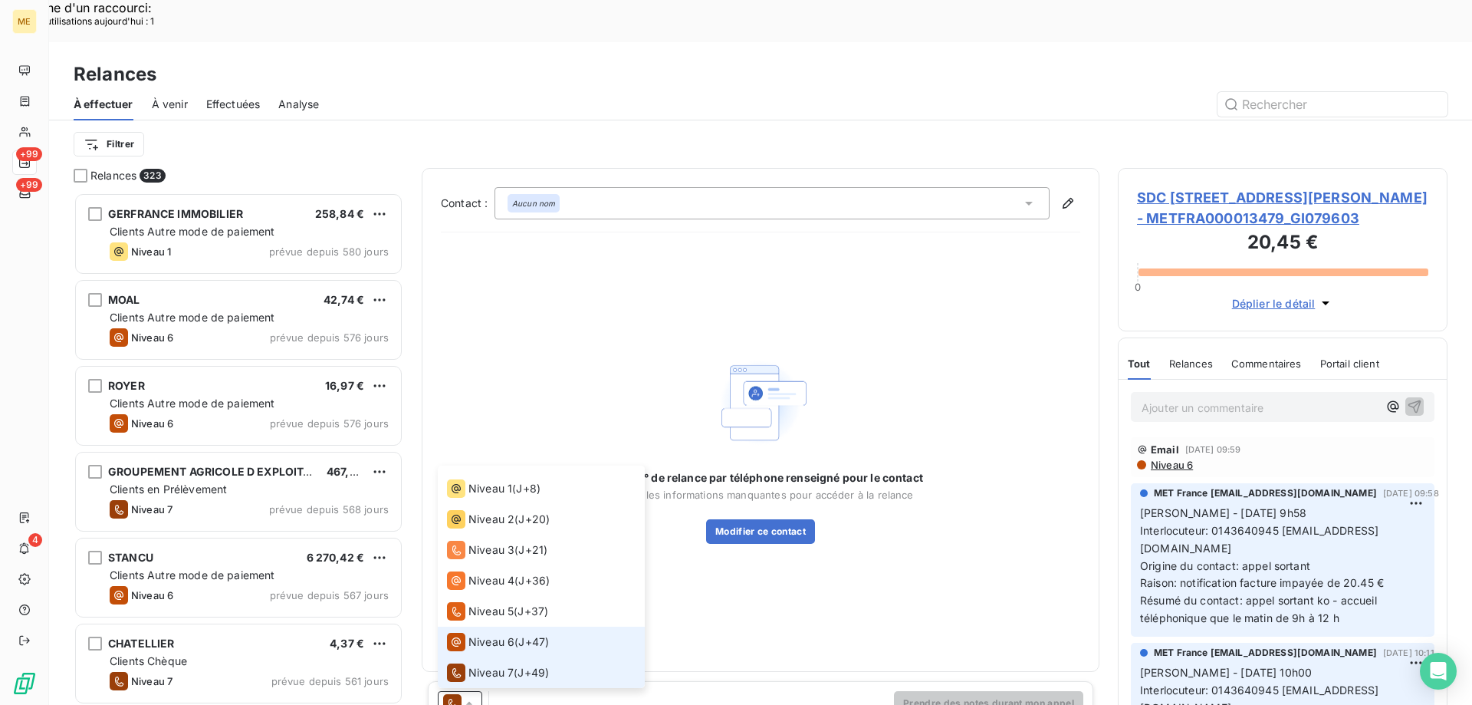
click at [513, 626] on li "Niveau 6 ( J+47 )" at bounding box center [541, 641] width 207 height 31
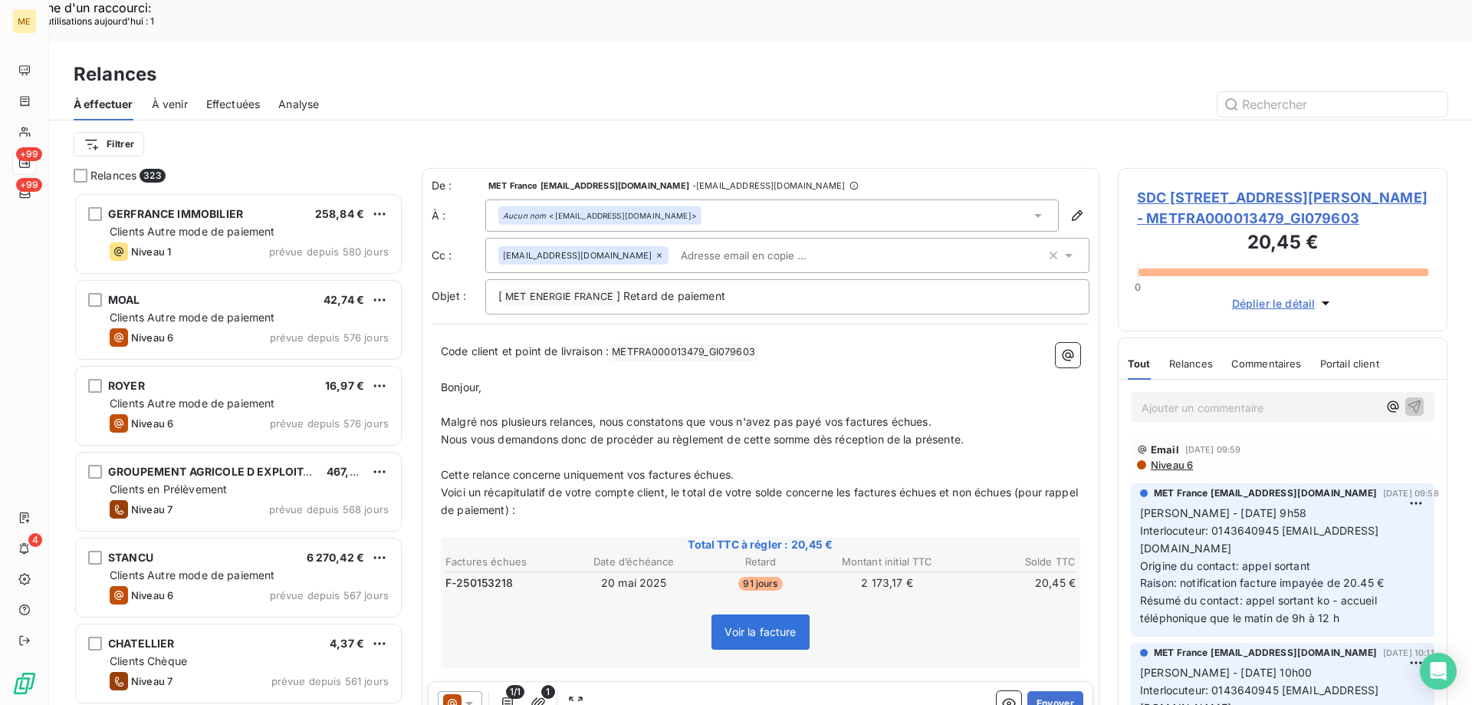
click at [457, 692] on icon at bounding box center [452, 703] width 18 height 18
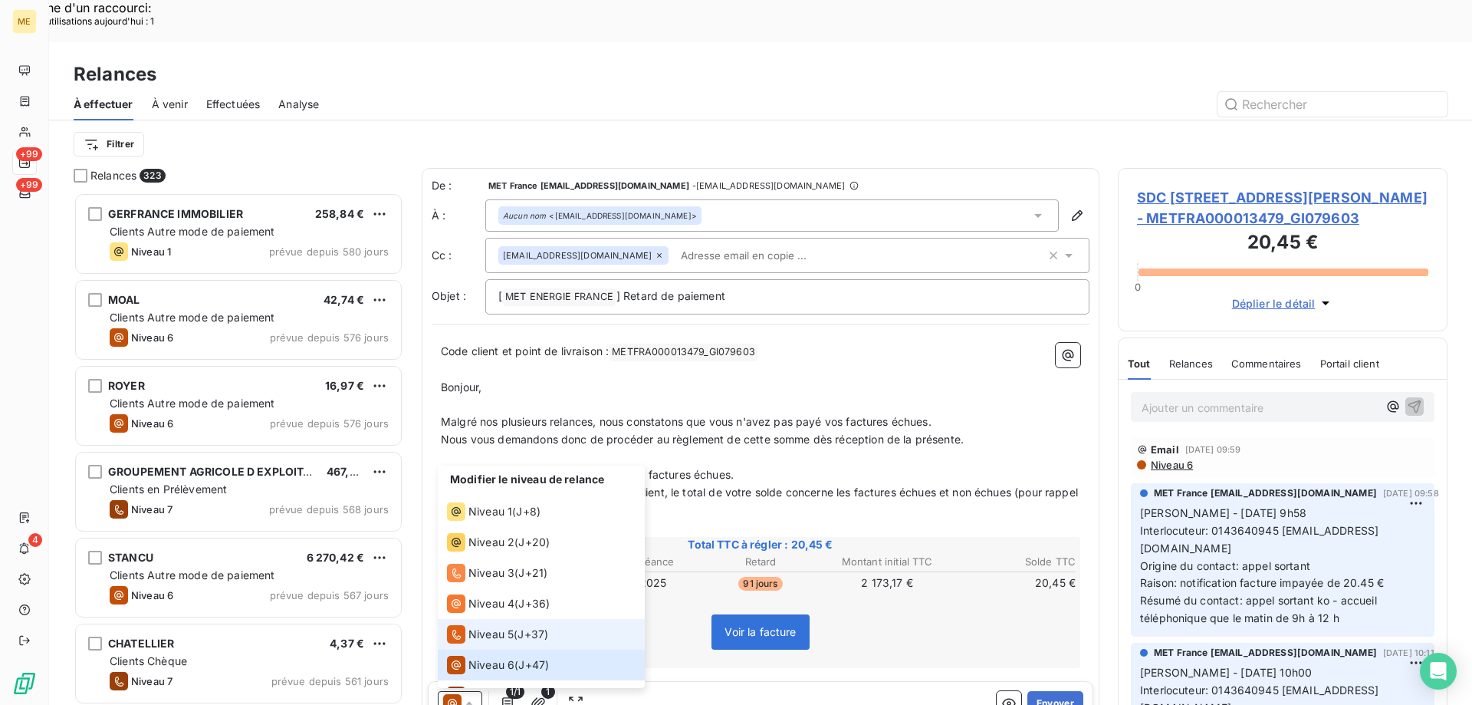
click at [534, 626] on span "J+37 )" at bounding box center [533, 633] width 31 height 15
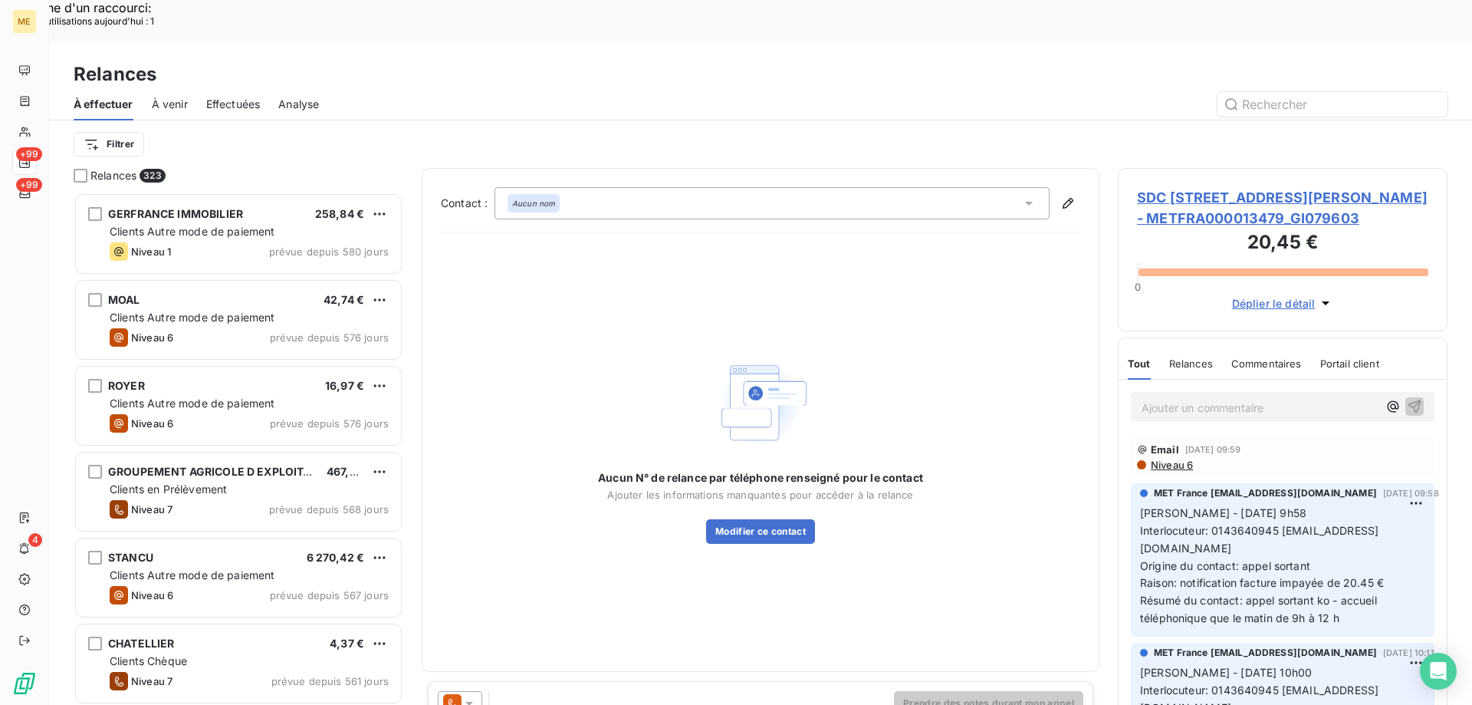
click at [1332, 187] on span "SDC 3 RUE CHARLES LE GOFFIC - METFRA000013479_GI079603" at bounding box center [1282, 207] width 291 height 41
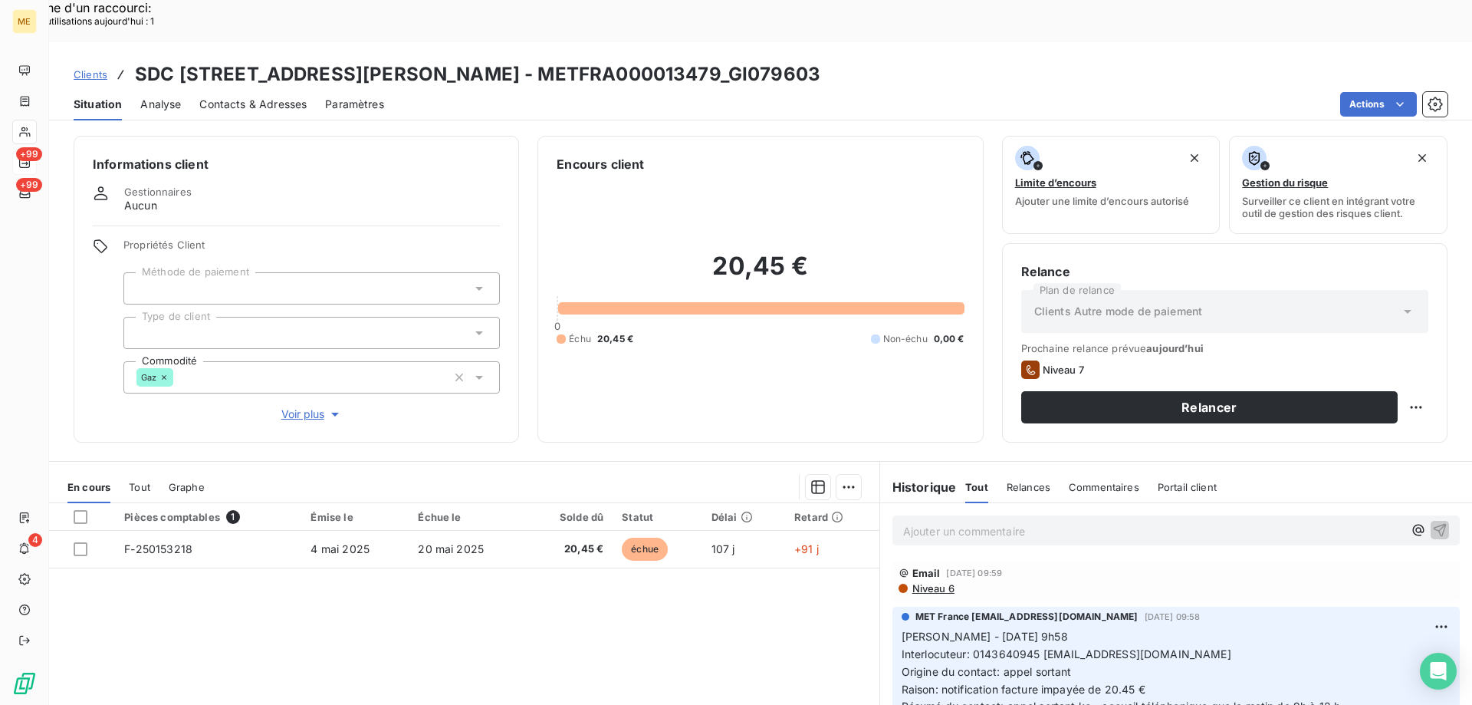
click at [1136, 503] on div "Ajouter un commentaire ﻿" at bounding box center [1176, 530] width 592 height 54
click at [1136, 515] on div "Ajouter un commentaire ﻿" at bounding box center [1176, 530] width 567 height 30
click at [1139, 521] on p "Ajouter un commentaire ﻿" at bounding box center [1153, 530] width 500 height 19
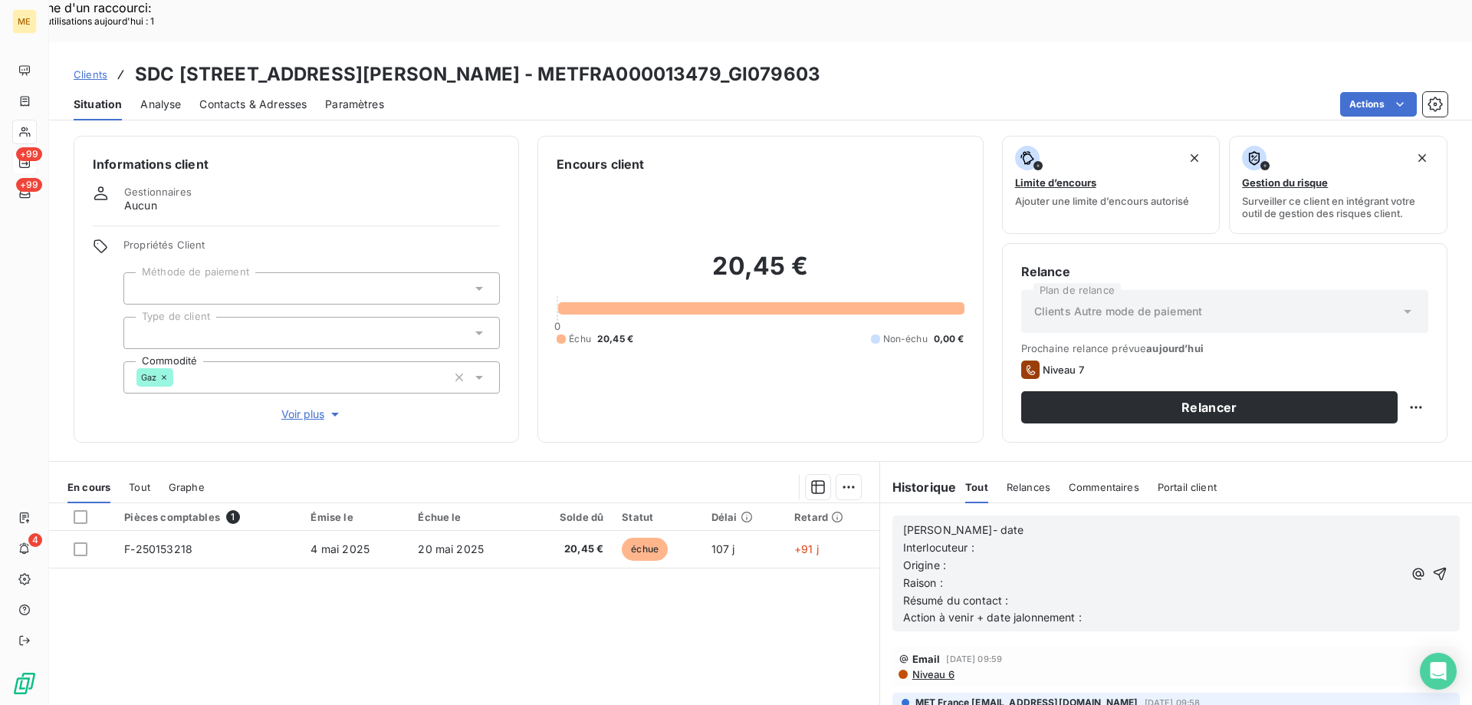
click at [968, 521] on p "Lisa- date" at bounding box center [1153, 530] width 500 height 18
click at [988, 539] on p "Interlocuteur :" at bounding box center [1153, 548] width 500 height 18
click at [1028, 539] on p "Interlocuteur :" at bounding box center [1153, 548] width 500 height 18
click at [1059, 557] on p "Origine :" at bounding box center [1153, 566] width 500 height 18
click at [1087, 539] on p "Interlocuteur : Mme cugnet -" at bounding box center [1153, 548] width 500 height 18
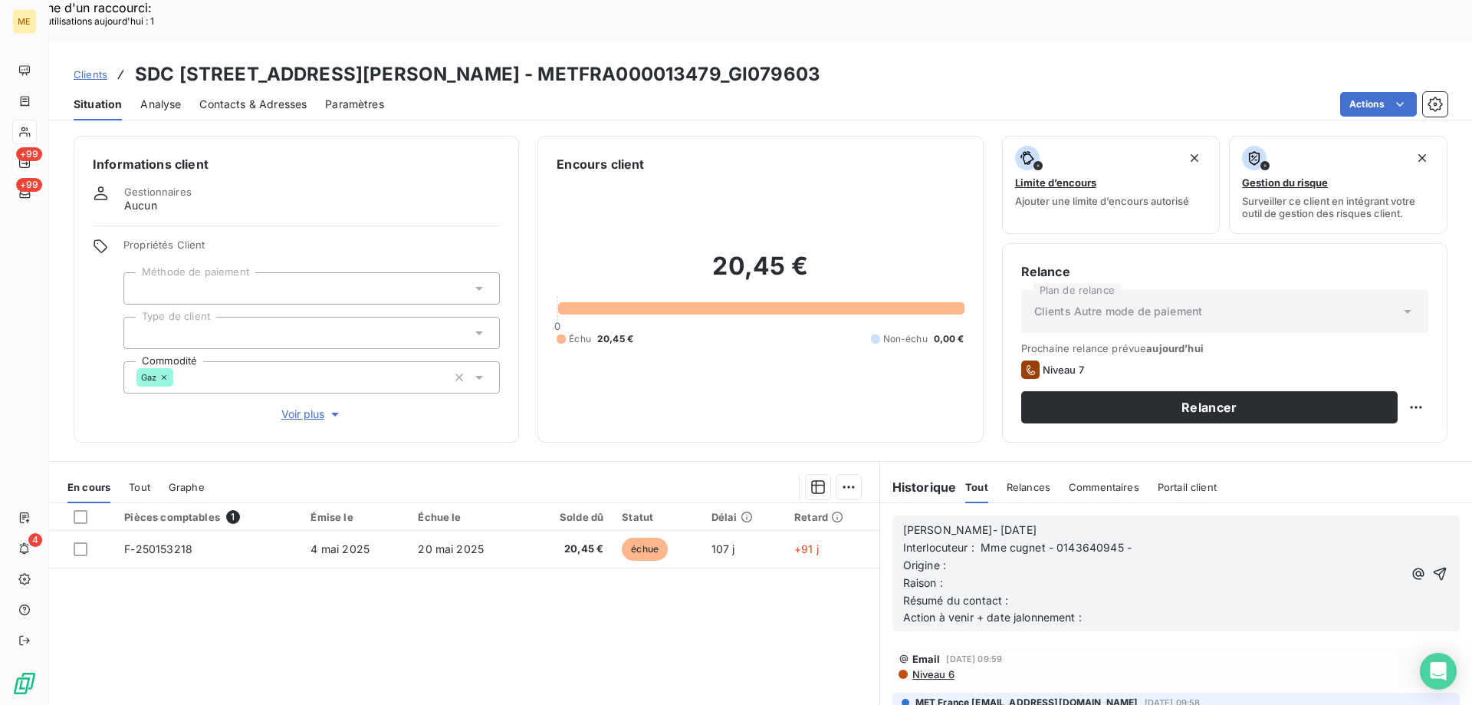
drag, startPoint x: 1037, startPoint y: 695, endPoint x: 1362, endPoint y: 615, distance: 334.8
click at [1133, 539] on p "Interlocuteur : Mme cugnet - 0143640945 -" at bounding box center [1153, 548] width 500 height 18
click at [1157, 557] on p "Origine :" at bounding box center [1153, 566] width 500 height 18
click at [1184, 574] on p "Raison :" at bounding box center [1153, 583] width 500 height 18
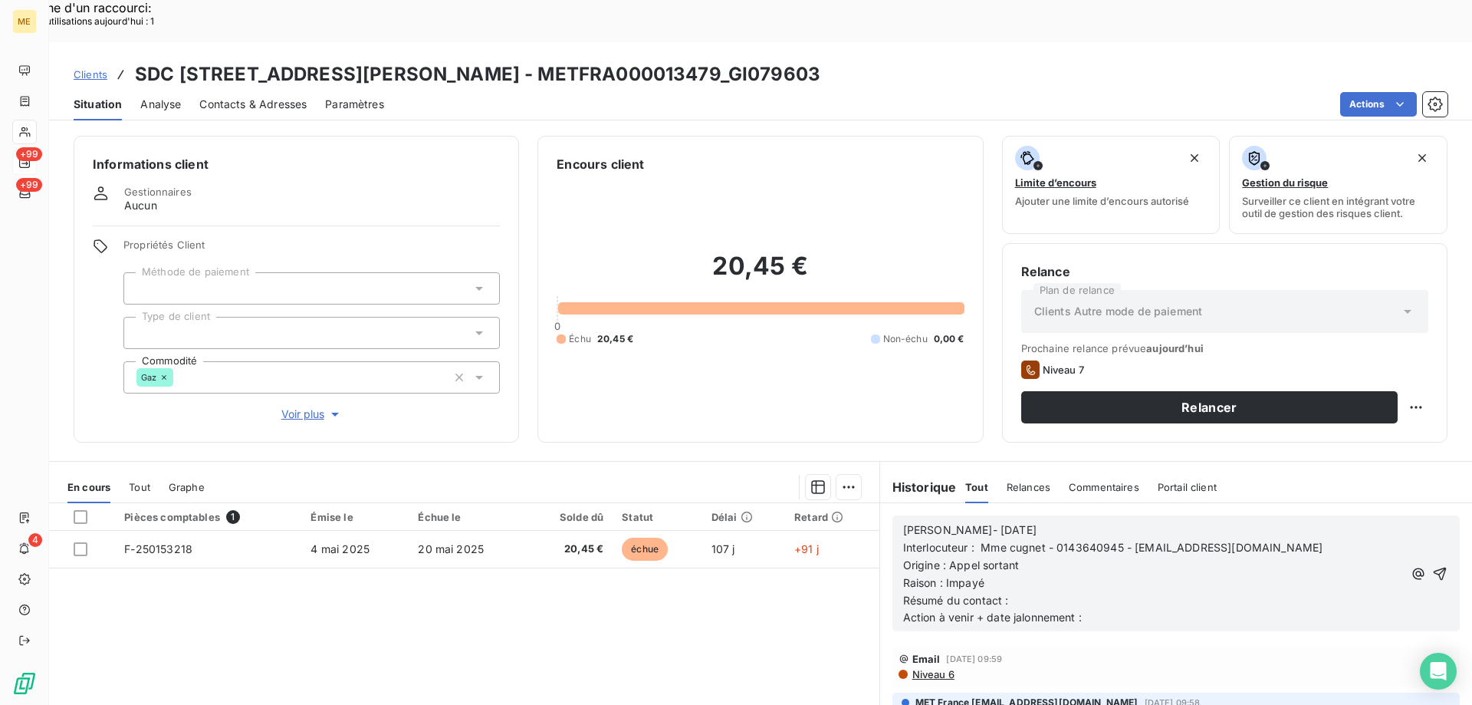
click at [1185, 574] on p "Raison : Impayé" at bounding box center [1153, 583] width 500 height 18
click at [1185, 592] on p "Résumé du contact :" at bounding box center [1153, 601] width 500 height 18
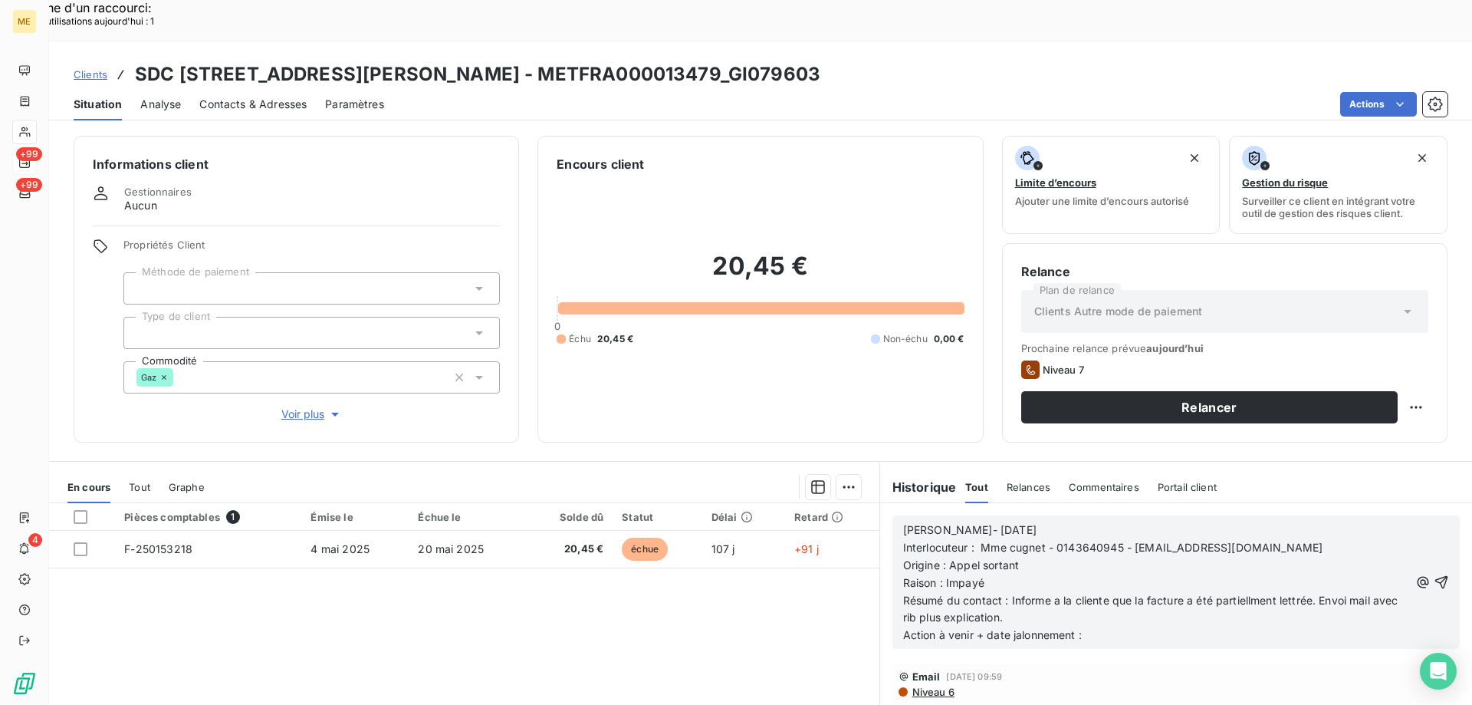
click at [1049, 594] on span "Résumé du contact : Informe a la cliente que la facture a été partiellment lett…" at bounding box center [1152, 609] width 498 height 31
click at [0, 0] on lt-em "à" at bounding box center [0, 0] width 0 height 0
click at [1262, 592] on p "Résumé du contact : Informe à la cliente que la facture a été partiellment lett…" at bounding box center [1156, 609] width 506 height 35
click at [1258, 594] on span "Résumé du contact : Informe à la cliente que la facture a été partiellment lett…" at bounding box center [1152, 609] width 498 height 31
click at [0, 0] on lt-span "partiell e ment" at bounding box center [0, 0] width 0 height 0
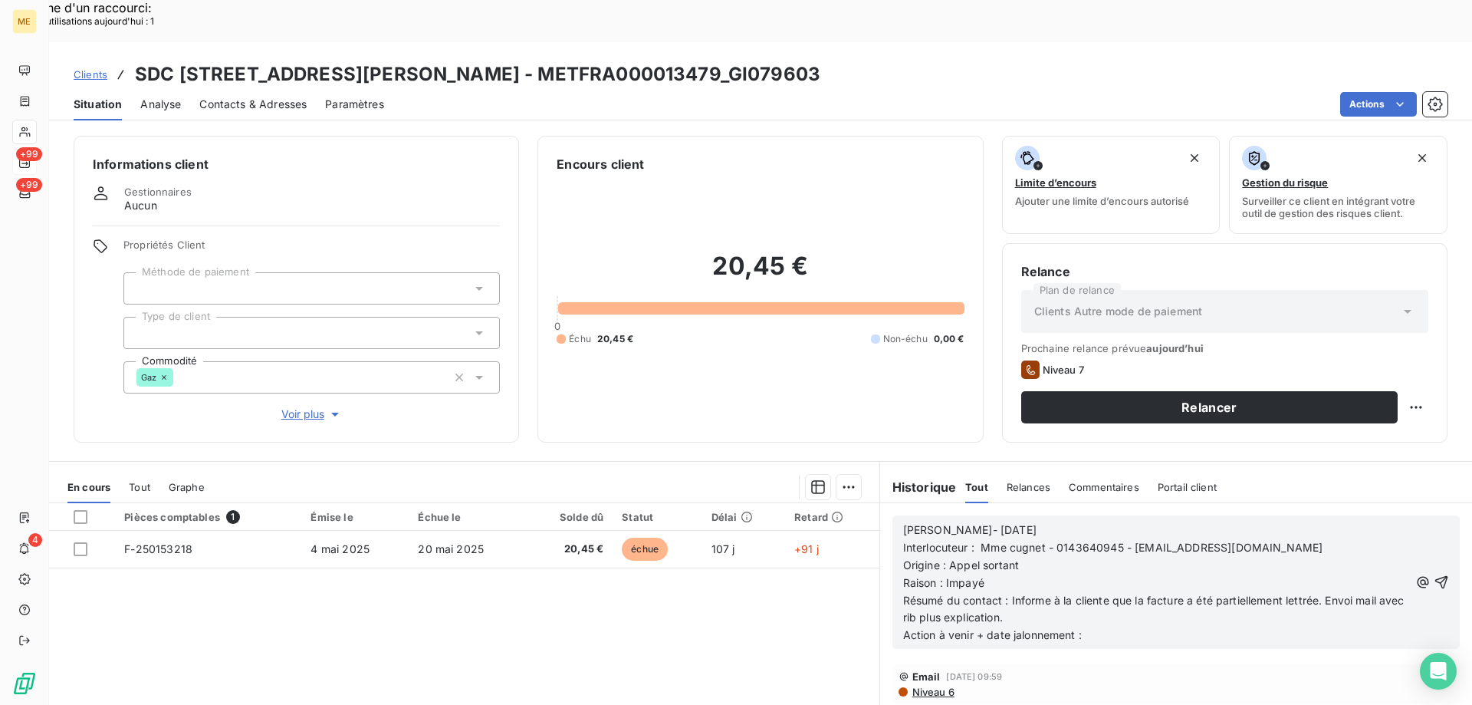
click at [928, 594] on span "Résumé du contact : Informe à la cliente que la facture a été partiellement let…" at bounding box center [1155, 609] width 505 height 31
click at [0, 0] on lt-div "Faute de frappe possible trouvée. RIB PIB riz Rob rit Ignorer" at bounding box center [0, 0] width 0 height 0
click at [0, 0] on lt-span "RIB" at bounding box center [0, 0] width 0 height 0
click at [1134, 592] on p "Résumé du contact : Informe à la cliente que la facture a été partiellement let…" at bounding box center [1156, 609] width 506 height 35
drag, startPoint x: 1076, startPoint y: 597, endPoint x: 887, endPoint y: 607, distance: 188.9
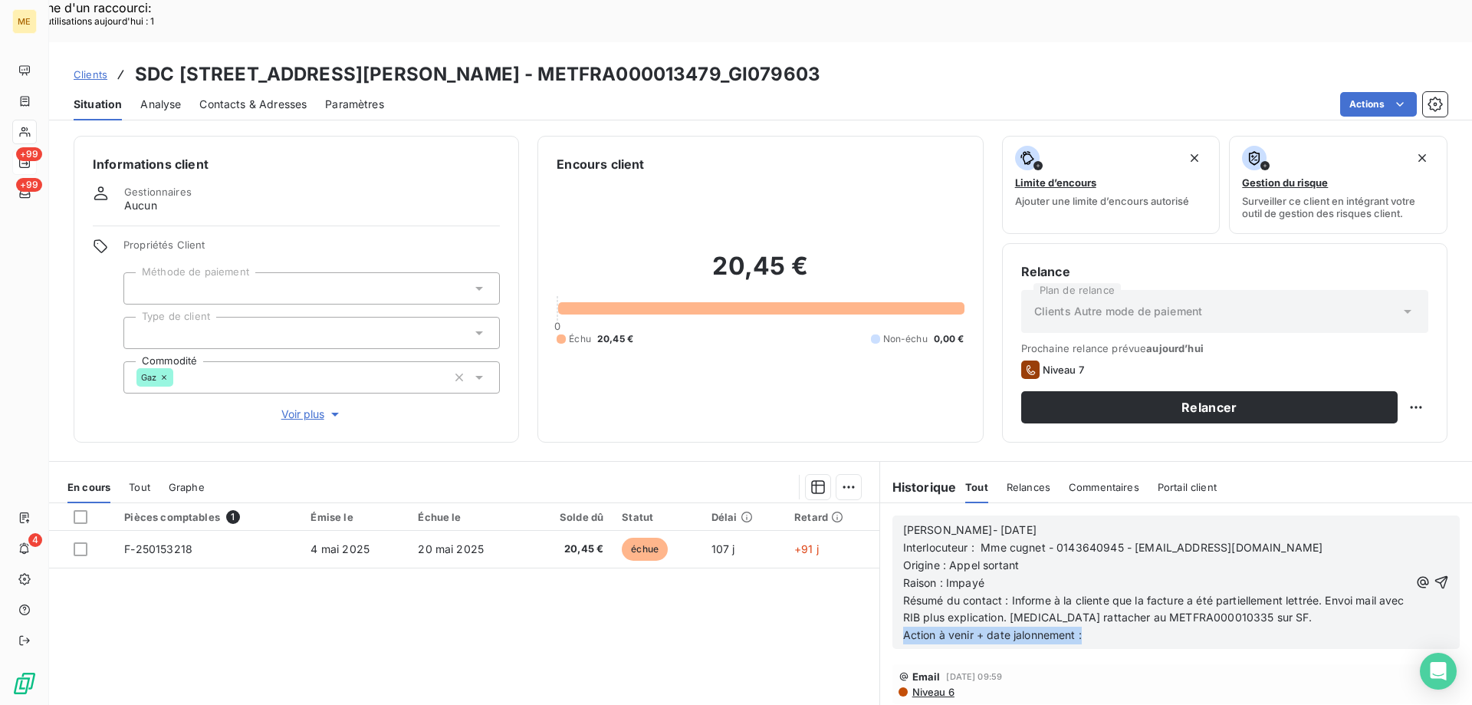
click at [887, 607] on div "Lisa- 19/08/2025 Interlocuteur : Mme cugnet - 0143640945 - rinaldi14@cabinetrin…" at bounding box center [1176, 582] width 592 height 158
click at [1435, 576] on icon "button" at bounding box center [1441, 582] width 13 height 13
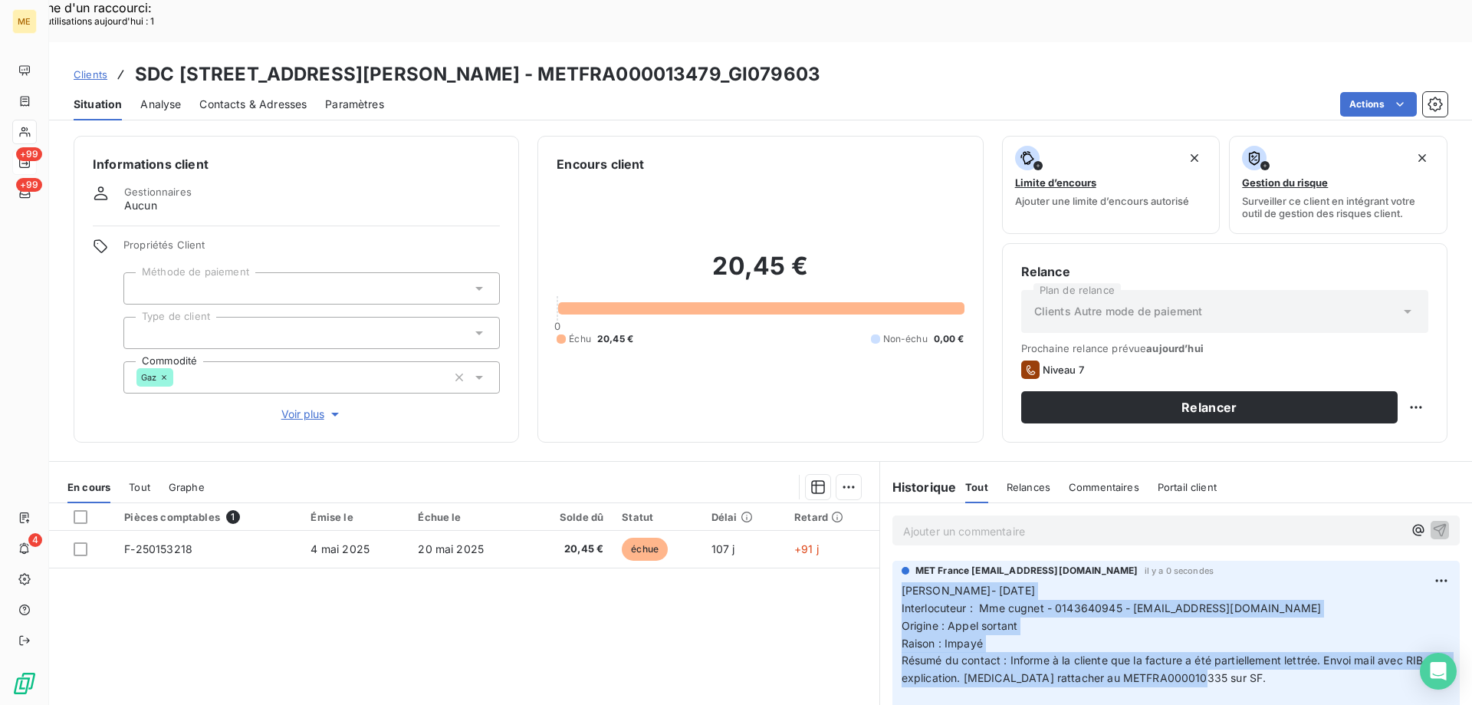
drag, startPoint x: 1219, startPoint y: 639, endPoint x: 877, endPoint y: 551, distance: 353.0
click at [880, 557] on div "MET France met-france@recouvrement.met.com il y a 0 secondes Lisa- 19/08/2025 I…" at bounding box center [1176, 636] width 592 height 159
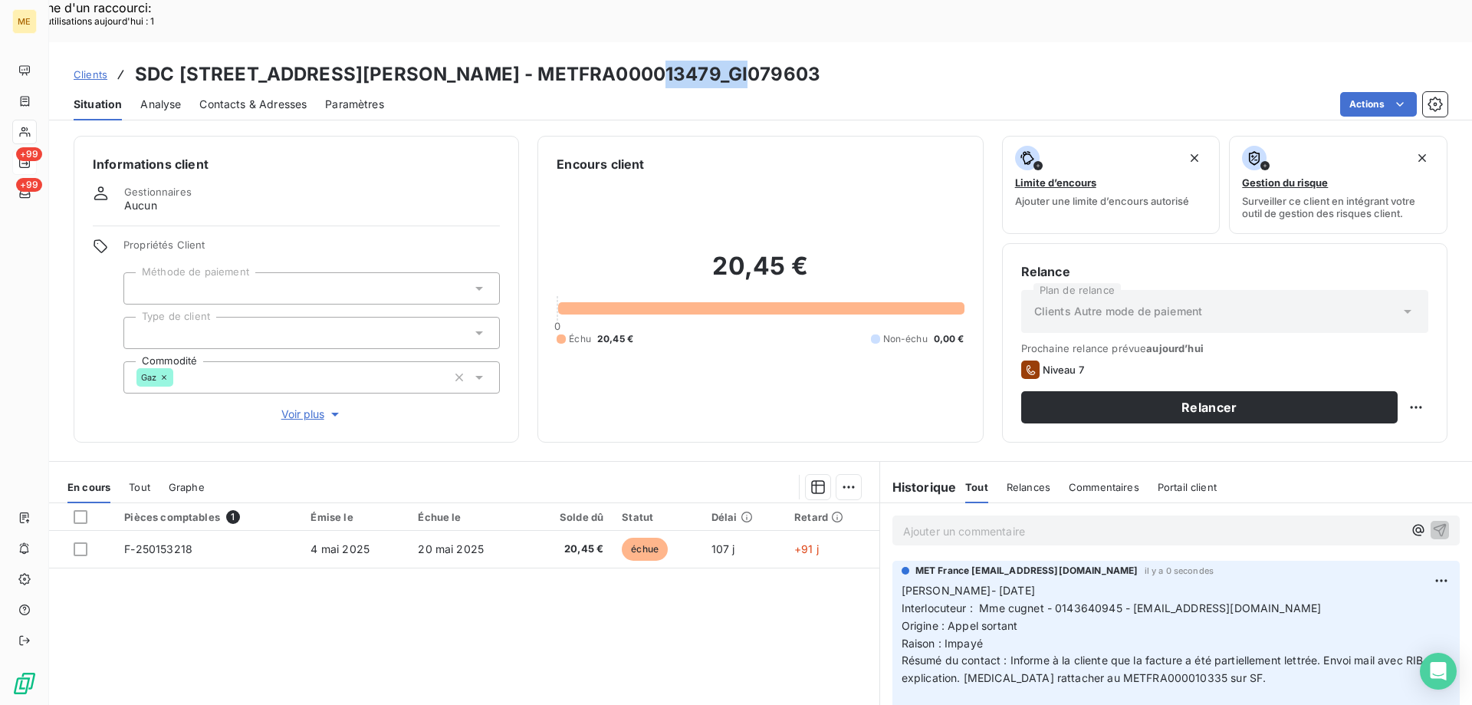
drag, startPoint x: 636, startPoint y: 38, endPoint x: 721, endPoint y: 38, distance: 85.1
click at [721, 61] on h3 "SDC 3 RUE CHARLES LE GOFFIC - METFRA000013479_GI079603" at bounding box center [478, 75] width 686 height 28
click at [764, 337] on div "20,45 € 0 Échu 20,45 € Non-échu 0,00 €" at bounding box center [760, 298] width 407 height 250
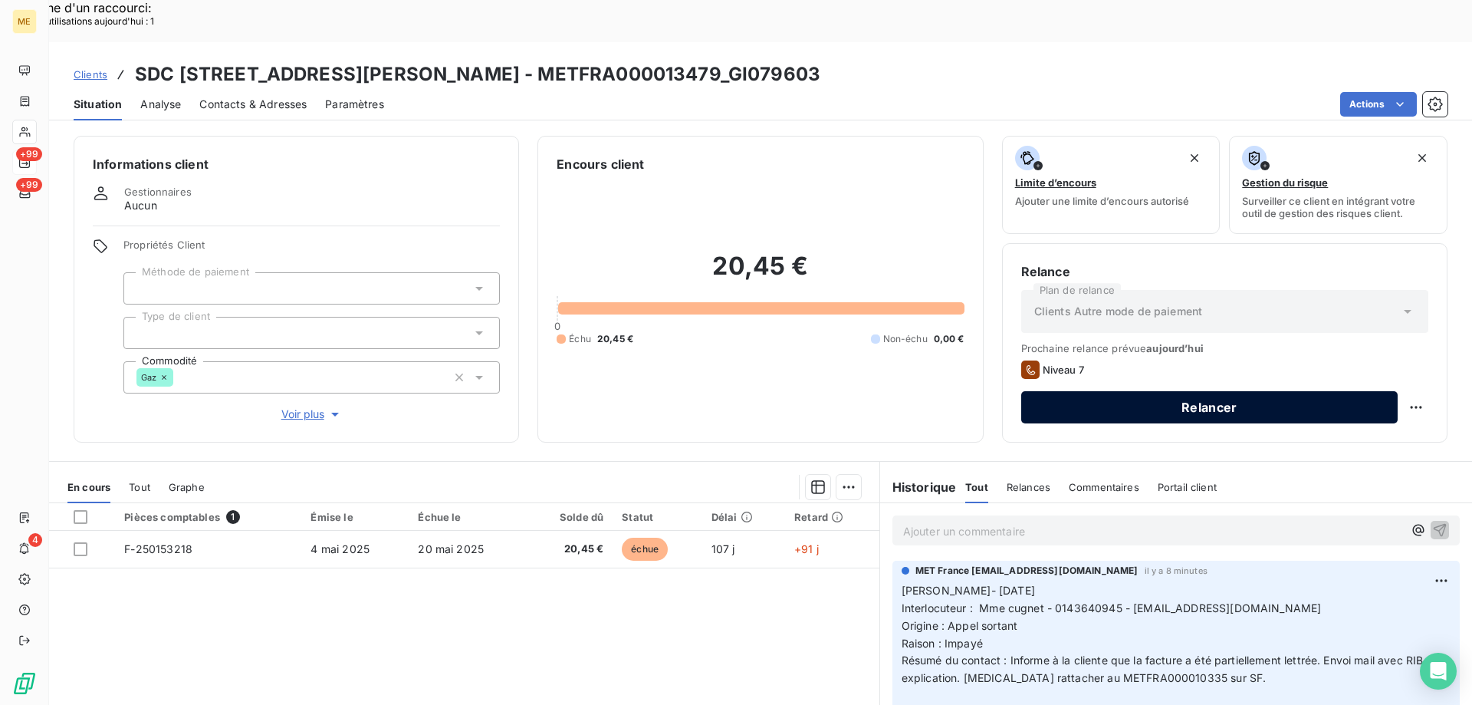
click at [1373, 391] on button "Relancer" at bounding box center [1209, 407] width 377 height 32
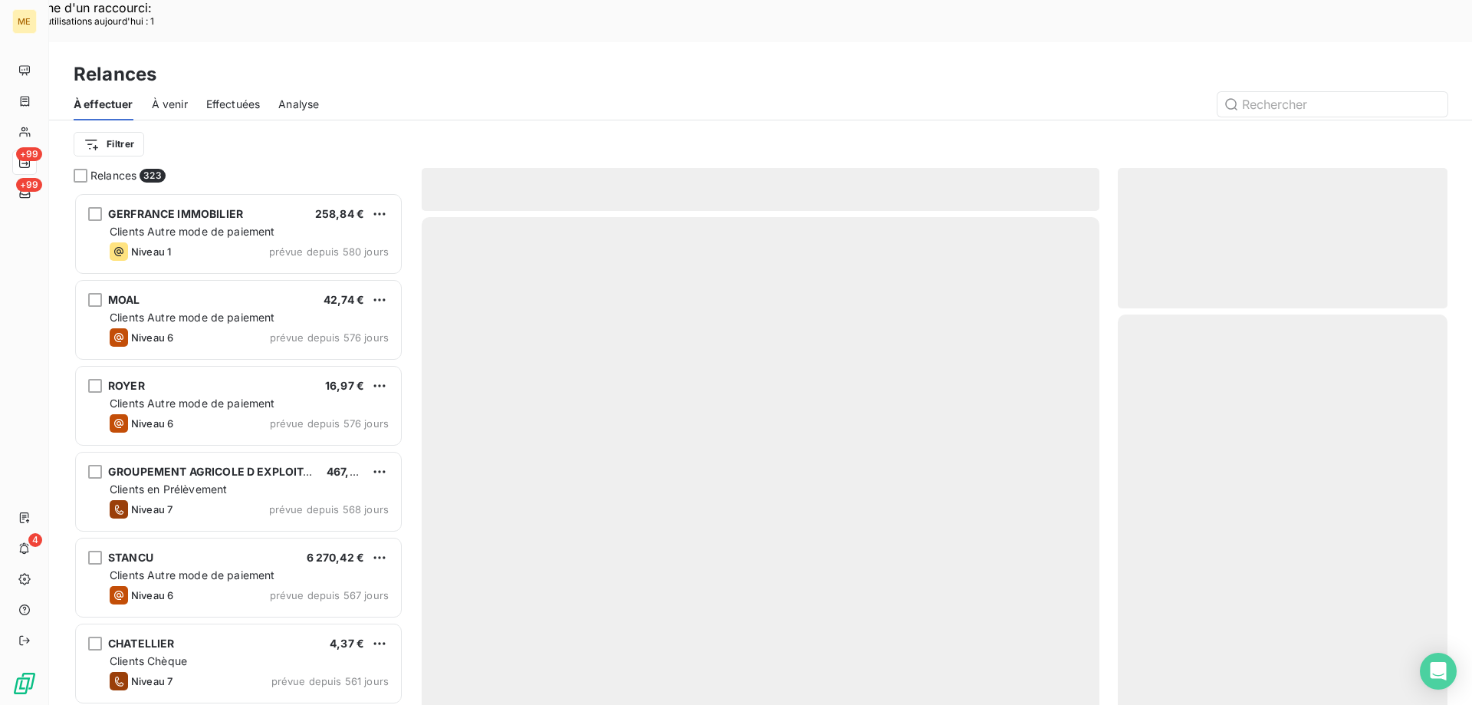
scroll to position [543, 318]
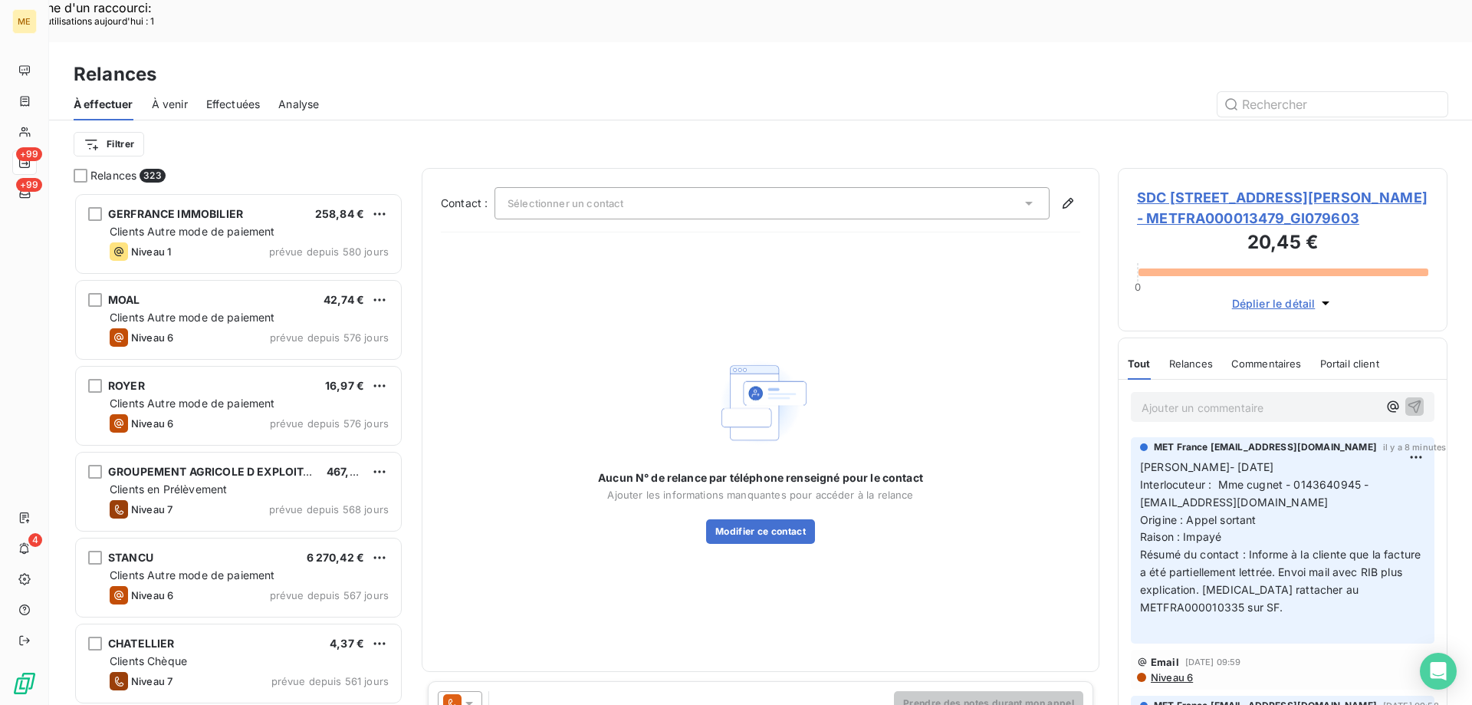
click at [985, 681] on div "Prendre des notes durant mon appel" at bounding box center [761, 703] width 666 height 44
click at [1304, 187] on span "SDC 3 RUE CHARLES LE GOFFIC - METFRA000013479_GI079603" at bounding box center [1282, 207] width 291 height 41
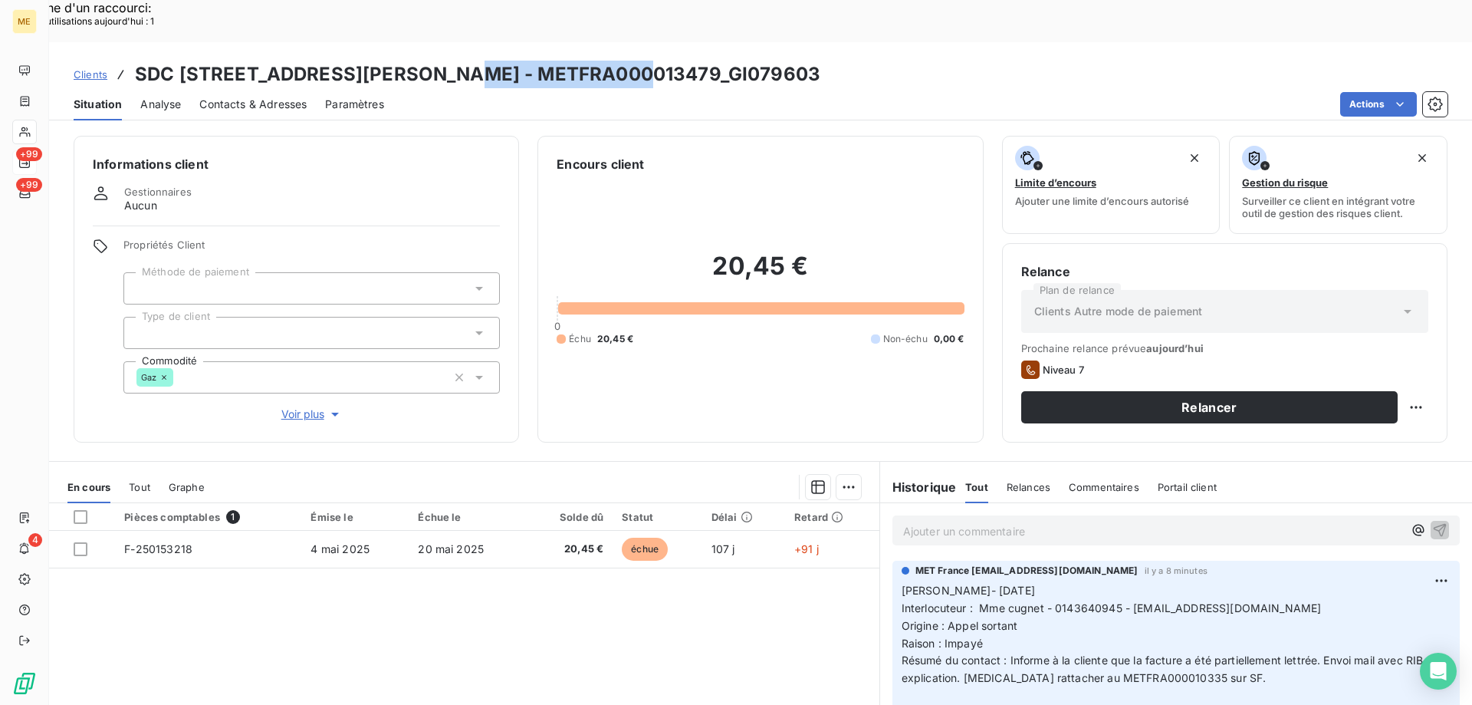
drag, startPoint x: 442, startPoint y: 36, endPoint x: 620, endPoint y: 31, distance: 178.0
click at [620, 61] on h3 "SDC 3 RUE CHARLES LE GOFFIC - METFRA000013479_GI079603" at bounding box center [478, 75] width 686 height 28
click at [1417, 367] on div "Relance Plan de relance Clients Autre mode de paiement Prochaine relance prévue…" at bounding box center [1225, 342] width 446 height 199
click at [1375, 405] on div "Replanifier cette action" at bounding box center [1341, 398] width 137 height 25
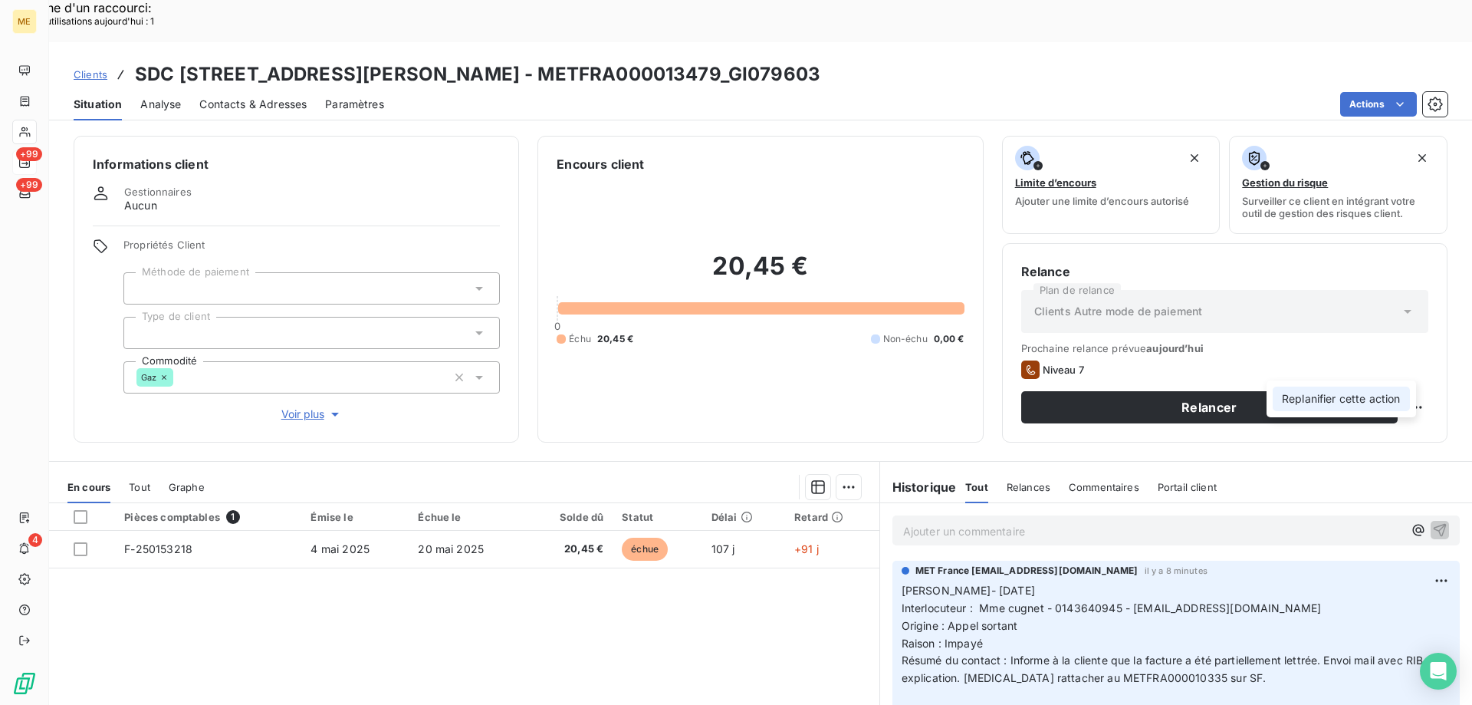
select select "7"
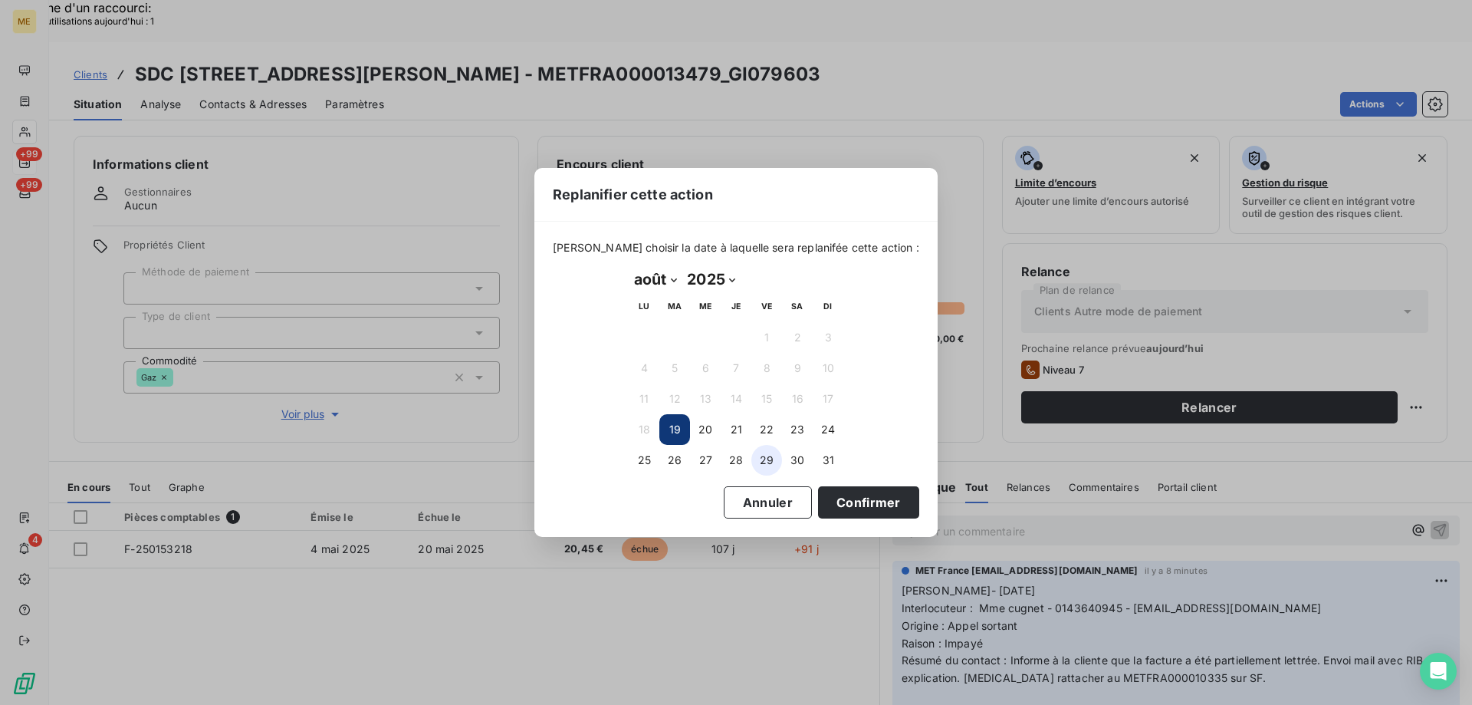
click at [765, 452] on button "29" at bounding box center [766, 460] width 31 height 31
click at [818, 495] on button "Confirmer" at bounding box center [868, 502] width 101 height 32
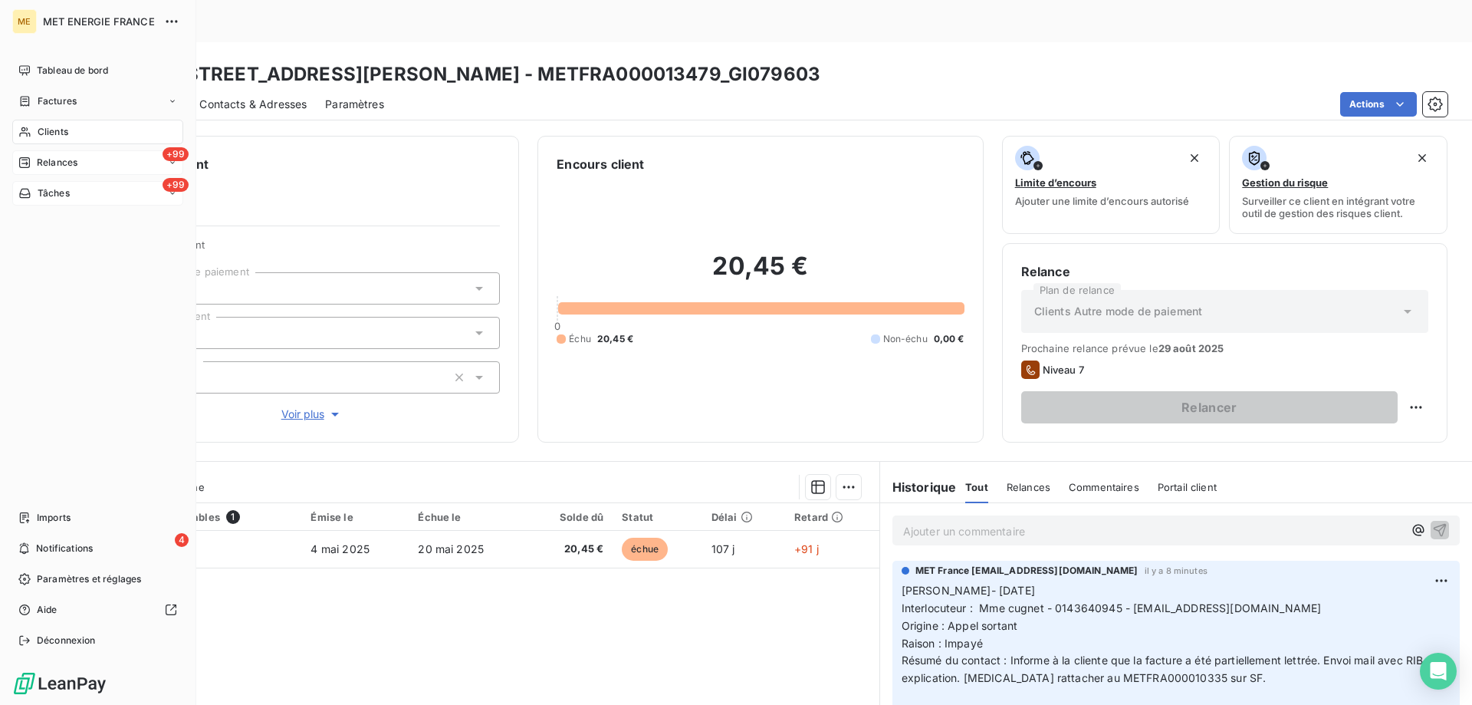
click at [34, 186] on div "+99 Tâches" at bounding box center [97, 193] width 171 height 25
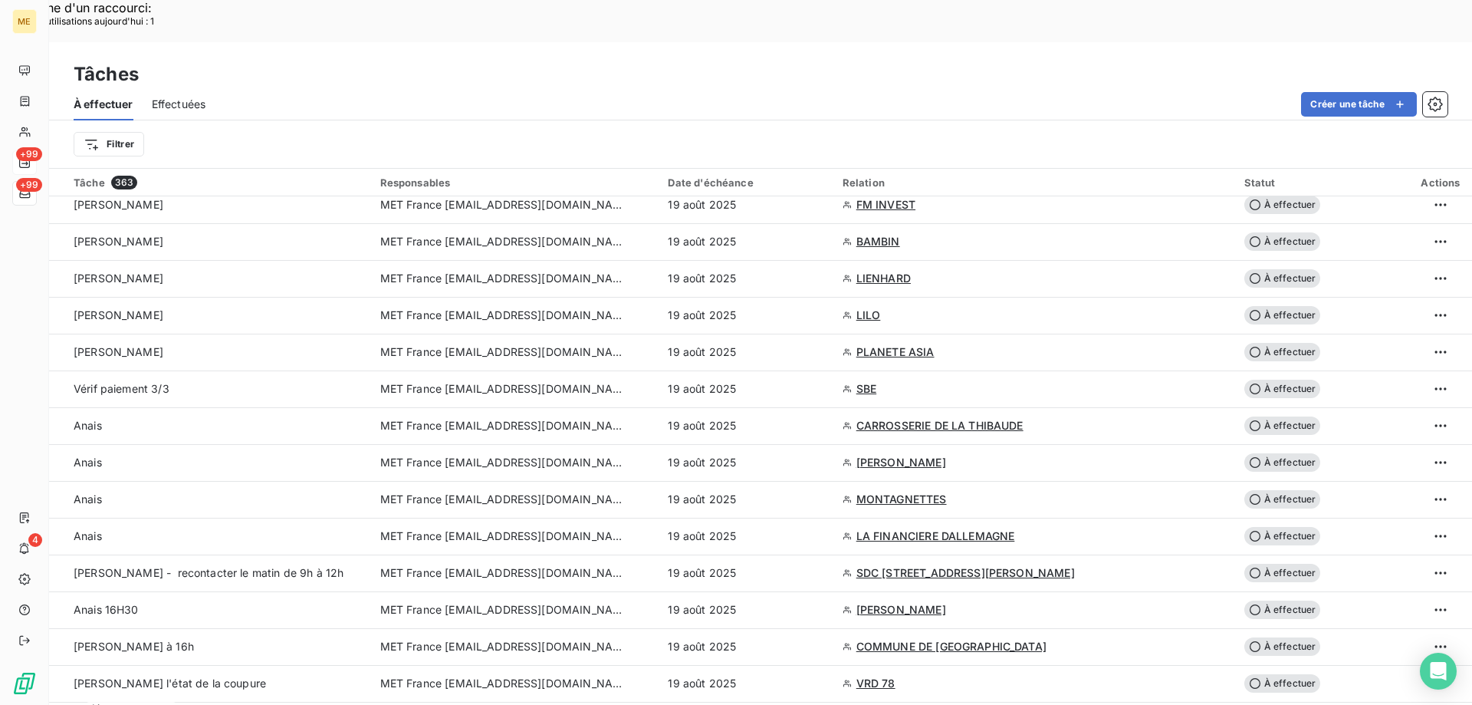
scroll to position [307, 0]
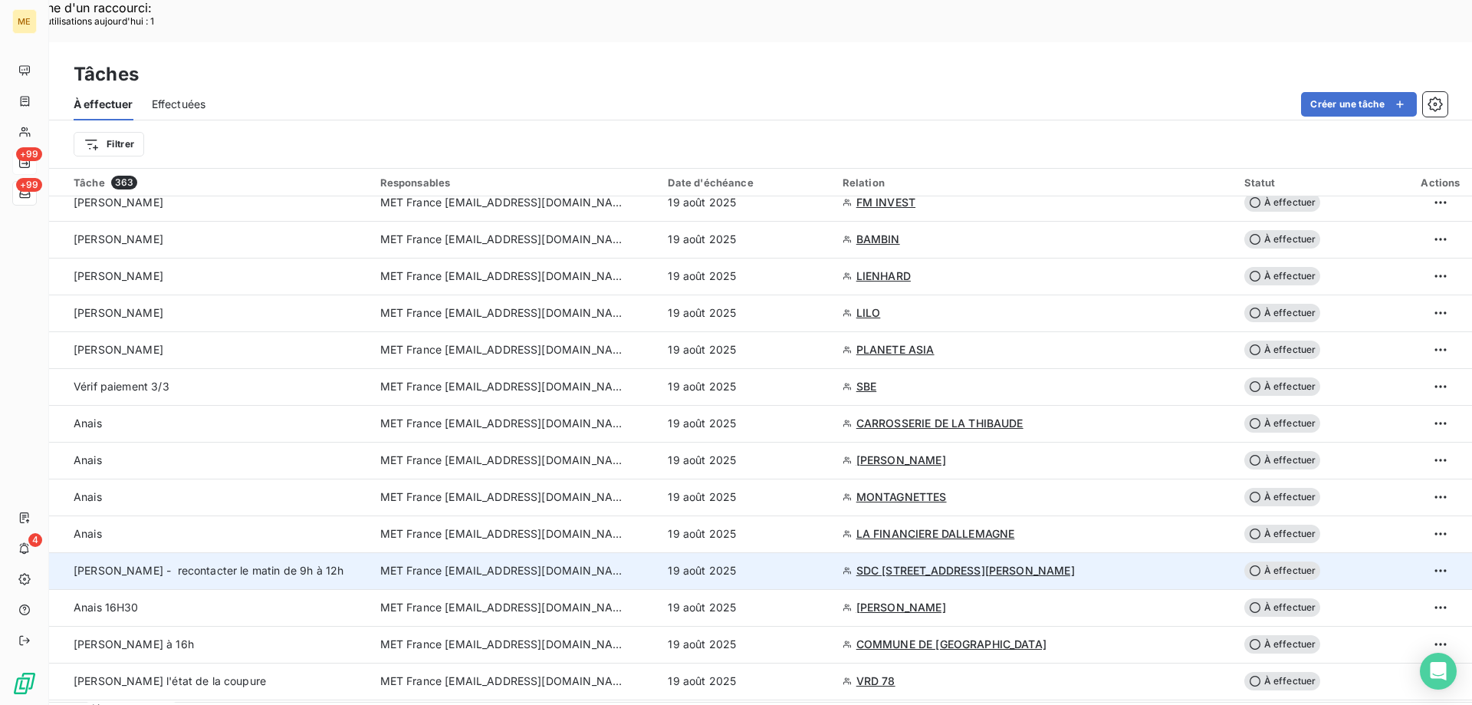
click at [284, 552] on td "Sylvain - recontacter le matin de 9h à 12h" at bounding box center [210, 570] width 322 height 37
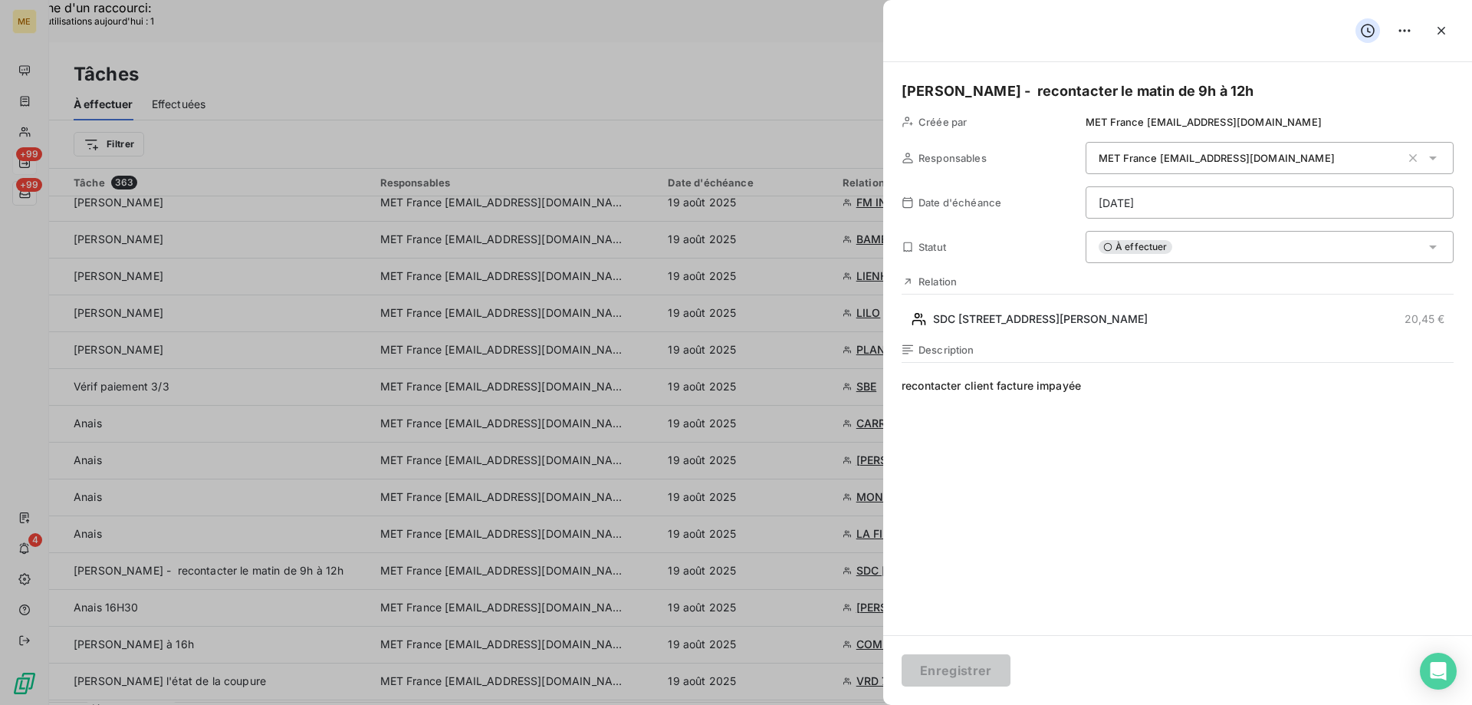
click at [1105, 388] on span "recontacter client facture impayée" at bounding box center [1178, 525] width 552 height 294
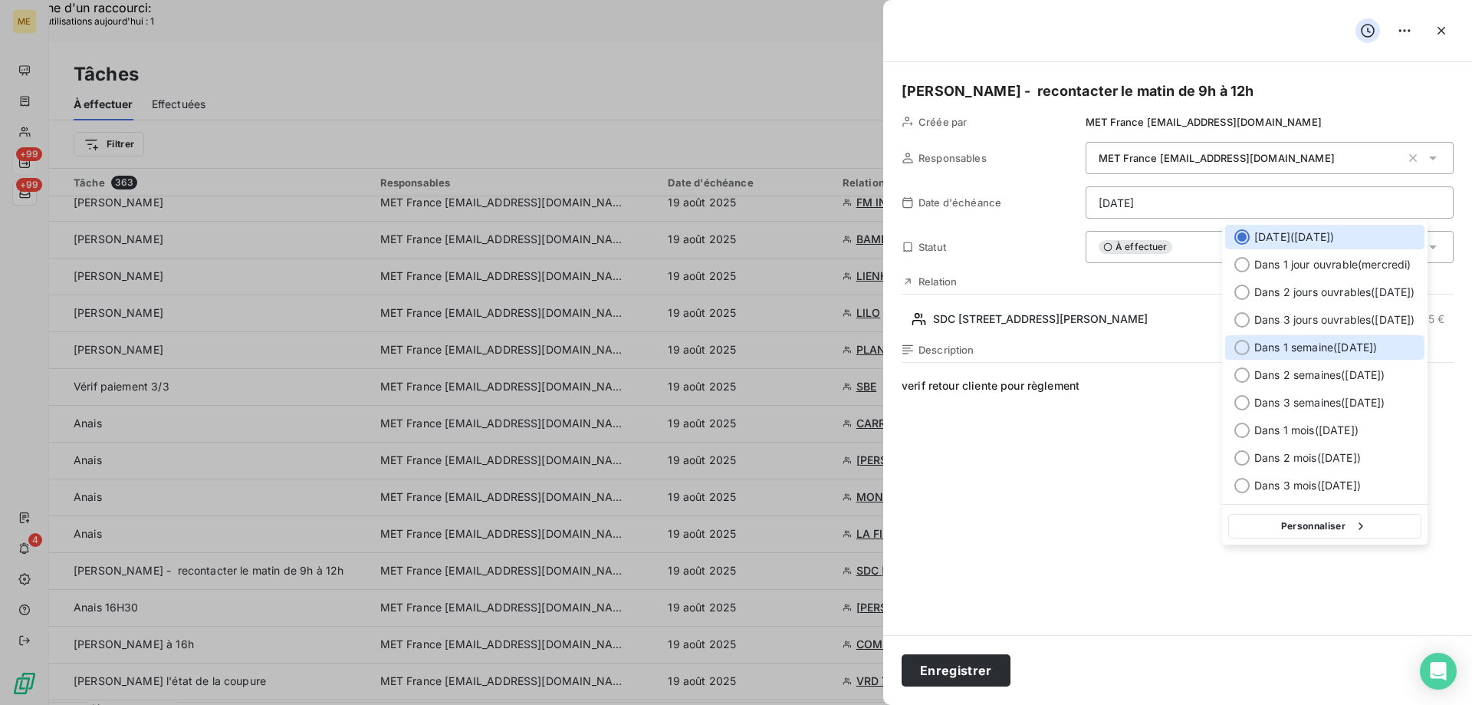
click at [1243, 347] on div at bounding box center [1242, 347] width 15 height 15
type input "26/08/2025"
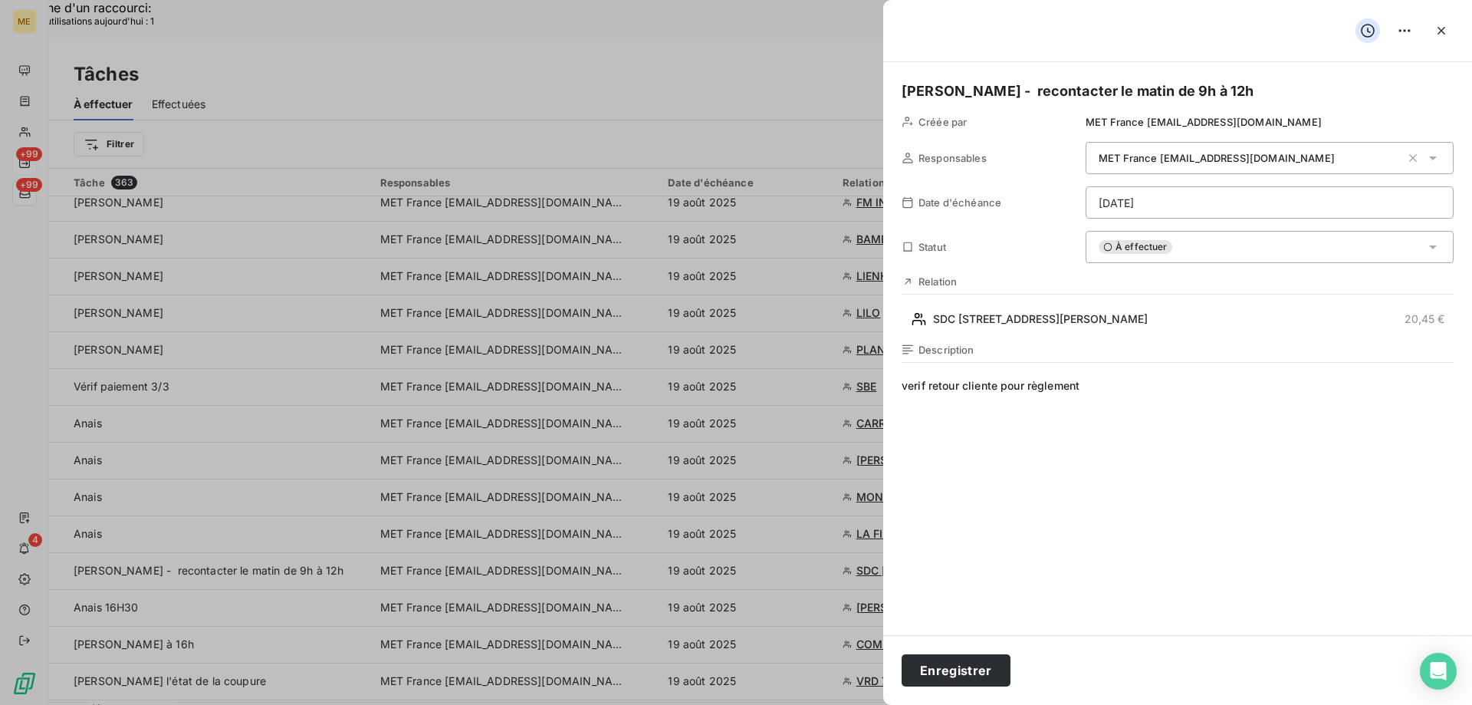
click at [1055, 512] on span "verif retour cliente pour règlement" at bounding box center [1178, 525] width 552 height 294
click at [965, 656] on button "Enregistrer" at bounding box center [956, 670] width 109 height 32
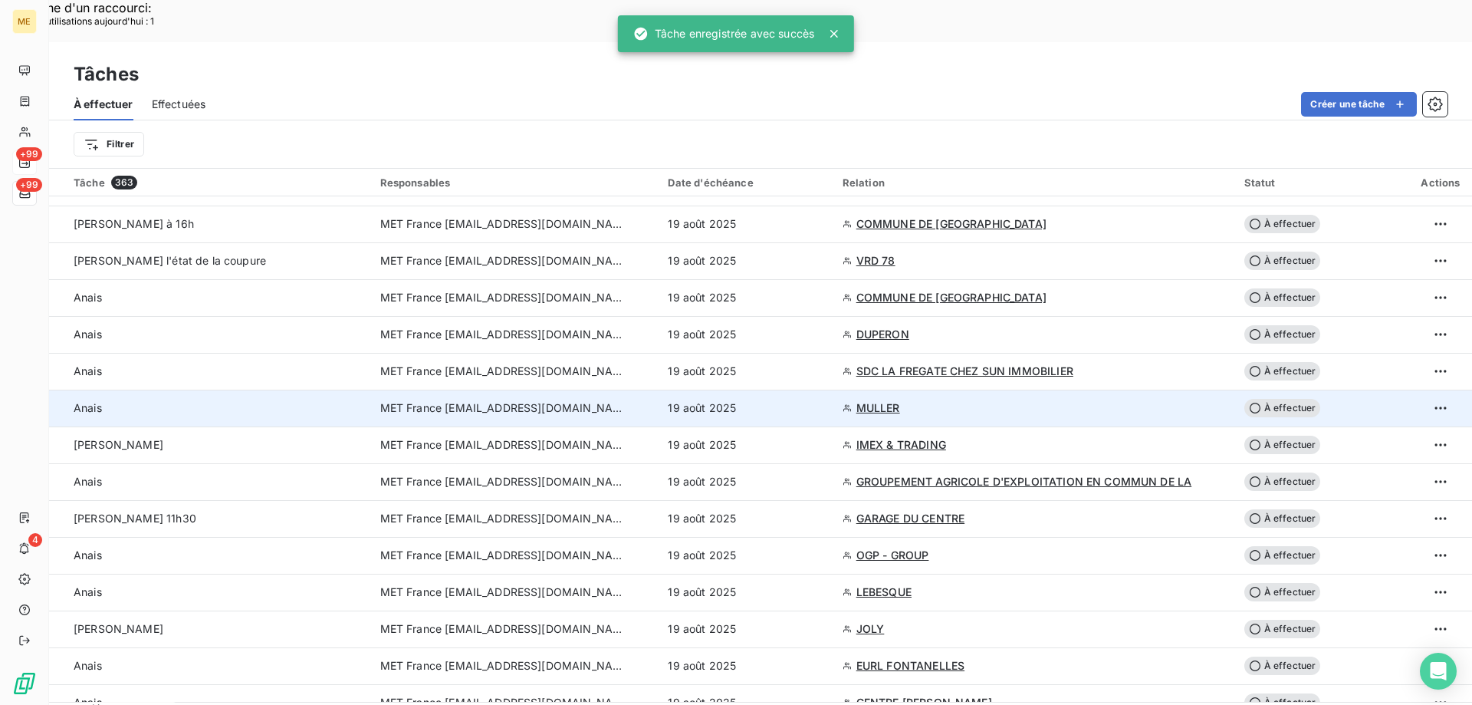
scroll to position [613, 0]
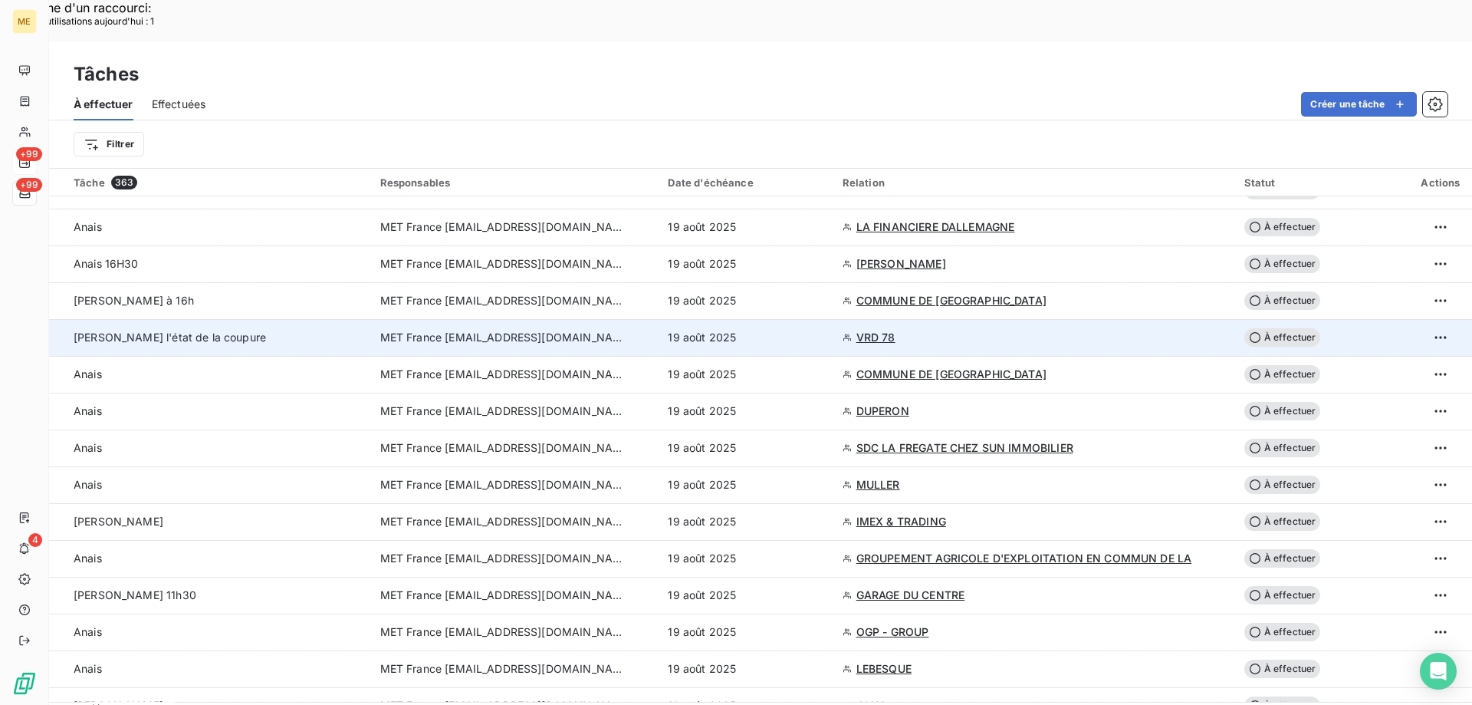
click at [371, 319] on td "MET France [EMAIL_ADDRESS][DOMAIN_NAME]" at bounding box center [515, 337] width 288 height 37
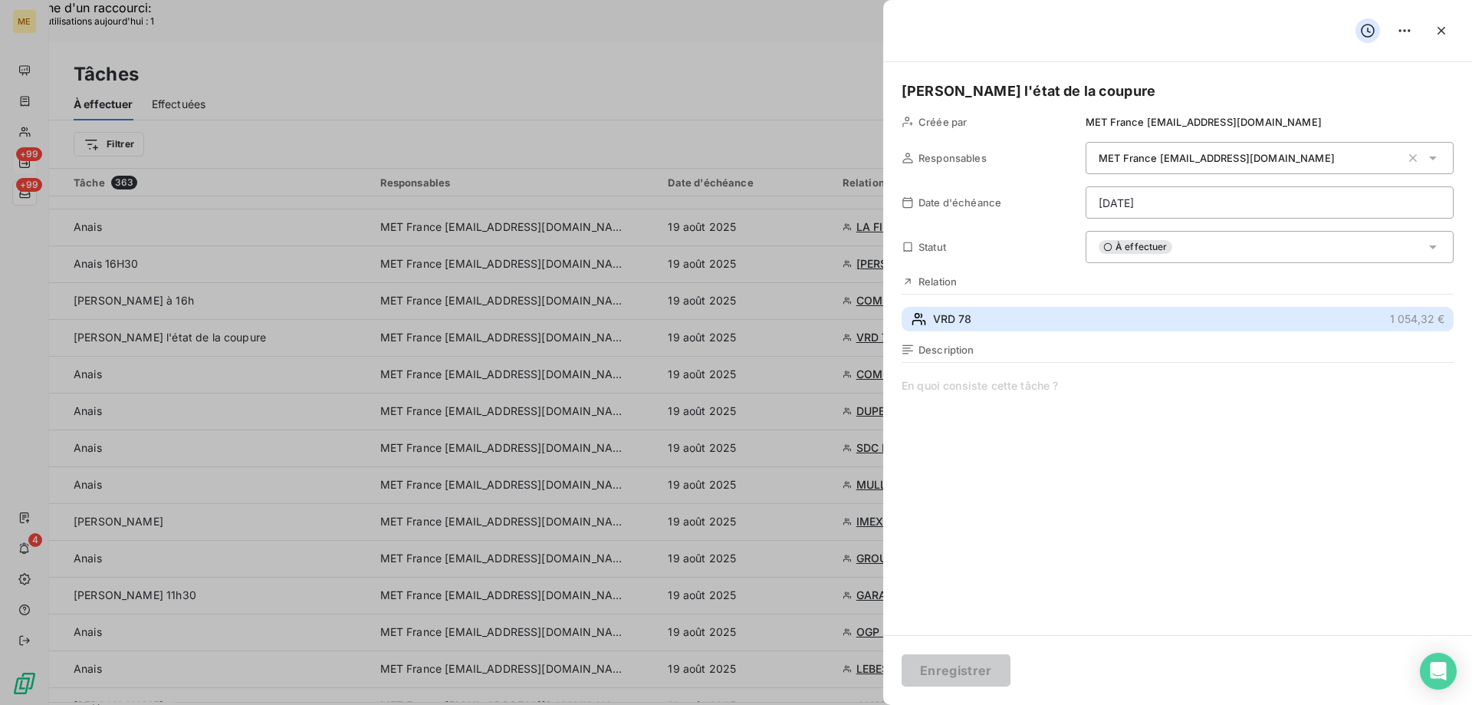
click at [939, 319] on span "VRD 78" at bounding box center [952, 318] width 38 height 15
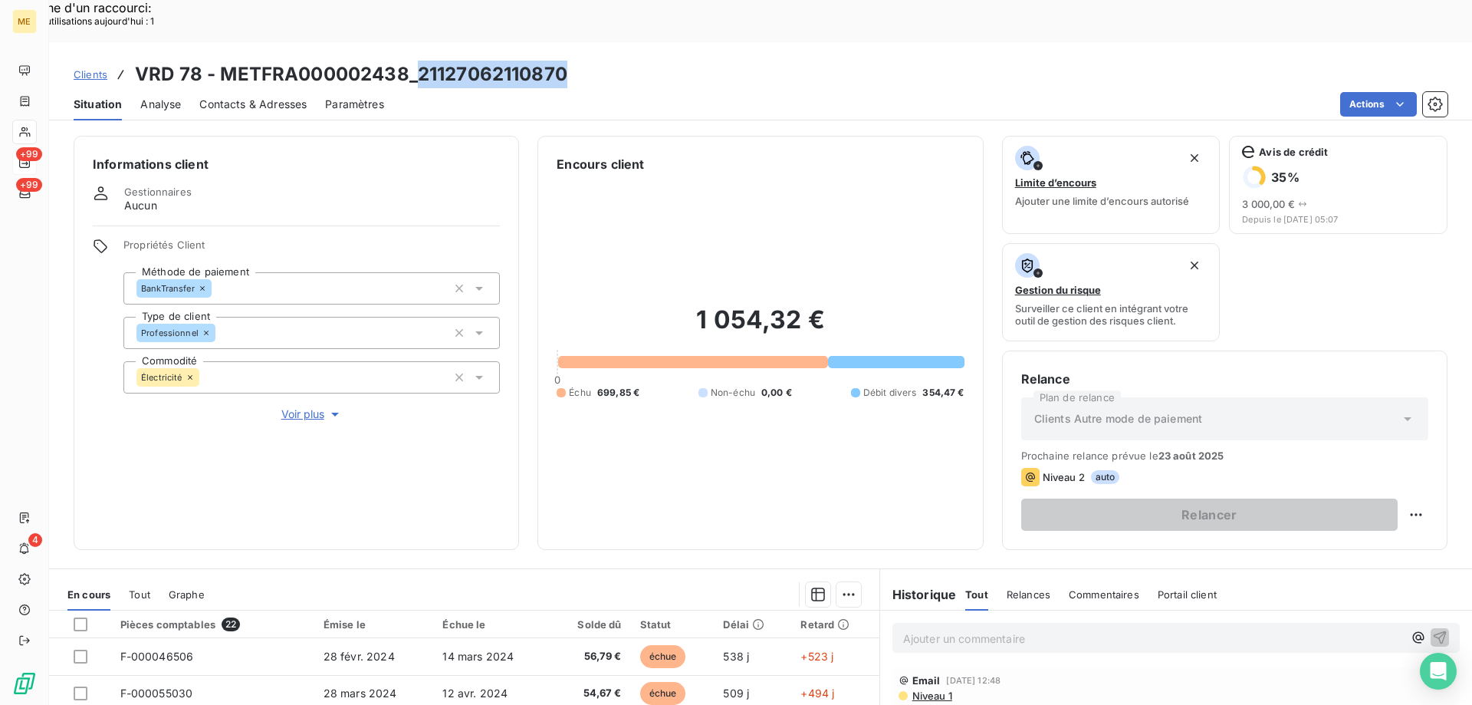
drag, startPoint x: 420, startPoint y: 33, endPoint x: 564, endPoint y: 38, distance: 144.3
click at [564, 61] on h3 "VRD 78 - METFRA000002438_21127062110870" at bounding box center [351, 75] width 432 height 28
click at [1048, 629] on p "Ajouter un commentaire ﻿" at bounding box center [1153, 638] width 500 height 19
click at [1024, 630] on span "19/08/2025 lisa : cliente coupée" at bounding box center [1011, 636] width 217 height 13
click at [1107, 629] on p "19/08/2025 lisa : client coupée" at bounding box center [1153, 638] width 500 height 18
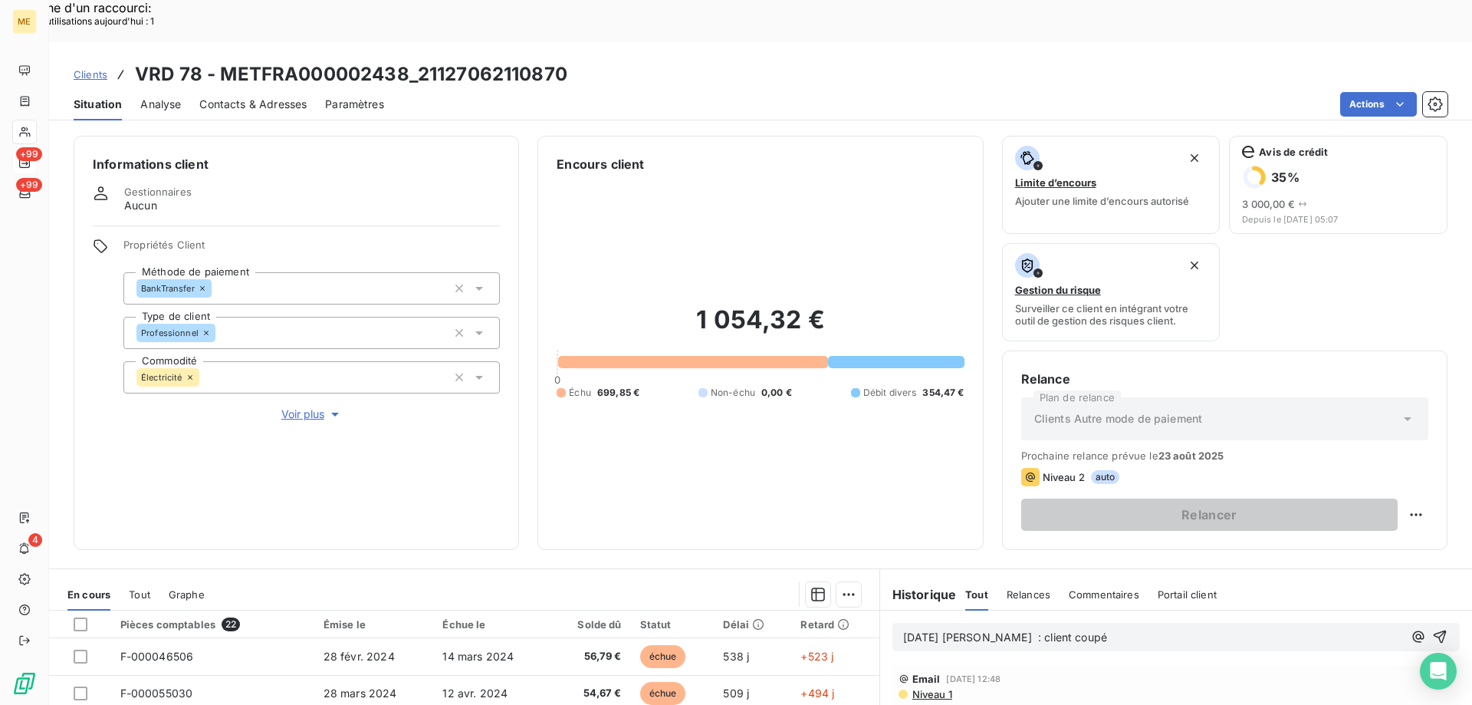
click at [969, 630] on span "19/08/2025 lisa : client coupé" at bounding box center [1005, 636] width 204 height 13
click at [0, 0] on lt-span "Lisa" at bounding box center [0, 0] width 0 height 0
click at [1432, 629] on icon "button" at bounding box center [1439, 636] width 15 height 15
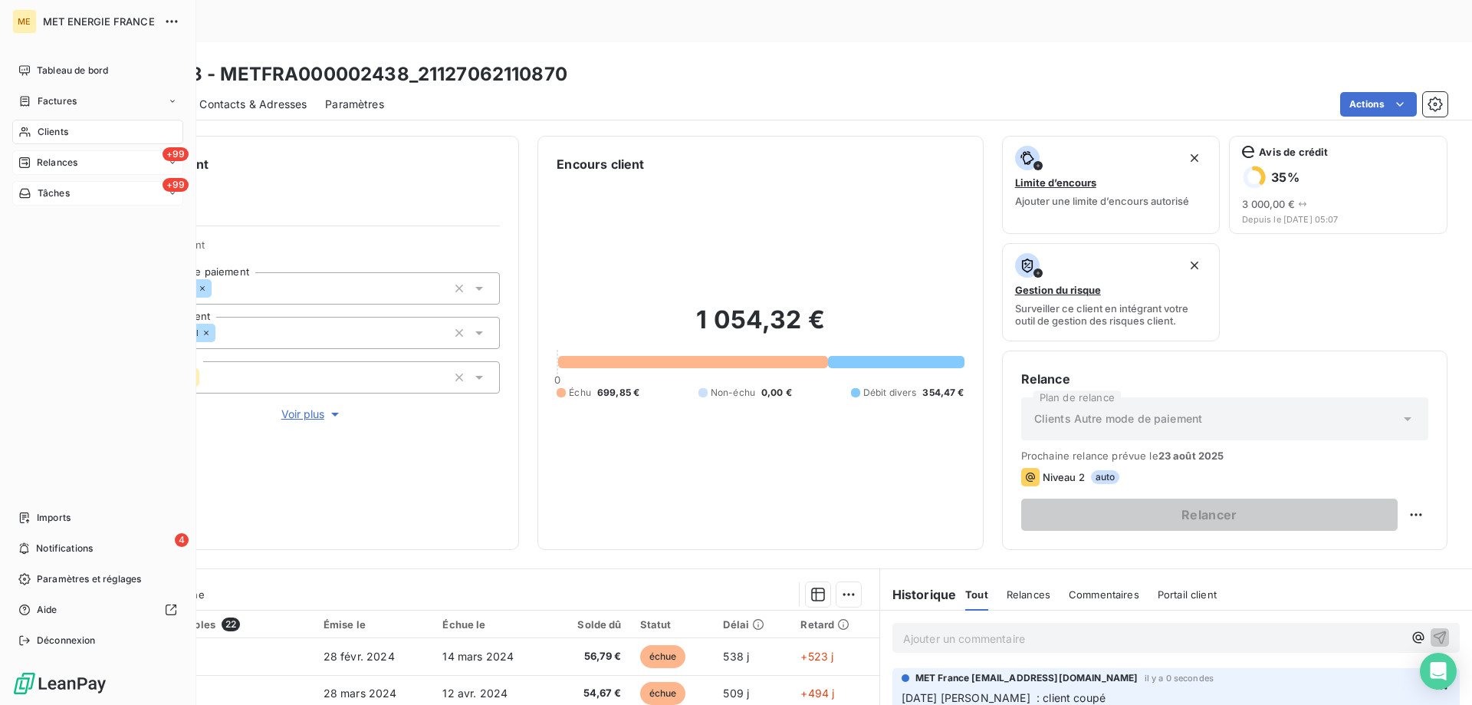
click at [43, 191] on span "Tâches" at bounding box center [54, 193] width 32 height 14
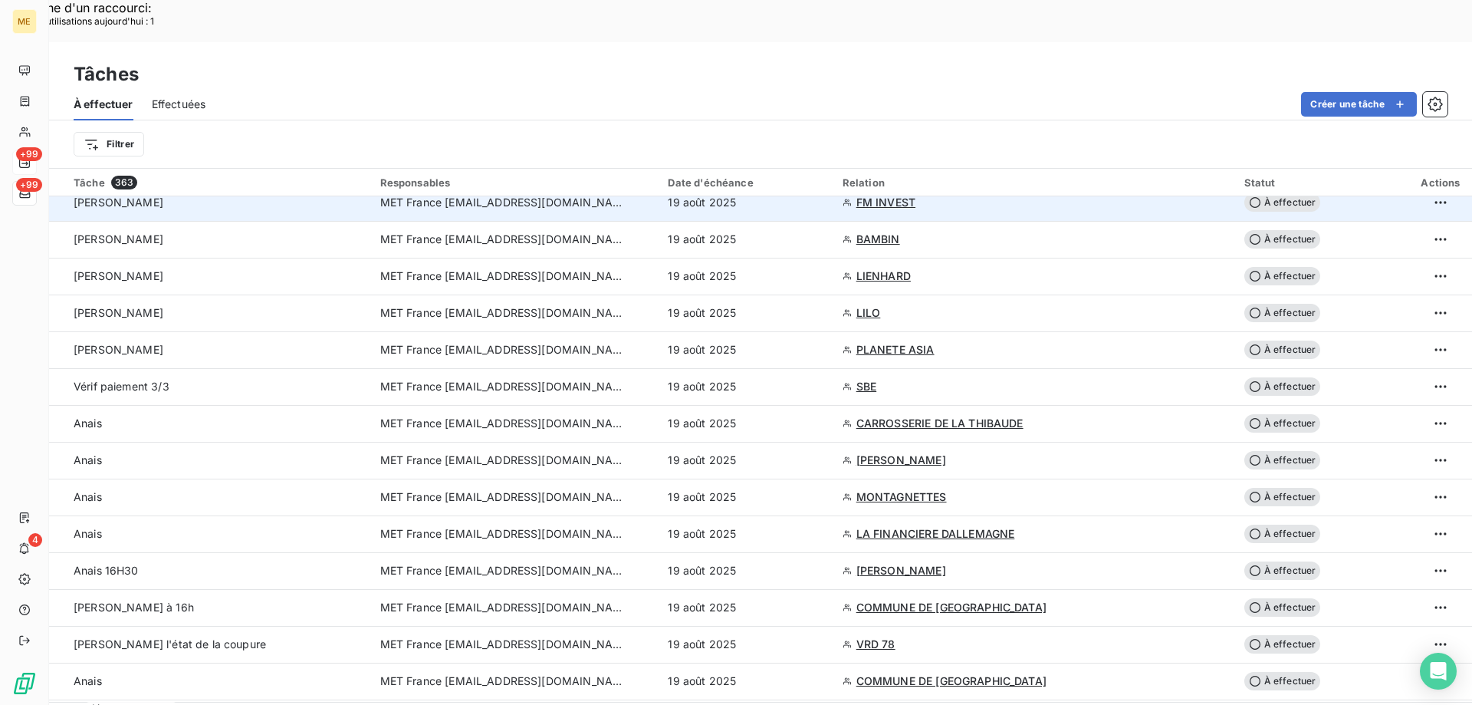
scroll to position [383, 0]
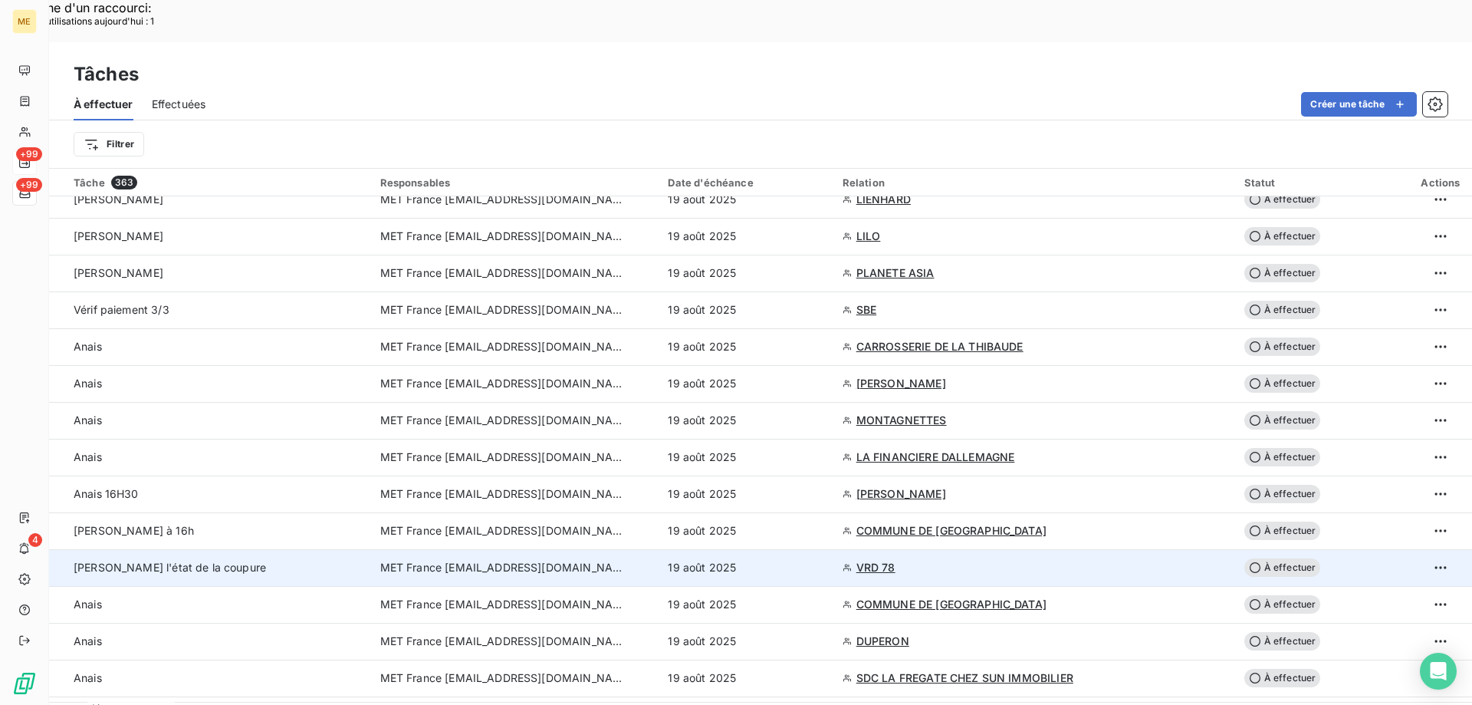
click at [350, 549] on td "[PERSON_NAME] l'état de la coupure" at bounding box center [210, 567] width 322 height 37
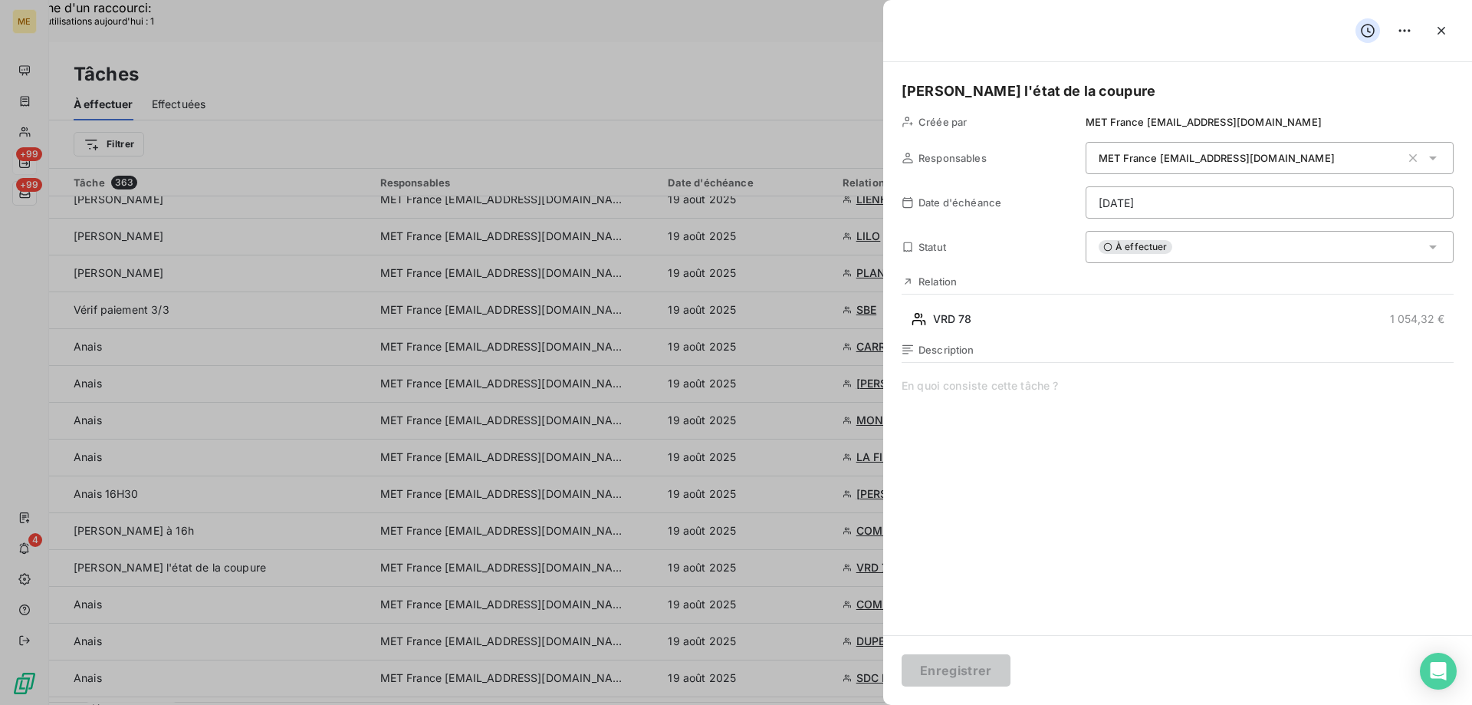
click at [1203, 247] on div "À effectuer" at bounding box center [1270, 247] width 368 height 32
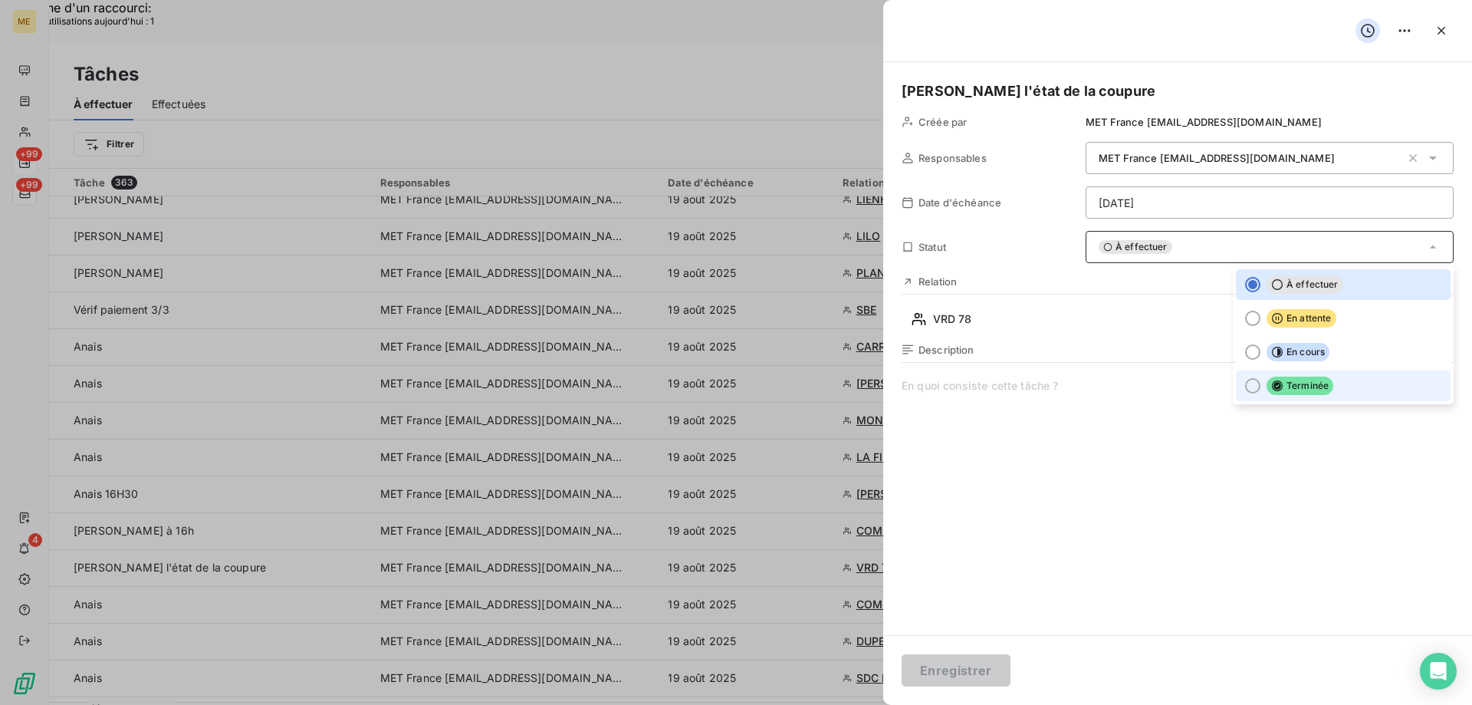
click at [1236, 384] on li "Terminée" at bounding box center [1343, 385] width 215 height 31
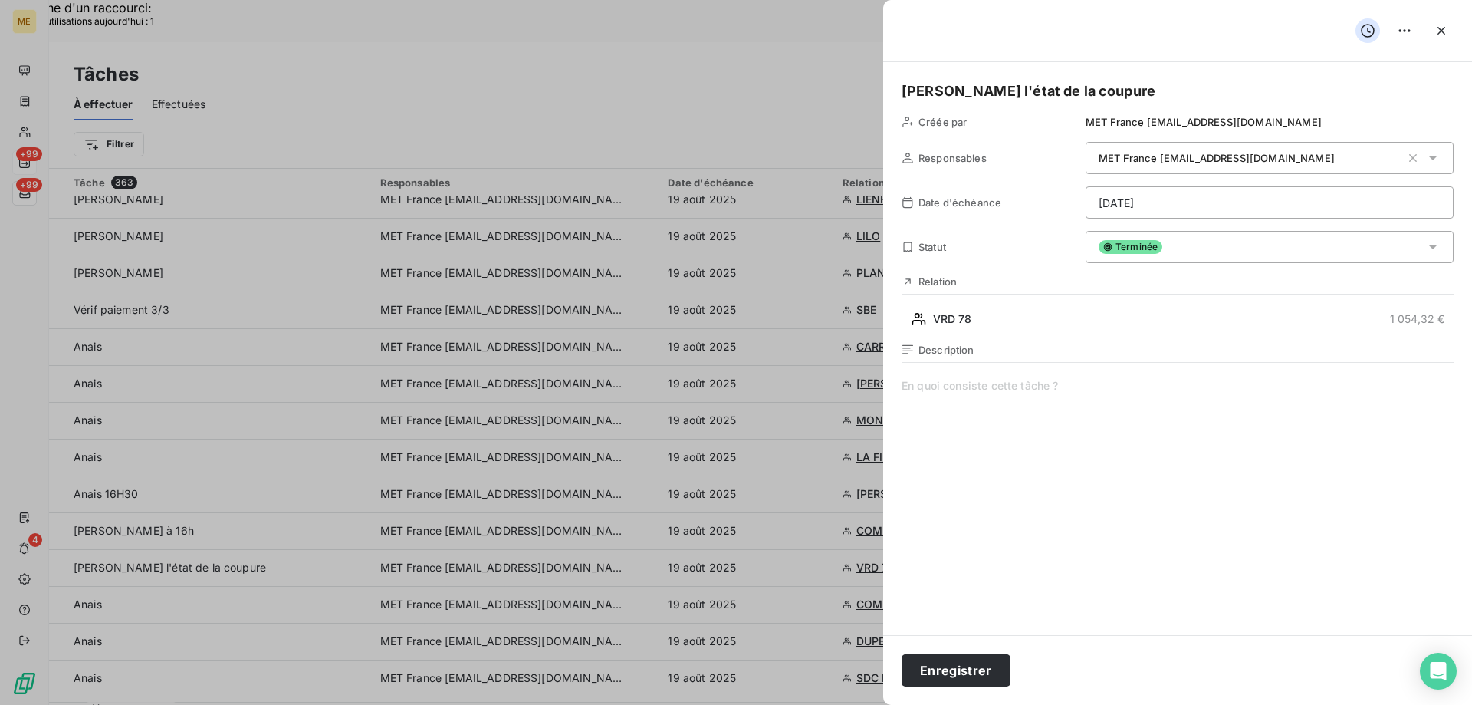
click at [920, 653] on div "Enregistrer" at bounding box center [1177, 670] width 589 height 70
click at [935, 669] on button "Enregistrer" at bounding box center [956, 670] width 109 height 32
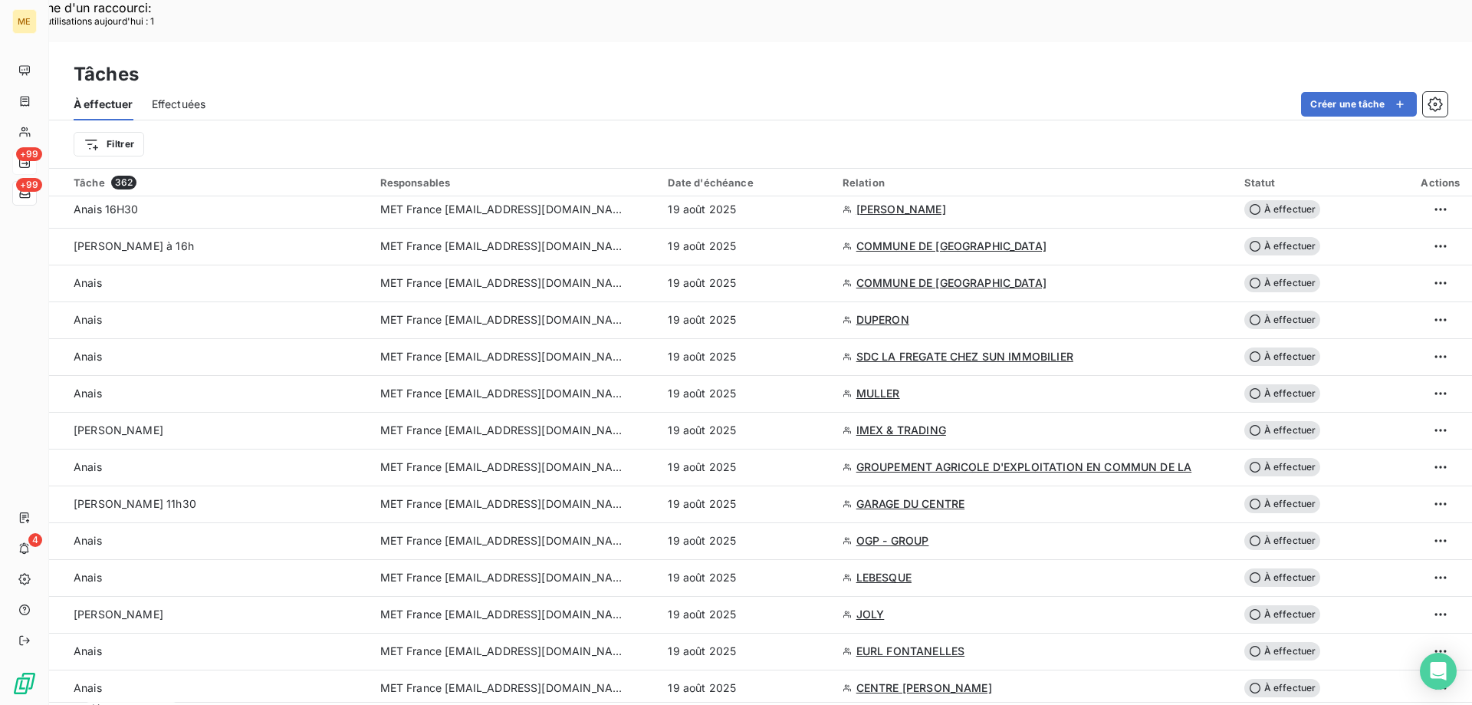
scroll to position [690, 0]
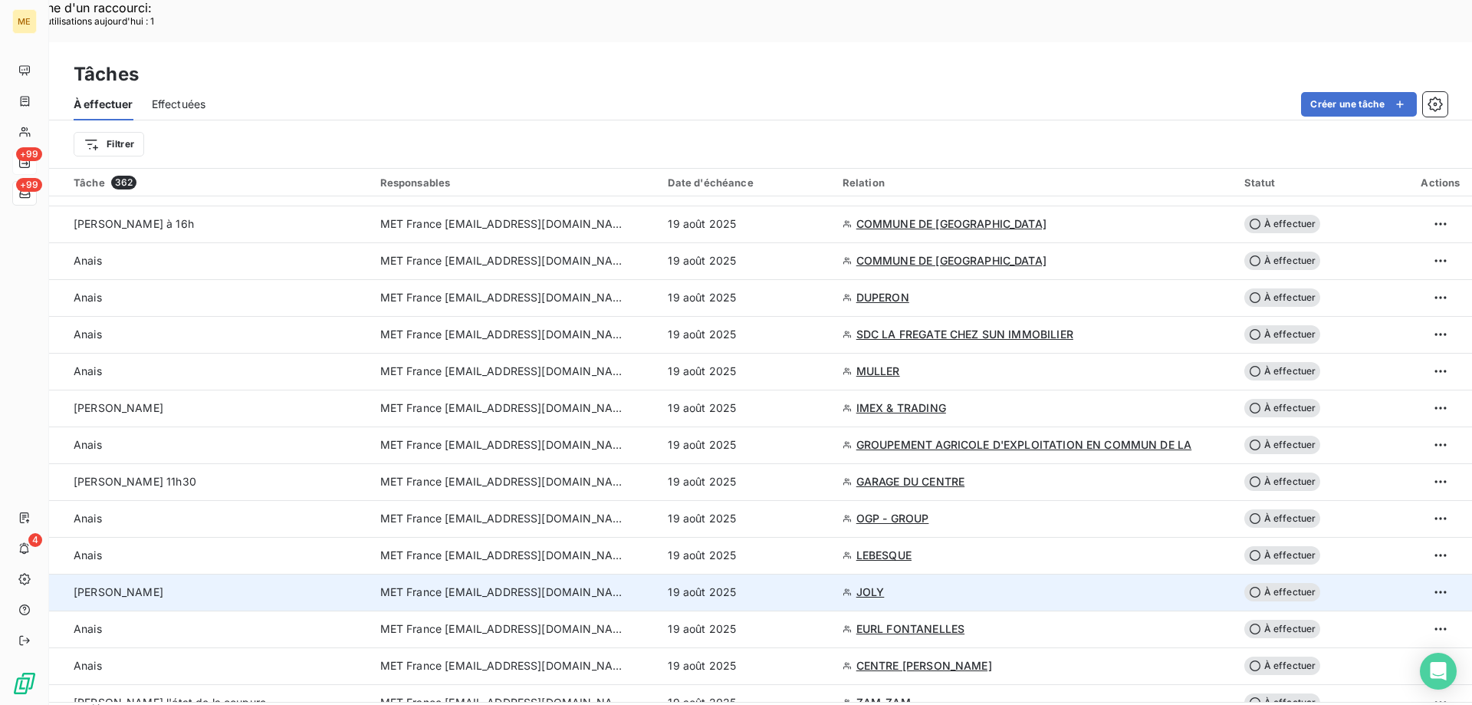
click at [195, 584] on div "[PERSON_NAME]" at bounding box center [218, 591] width 288 height 15
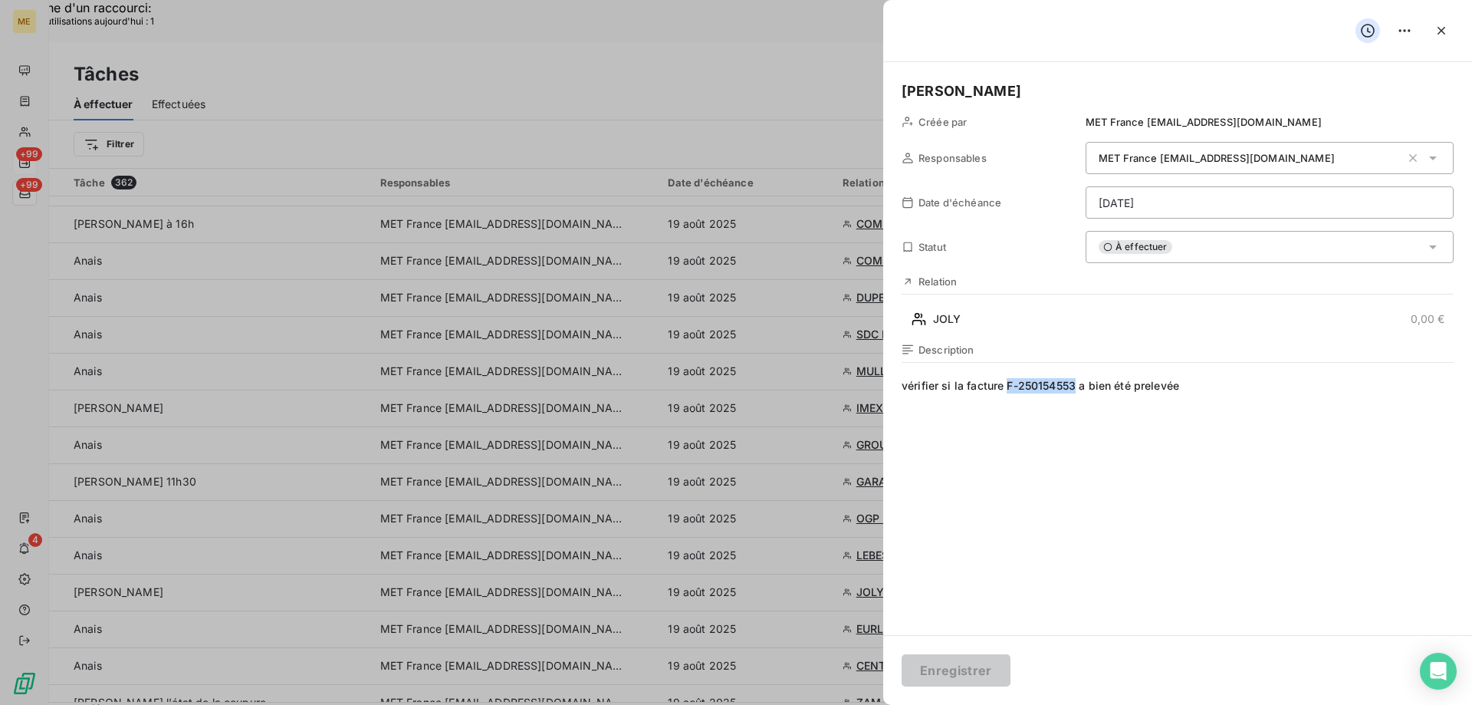
drag, startPoint x: 1006, startPoint y: 388, endPoint x: 1075, endPoint y: 390, distance: 69.1
click at [1075, 390] on span "vérifier si la facture F-250154553 a bien été prelevée" at bounding box center [1178, 525] width 552 height 294
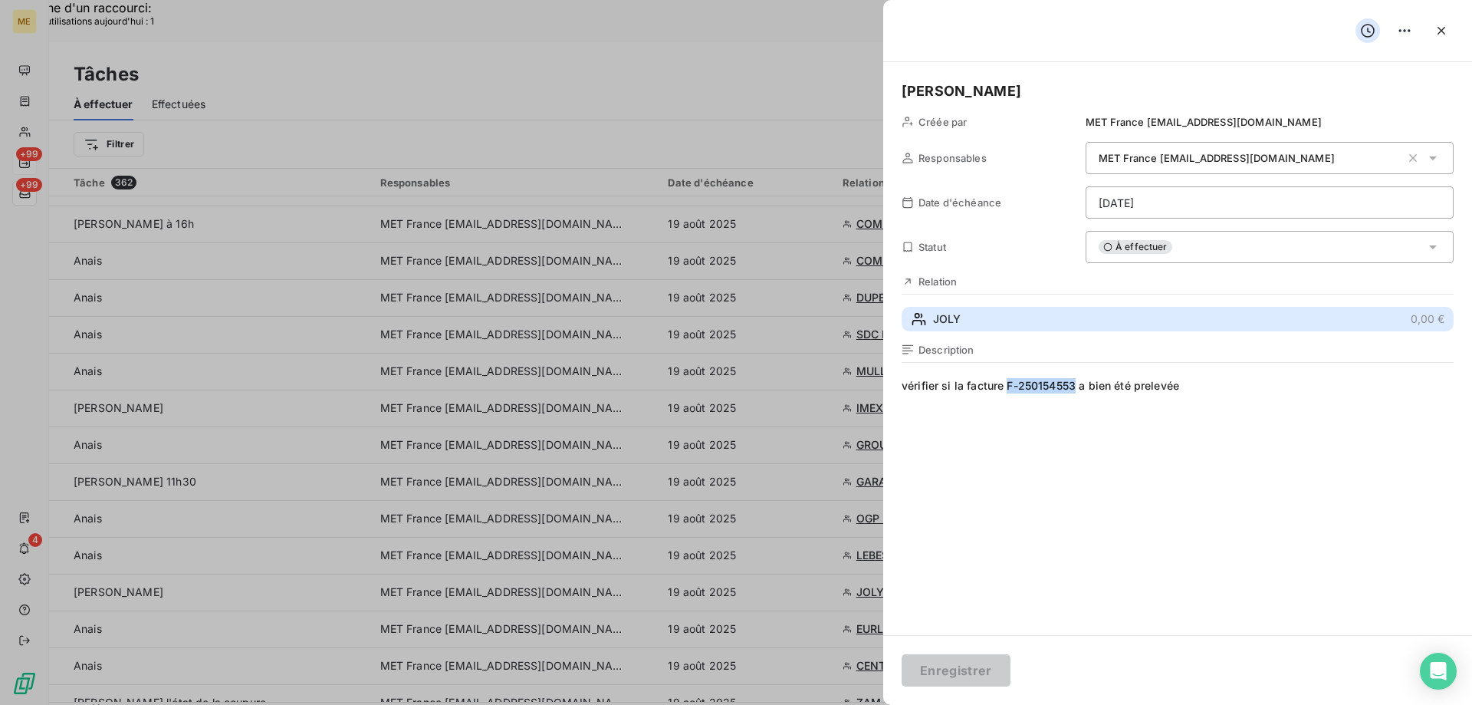
click at [1042, 317] on button "JOLY 0,00 €" at bounding box center [1178, 319] width 552 height 25
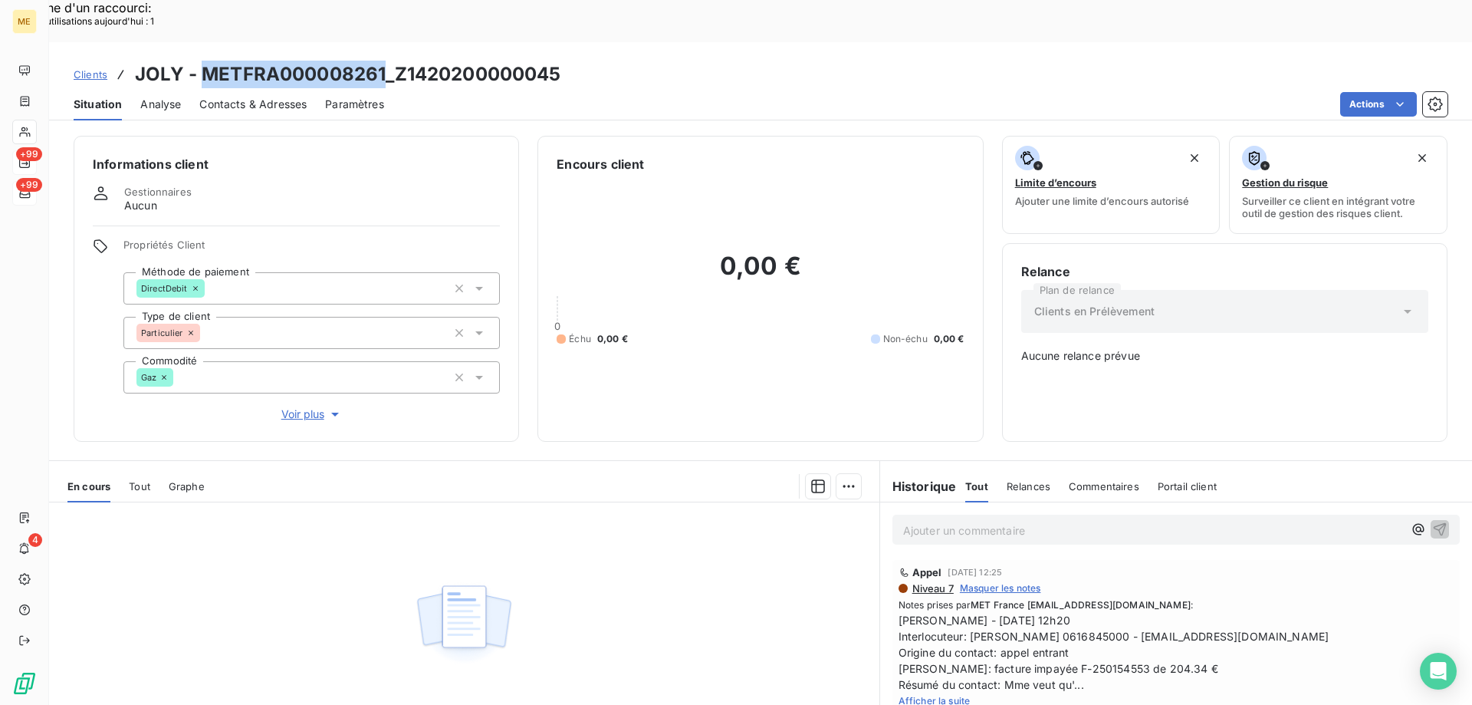
drag, startPoint x: 382, startPoint y: 23, endPoint x: 206, endPoint y: 28, distance: 175.7
click at [206, 61] on h3 "JOLY - METFRA000008261_Z1420200000045" at bounding box center [348, 75] width 426 height 28
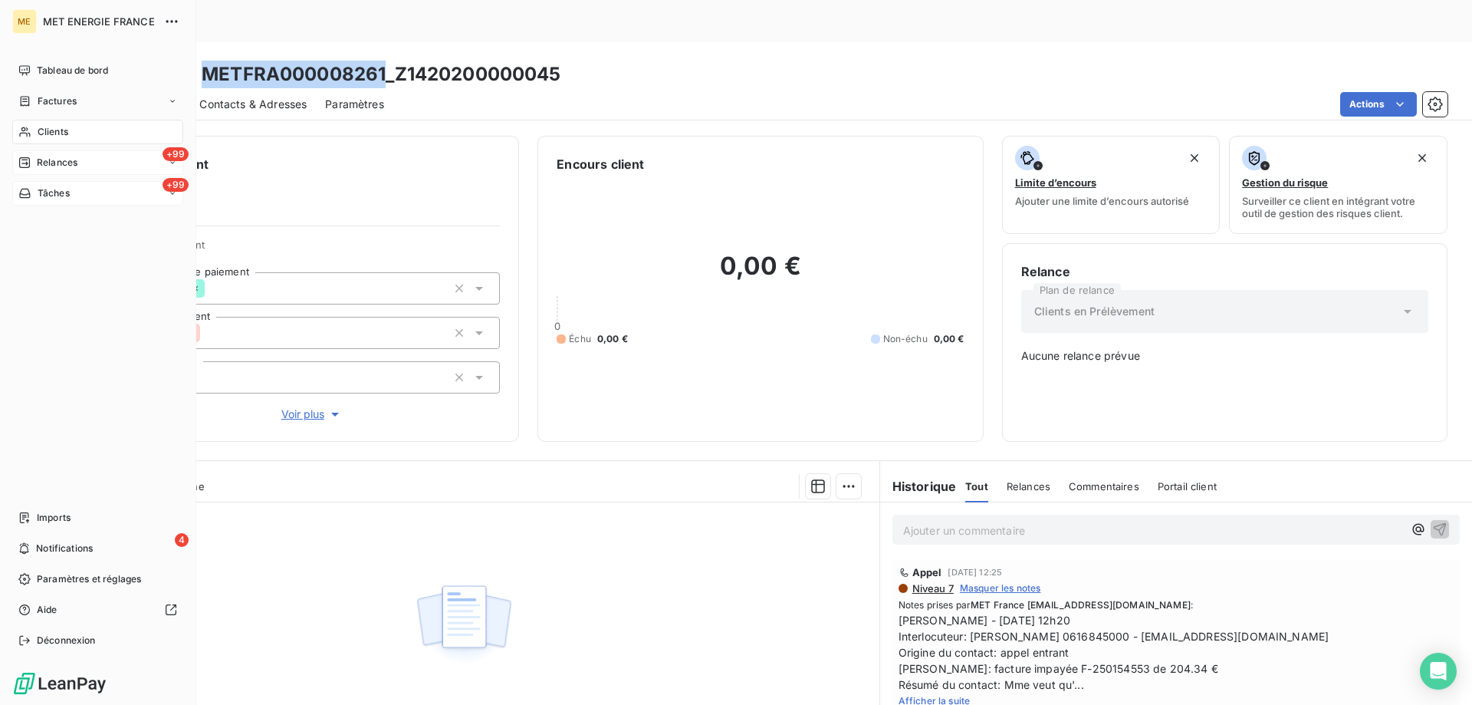
click at [31, 189] on icon at bounding box center [24, 193] width 13 height 12
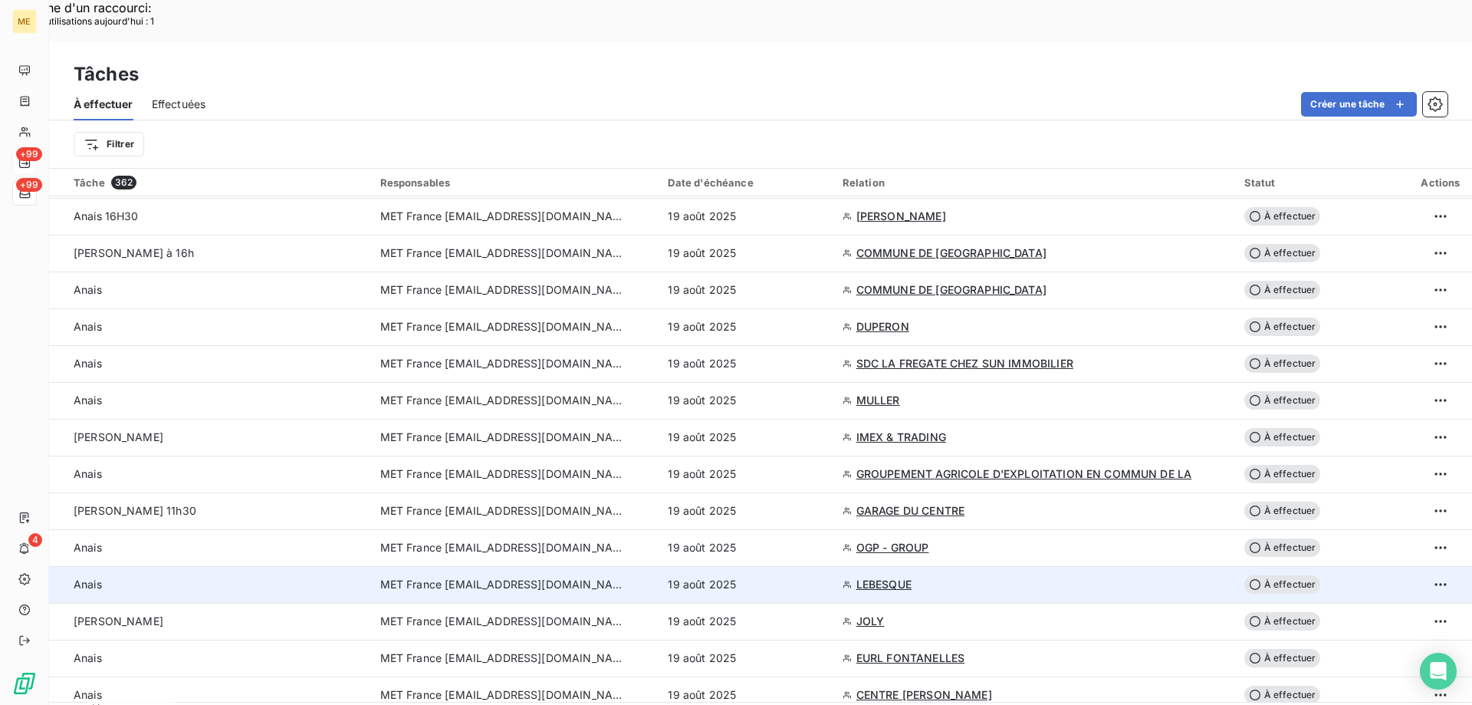
scroll to position [690, 0]
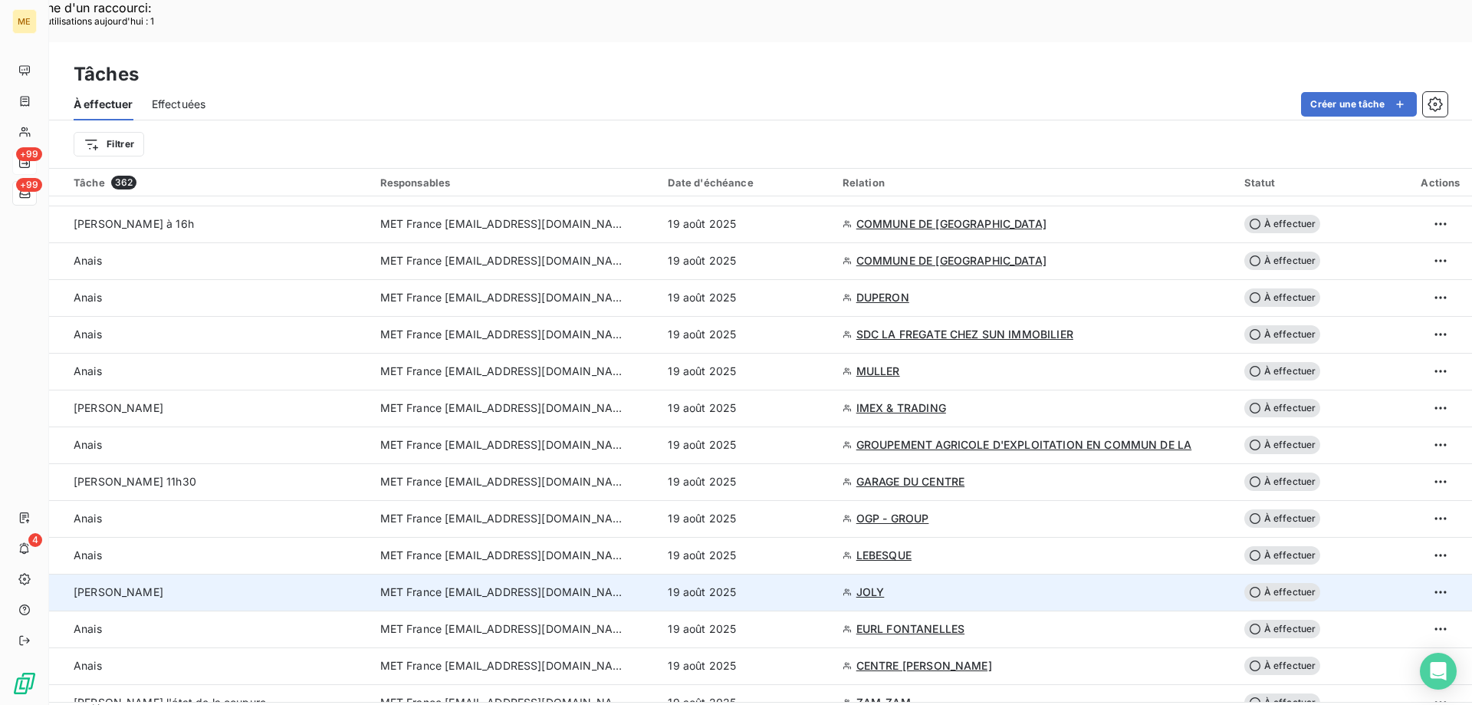
click at [333, 584] on div "[PERSON_NAME]" at bounding box center [218, 591] width 288 height 15
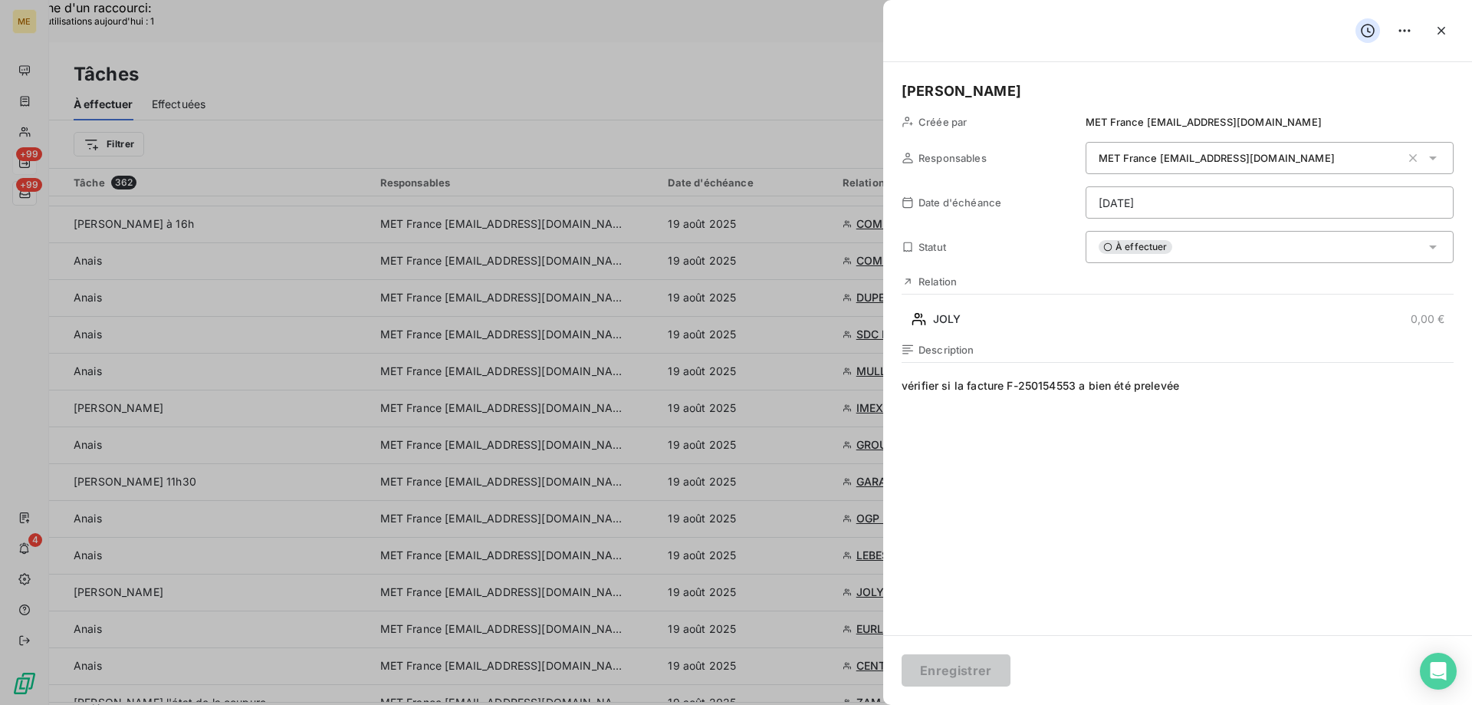
click at [1415, 411] on span "vérifier si la facture F-250154553 a bien été prelevée" at bounding box center [1178, 525] width 552 height 294
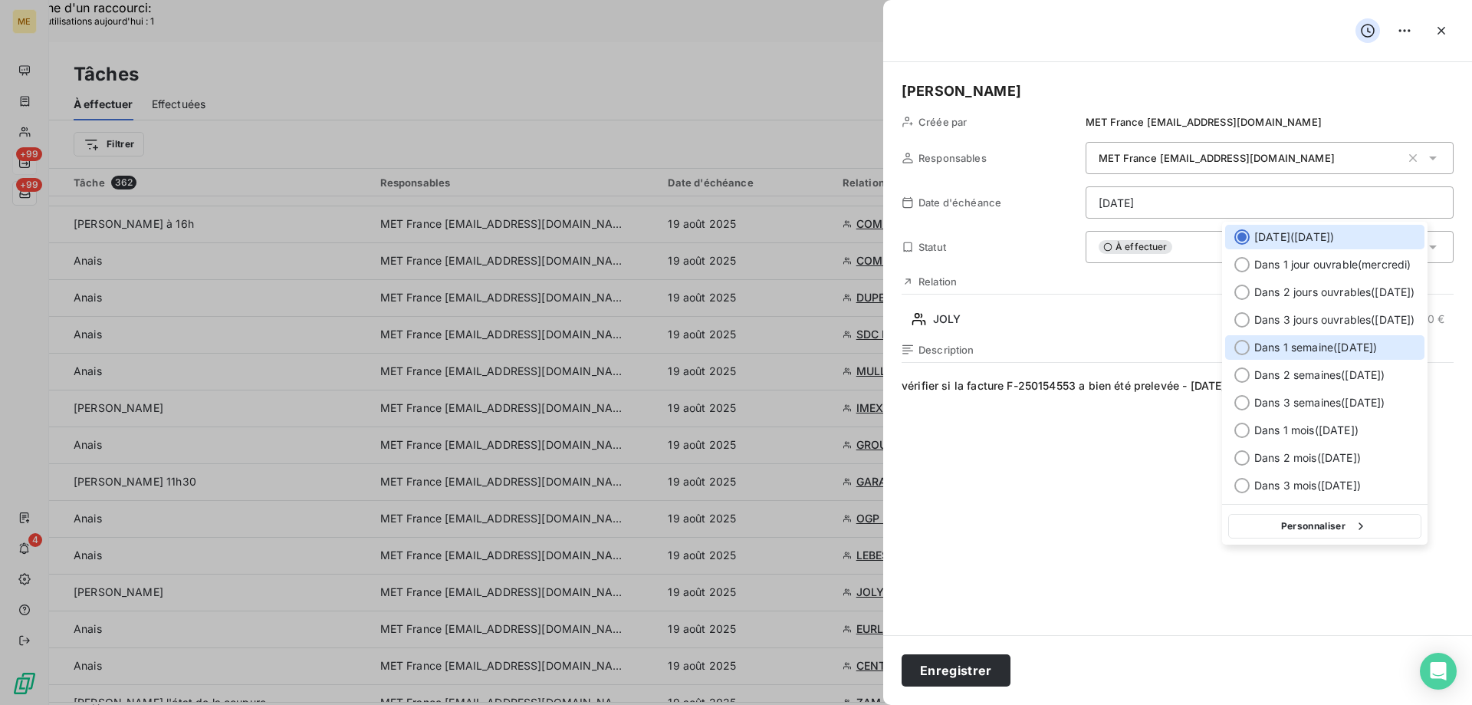
click at [1242, 349] on div at bounding box center [1242, 347] width 15 height 15
type input "26/08/2025"
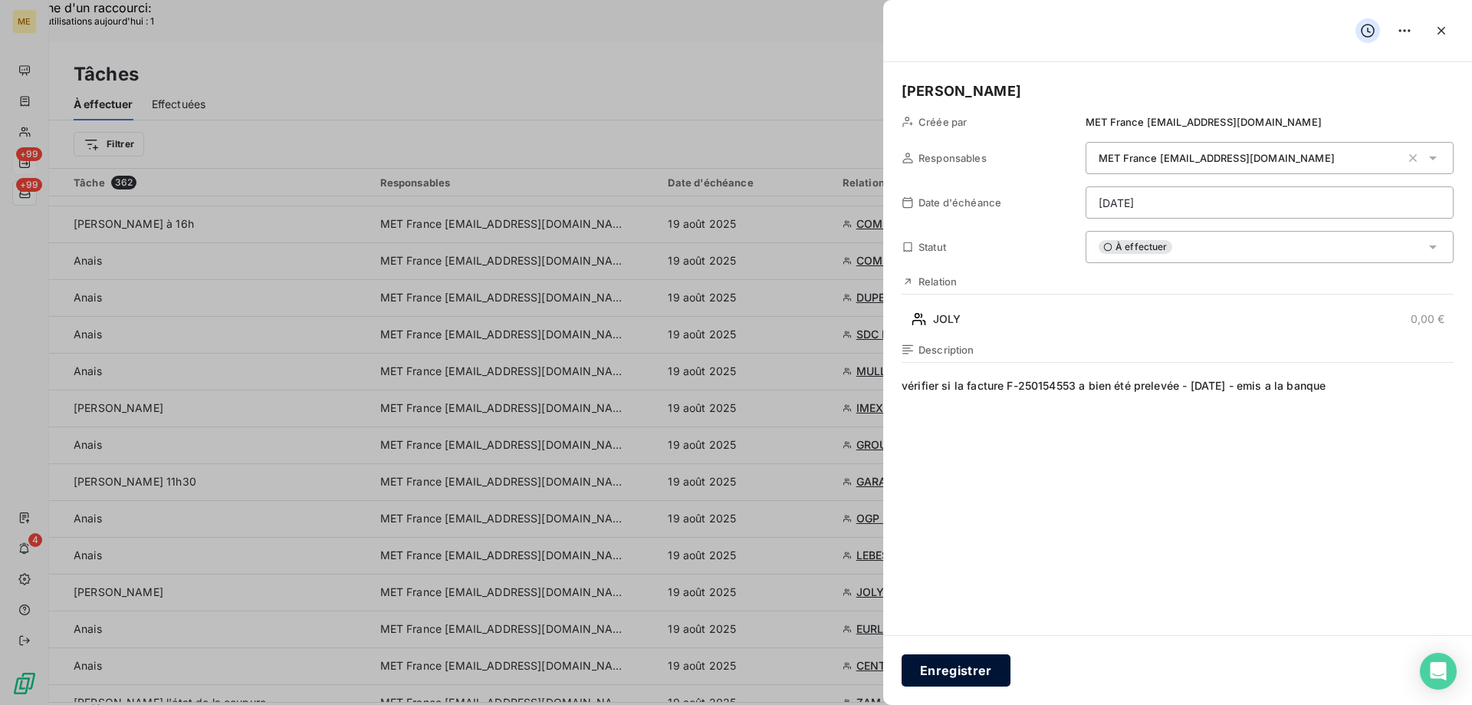
click at [957, 673] on button "Enregistrer" at bounding box center [956, 670] width 109 height 32
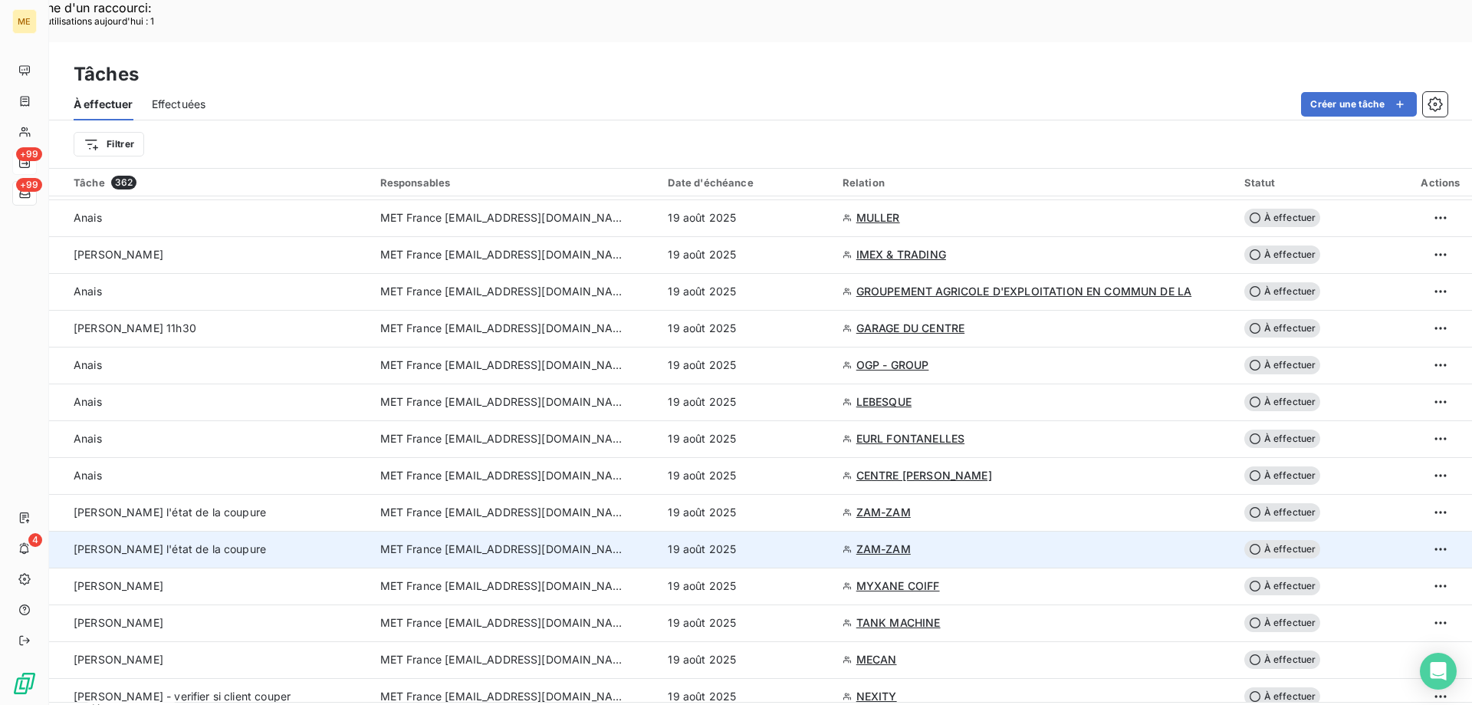
scroll to position [767, 0]
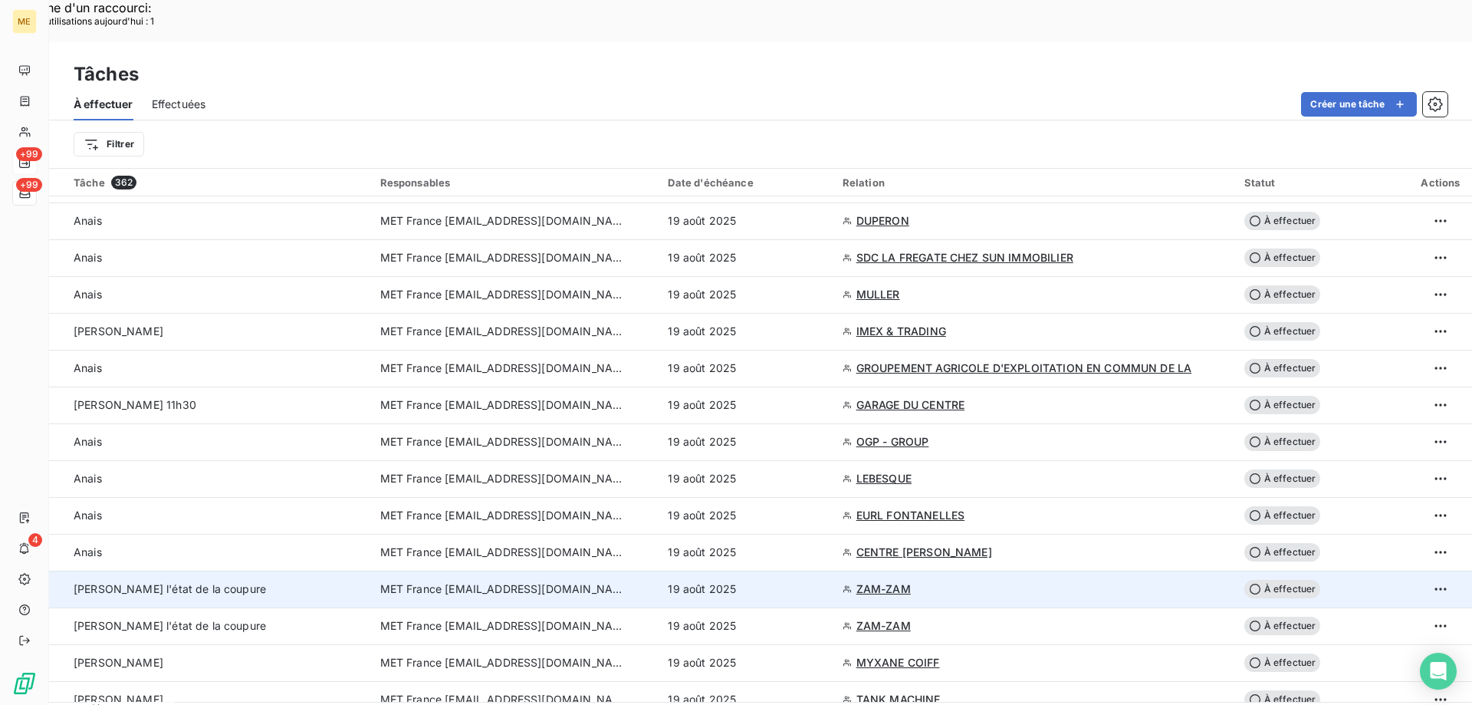
click at [191, 571] on td "Sylvain - vérifier l'état de la coupure" at bounding box center [210, 589] width 322 height 37
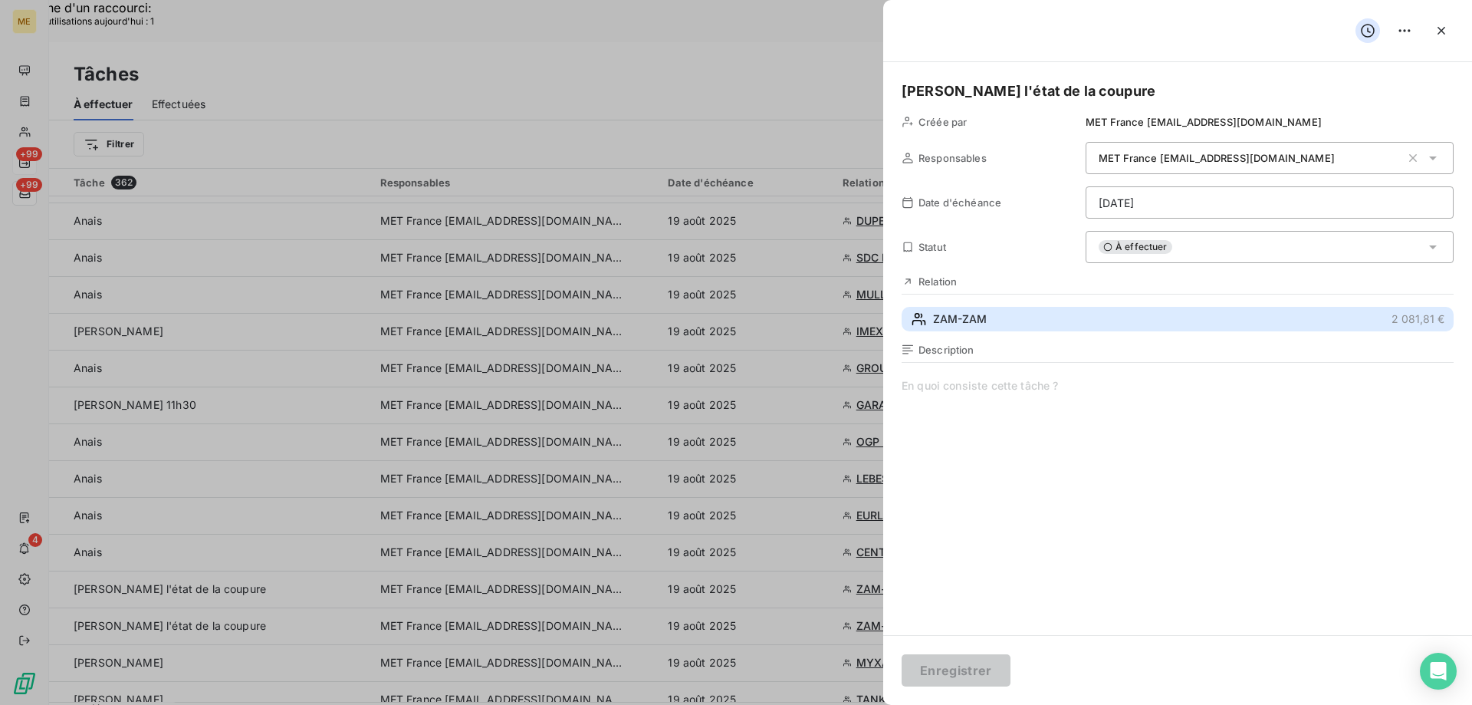
click at [999, 311] on button "ZAM-ZAM 2 081,81 €" at bounding box center [1178, 319] width 552 height 25
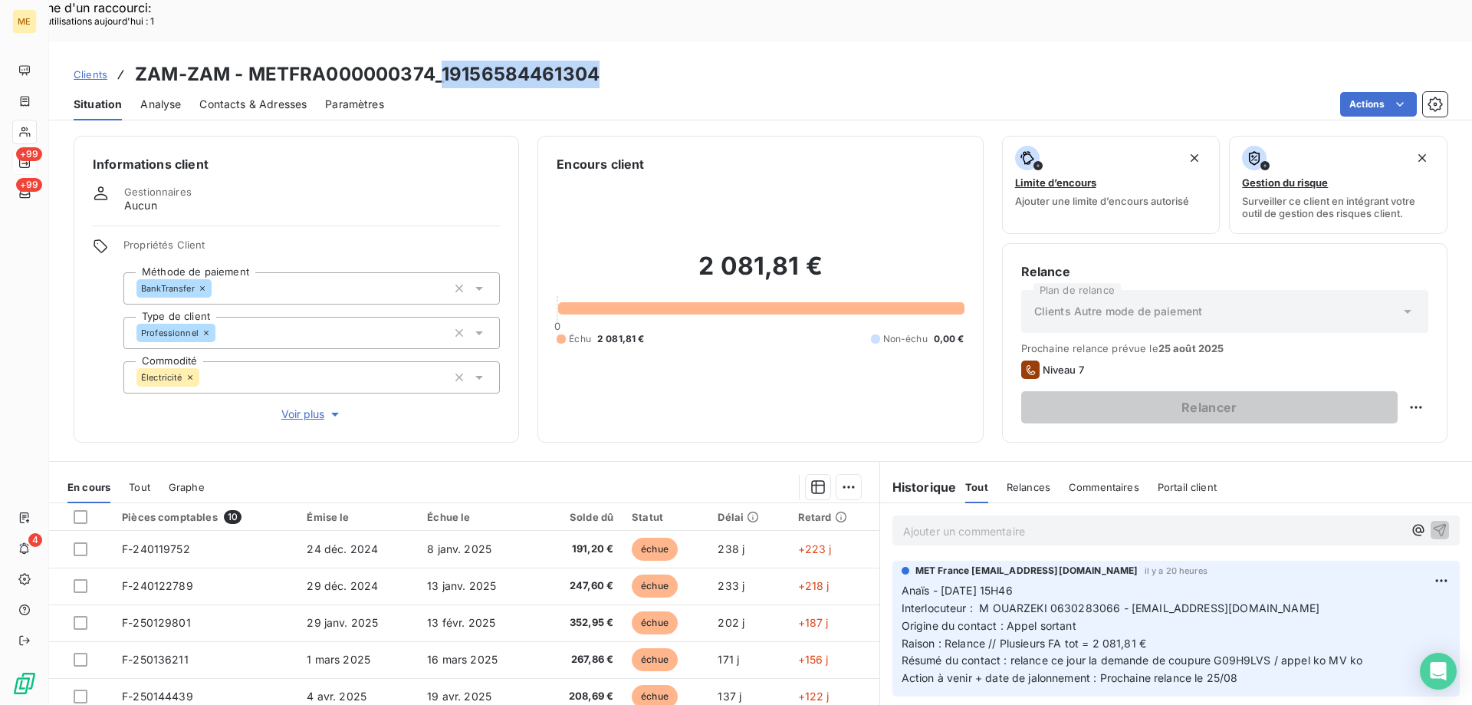
drag, startPoint x: 442, startPoint y: 35, endPoint x: 610, endPoint y: 45, distance: 167.5
click at [610, 61] on div "Clients ZAM-ZAM - METFRA000000374_19156584461304" at bounding box center [760, 75] width 1423 height 28
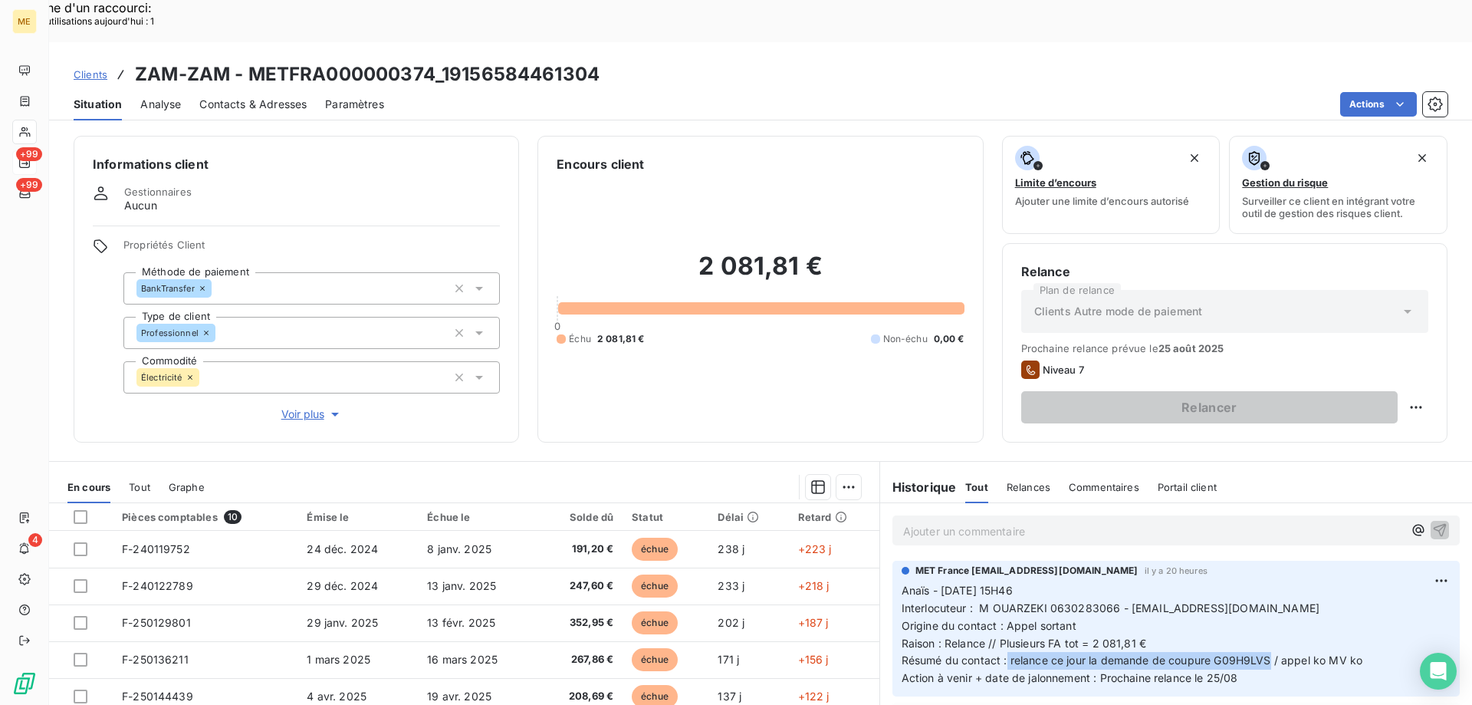
drag, startPoint x: 1000, startPoint y: 620, endPoint x: 1268, endPoint y: 618, distance: 267.6
click at [1268, 653] on span "Résumé du contact : relance ce jour la demande de coupure G09H9LVS / appel ko M…" at bounding box center [1132, 659] width 461 height 13
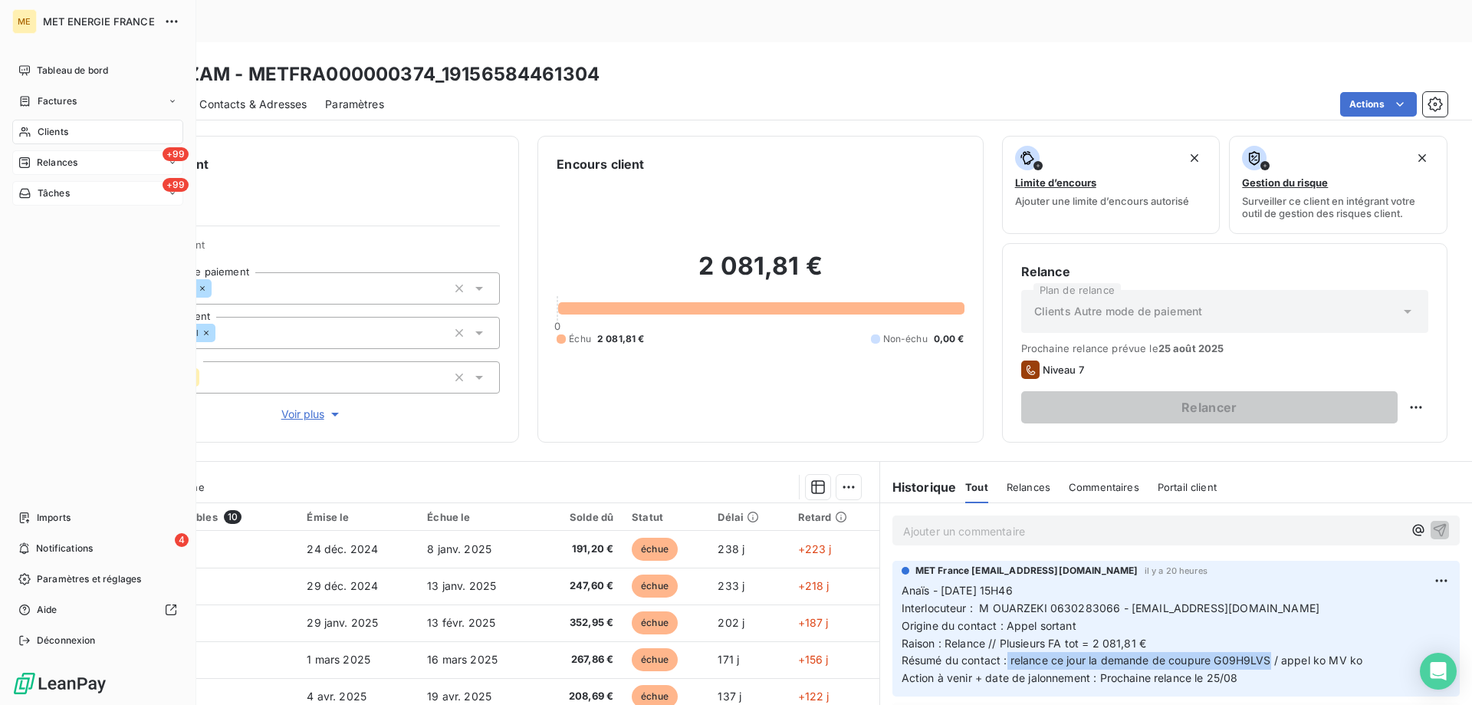
click at [72, 189] on div "+99 Tâches" at bounding box center [97, 193] width 171 height 25
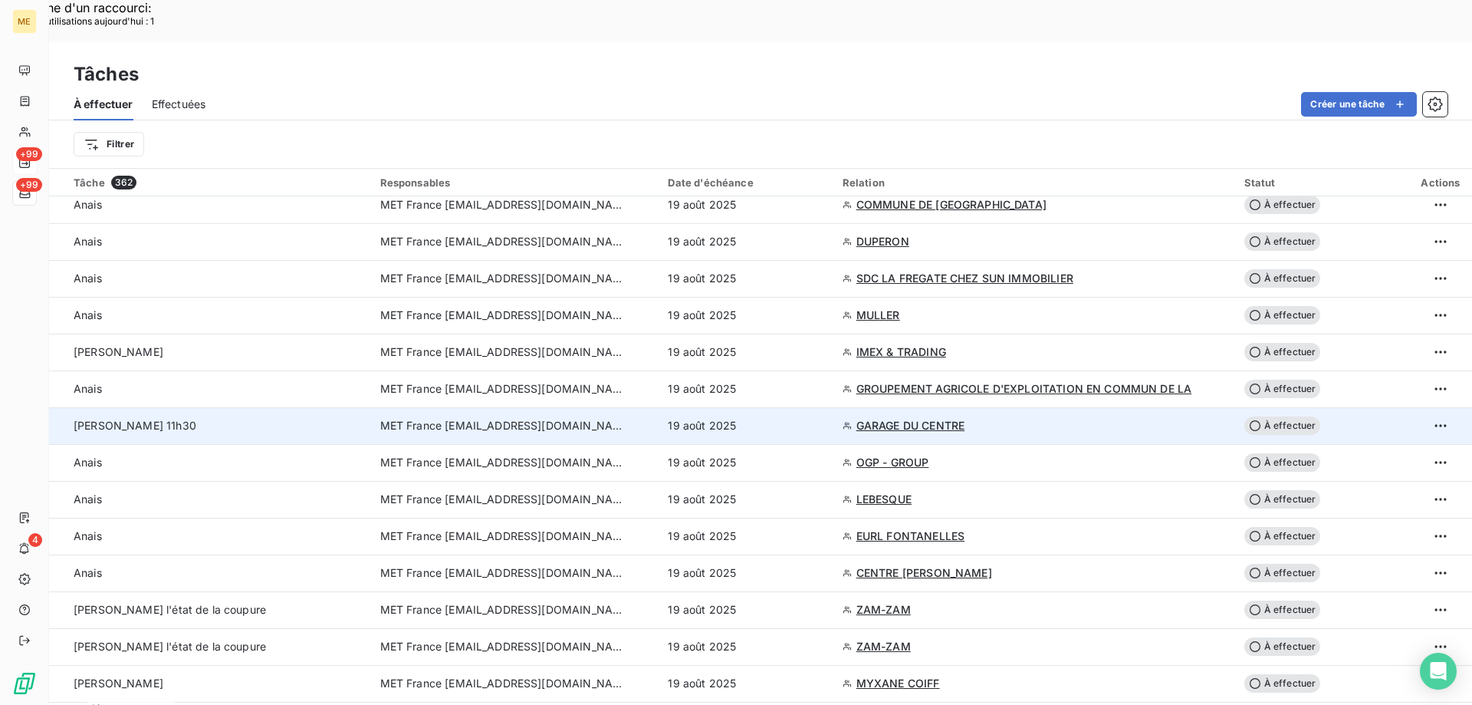
scroll to position [767, 0]
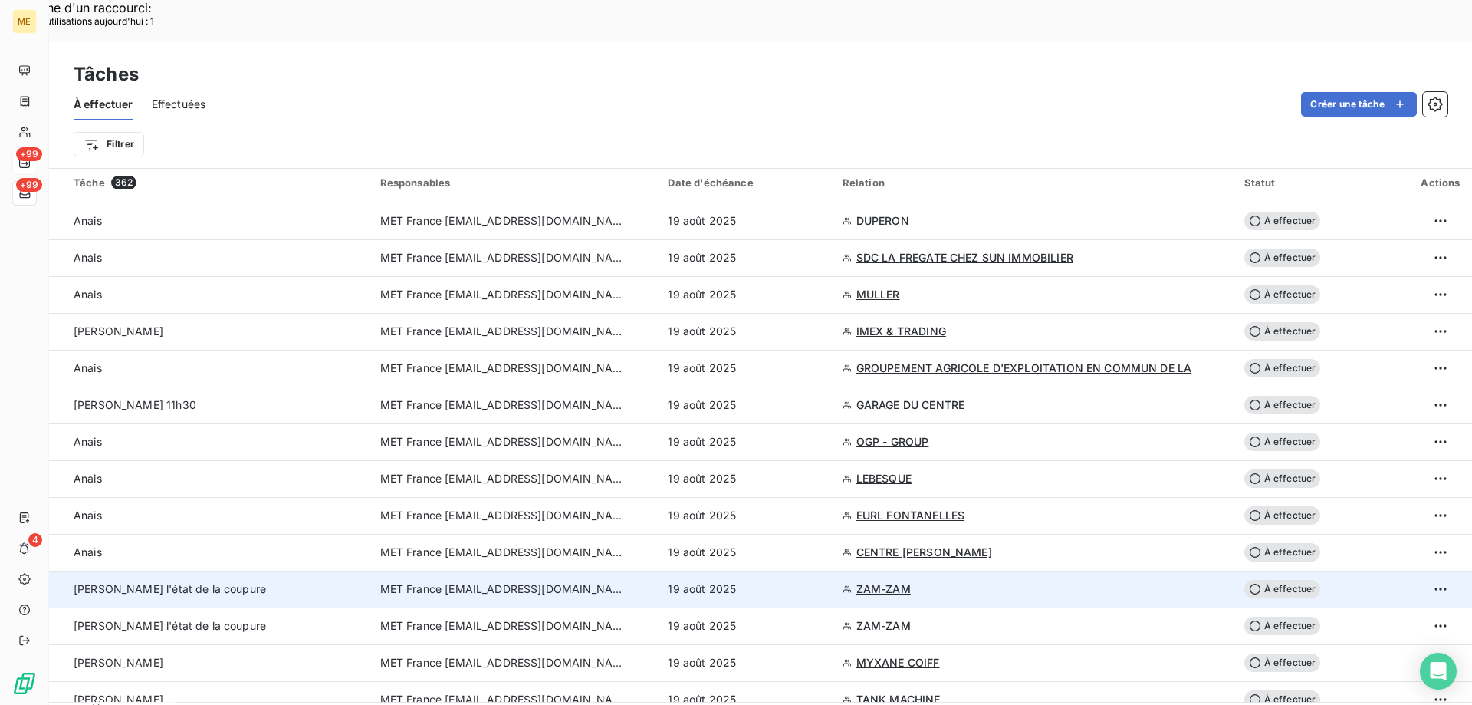
click at [310, 581] on div "Sylvain - vérifier l'état de la coupure" at bounding box center [218, 588] width 288 height 15
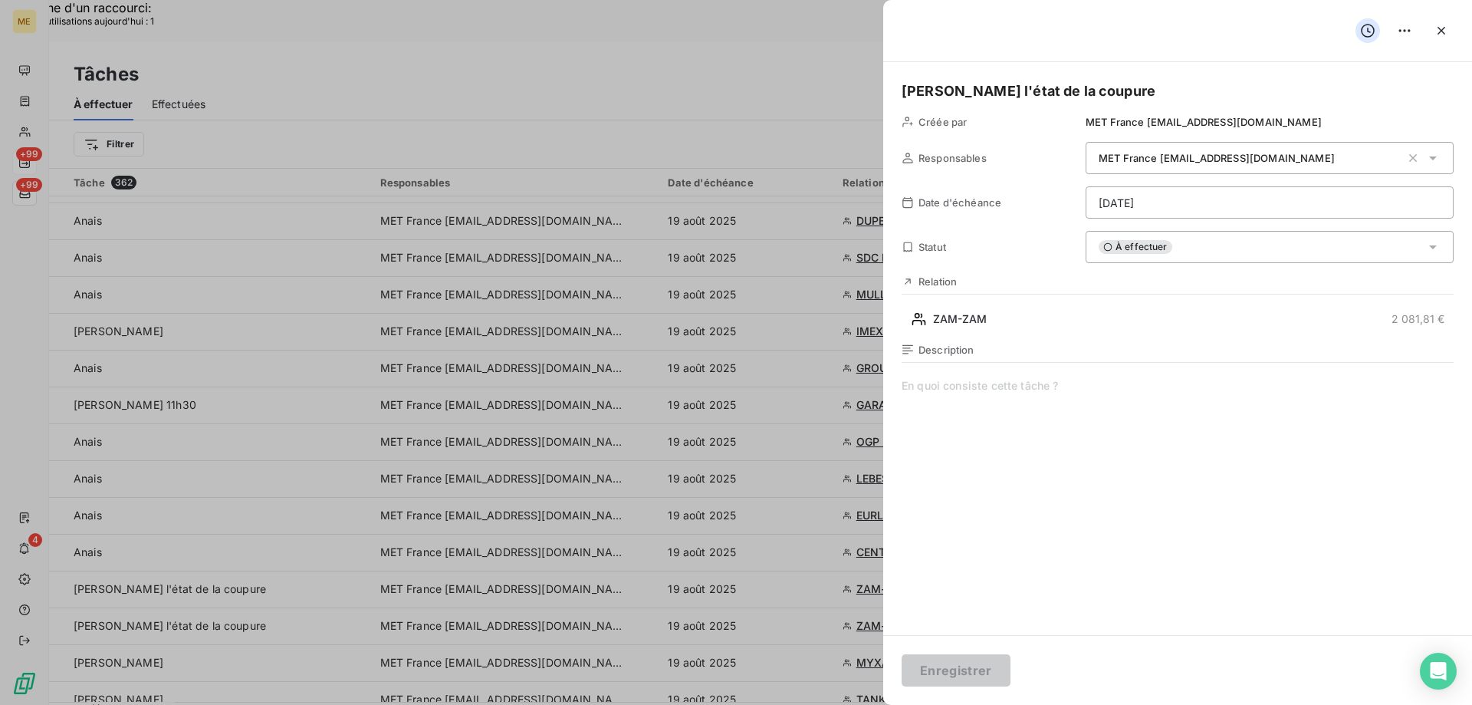
click at [1065, 390] on span at bounding box center [1178, 525] width 552 height 294
paste span
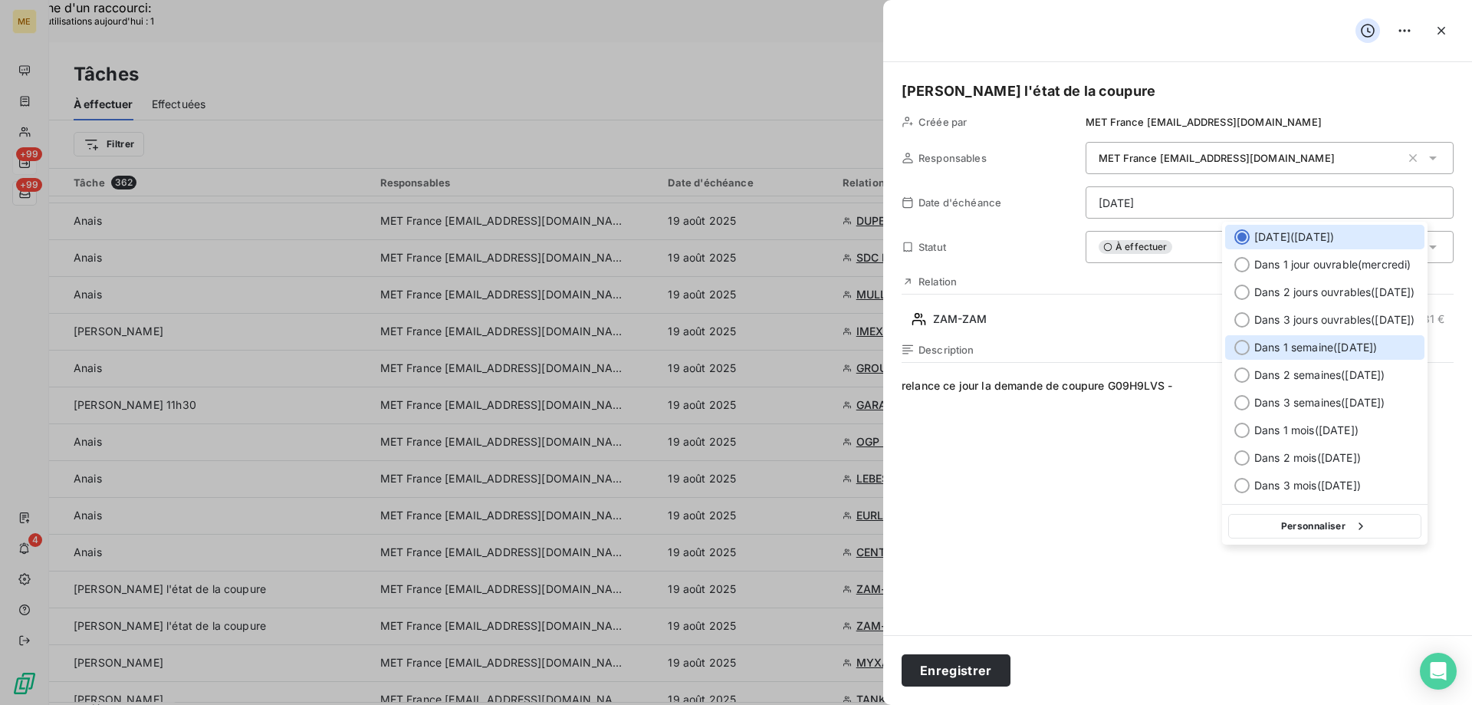
click at [1251, 351] on div "Dans 1 semaine ( 26 août )" at bounding box center [1324, 347] width 199 height 25
type input "26/08/2025"
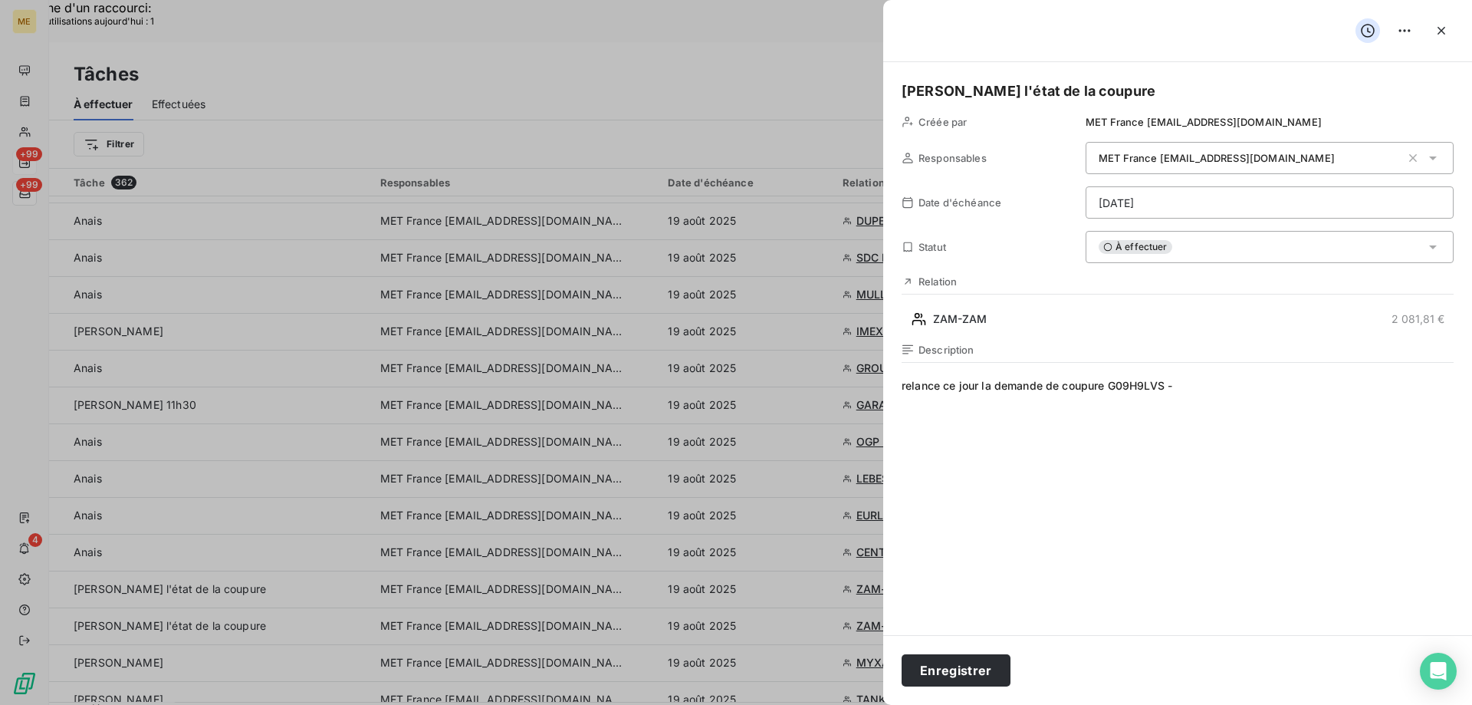
click at [924, 384] on span "relance ce jour la demande de coupure G09H9LVS -" at bounding box center [1178, 525] width 552 height 294
click at [0, 0] on lt-span "R elance" at bounding box center [0, 0] width 0 height 0
click at [948, 676] on button "Enregistrer" at bounding box center [956, 670] width 109 height 32
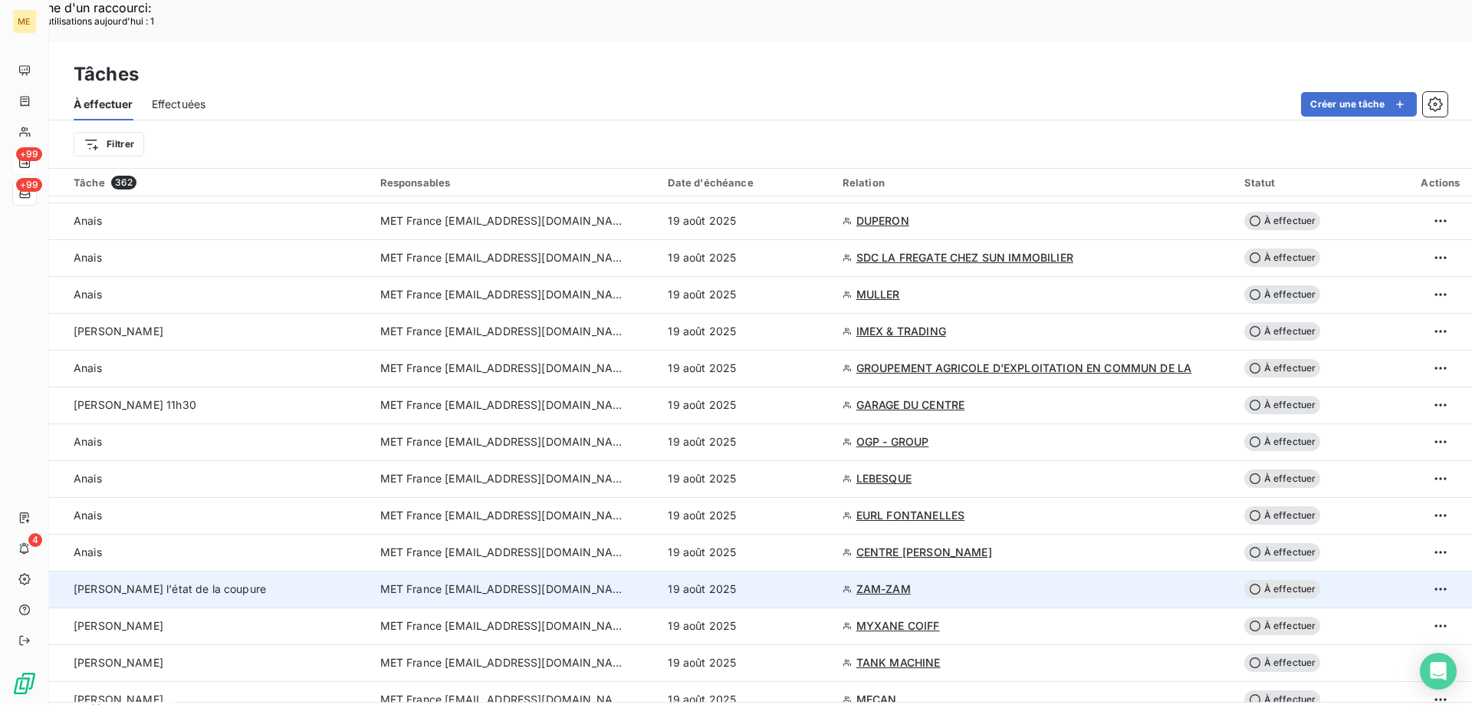
click at [240, 582] on span "Sylvain - vérifier l'état de la coupure" at bounding box center [170, 588] width 192 height 13
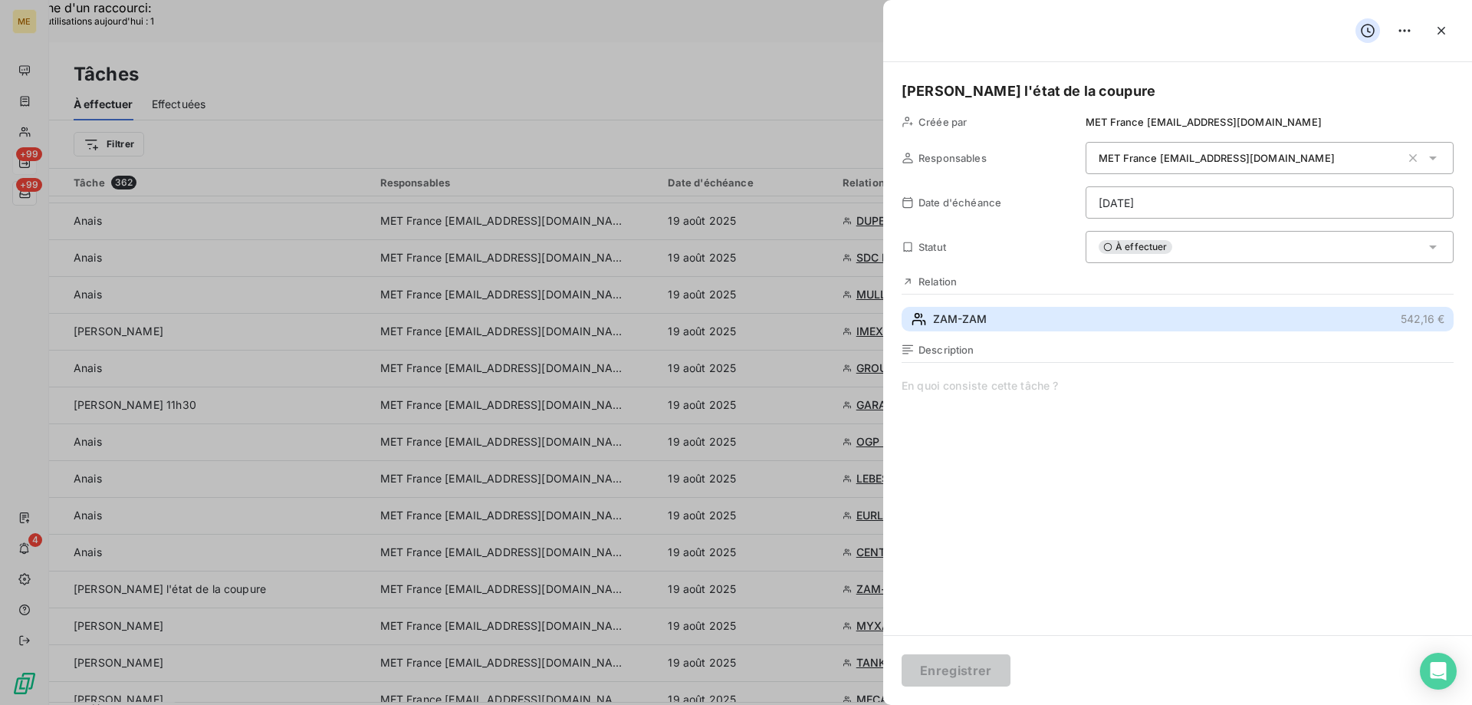
click at [989, 322] on button "ZAM-ZAM 542,16 €" at bounding box center [1178, 319] width 552 height 25
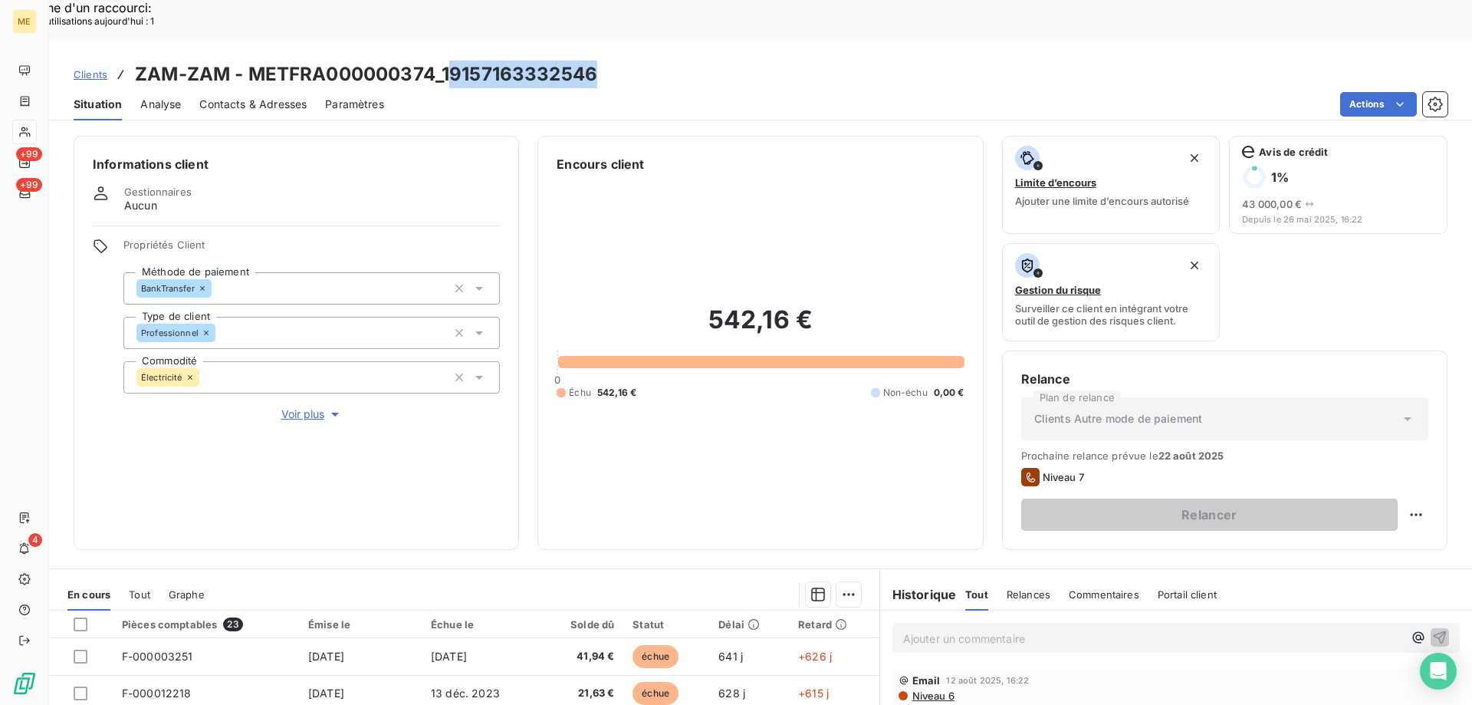
drag, startPoint x: 446, startPoint y: 33, endPoint x: 615, endPoint y: 35, distance: 168.7
click at [615, 61] on div "Clients ZAM-ZAM - METFRA000000374_19157163332546" at bounding box center [760, 75] width 1423 height 28
click at [465, 92] on div "Actions" at bounding box center [925, 104] width 1045 height 25
drag, startPoint x: 442, startPoint y: 38, endPoint x: 607, endPoint y: 38, distance: 165.6
click at [607, 61] on div "Clients ZAM-ZAM - METFRA000000374_19157163332546" at bounding box center [760, 75] width 1423 height 28
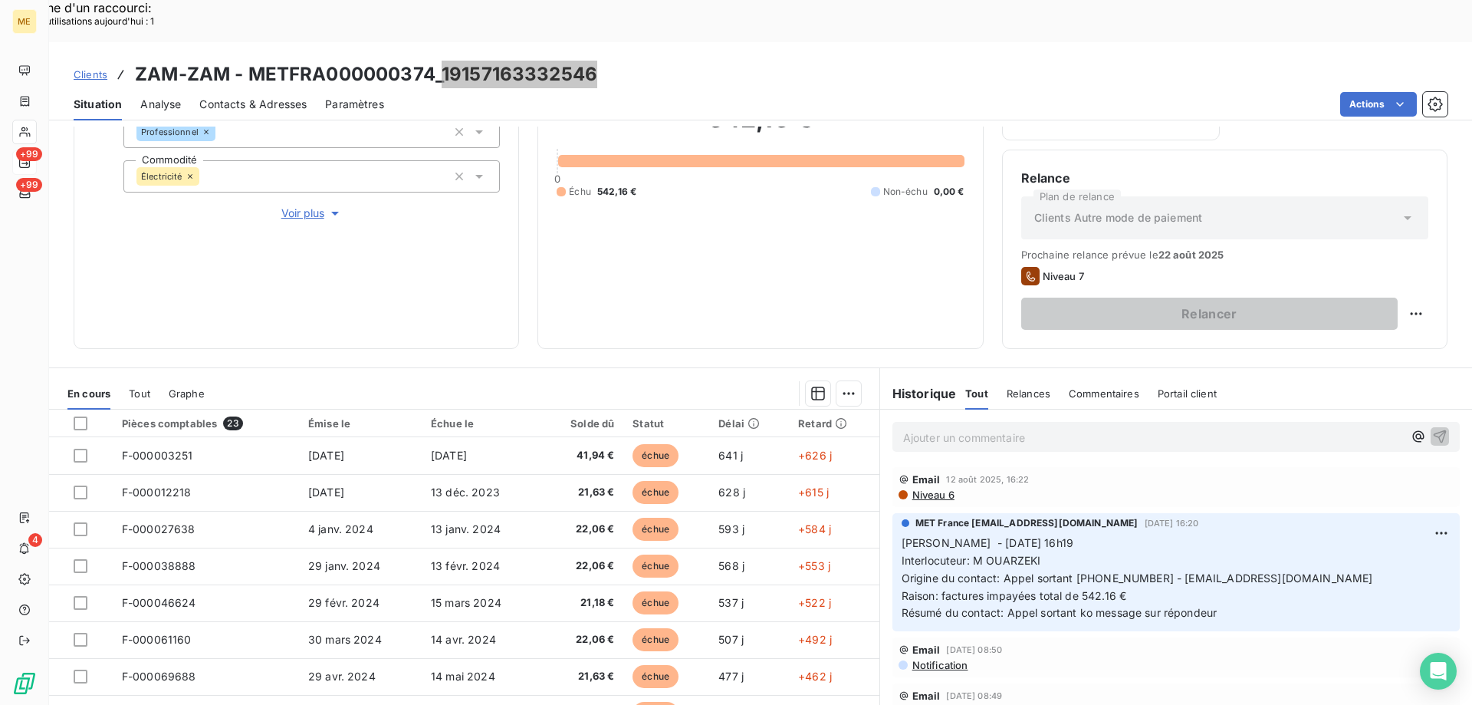
scroll to position [205, 0]
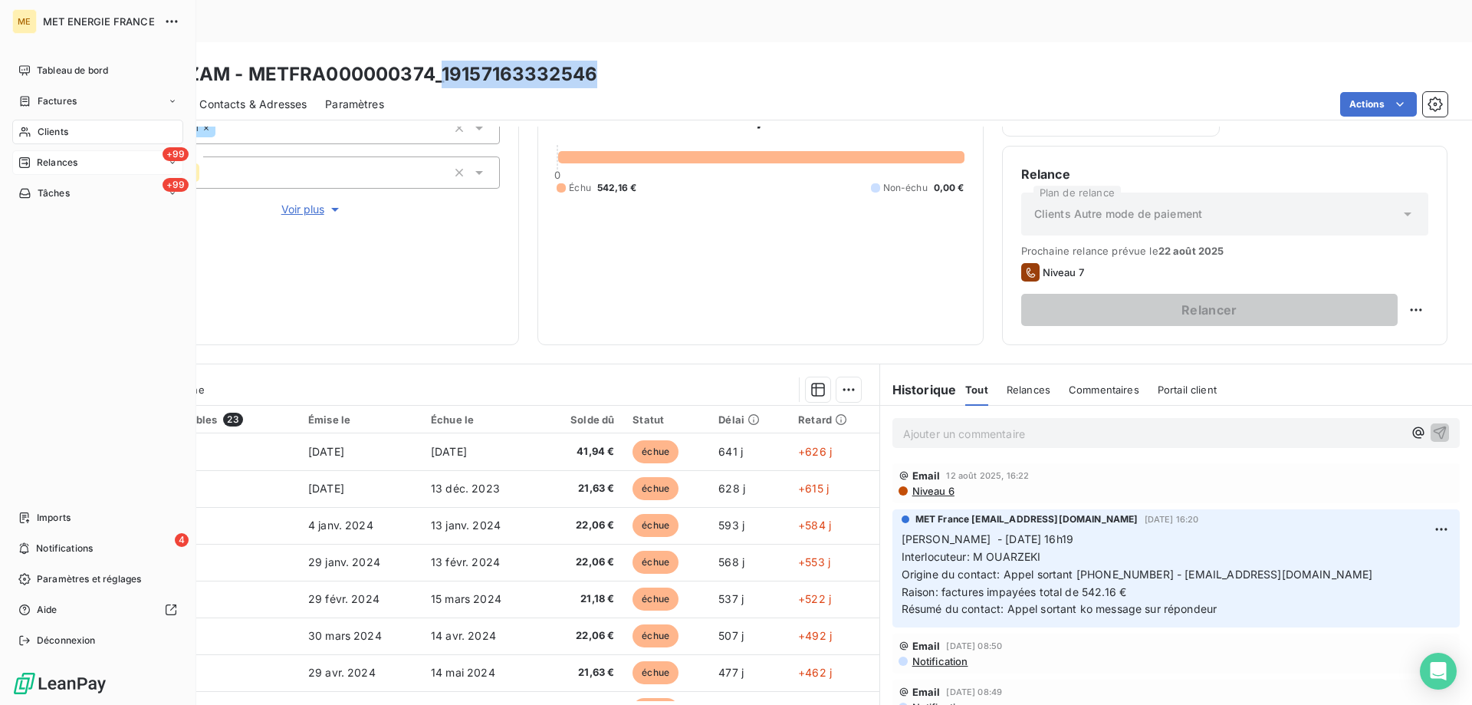
click at [67, 168] on span "Relances" at bounding box center [57, 163] width 41 height 14
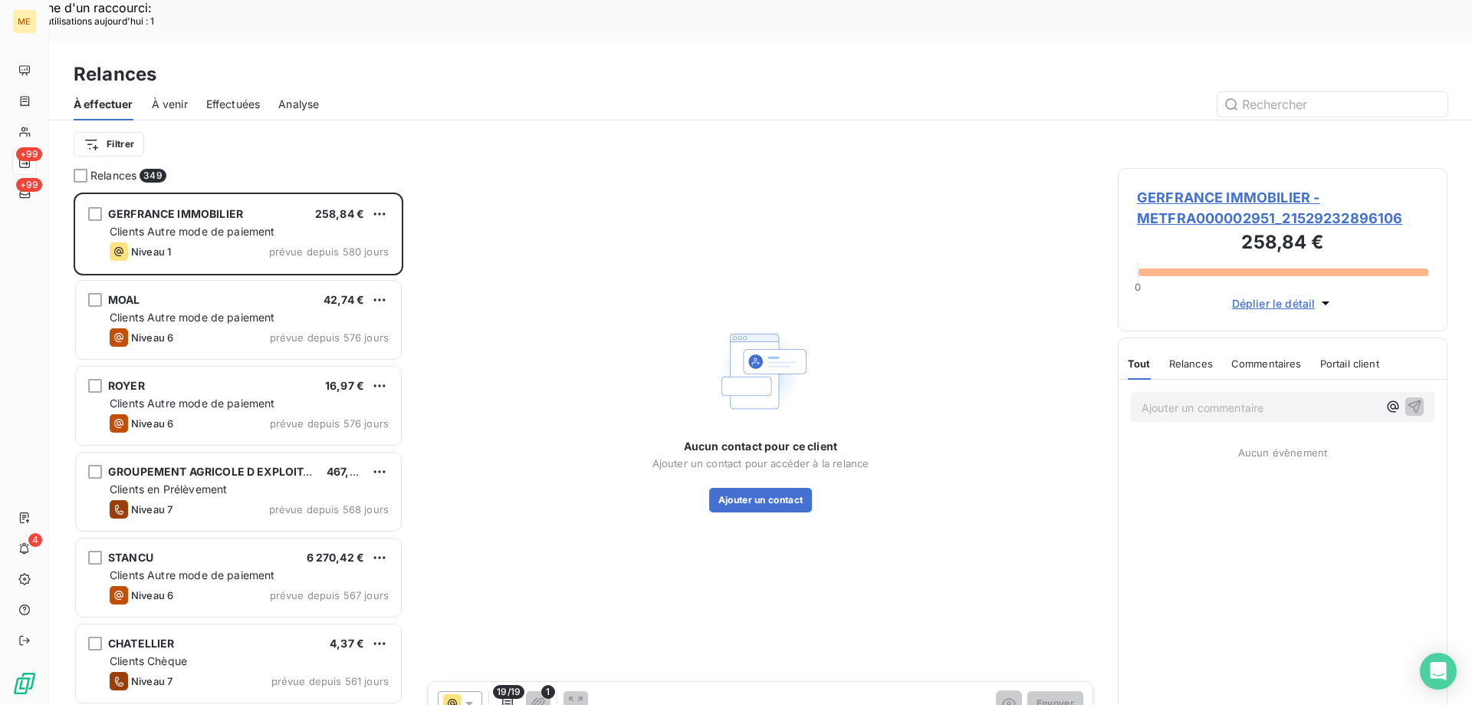
scroll to position [543, 318]
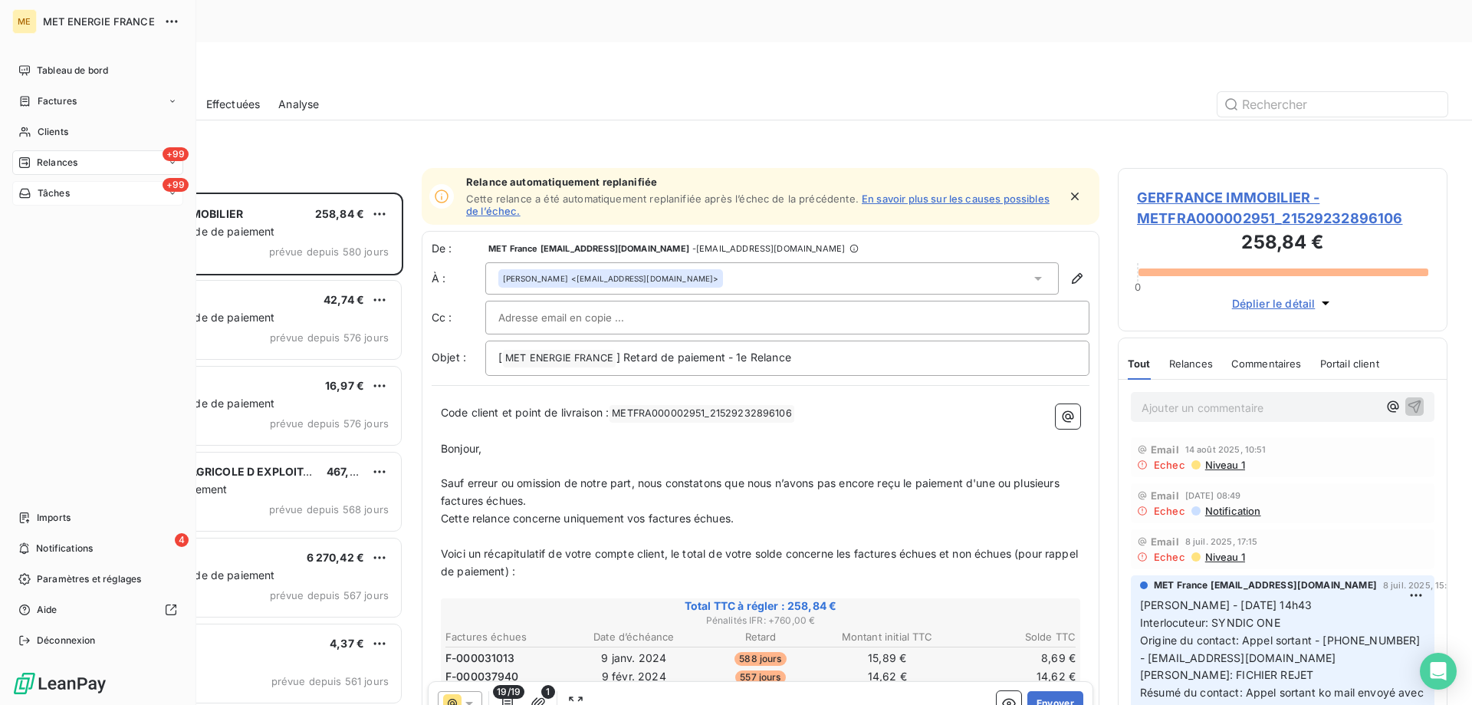
click at [12, 196] on div "+99 Tâches" at bounding box center [97, 193] width 171 height 25
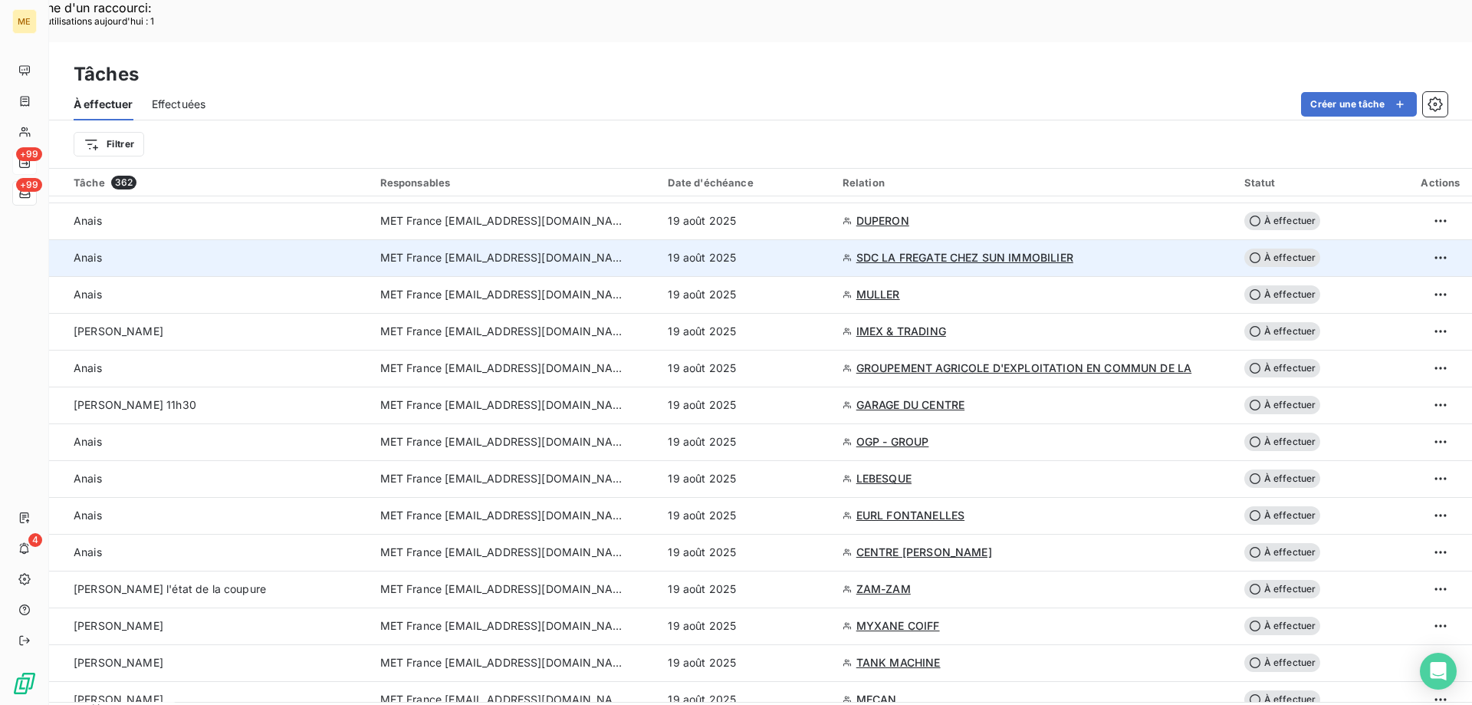
scroll to position [920, 0]
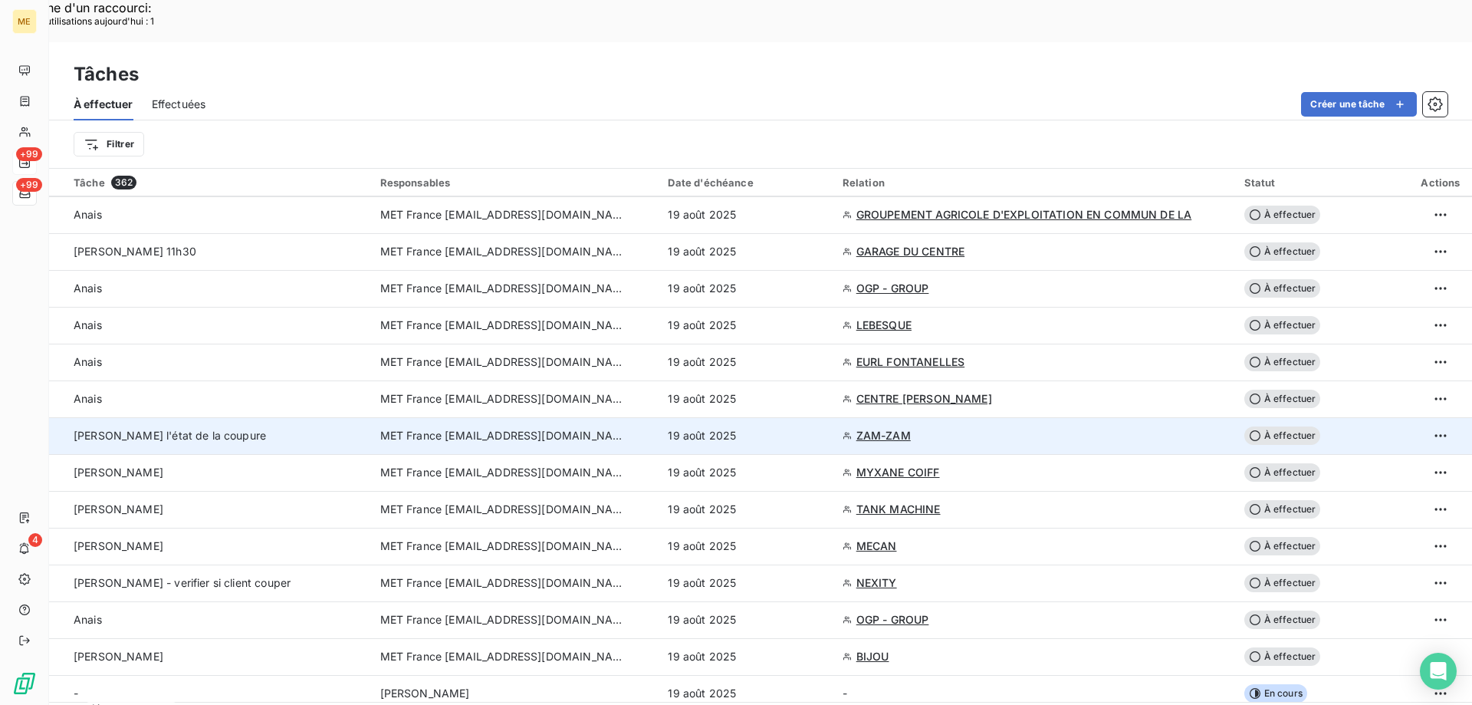
click at [317, 428] on div "Sylvain - vérifier l'état de la coupure" at bounding box center [218, 435] width 288 height 15
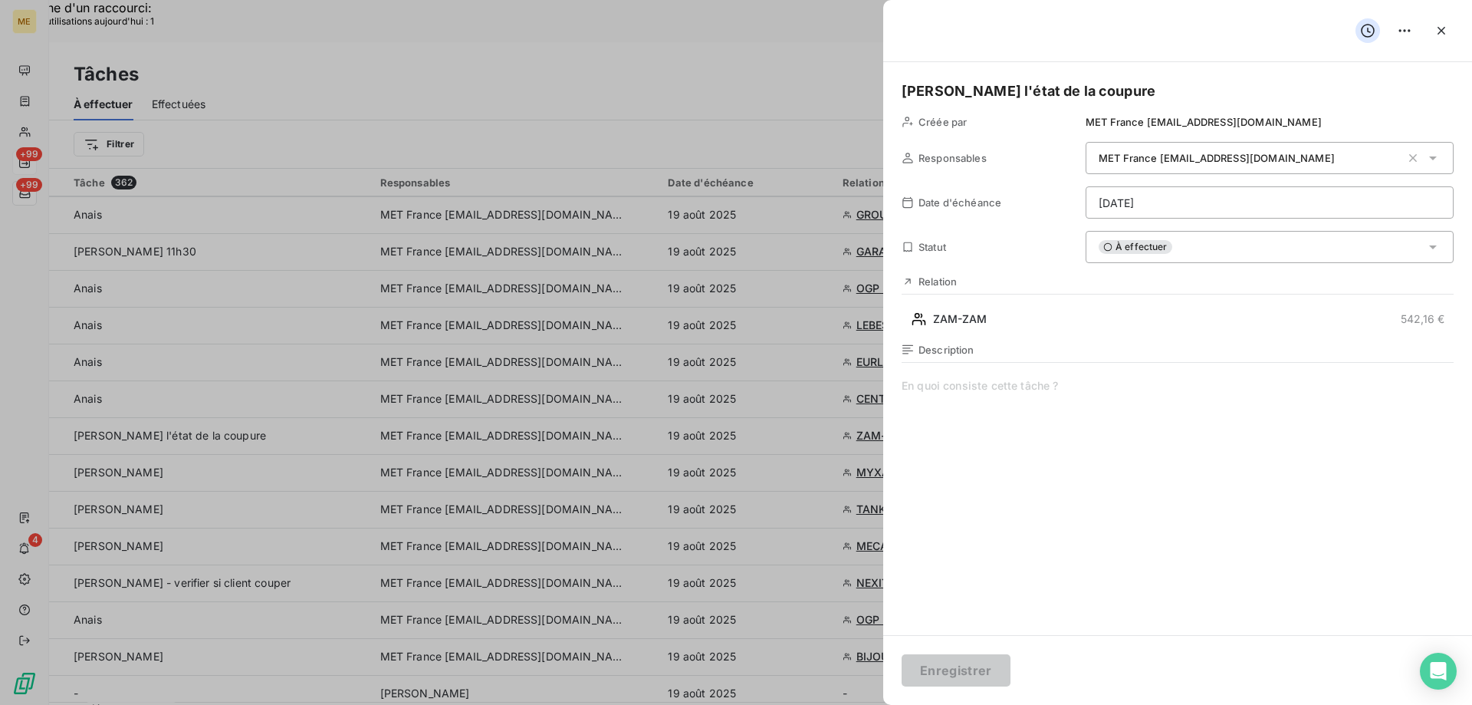
click at [1003, 401] on span at bounding box center [1178, 525] width 552 height 294
click at [901, 383] on div "Sylvain - vérifier l'état de la coupure Créée par MET France met-france@recouvr…" at bounding box center [1177, 348] width 589 height 573
click at [1064, 390] on span "19/08/2025 - Intervention plannifié" at bounding box center [1178, 525] width 552 height 294
click at [0, 0] on lt-span "planifié" at bounding box center [0, 0] width 0 height 0
click at [1179, 183] on div "Sylvain - vérifier l'état de la coupure Créée par MET France met-france@recouvr…" at bounding box center [1177, 348] width 589 height 573
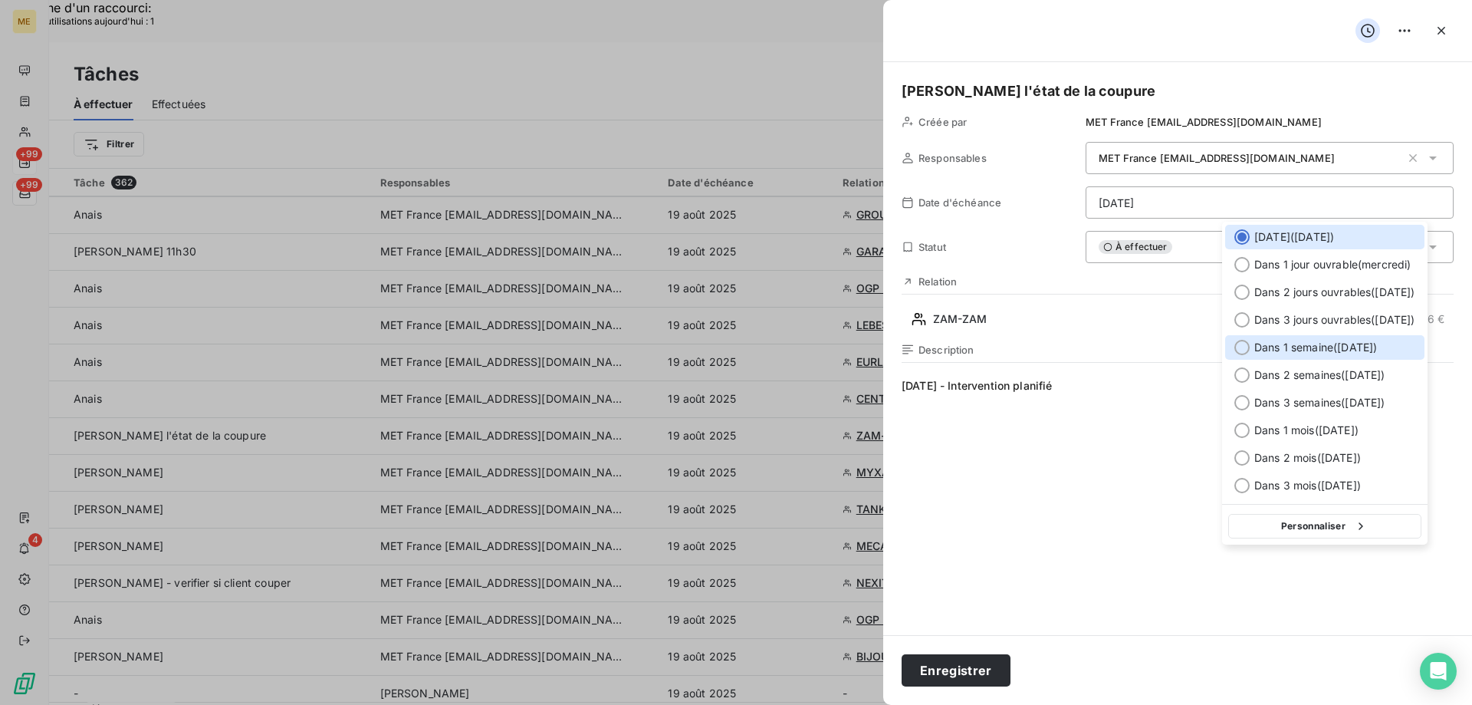
click at [1245, 347] on div at bounding box center [1242, 347] width 15 height 15
type input "26/08/2025"
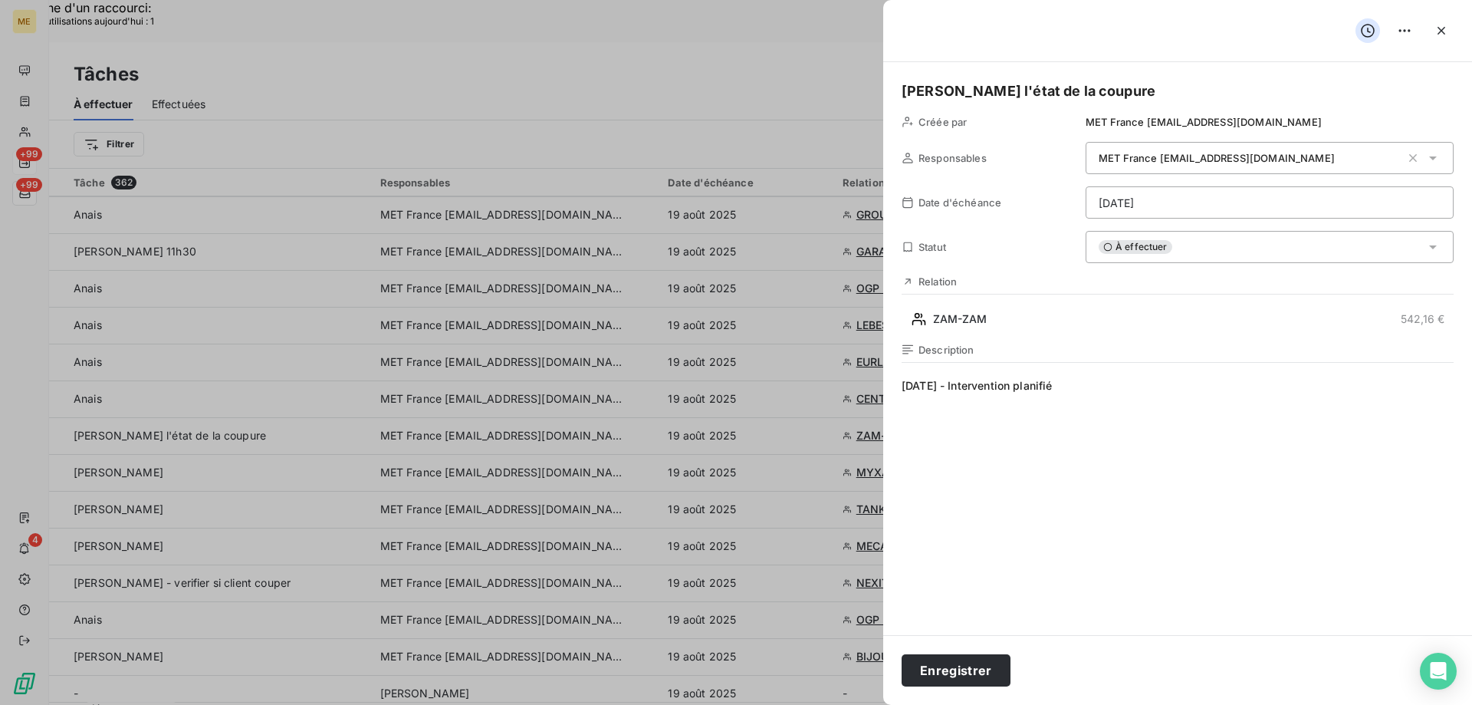
click at [1058, 390] on span "19/08/2025 - Intervention planifié" at bounding box center [1178, 525] width 552 height 294
click at [1057, 388] on span "19/08/2025 - Intervention planifié" at bounding box center [1178, 525] width 552 height 294
click at [0, 0] on lt-span "planifié e" at bounding box center [0, 0] width 0 height 0
click at [988, 664] on button "Enregistrer" at bounding box center [956, 670] width 109 height 32
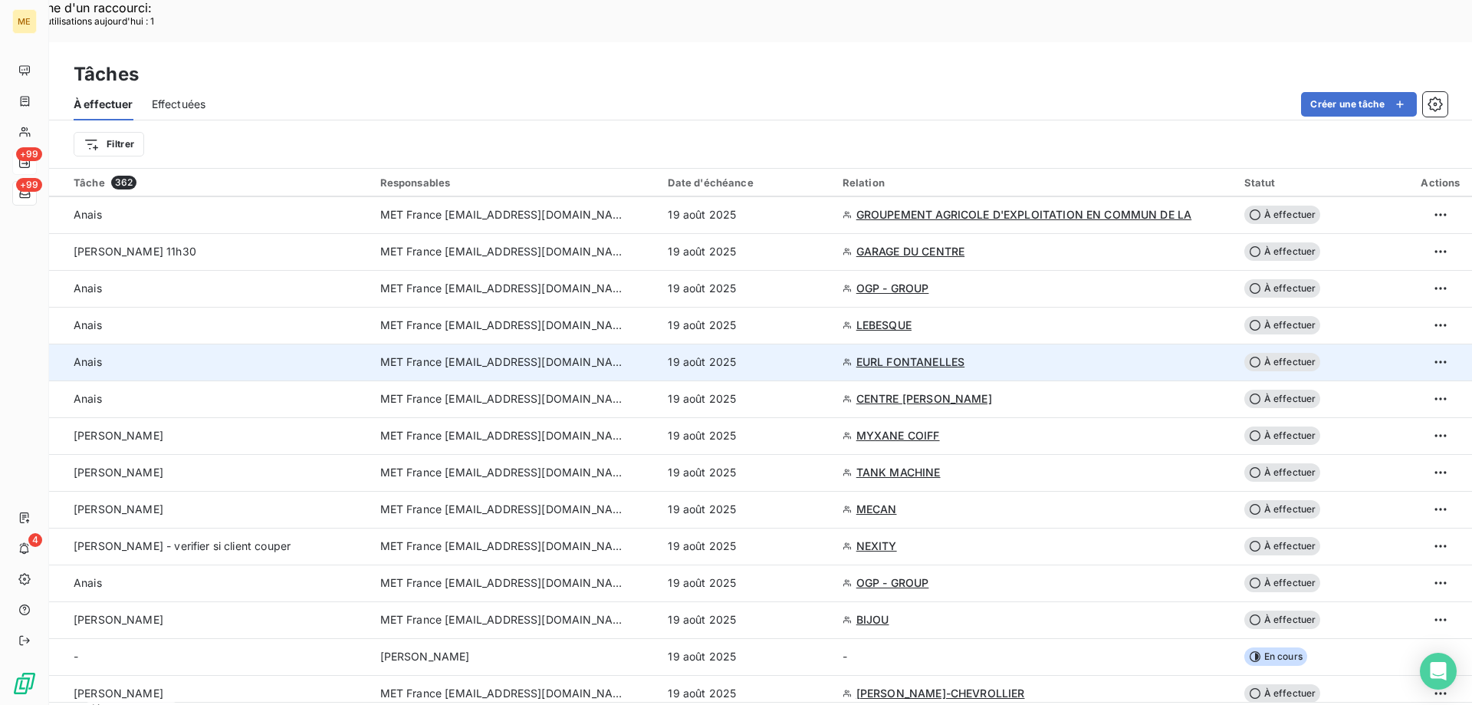
scroll to position [997, 0]
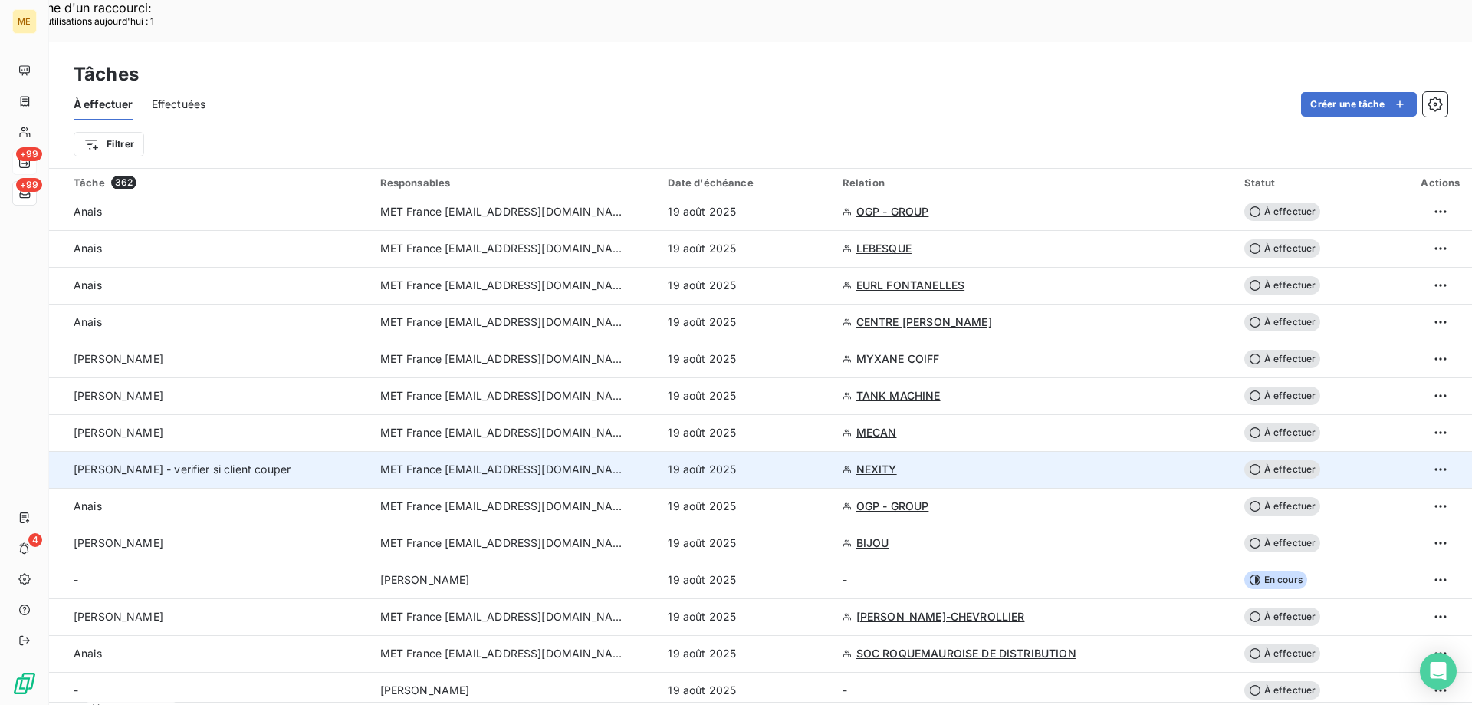
click at [304, 462] on div "[PERSON_NAME] - verifier si client couper" at bounding box center [218, 469] width 288 height 15
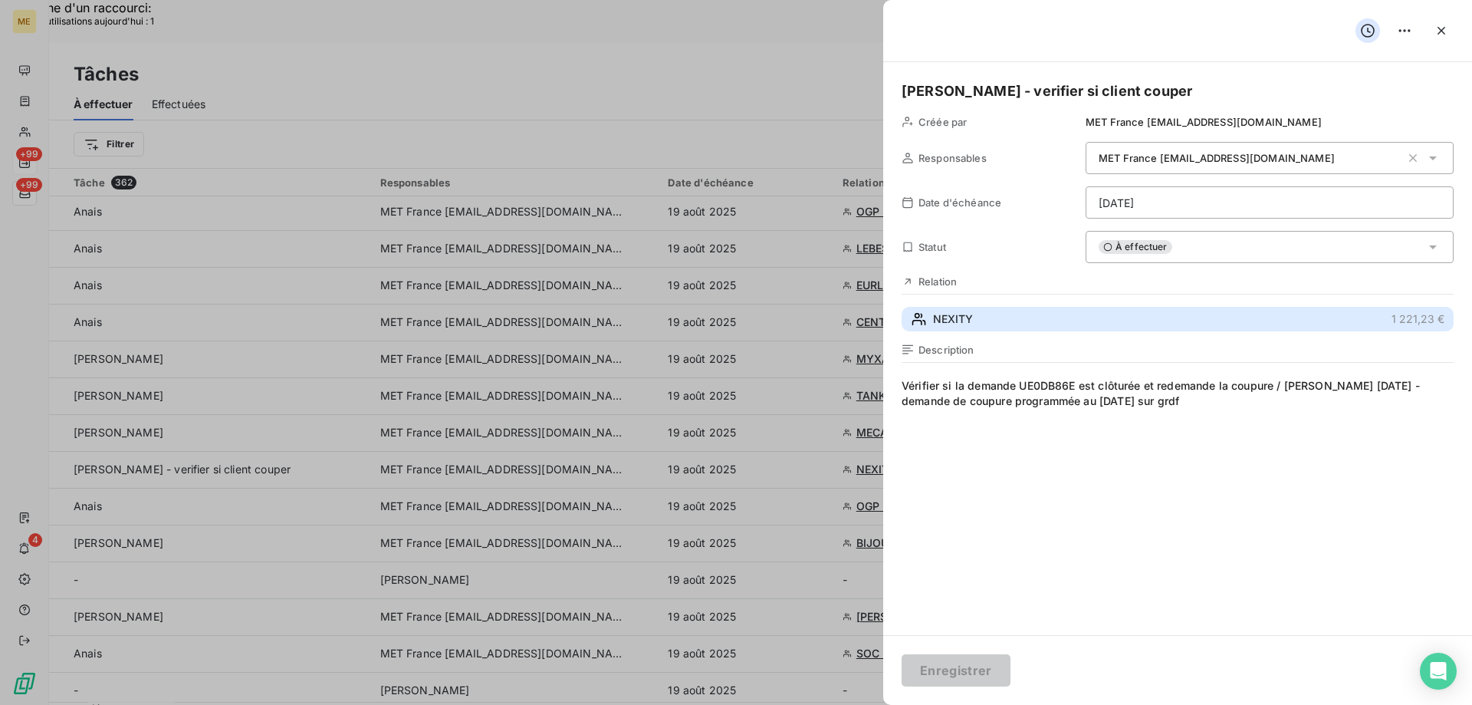
click at [942, 324] on span "NEXITY" at bounding box center [953, 318] width 40 height 15
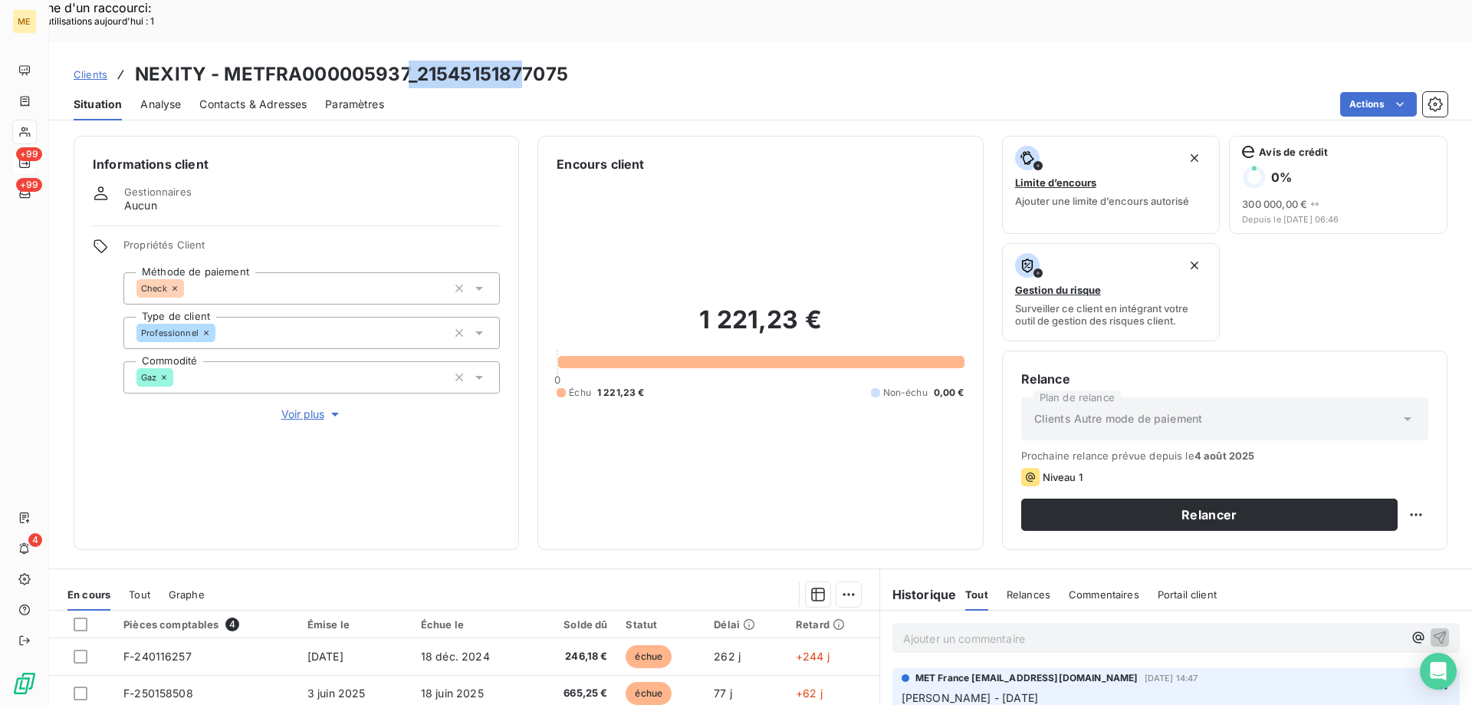
drag, startPoint x: 409, startPoint y: 33, endPoint x: 508, endPoint y: 67, distance: 105.5
click at [528, 61] on h3 "NEXITY - METFRA000005937_21545151877075" at bounding box center [351, 75] width 433 height 28
click at [501, 92] on div "Actions" at bounding box center [925, 104] width 1045 height 25
drag, startPoint x: 414, startPoint y: 35, endPoint x: 581, endPoint y: 33, distance: 167.2
click at [581, 61] on div "Clients NEXITY - METFRA000005937_21545151877075" at bounding box center [760, 75] width 1423 height 28
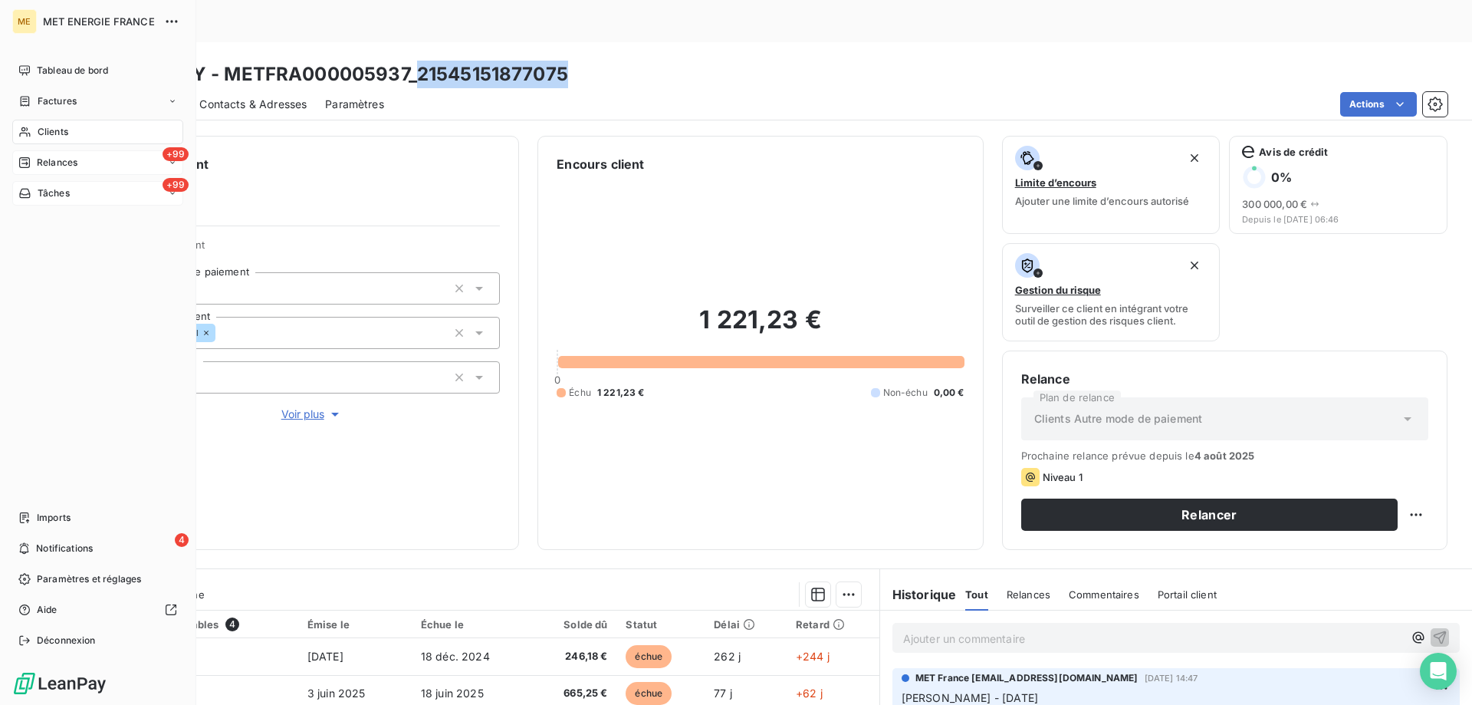
click at [44, 186] on span "Tâches" at bounding box center [54, 193] width 32 height 14
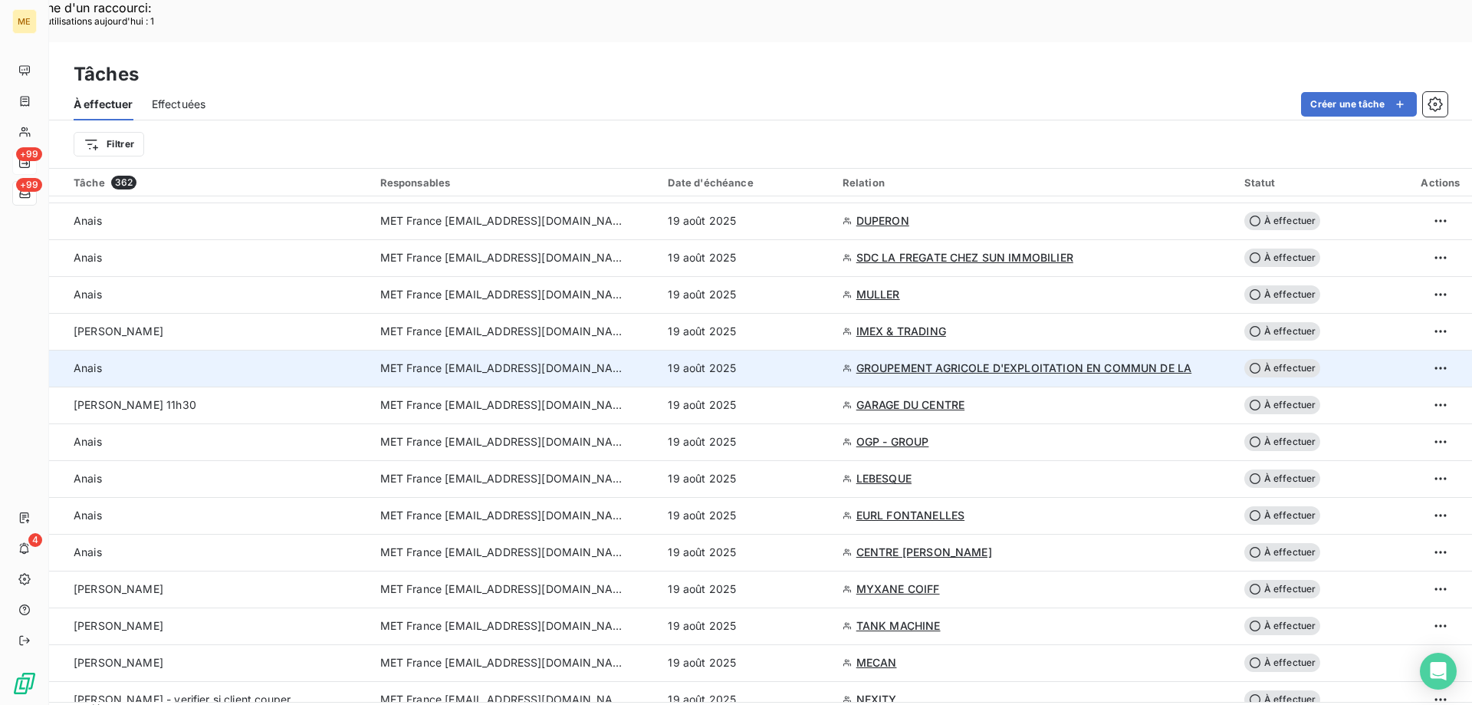
scroll to position [920, 0]
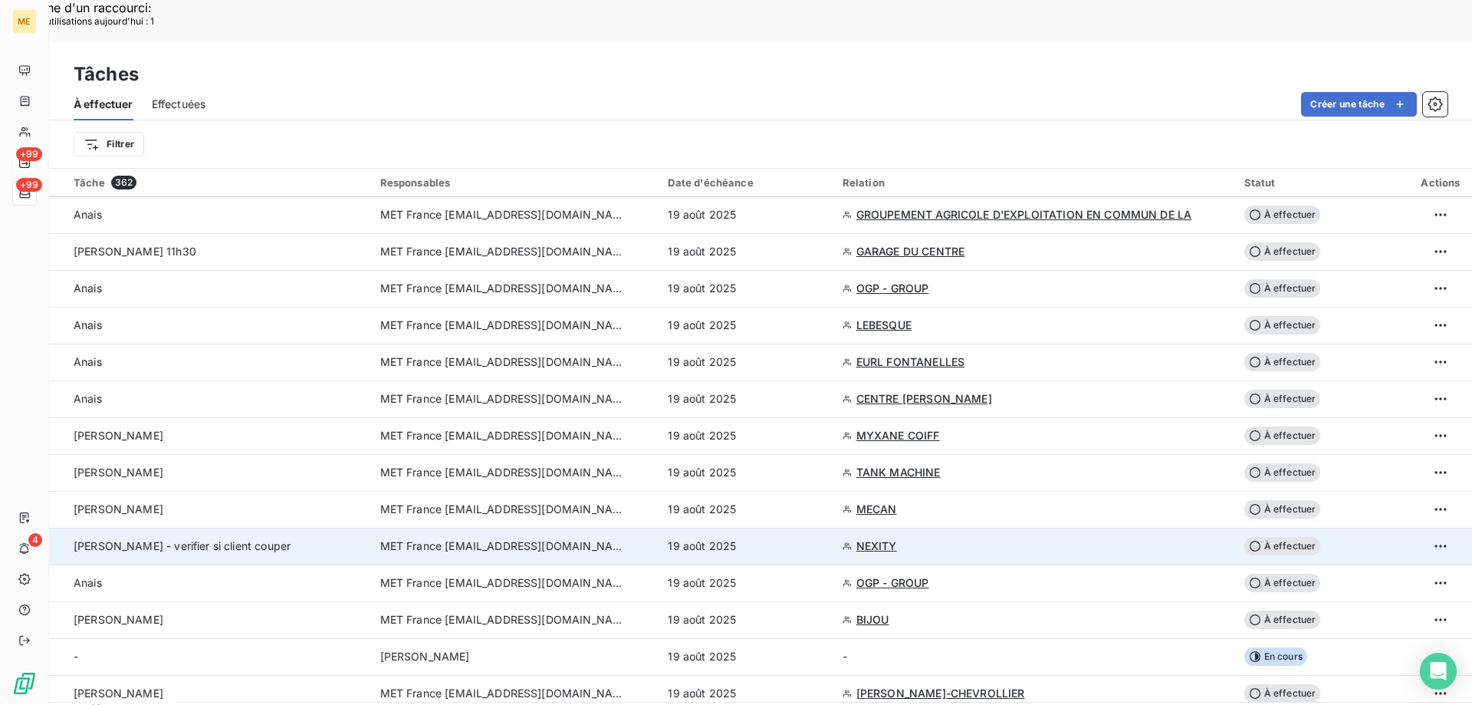
click at [292, 538] on div "[PERSON_NAME] - verifier si client couper" at bounding box center [218, 545] width 288 height 15
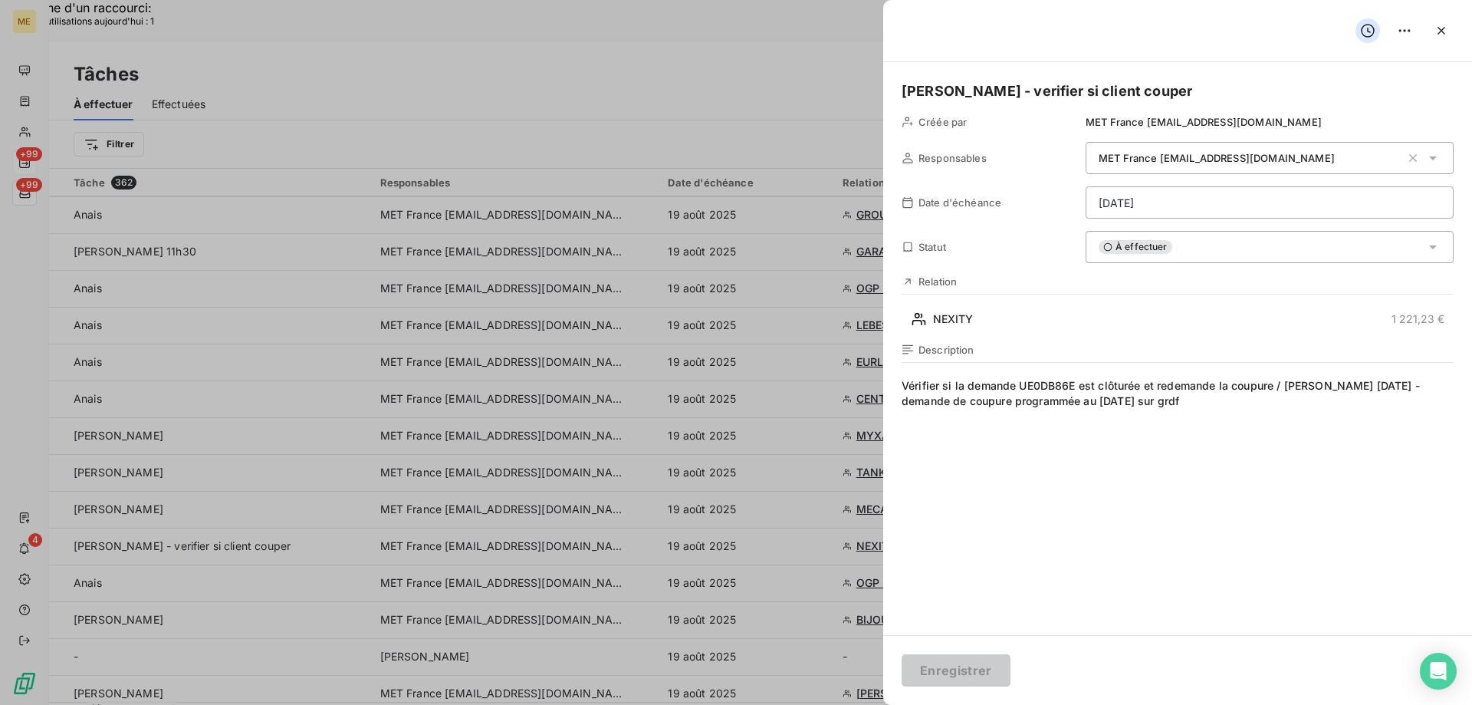
click at [1281, 398] on span "Vérifier si la demande UE0DB86E est clôturée et redemande la coupure / lisa 18/…" at bounding box center [1178, 525] width 552 height 294
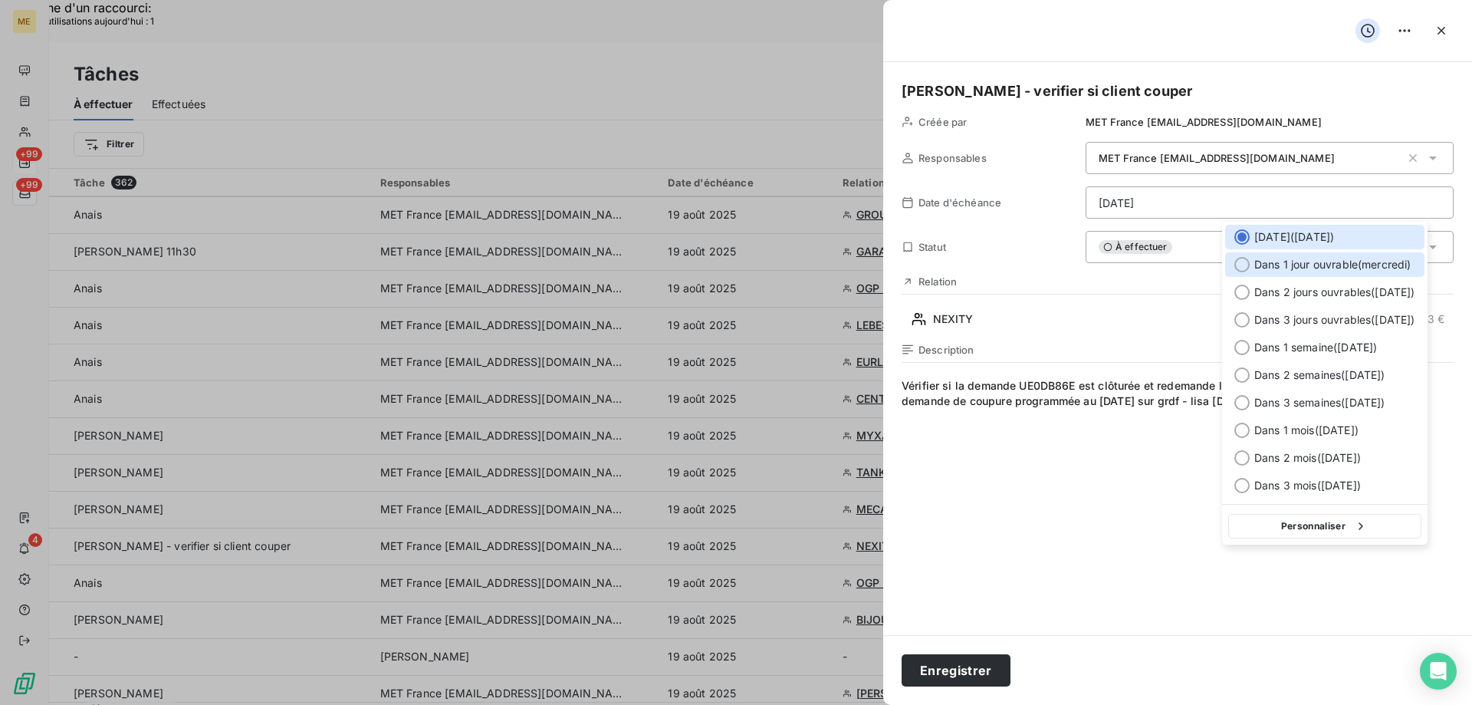
click at [1242, 268] on div at bounding box center [1242, 264] width 15 height 15
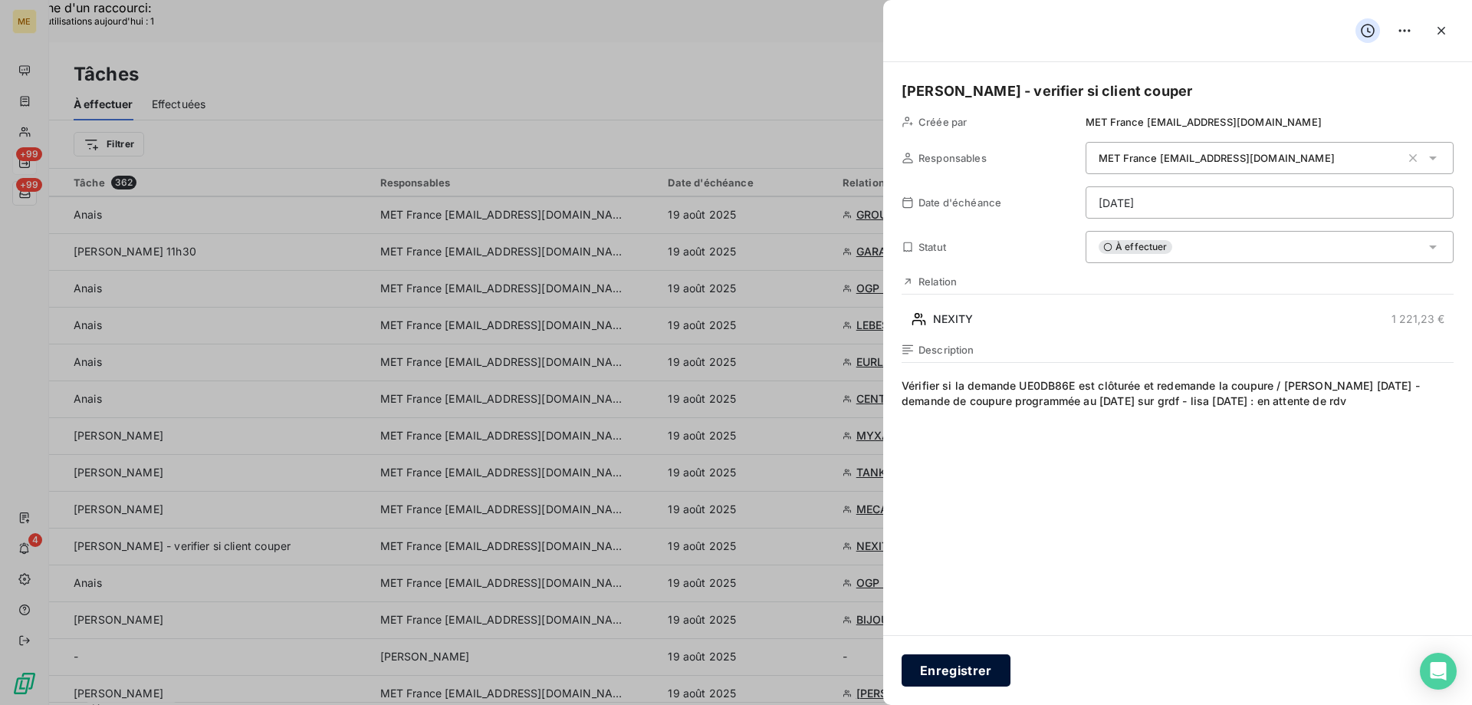
click at [977, 667] on button "Enregistrer" at bounding box center [956, 670] width 109 height 32
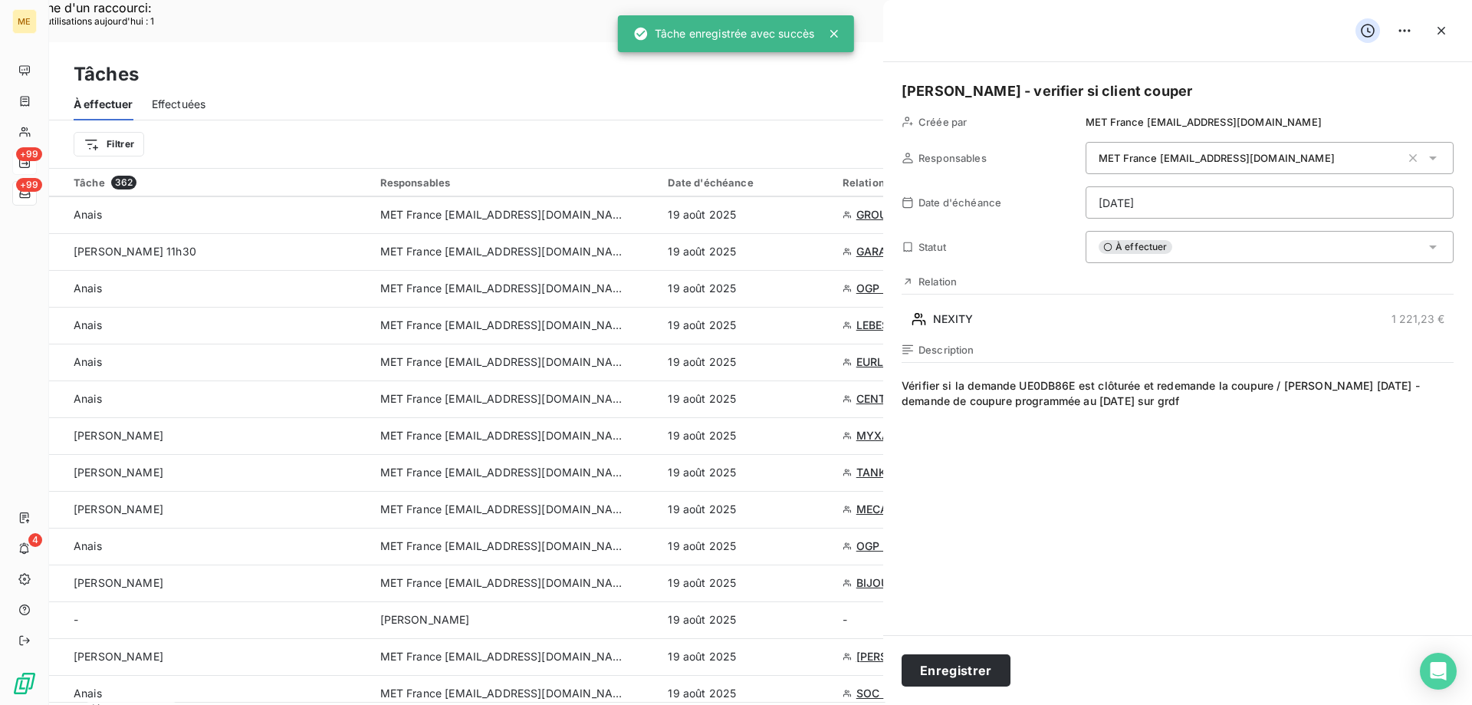
type input "19/08/2025"
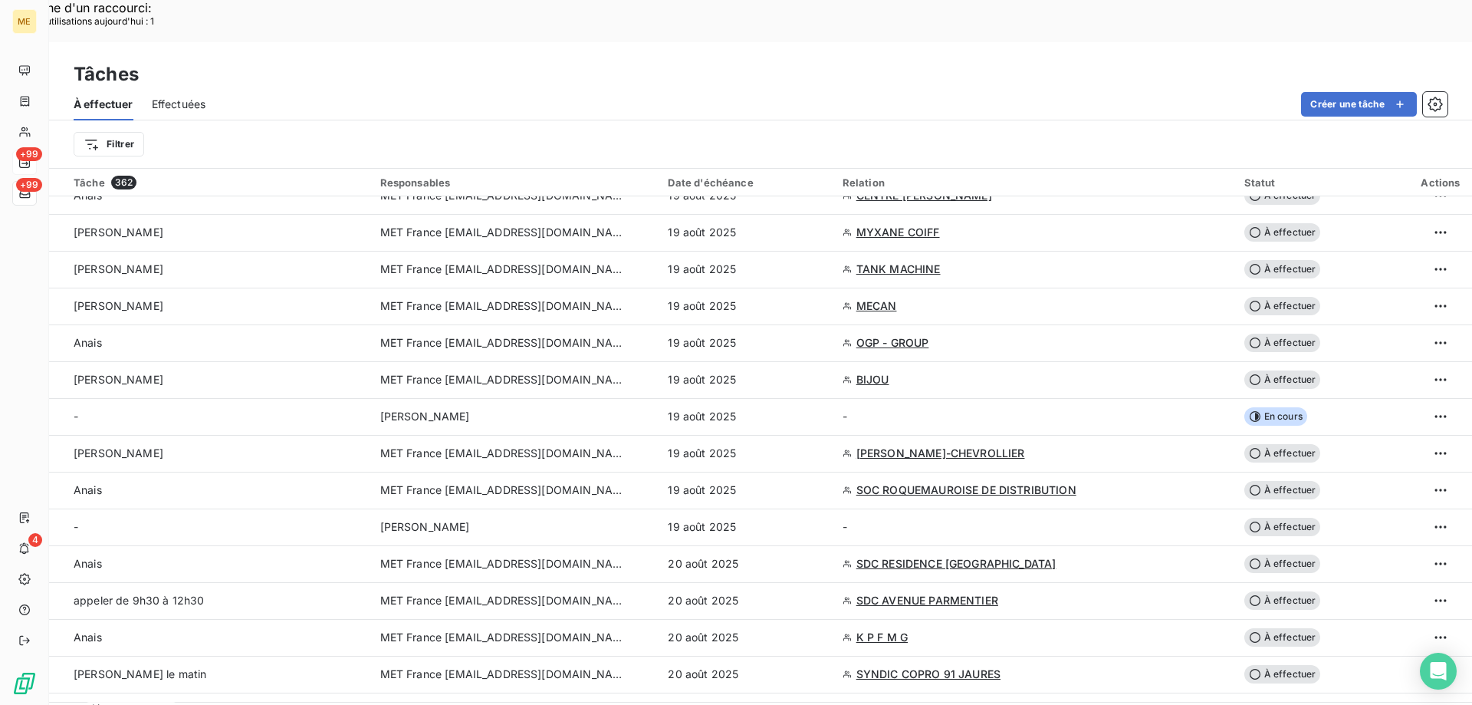
scroll to position [1074, 0]
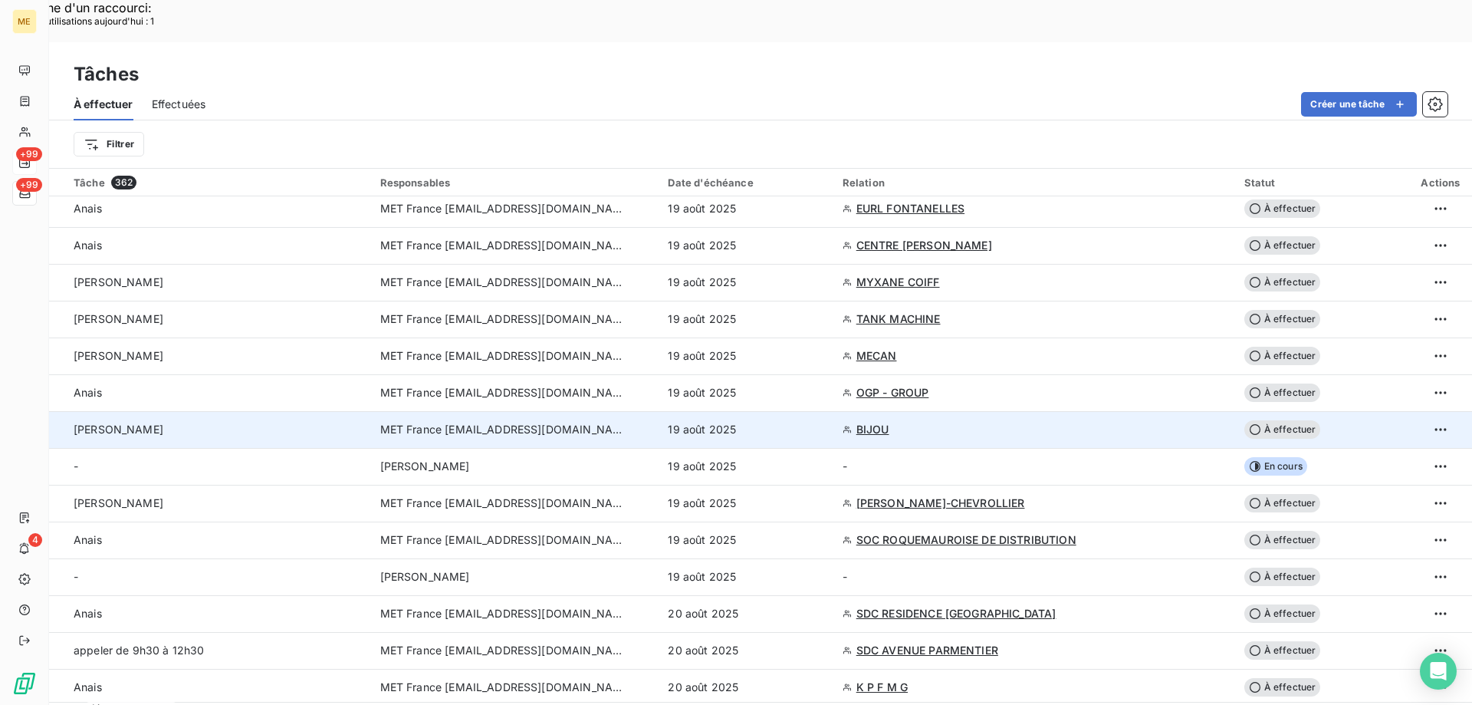
click at [319, 422] on div "[PERSON_NAME]" at bounding box center [218, 429] width 288 height 15
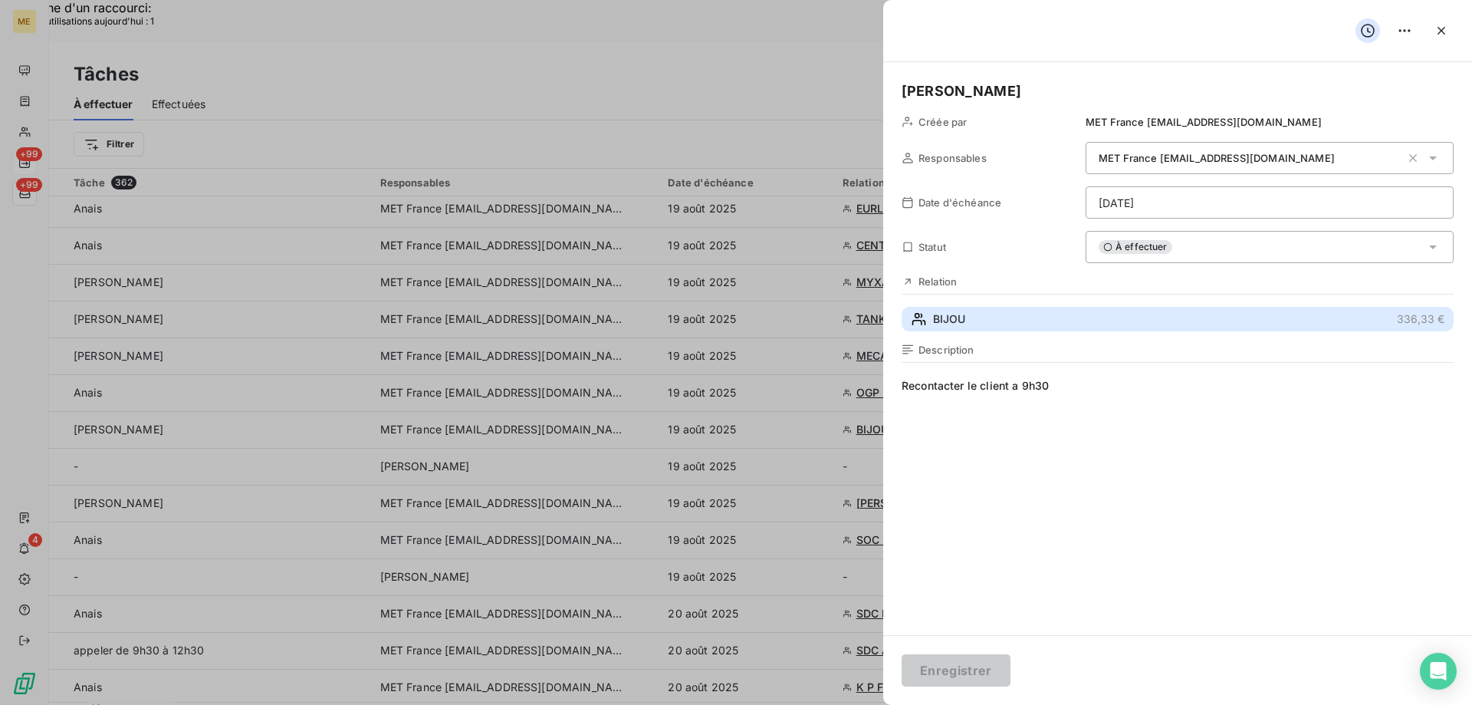
click at [995, 309] on button "BIJOU 336,33 €" at bounding box center [1178, 319] width 552 height 25
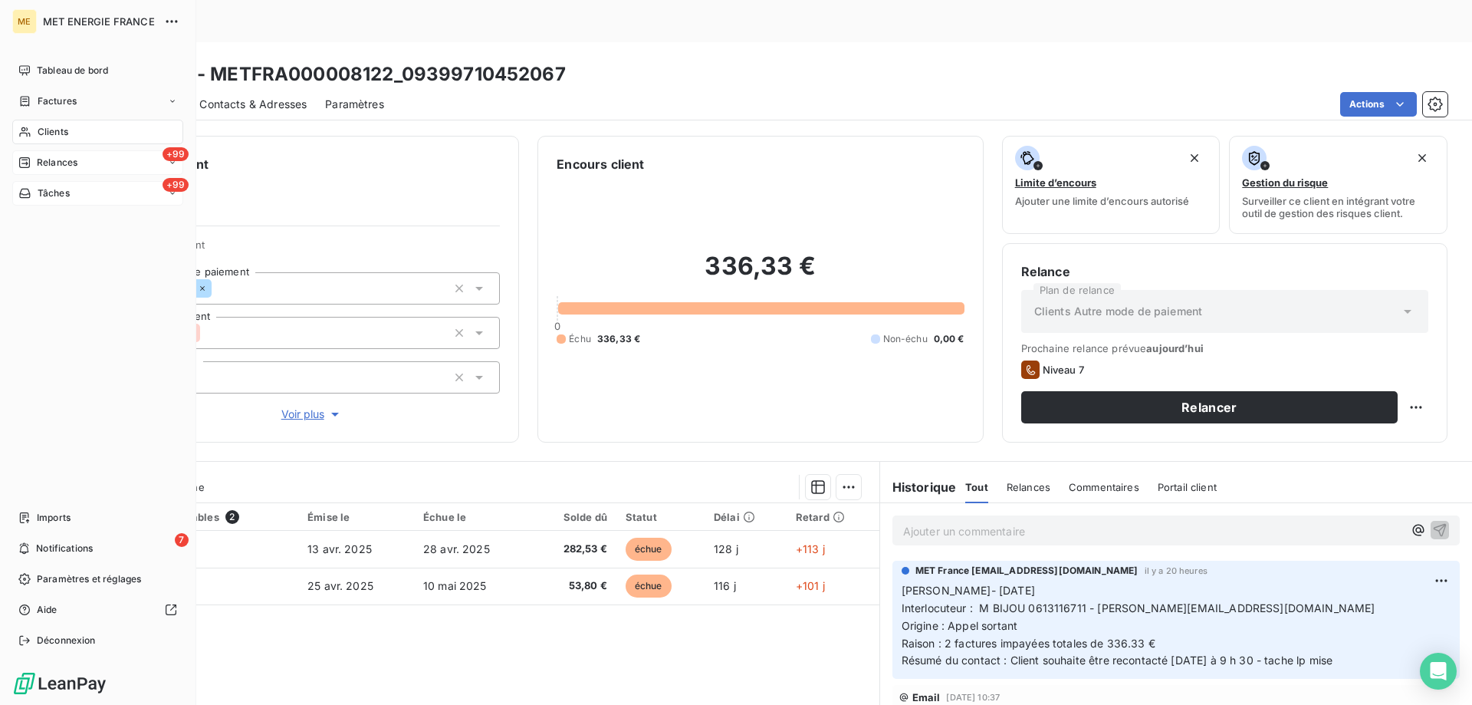
click at [38, 185] on div "+99 Tâches" at bounding box center [97, 193] width 171 height 25
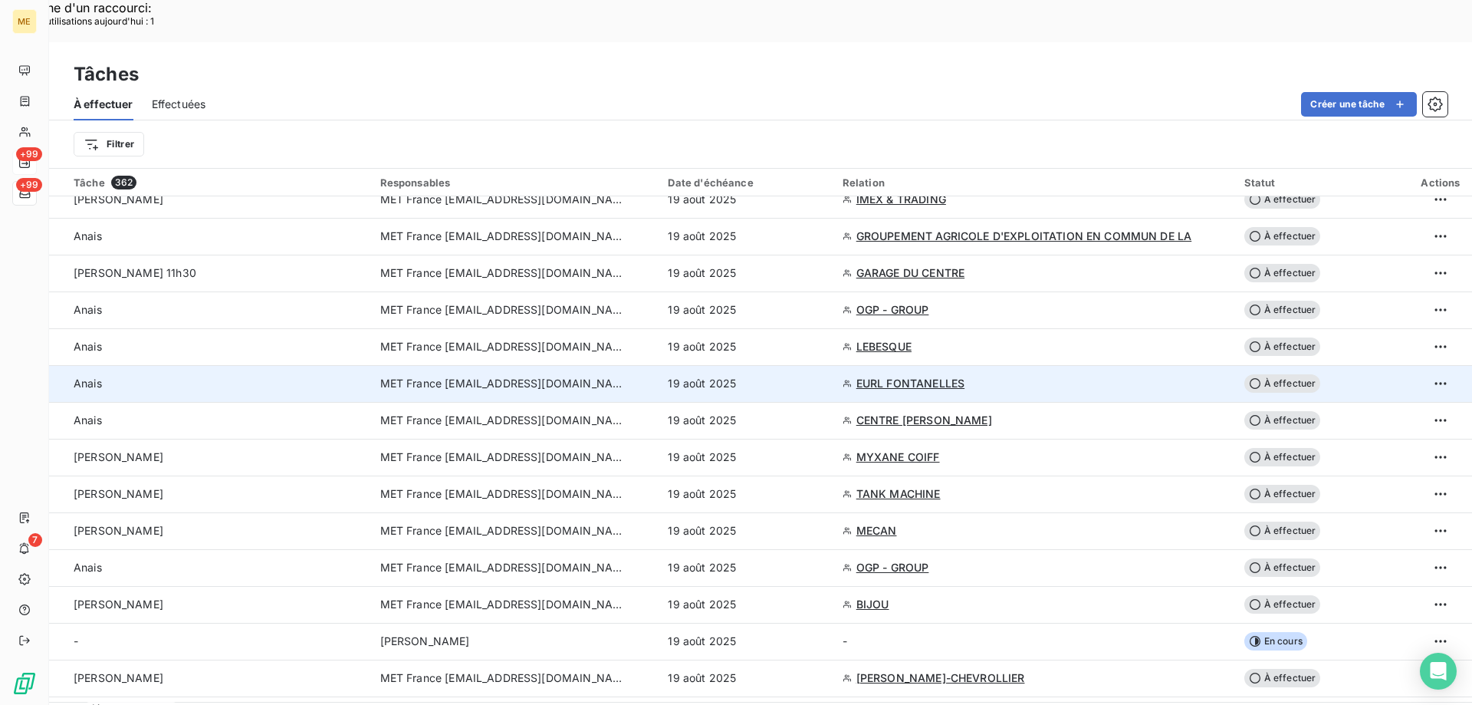
scroll to position [920, 0]
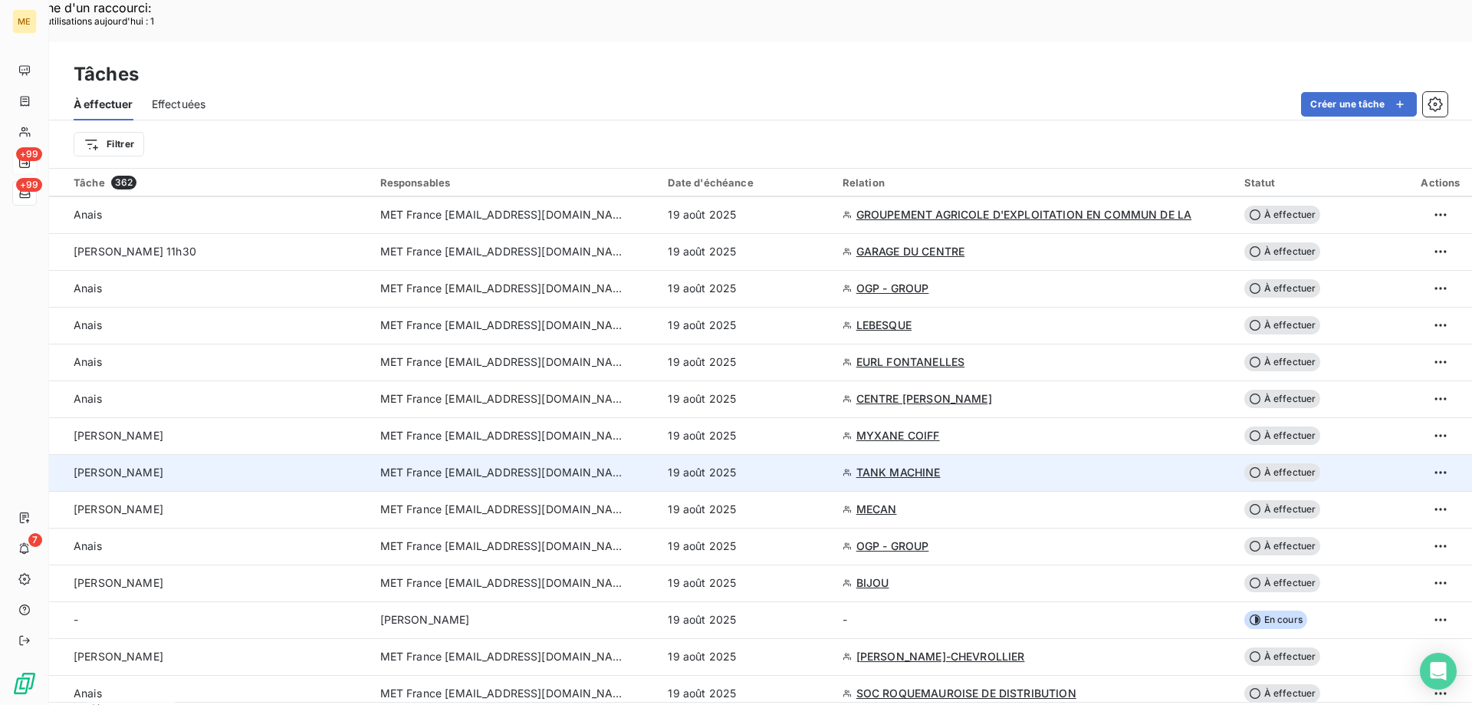
click at [272, 454] on td "[PERSON_NAME]" at bounding box center [210, 472] width 322 height 37
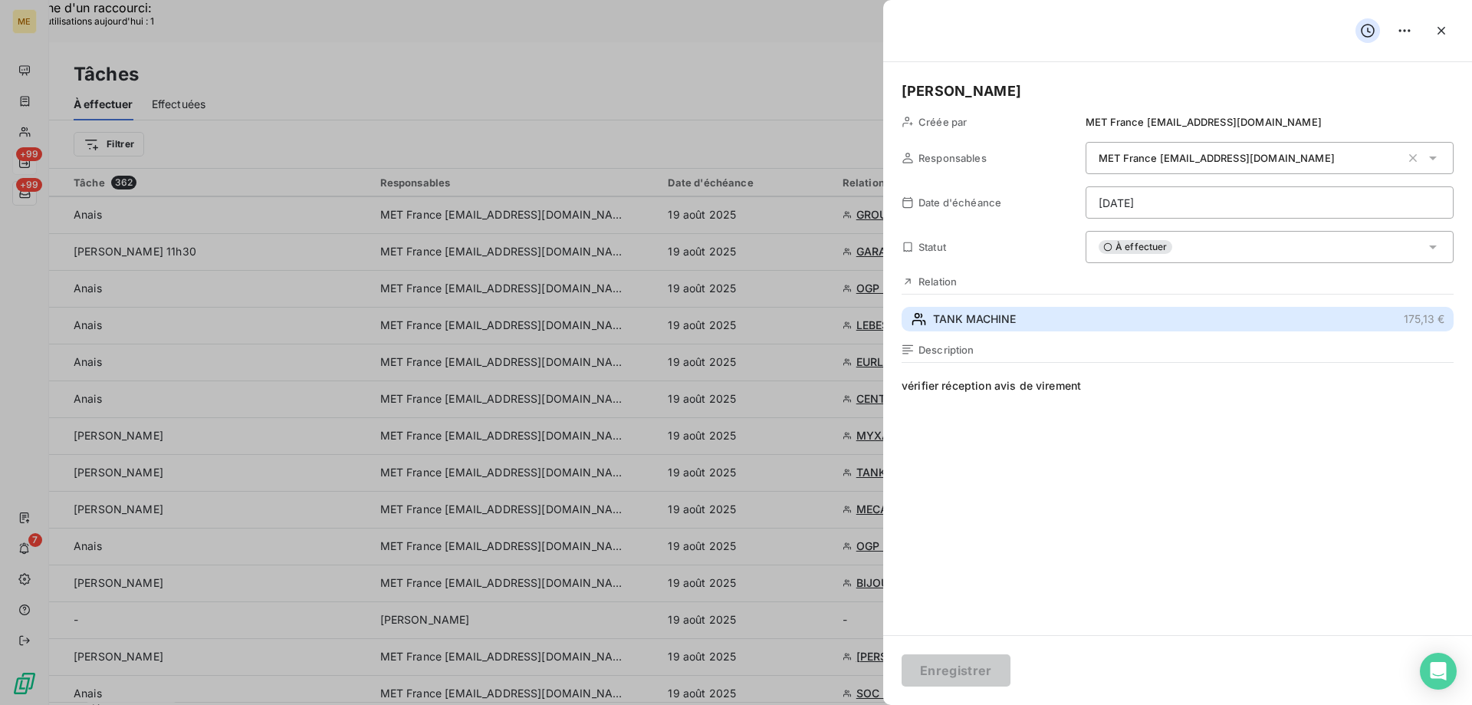
click at [968, 312] on span "TANK MACHINE" at bounding box center [974, 318] width 83 height 15
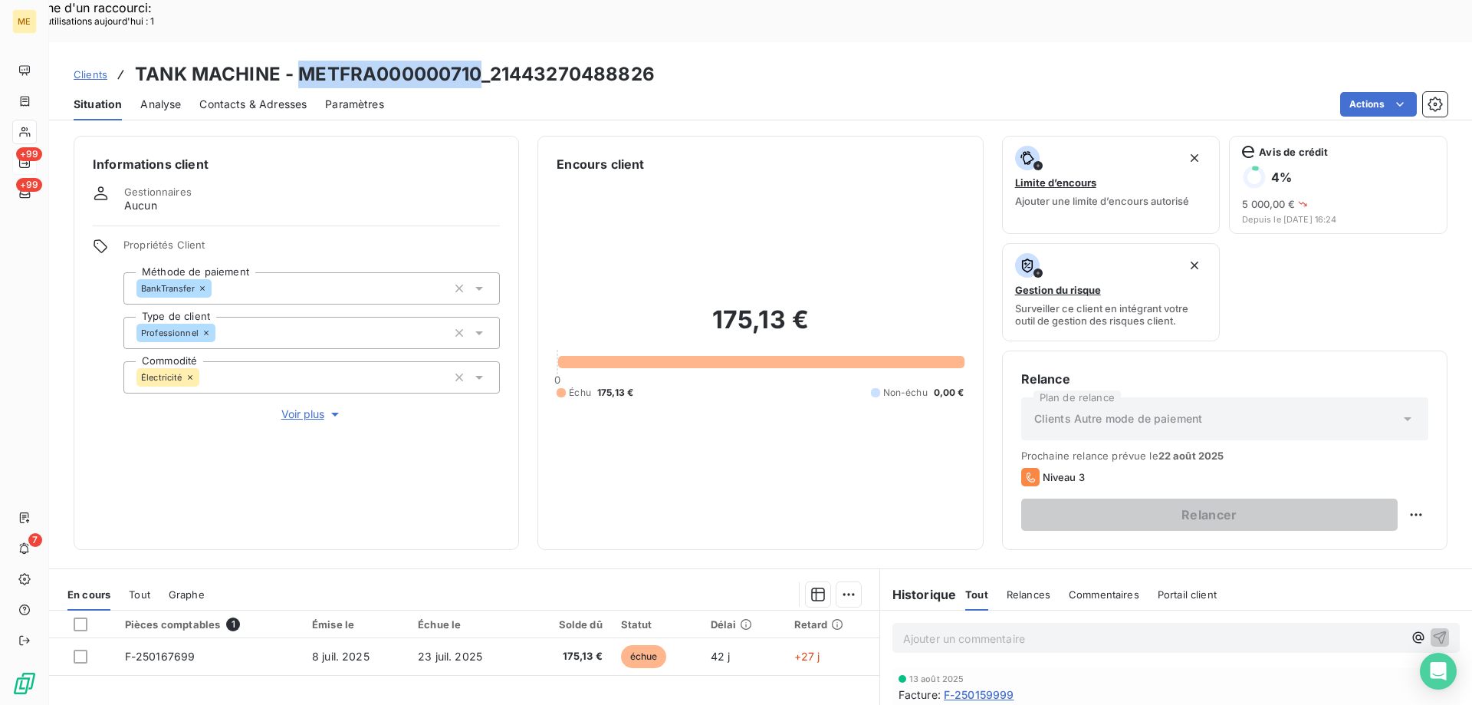
drag, startPoint x: 479, startPoint y: 28, endPoint x: 298, endPoint y: 36, distance: 181.9
click at [298, 61] on h3 "TANK MACHINE - METFRA000000710_21443270488826" at bounding box center [395, 75] width 520 height 28
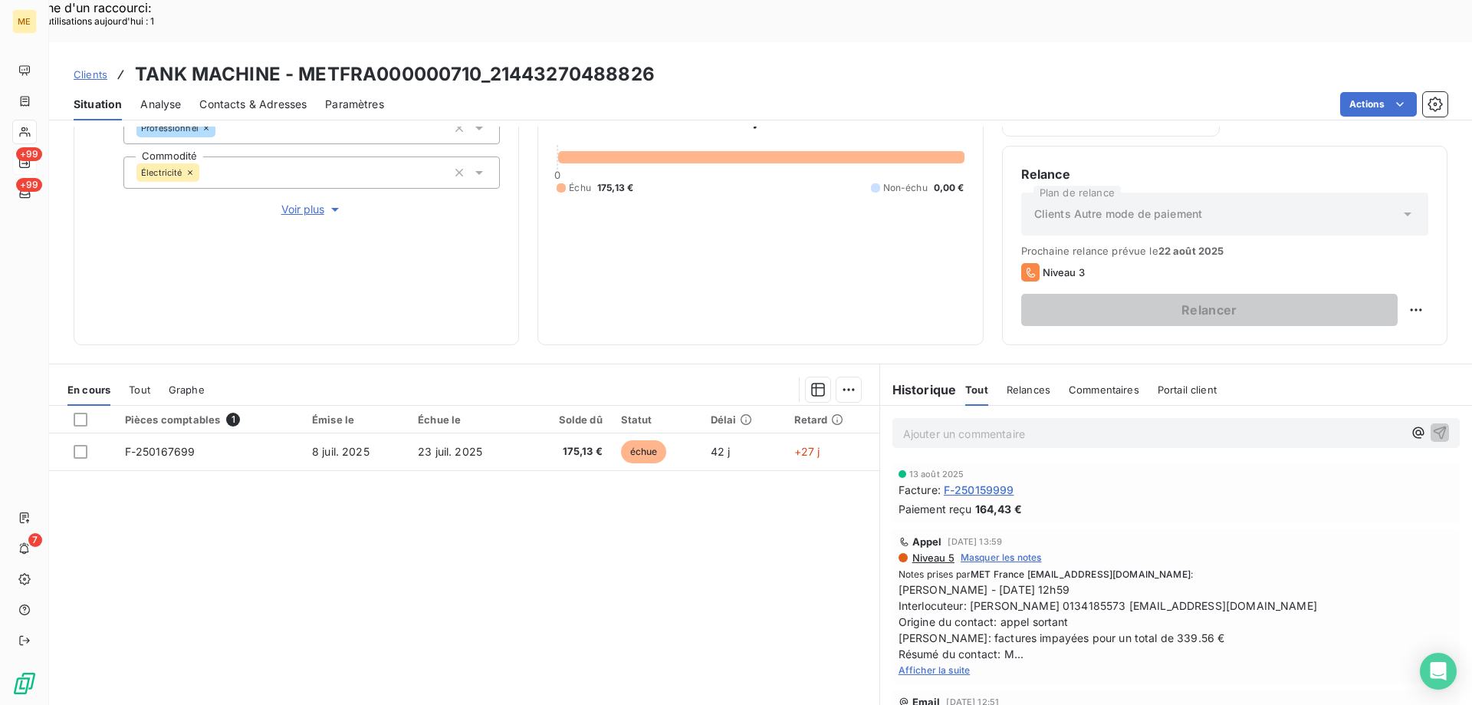
click at [948, 664] on span "Afficher la suite" at bounding box center [935, 670] width 72 height 12
click at [151, 373] on div "En cours Tout Graphe" at bounding box center [464, 389] width 830 height 32
click at [146, 383] on span "Tout" at bounding box center [139, 389] width 21 height 12
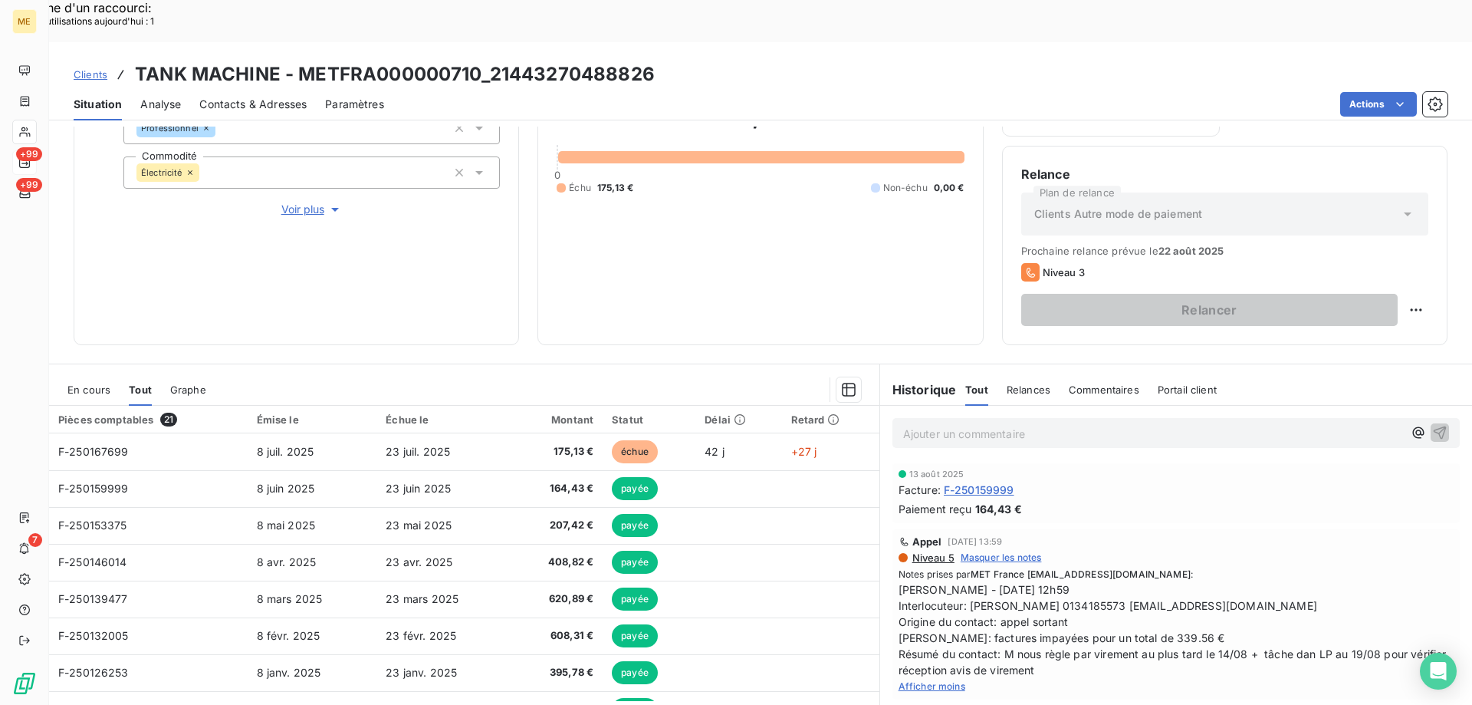
click at [108, 383] on span "En cours" at bounding box center [88, 389] width 43 height 12
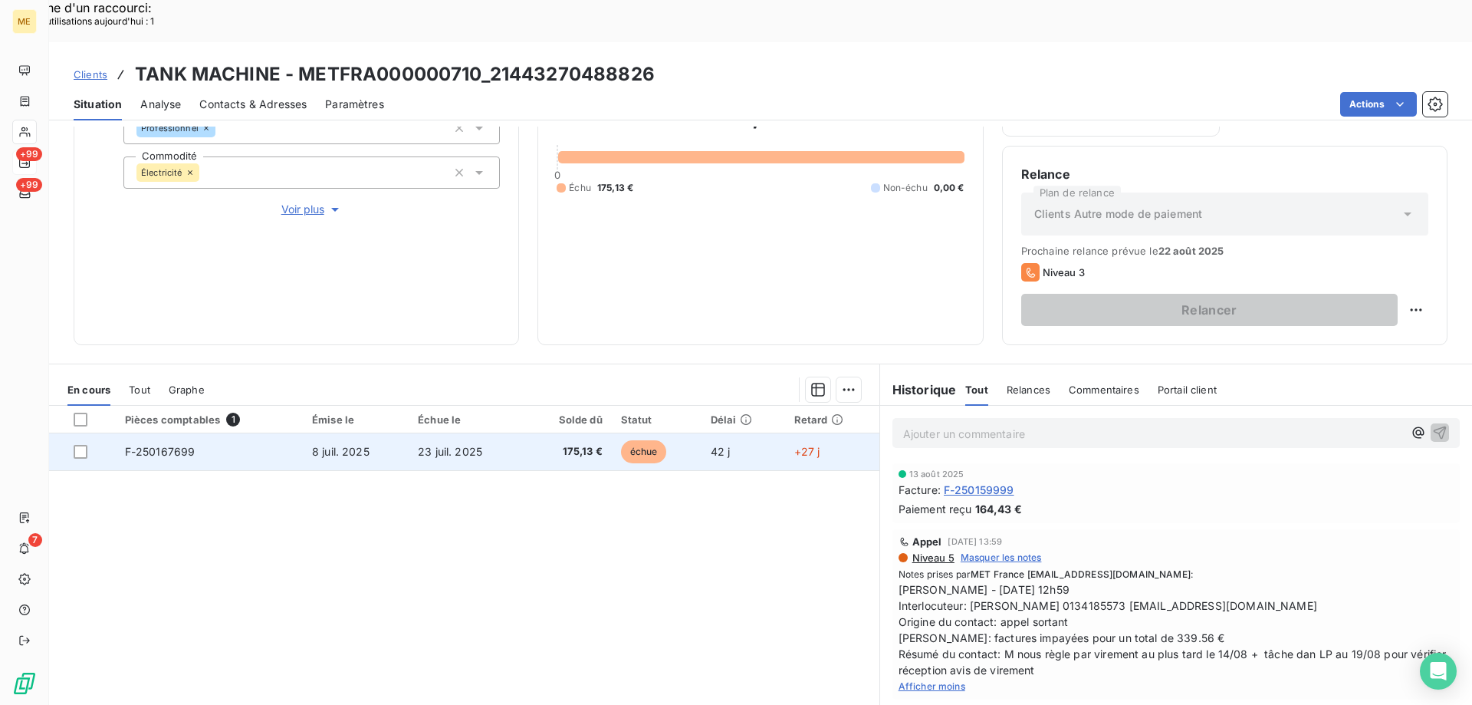
click at [241, 433] on td "F-250167699" at bounding box center [209, 451] width 187 height 37
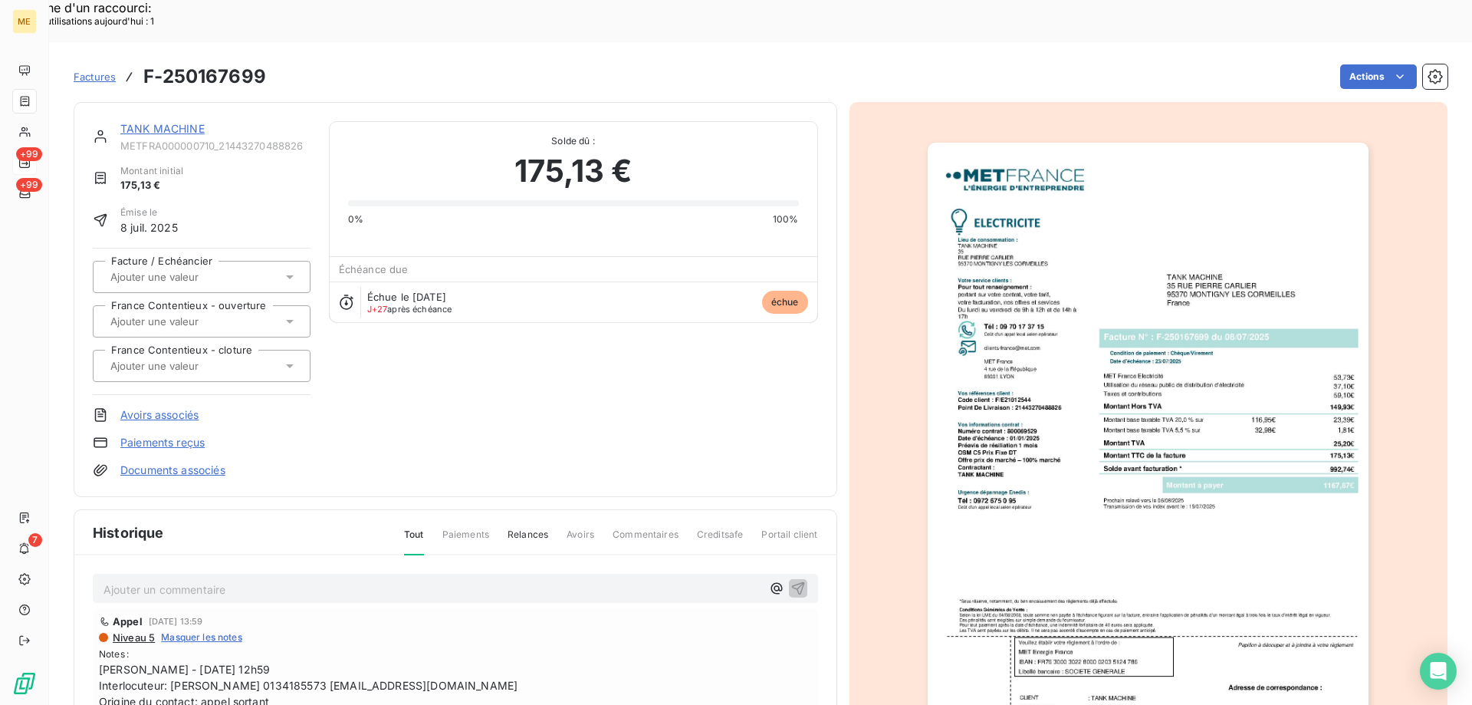
click at [130, 122] on link "TANK MACHINE" at bounding box center [162, 128] width 84 height 13
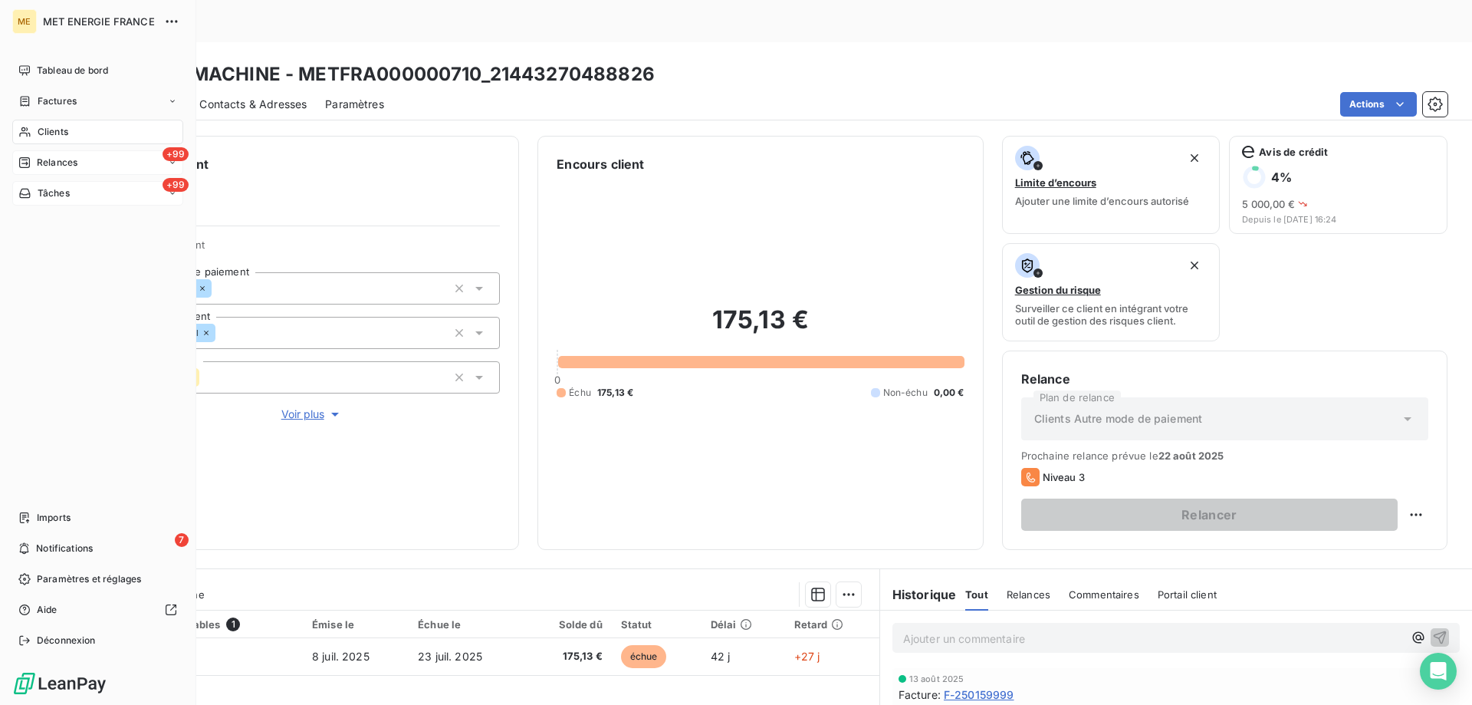
drag, startPoint x: 90, startPoint y: 189, endPoint x: 87, endPoint y: 196, distance: 8.3
click at [90, 189] on div "+99 Tâches" at bounding box center [97, 193] width 171 height 25
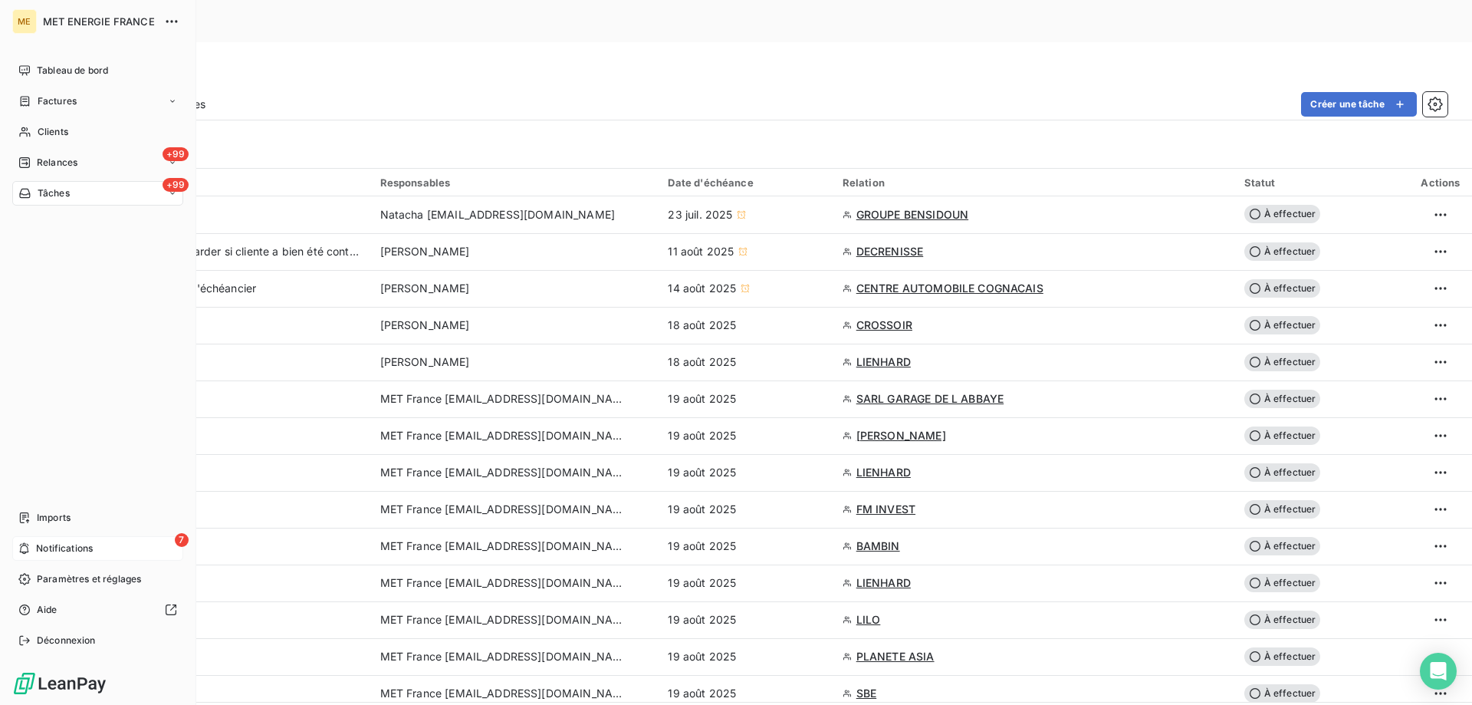
click at [45, 549] on span "Notifications" at bounding box center [64, 548] width 57 height 14
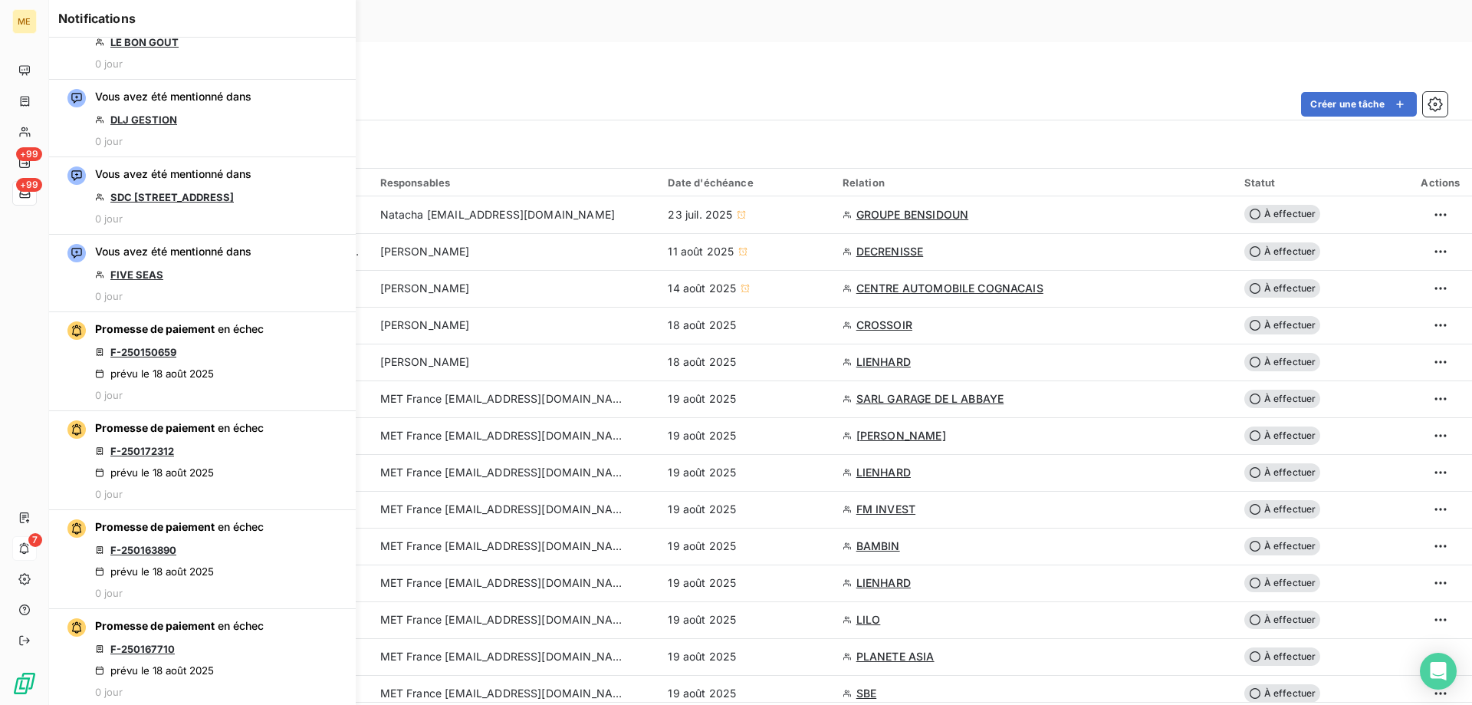
scroll to position [2607, 0]
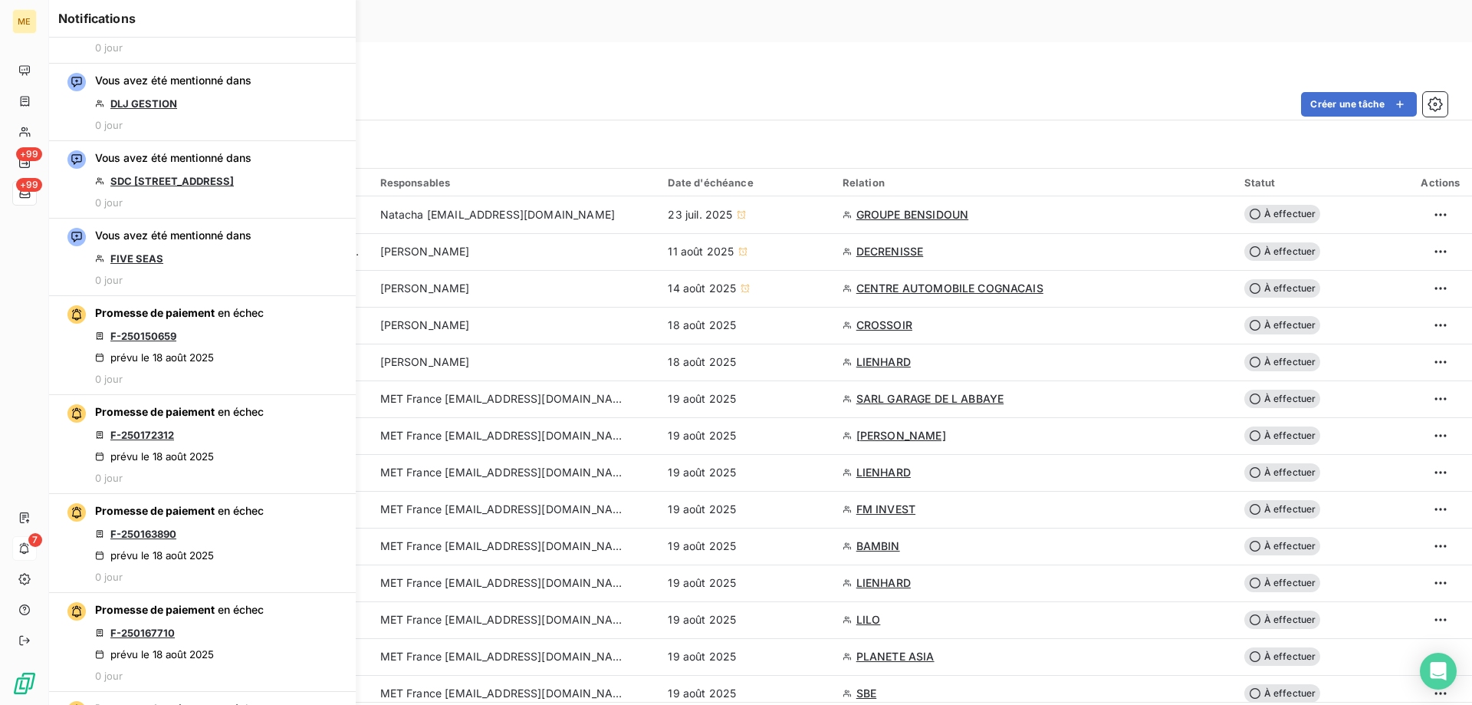
click at [541, 130] on div "Filtrer" at bounding box center [754, 144] width 1361 height 29
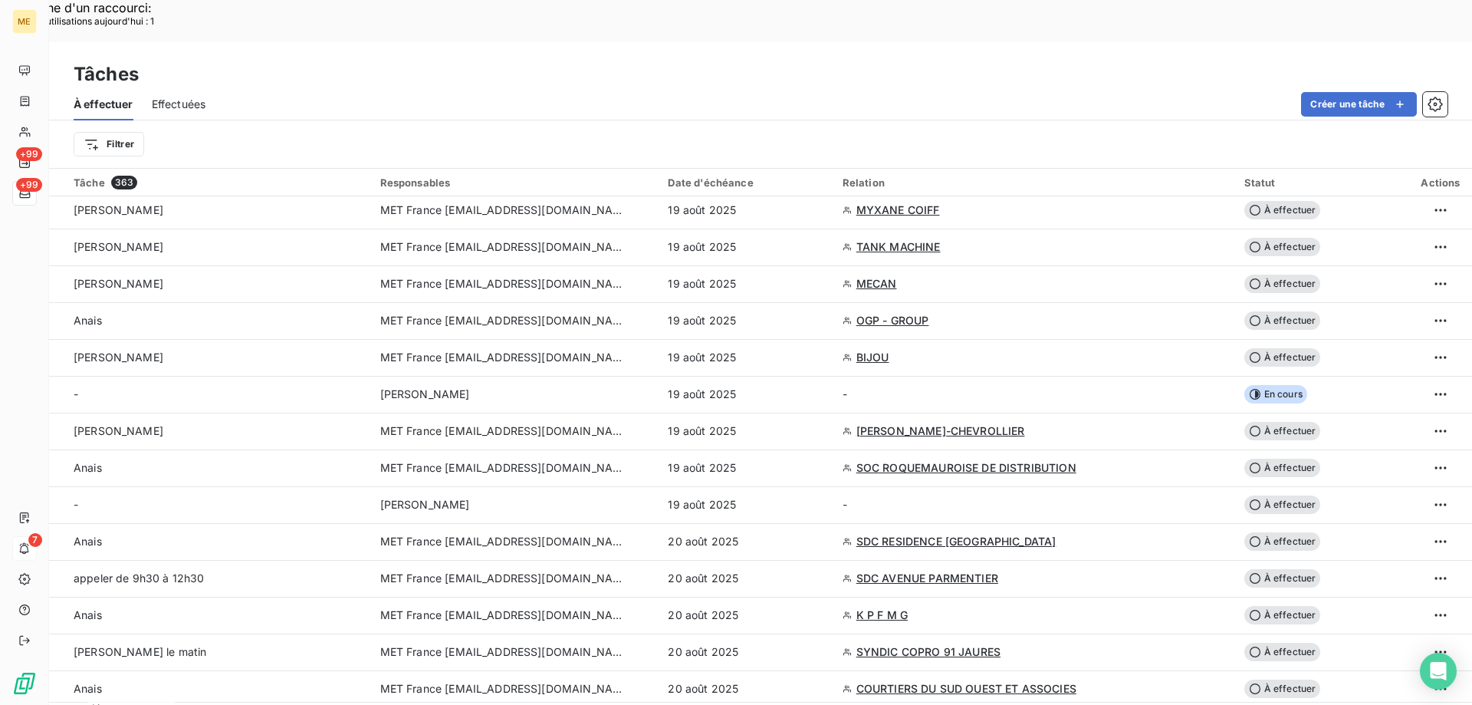
scroll to position [1150, 0]
